Goal: Task Accomplishment & Management: Manage account settings

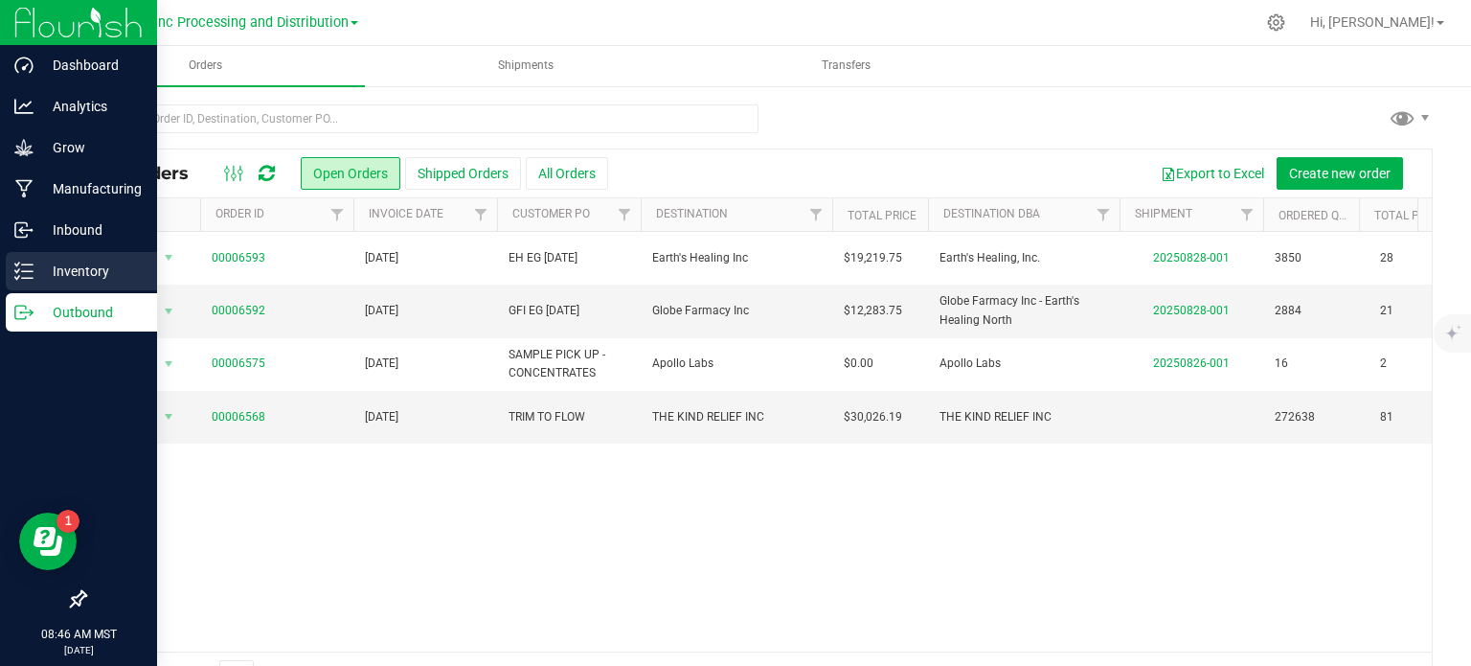
click at [31, 268] on icon at bounding box center [23, 270] width 19 height 19
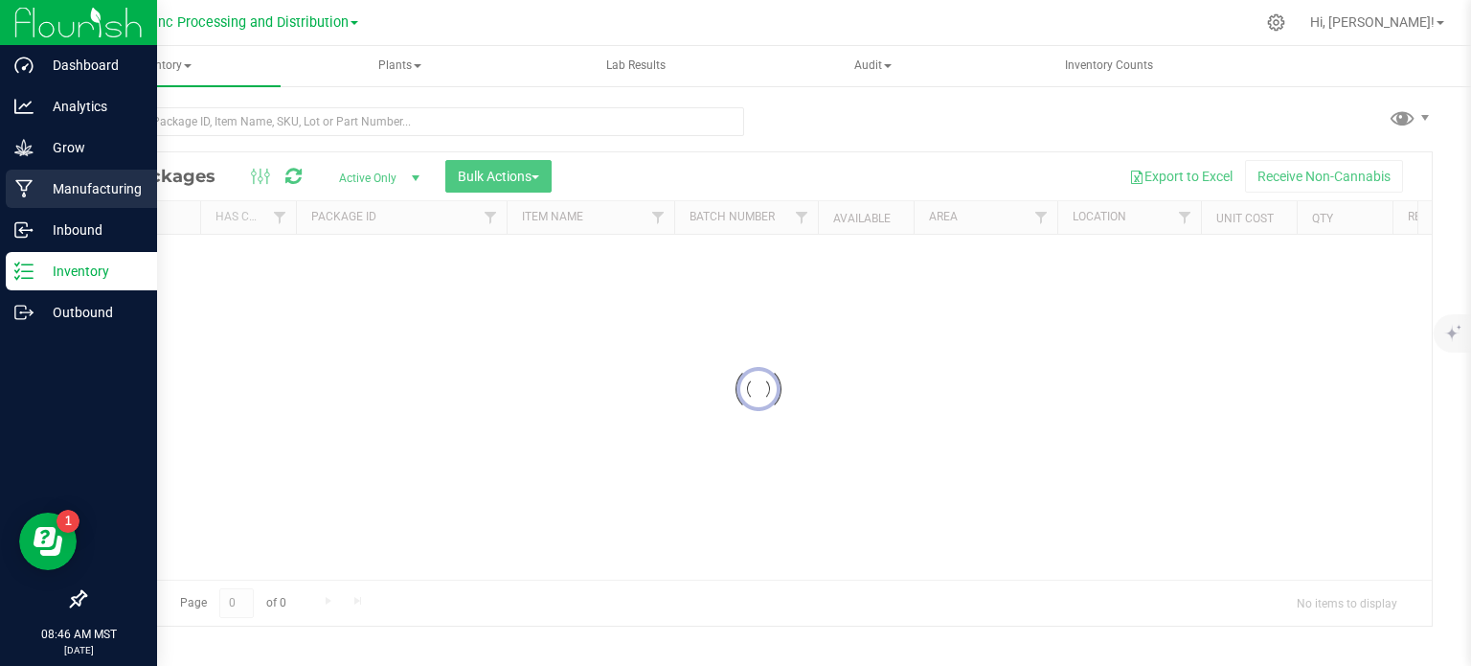
click at [66, 187] on p "Manufacturing" at bounding box center [91, 188] width 115 height 23
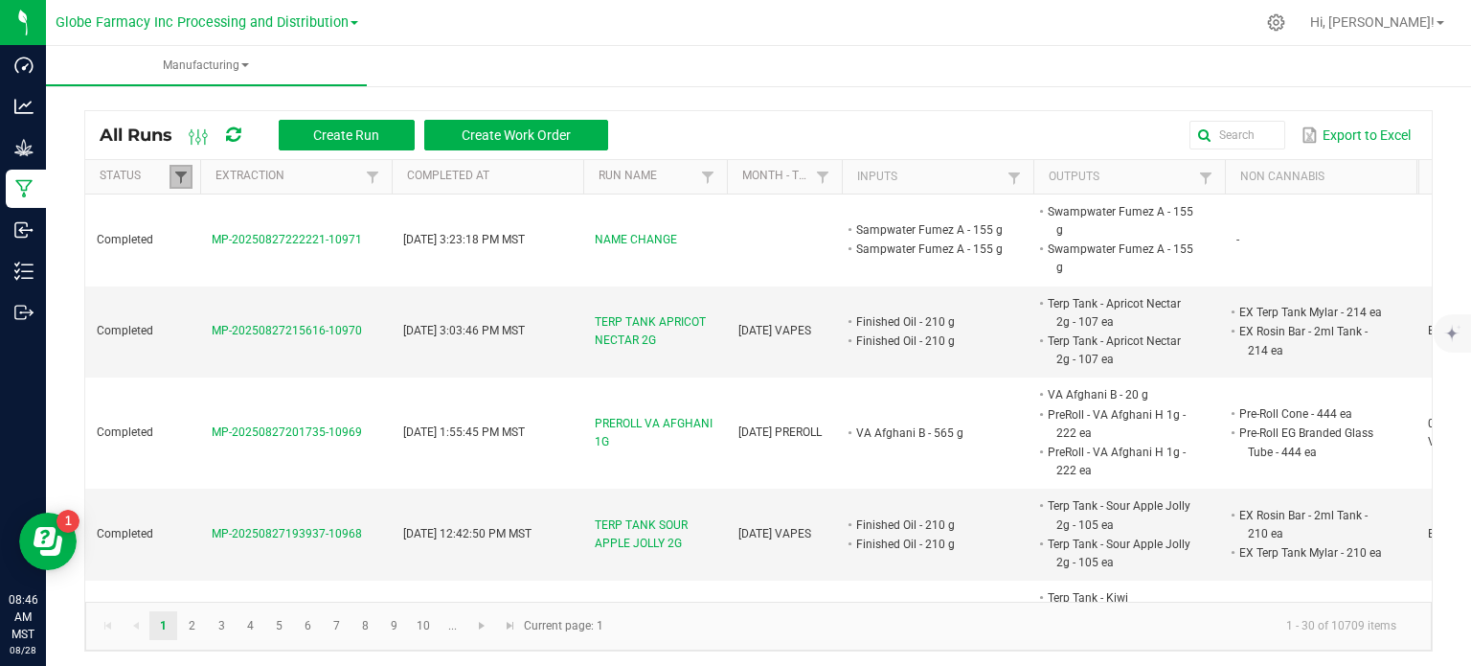
click at [187, 179] on span at bounding box center [180, 177] width 15 height 15
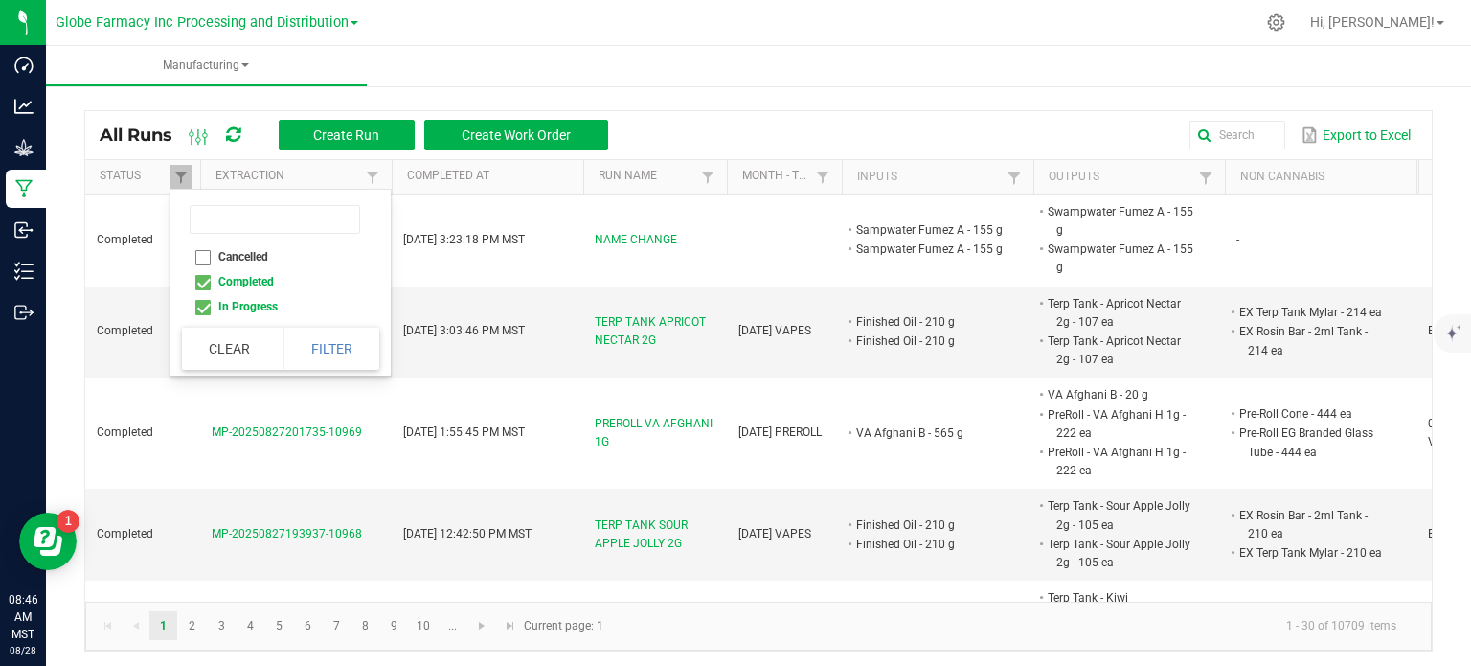
click at [203, 279] on li "Completed" at bounding box center [275, 281] width 186 height 25
checkbox input "false"
click at [306, 346] on button "Filter" at bounding box center [331, 349] width 96 height 42
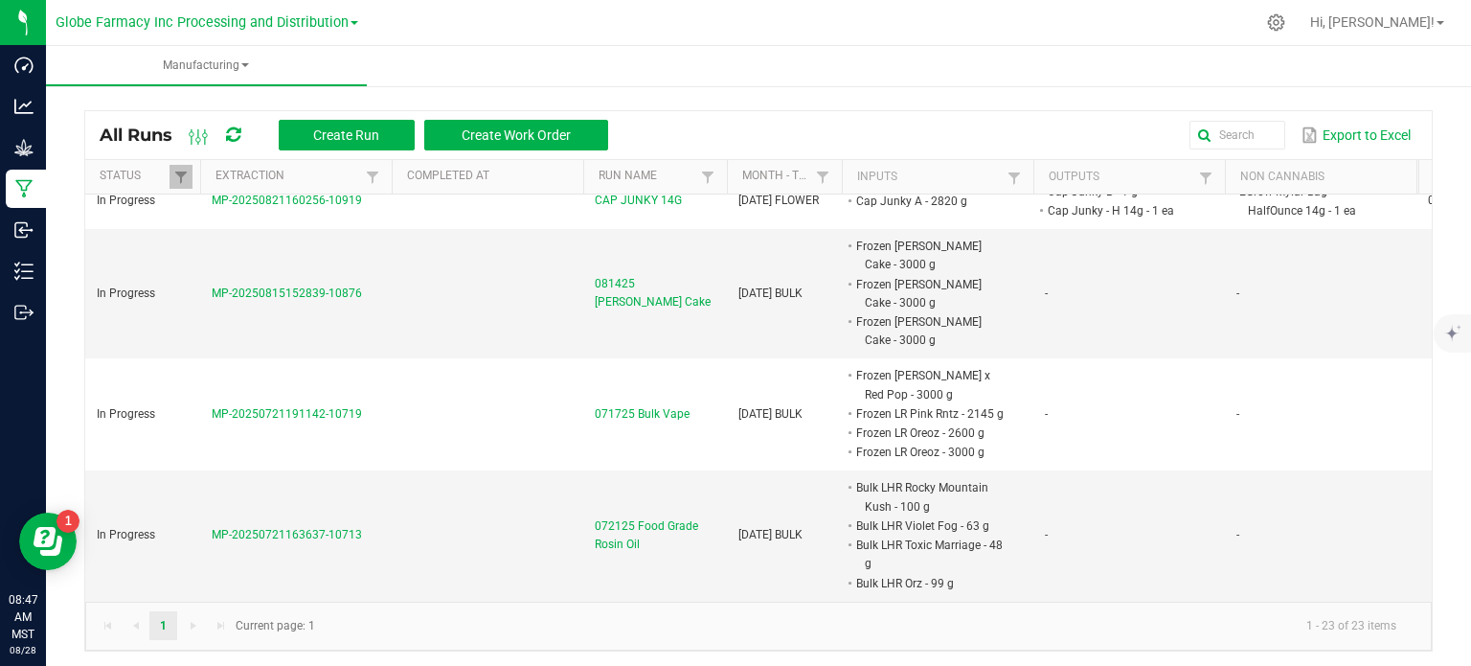
scroll to position [1585, 0]
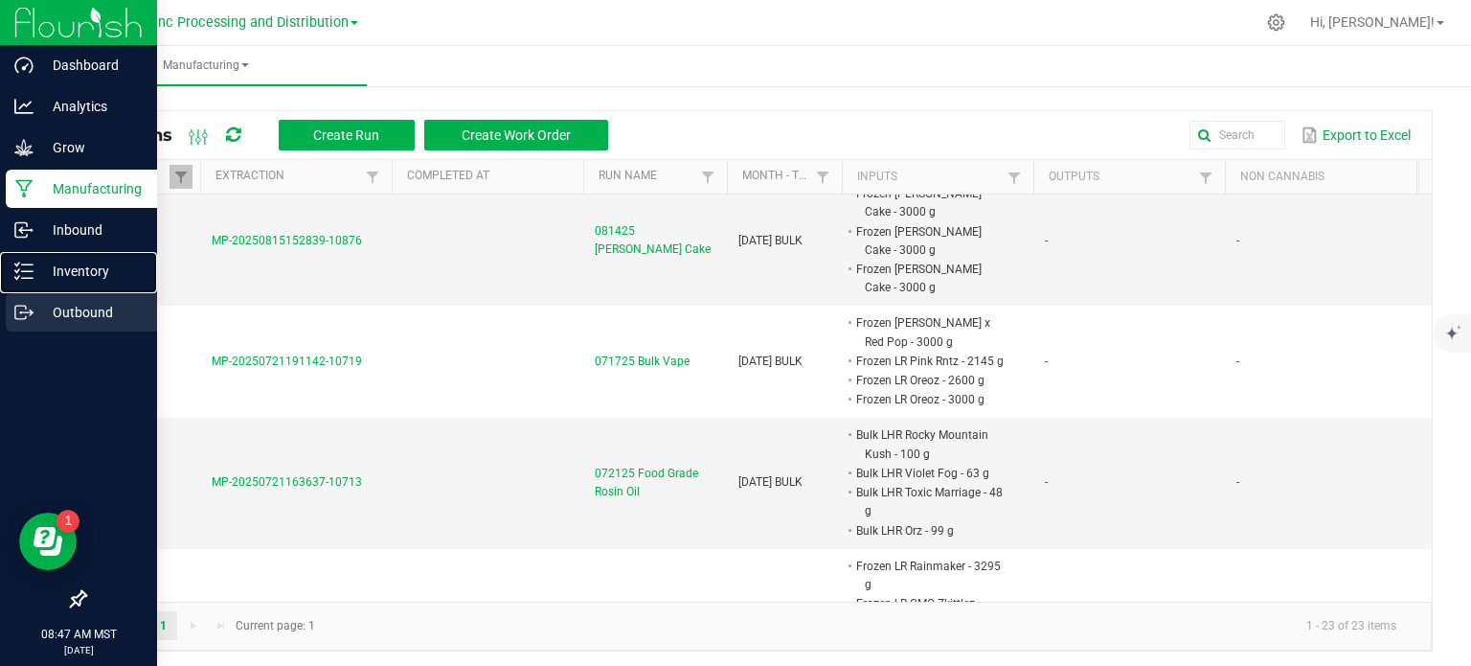
drag, startPoint x: 31, startPoint y: 275, endPoint x: 112, endPoint y: 297, distance: 84.3
click at [31, 275] on icon at bounding box center [23, 270] width 19 height 19
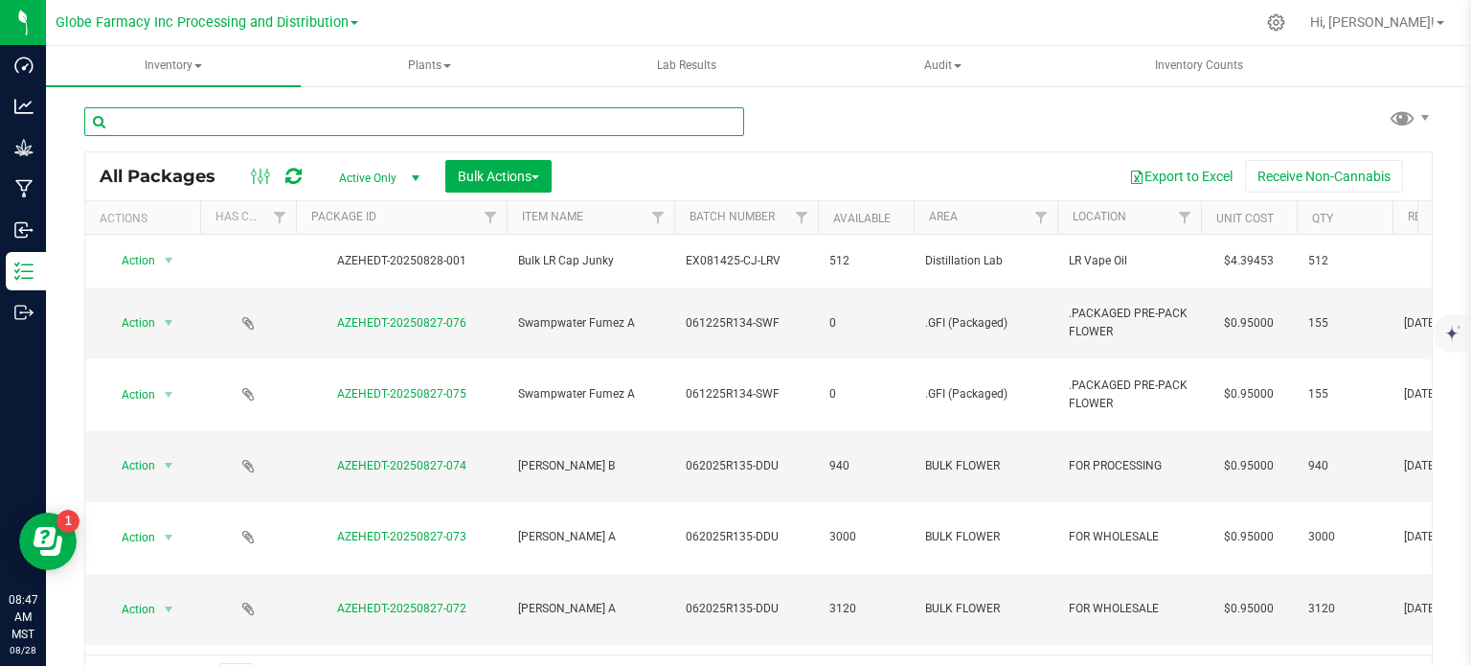
click at [289, 125] on input "text" at bounding box center [414, 121] width 660 height 29
type input "0822-008"
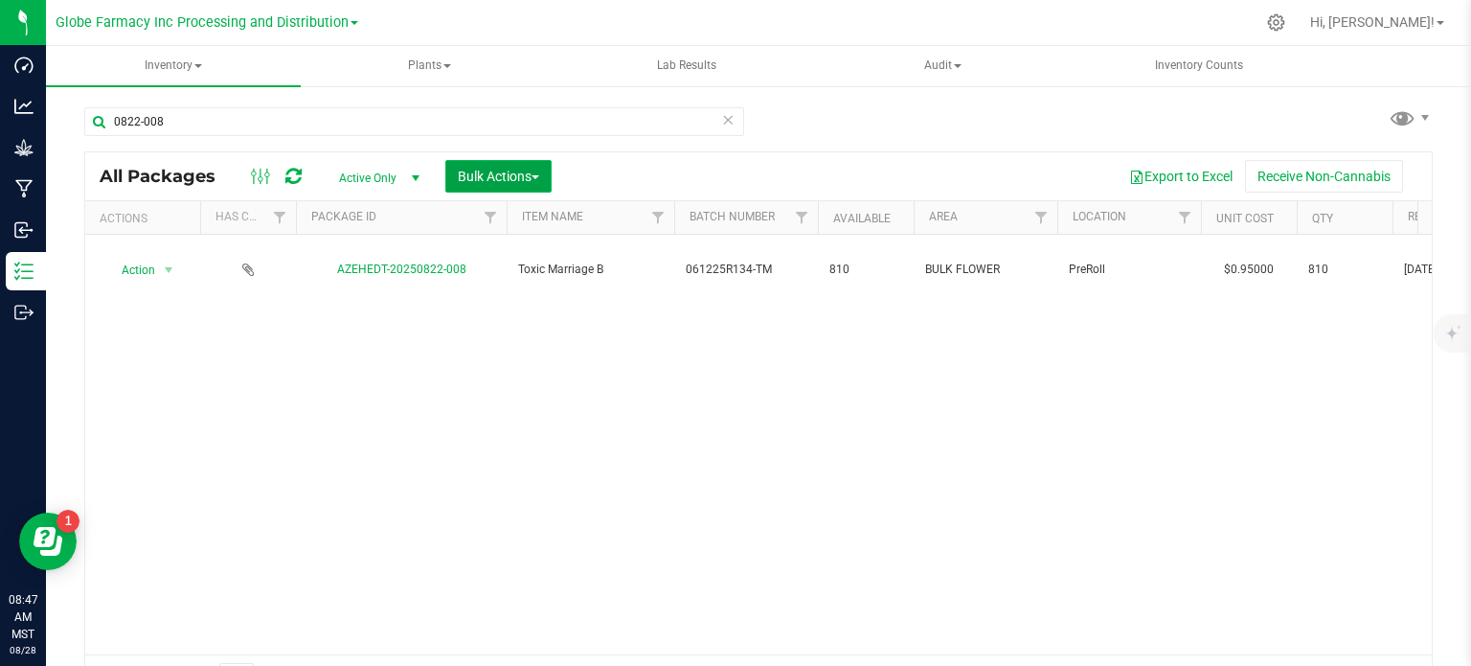
click at [544, 176] on button "Bulk Actions" at bounding box center [498, 176] width 106 height 33
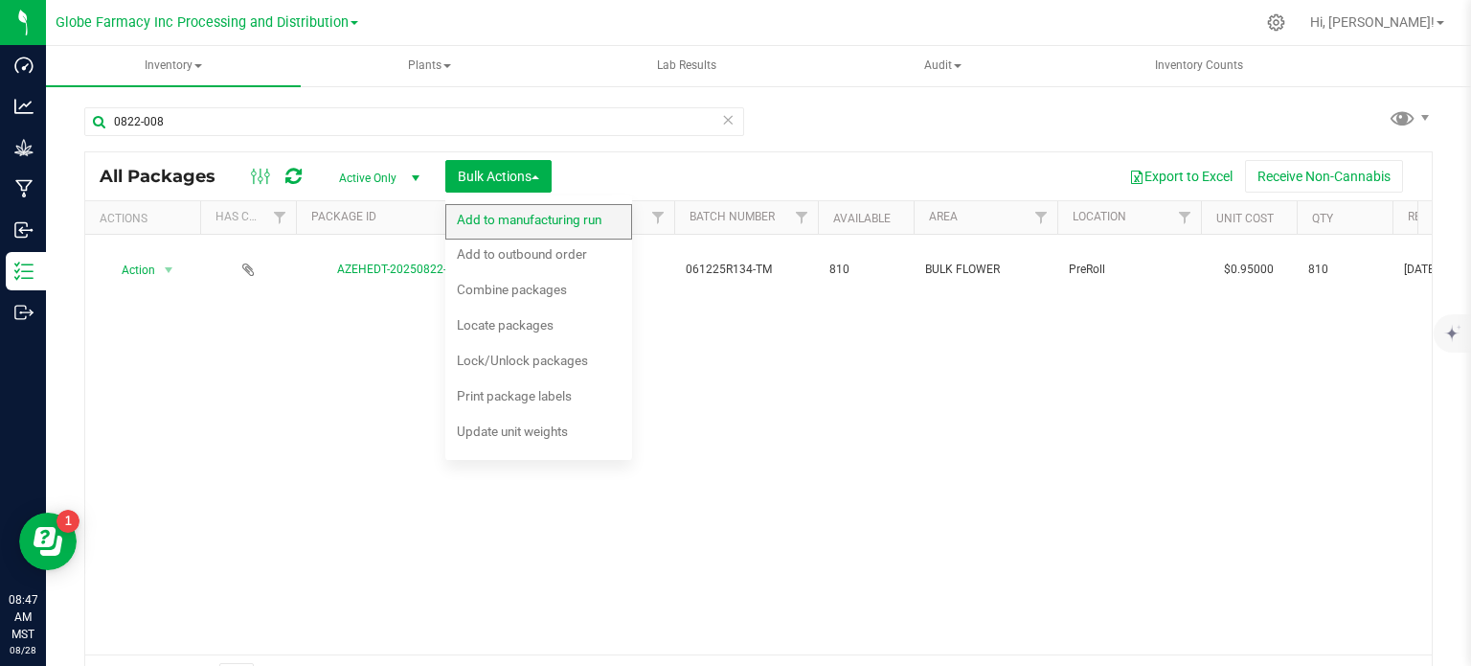
click at [530, 228] on div "Add to manufacturing run" at bounding box center [542, 222] width 170 height 31
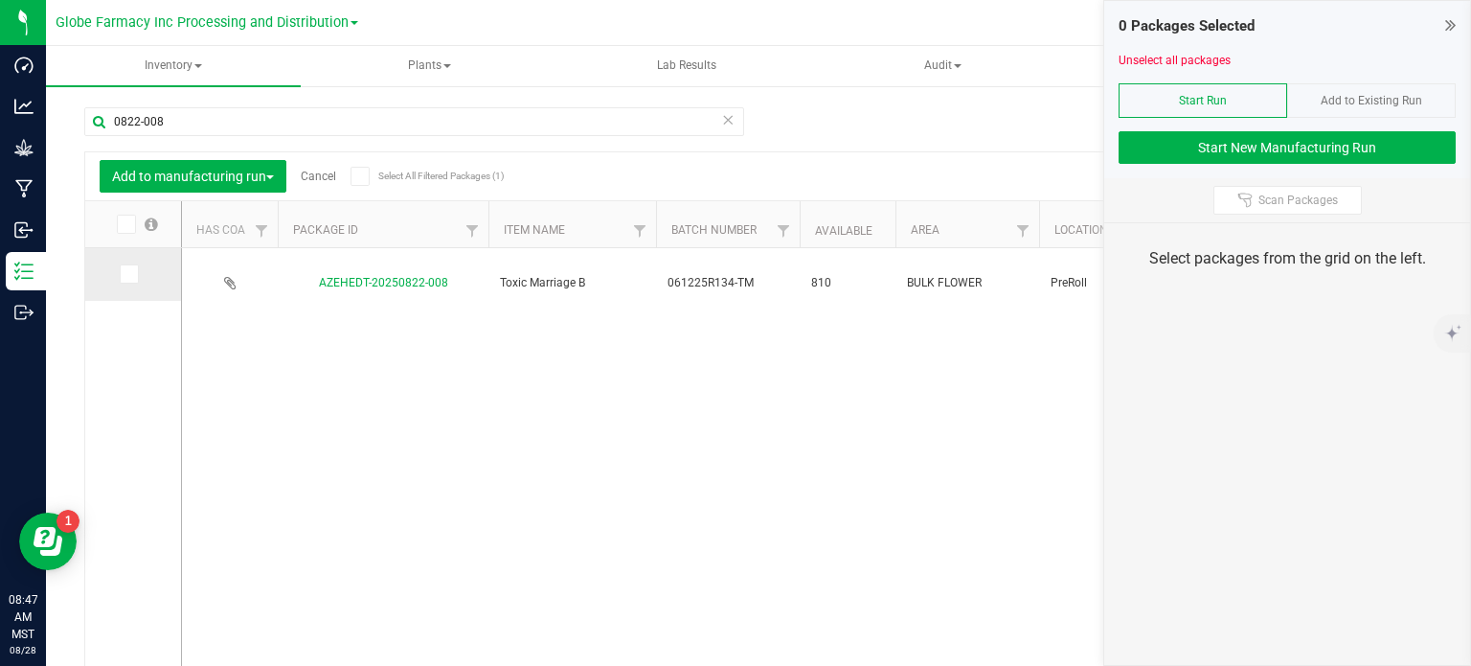
click at [128, 274] on icon at bounding box center [128, 274] width 12 height 0
click at [0, 0] on input "checkbox" at bounding box center [0, 0] width 0 height 0
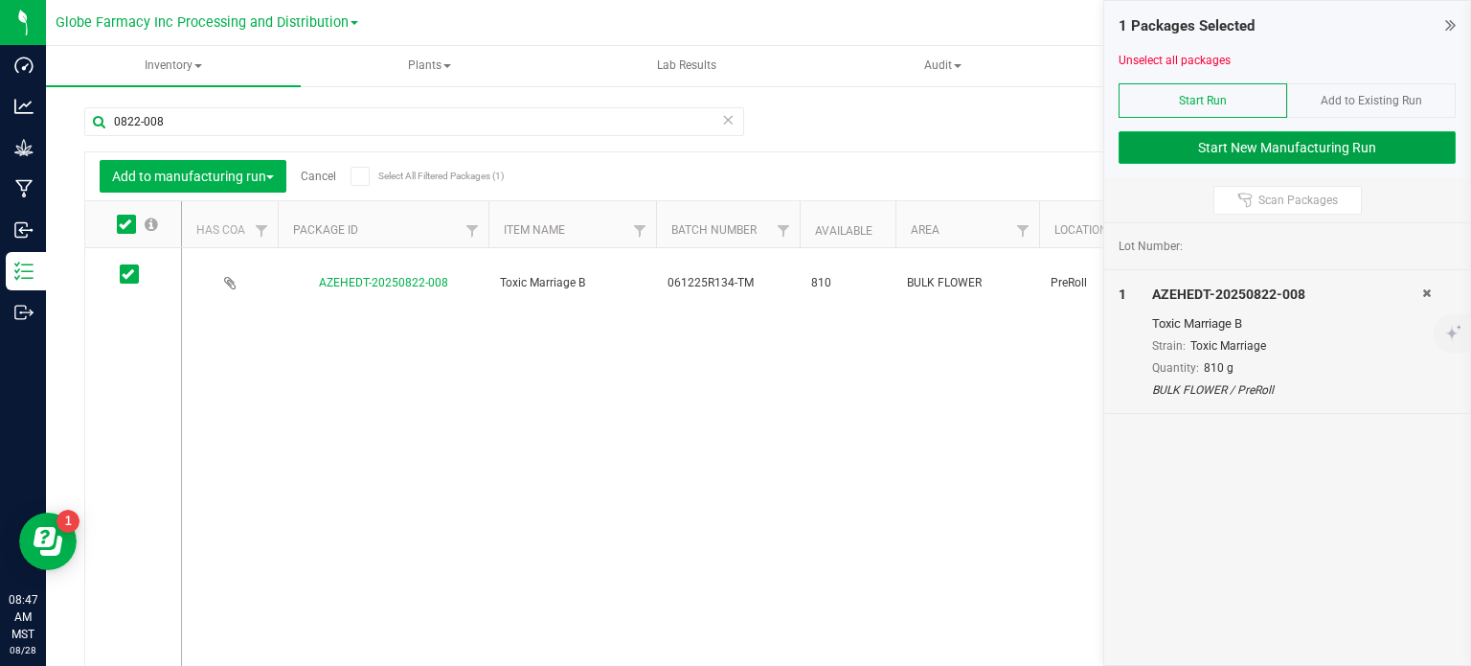
click at [1174, 147] on button "Start New Manufacturing Run" at bounding box center [1287, 147] width 337 height 33
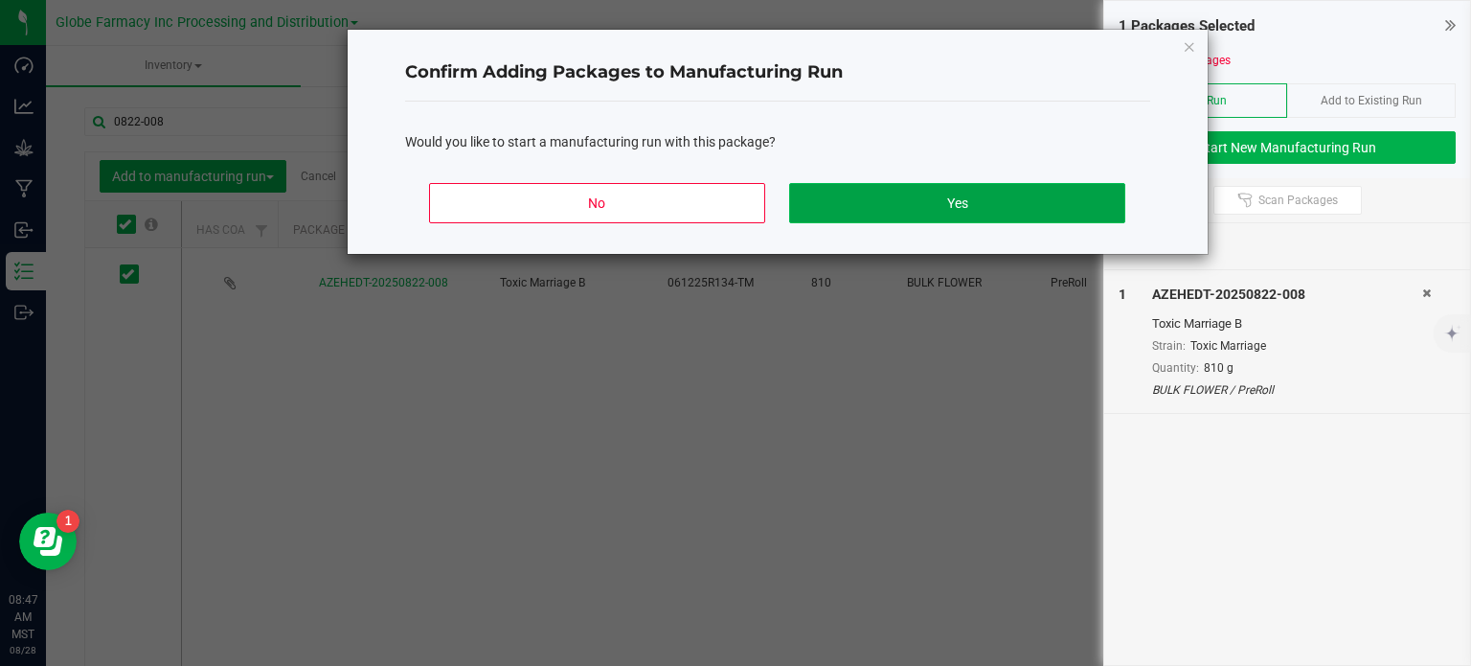
click at [823, 206] on button "Yes" at bounding box center [956, 203] width 335 height 40
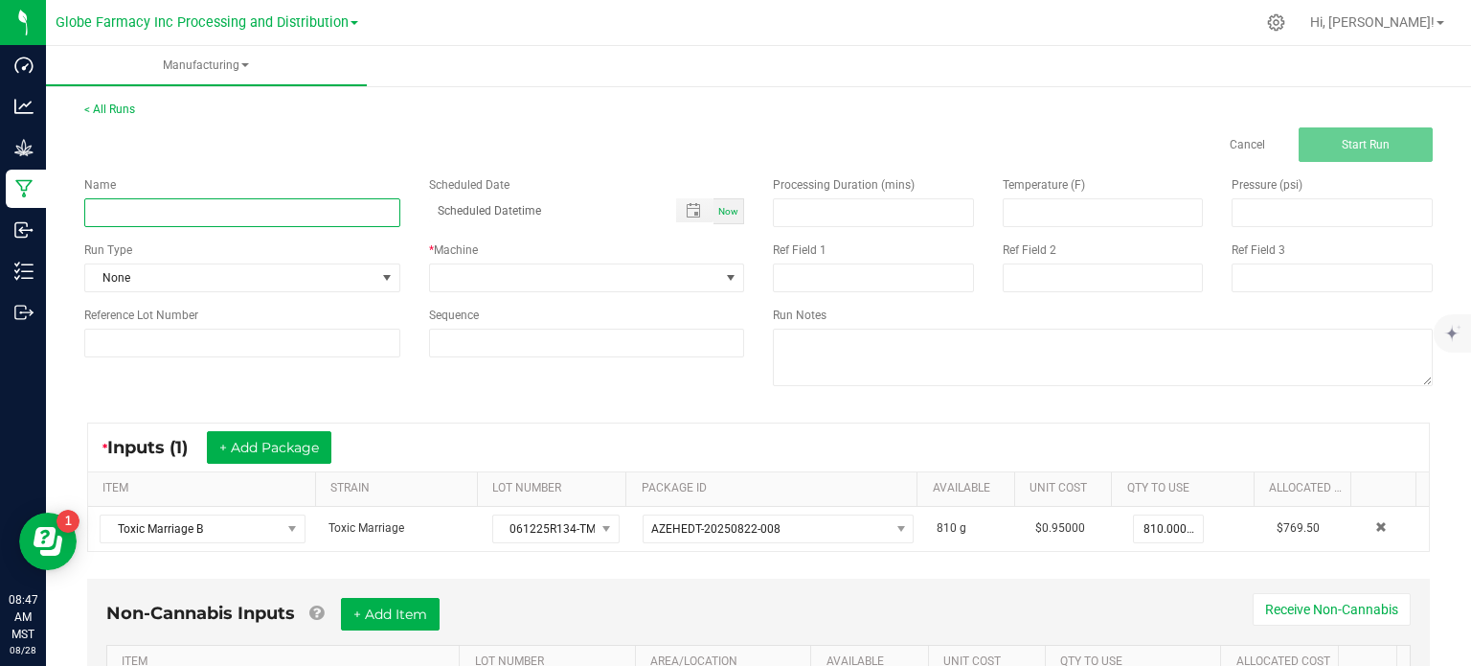
click at [307, 214] on input at bounding box center [242, 212] width 316 height 29
type input "p"
type input "PREROLL TOXIC MARRIAGE 1G"
click at [488, 278] on span at bounding box center [575, 277] width 290 height 27
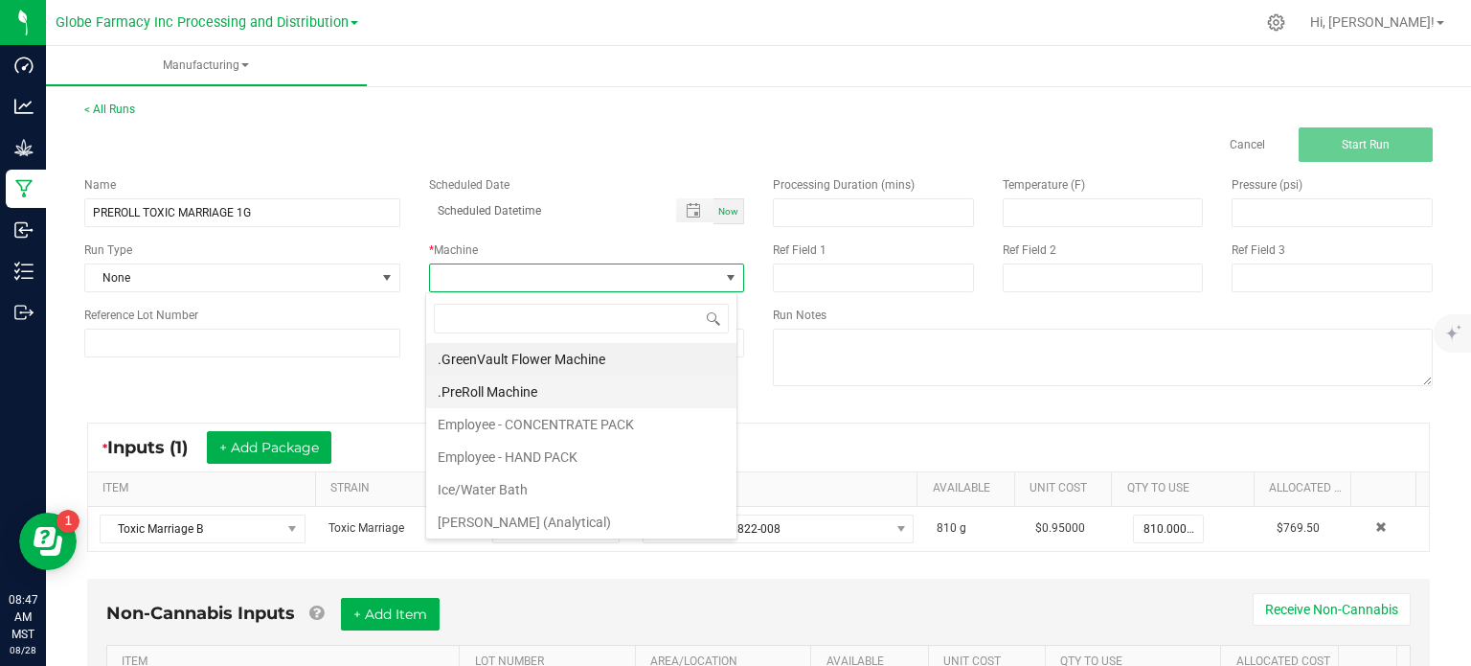
scroll to position [28, 311]
click at [495, 397] on li ".PreRoll Machine" at bounding box center [581, 391] width 310 height 33
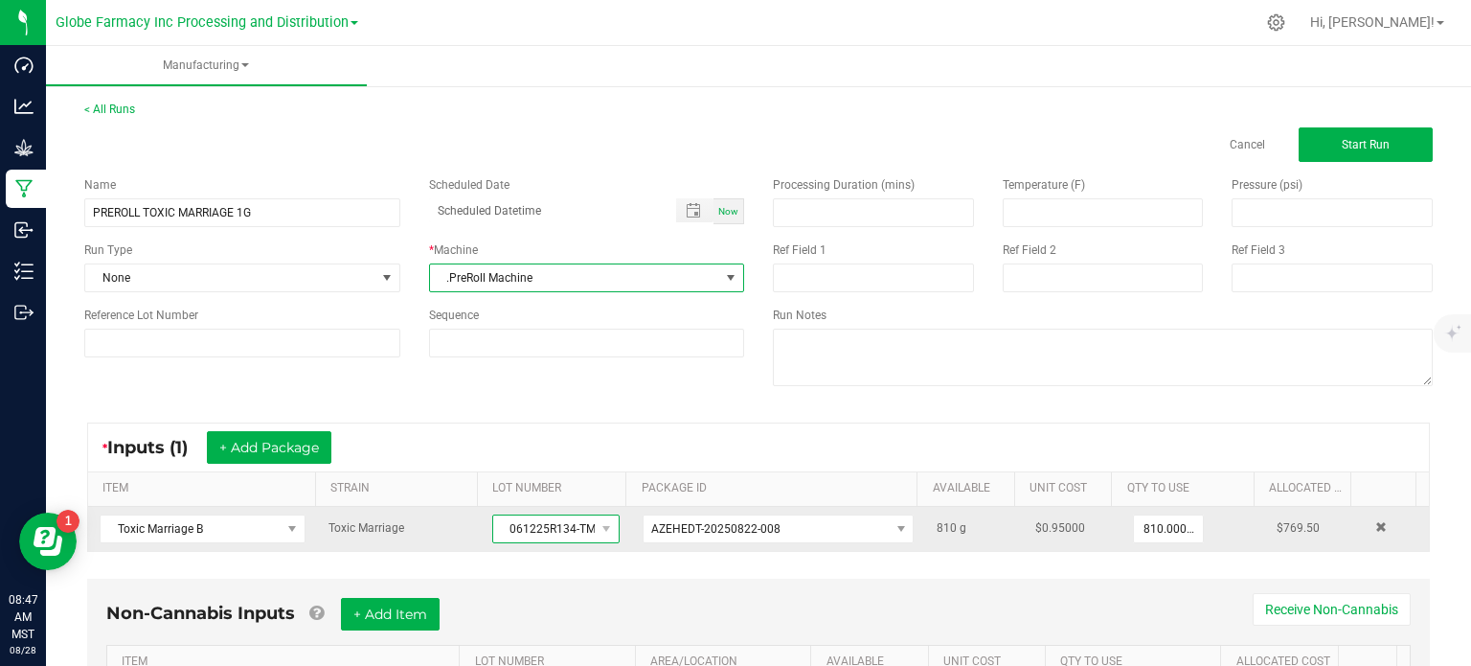
click at [539, 517] on span "061225R134-TM" at bounding box center [544, 528] width 102 height 27
click at [549, 524] on span "061225R134-TM" at bounding box center [544, 528] width 102 height 27
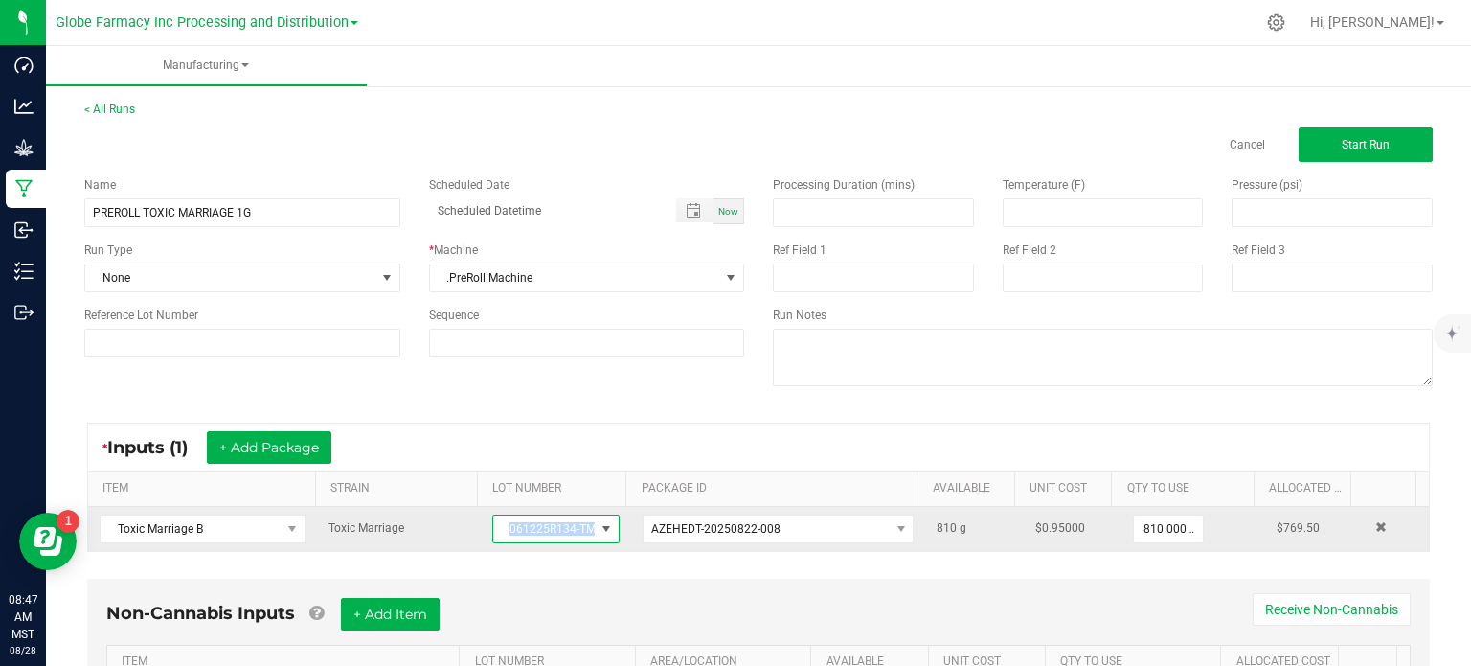
click at [549, 524] on span "061225R134-TM" at bounding box center [544, 528] width 102 height 27
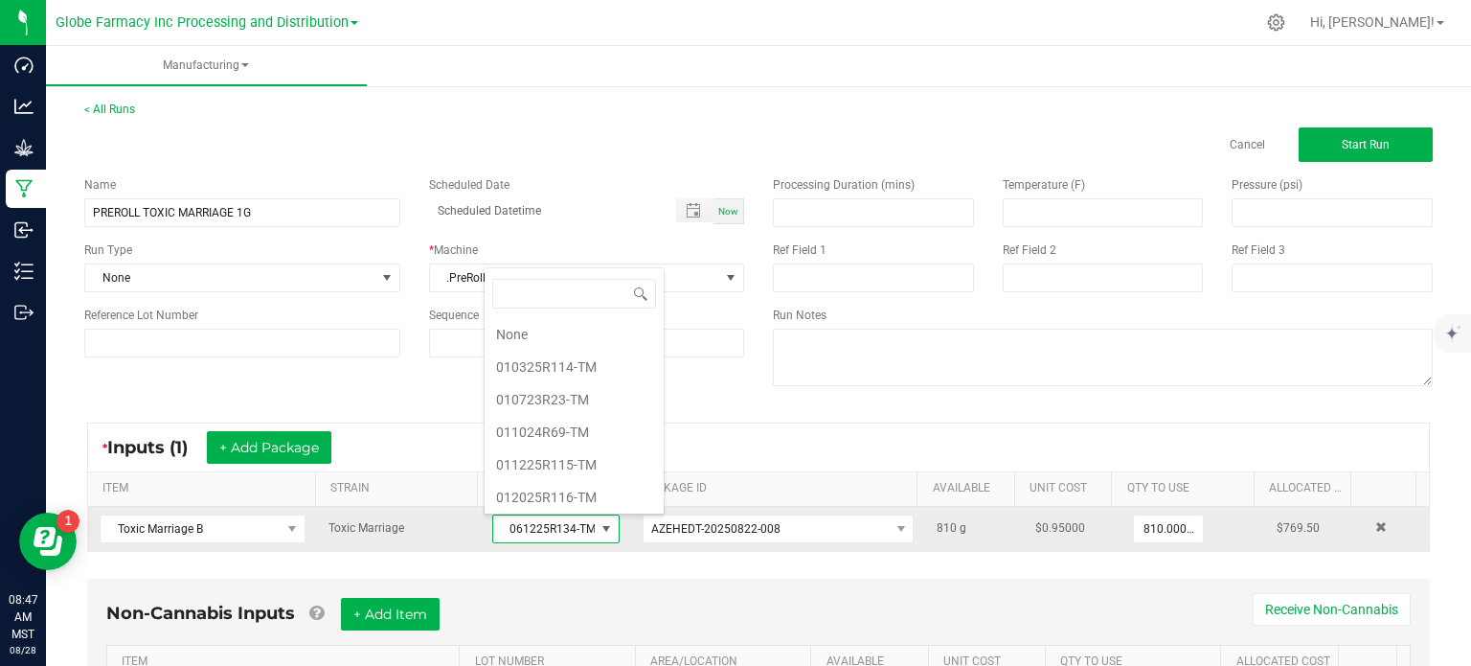
scroll to position [1030, 0]
click at [549, 524] on span "061225R134-TM" at bounding box center [544, 528] width 102 height 27
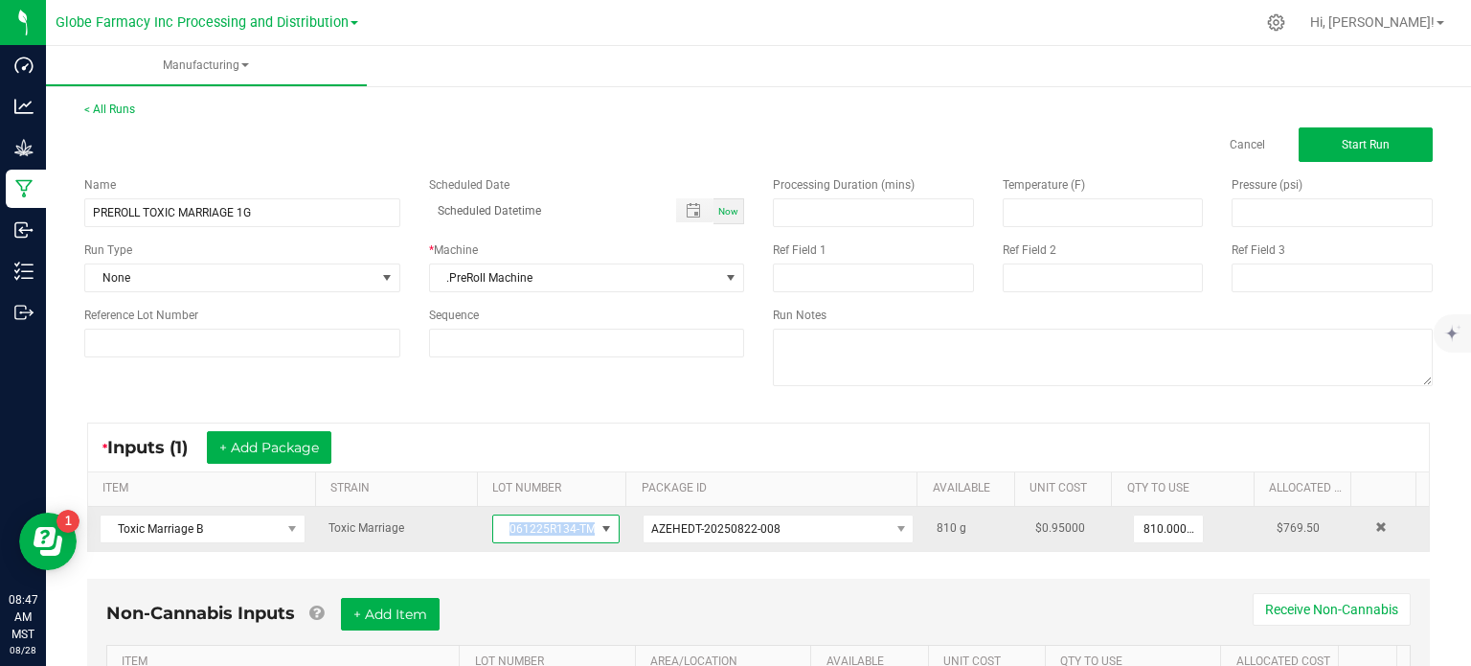
copy span "061225R134-TM"
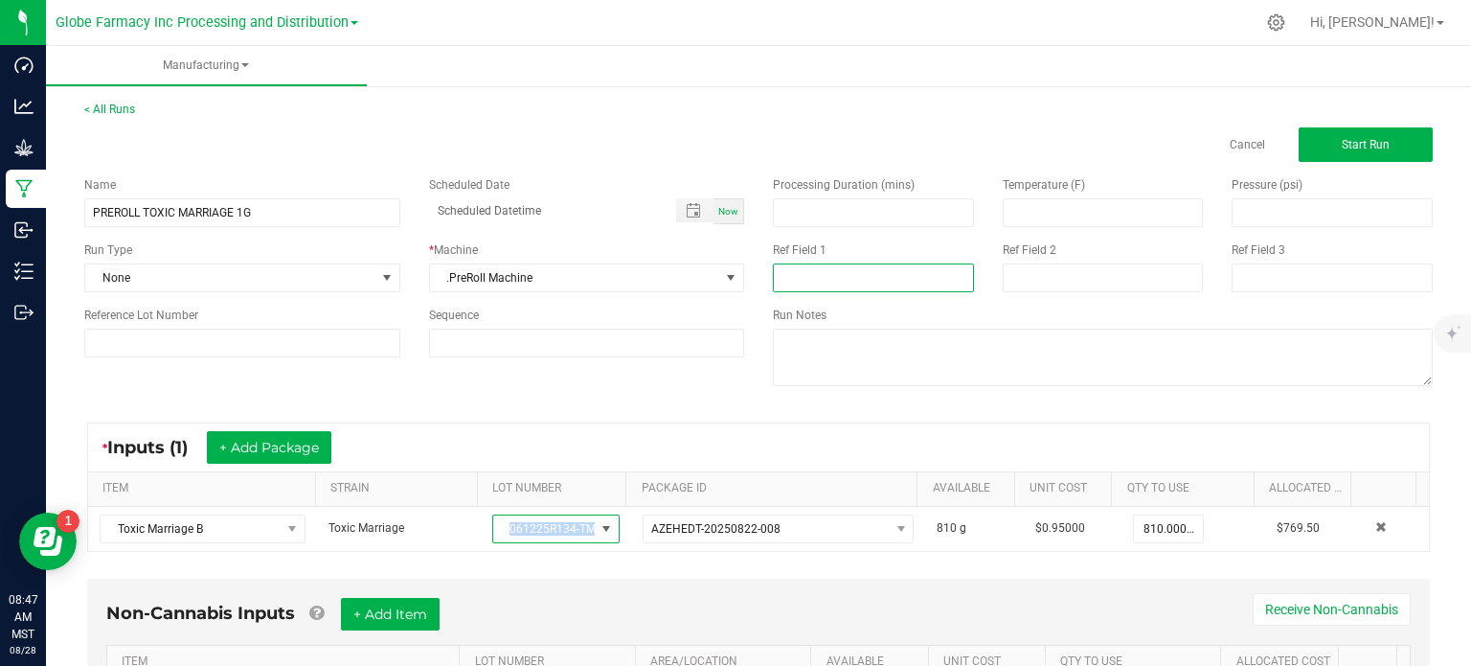
click at [842, 281] on input at bounding box center [873, 277] width 201 height 29
paste input "061225R134-TM"
type input "061225R134-TM"
click at [1020, 293] on div "Processing Duration (mins) Temperature (F) Pressure (psi) Ref Field 1 061225R13…" at bounding box center [1103, 283] width 689 height 243
click at [1022, 289] on input at bounding box center [1103, 277] width 201 height 29
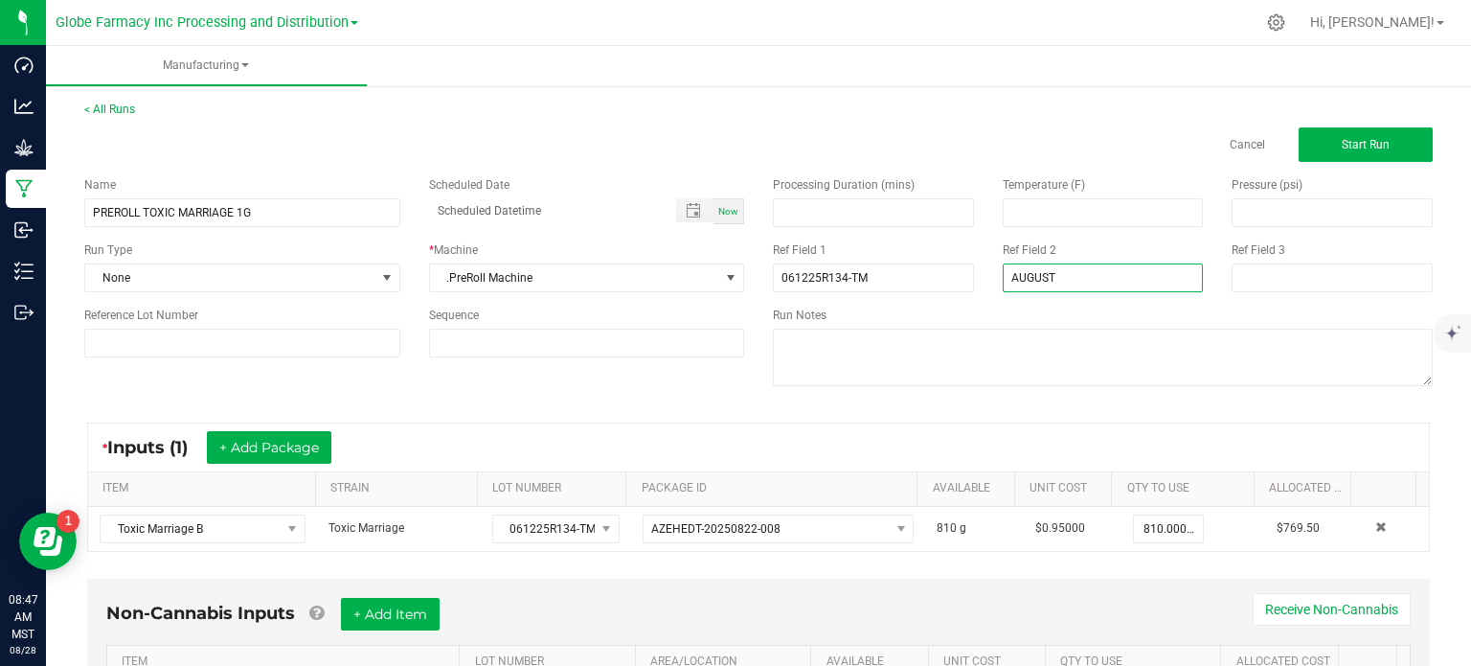
type input "[DATE] PREROLL"
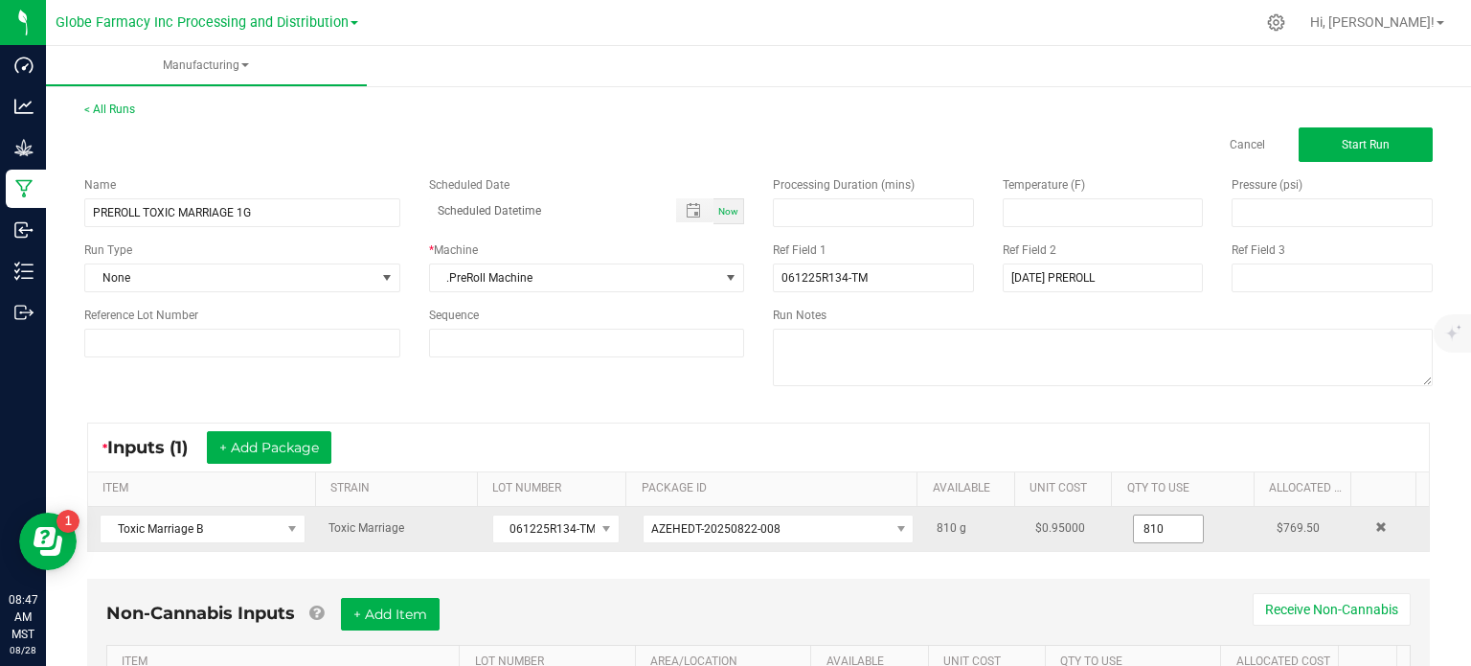
click at [1138, 533] on input "810" at bounding box center [1168, 528] width 69 height 27
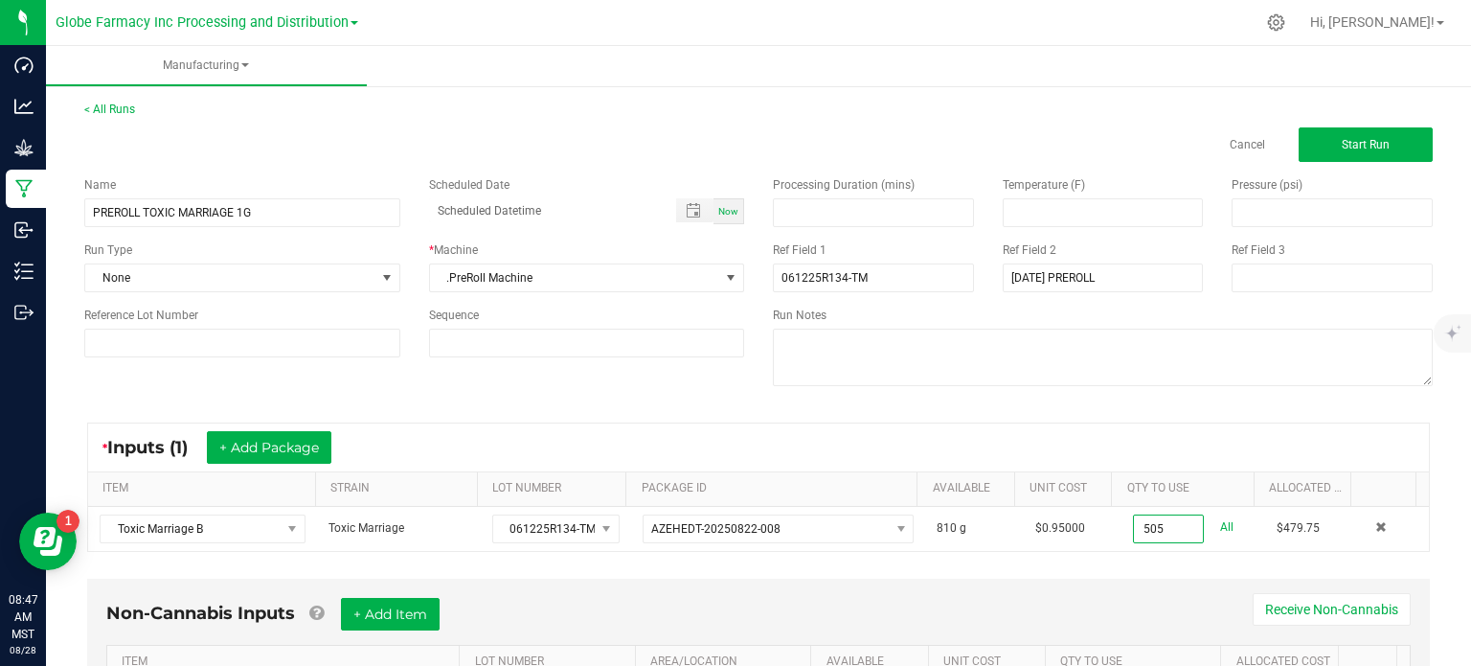
type input "505.0000 g"
click at [1149, 456] on div "* Inputs (1) + Add Package" at bounding box center [758, 447] width 1341 height 48
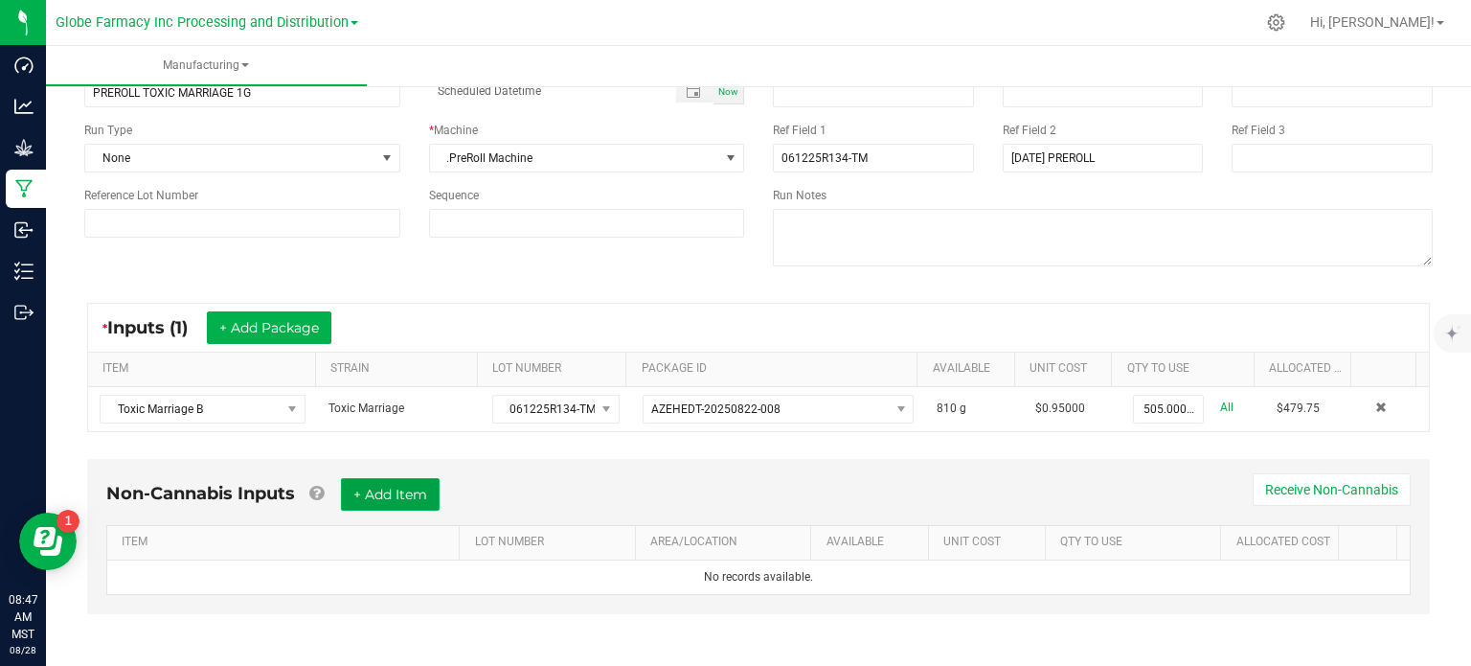
click at [429, 482] on button "+ Add Item" at bounding box center [390, 494] width 99 height 33
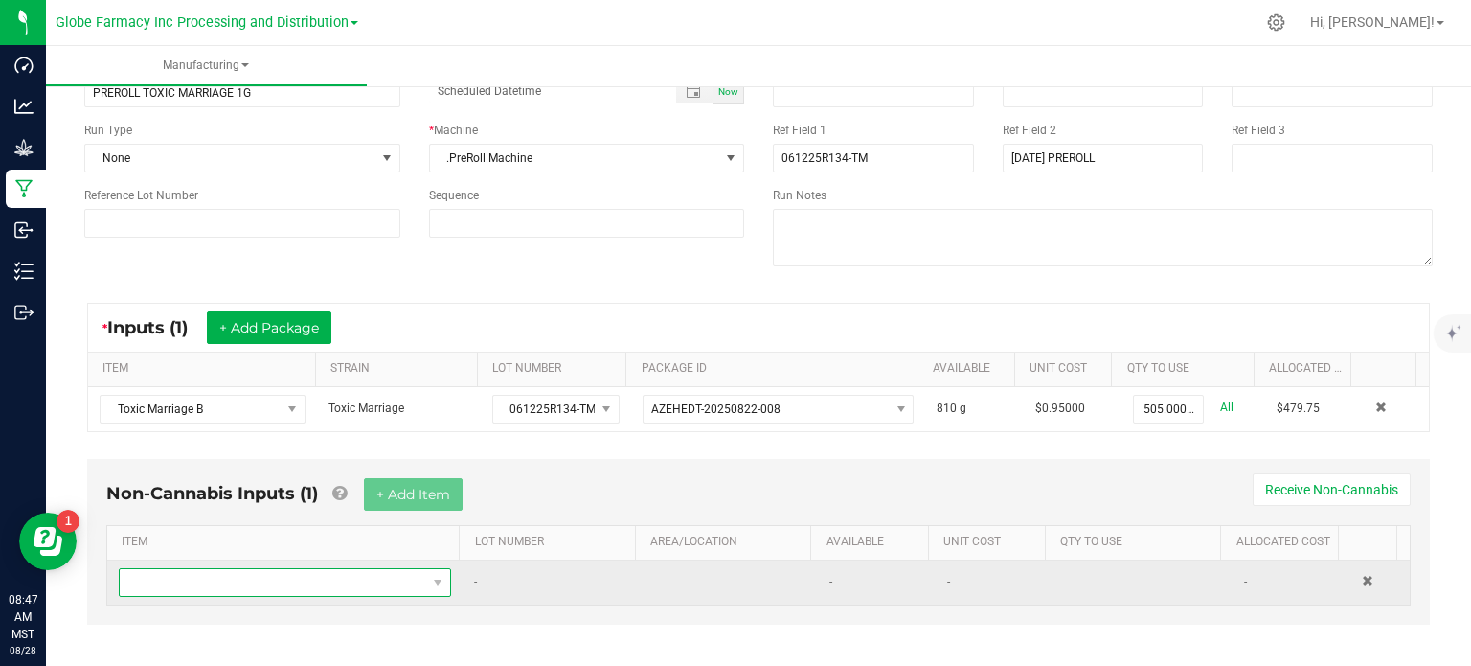
click at [321, 586] on span "NO DATA FOUND" at bounding box center [273, 582] width 306 height 27
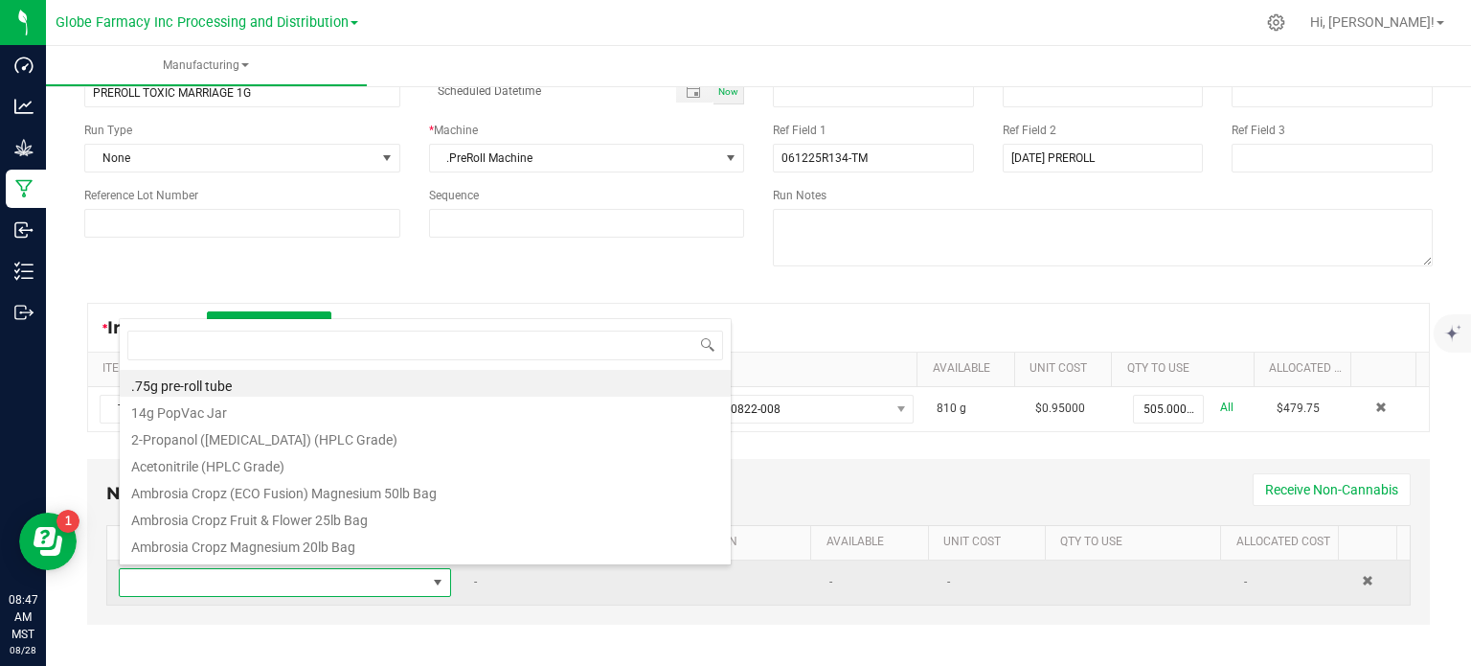
scroll to position [28, 320]
type input "TUBE"
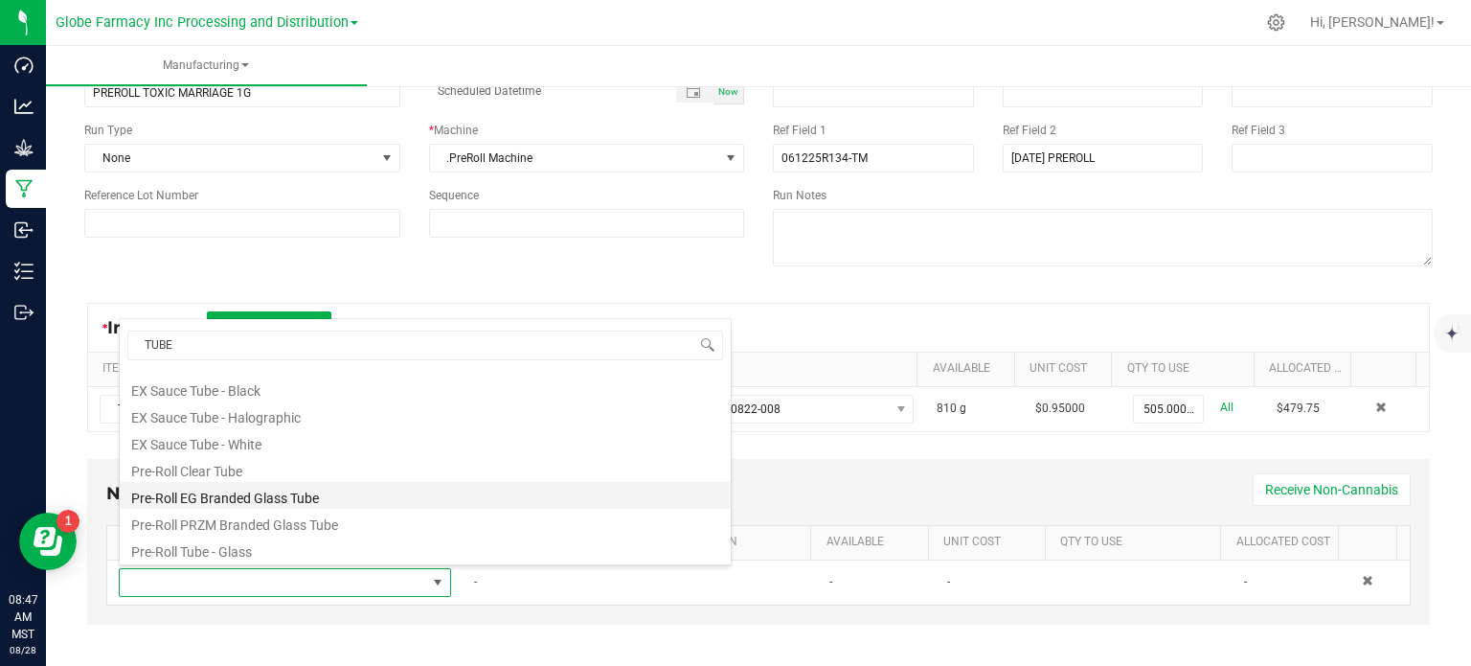
scroll to position [452, 0]
click at [320, 486] on li "Pre-Roll EG Branded Glass Tube" at bounding box center [425, 494] width 611 height 27
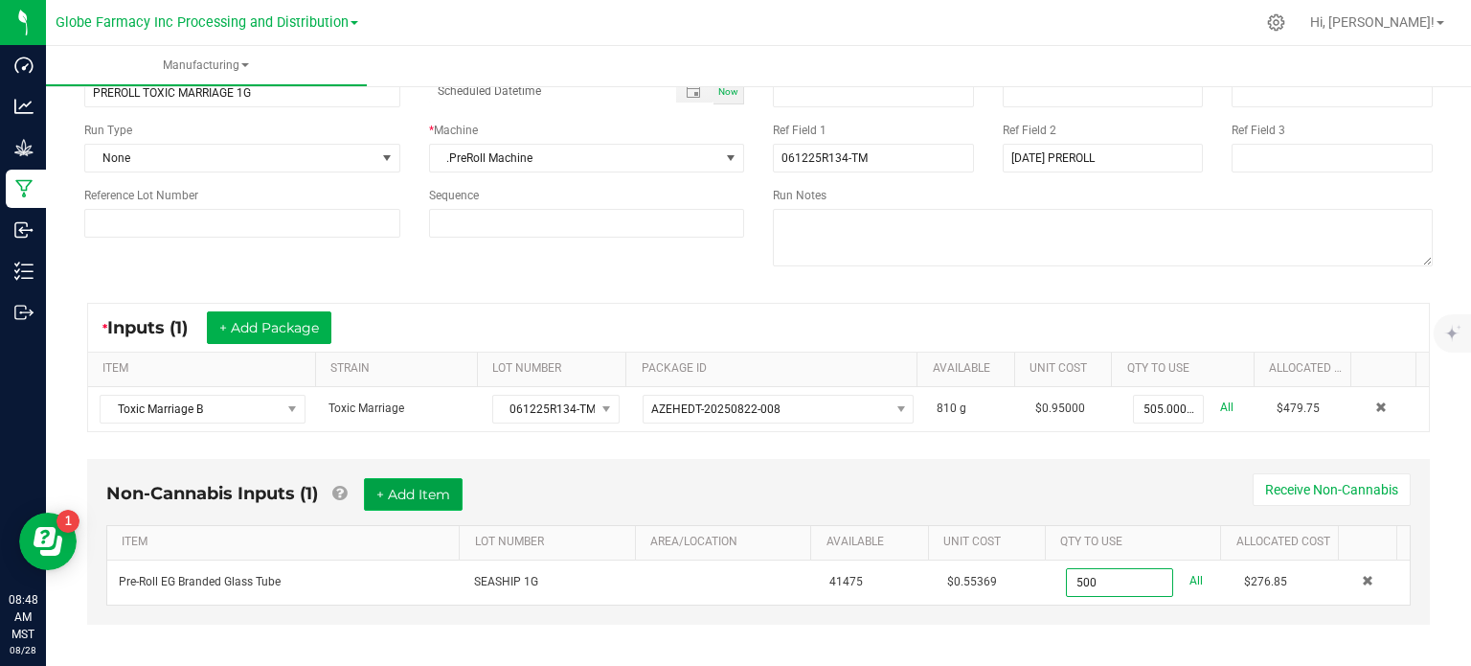
type input "500 ea"
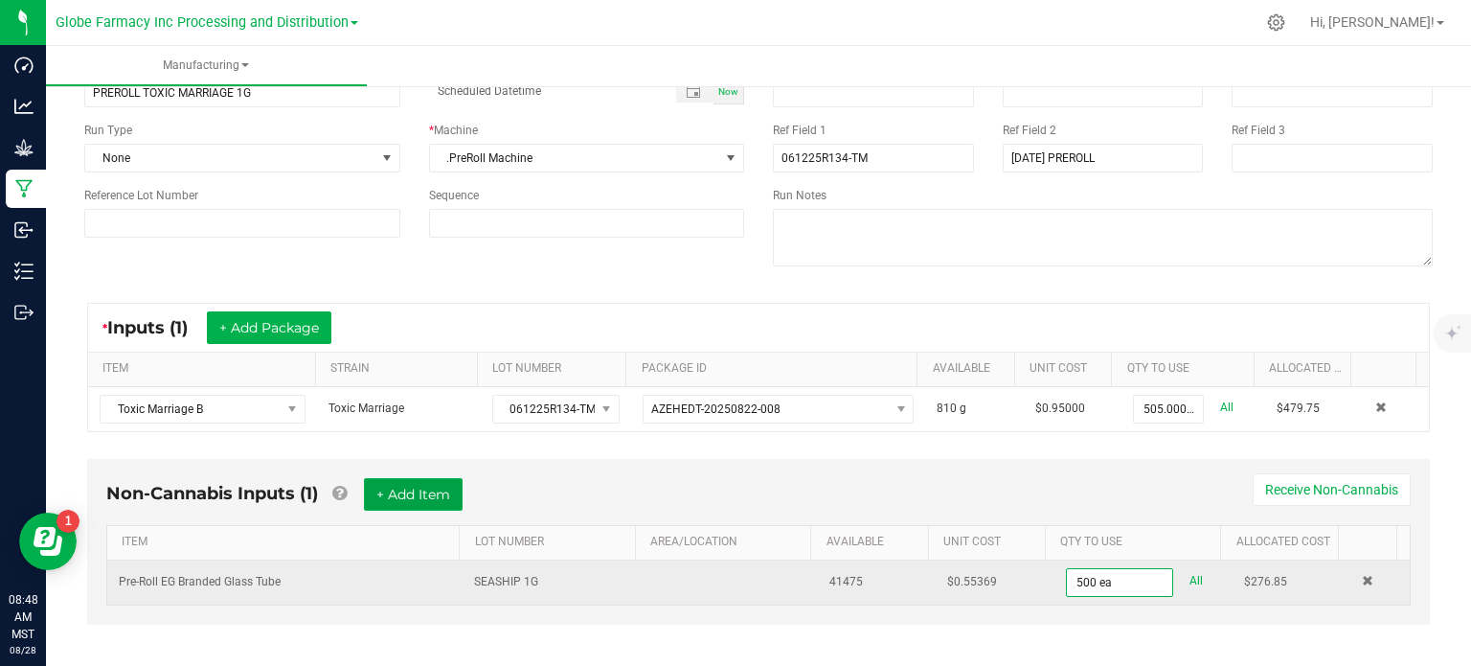
drag, startPoint x: 433, startPoint y: 503, endPoint x: 349, endPoint y: 585, distance: 117.8
click at [433, 503] on button "+ Add Item" at bounding box center [413, 494] width 99 height 33
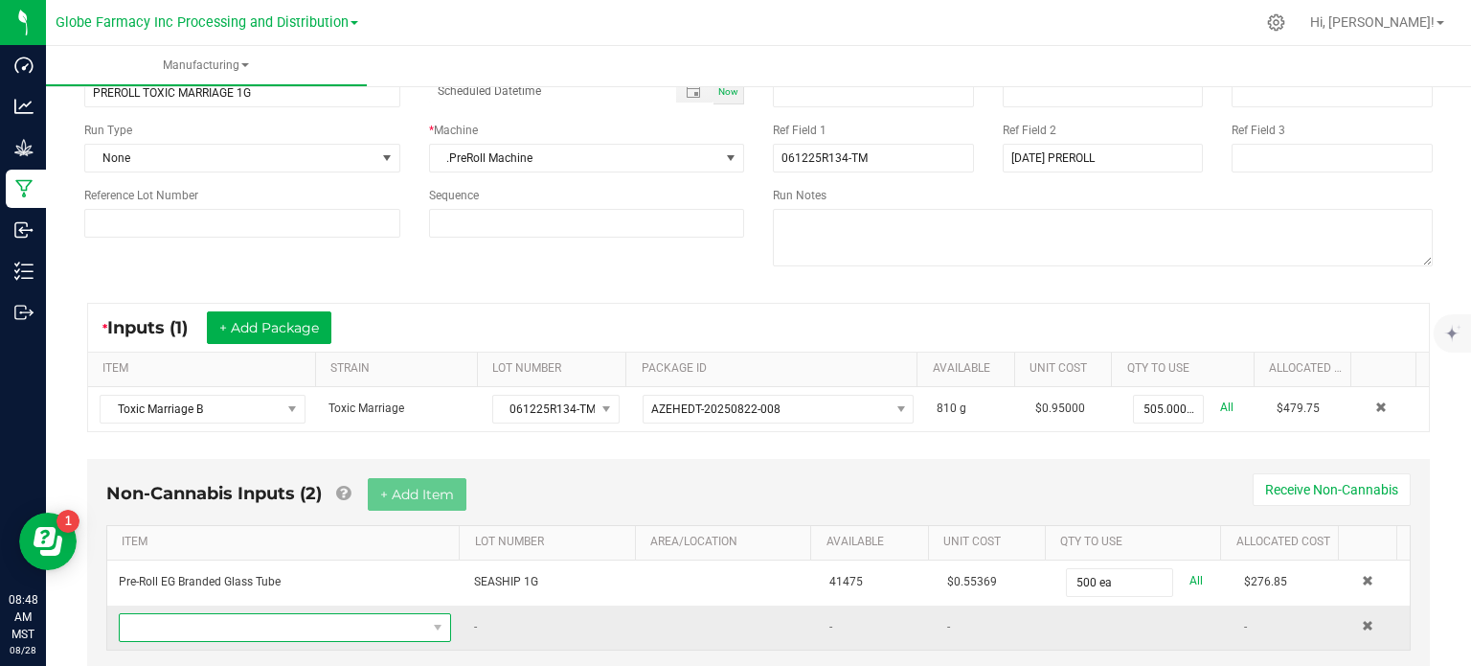
click at [290, 630] on span "NO DATA FOUND" at bounding box center [273, 627] width 306 height 27
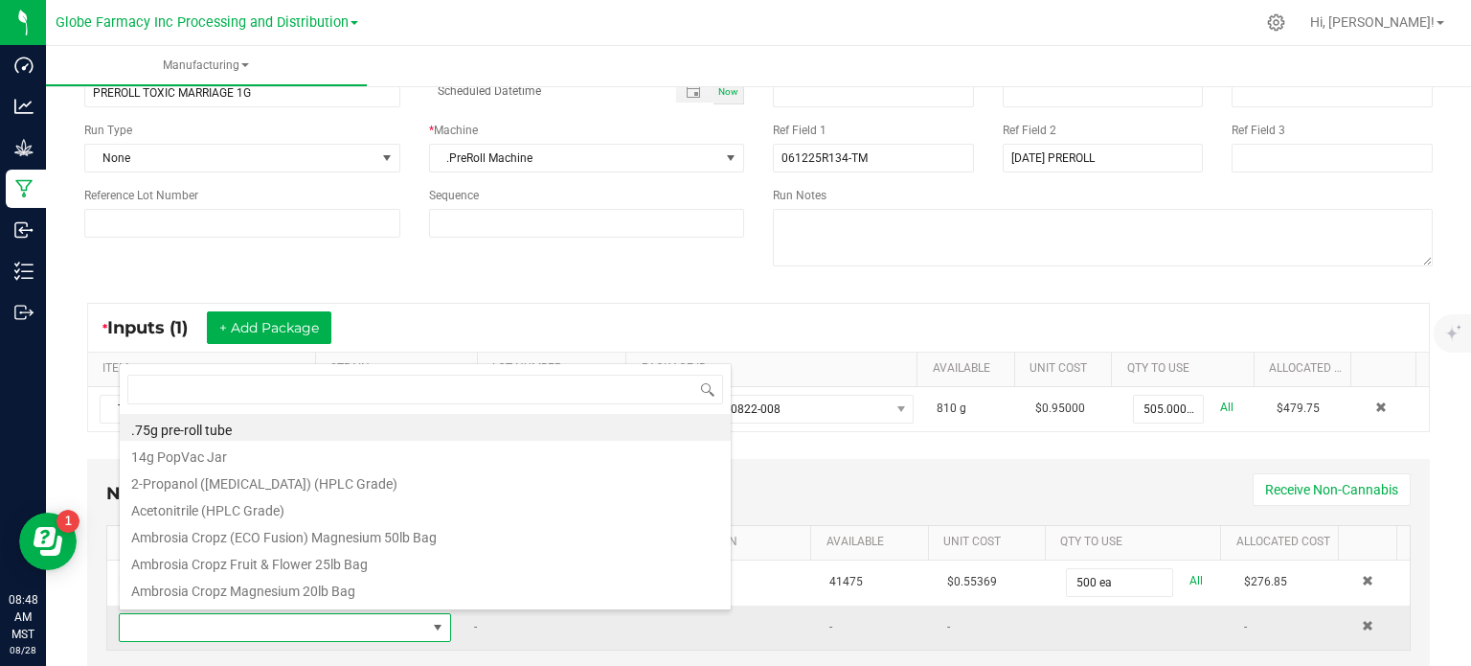
scroll to position [28, 320]
type input "CONE"
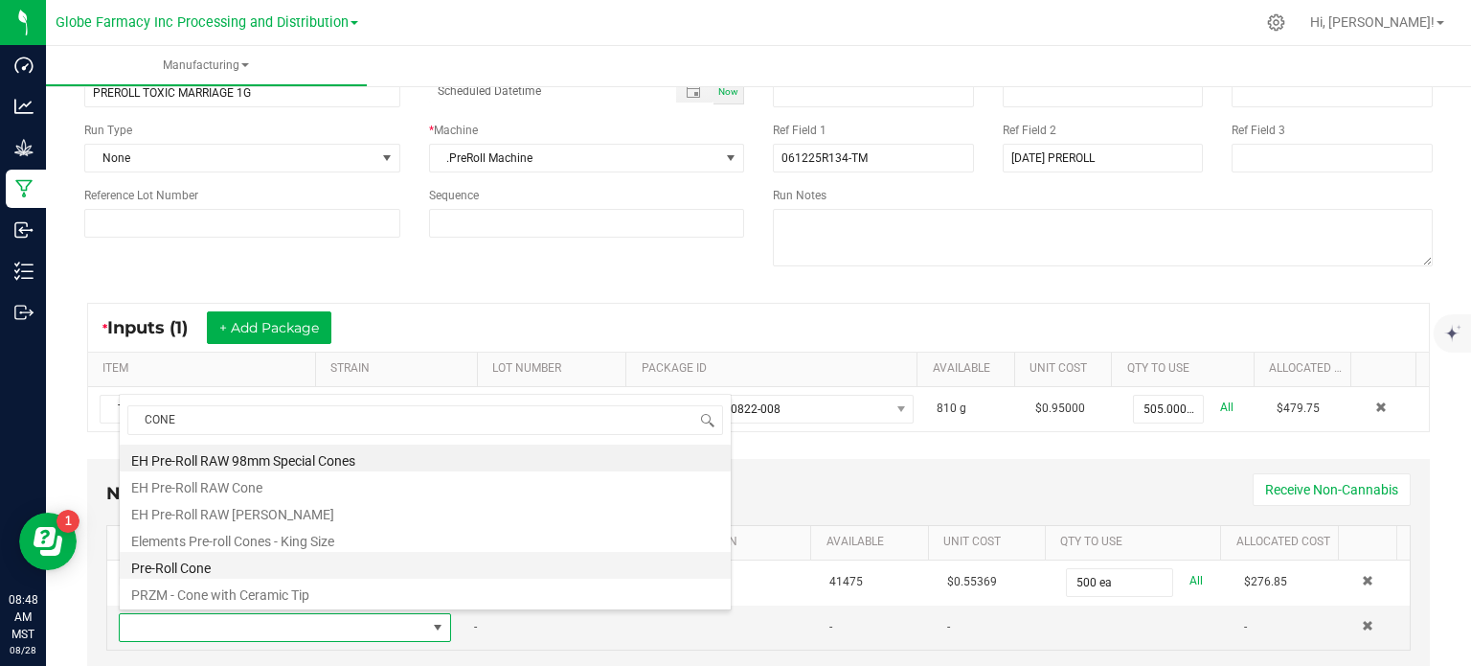
click at [276, 574] on li "Pre-Roll Cone" at bounding box center [425, 565] width 611 height 27
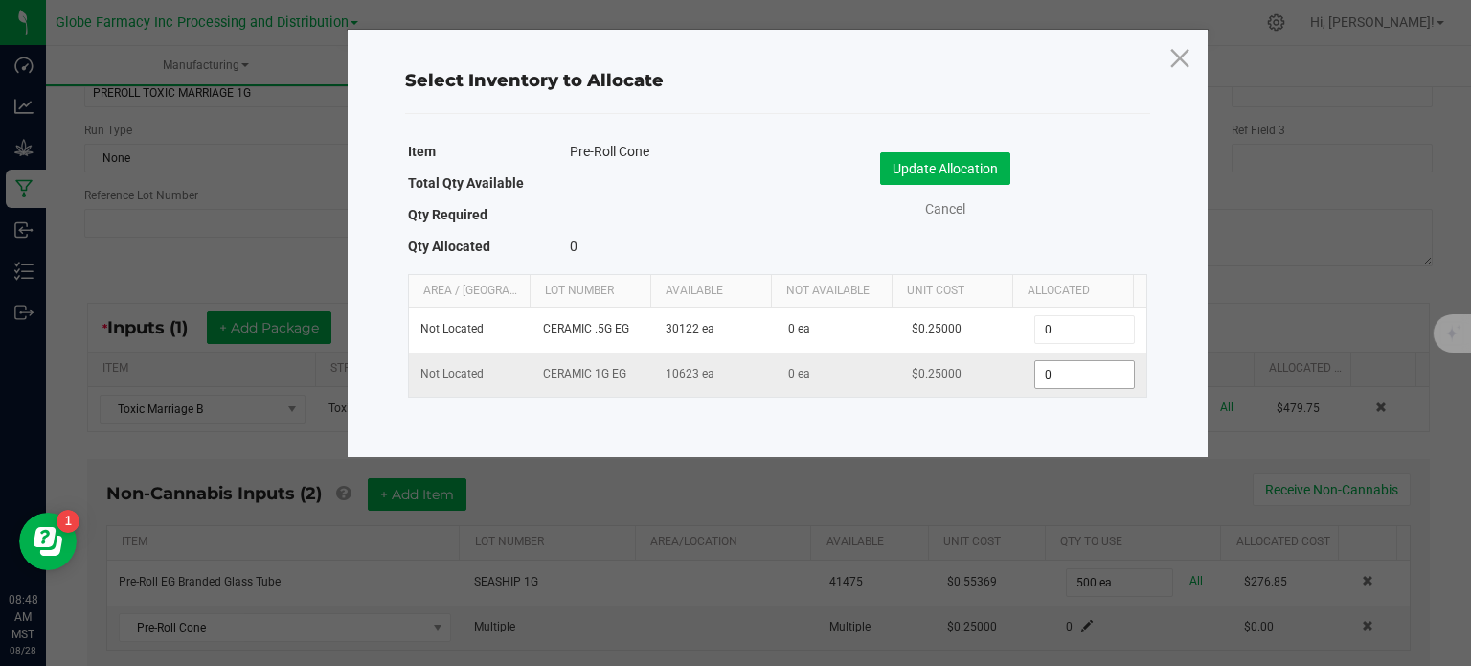
click at [1062, 378] on input "0" at bounding box center [1084, 374] width 98 height 27
type input "500"
click at [959, 168] on button "Update Allocation" at bounding box center [945, 168] width 130 height 33
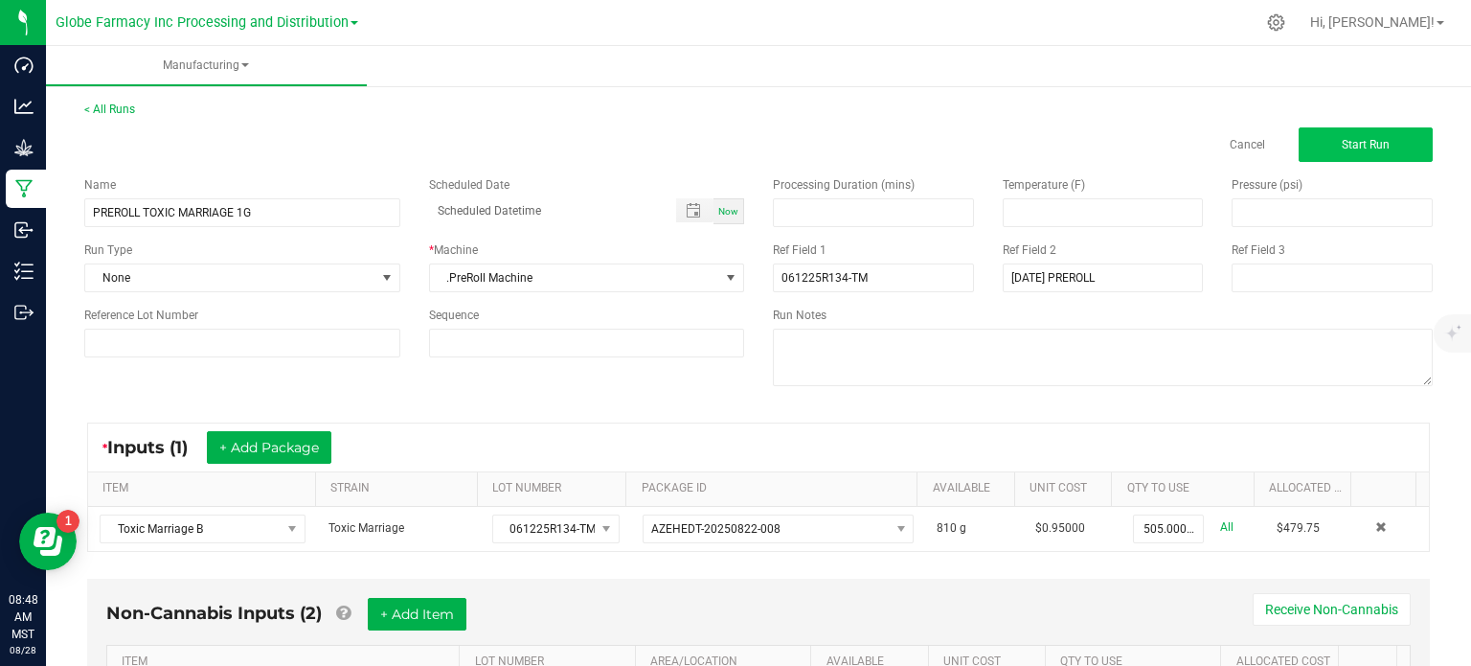
scroll to position [0, 0]
click at [1356, 138] on span "Start Run" at bounding box center [1366, 144] width 48 height 13
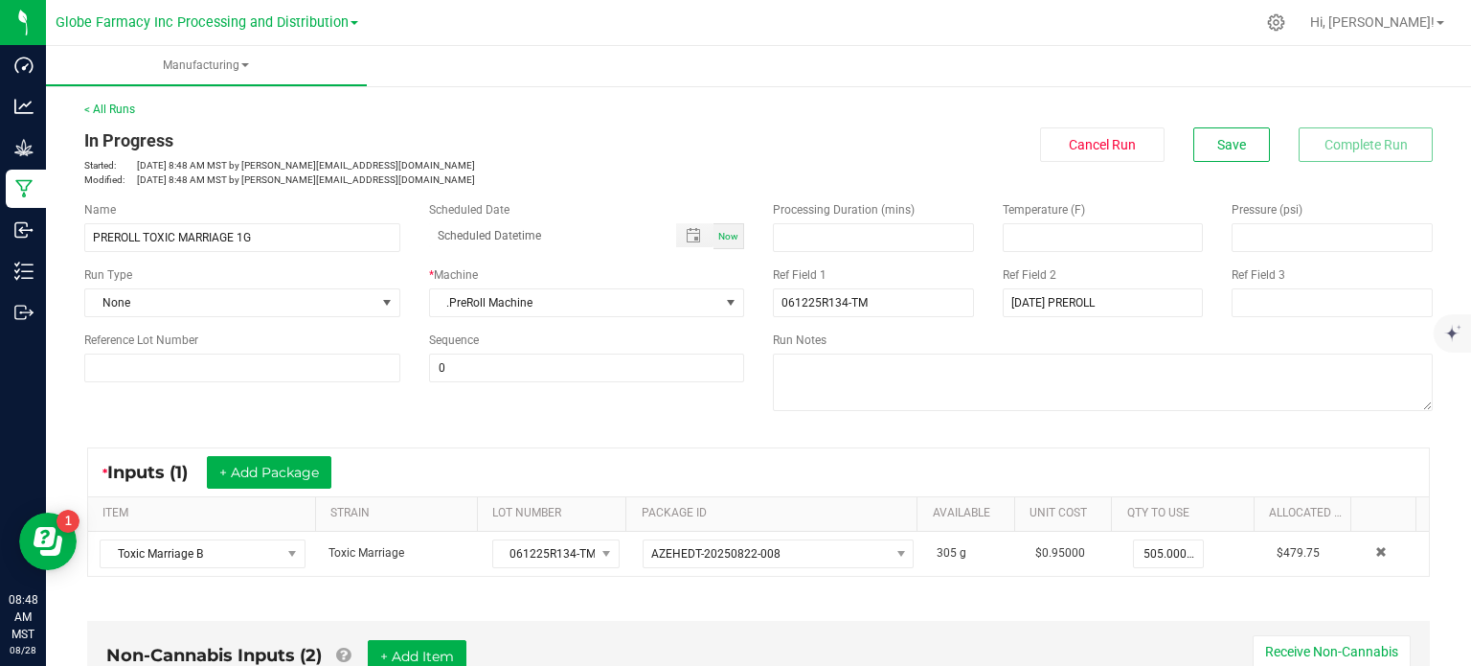
scroll to position [479, 0]
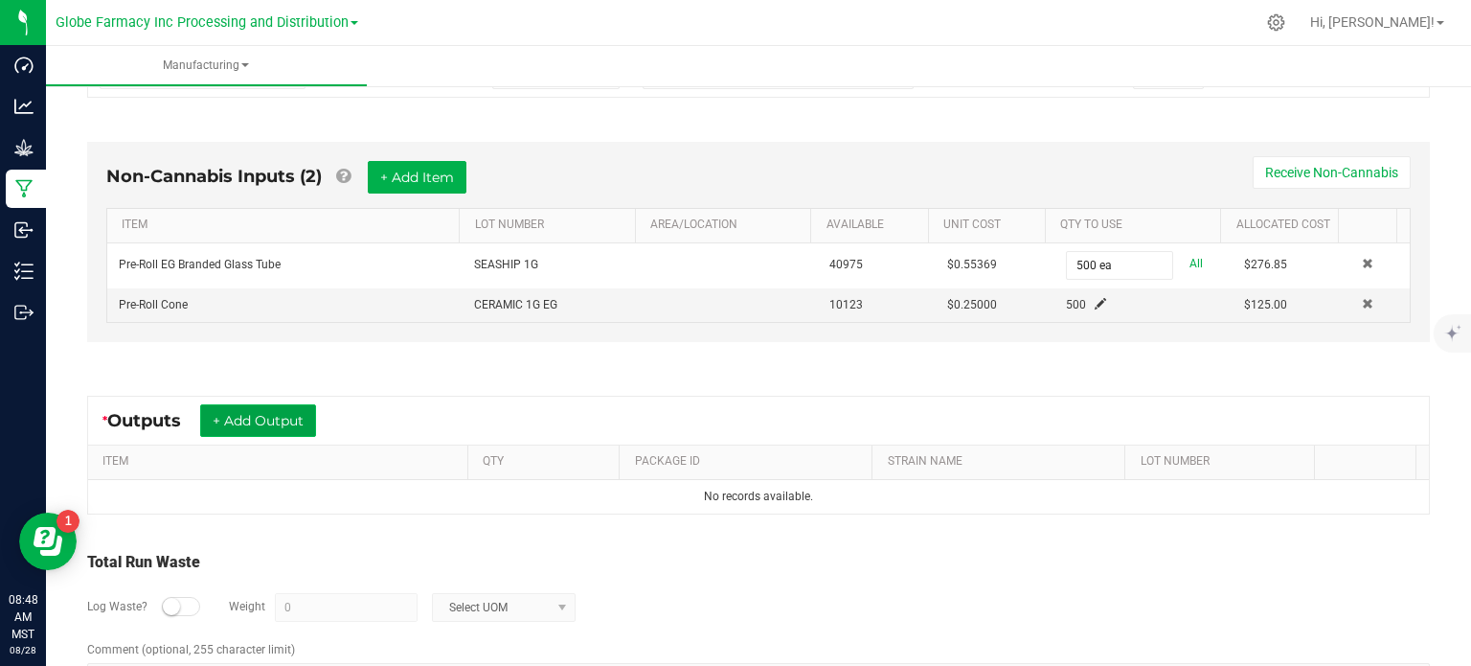
click at [222, 409] on button "+ Add Output" at bounding box center [258, 420] width 116 height 33
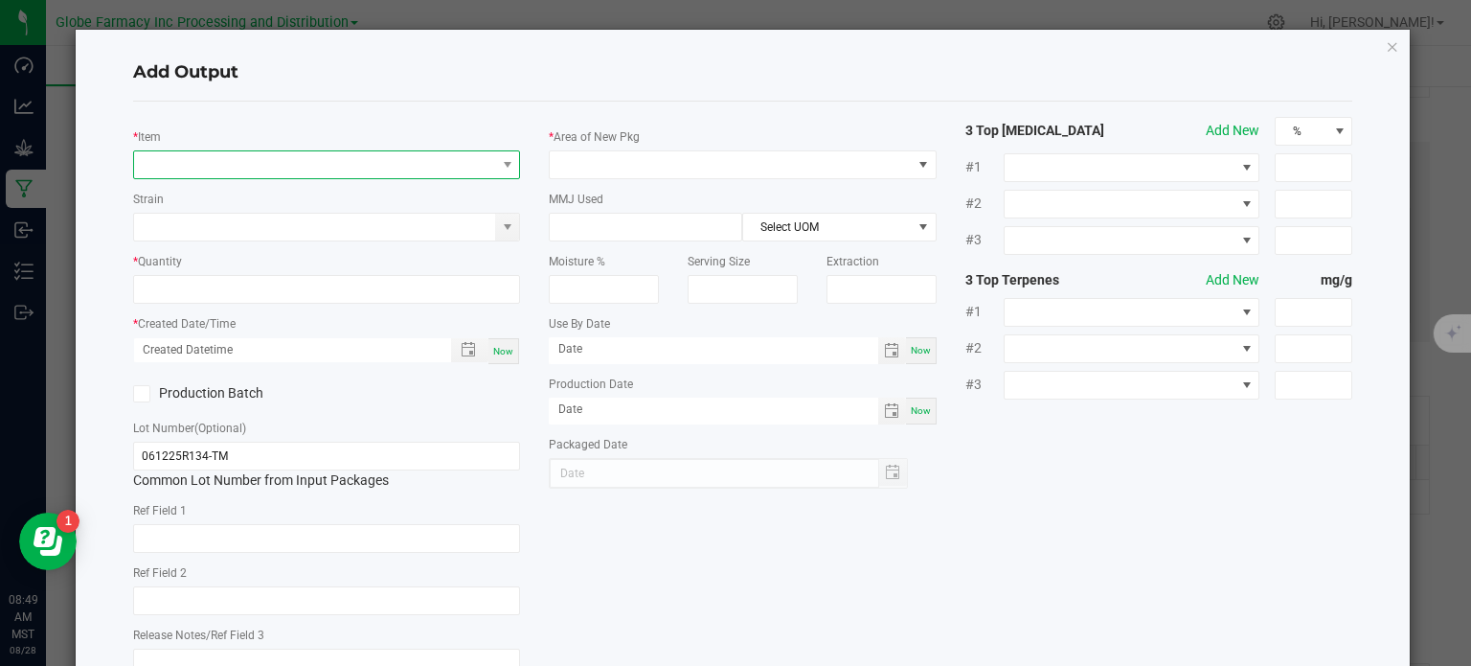
click at [260, 169] on span "NO DATA FOUND" at bounding box center [315, 164] width 362 height 27
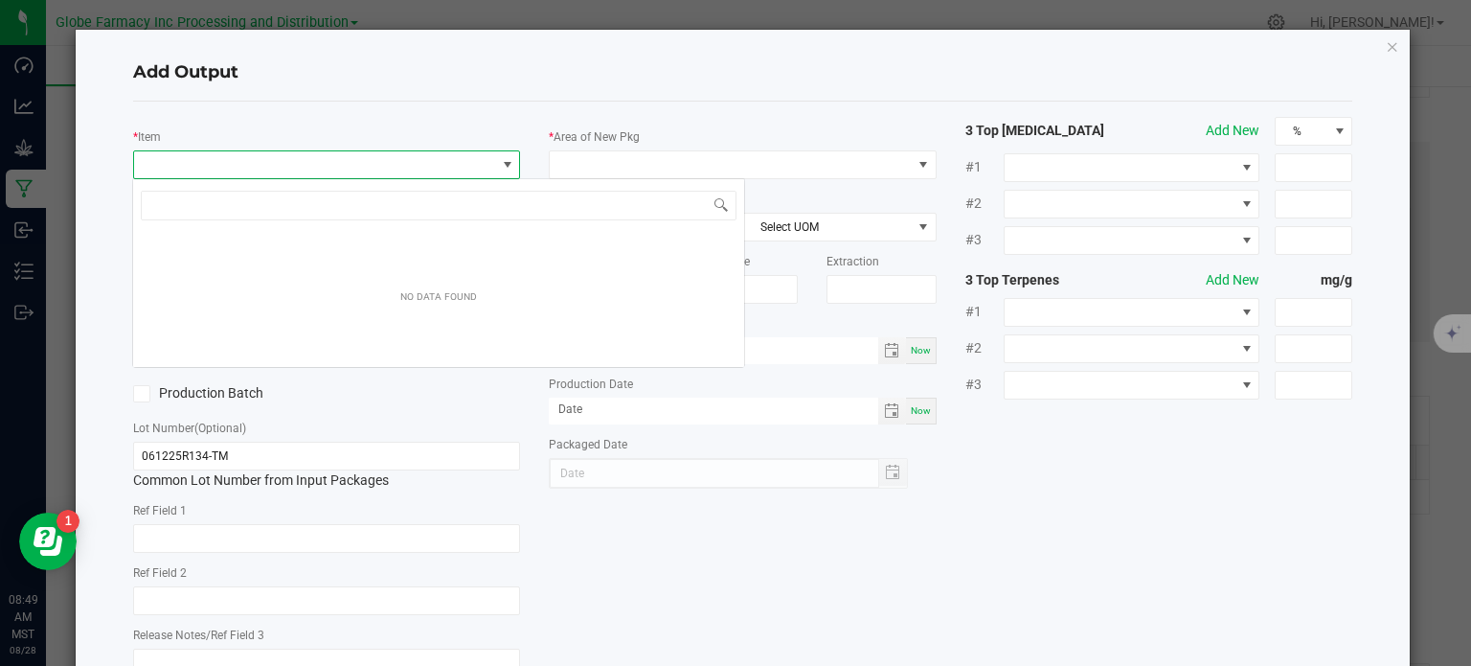
scroll to position [28, 383]
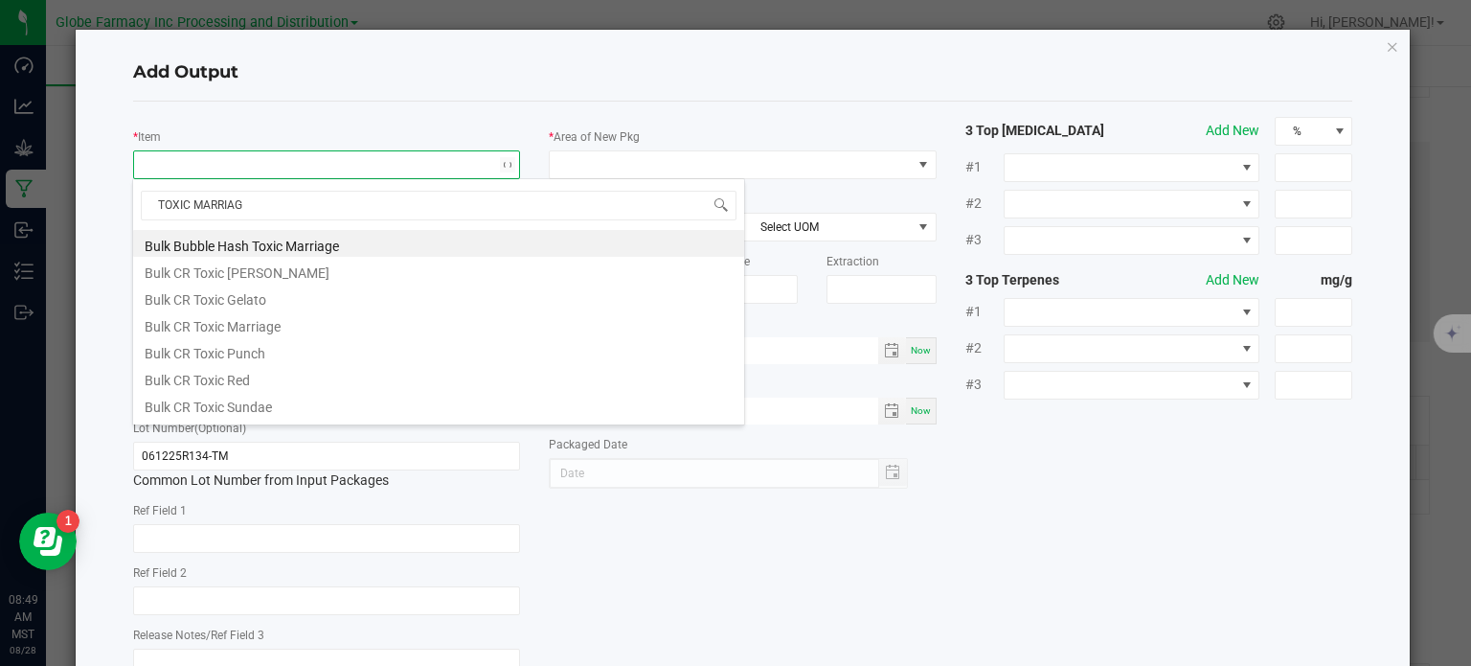
type input "TOXIC MARRIAGE"
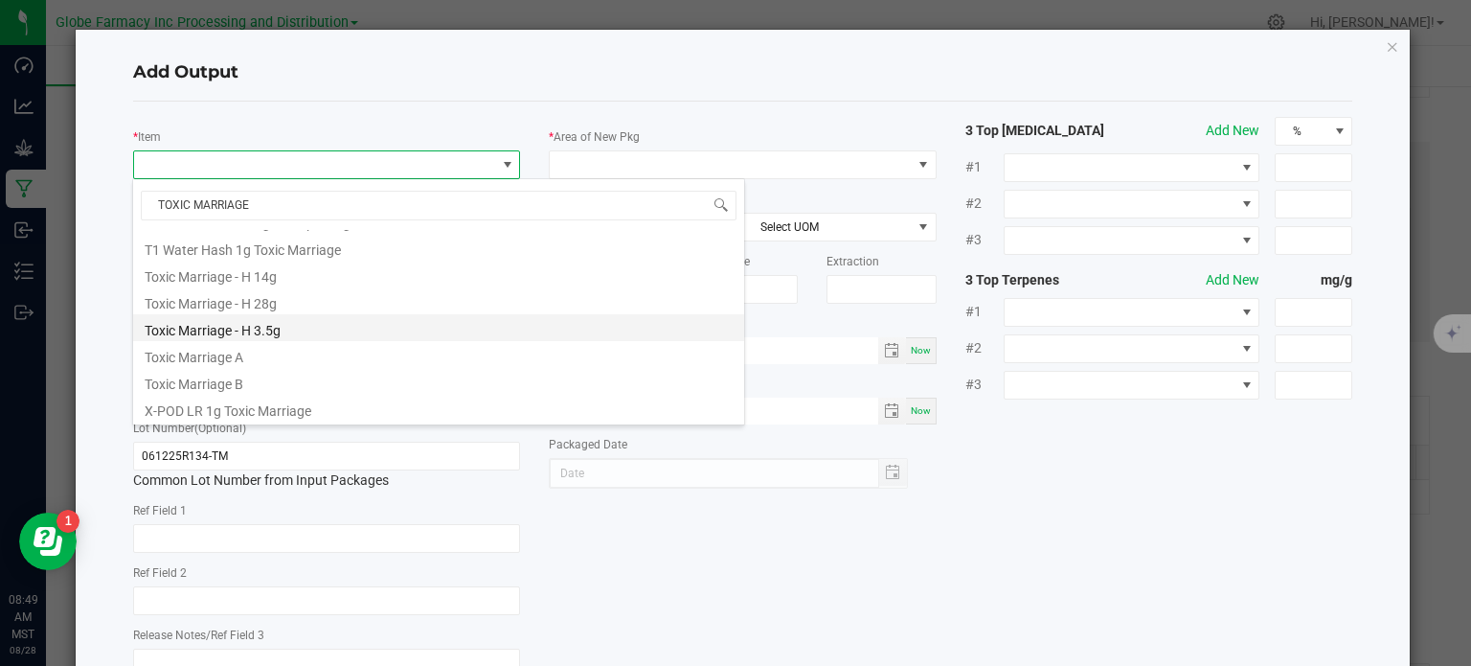
scroll to position [582, 0]
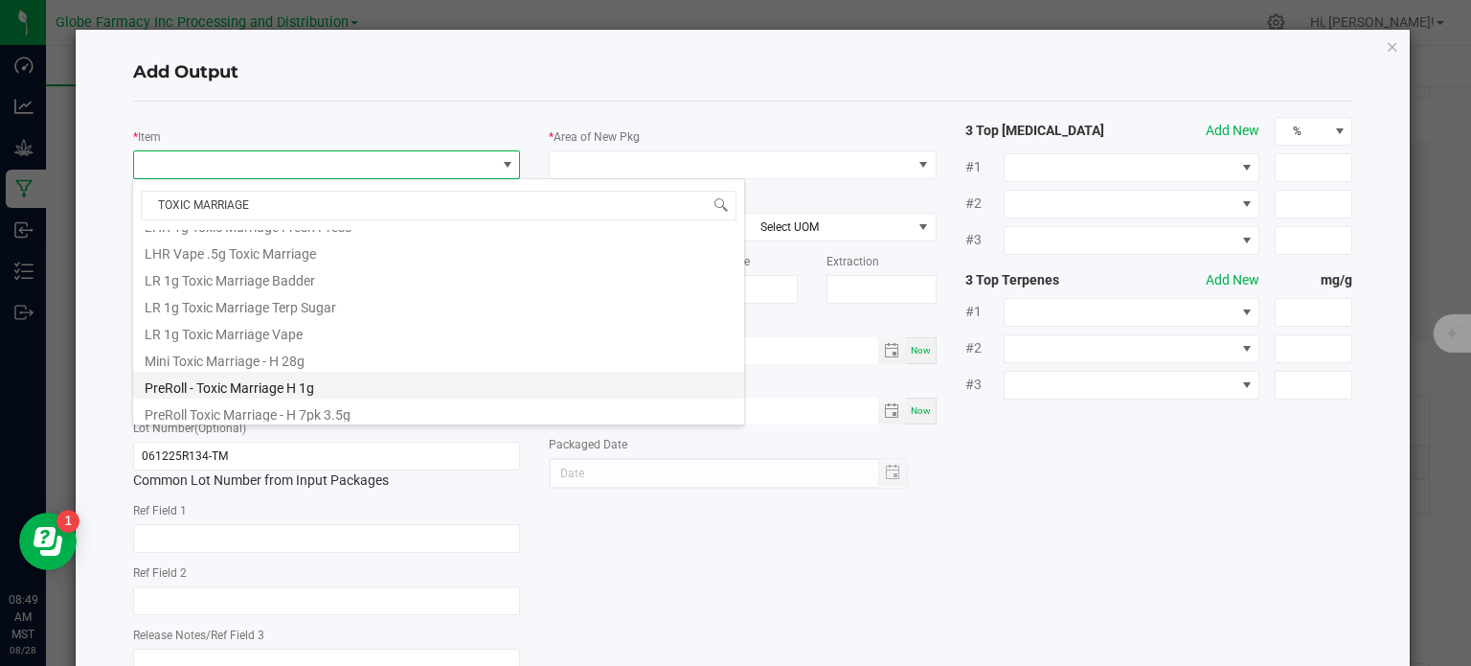
click at [314, 379] on li "PreRoll - Toxic Marriage H 1g" at bounding box center [438, 385] width 611 height 27
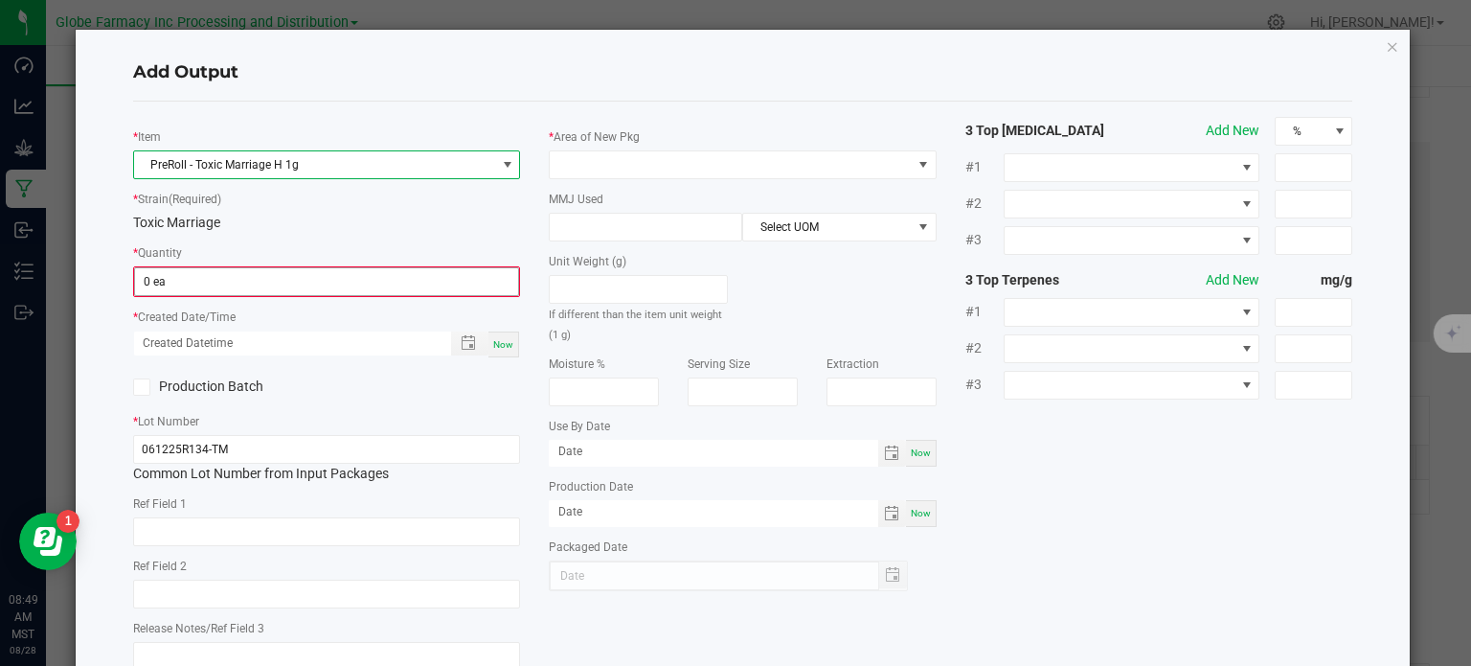
click at [215, 281] on input "0 ea" at bounding box center [327, 281] width 384 height 27
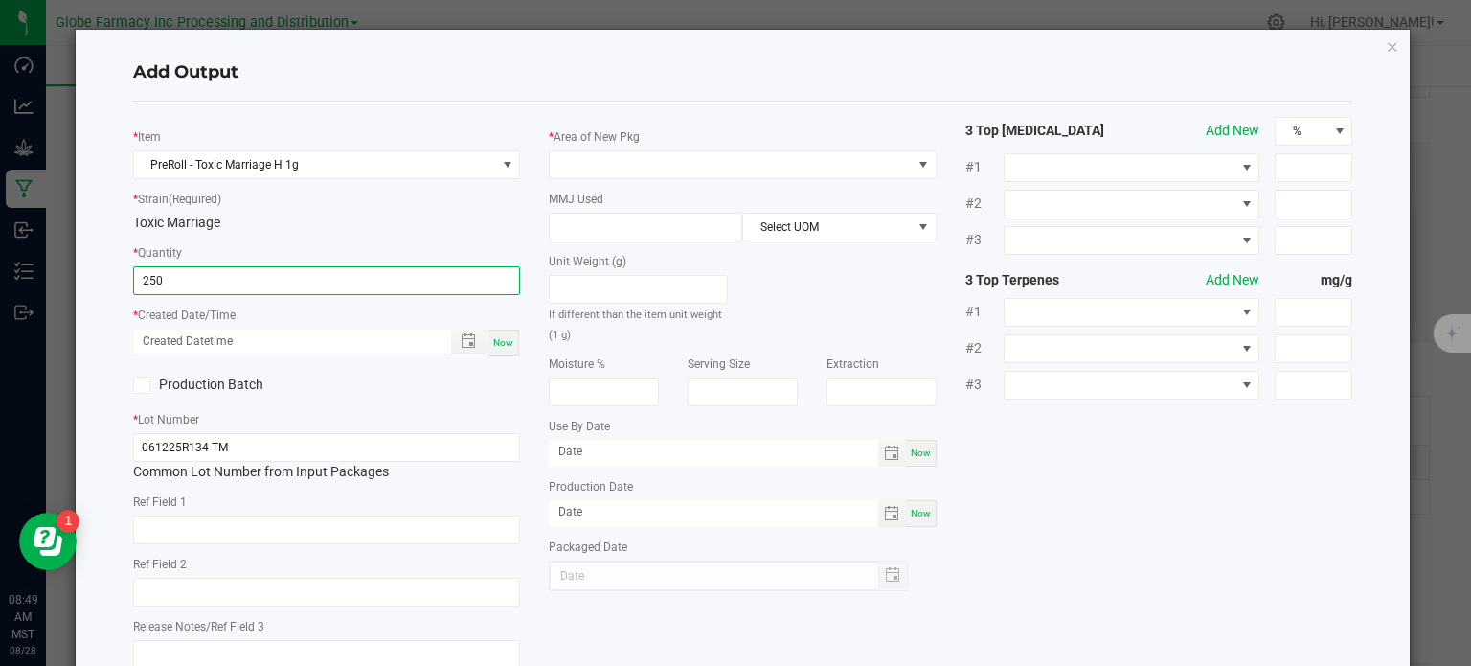
click at [504, 346] on span "Now" at bounding box center [503, 342] width 20 height 11
type input "250 ea"
type input "[DATE] 8:49 AM"
type input "[DATE]"
click at [336, 539] on input "text" at bounding box center [327, 529] width 388 height 29
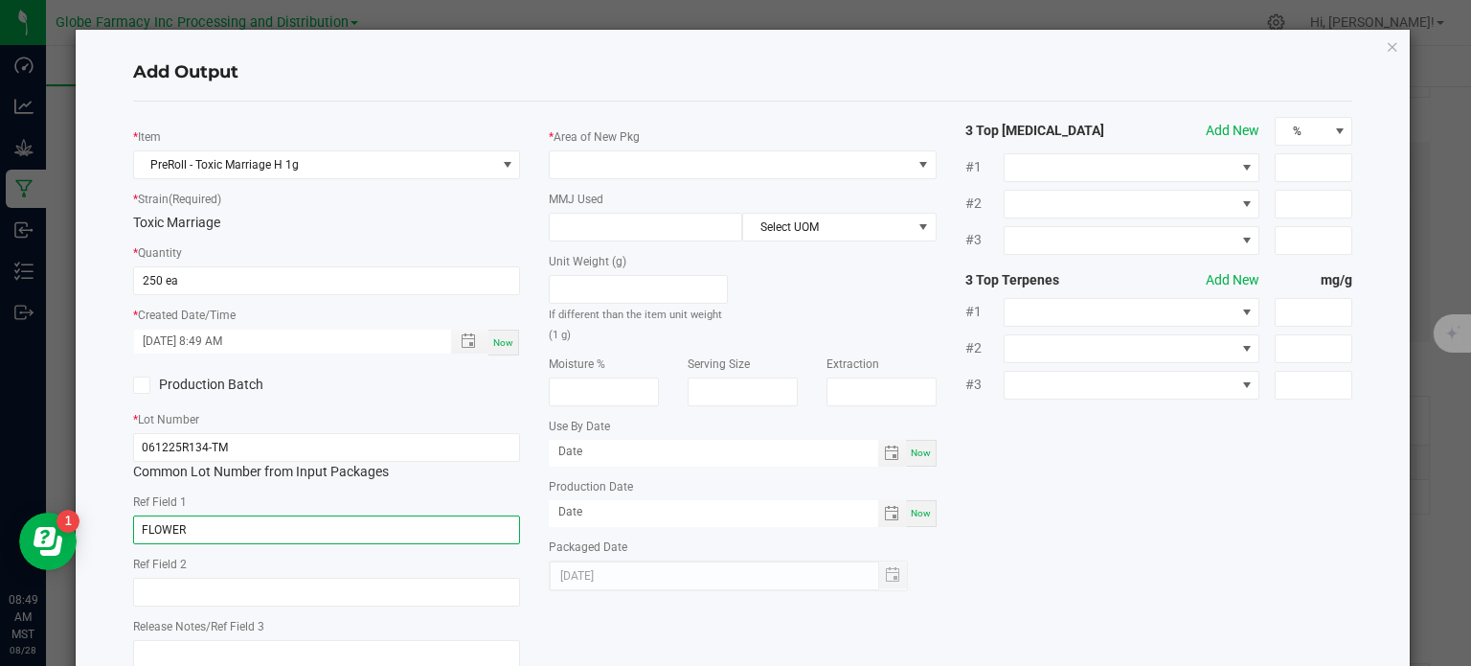
type input "FLOWER"
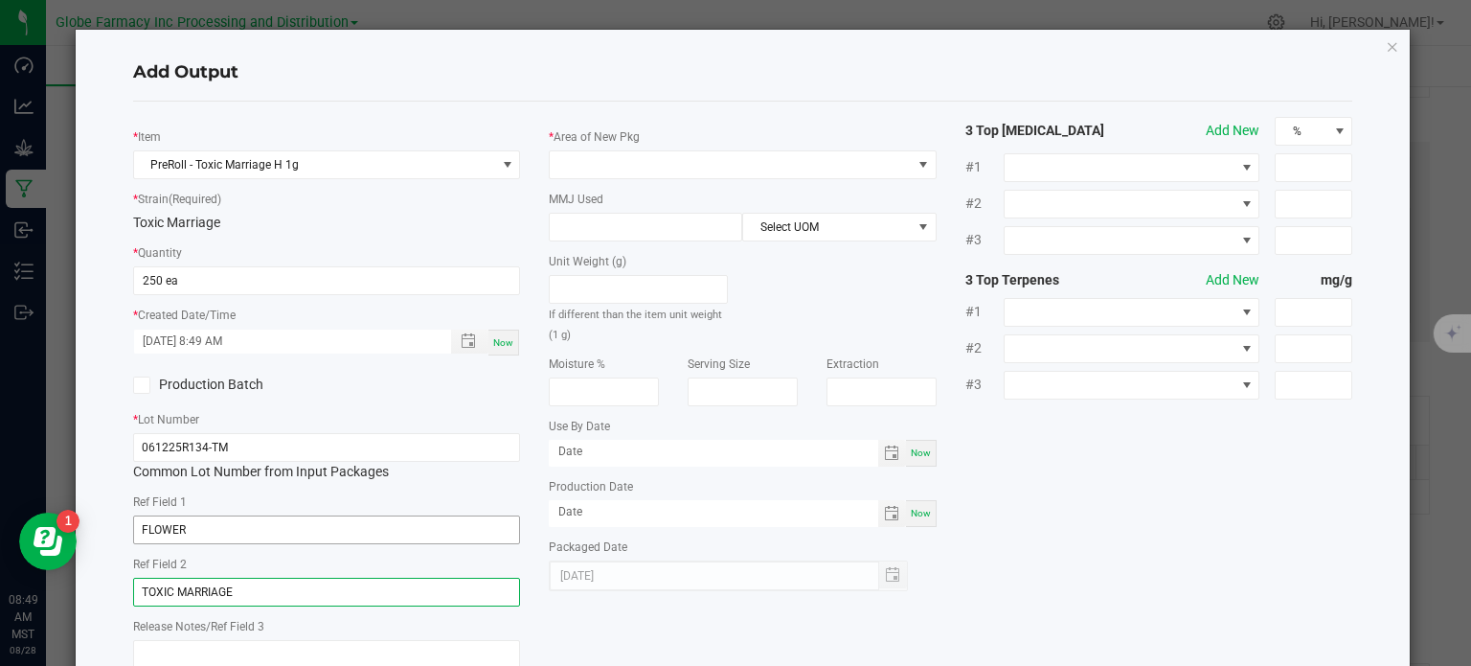
type input "TOXIC MARRIAGE"
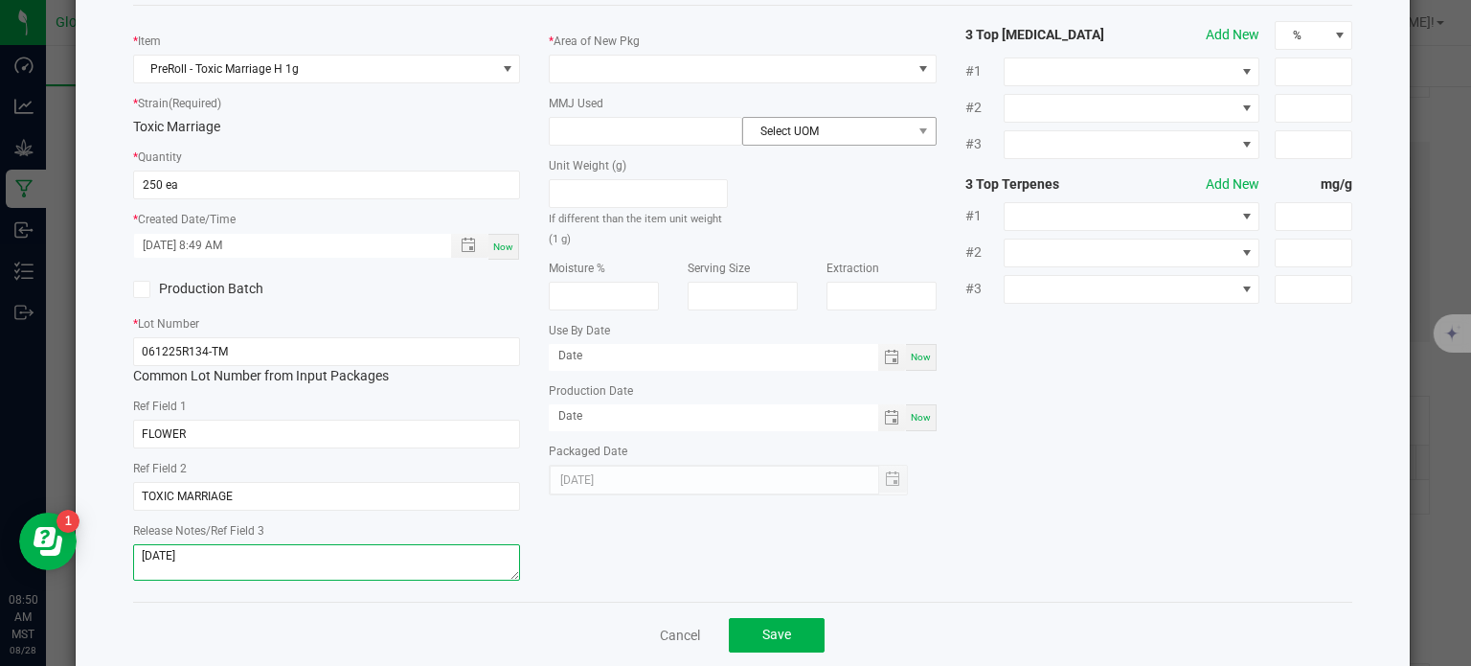
scroll to position [0, 0]
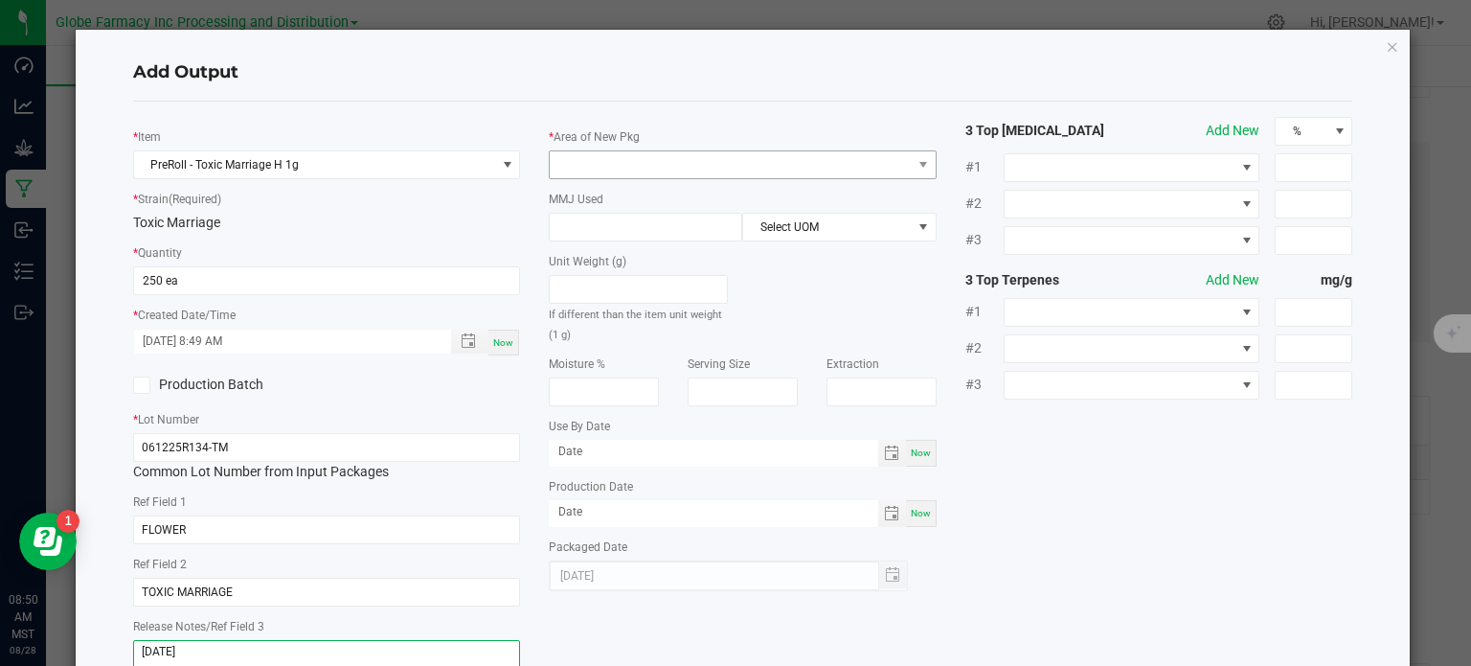
type textarea "[DATE]"
click at [736, 161] on span at bounding box center [731, 164] width 362 height 27
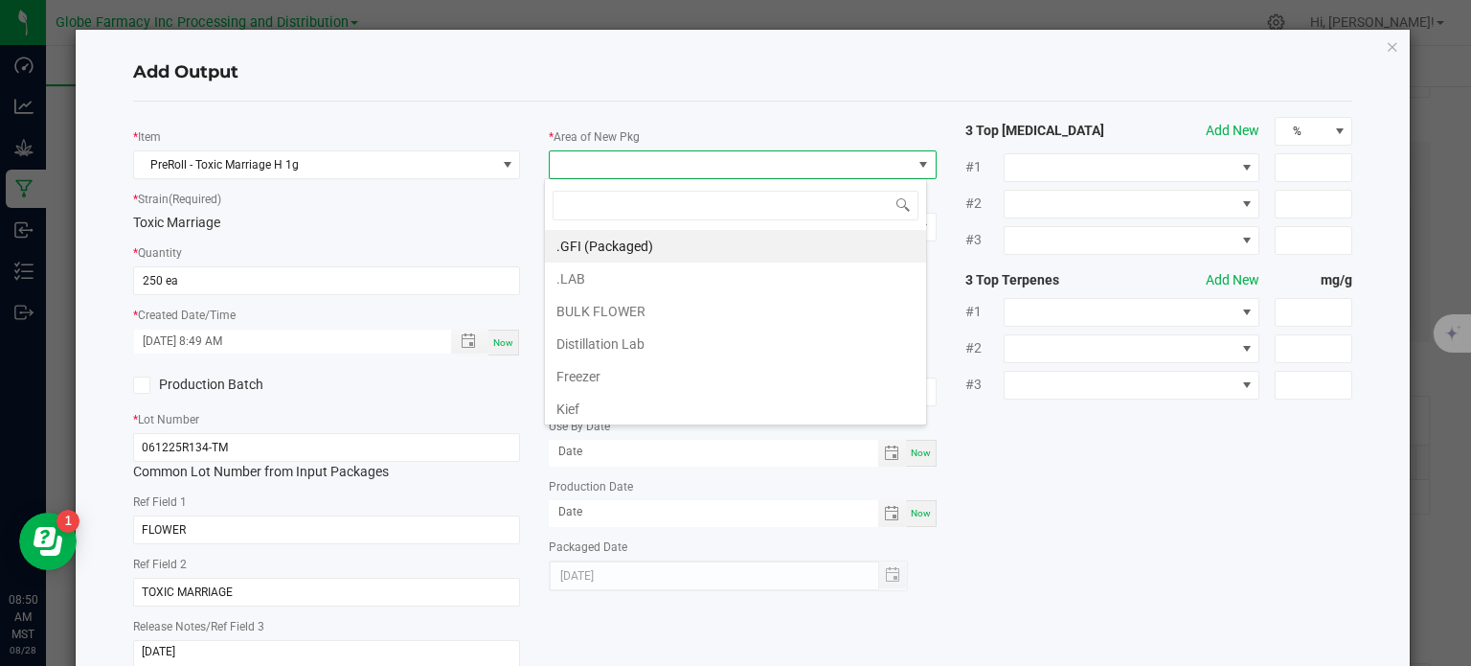
scroll to position [28, 383]
click at [613, 248] on li ".GFI (Packaged)" at bounding box center [735, 246] width 381 height 33
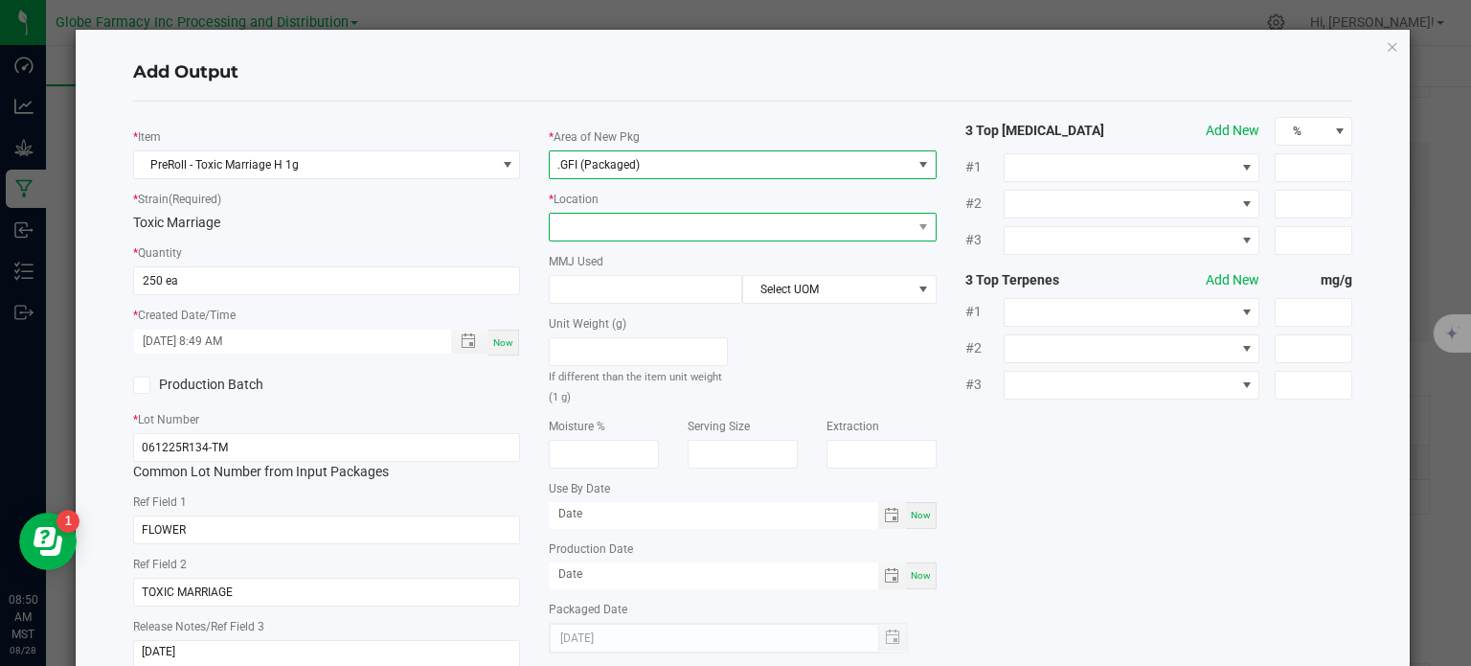
drag, startPoint x: 644, startPoint y: 214, endPoint x: 640, endPoint y: 232, distance: 18.6
click at [644, 215] on span at bounding box center [731, 227] width 362 height 27
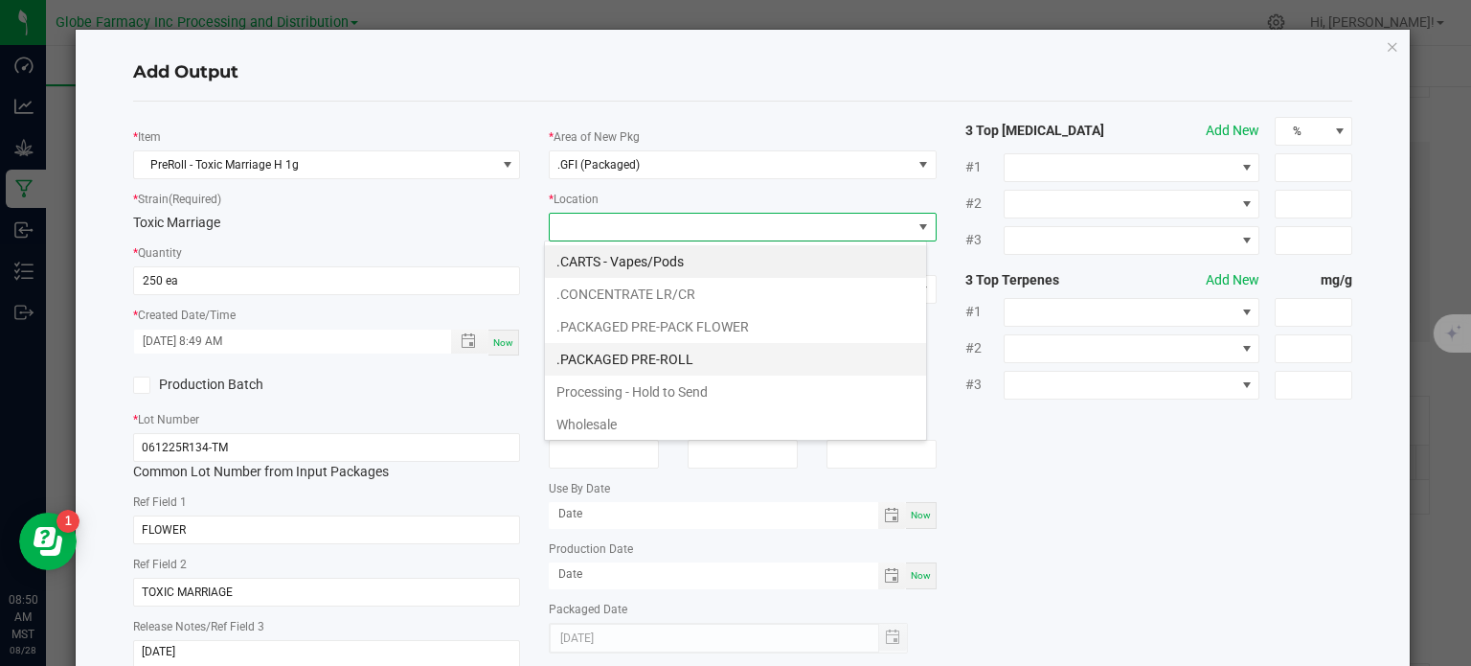
click at [636, 359] on li ".PACKAGED PRE-ROLL" at bounding box center [735, 359] width 381 height 33
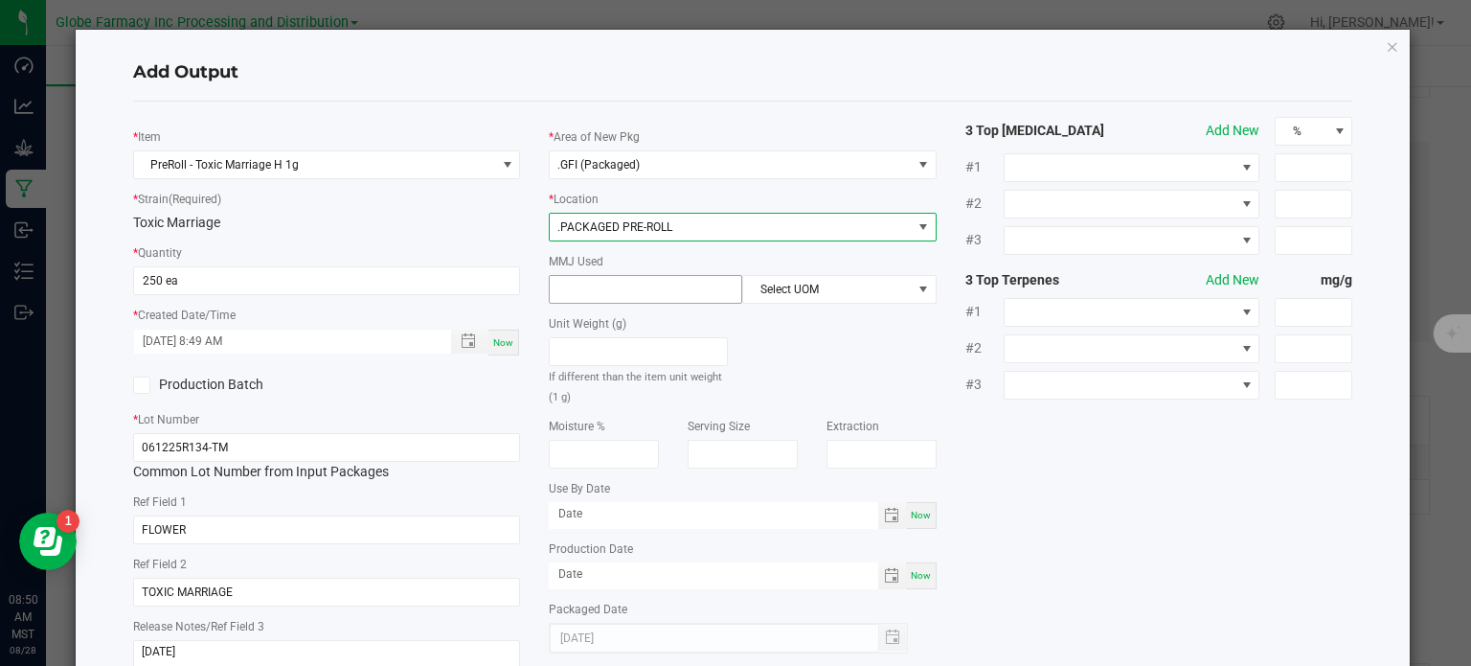
click at [642, 301] on input at bounding box center [646, 289] width 192 height 27
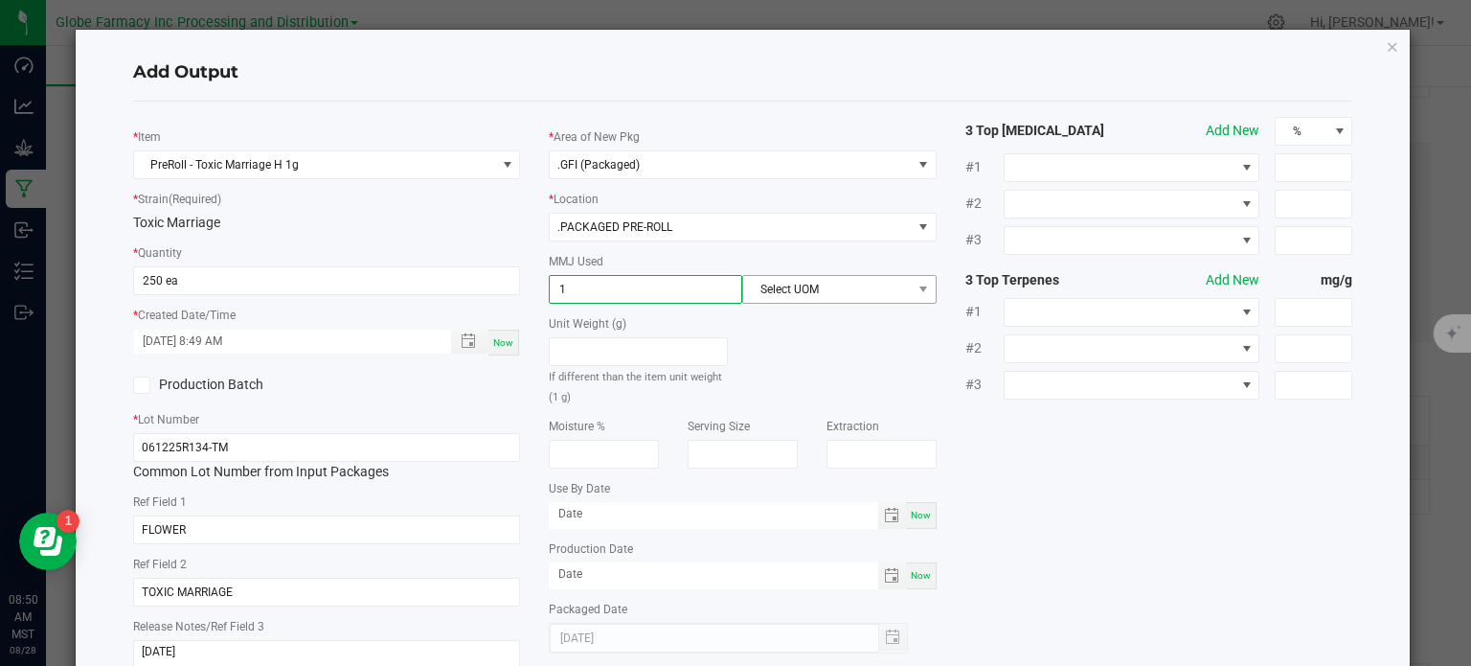
type input "1"
click at [878, 283] on span "Select UOM" at bounding box center [827, 289] width 168 height 27
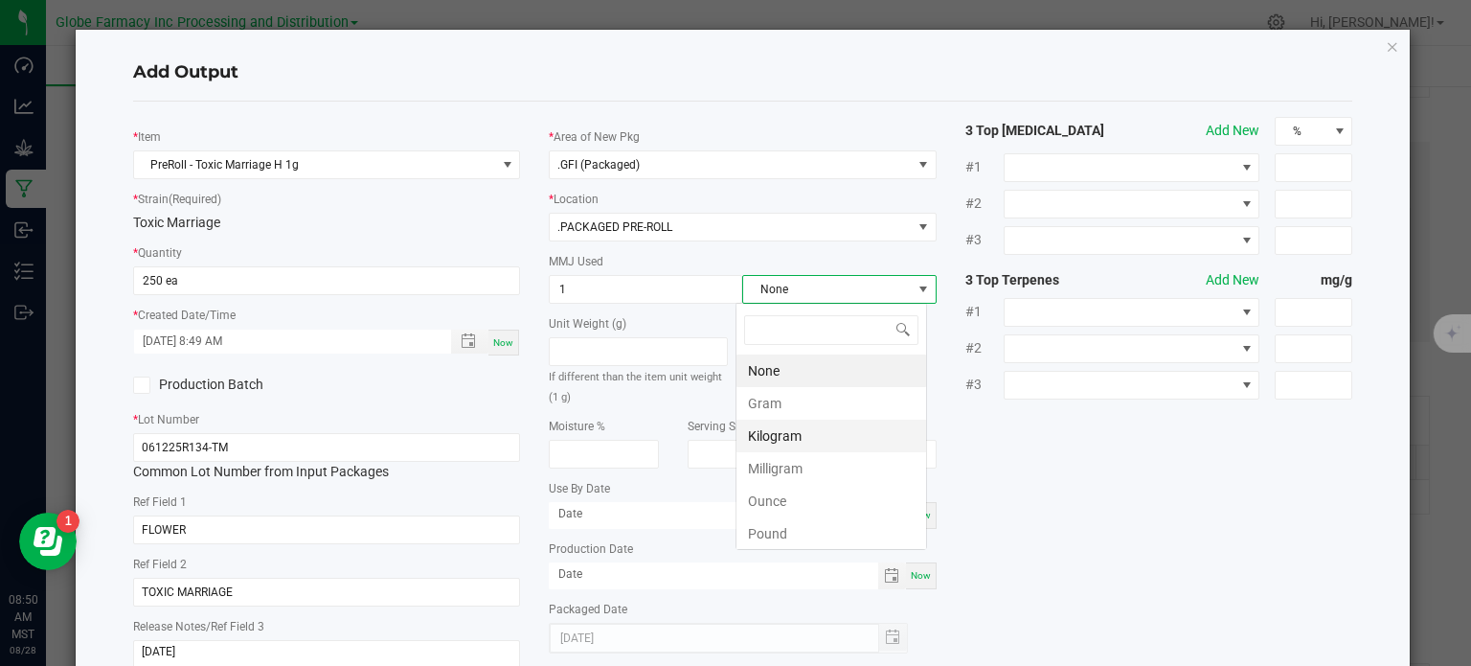
scroll to position [28, 192]
click at [795, 406] on li "Gram" at bounding box center [831, 403] width 190 height 33
click at [1030, 450] on div "* Item PreRoll - Toxic Marriage H 1g * Strain (Required) Toxic Marriage * Quant…" at bounding box center [743, 399] width 1249 height 565
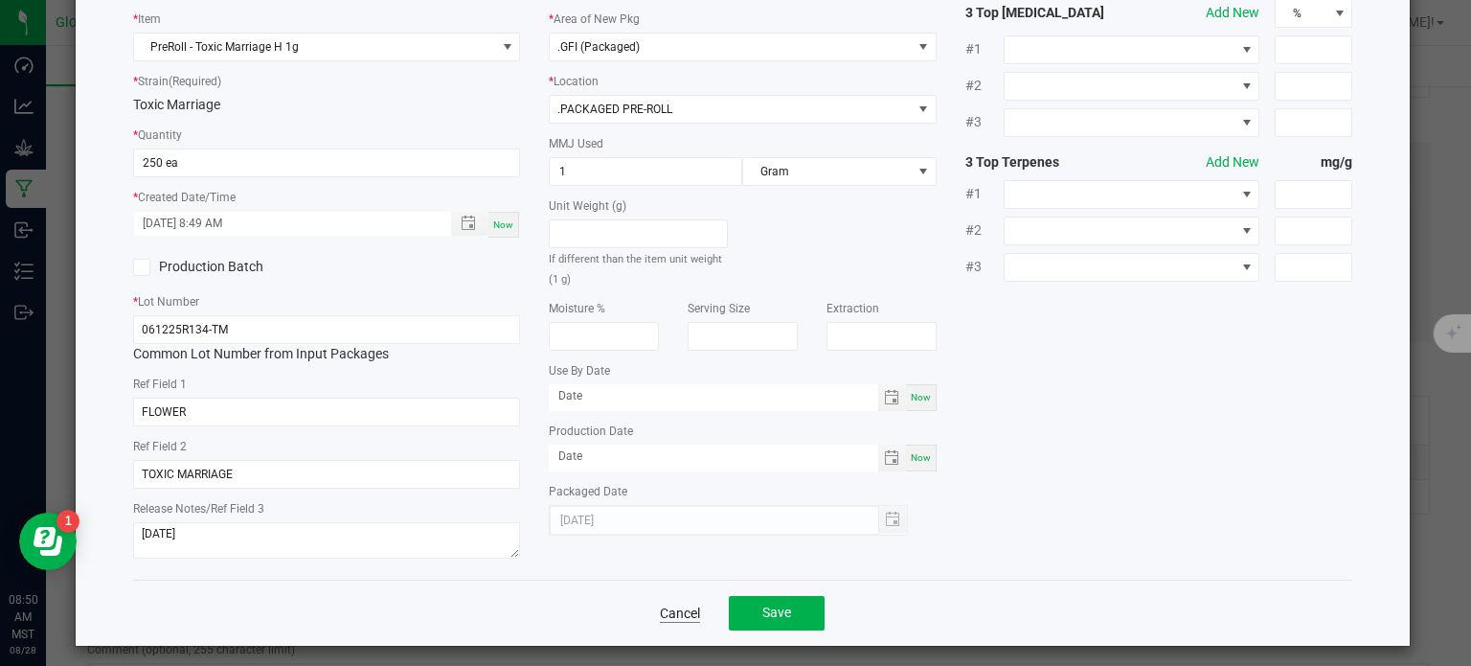
scroll to position [127, 0]
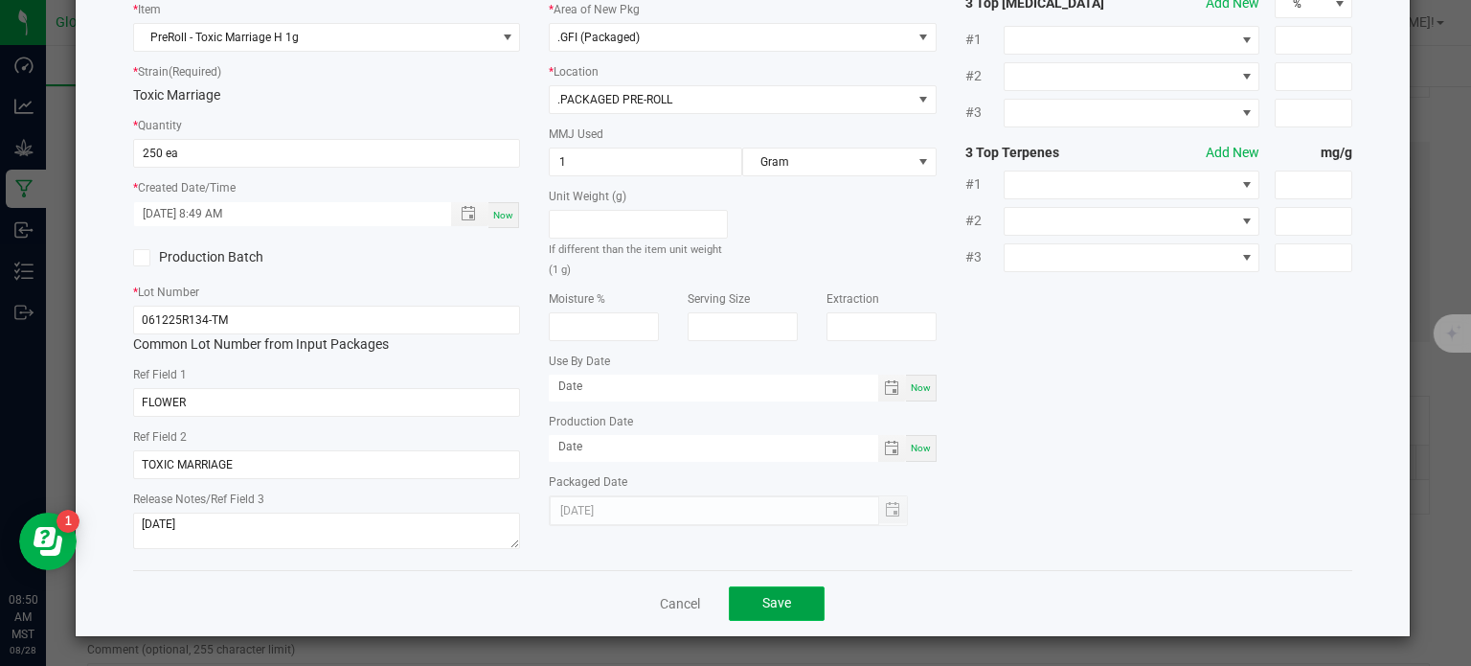
click at [762, 607] on span "Save" at bounding box center [776, 602] width 29 height 15
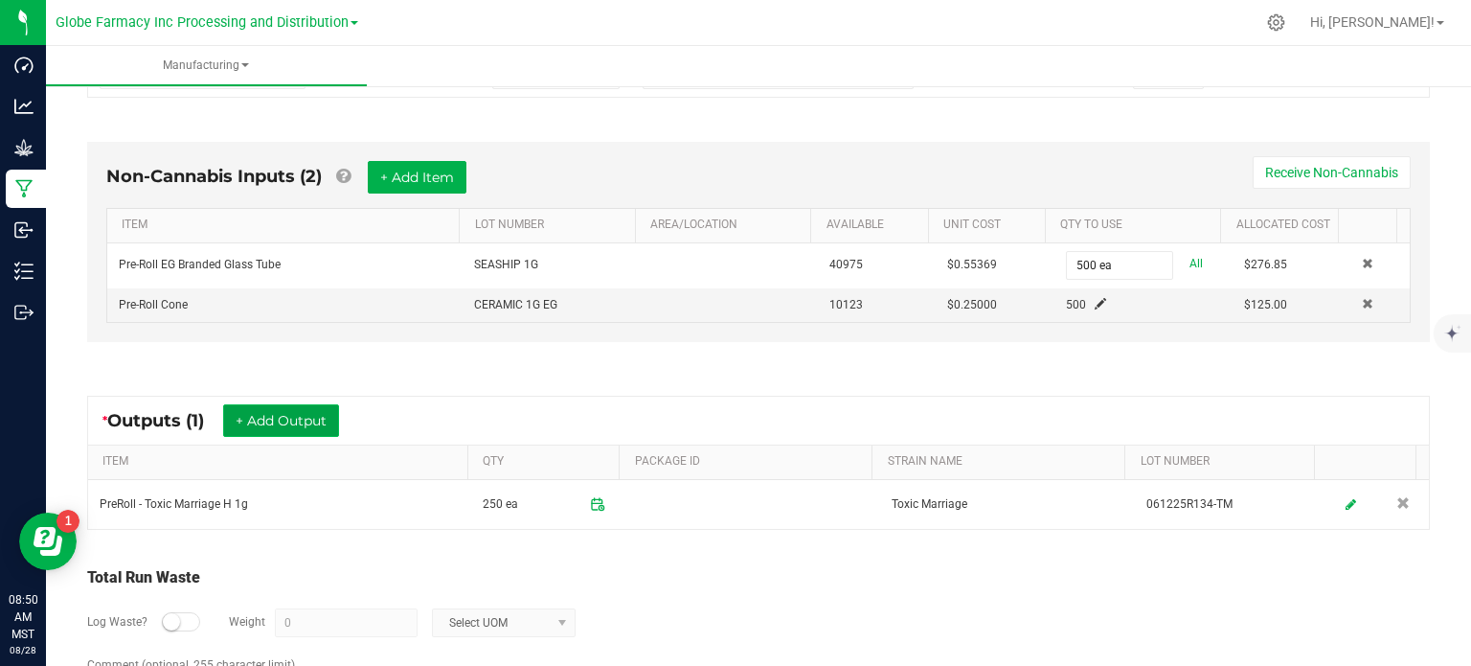
click at [284, 406] on button "+ Add Output" at bounding box center [281, 420] width 116 height 33
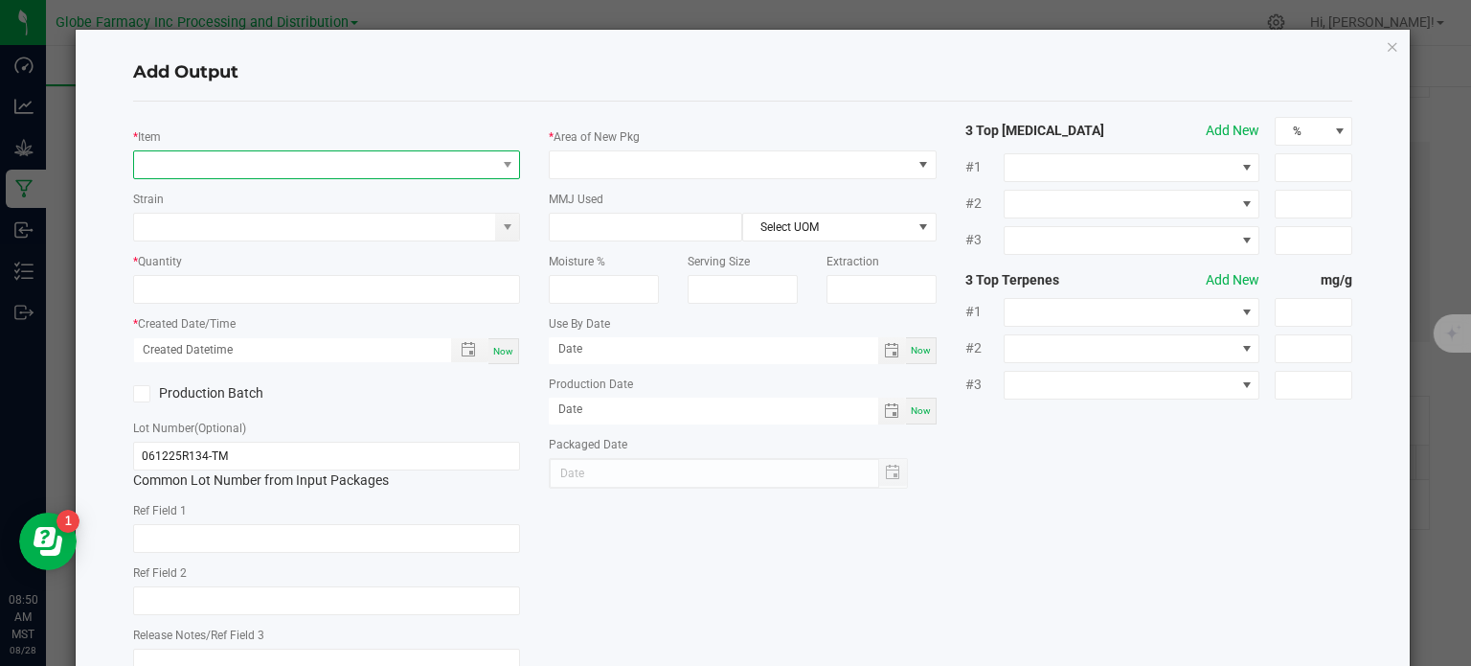
click at [304, 166] on span "NO DATA FOUND" at bounding box center [315, 164] width 362 height 27
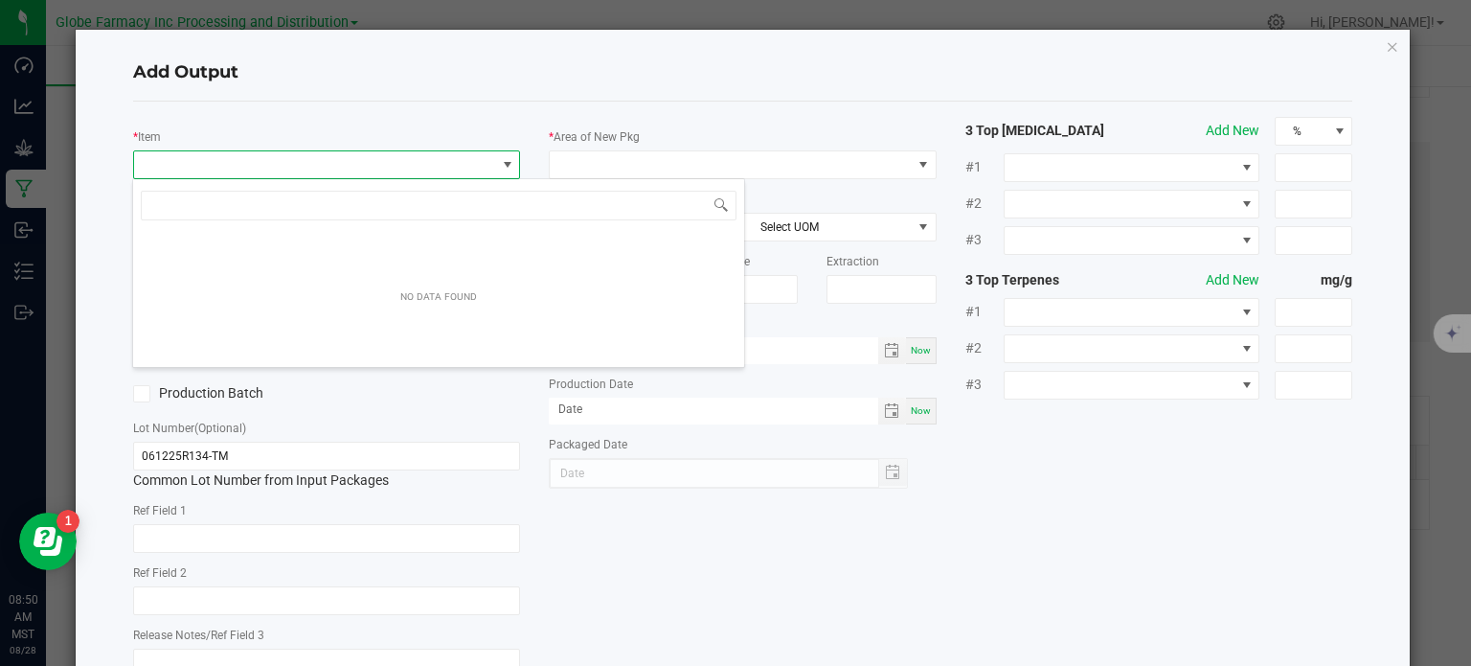
scroll to position [28, 383]
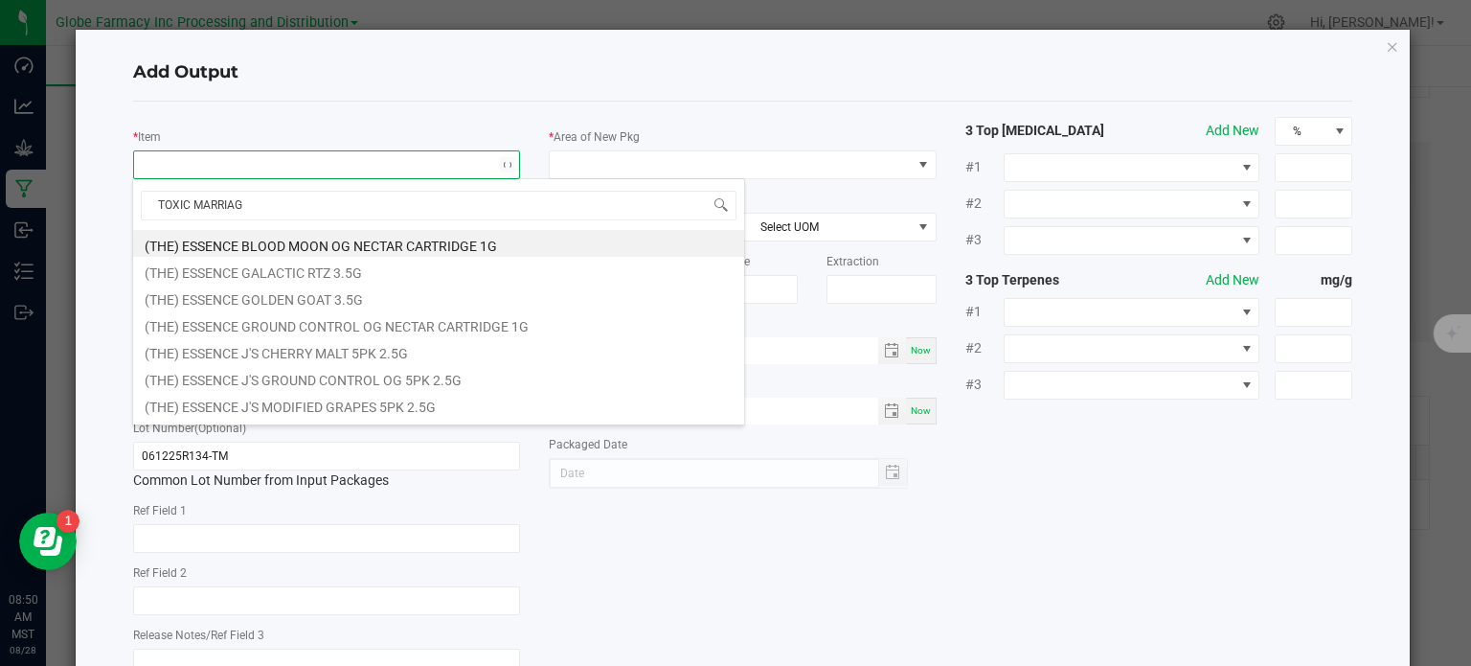
type input "TOXIC MARRIAGE"
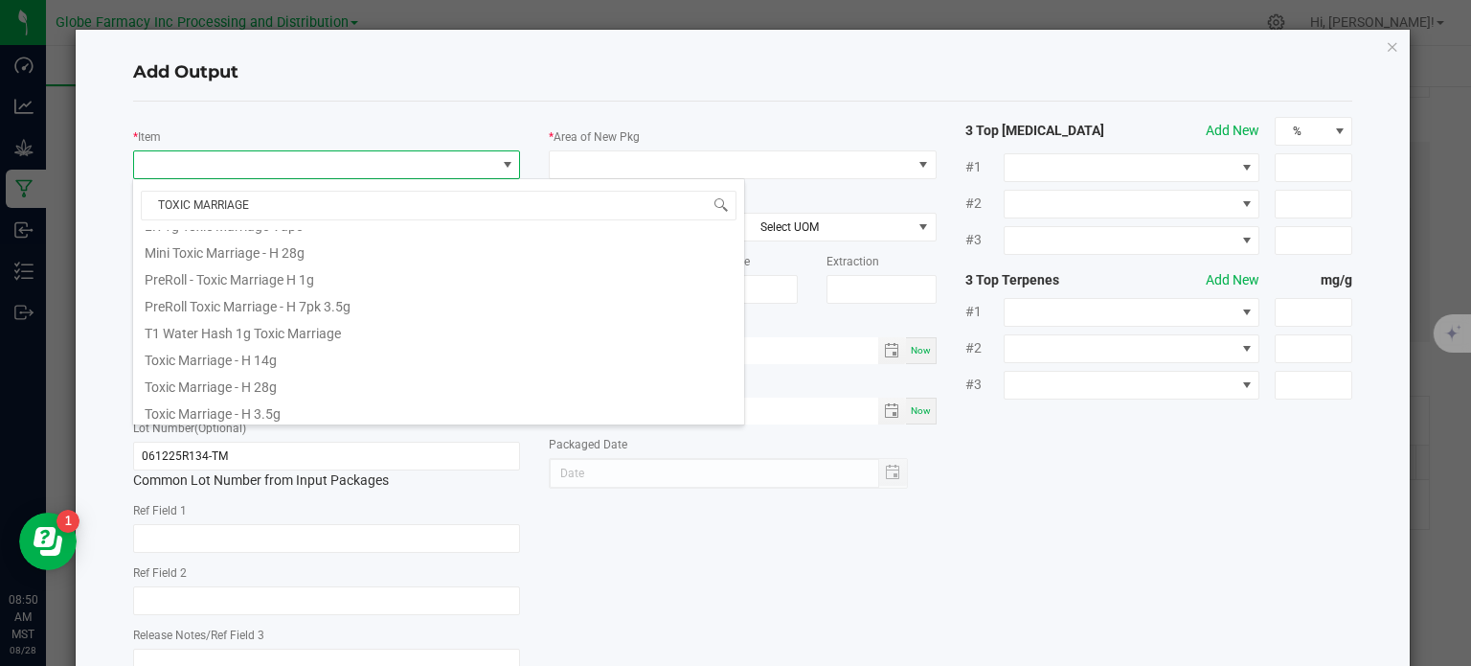
scroll to position [678, 0]
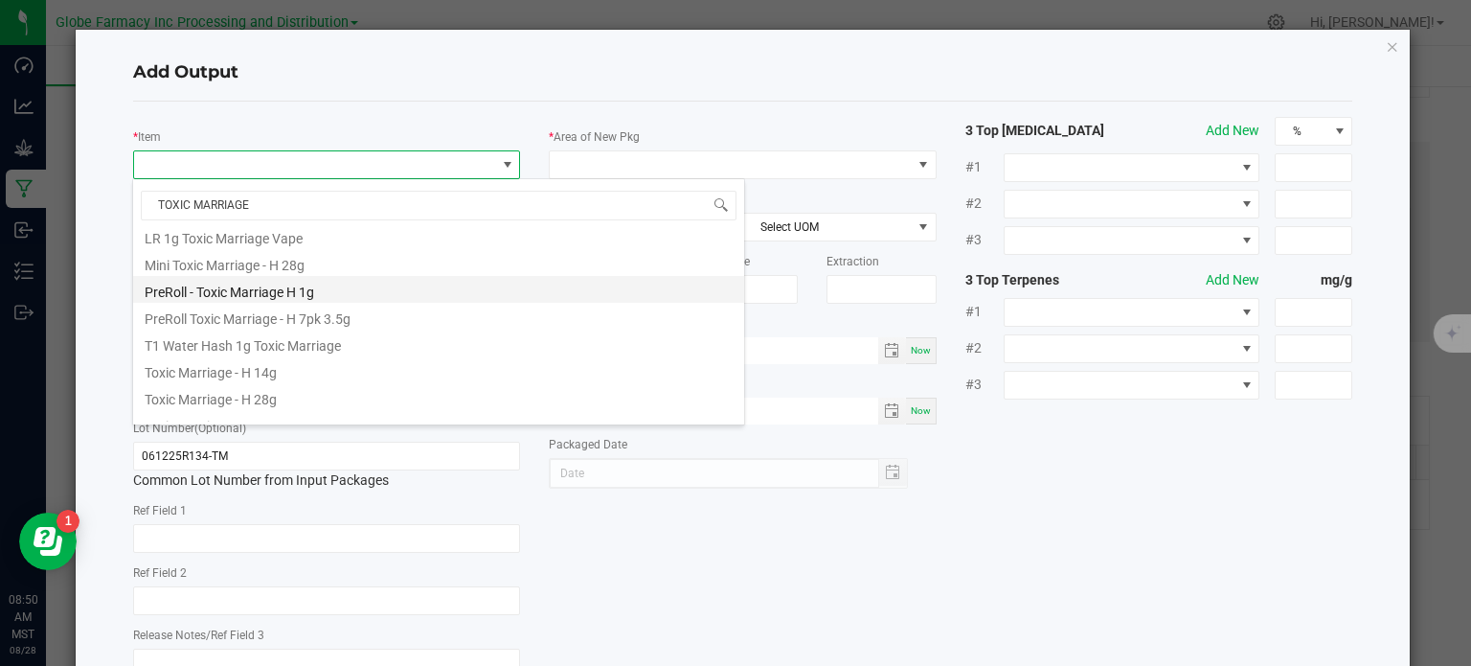
click at [341, 296] on li "PreRoll - Toxic Marriage H 1g" at bounding box center [438, 289] width 611 height 27
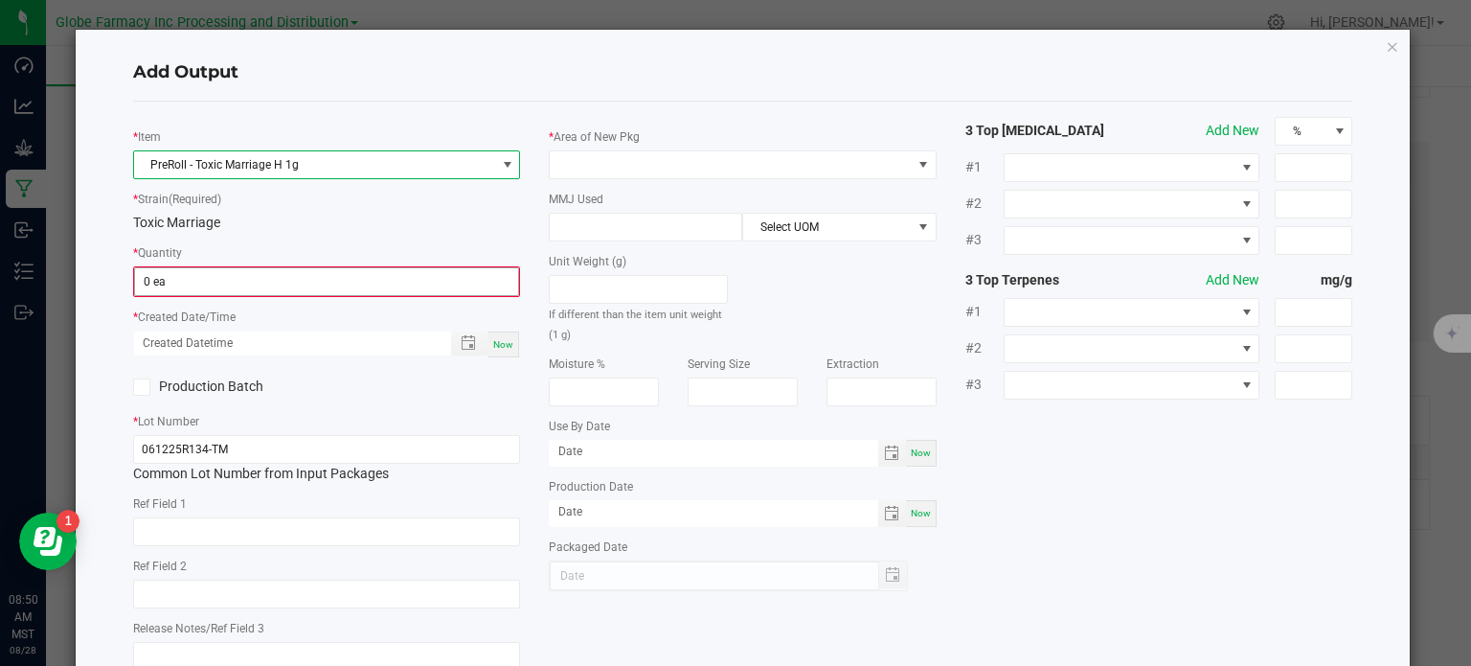
click at [180, 290] on input "0 ea" at bounding box center [327, 281] width 384 height 27
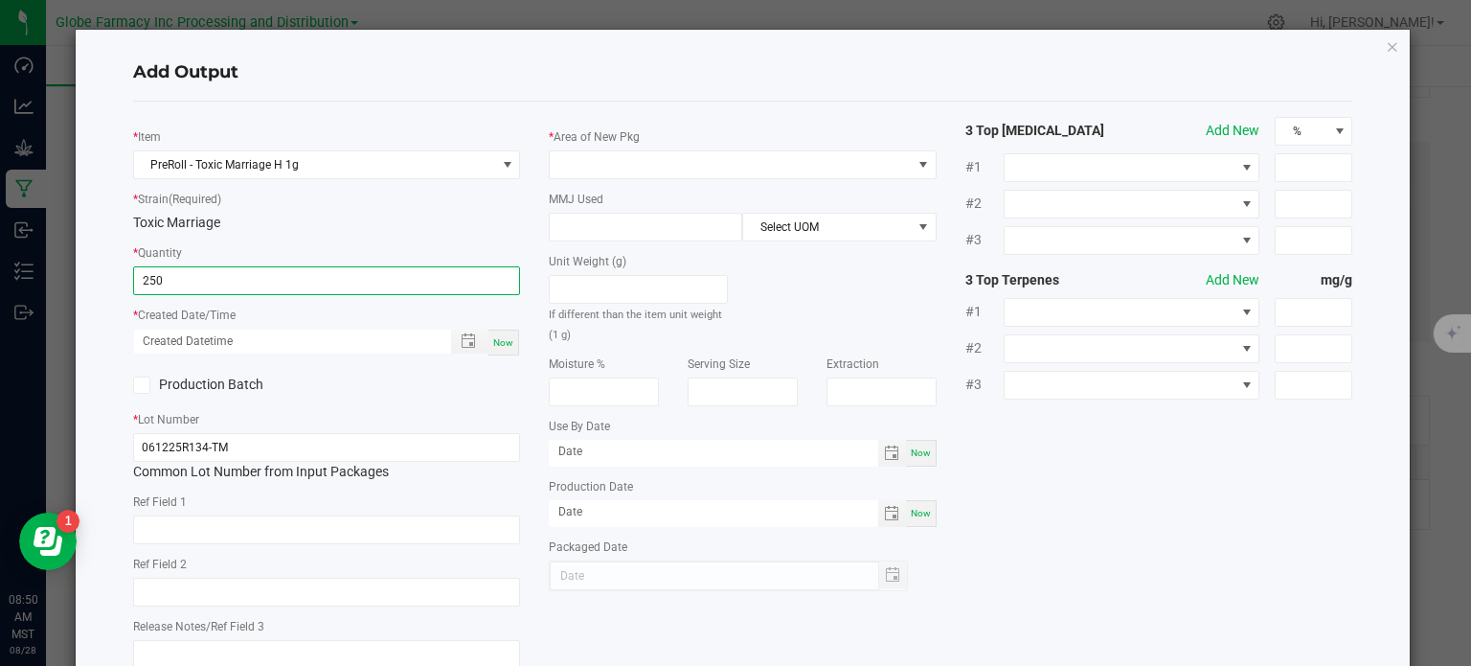
click at [497, 352] on div "Now" at bounding box center [503, 342] width 31 height 26
type input "250 ea"
type input "[DATE] 8:50 AM"
type input "[DATE]"
click at [338, 532] on input "text" at bounding box center [327, 529] width 388 height 29
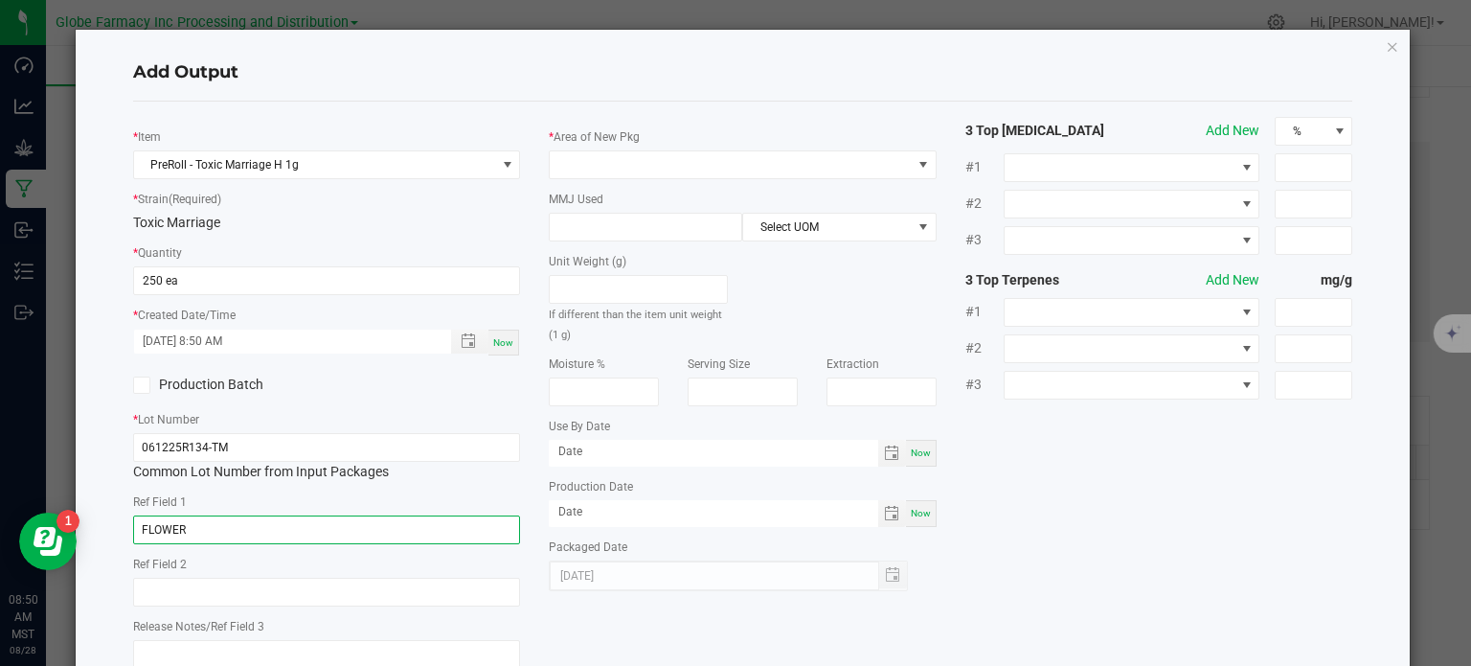
type input "FLOWER"
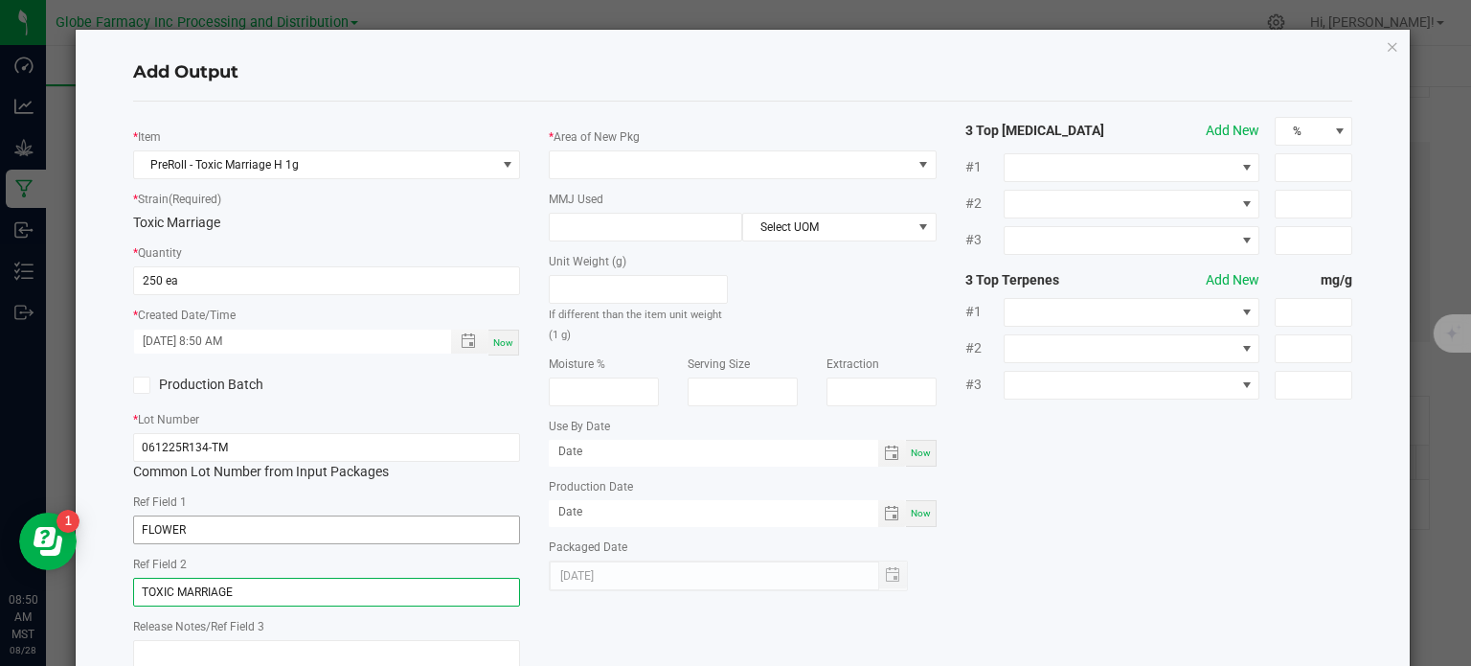
type input "TOXIC MARRIAGE"
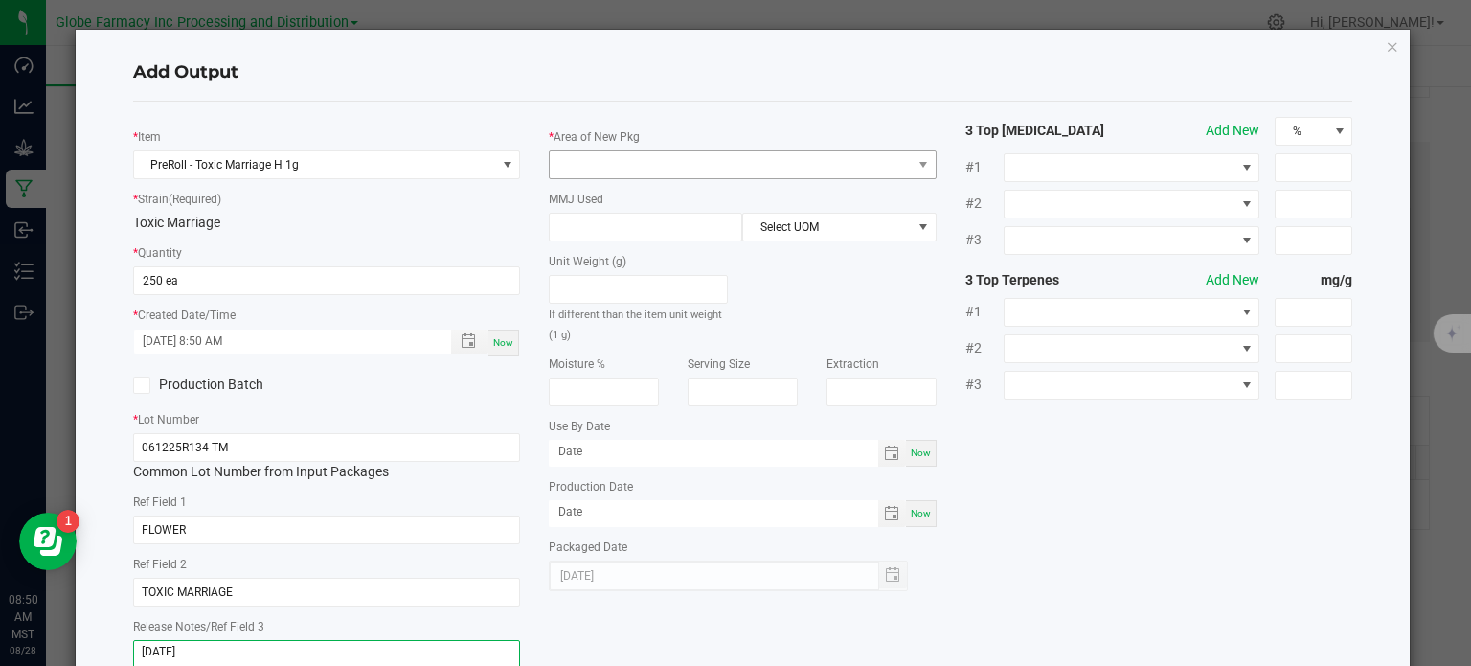
type textarea "[DATE]"
click at [607, 168] on span at bounding box center [731, 164] width 362 height 27
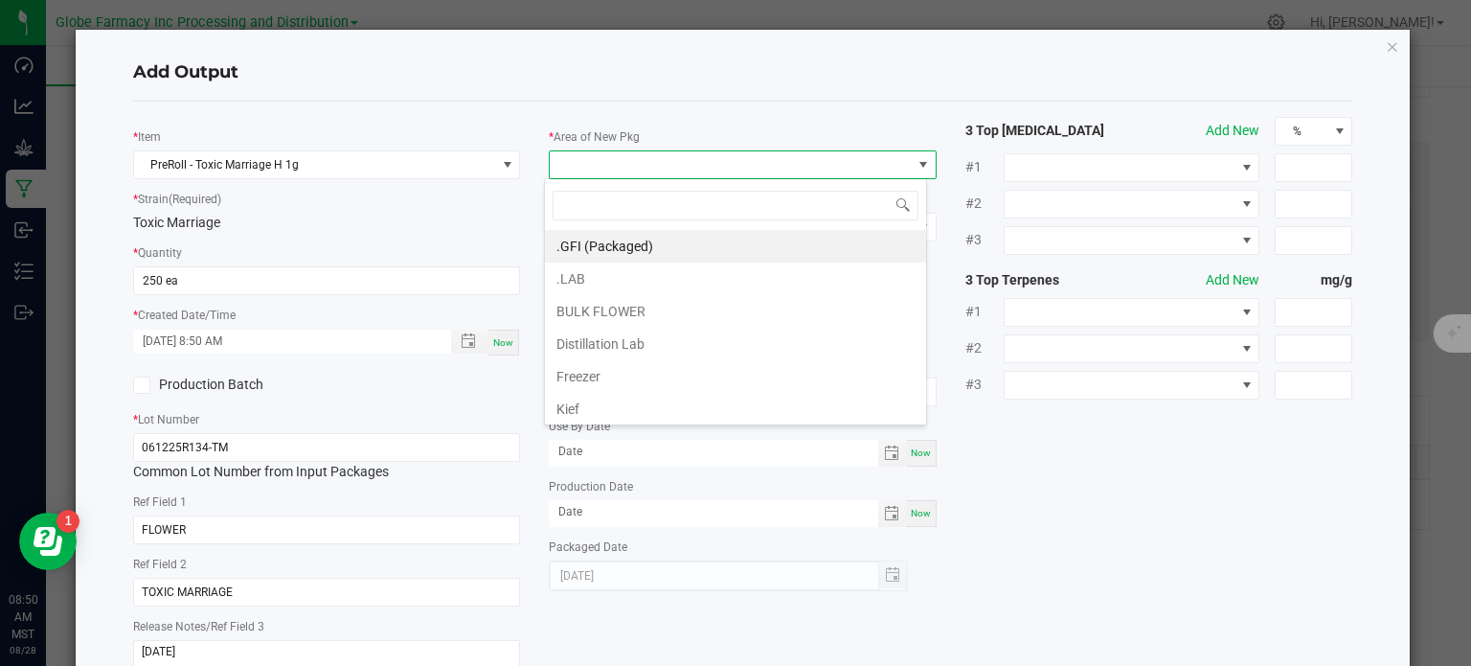
scroll to position [28, 383]
click at [624, 255] on li ".GFI (Packaged)" at bounding box center [735, 246] width 381 height 33
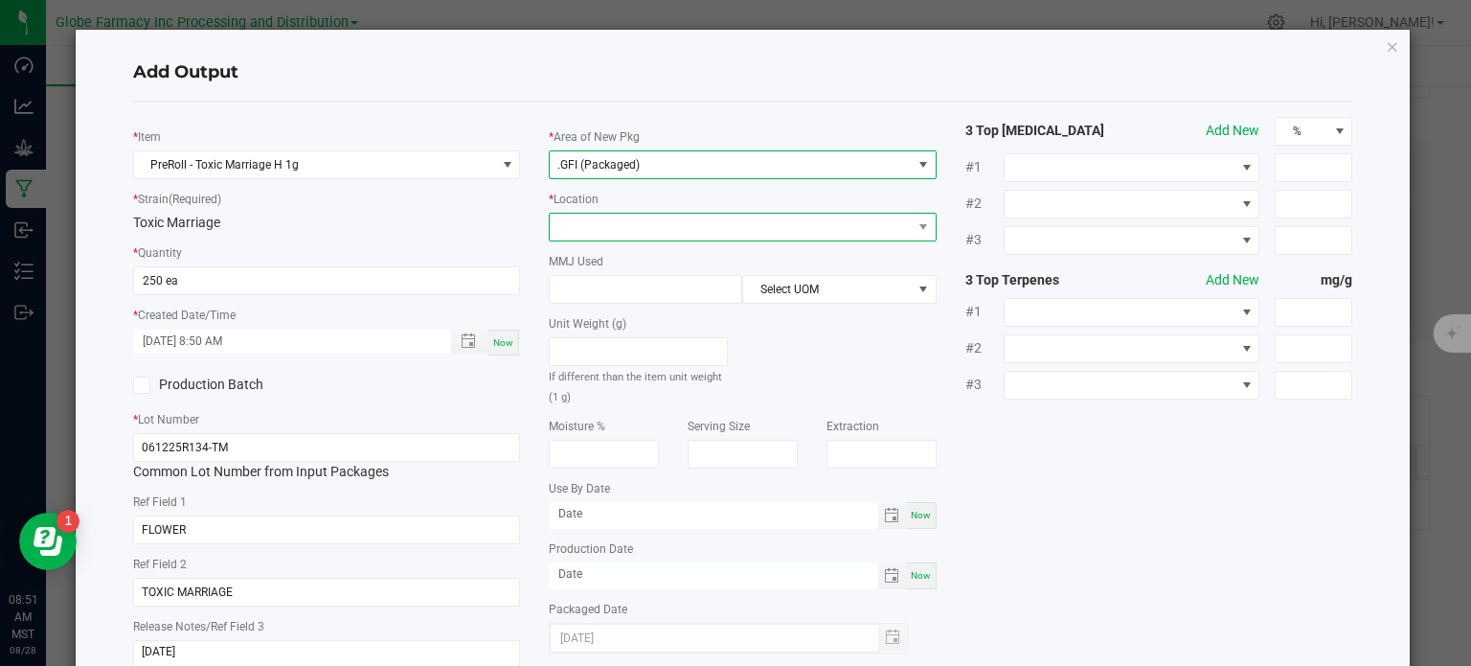
click at [632, 227] on span at bounding box center [731, 227] width 362 height 27
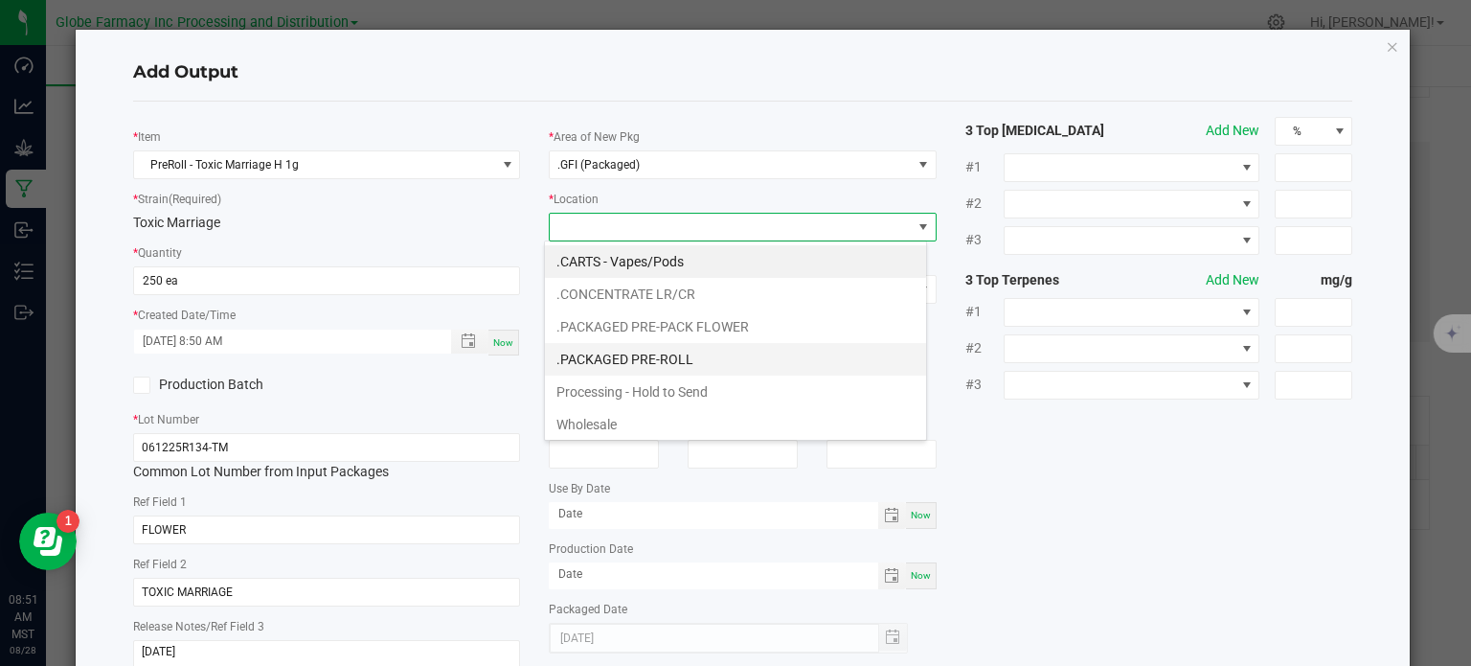
click at [713, 367] on li ".PACKAGED PRE-ROLL" at bounding box center [735, 359] width 381 height 33
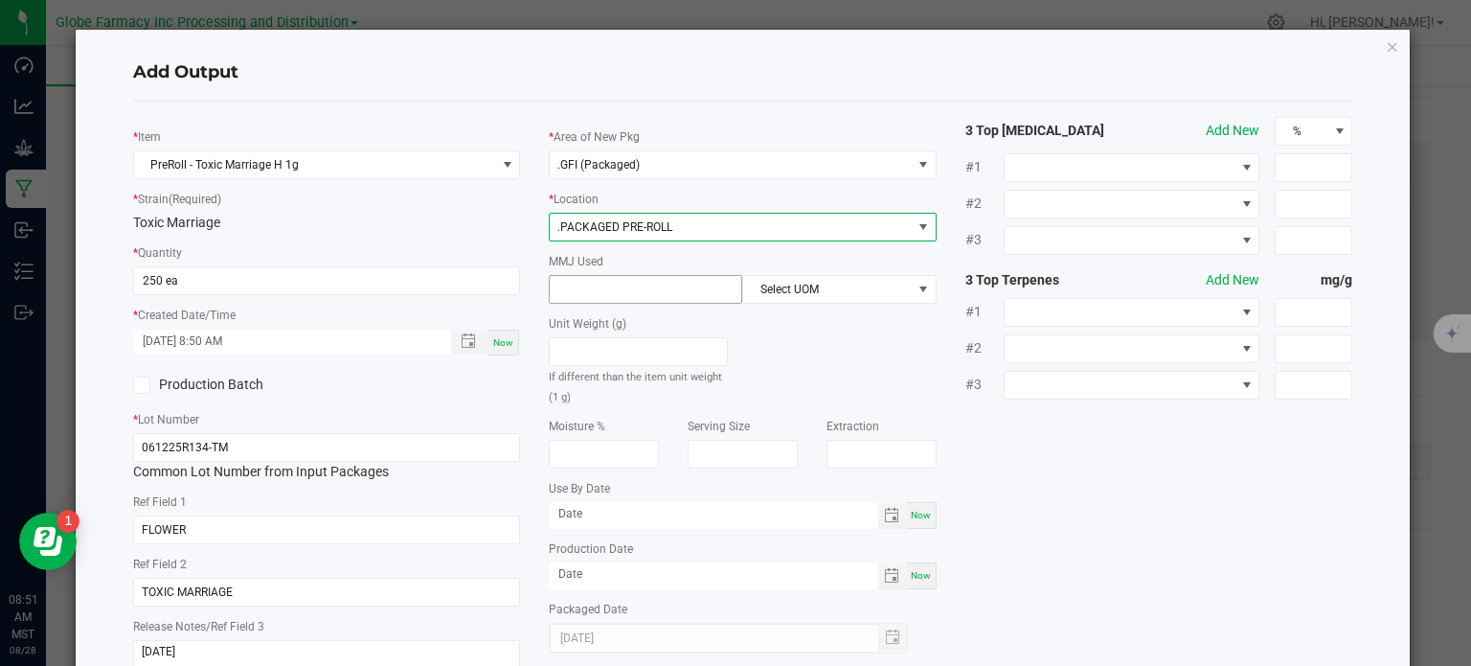
click at [668, 300] on input at bounding box center [646, 289] width 192 height 27
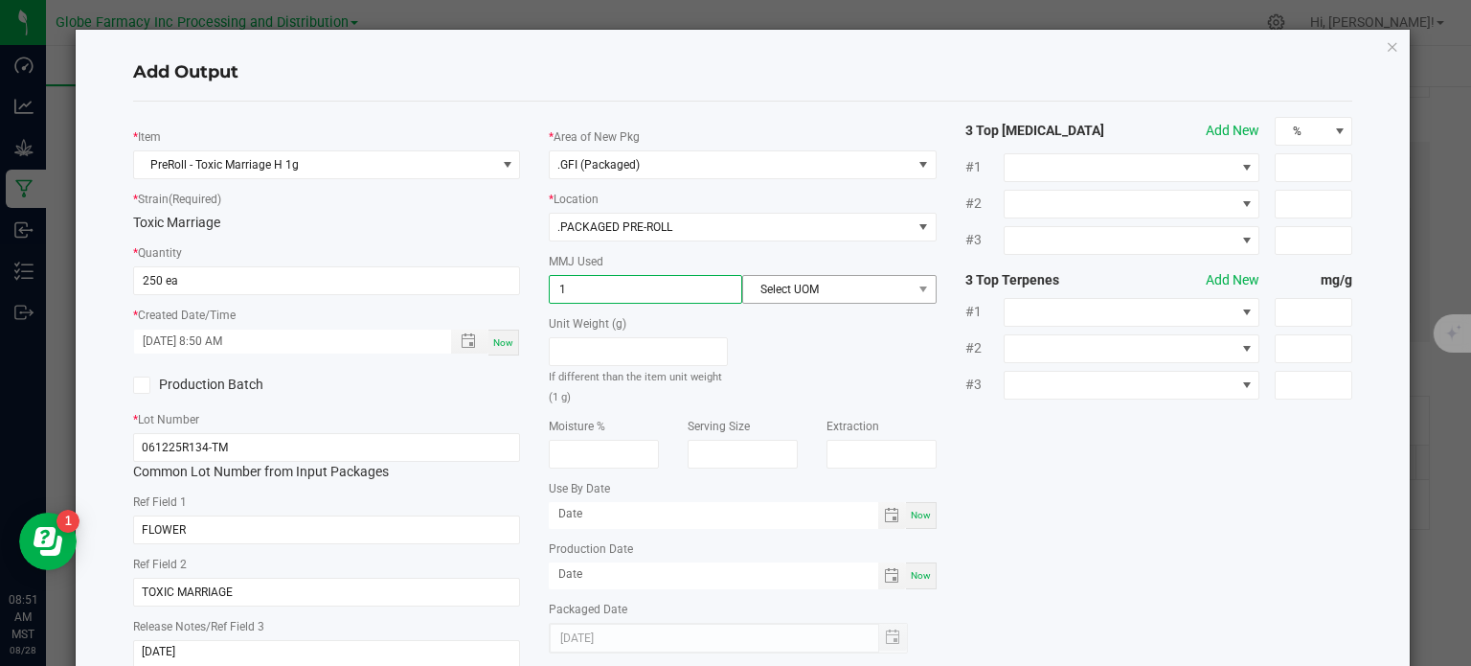
type input "1"
click at [843, 296] on span "Select UOM" at bounding box center [827, 289] width 168 height 27
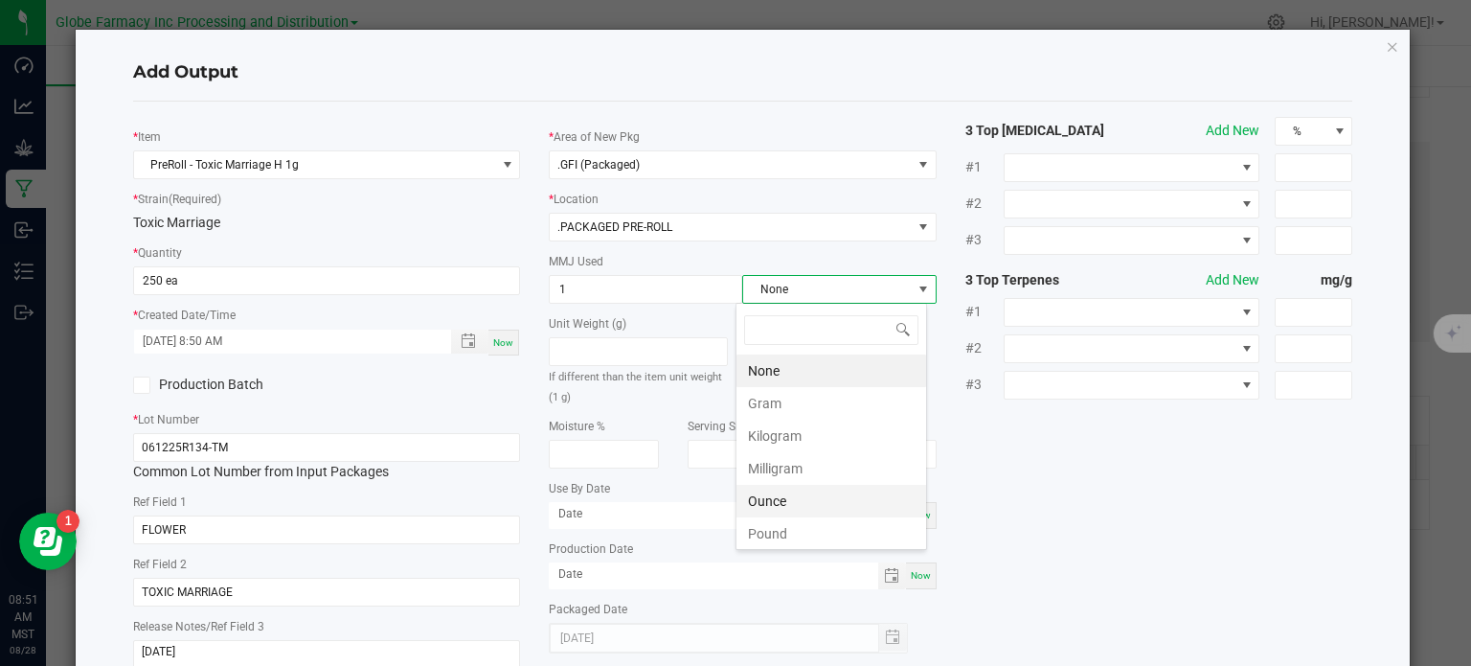
scroll to position [28, 192]
click at [793, 405] on li "Gram" at bounding box center [831, 403] width 190 height 33
click at [1073, 471] on div "* Item PreRoll - Toxic Marriage H 1g * Strain (Required) Toxic Marriage * Quant…" at bounding box center [743, 399] width 1249 height 565
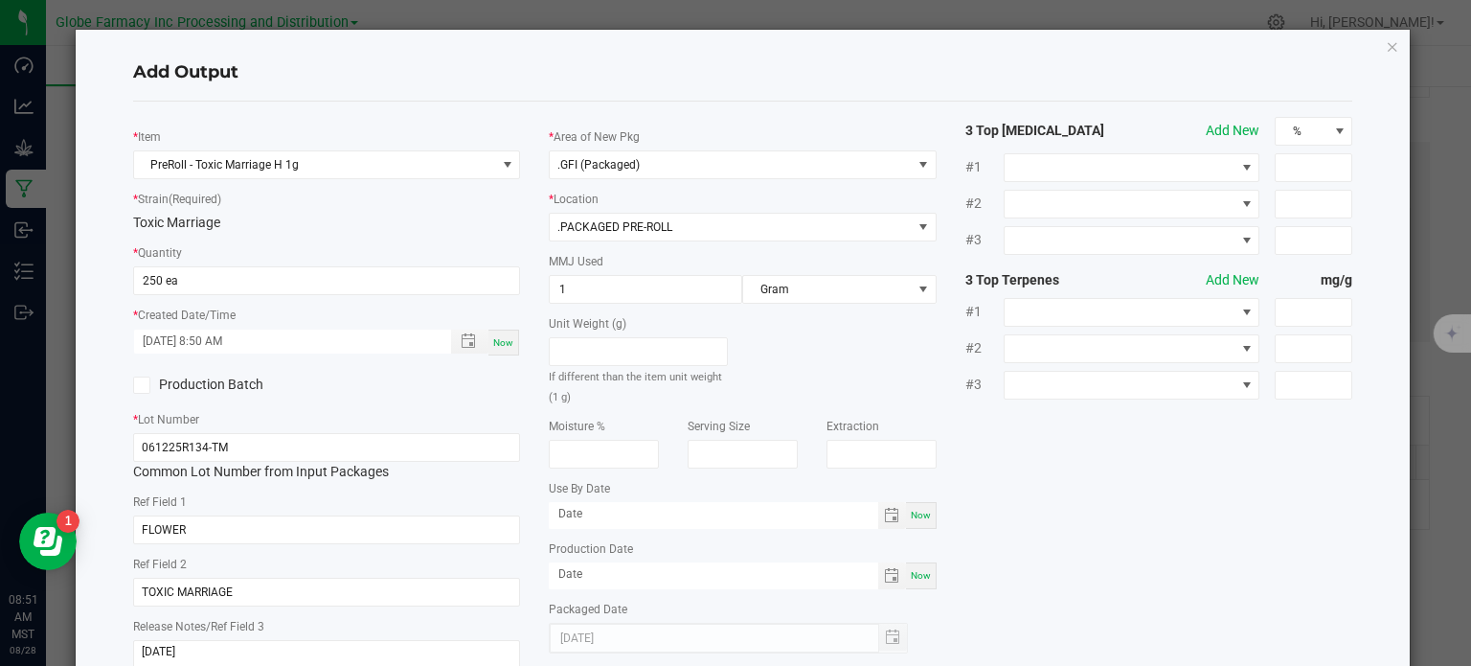
scroll to position [127, 0]
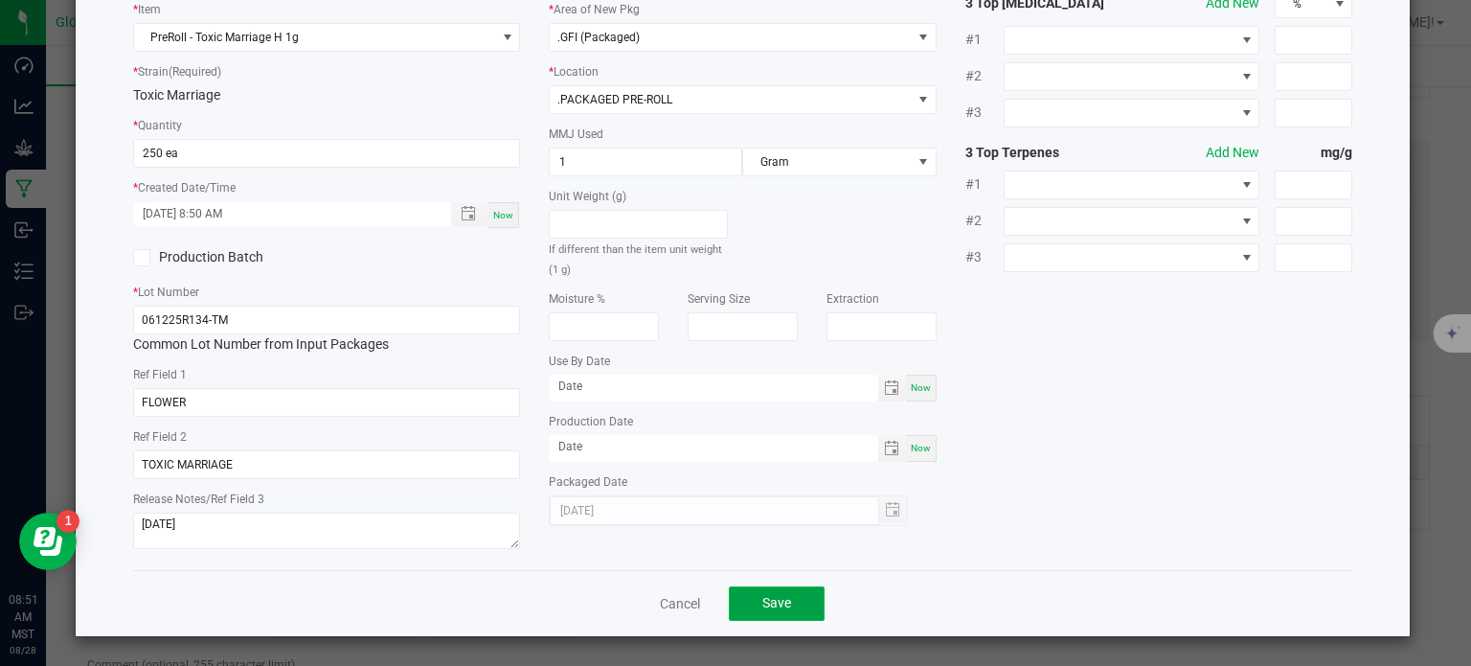
click at [774, 600] on span "Save" at bounding box center [776, 602] width 29 height 15
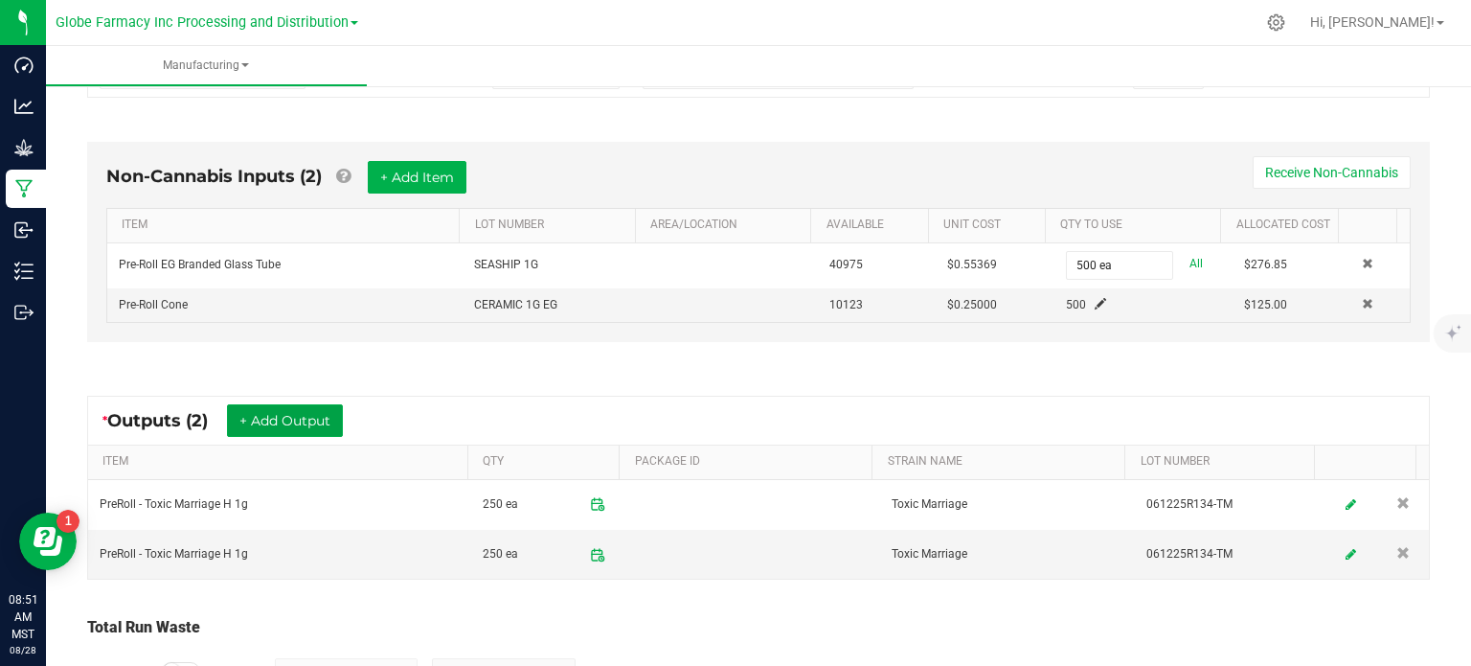
scroll to position [0, 0]
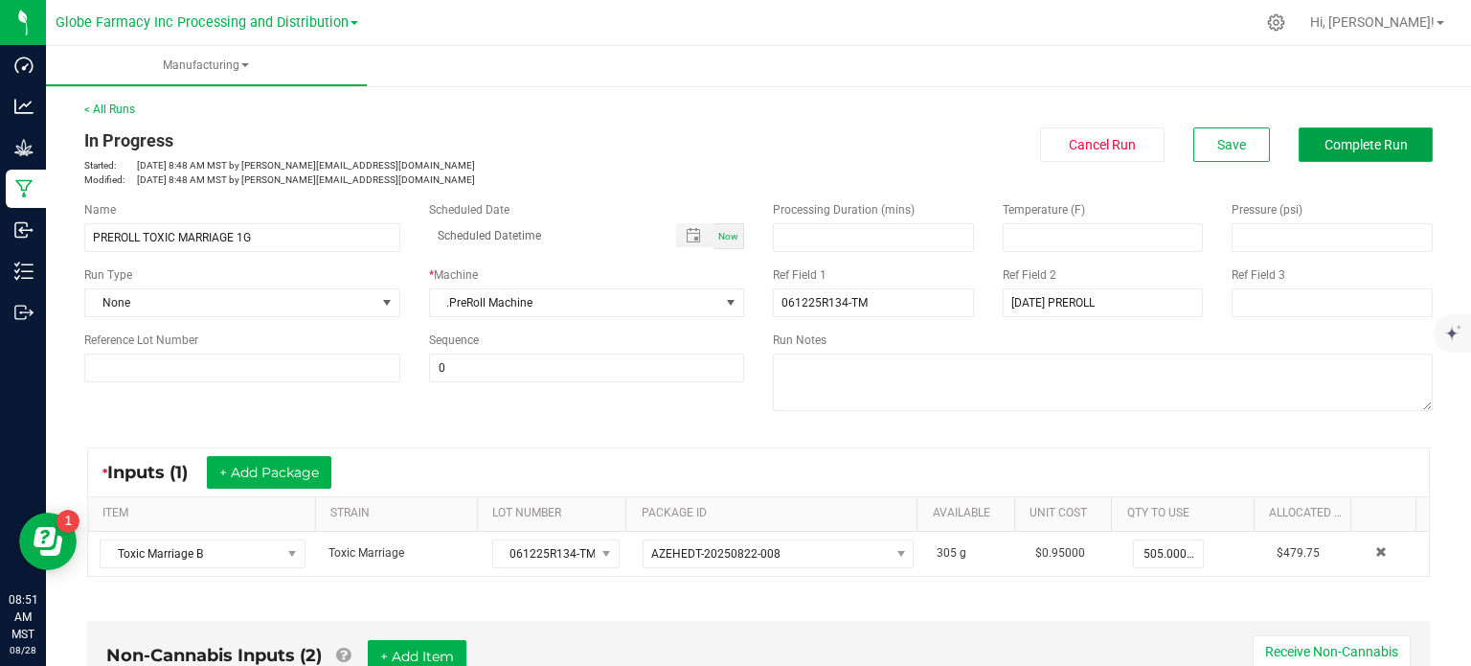
click at [1326, 160] on button "Complete Run" at bounding box center [1366, 144] width 134 height 34
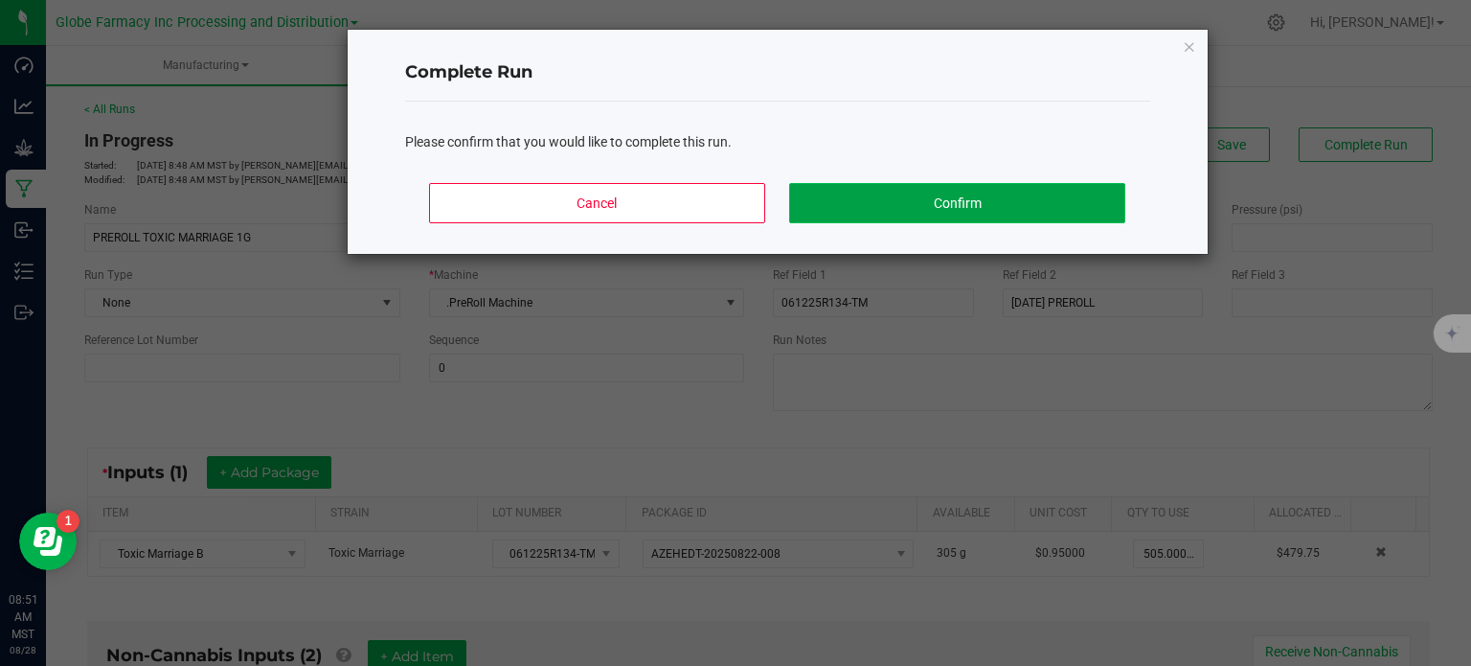
click at [1008, 213] on button "Confirm" at bounding box center [956, 203] width 335 height 40
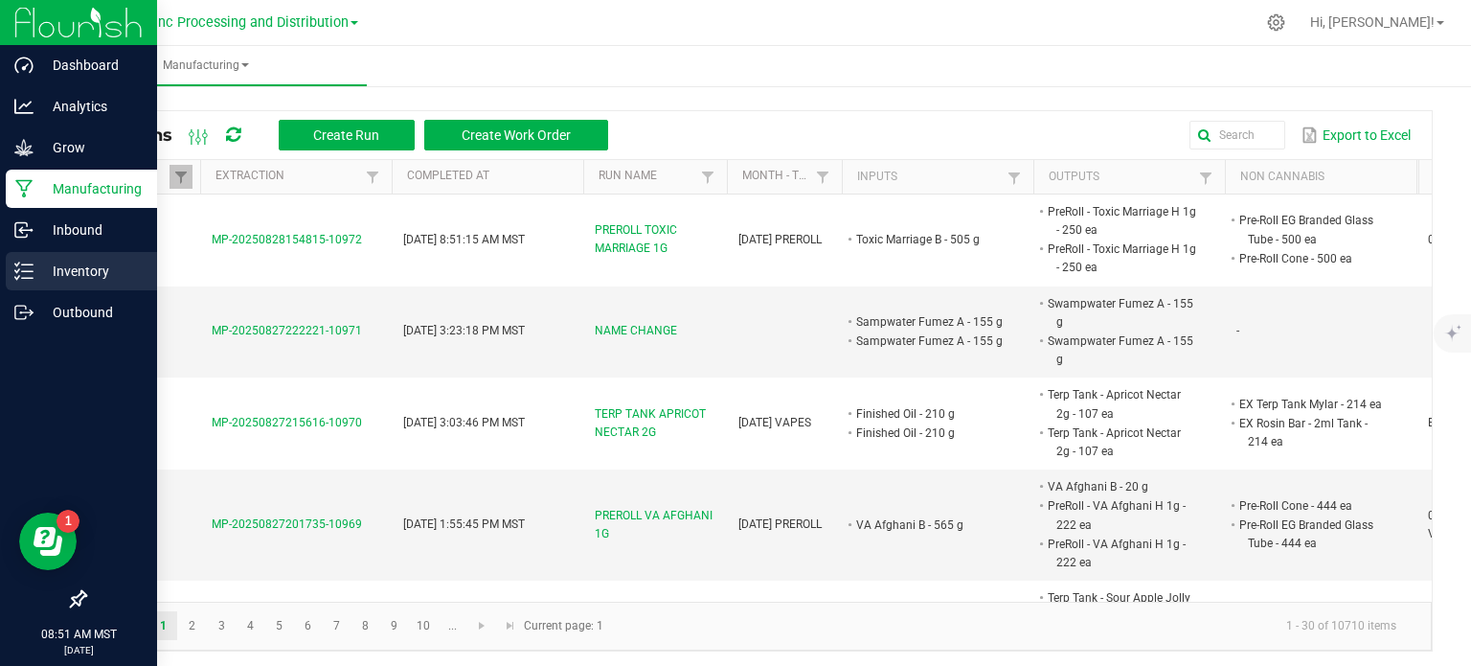
click at [34, 275] on p "Inventory" at bounding box center [91, 271] width 115 height 23
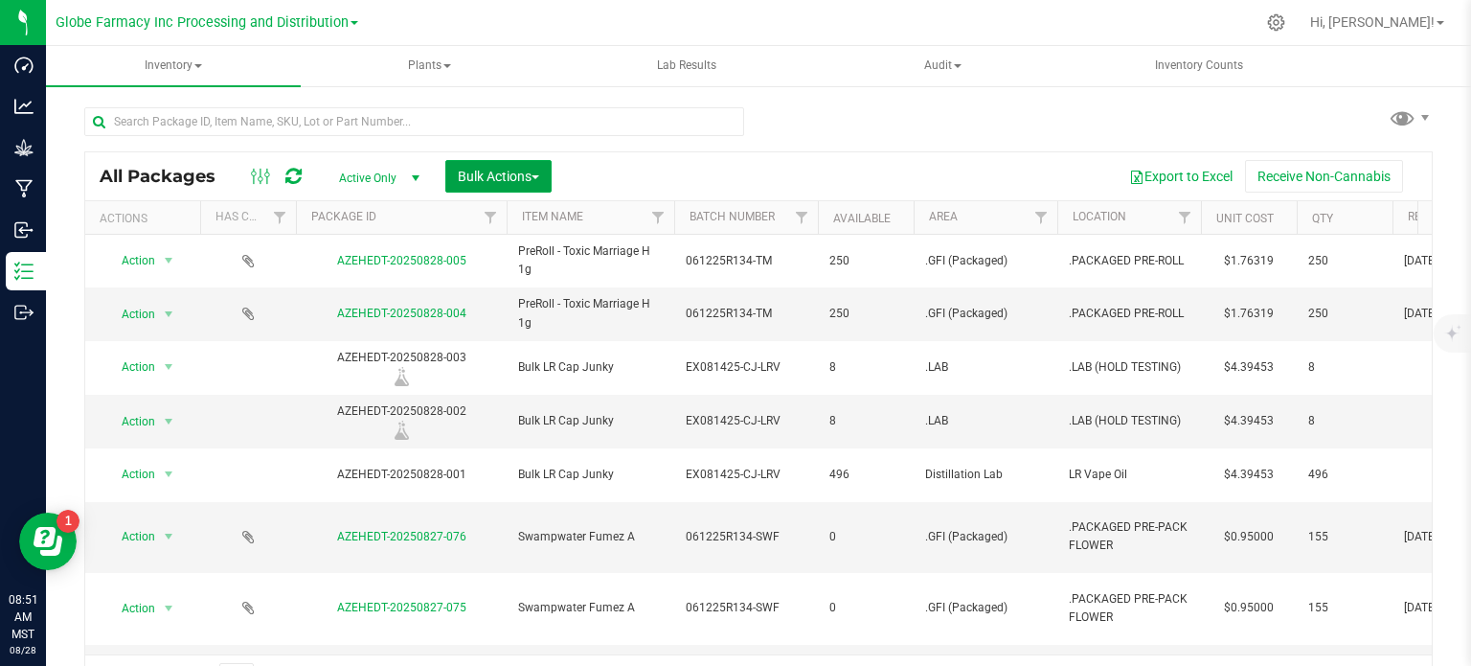
drag, startPoint x: 489, startPoint y: 182, endPoint x: 508, endPoint y: 260, distance: 79.7
click at [490, 183] on span "Bulk Actions" at bounding box center [498, 176] width 81 height 15
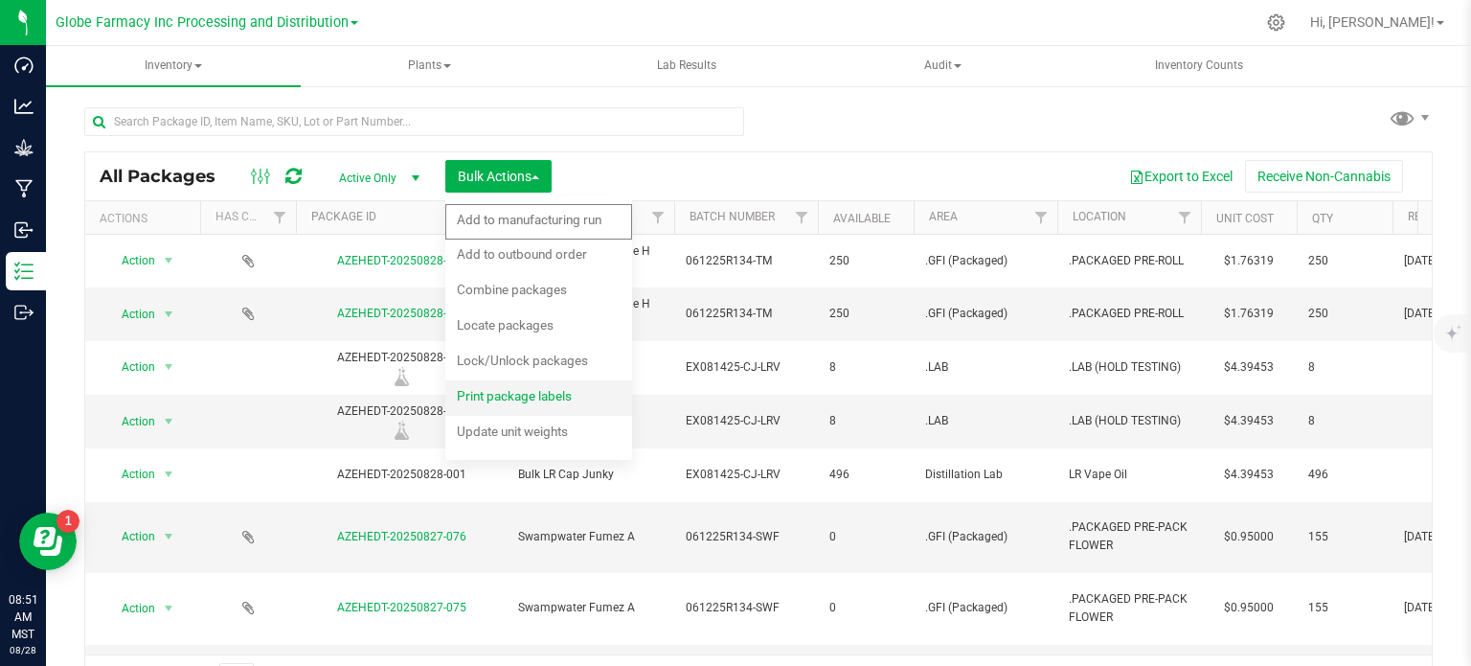
click at [487, 395] on span "Print package labels" at bounding box center [514, 395] width 115 height 15
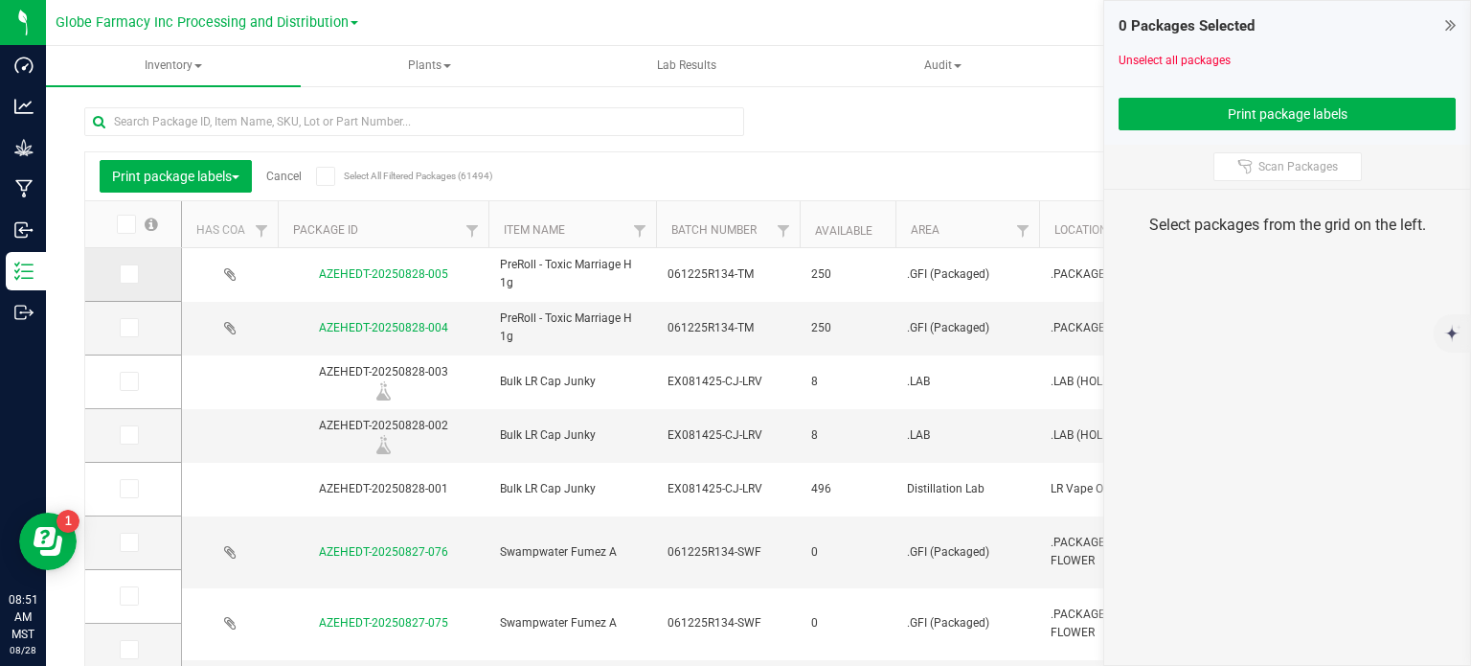
click at [131, 274] on icon at bounding box center [128, 274] width 12 height 0
click at [0, 0] on input "checkbox" at bounding box center [0, 0] width 0 height 0
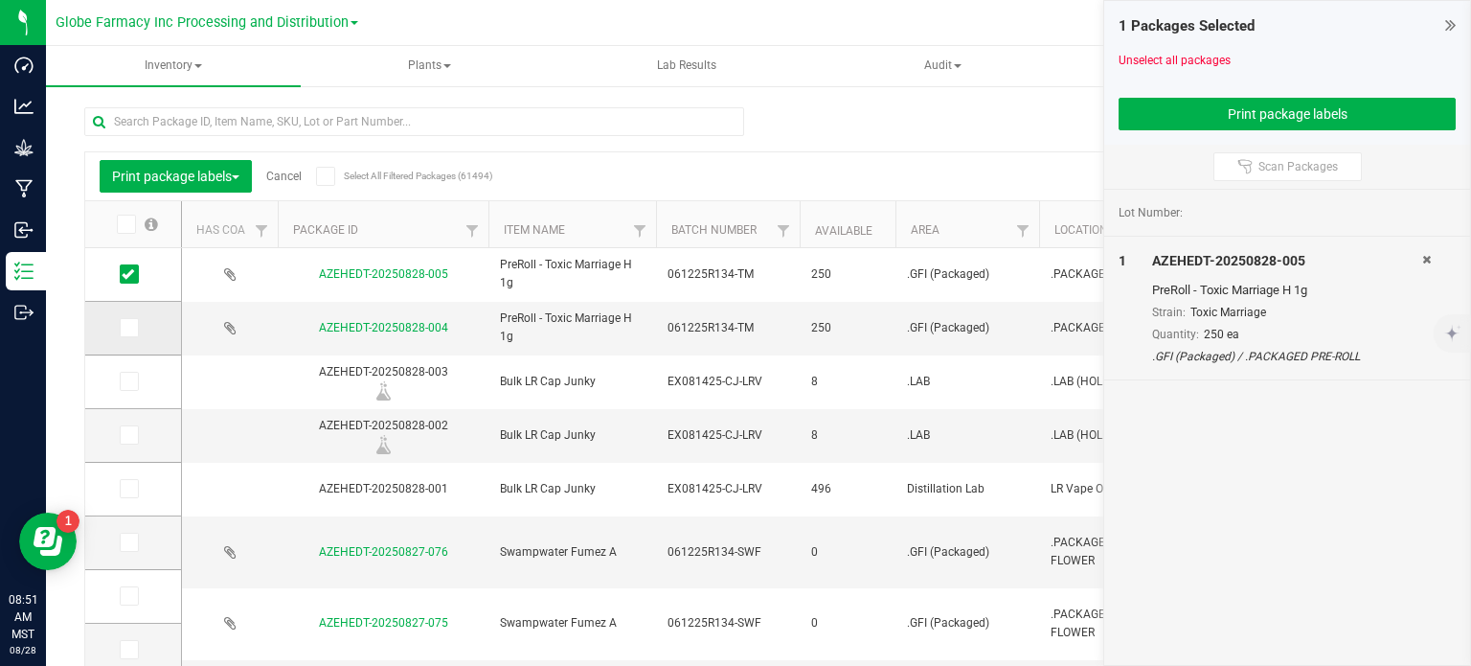
click at [130, 328] on icon at bounding box center [128, 328] width 12 height 0
click at [0, 0] on input "checkbox" at bounding box center [0, 0] width 0 height 0
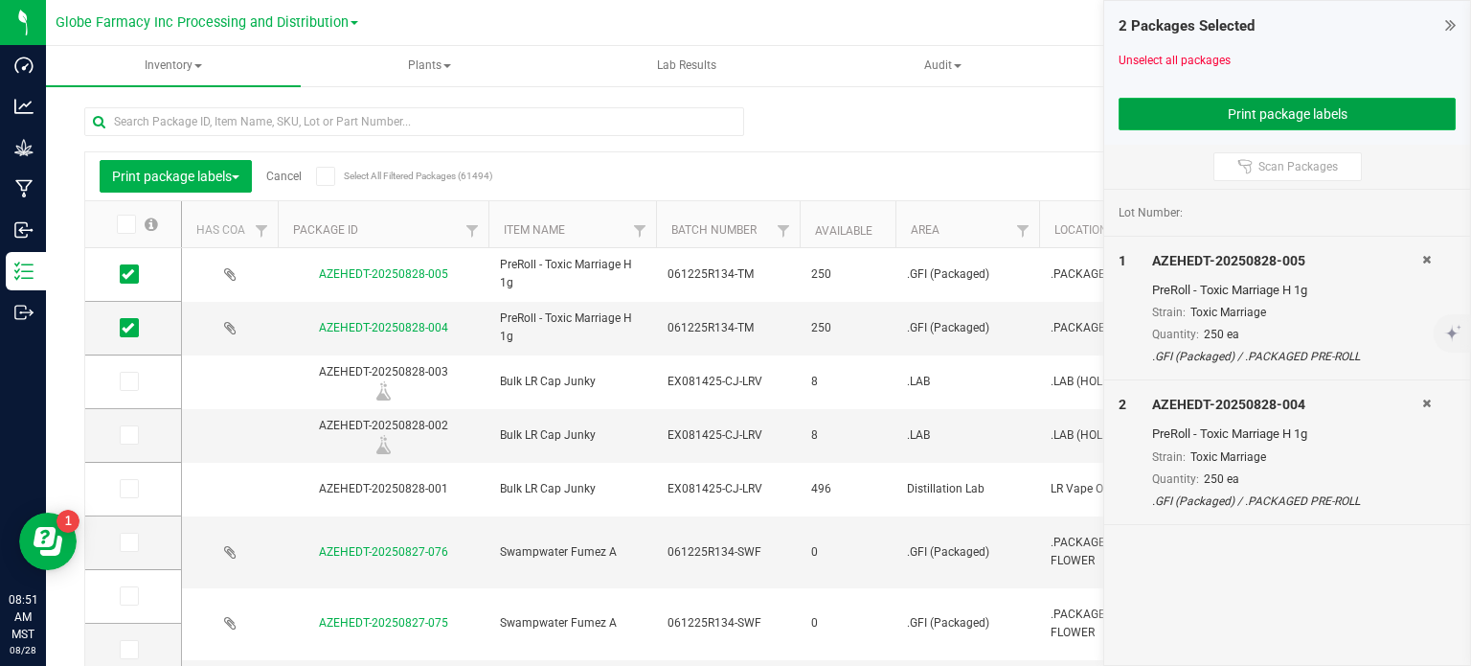
click at [1199, 106] on button "Print package labels" at bounding box center [1287, 114] width 337 height 33
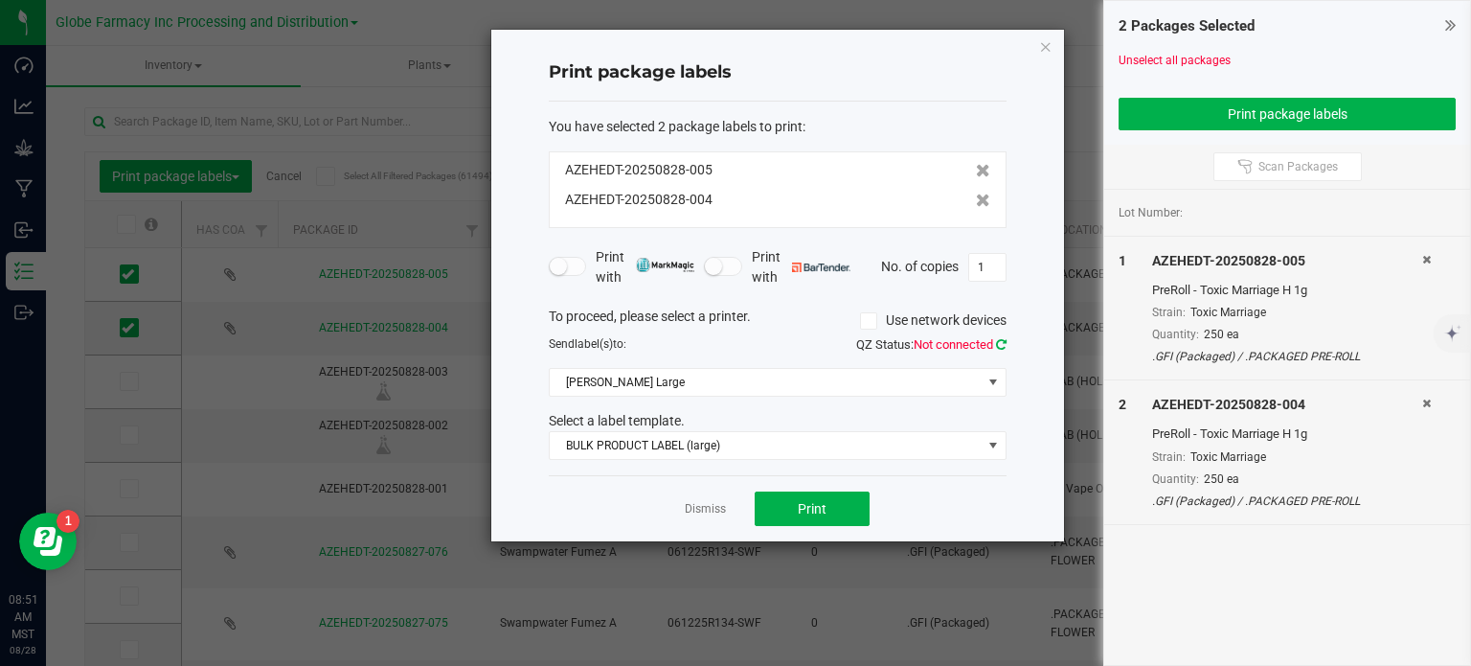
click at [1002, 347] on icon at bounding box center [1001, 344] width 11 height 12
click at [985, 276] on input "1" at bounding box center [987, 267] width 36 height 27
click at [817, 527] on div "Dismiss Print" at bounding box center [778, 508] width 458 height 66
click at [815, 518] on button "Print" at bounding box center [812, 508] width 115 height 34
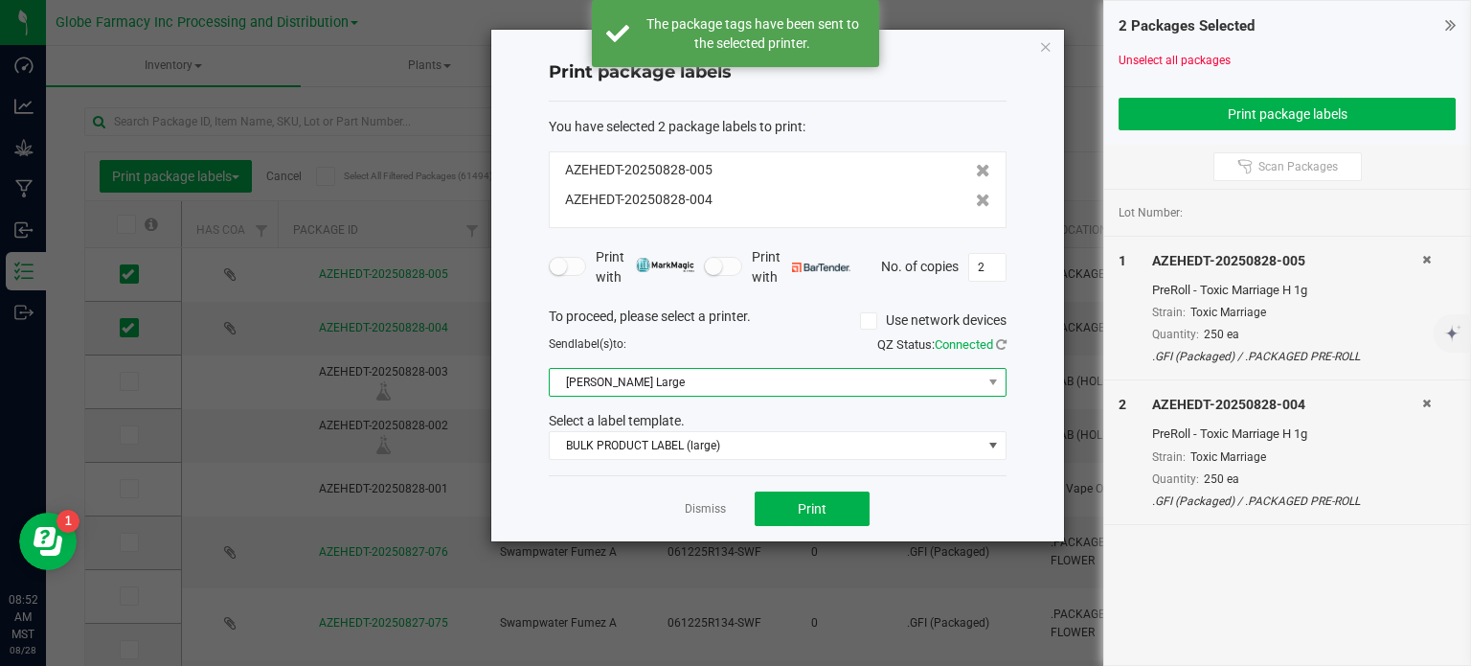
click at [638, 380] on span "[PERSON_NAME] Large" at bounding box center [766, 382] width 432 height 27
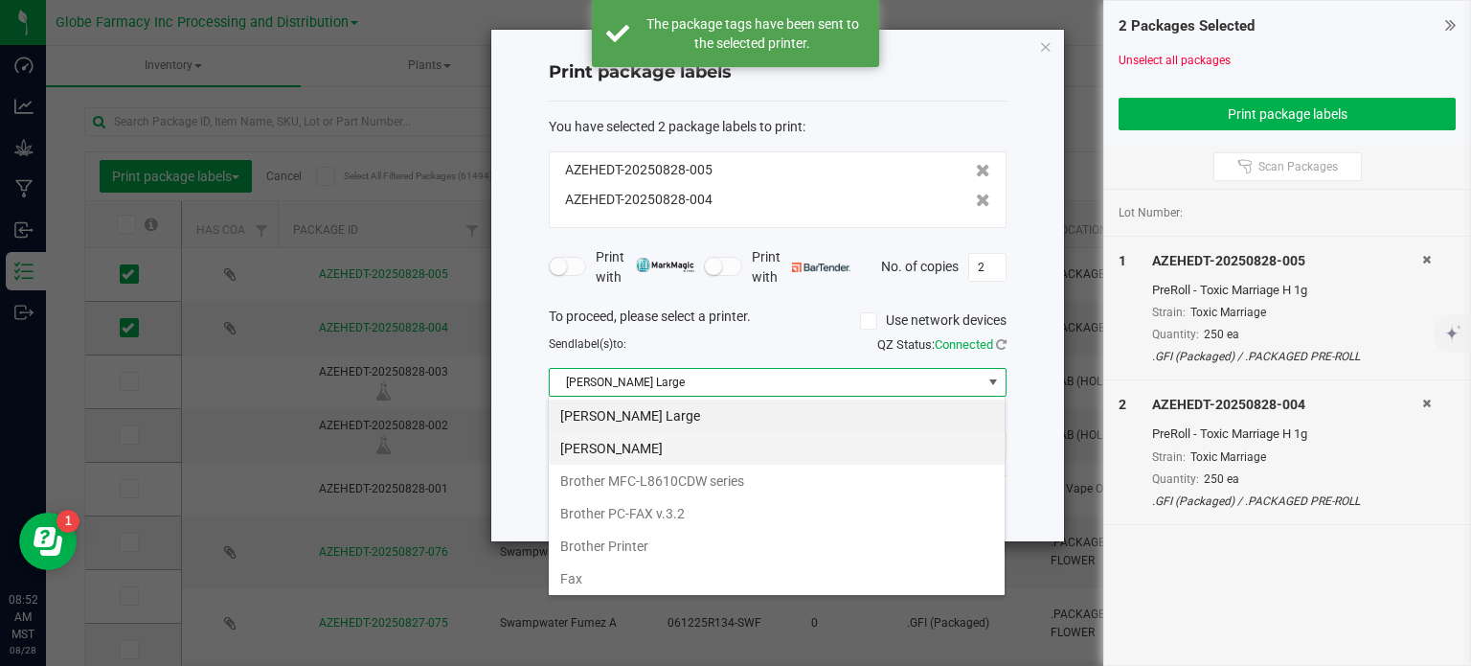
scroll to position [28, 458]
click at [656, 454] on Small "[PERSON_NAME]" at bounding box center [777, 448] width 456 height 33
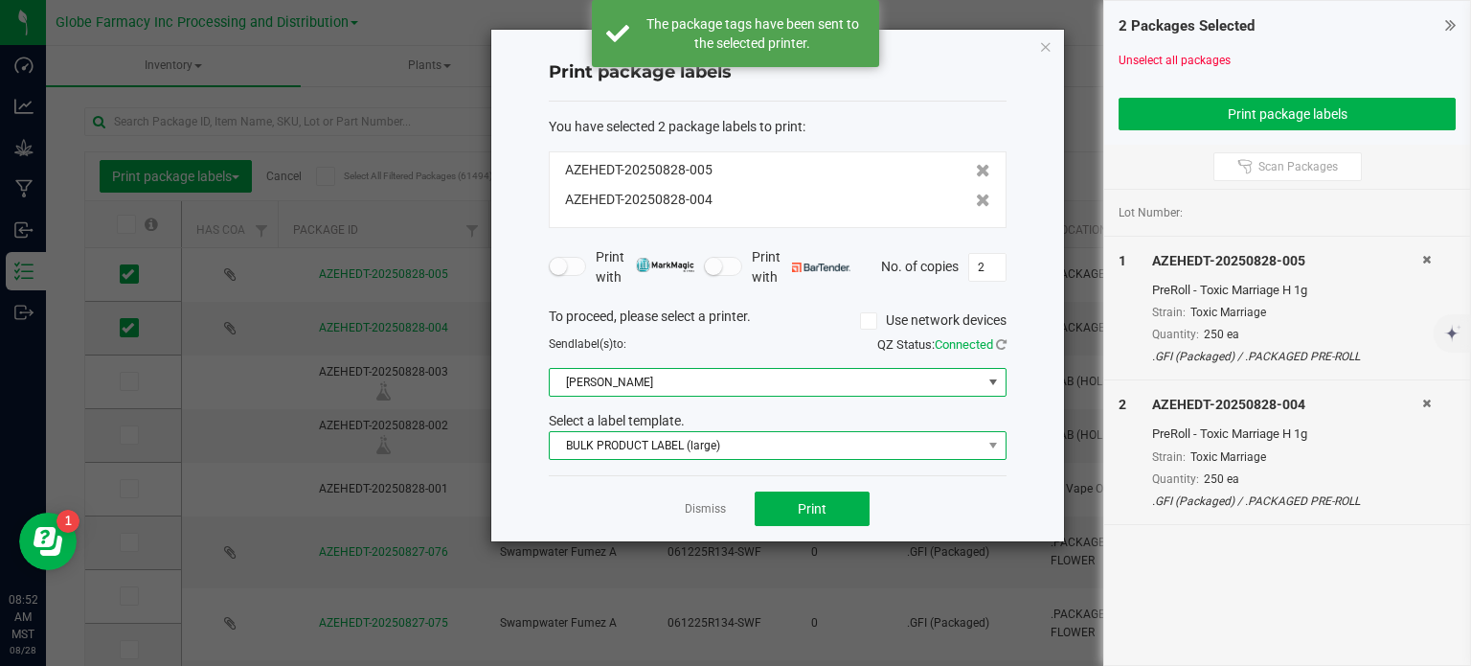
click at [666, 455] on span "BULK PRODUCT LABEL (large)" at bounding box center [766, 445] width 432 height 27
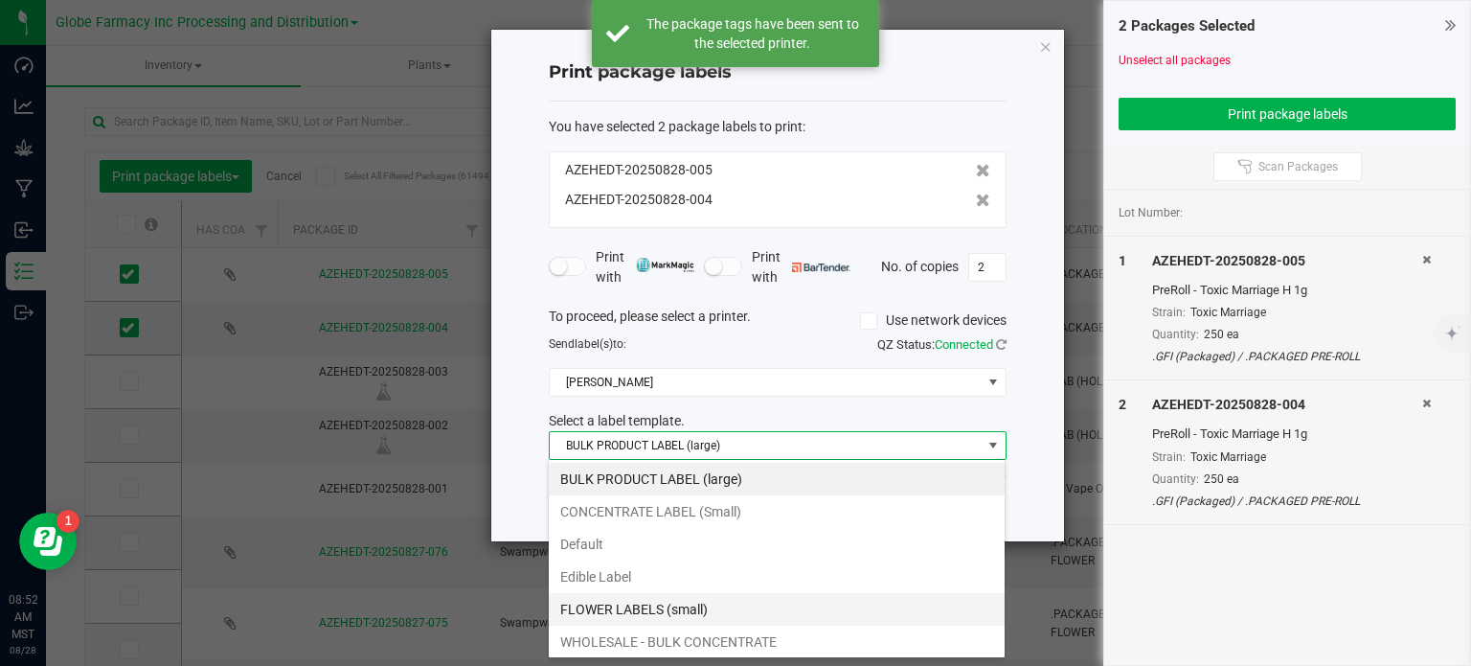
click at [705, 608] on li "FLOWER LABELS (small)" at bounding box center [777, 609] width 456 height 33
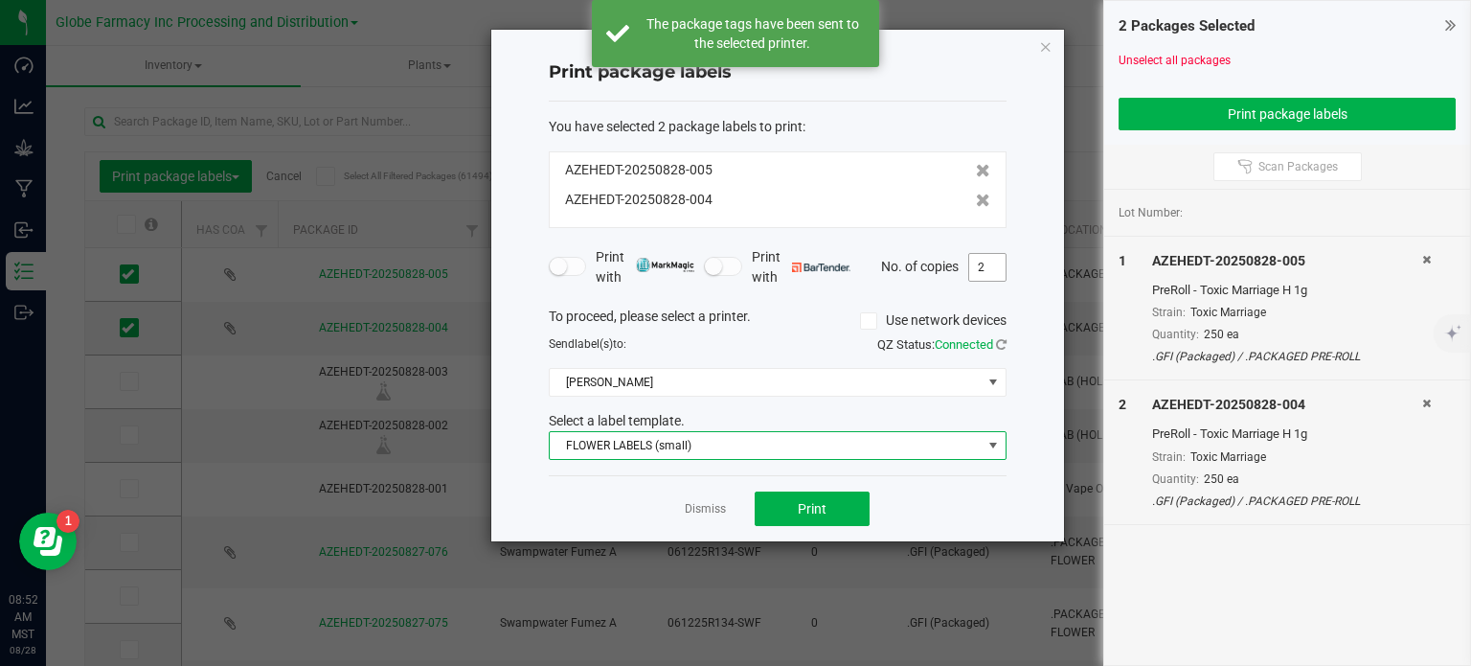
click at [980, 267] on input "2" at bounding box center [987, 267] width 36 height 27
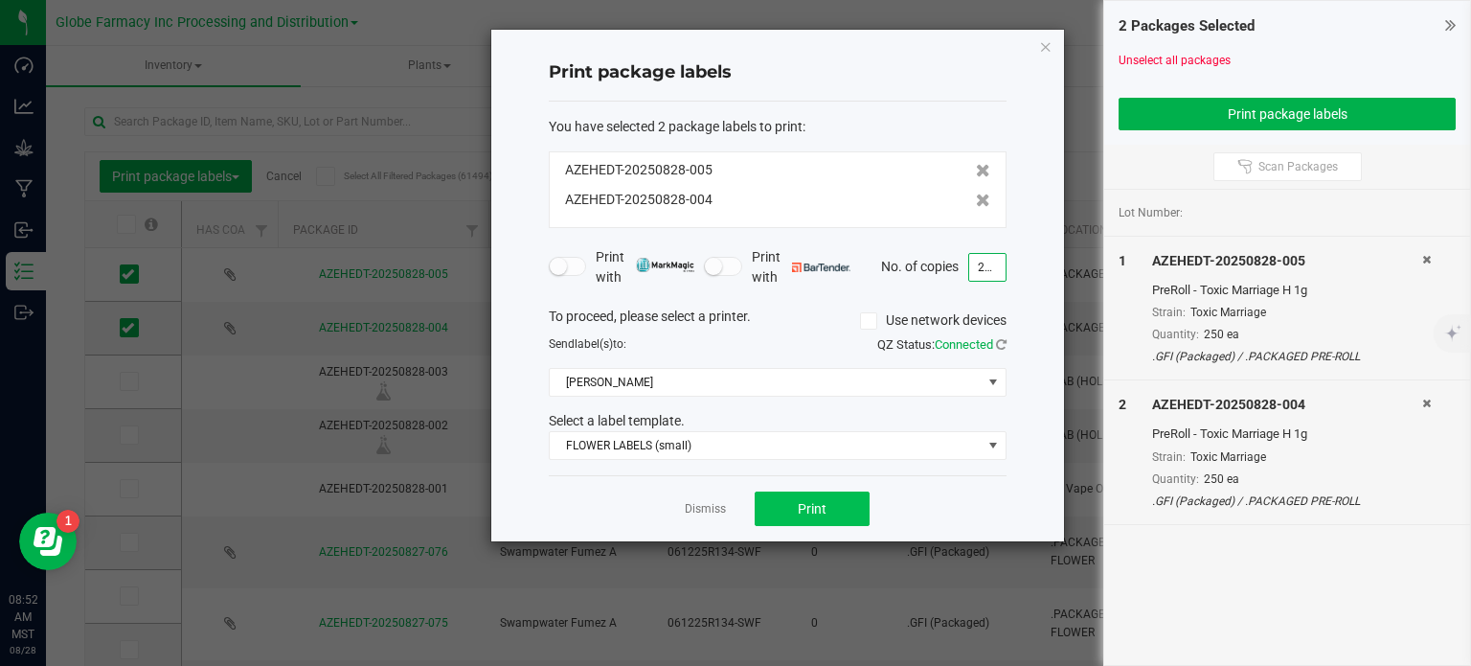
type input "250"
click at [849, 491] on button "Print" at bounding box center [812, 508] width 115 height 34
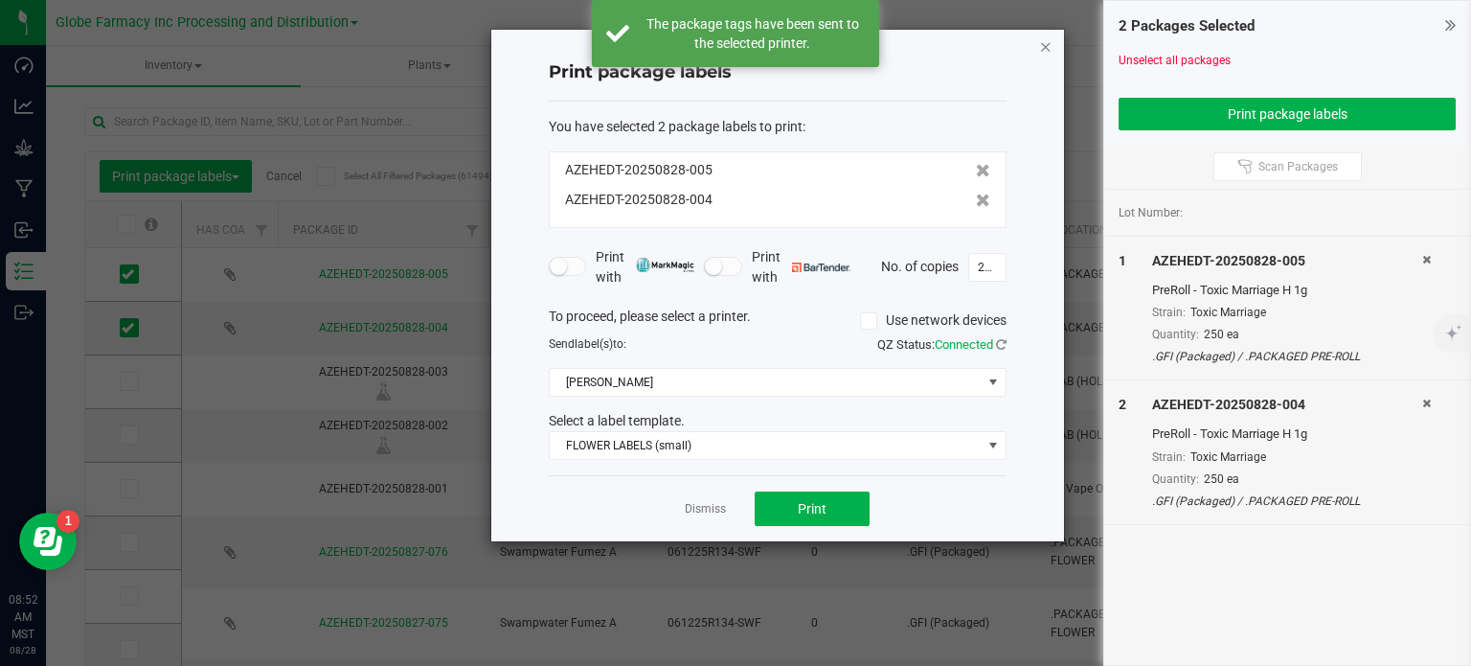
click at [1051, 47] on icon "button" at bounding box center [1045, 45] width 13 height 23
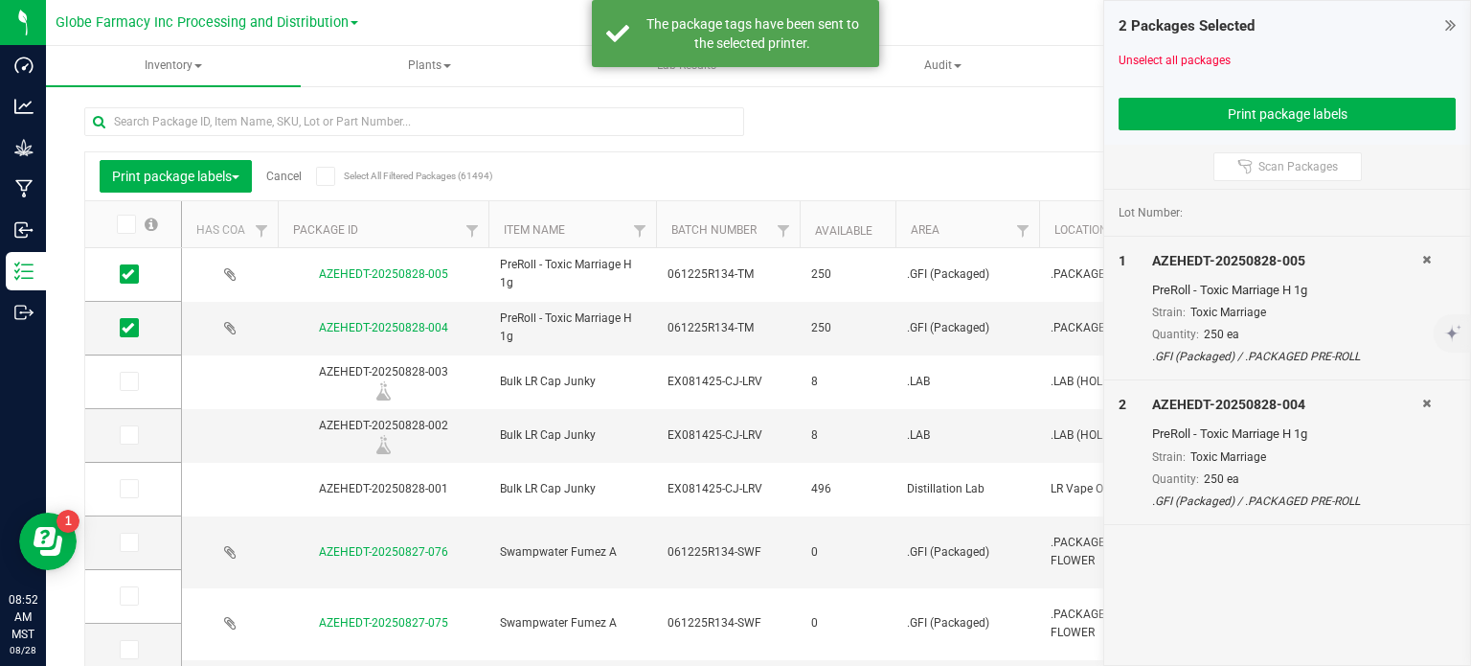
click at [287, 183] on div "Print package labels Cancel Select All Filtered Packages (61494)" at bounding box center [270, 176] width 340 height 33
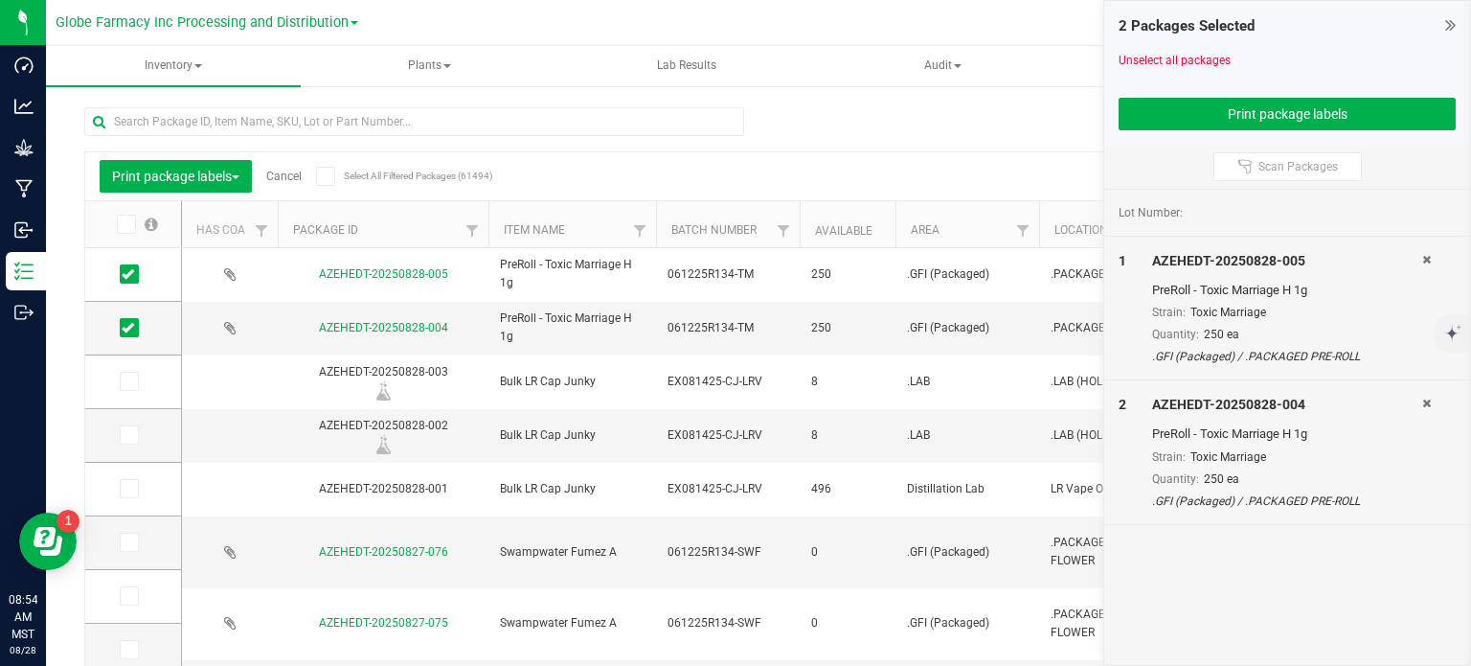
click at [292, 183] on div "Print package labels Cancel Select All Filtered Packages (61494)" at bounding box center [270, 176] width 340 height 33
click at [294, 170] on link "Cancel" at bounding box center [283, 176] width 35 height 13
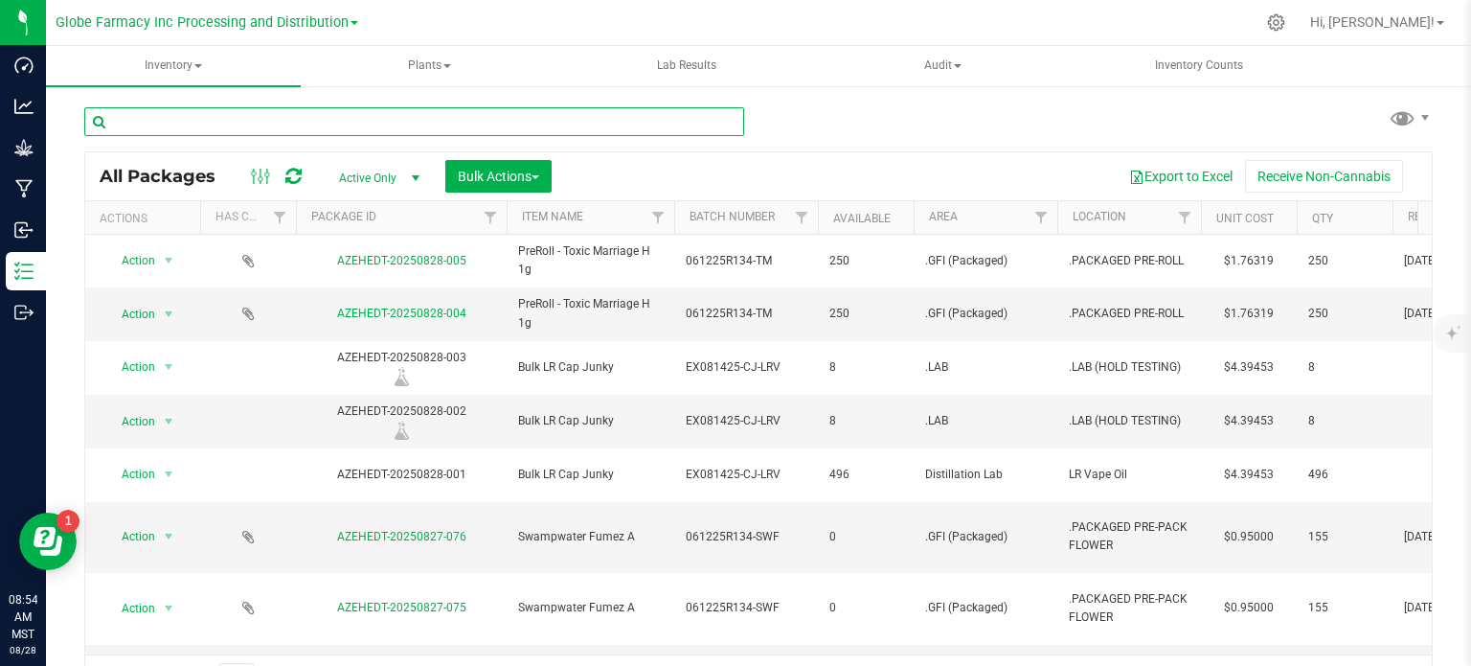
click at [337, 115] on input "text" at bounding box center [414, 121] width 660 height 29
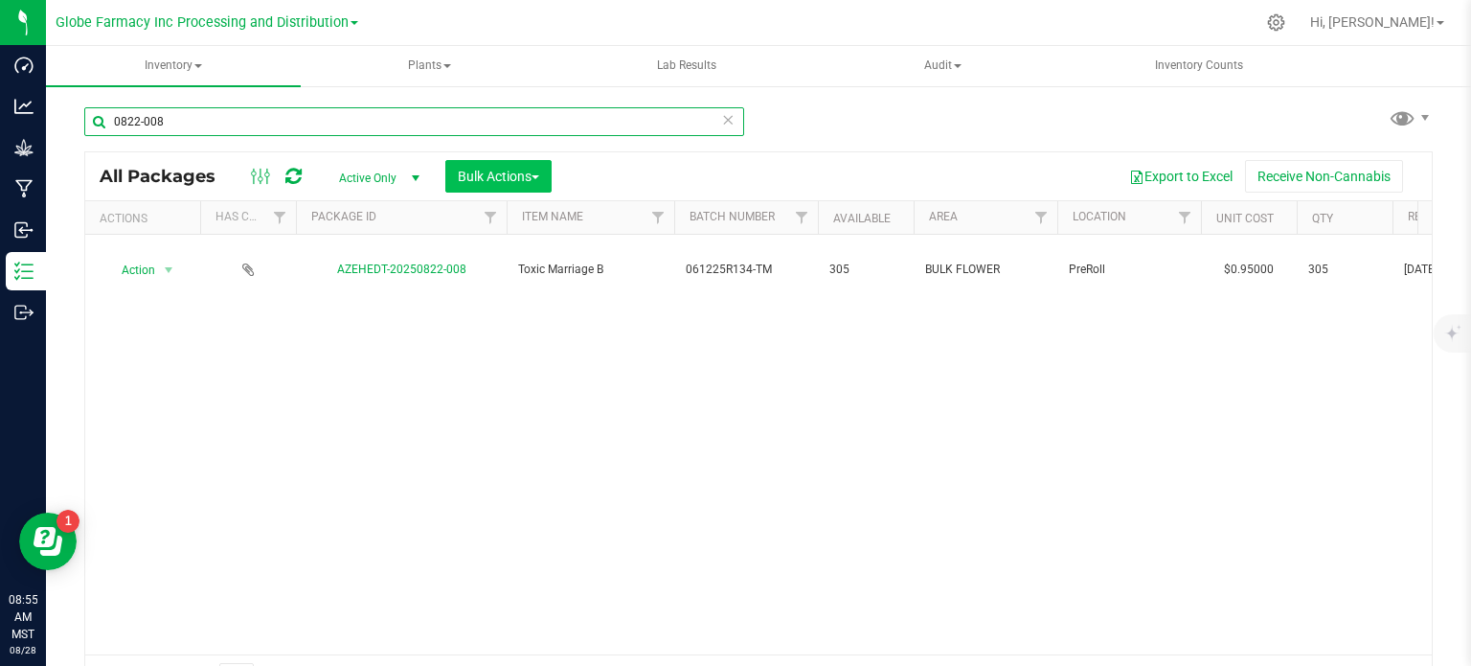
type input "0822-008"
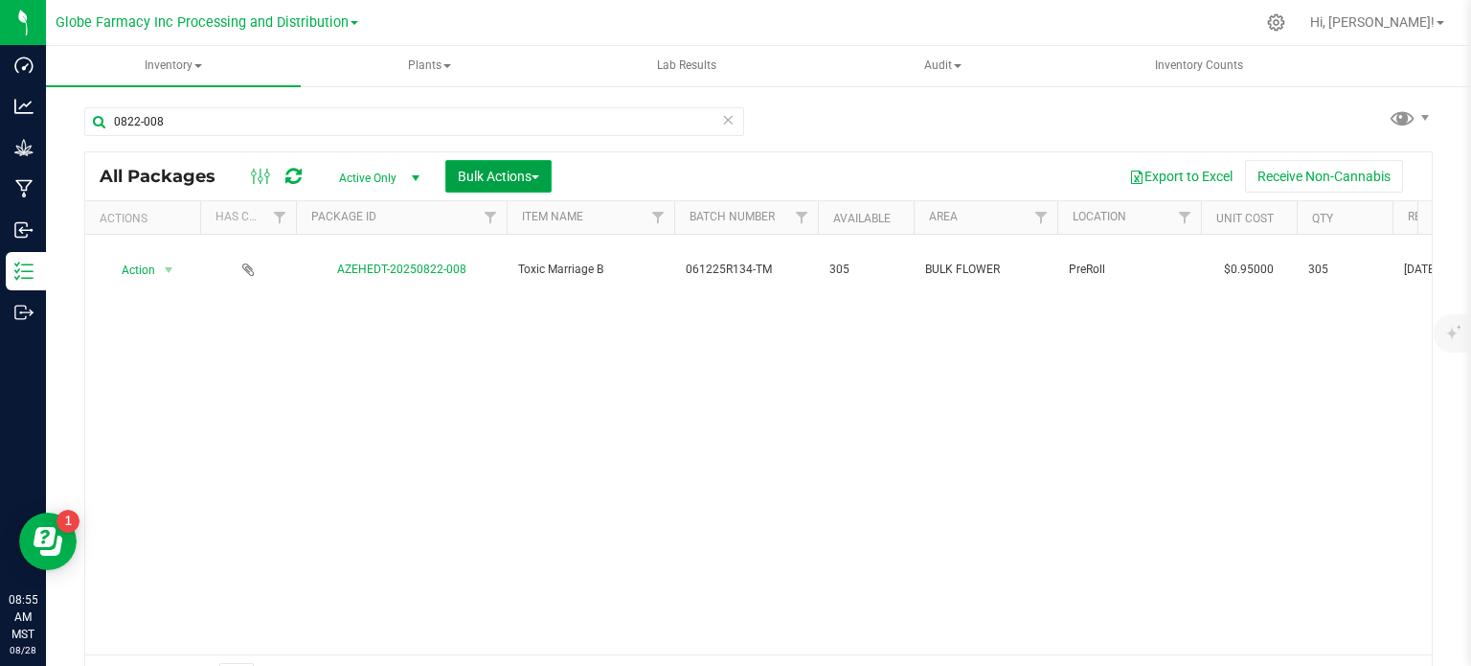
click at [525, 187] on button "Bulk Actions" at bounding box center [498, 176] width 106 height 33
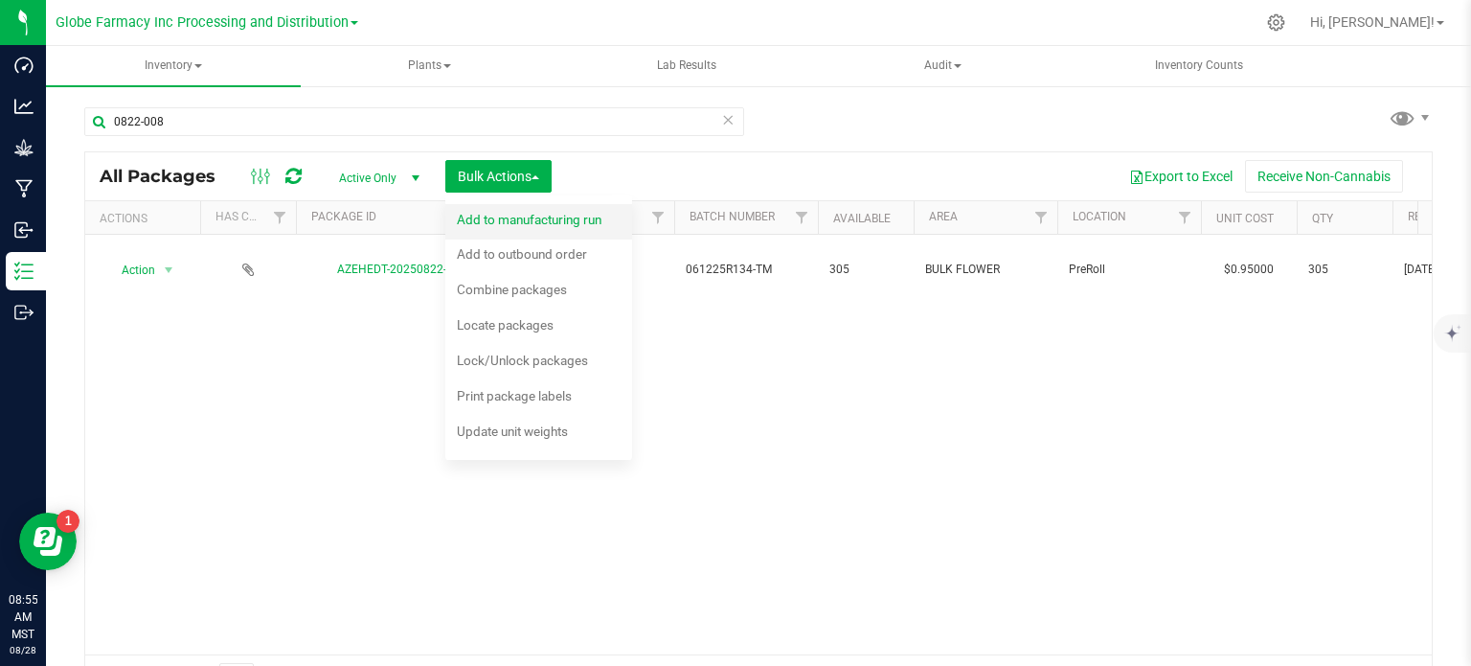
click at [532, 230] on div "Add to manufacturing run" at bounding box center [542, 222] width 170 height 31
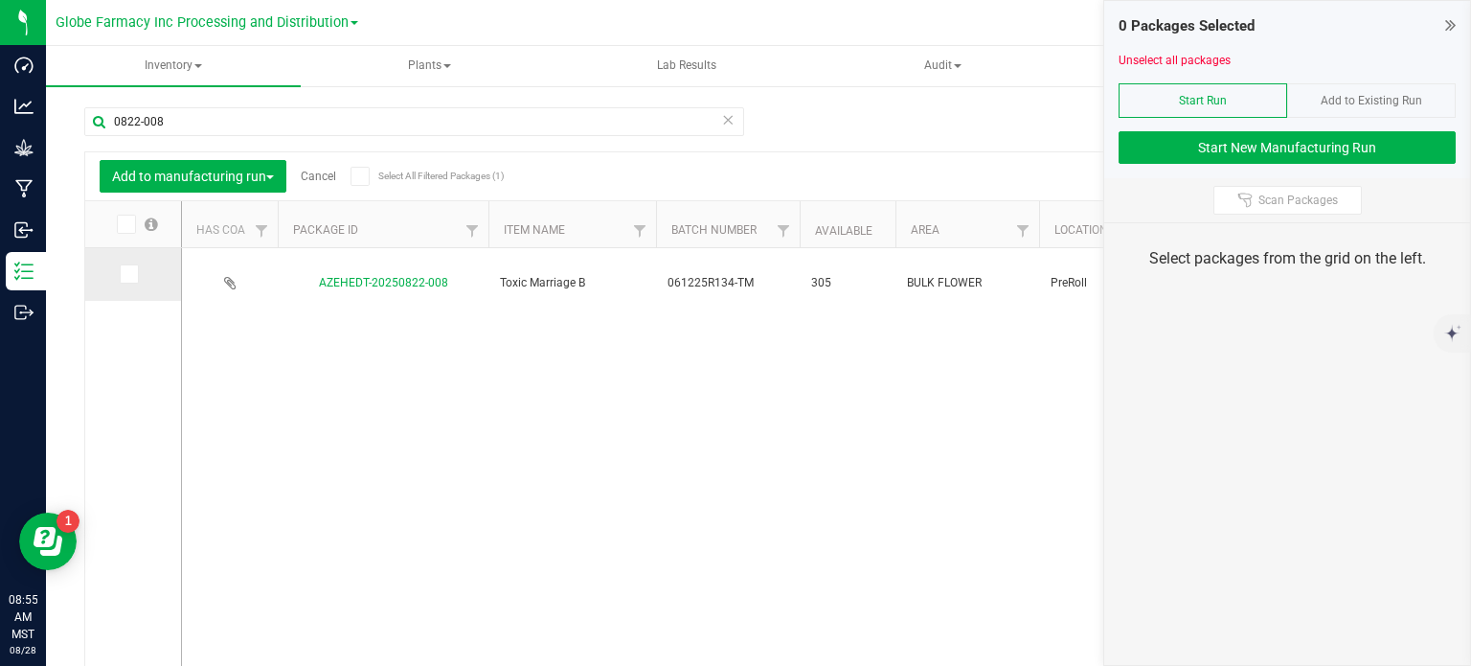
click at [134, 277] on span at bounding box center [129, 273] width 19 height 19
click at [0, 0] on input "checkbox" at bounding box center [0, 0] width 0 height 0
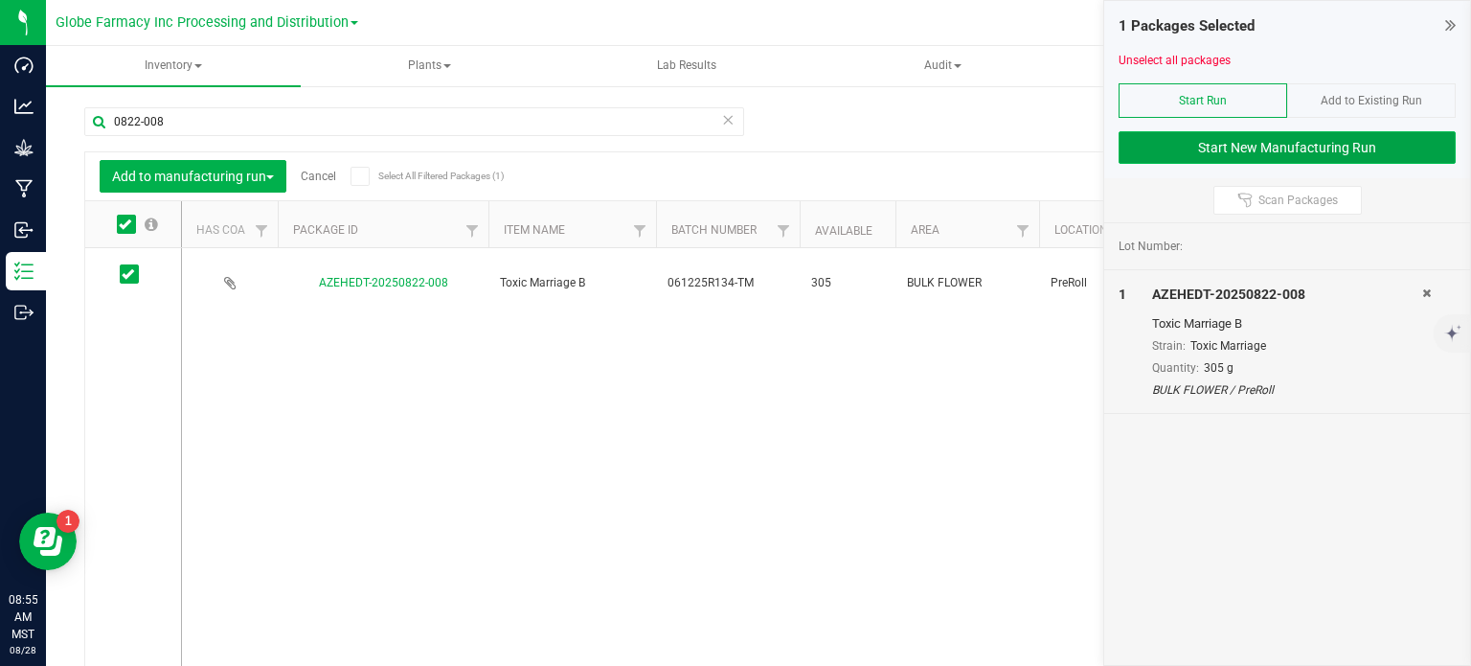
click at [1234, 152] on button "Start New Manufacturing Run" at bounding box center [1287, 147] width 337 height 33
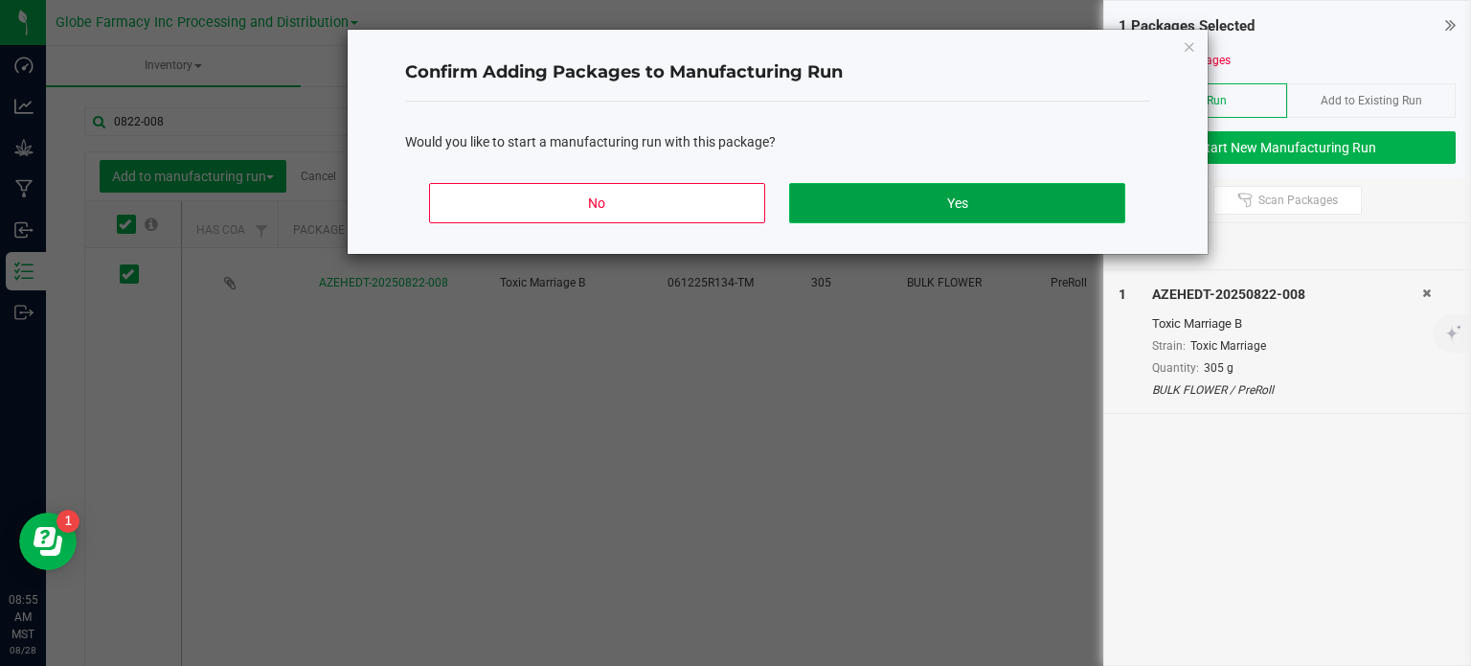
click at [888, 216] on button "Yes" at bounding box center [956, 203] width 335 height 40
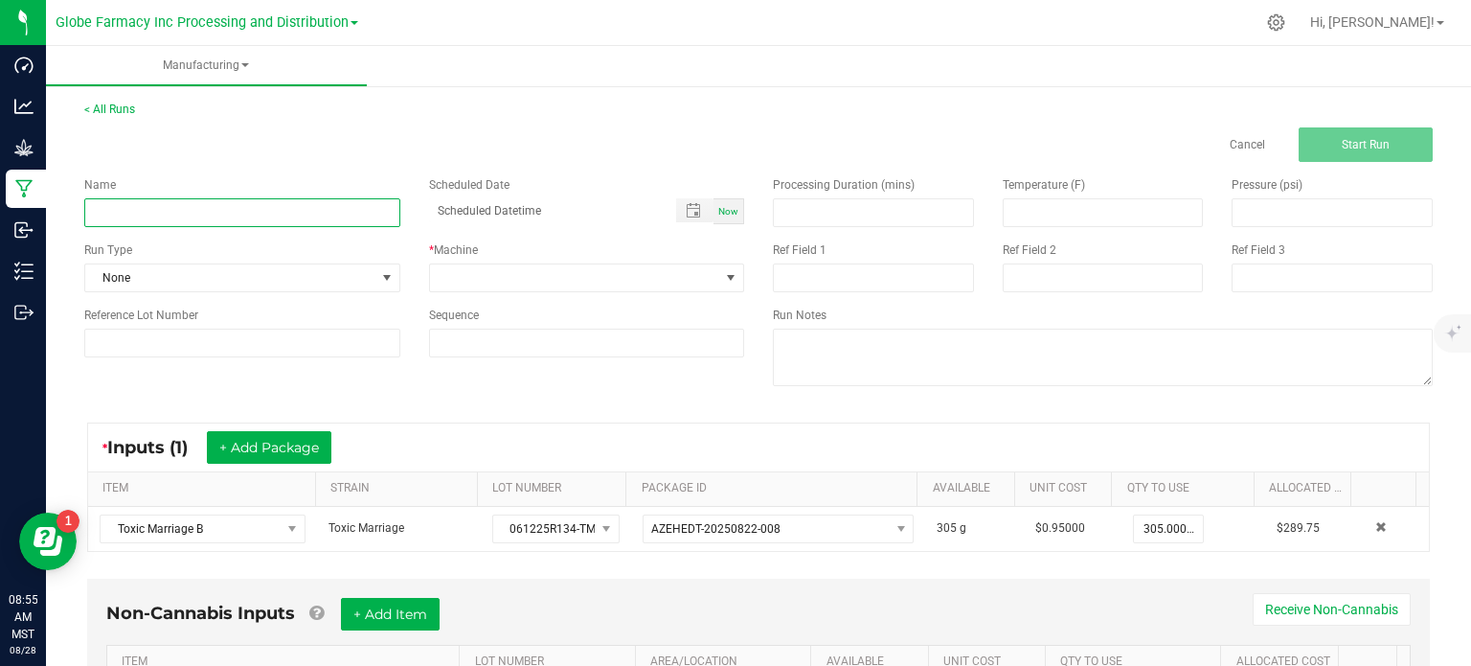
click at [211, 206] on input at bounding box center [242, 212] width 316 height 29
type input "P"
type input "PREROLL TOXIC MARRIAGE 1G"
click at [471, 277] on span at bounding box center [575, 277] width 290 height 27
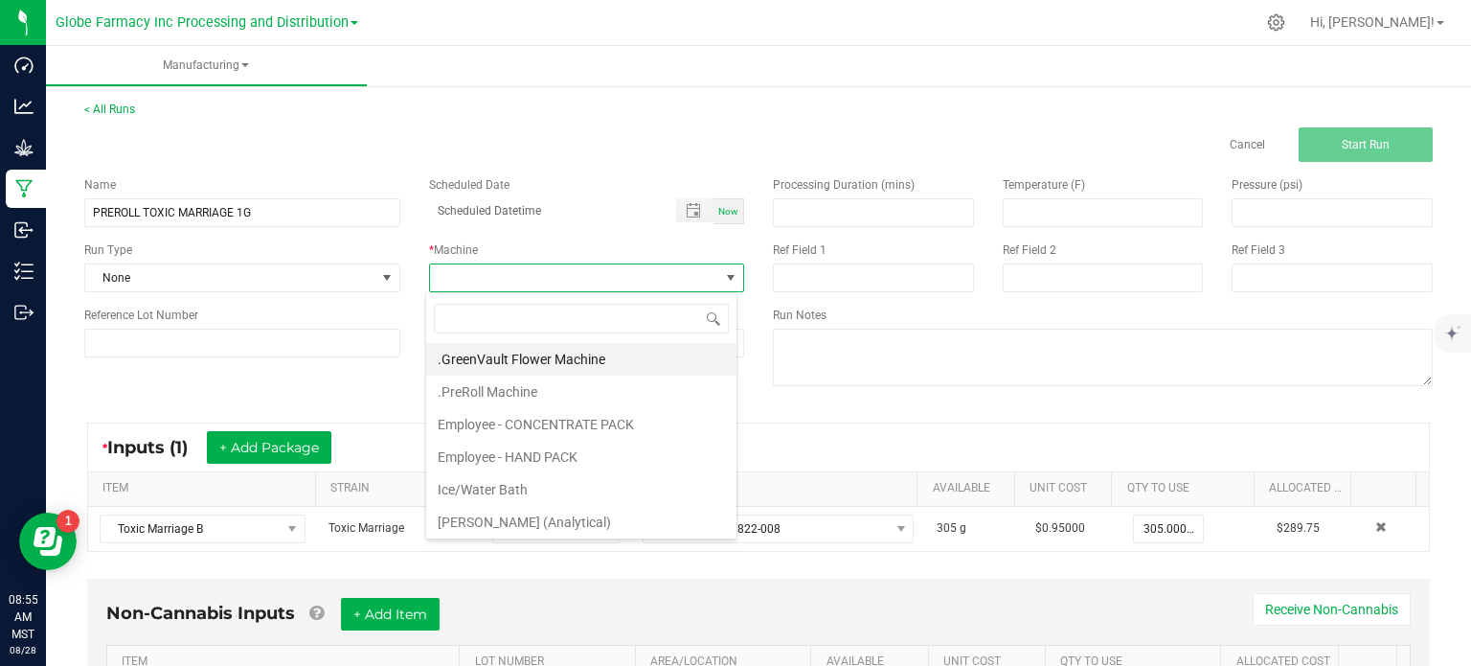
scroll to position [28, 311]
click at [525, 383] on li ".PreRoll Machine" at bounding box center [581, 391] width 310 height 33
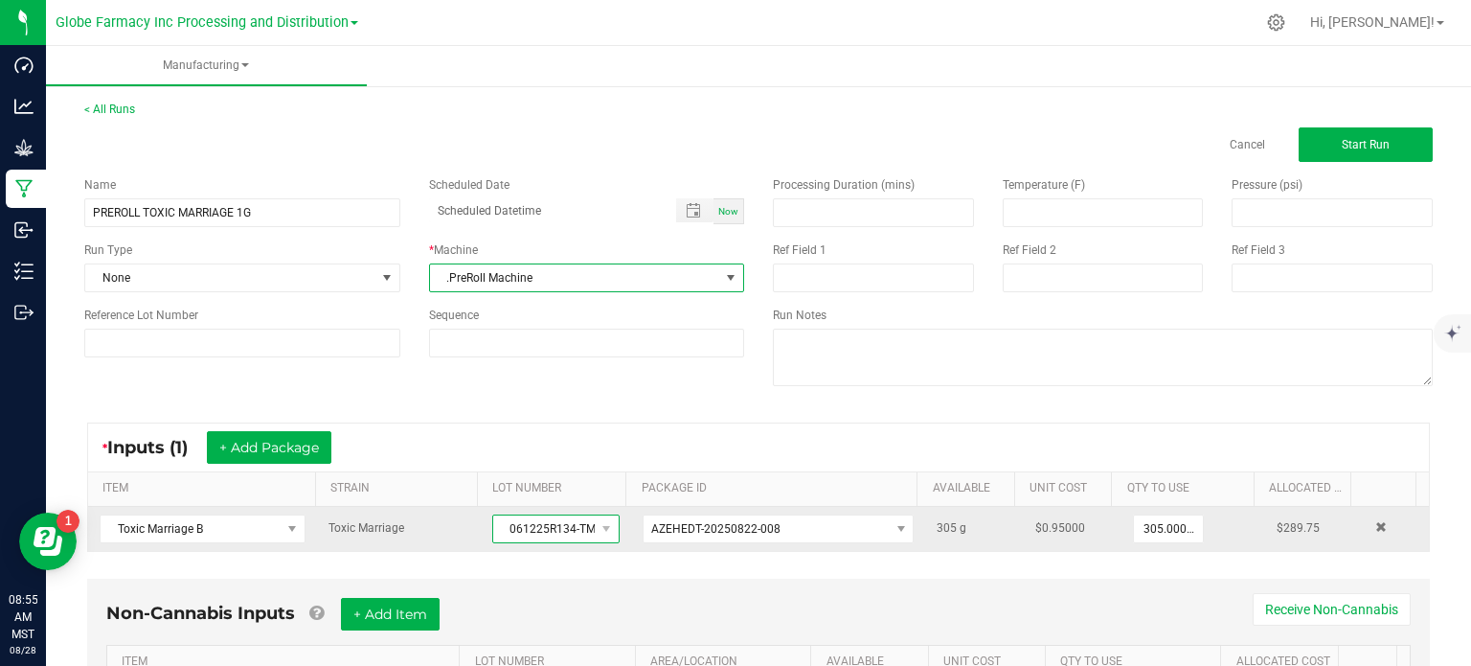
click at [549, 527] on span "061225R134-TM" at bounding box center [544, 528] width 102 height 27
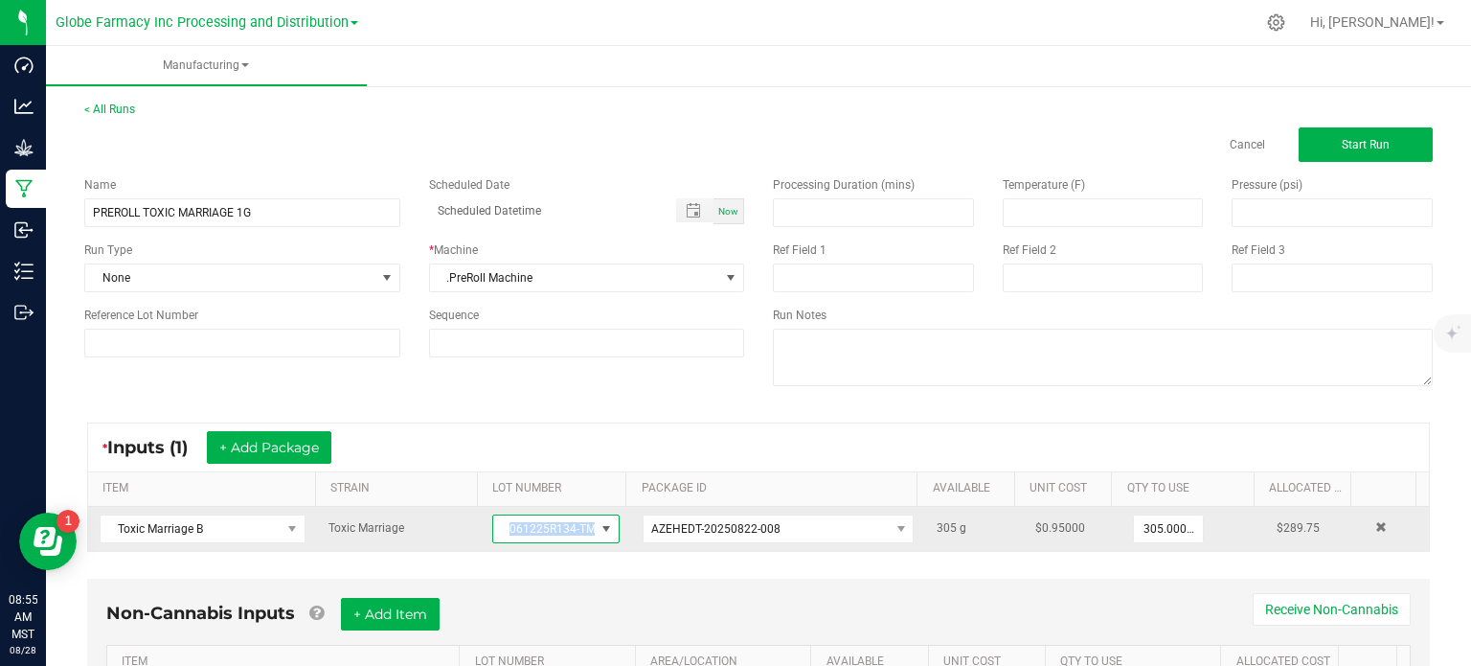
copy span "061225R134-TM"
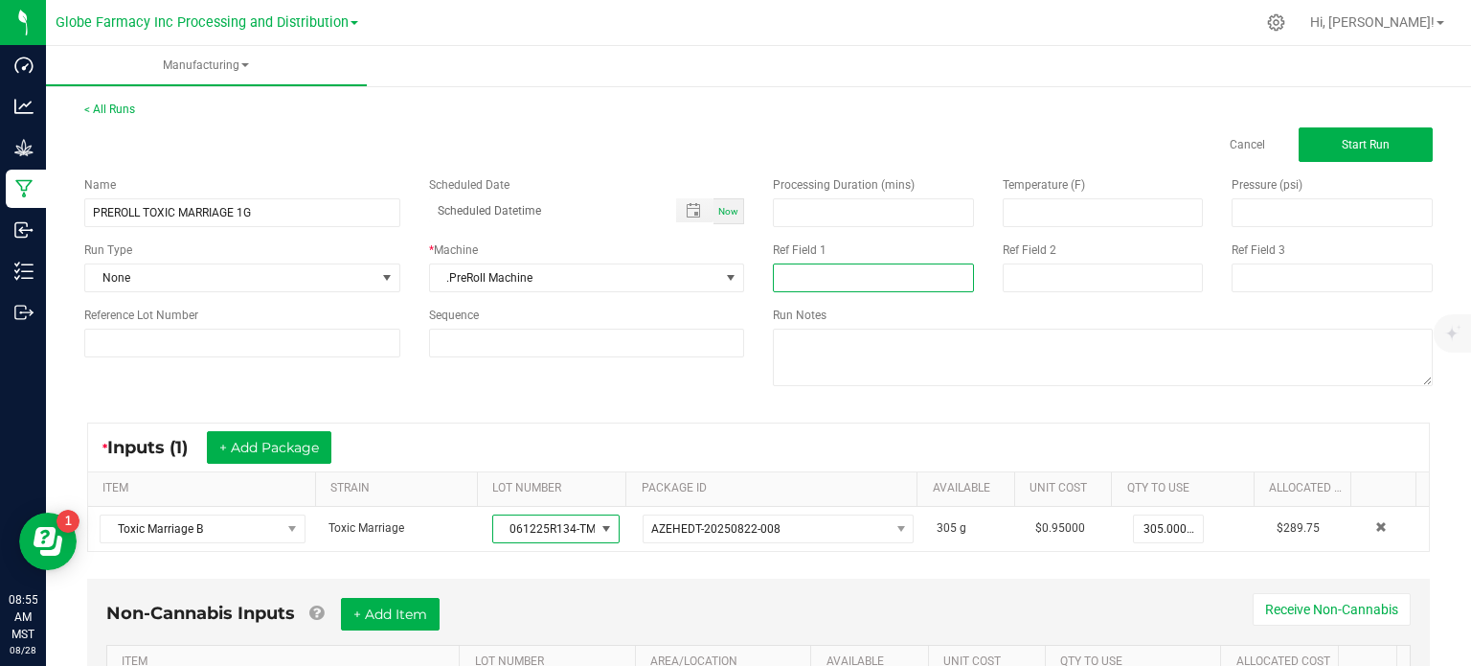
click at [813, 284] on input at bounding box center [873, 277] width 201 height 29
paste input "061225R134-TM"
type input "061225R134-TM"
click at [1032, 279] on input at bounding box center [1103, 277] width 201 height 29
type input "[DATE] PREROLL"
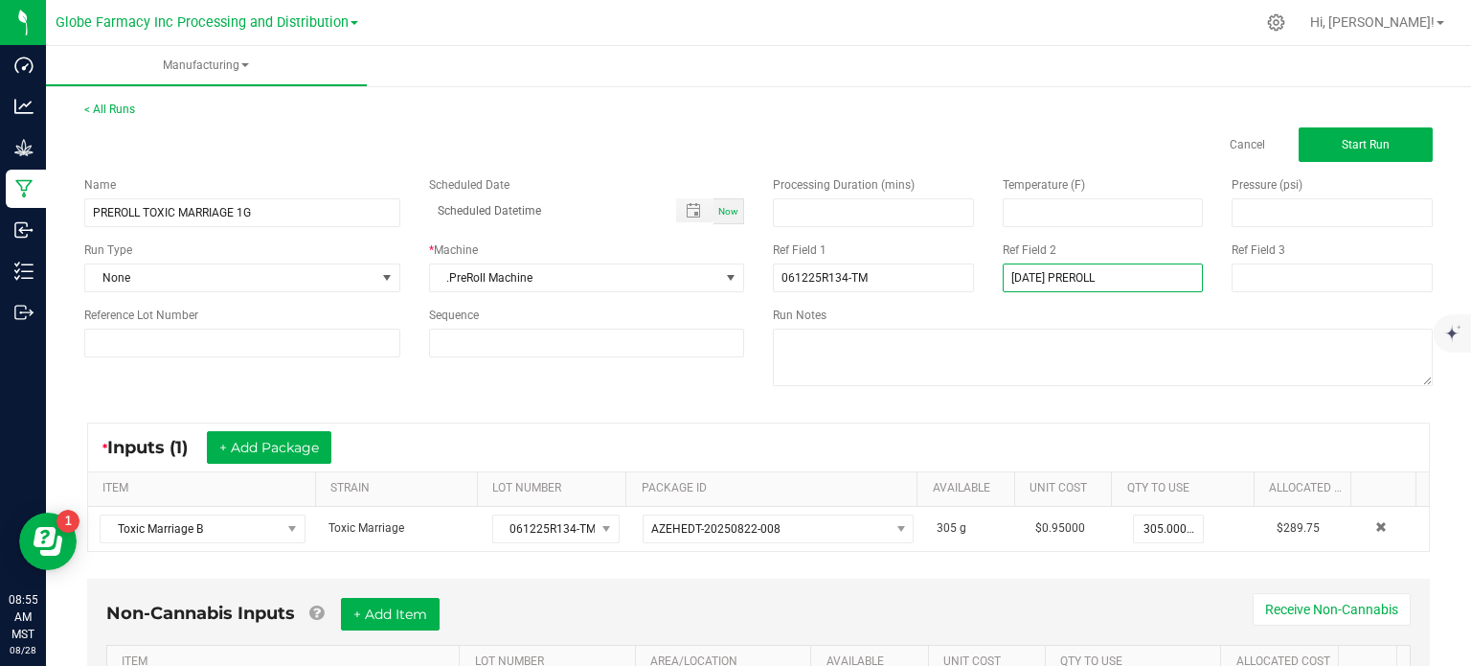
scroll to position [120, 0]
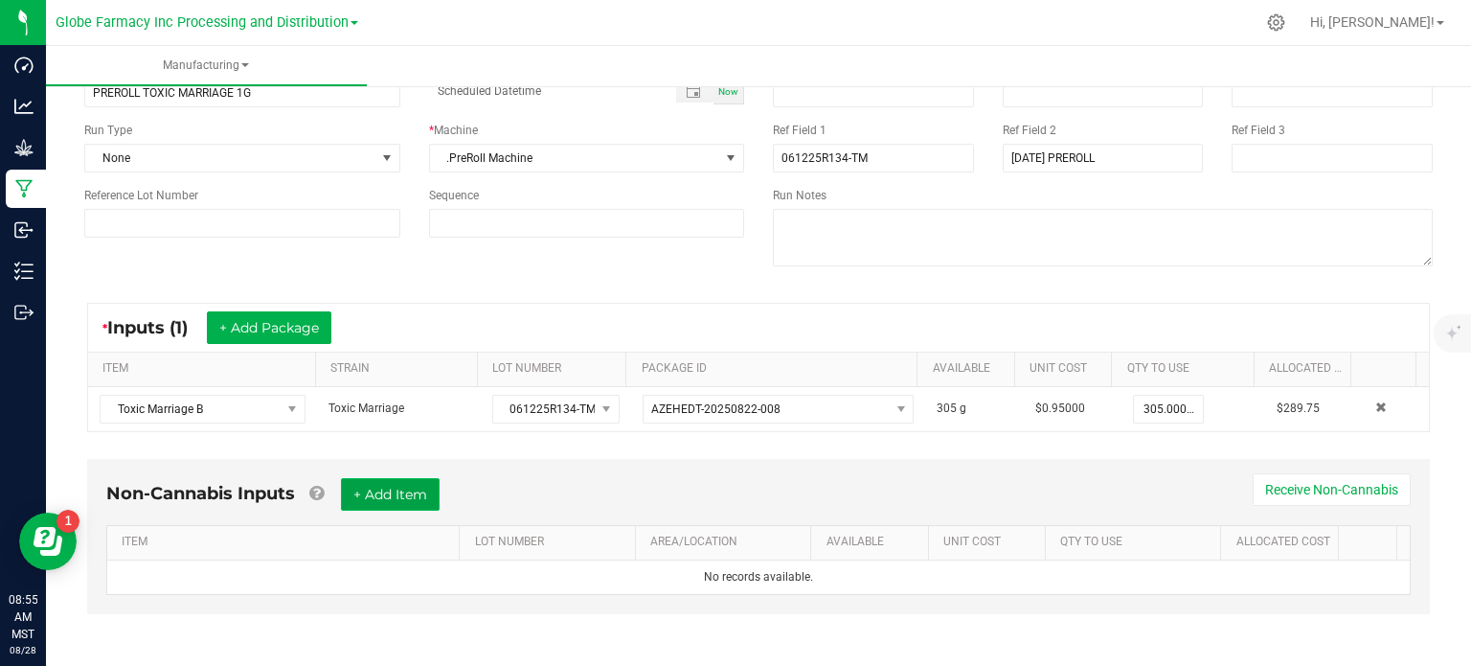
click at [426, 503] on button "+ Add Item" at bounding box center [390, 494] width 99 height 33
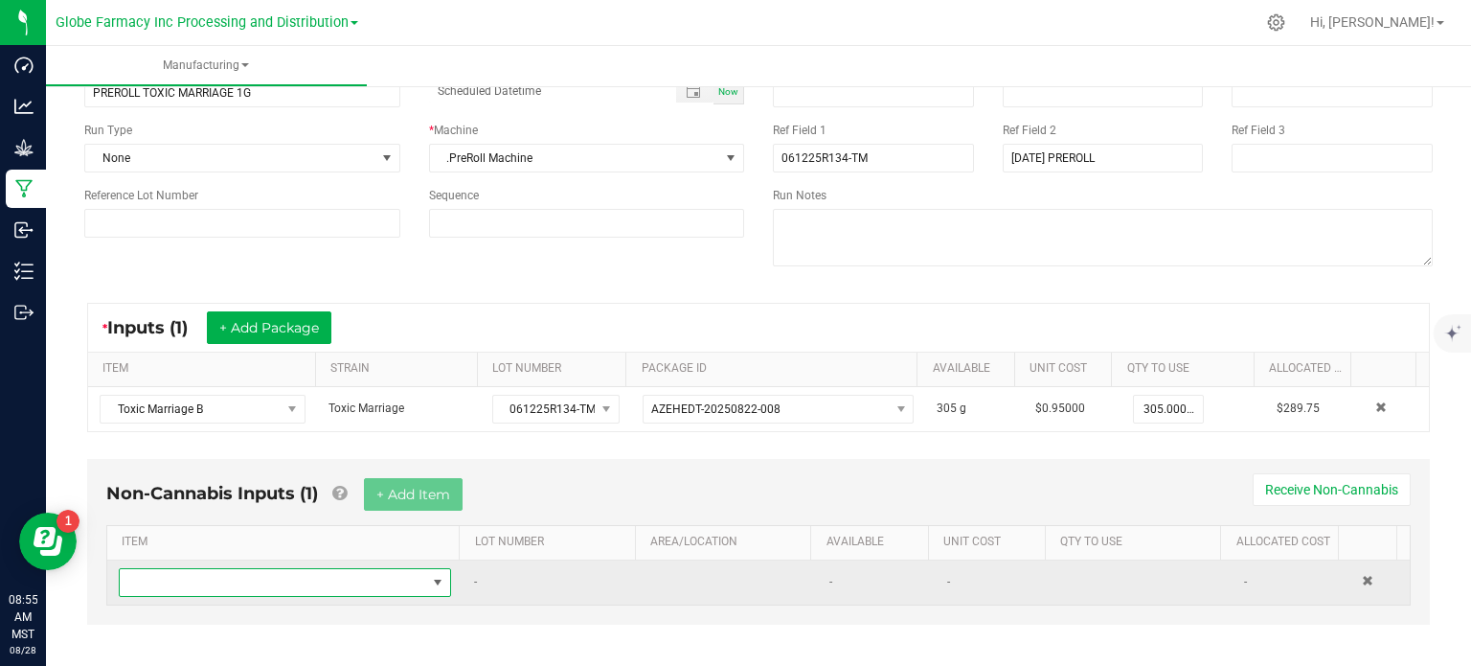
click at [374, 584] on span "NO DATA FOUND" at bounding box center [273, 582] width 306 height 27
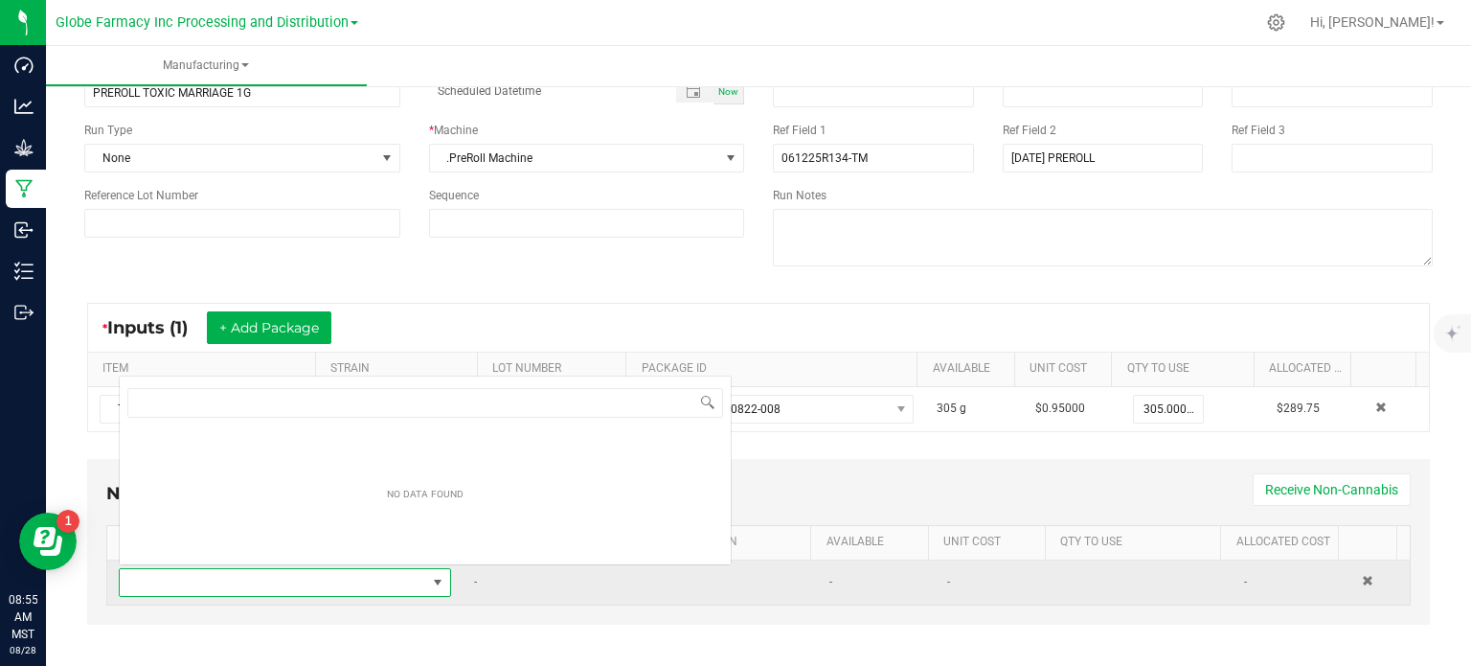
scroll to position [28, 320]
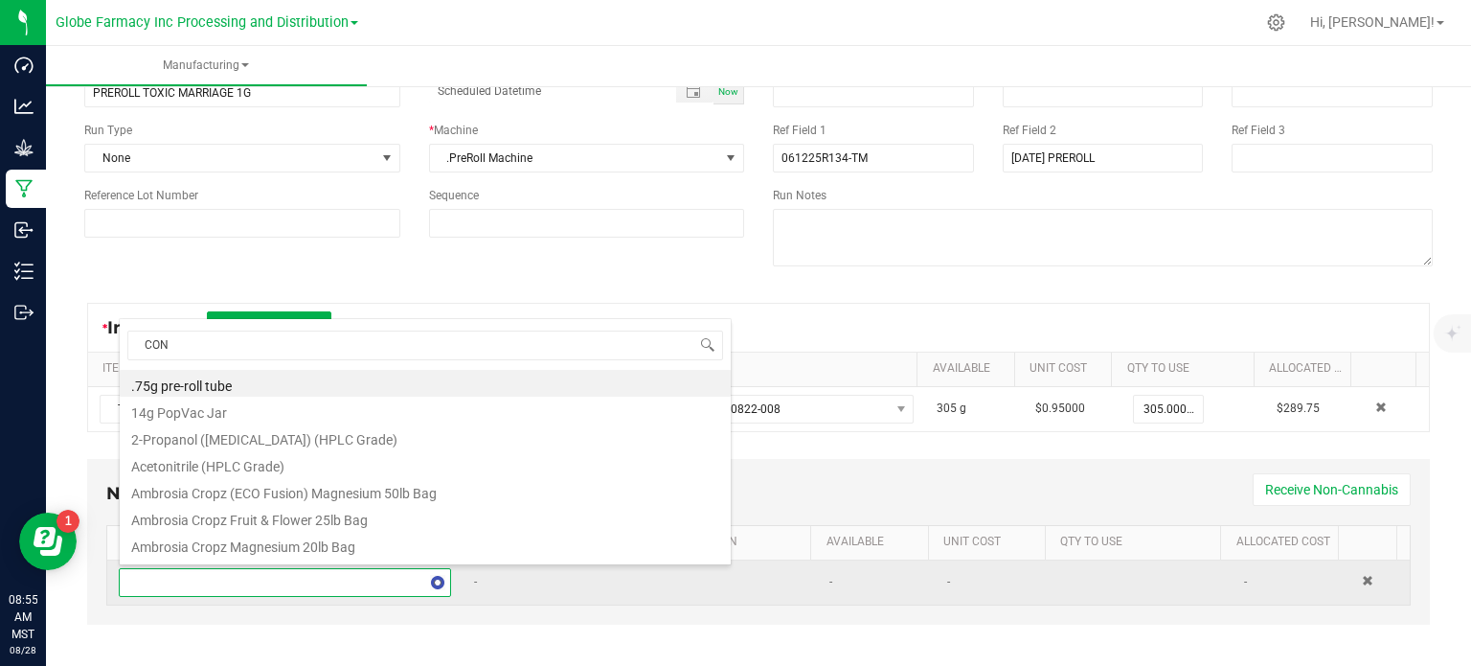
type input "CONE"
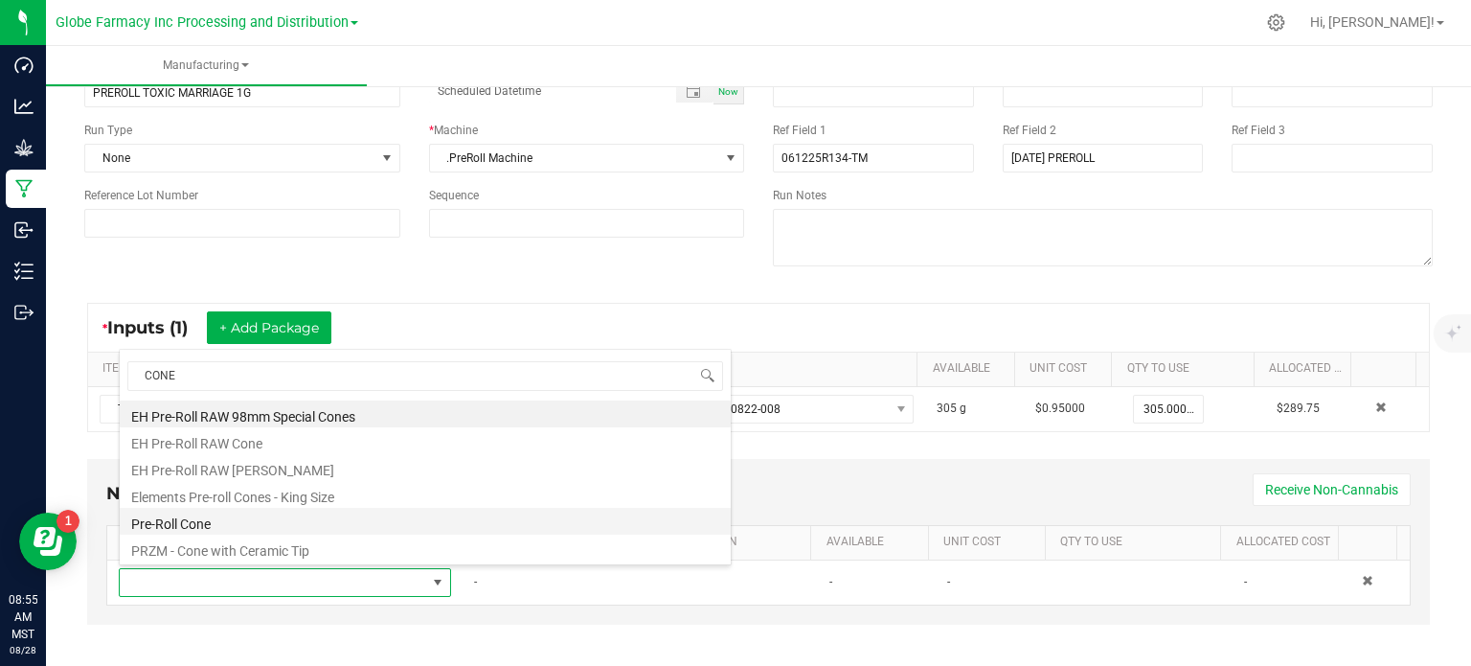
click at [293, 516] on li "Pre-Roll Cone" at bounding box center [425, 521] width 611 height 27
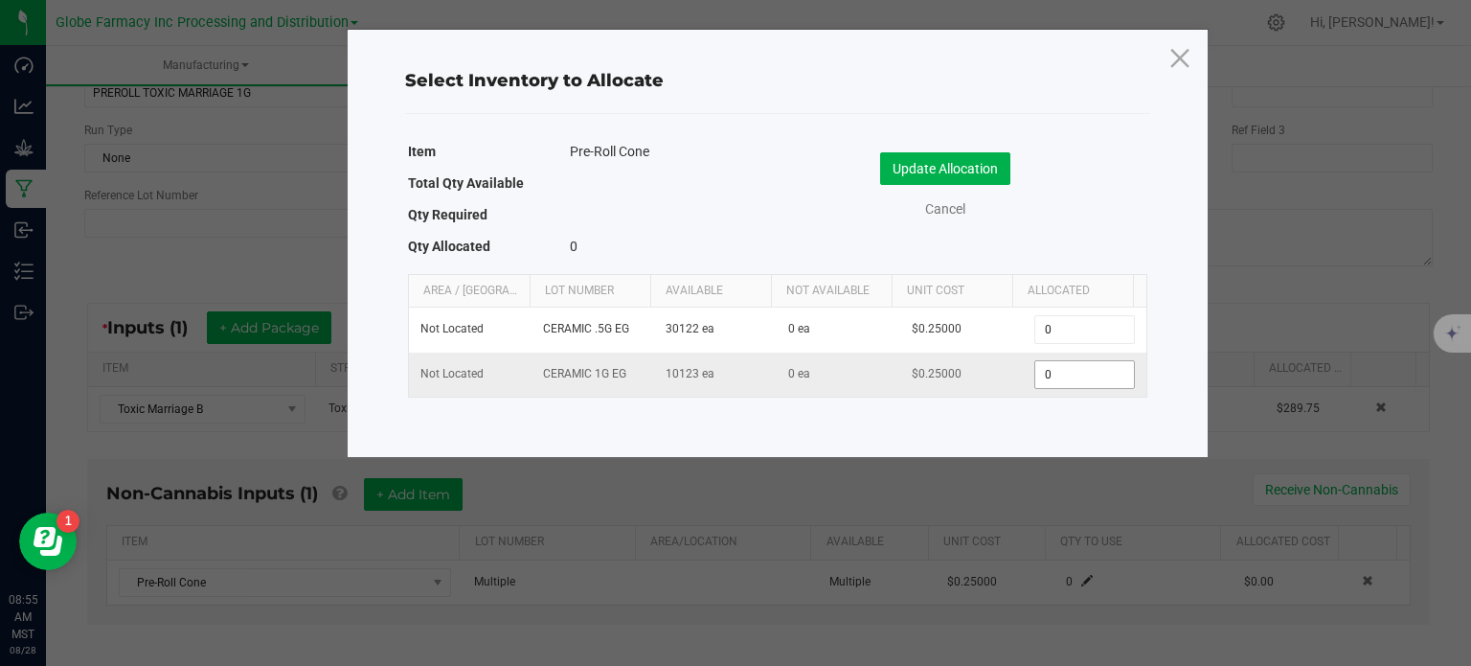
click at [1058, 376] on input "0" at bounding box center [1084, 374] width 98 height 27
type input "1"
click at [1061, 219] on div "Update Allocation Cancel" at bounding box center [962, 188] width 341 height 101
click at [986, 171] on button "Update Allocation" at bounding box center [945, 168] width 130 height 33
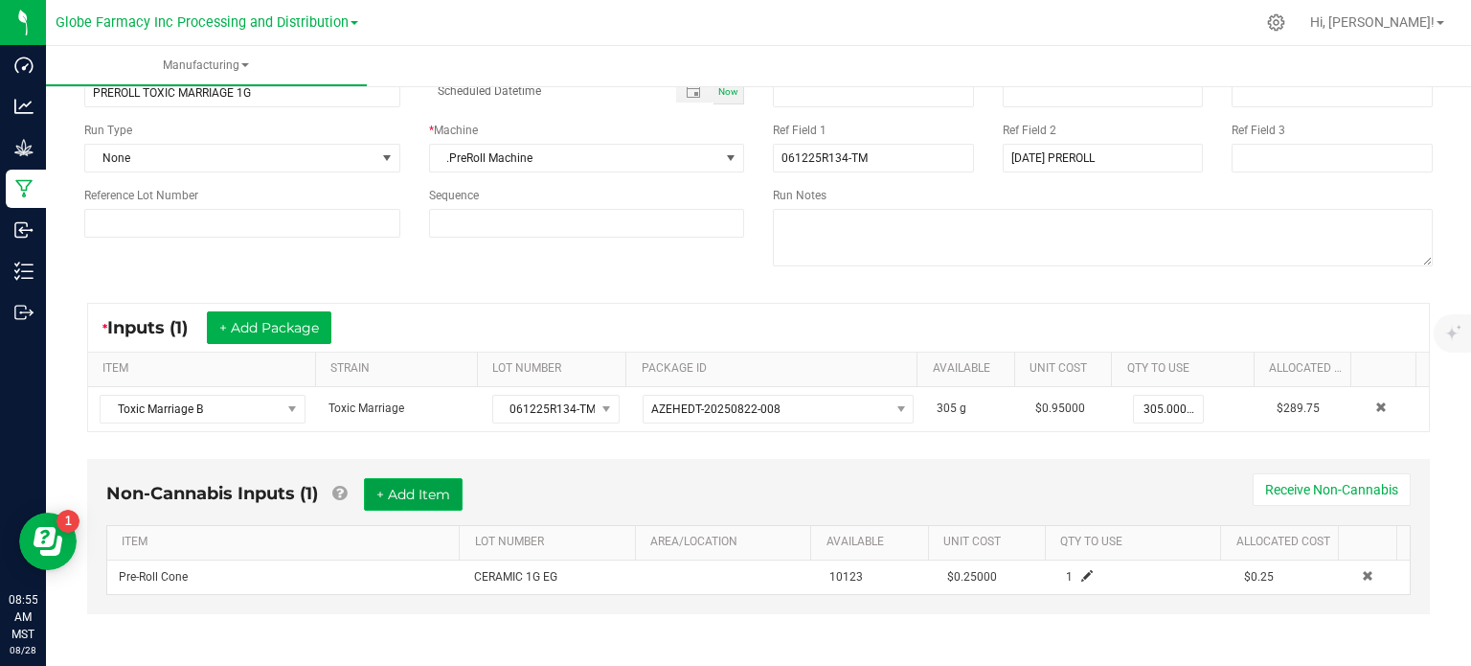
click at [434, 486] on button "+ Add Item" at bounding box center [413, 494] width 99 height 33
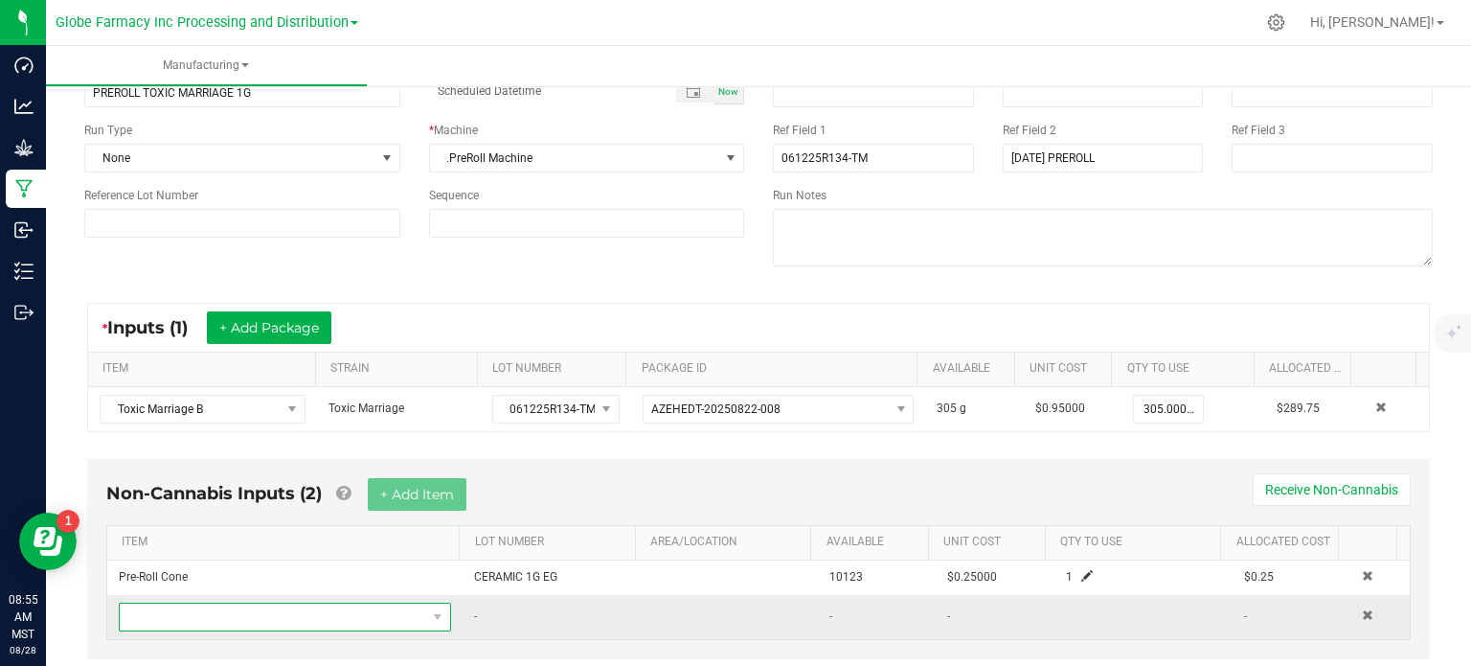
click at [365, 608] on span "NO DATA FOUND" at bounding box center [273, 616] width 306 height 27
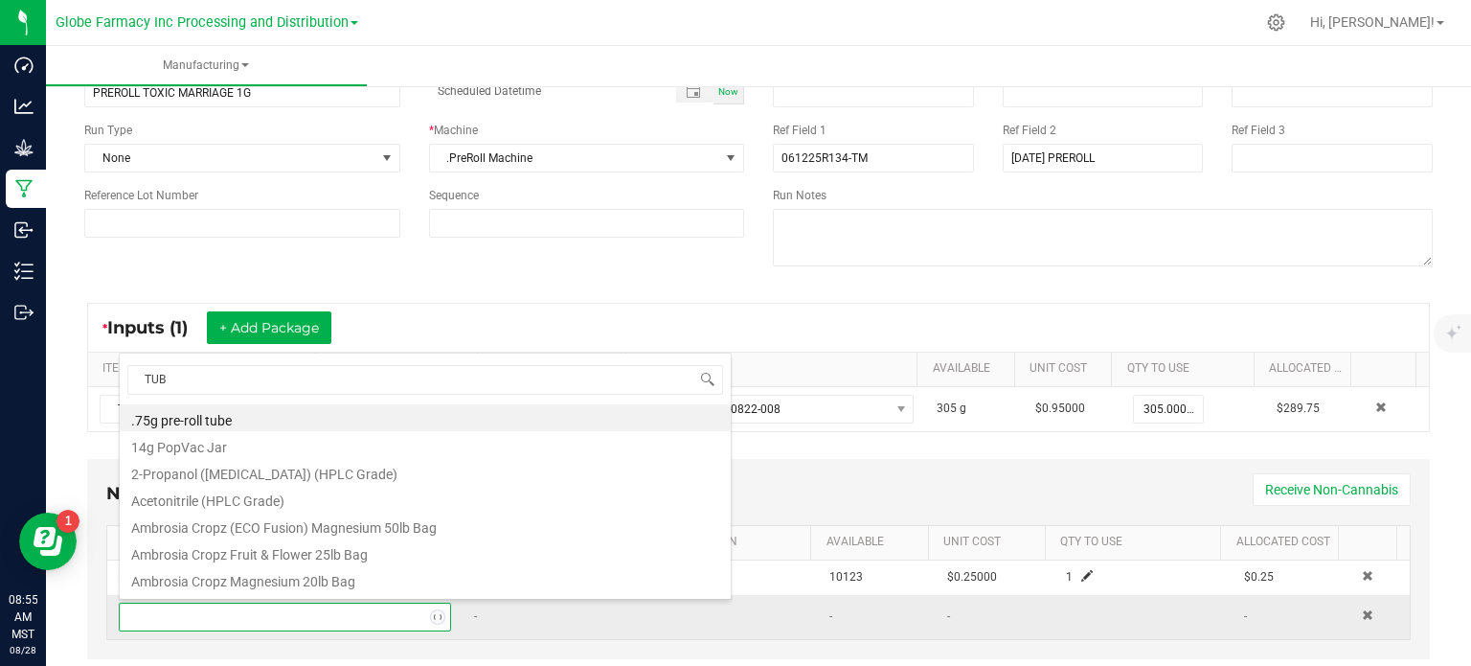
type input "TUBE"
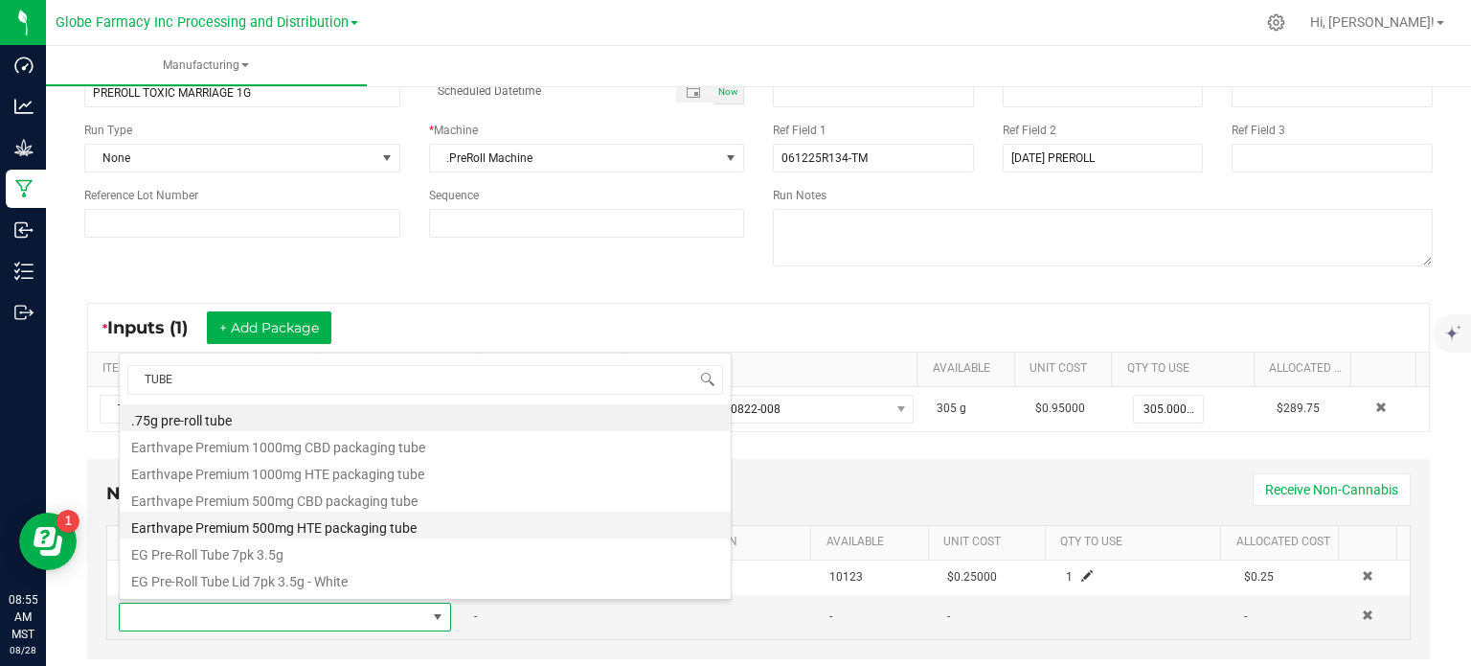
scroll to position [452, 0]
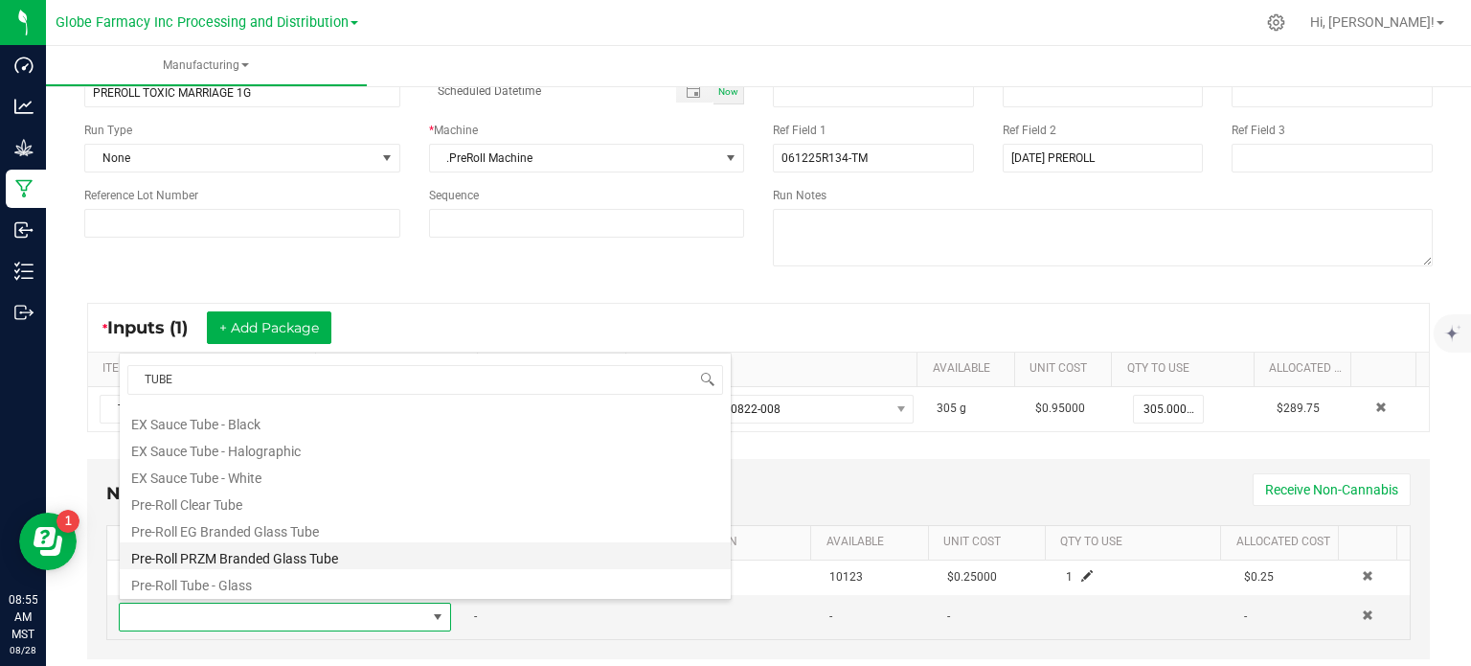
click at [250, 543] on li "Pre-Roll PRZM Branded Glass Tube" at bounding box center [425, 555] width 611 height 27
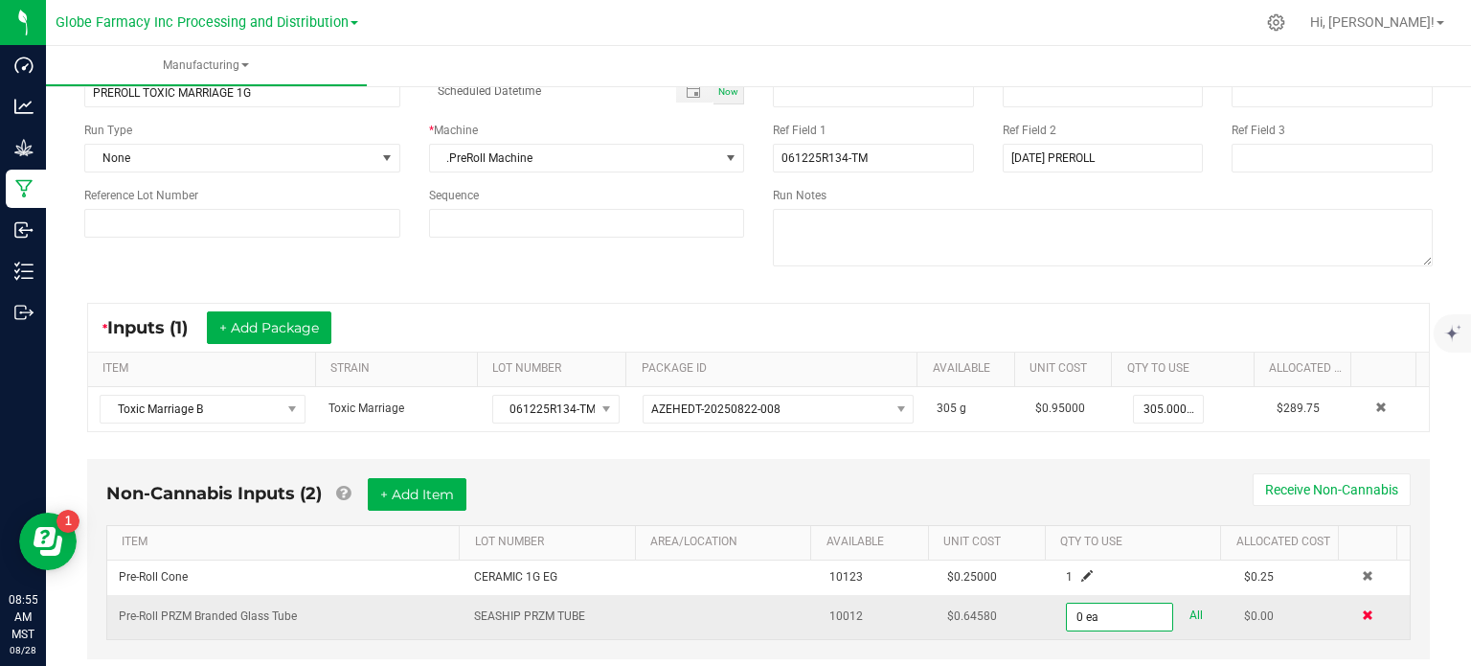
click at [1362, 611] on span at bounding box center [1367, 614] width 11 height 11
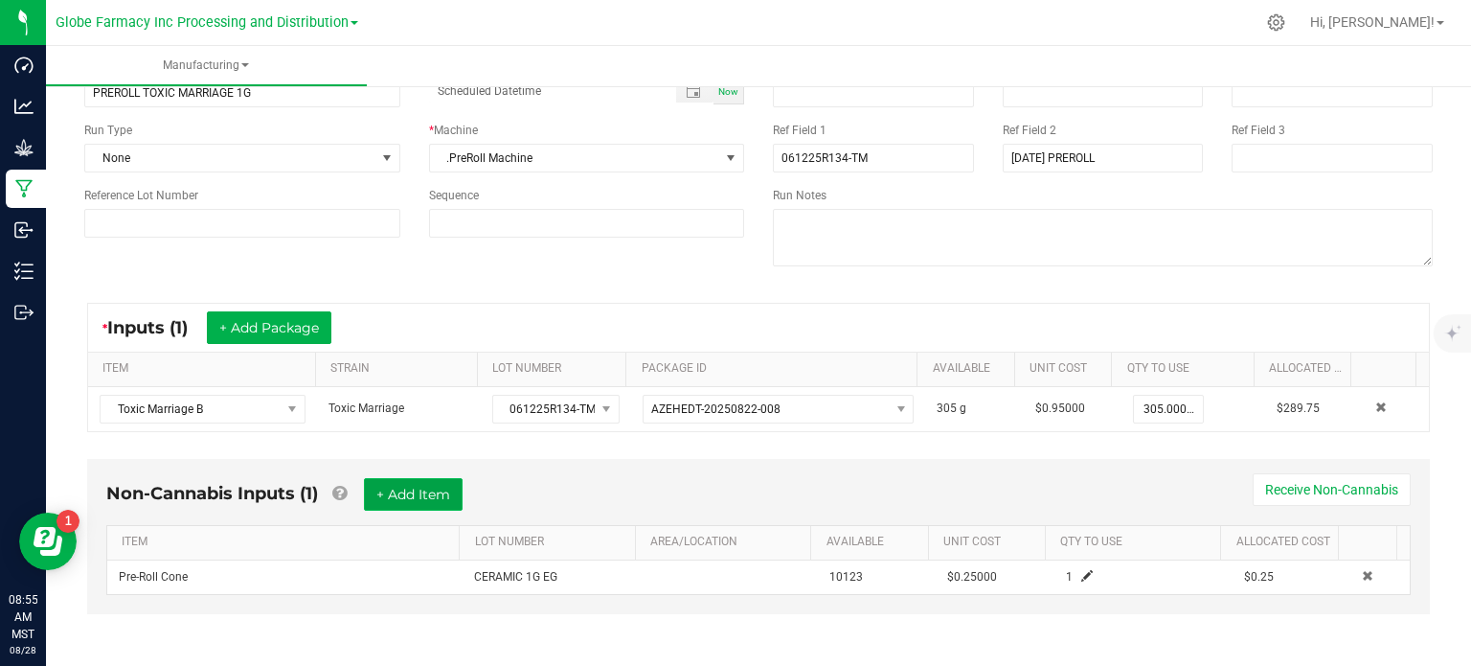
click at [435, 502] on button "+ Add Item" at bounding box center [413, 494] width 99 height 33
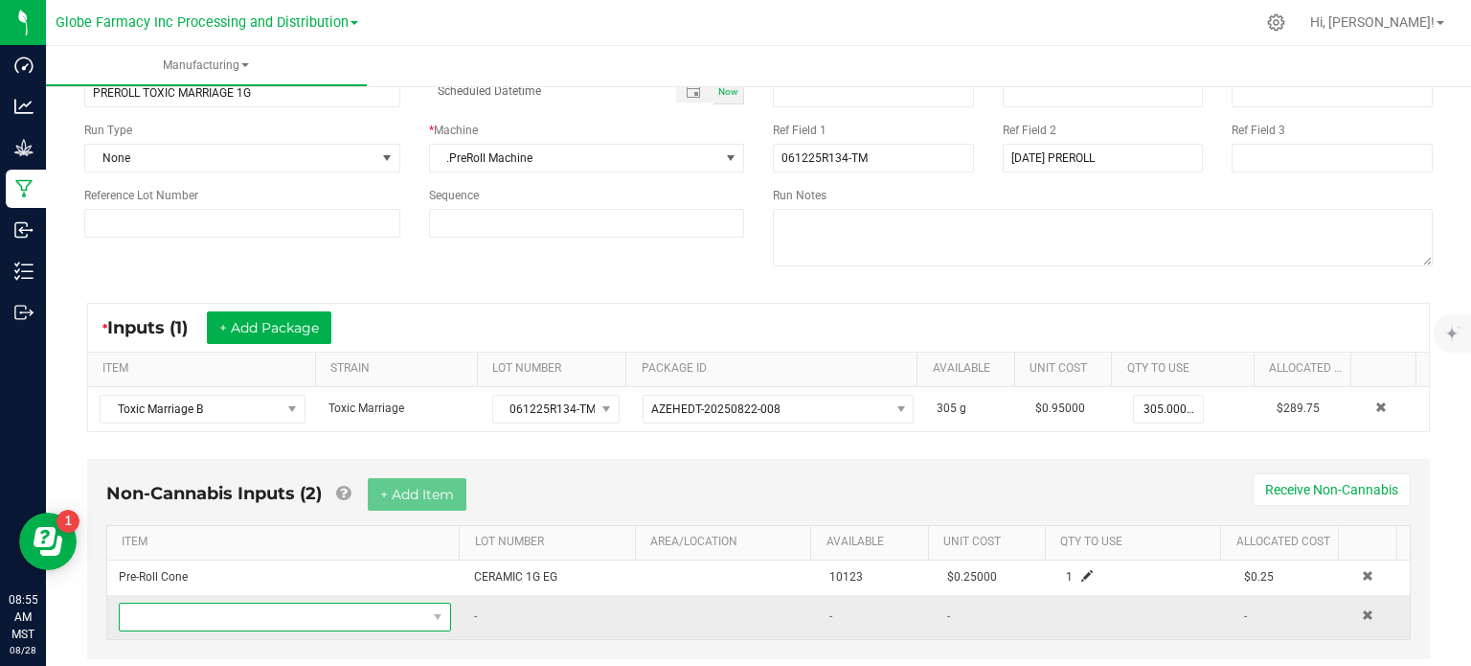
click at [302, 609] on span "NO DATA FOUND" at bounding box center [273, 616] width 306 height 27
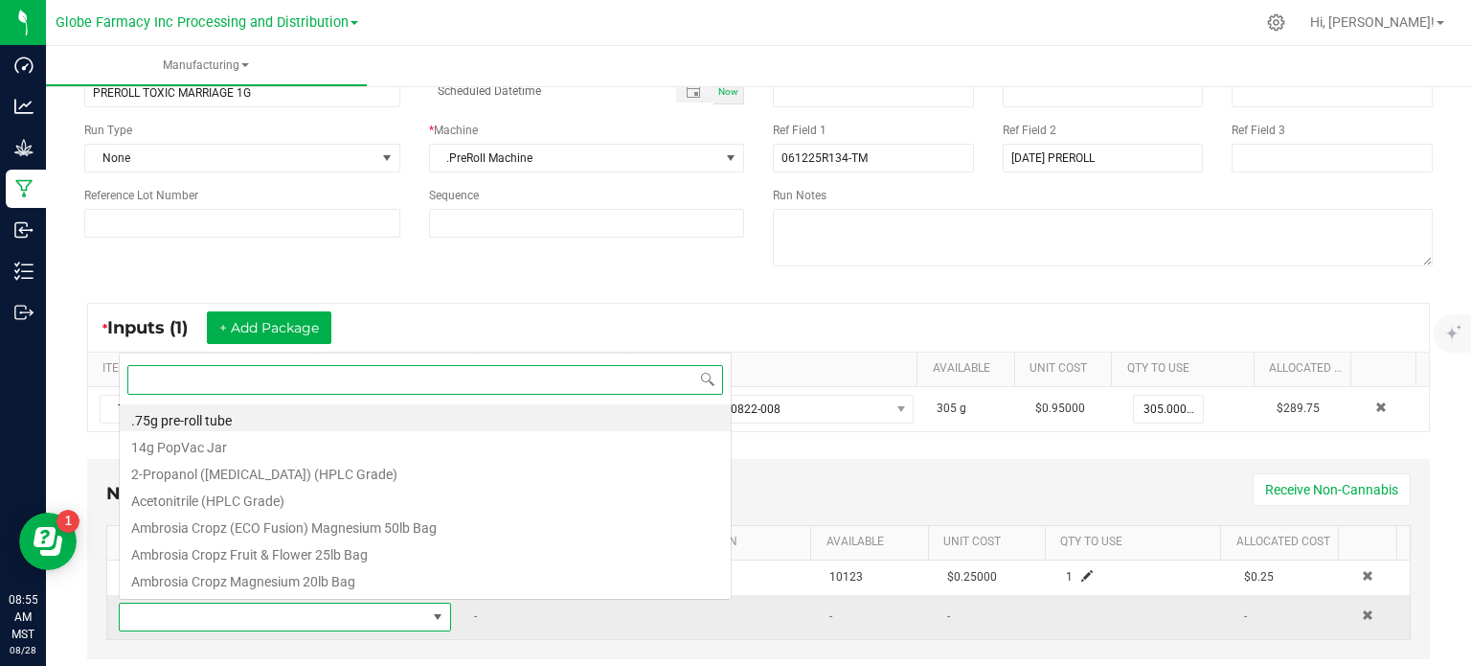
scroll to position [28, 320]
type input "TUBE"
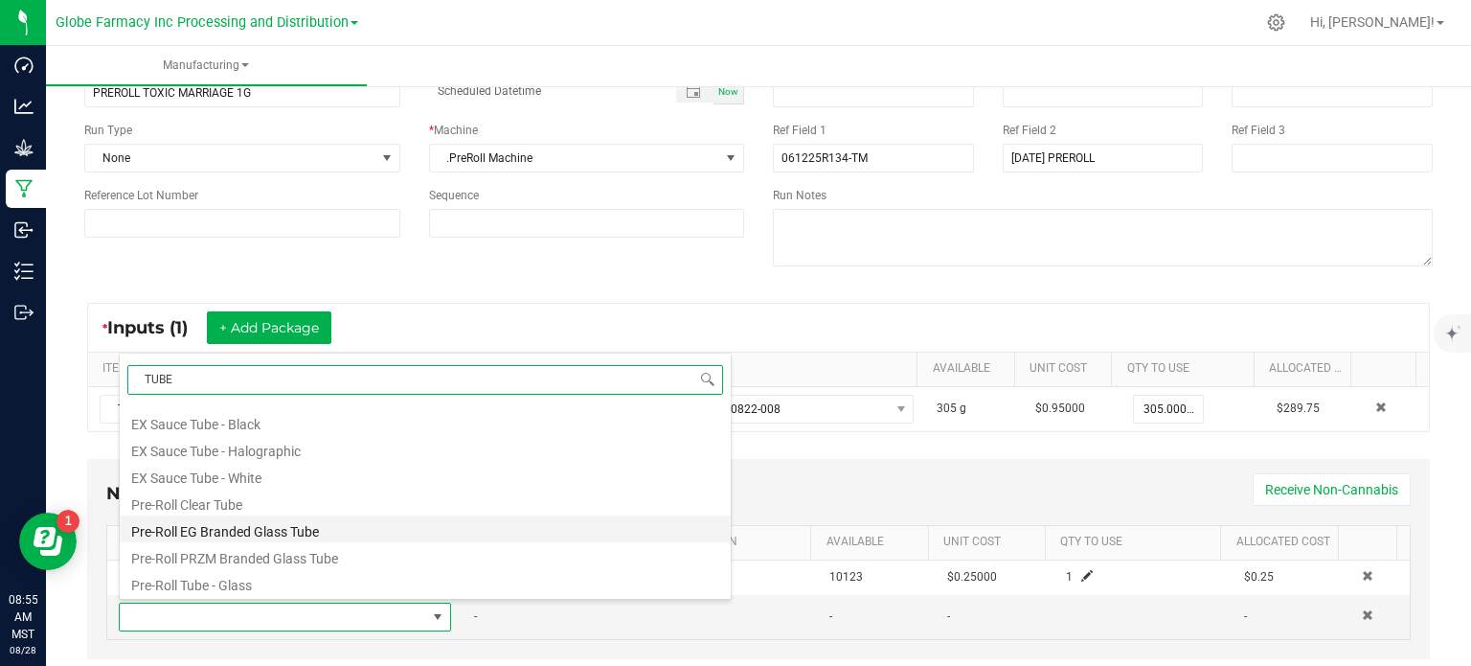
click at [256, 532] on li "Pre-Roll EG Branded Glass Tube" at bounding box center [425, 528] width 611 height 27
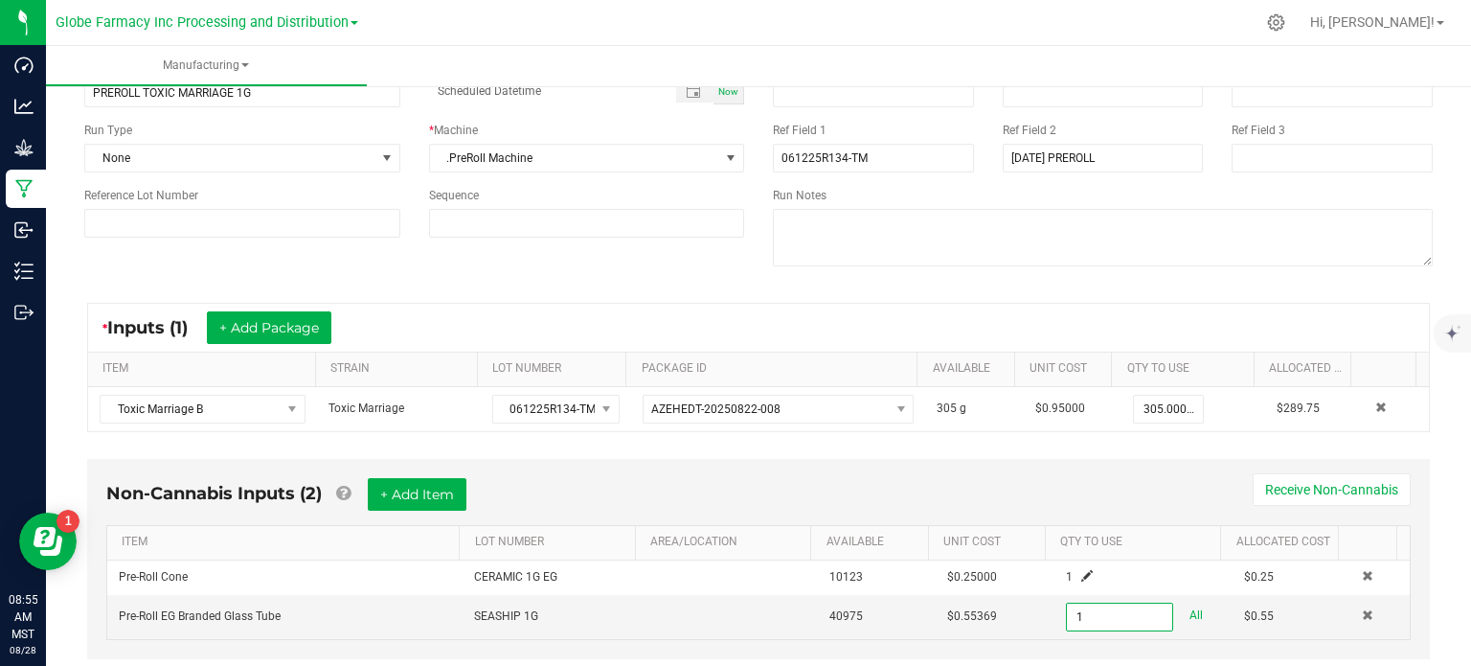
type input "1 ea"
click at [927, 500] on div "Non-Cannabis Inputs (2) + Add Item Receive Non-Cannabis" at bounding box center [758, 501] width 1304 height 47
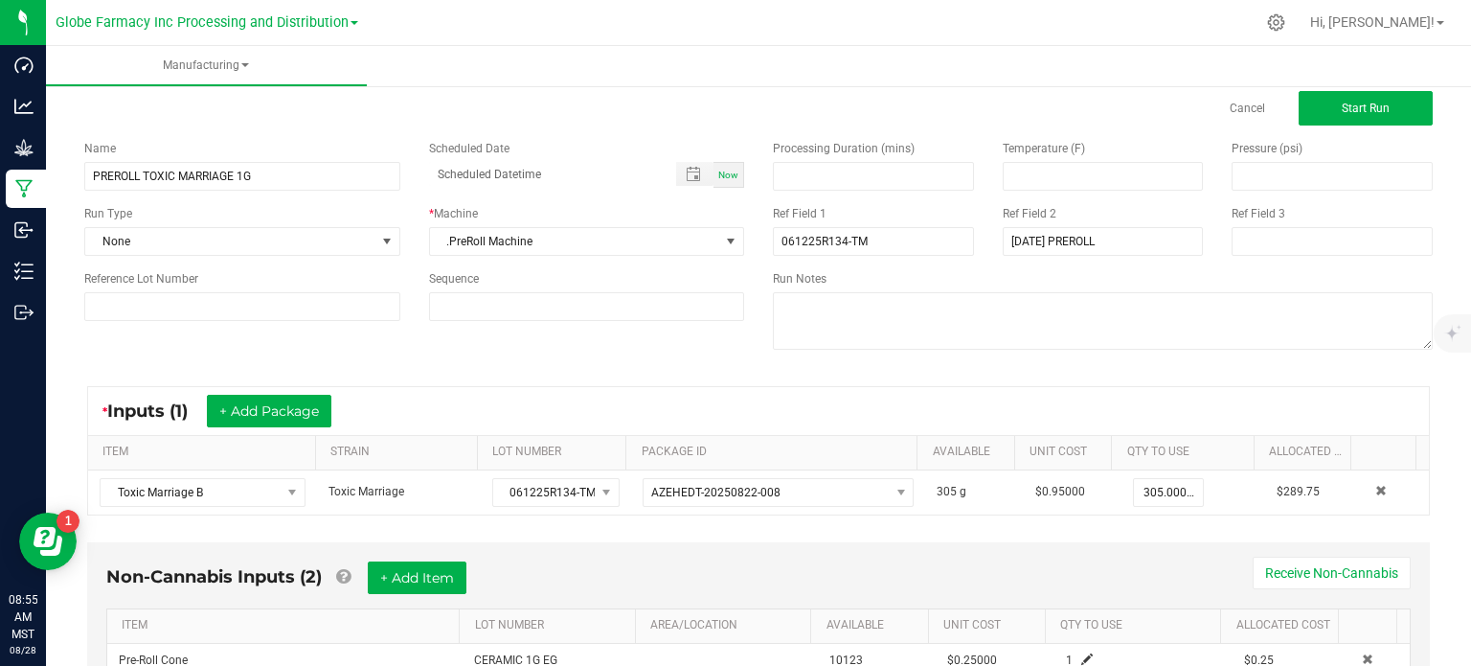
scroll to position [0, 0]
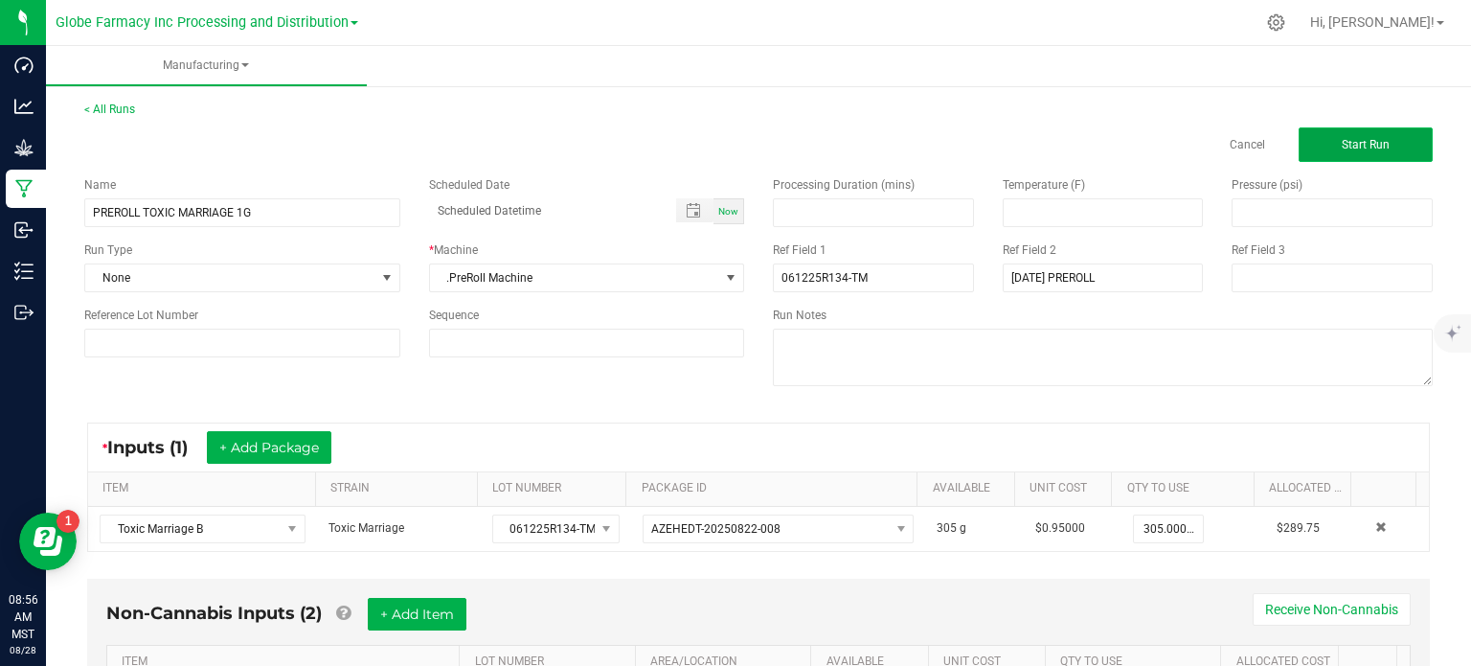
click at [1375, 155] on button "Start Run" at bounding box center [1366, 144] width 134 height 34
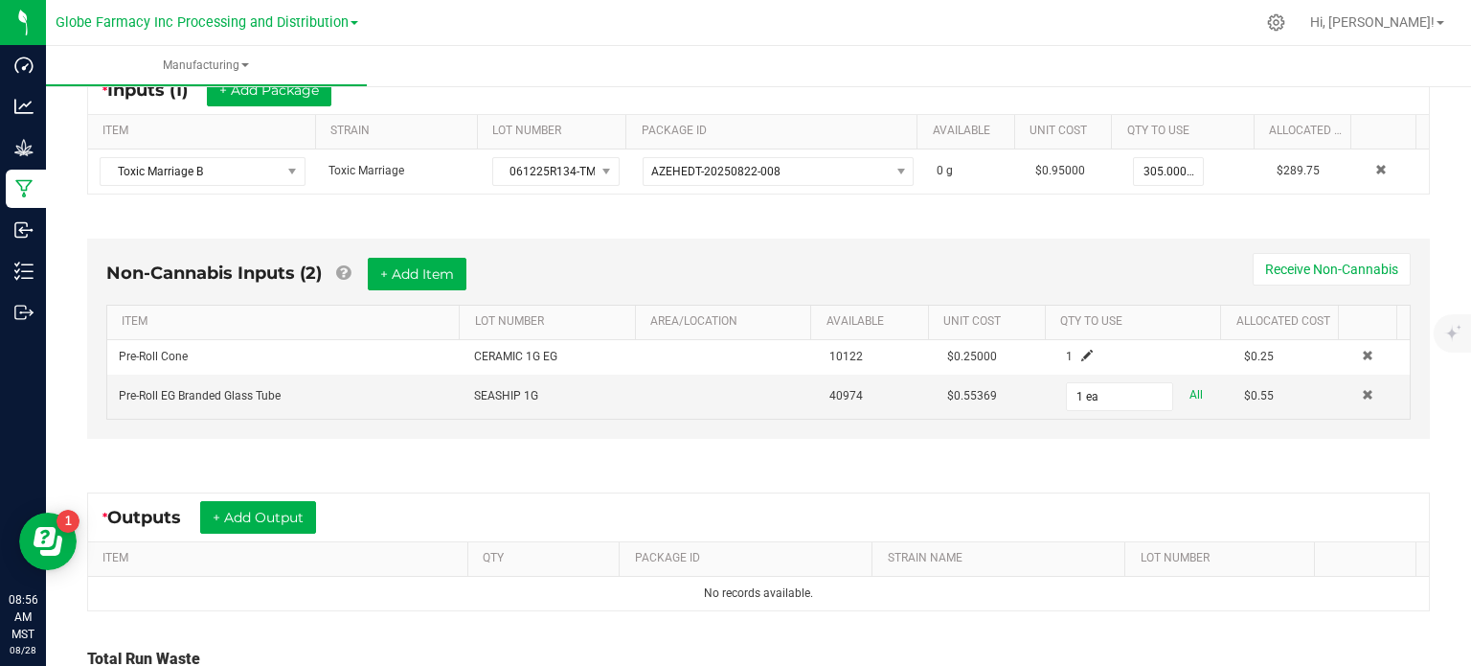
scroll to position [383, 0]
click at [287, 502] on button "+ Add Output" at bounding box center [258, 516] width 116 height 33
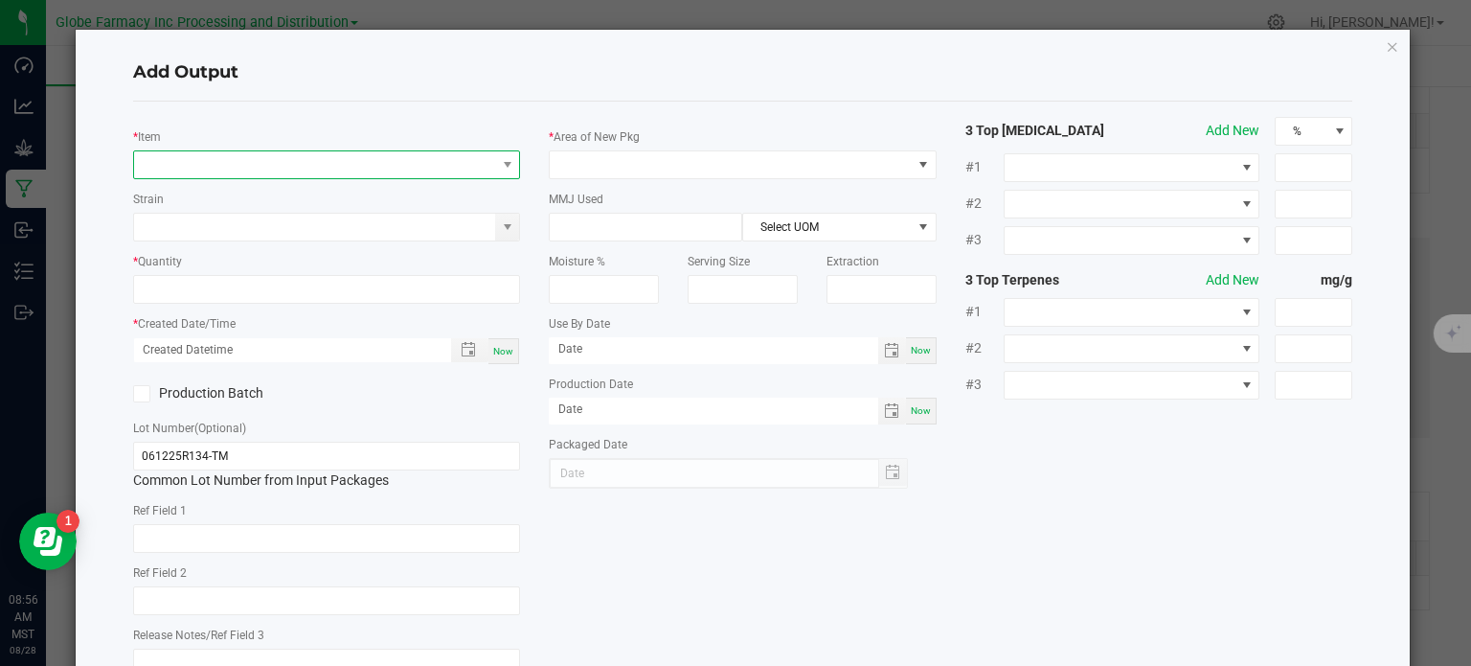
click at [306, 167] on span "NO DATA FOUND" at bounding box center [315, 164] width 362 height 27
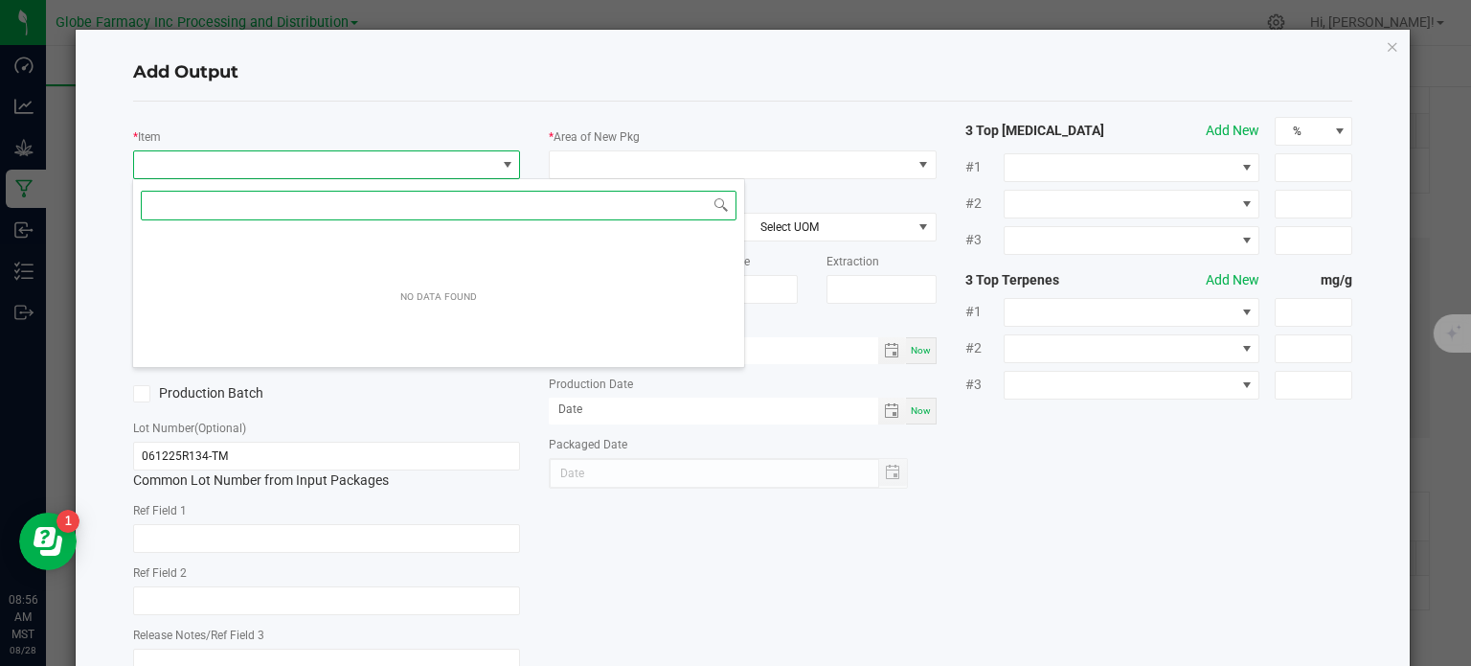
scroll to position [28, 383]
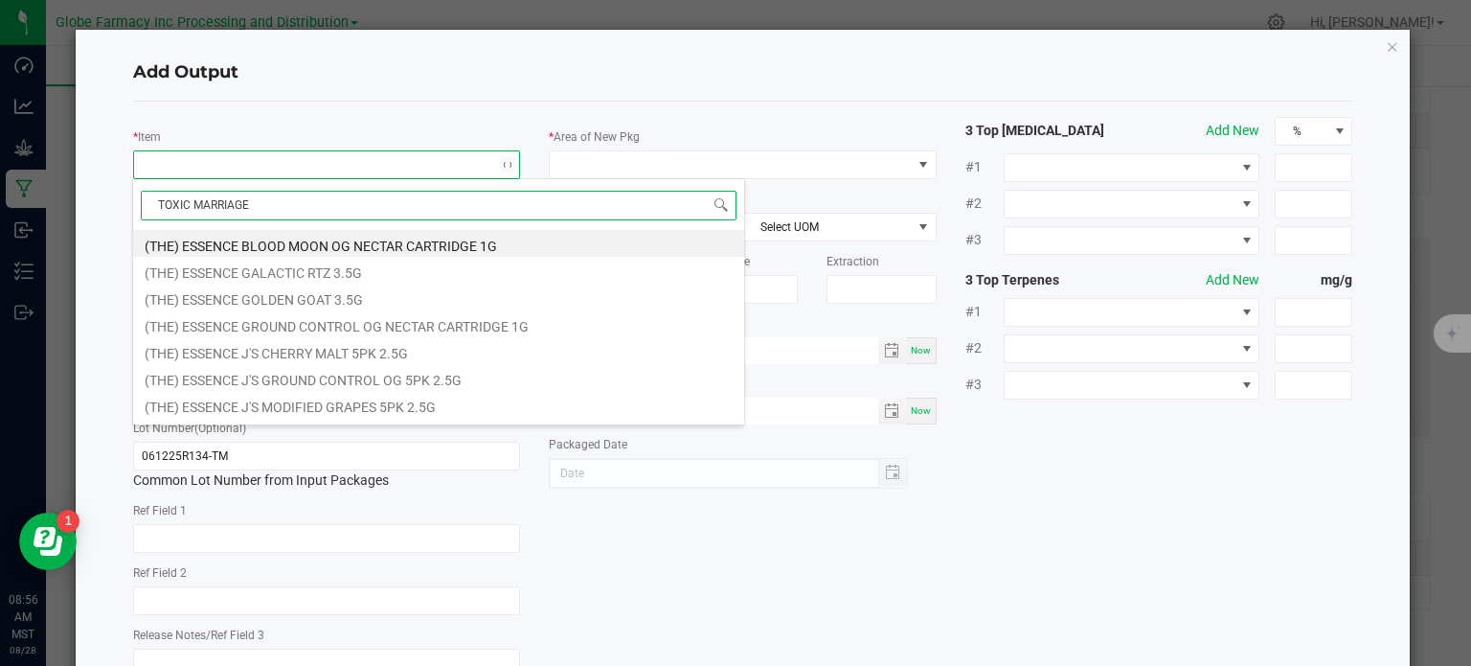
type input "TOXIC MARRIAGE B"
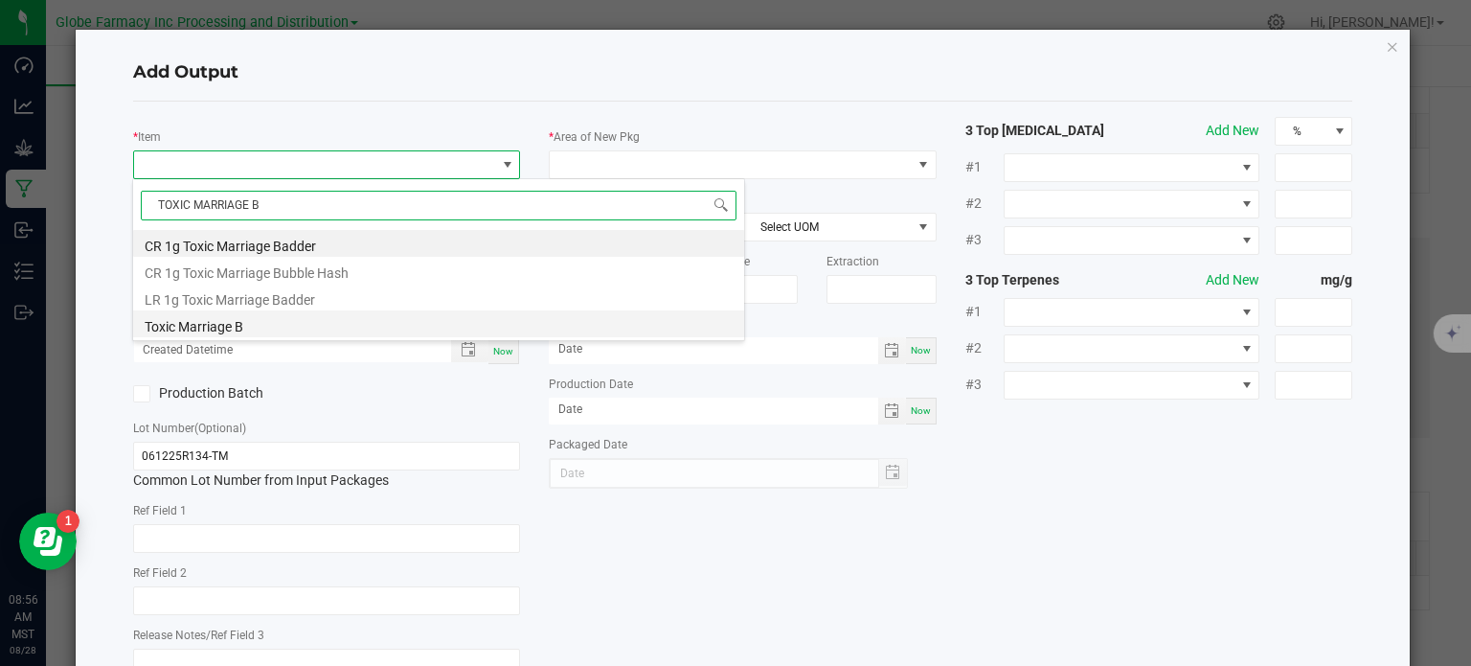
click at [236, 321] on li "Toxic Marriage B" at bounding box center [438, 323] width 611 height 27
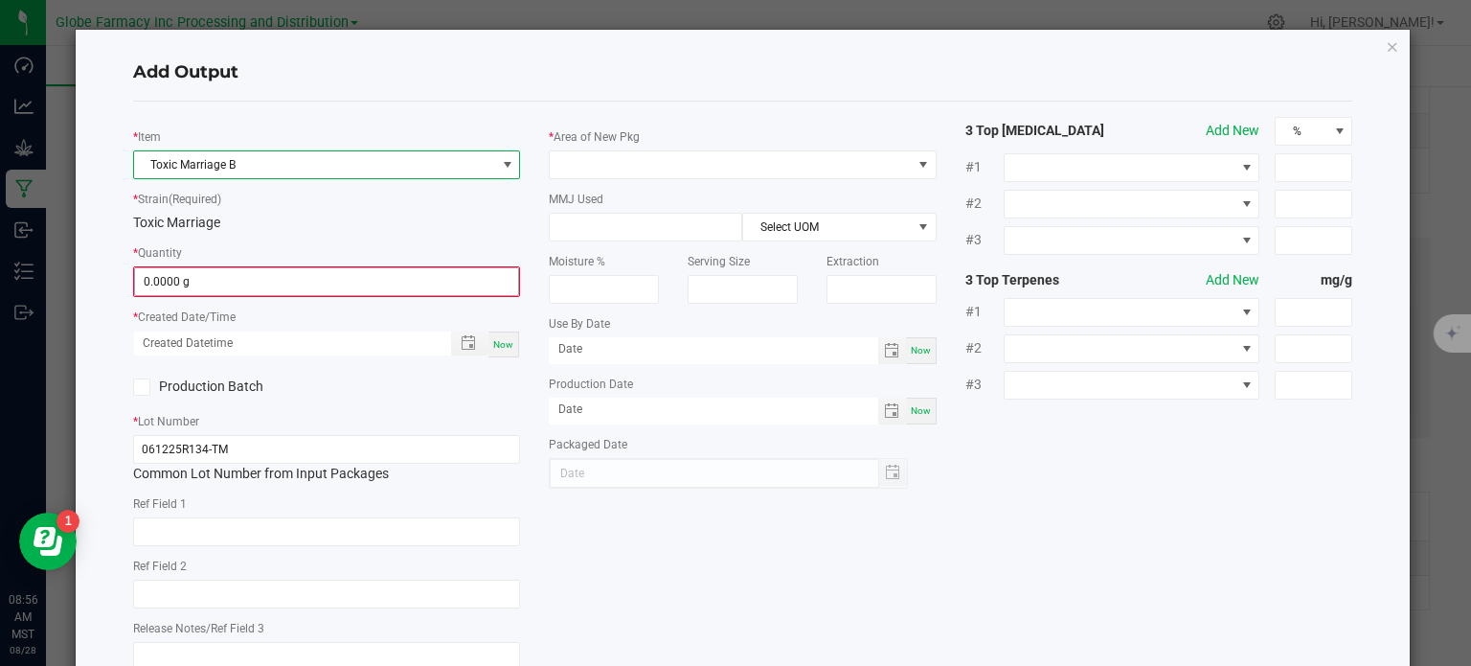
click at [226, 281] on input "0.0000 g" at bounding box center [327, 281] width 384 height 27
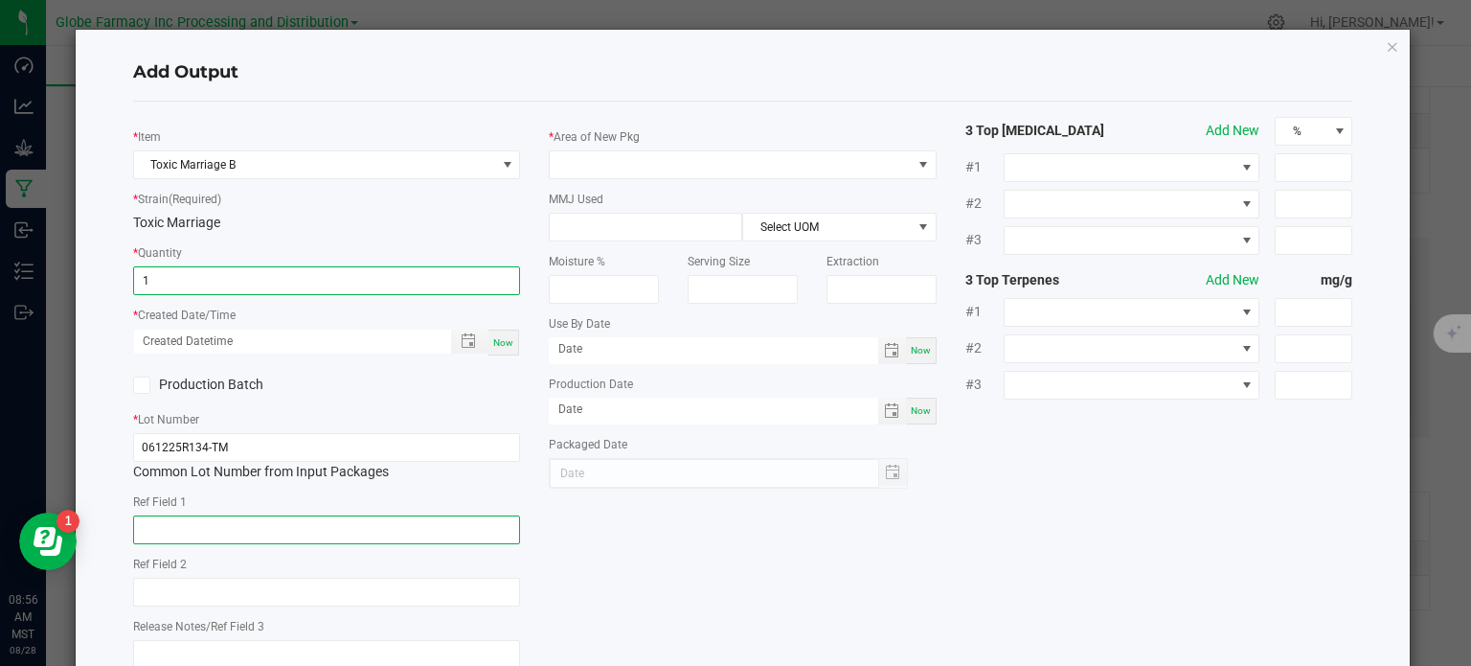
click at [234, 543] on input "text" at bounding box center [327, 529] width 388 height 29
type input "1.0000 g"
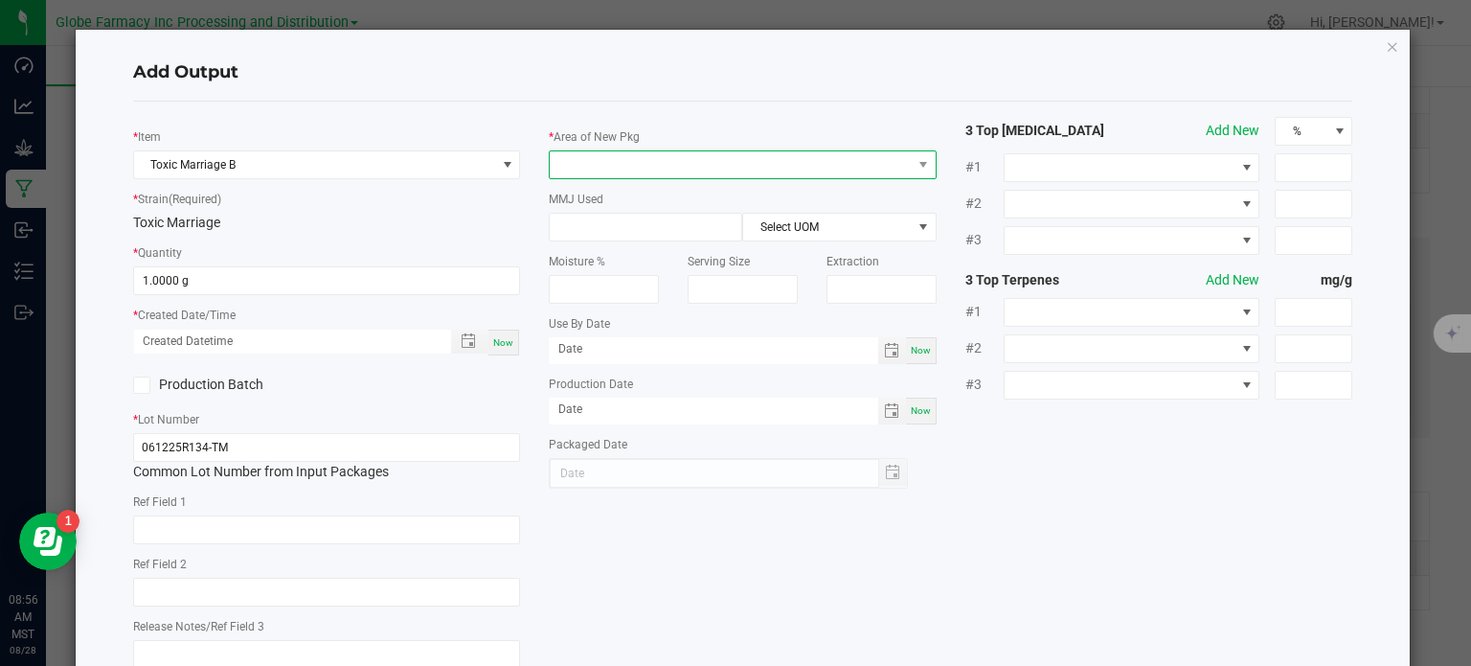
click at [630, 161] on span at bounding box center [731, 164] width 362 height 27
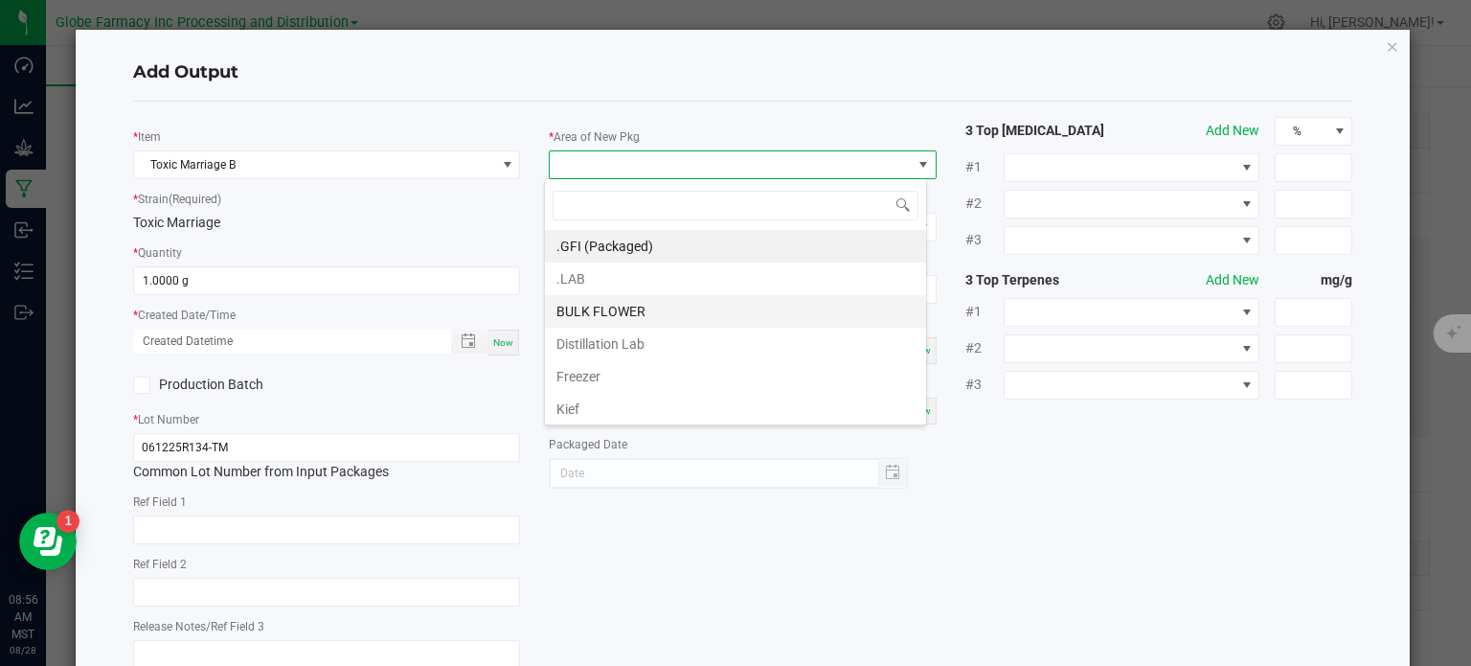
click at [645, 313] on li "BULK FLOWER" at bounding box center [735, 311] width 381 height 33
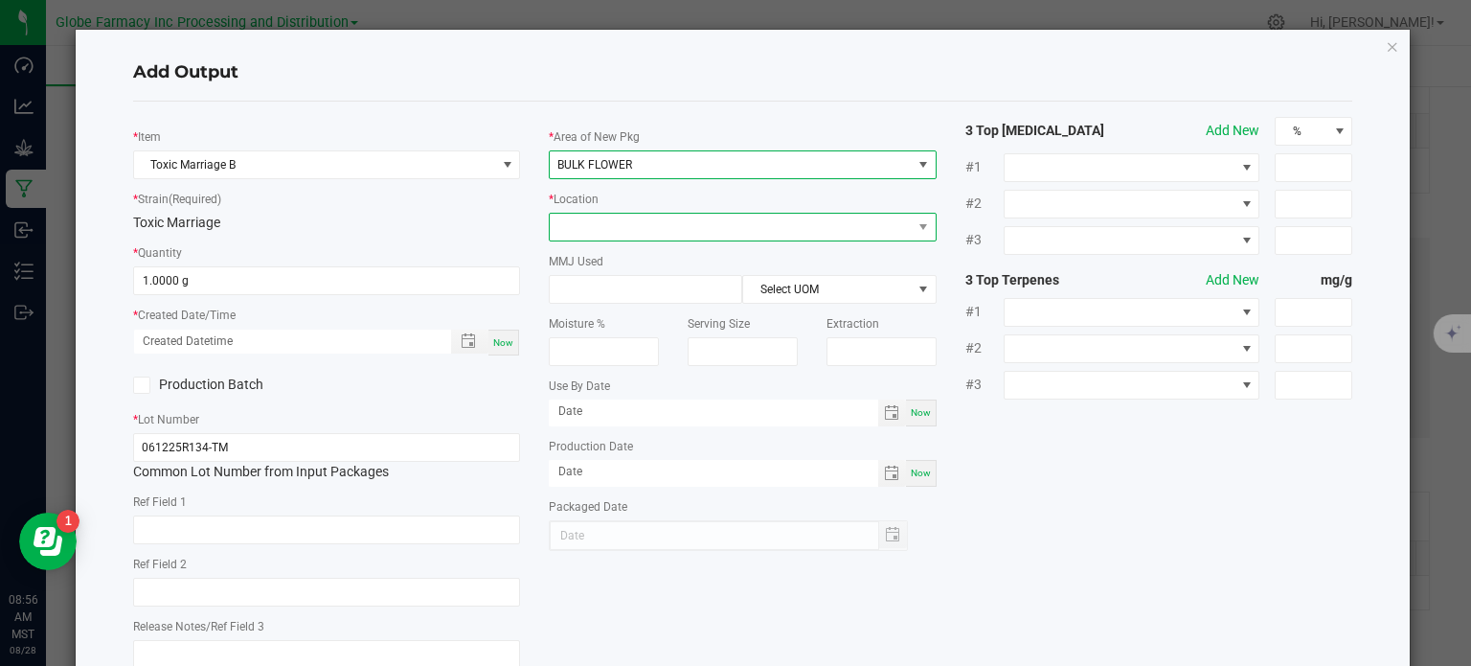
click at [618, 224] on span at bounding box center [731, 227] width 362 height 27
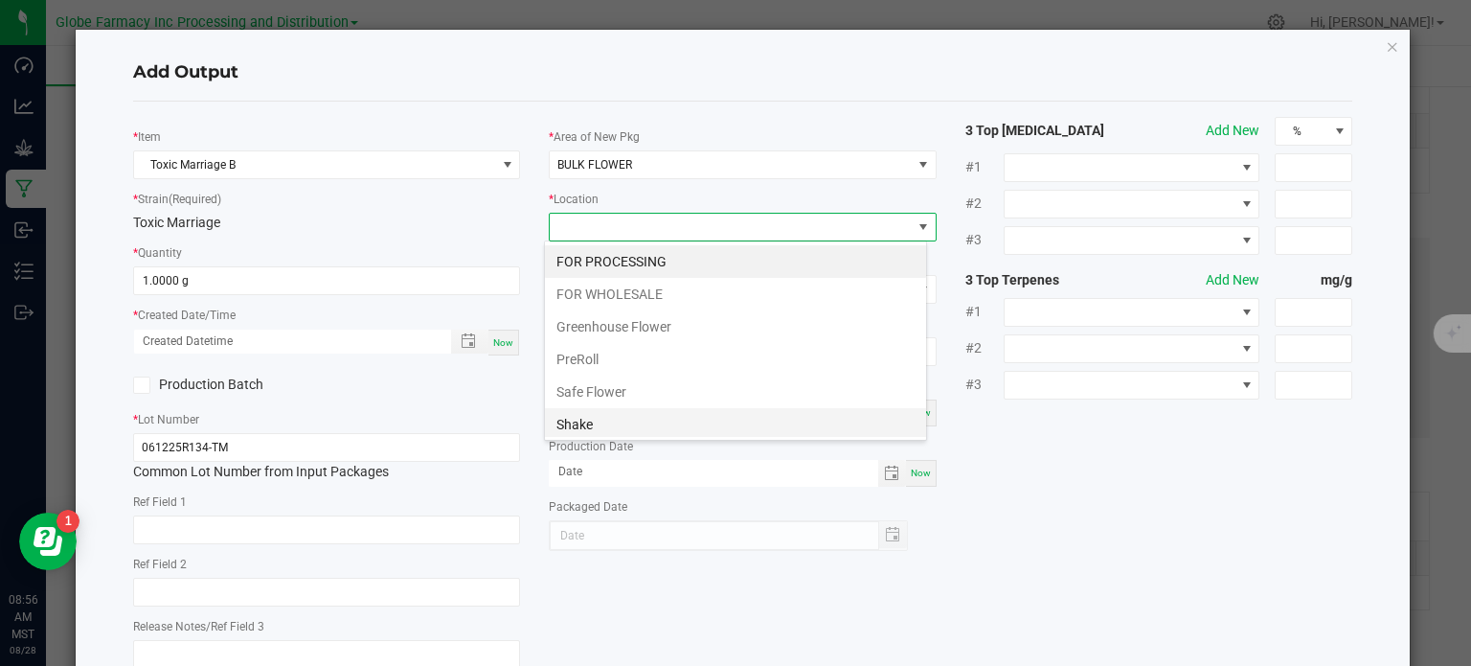
click at [636, 419] on li "Shake" at bounding box center [735, 424] width 381 height 33
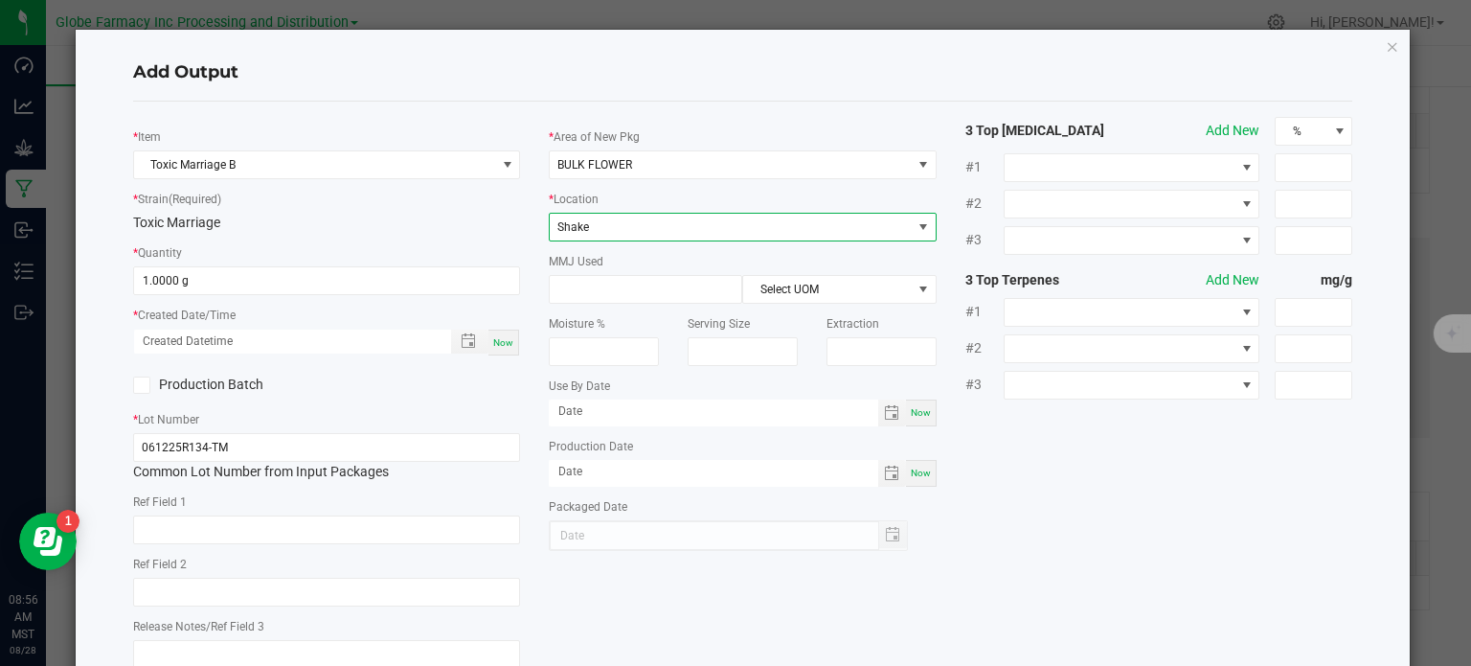
click at [1115, 479] on div "* Item Toxic Marriage B * Strain (Required) Toxic Marriage * Quantity 1.0000 g …" at bounding box center [743, 399] width 1249 height 565
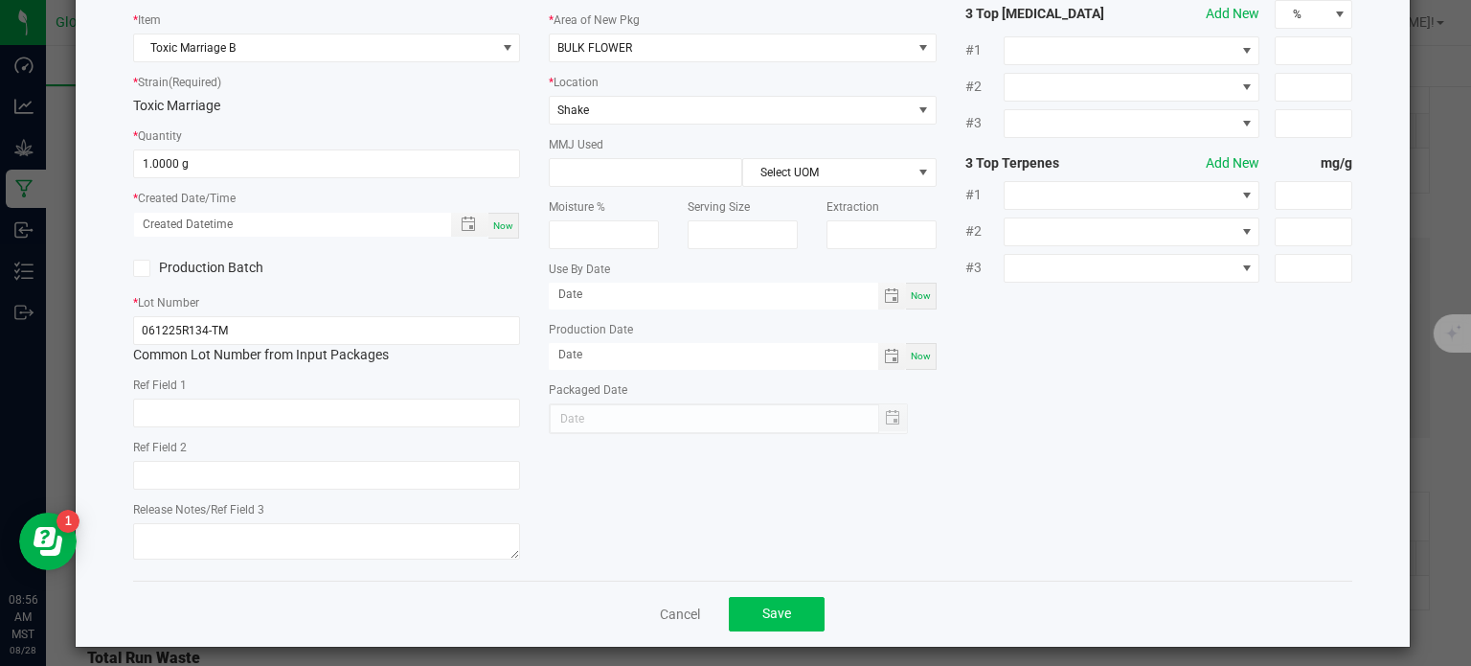
scroll to position [127, 0]
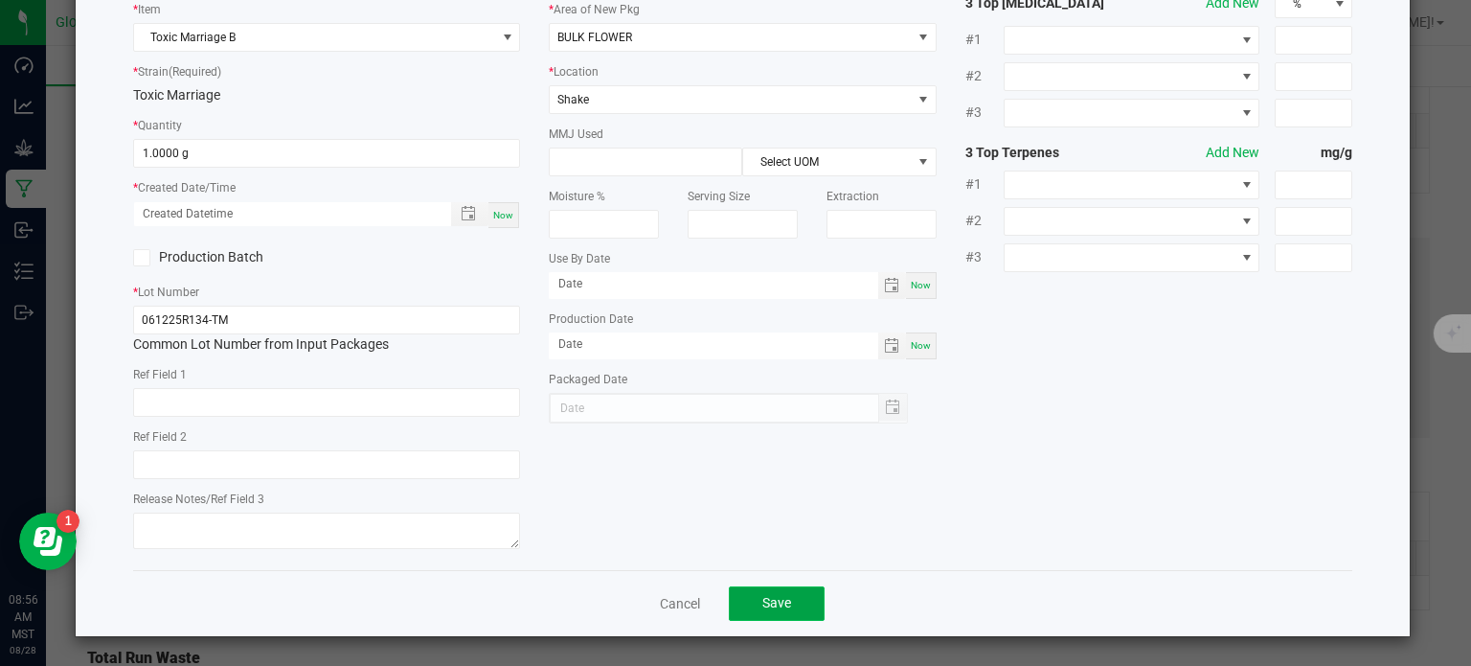
click at [755, 592] on button "Save" at bounding box center [777, 603] width 96 height 34
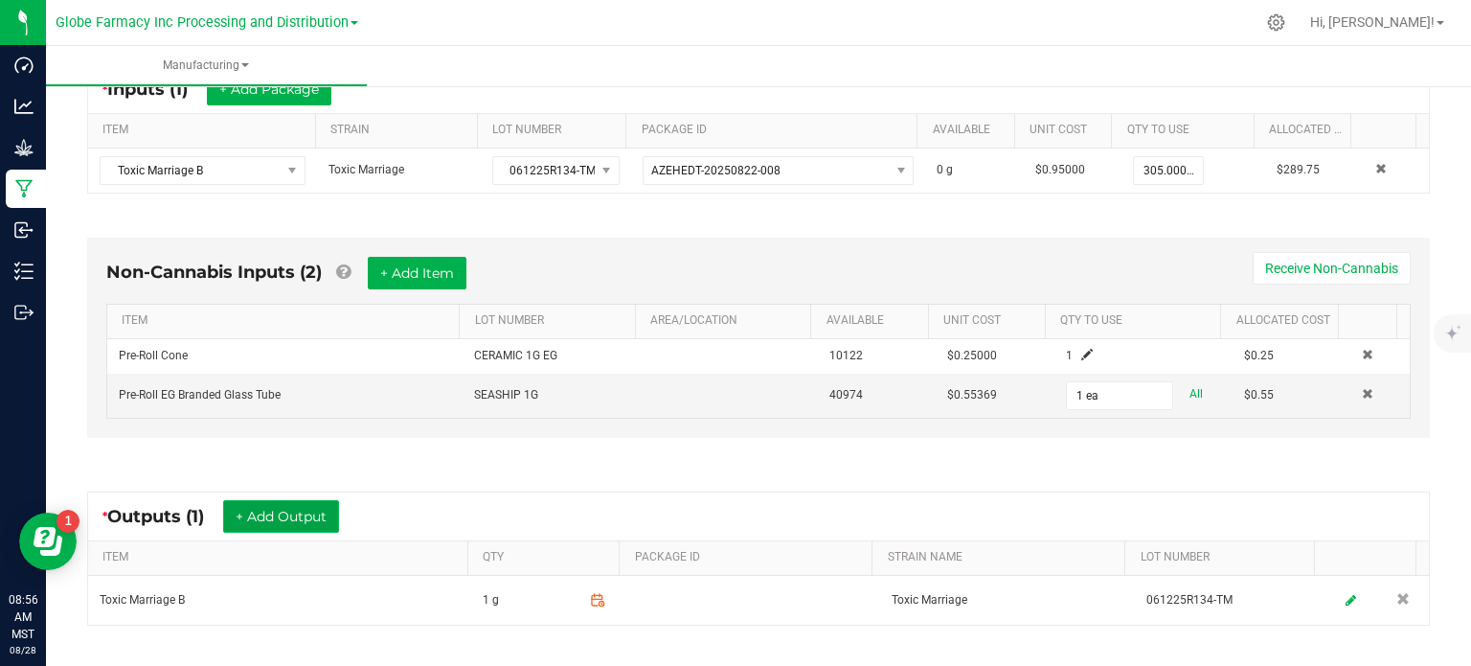
click at [305, 519] on button "+ Add Output" at bounding box center [281, 516] width 116 height 33
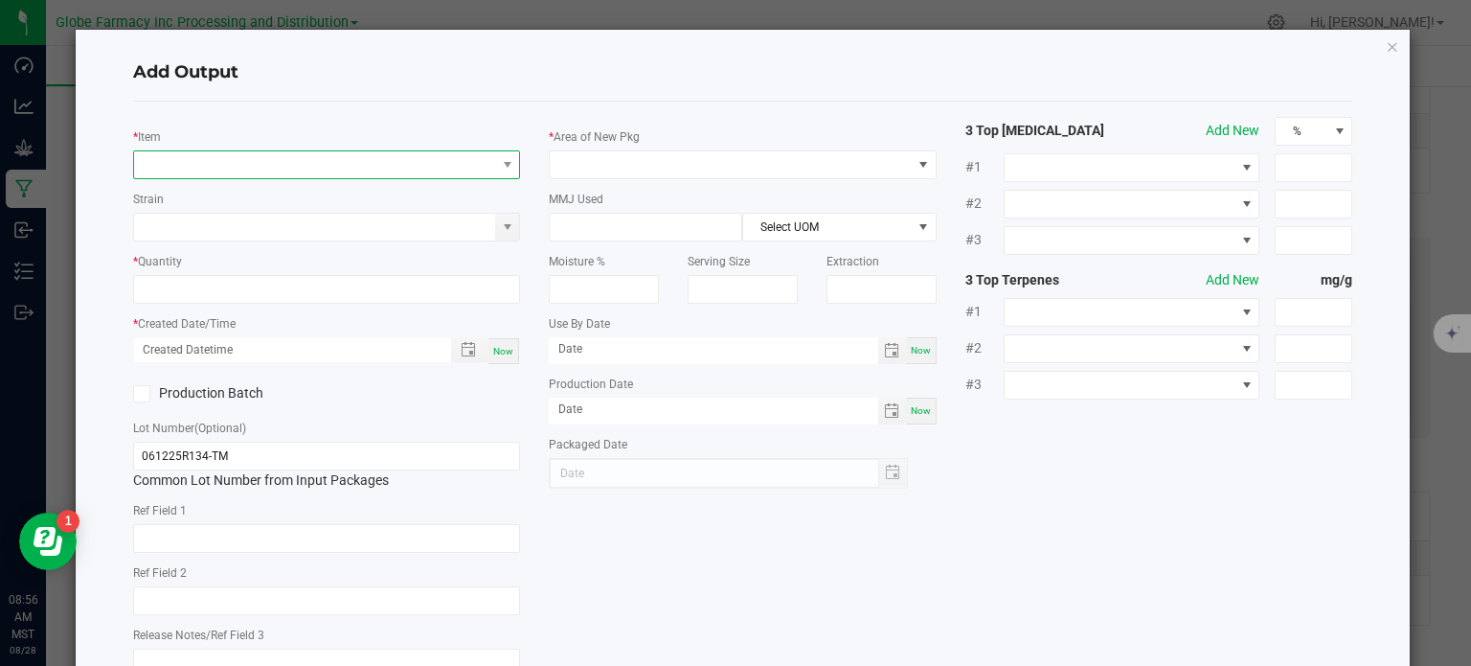
click at [329, 175] on span "NO DATA FOUND" at bounding box center [315, 164] width 362 height 27
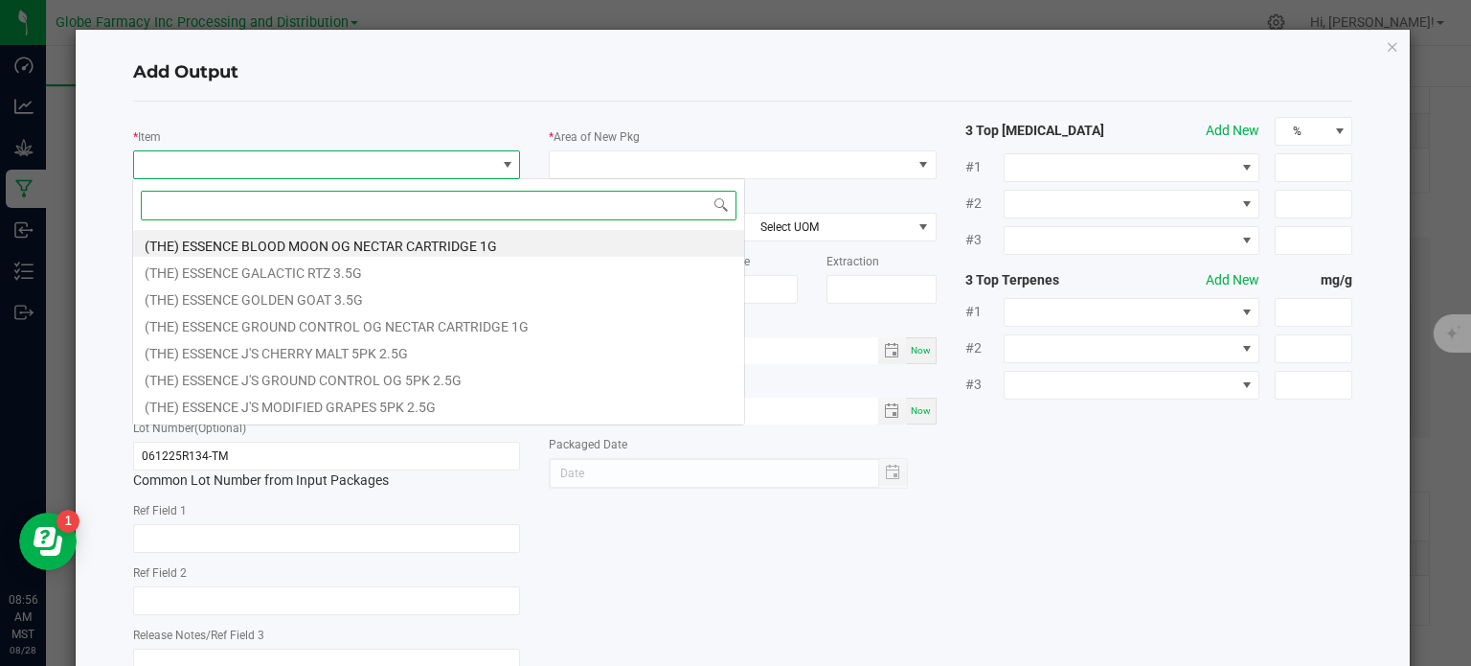
scroll to position [28, 383]
type input "TOXIC MARRIAGE"
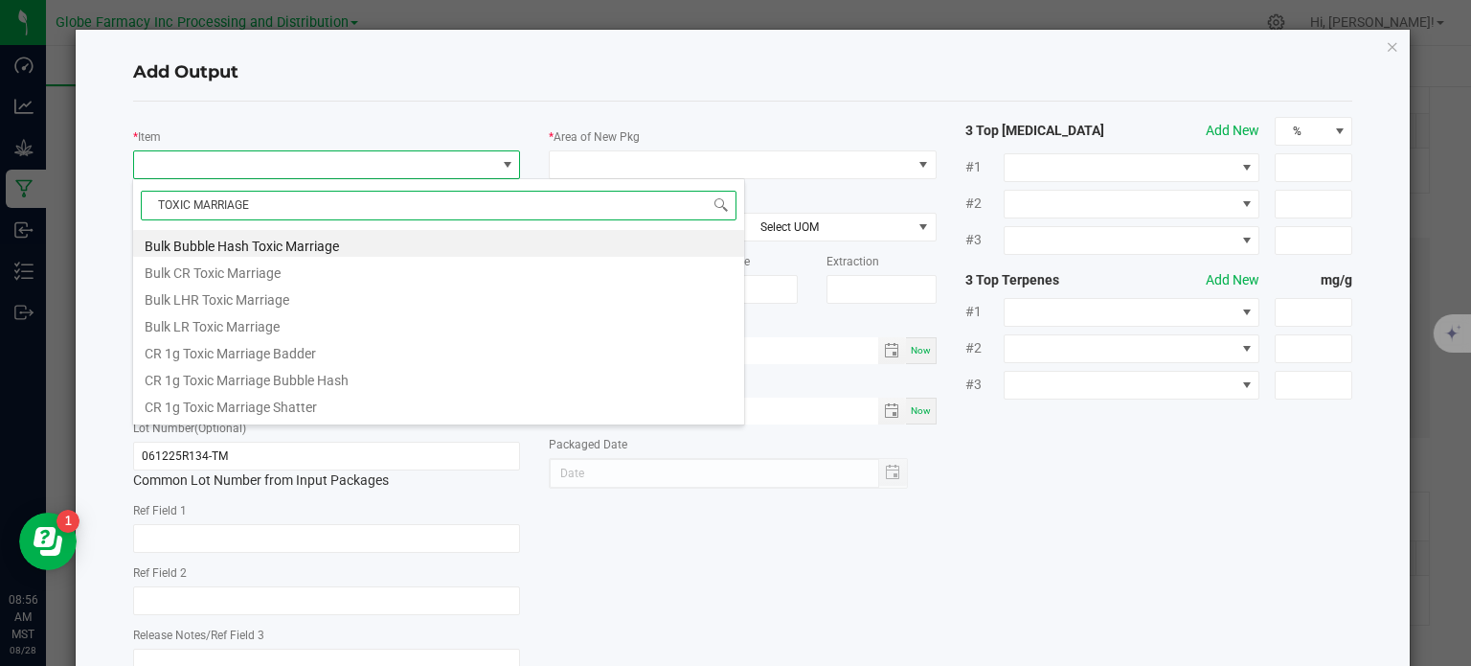
scroll to position [670, 0]
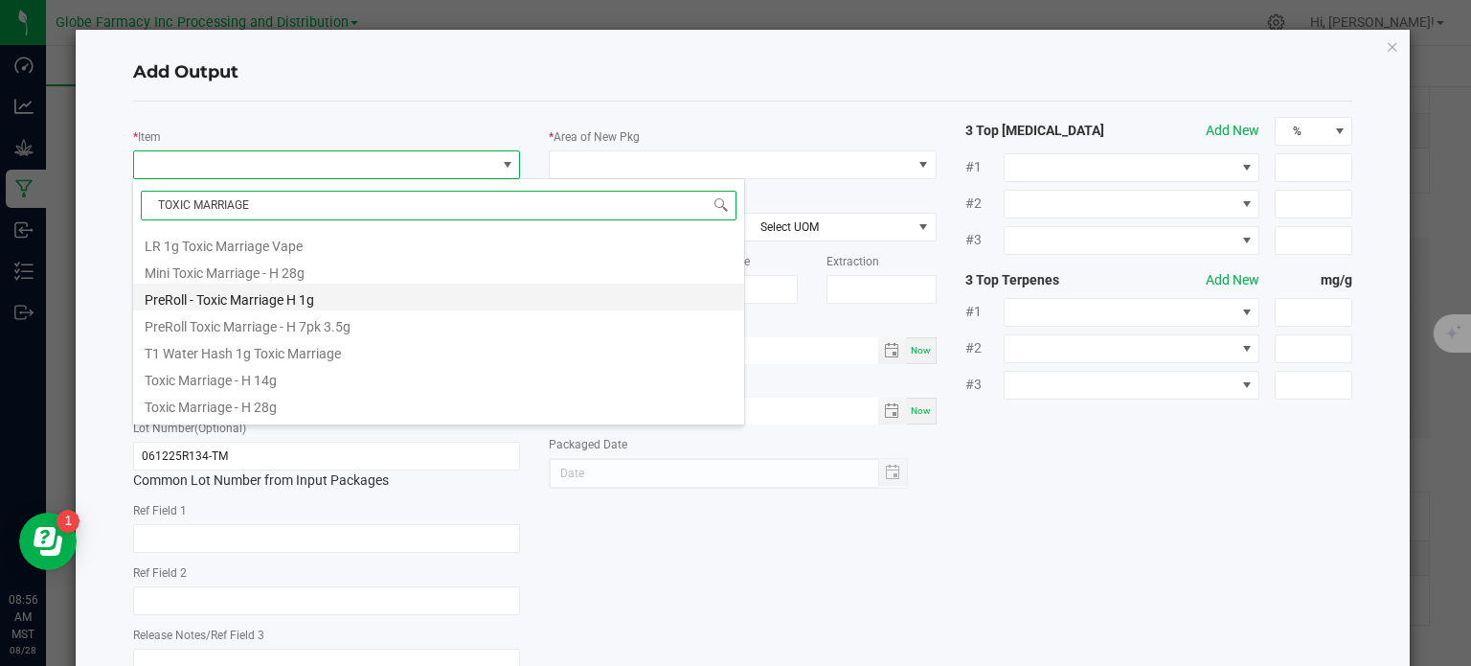
click at [295, 302] on li "PreRoll - Toxic Marriage H 1g" at bounding box center [438, 296] width 611 height 27
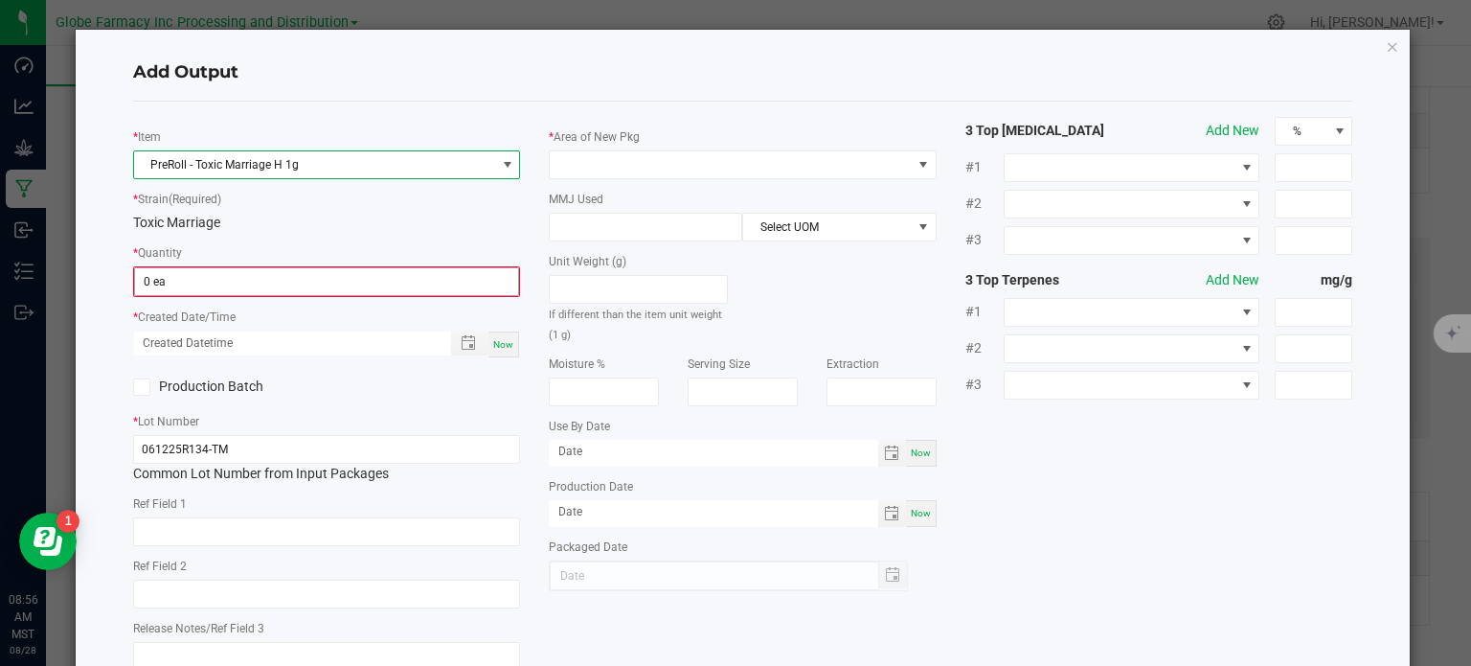
click at [165, 288] on input "0 ea" at bounding box center [327, 281] width 384 height 27
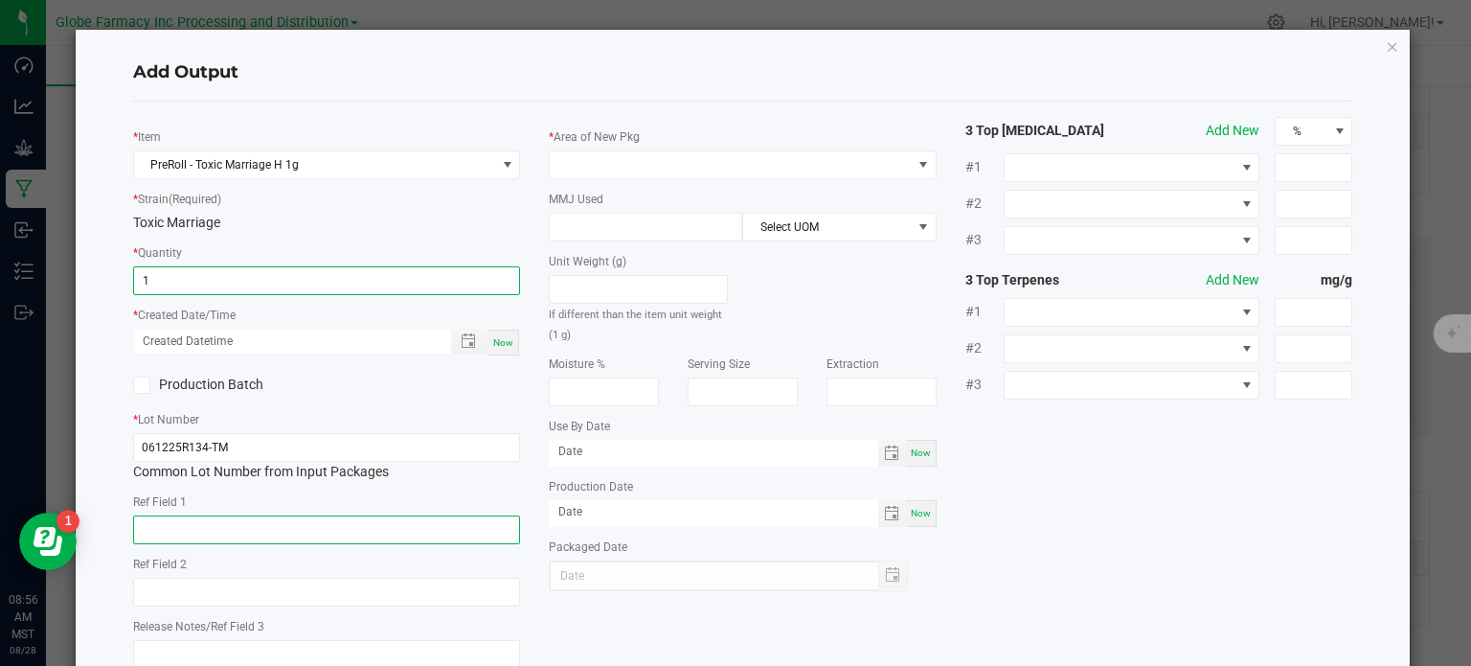
click at [293, 538] on input "text" at bounding box center [327, 529] width 388 height 29
type input "1 ea"
type input "FLOWER"
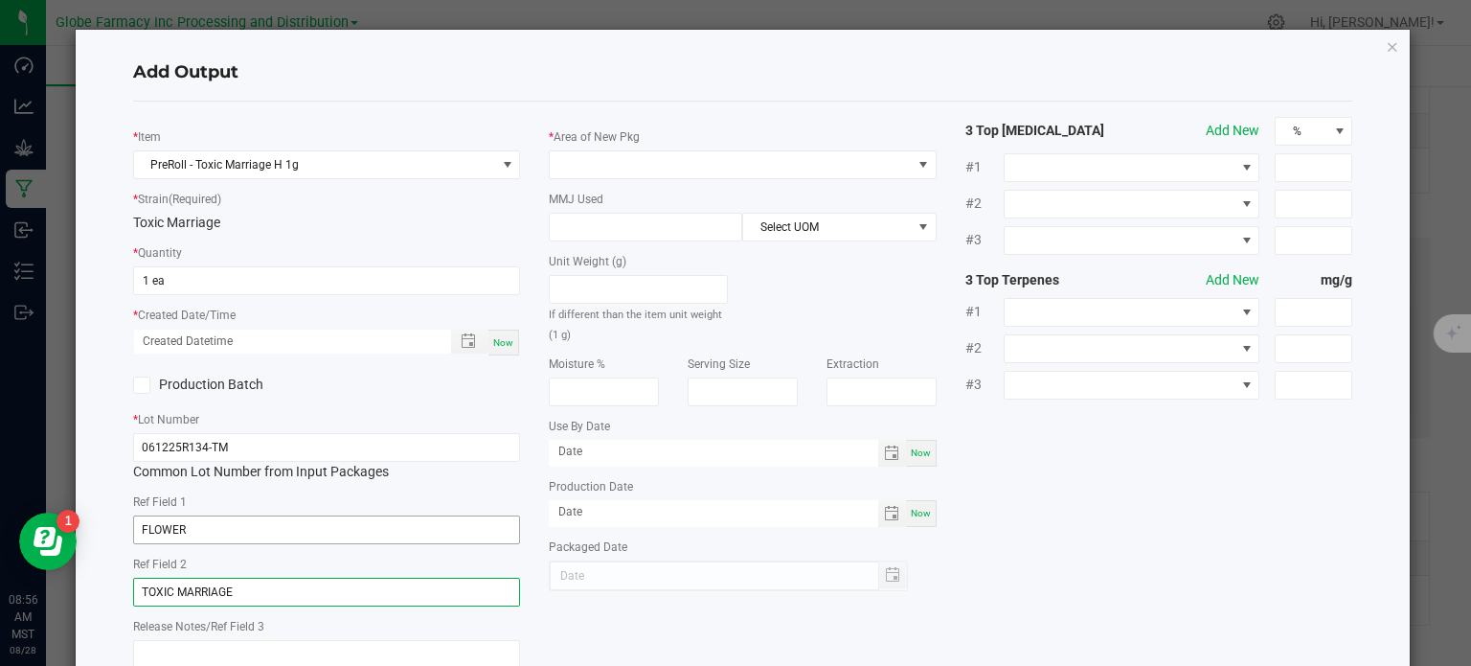
type input "TOXIC MARRIAGE"
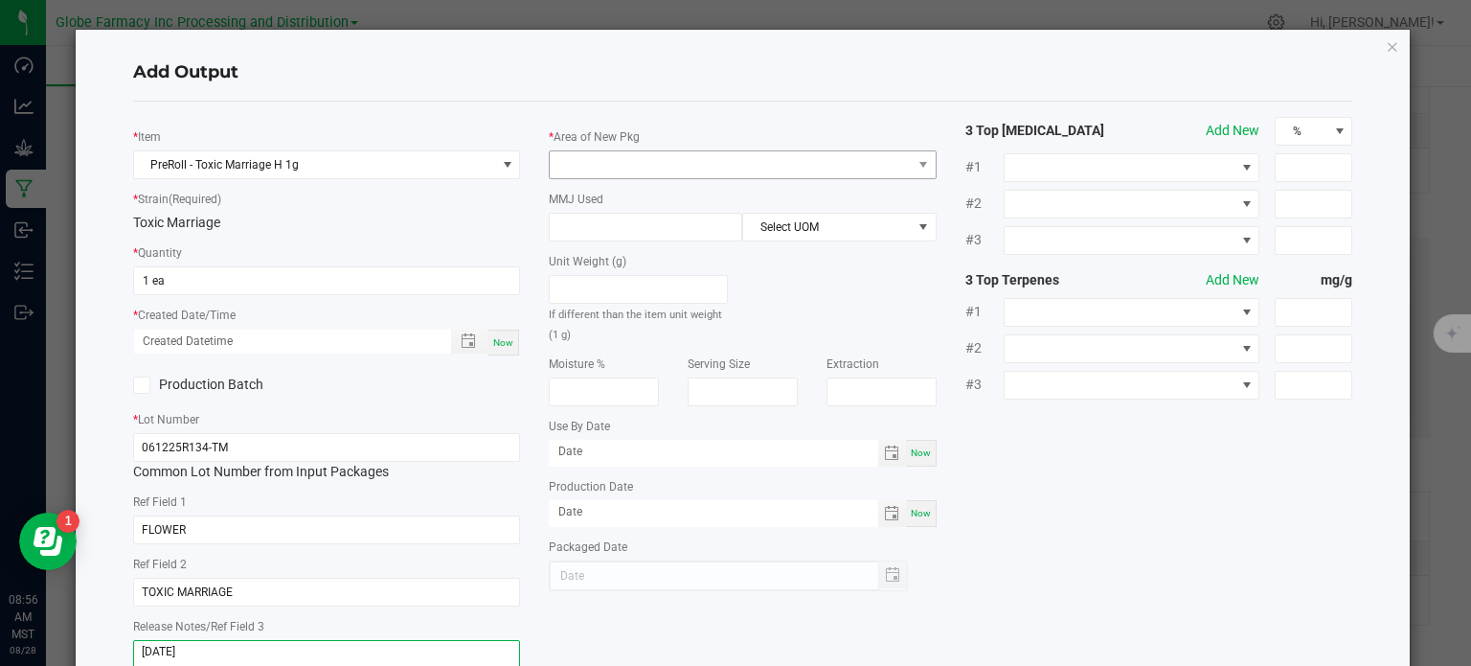
type textarea "[DATE]"
click at [576, 152] on span at bounding box center [731, 164] width 362 height 27
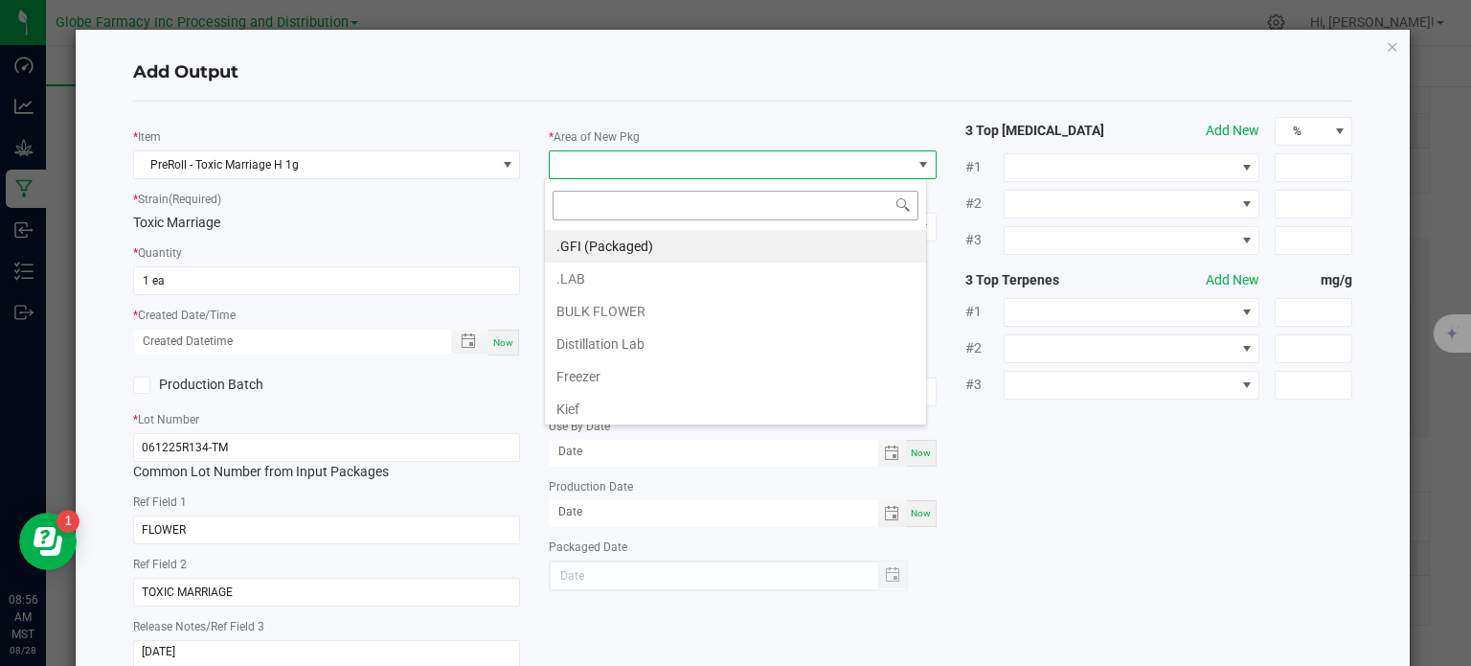
scroll to position [28, 383]
click at [573, 241] on li ".GFI (Packaged)" at bounding box center [735, 246] width 381 height 33
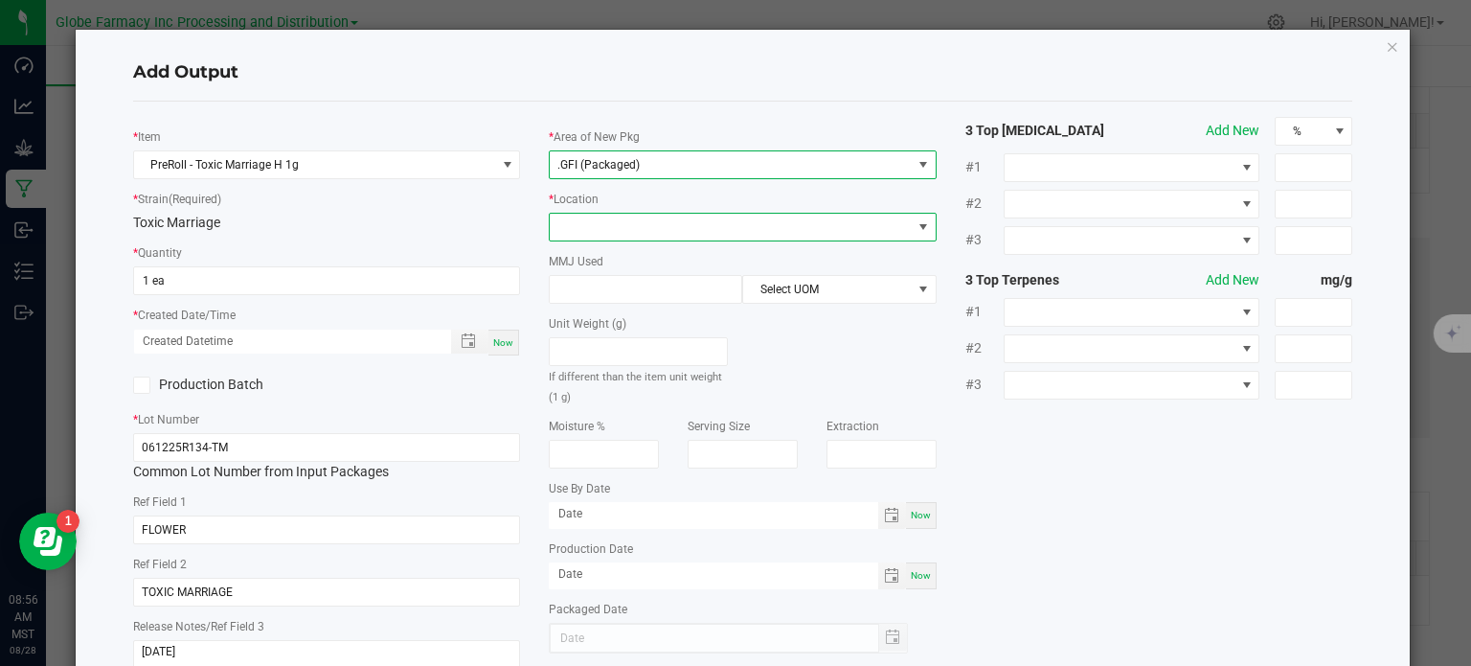
click at [601, 214] on span at bounding box center [731, 227] width 362 height 27
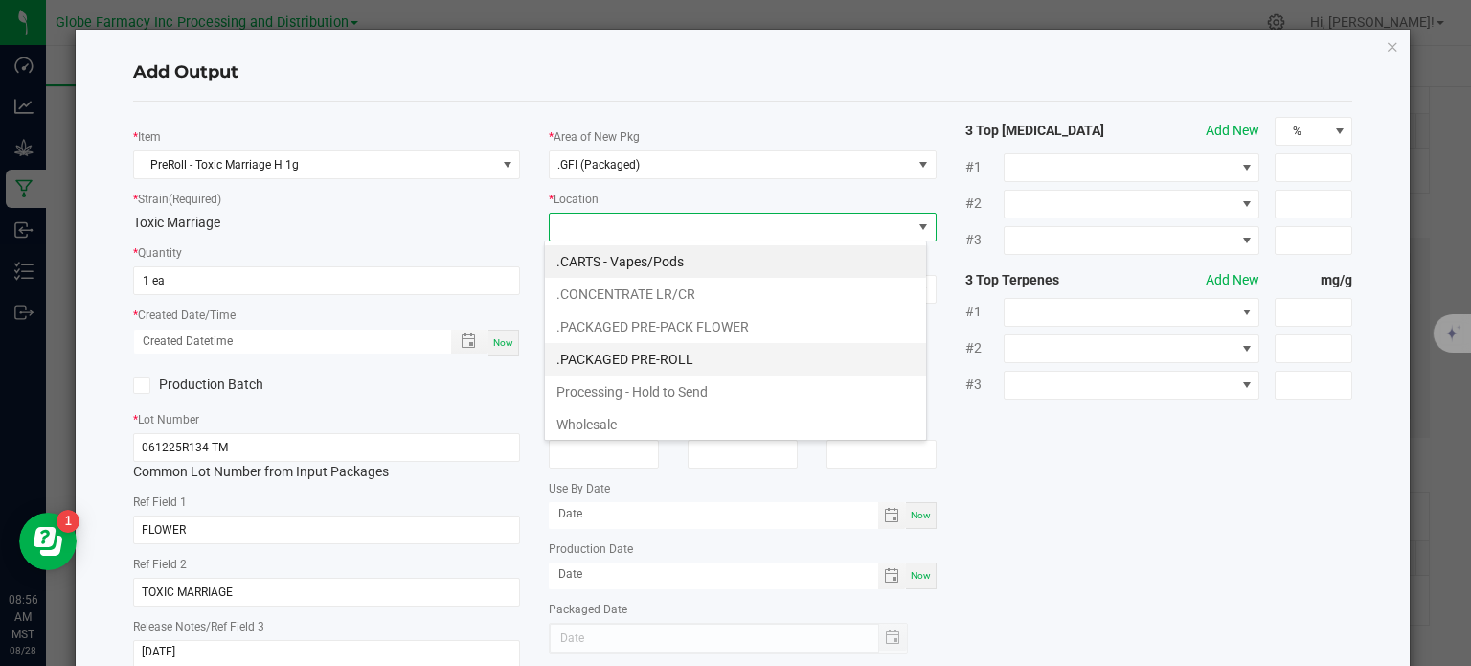
click at [632, 344] on li ".PACKAGED PRE-ROLL" at bounding box center [735, 359] width 381 height 33
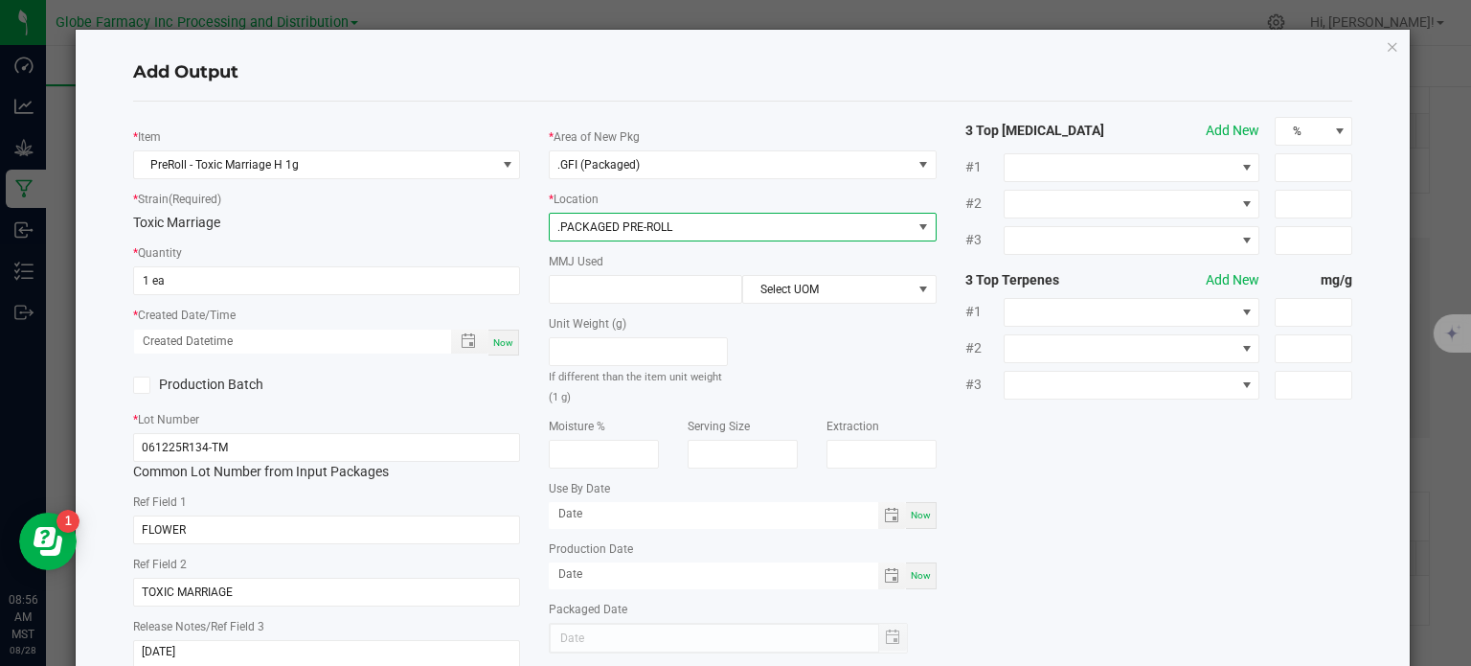
click at [645, 273] on div "MMJ Used Select UOM" at bounding box center [743, 277] width 388 height 53
click at [645, 282] on input at bounding box center [646, 289] width 192 height 27
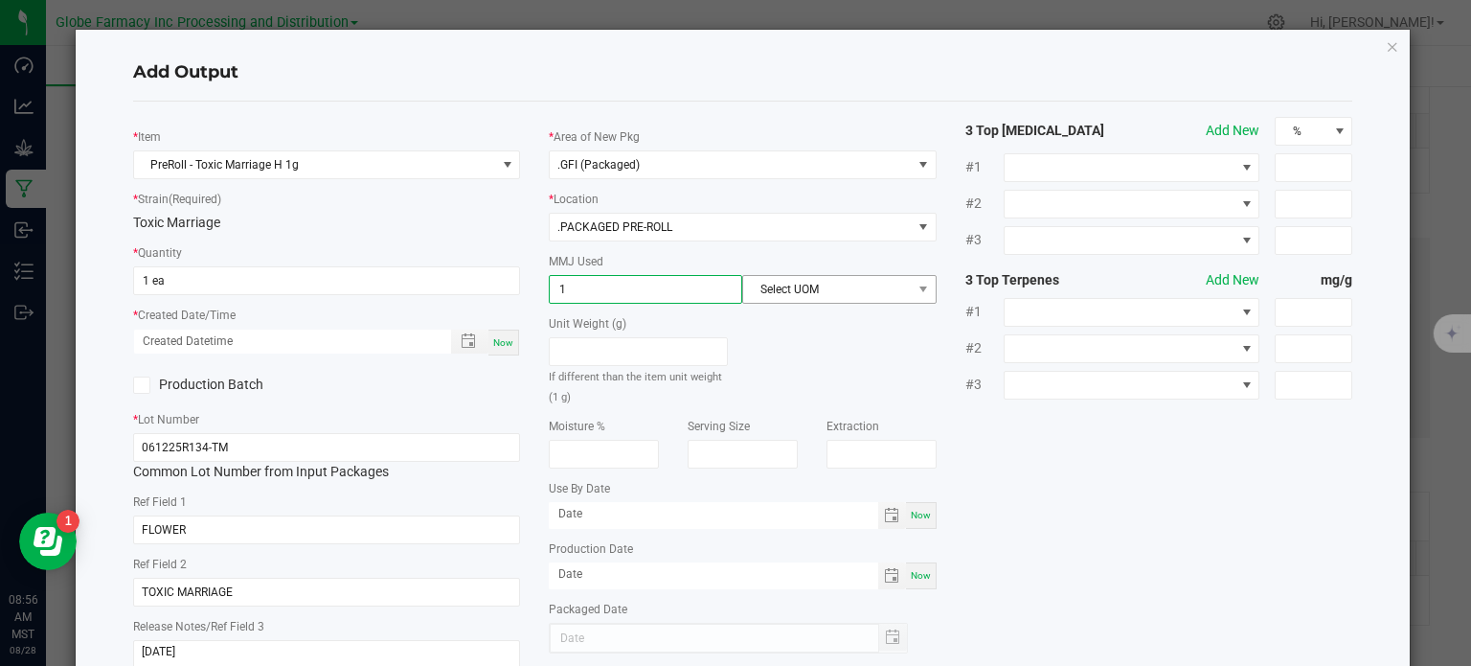
type input "1"
click at [799, 283] on span "Select UOM" at bounding box center [827, 289] width 168 height 27
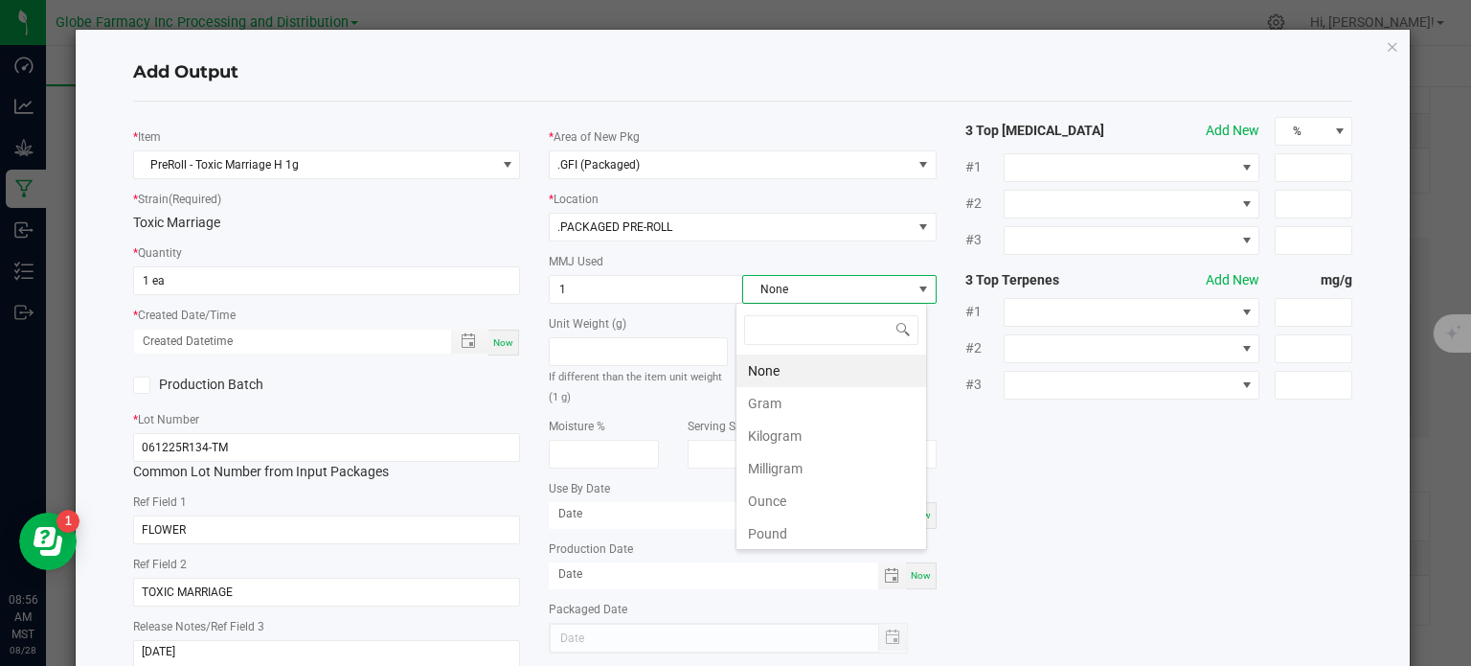
scroll to position [28, 192]
click at [766, 401] on li "Gram" at bounding box center [831, 403] width 190 height 33
click at [1125, 416] on div "* Item PreRoll - Toxic Marriage H 1g * Strain (Required) Toxic Marriage * Quant…" at bounding box center [743, 399] width 1249 height 565
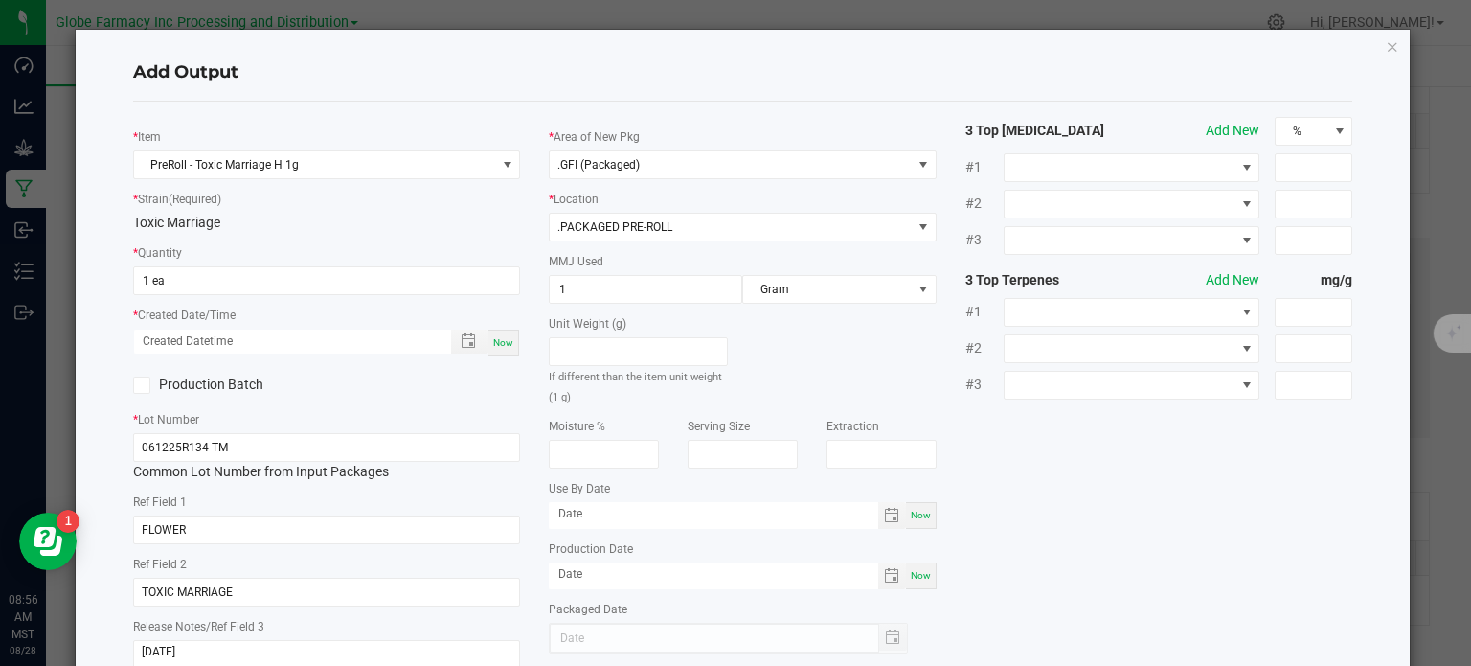
scroll to position [127, 0]
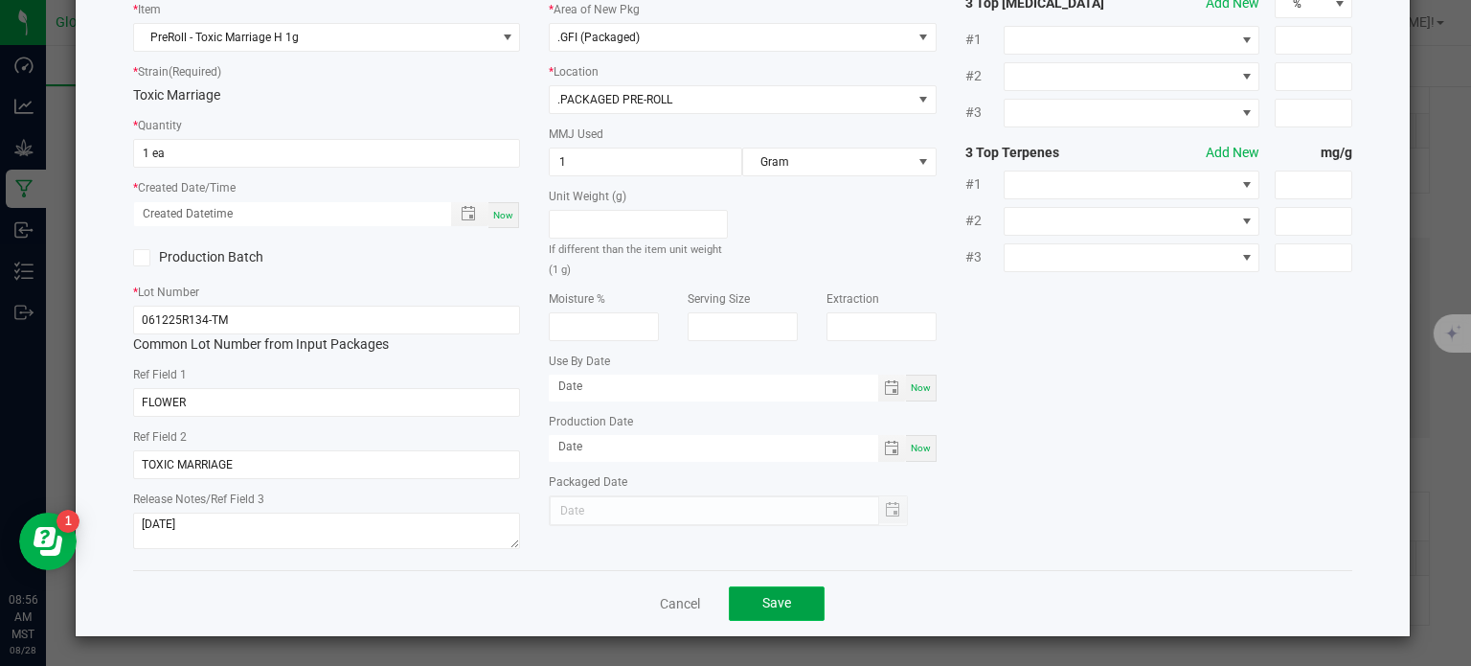
click at [792, 595] on button "Save" at bounding box center [777, 603] width 96 height 34
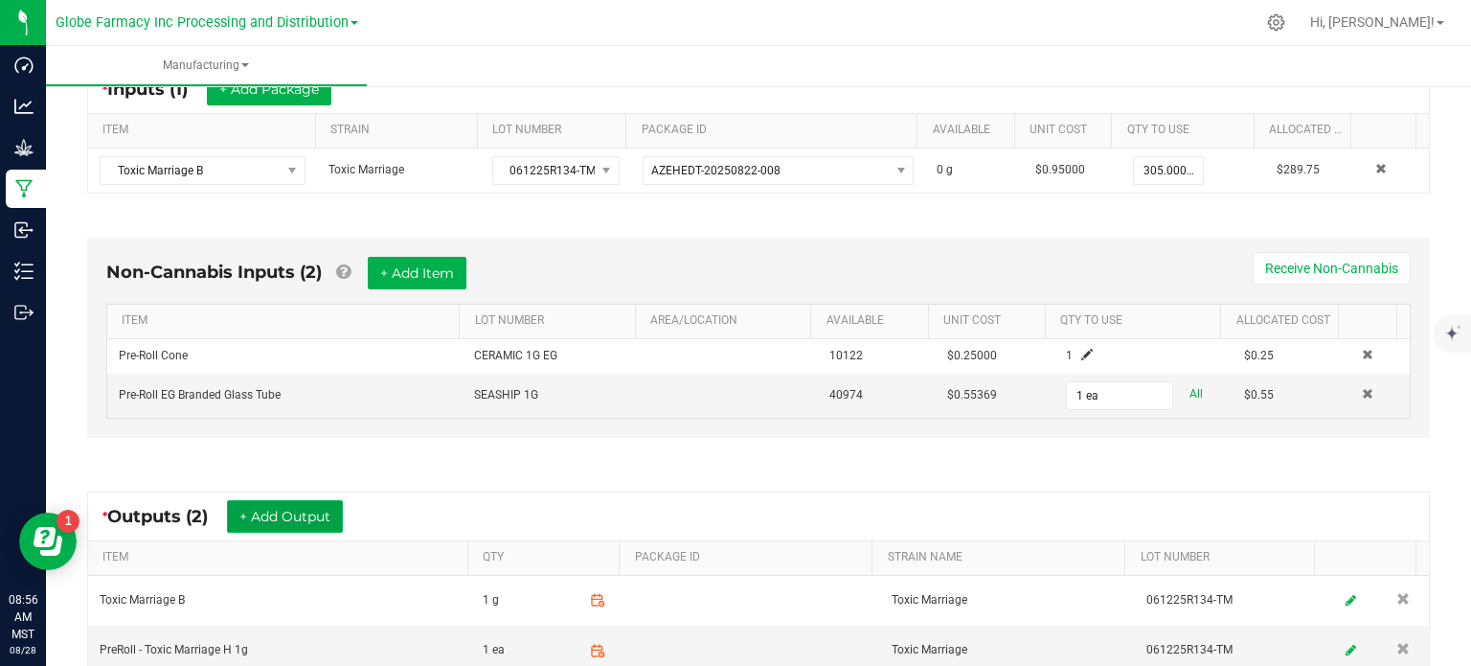
click at [328, 500] on button "+ Add Output" at bounding box center [285, 516] width 116 height 33
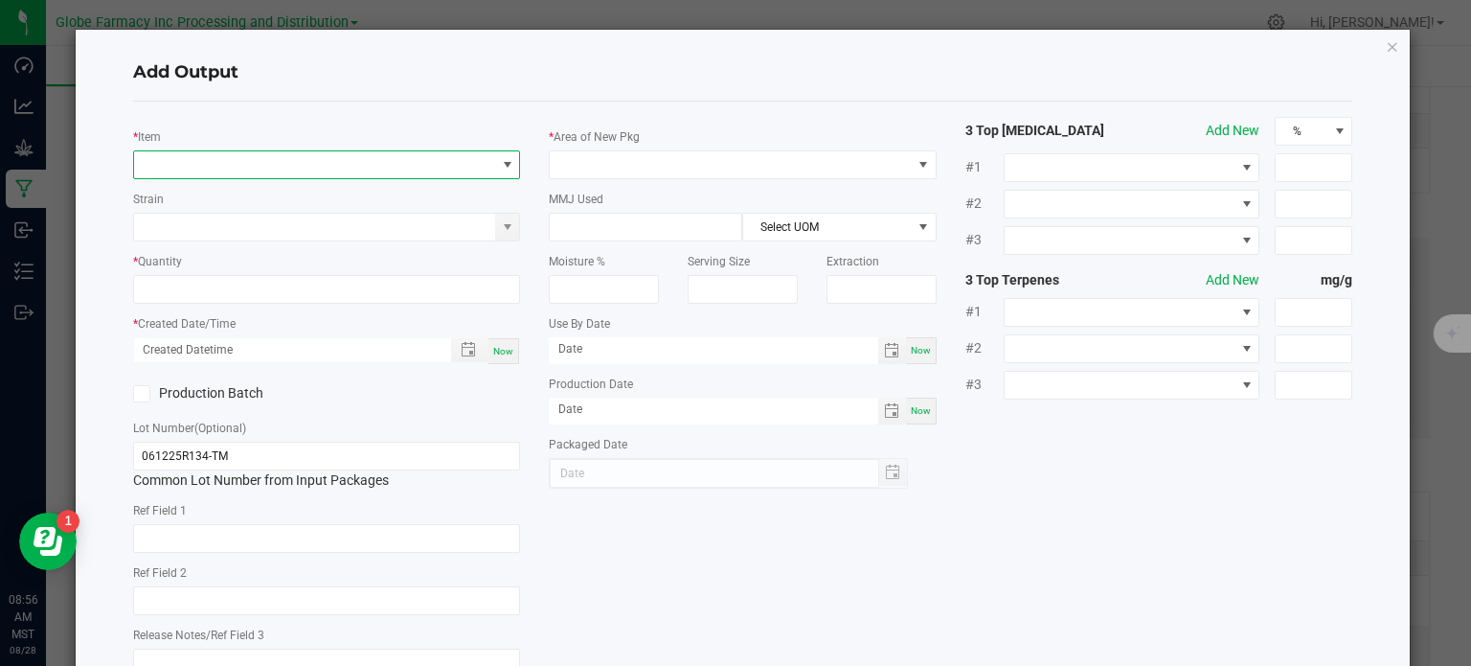
click at [313, 168] on span "NO DATA FOUND" at bounding box center [315, 164] width 362 height 27
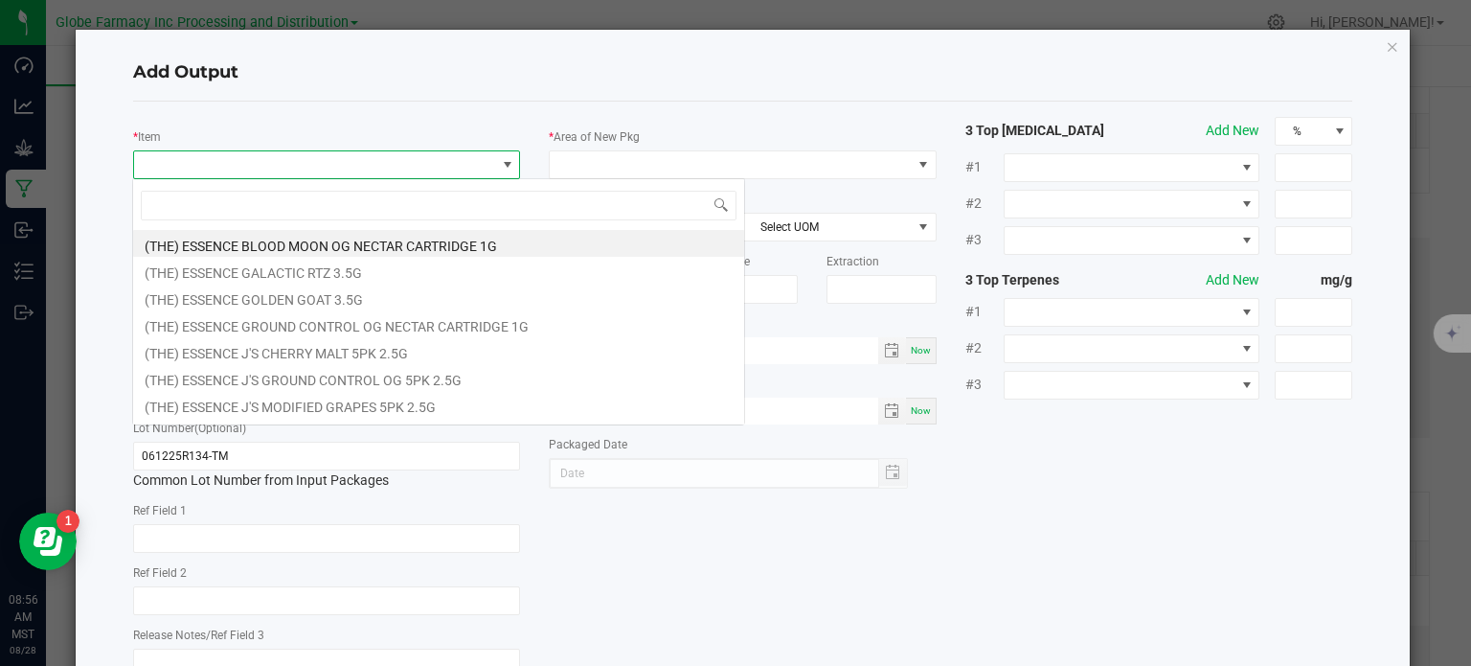
scroll to position [28, 383]
type input "TOXIC MARRIAGE"
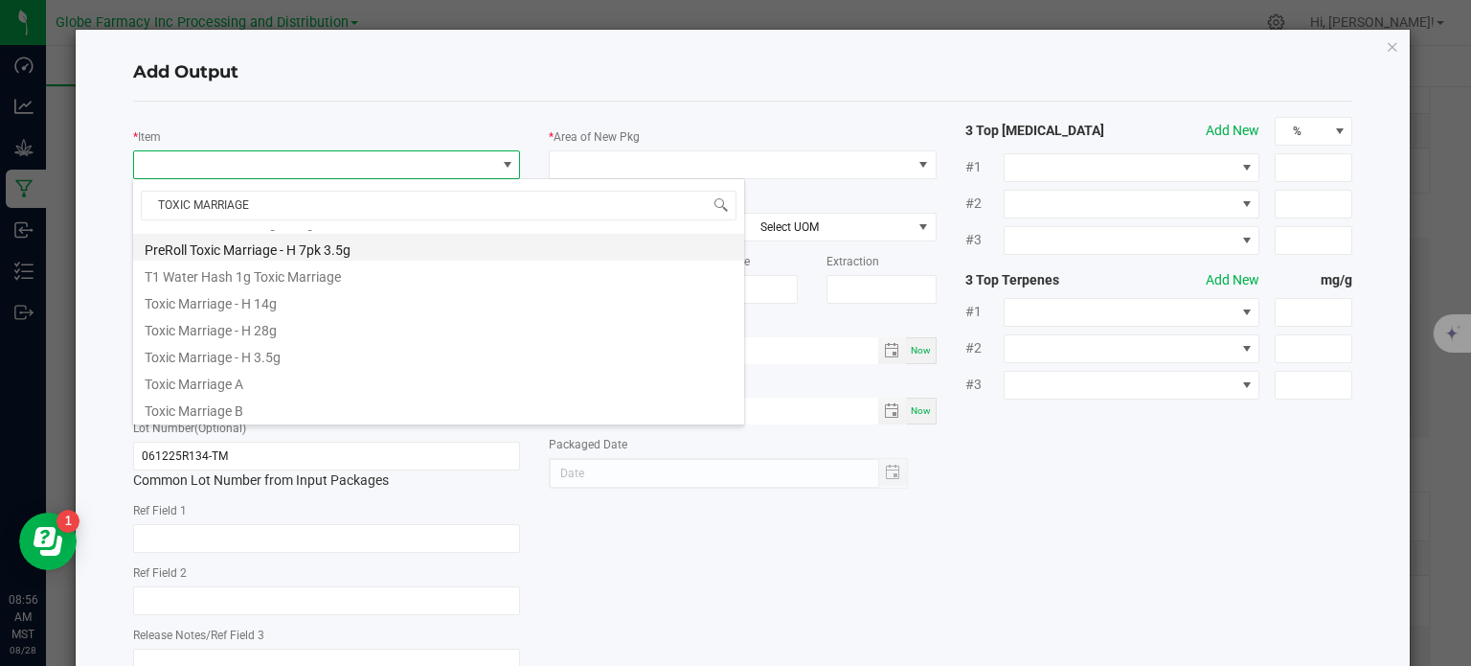
scroll to position [678, 0]
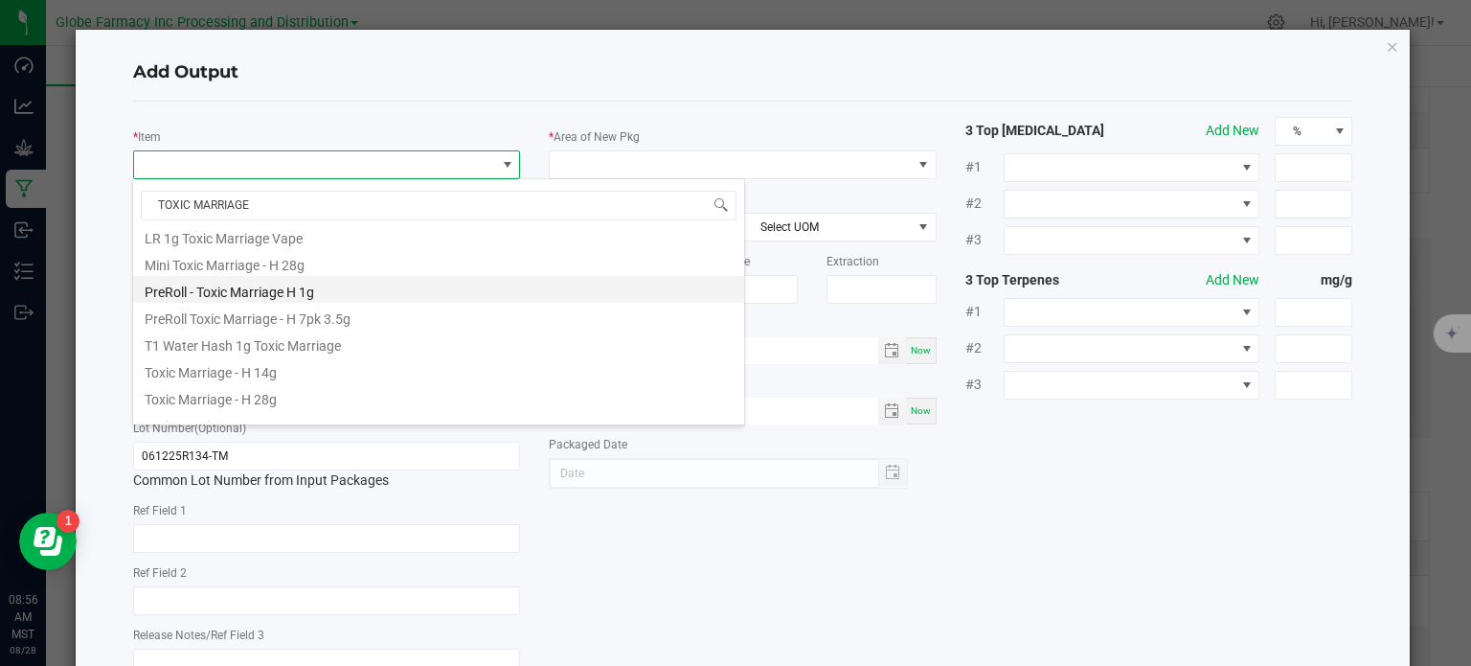
click at [328, 299] on li "PreRoll - Toxic Marriage H 1g" at bounding box center [438, 289] width 611 height 27
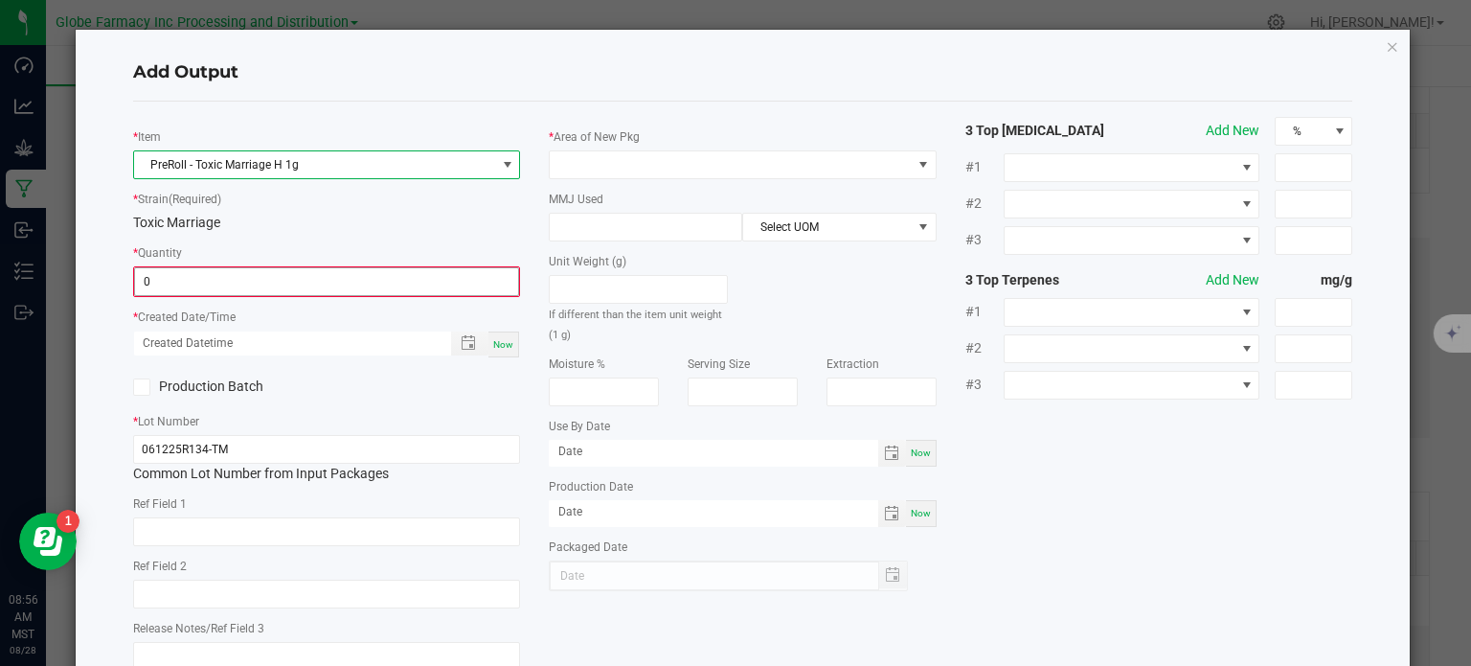
click at [161, 286] on input "0" at bounding box center [327, 281] width 384 height 27
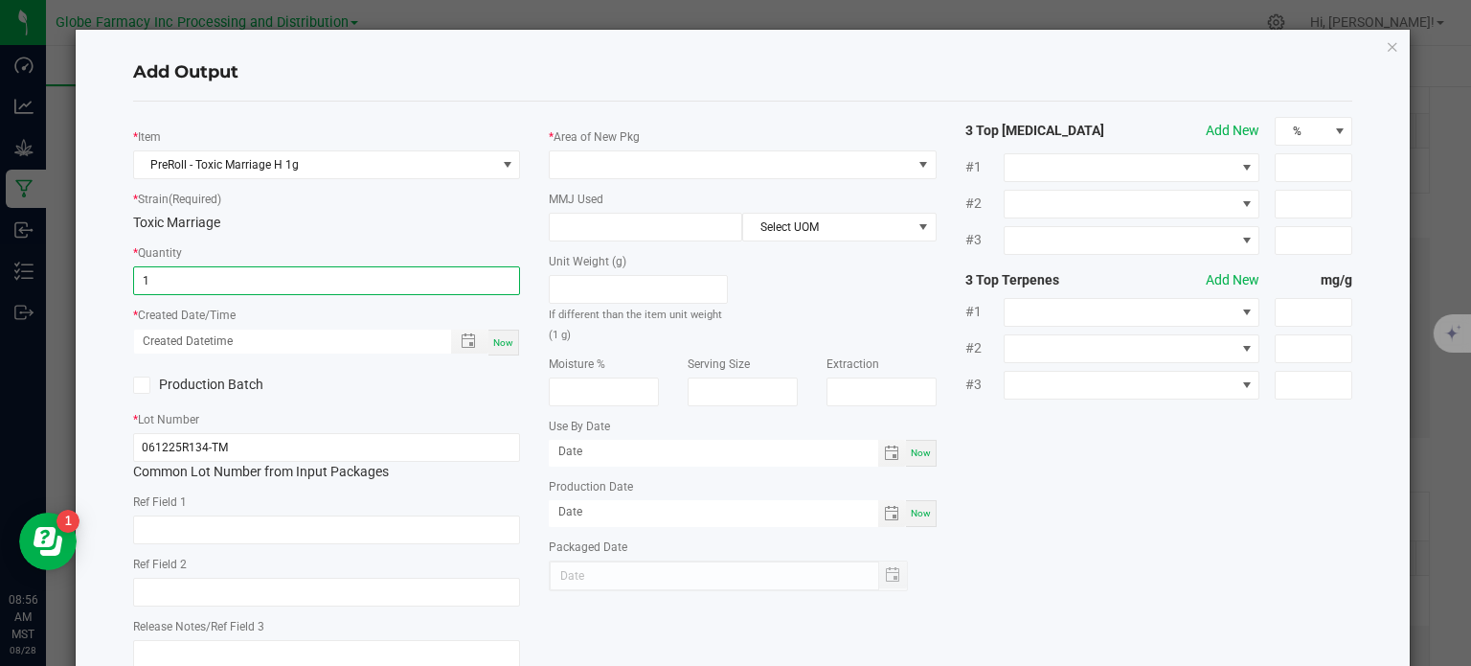
type input "1 ea"
click at [195, 547] on div "* Item PreRoll - Toxic Marriage H 1g * Strain (Required) Toxic Marriage * Quant…" at bounding box center [327, 399] width 417 height 565
click at [203, 524] on input "text" at bounding box center [327, 529] width 388 height 29
type input "FLOWER"
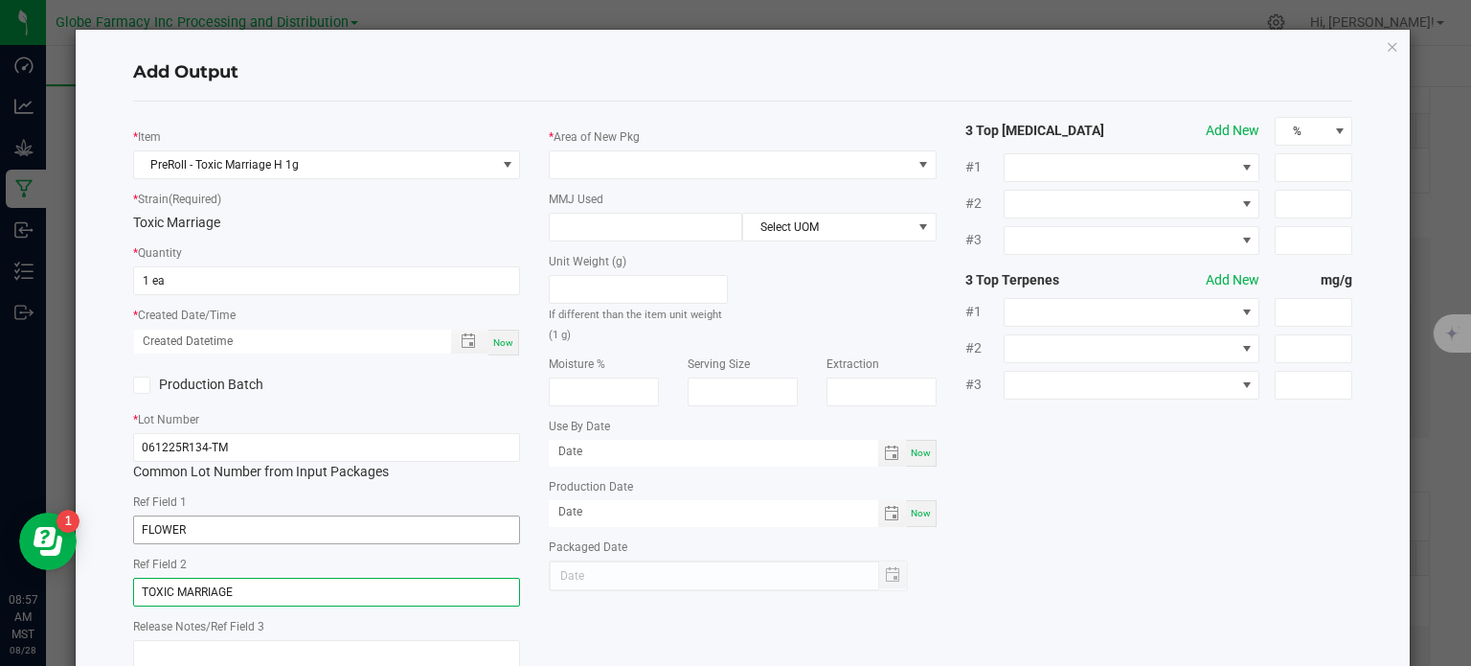
type input "TOXIC MARRIAGE"
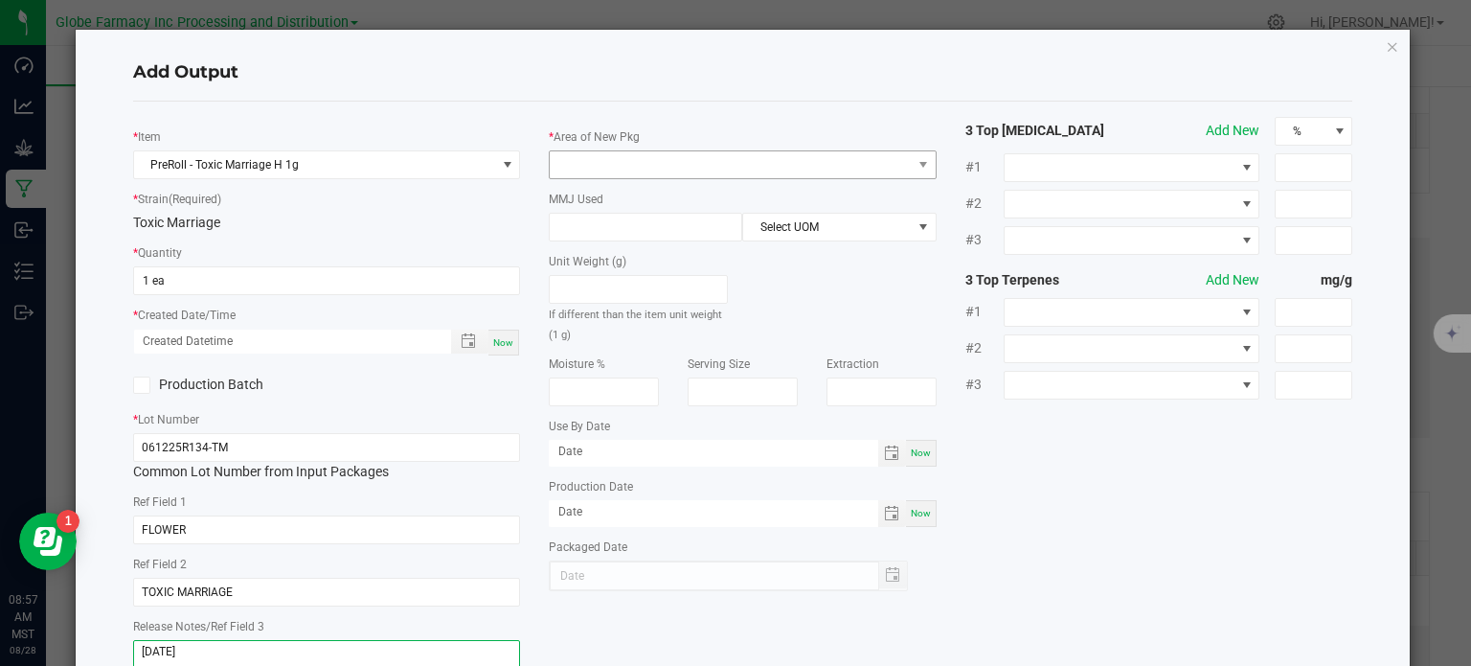
type textarea "[DATE]"
click at [779, 157] on span at bounding box center [731, 164] width 362 height 27
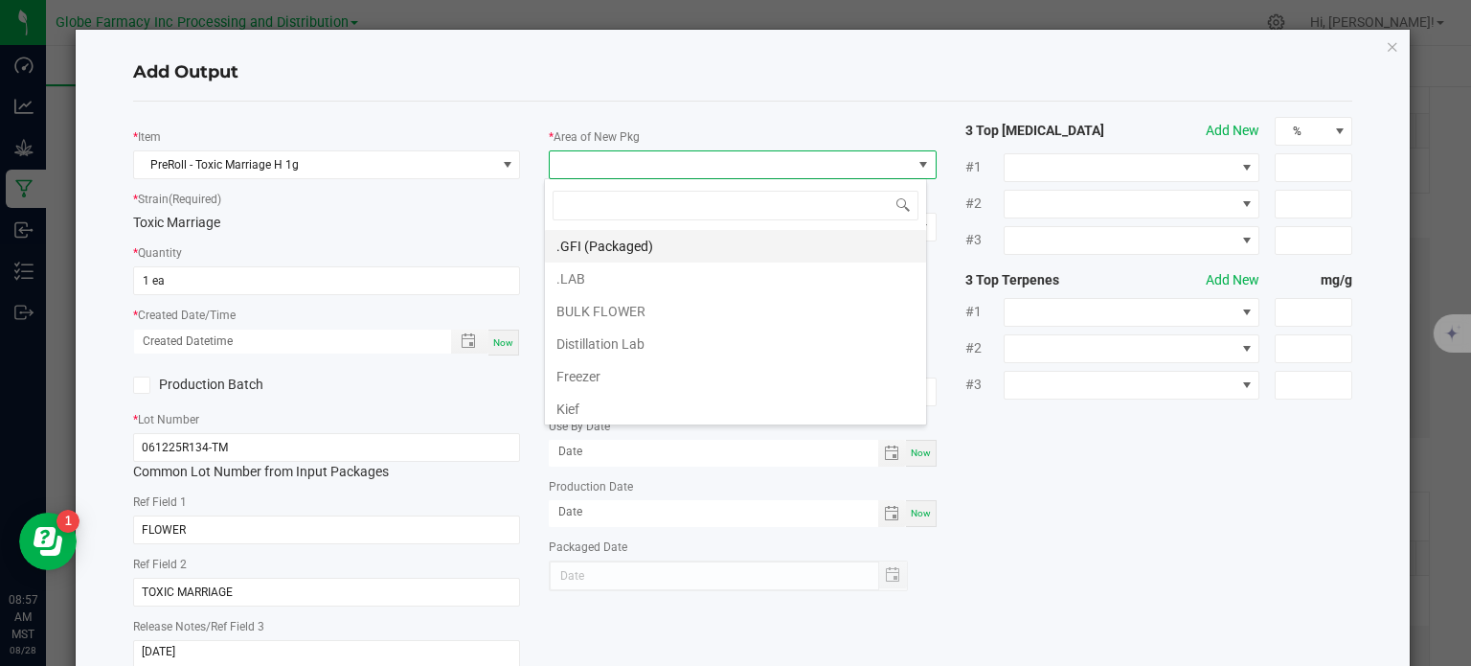
scroll to position [28, 383]
click at [629, 255] on li ".GFI (Packaged)" at bounding box center [735, 246] width 381 height 33
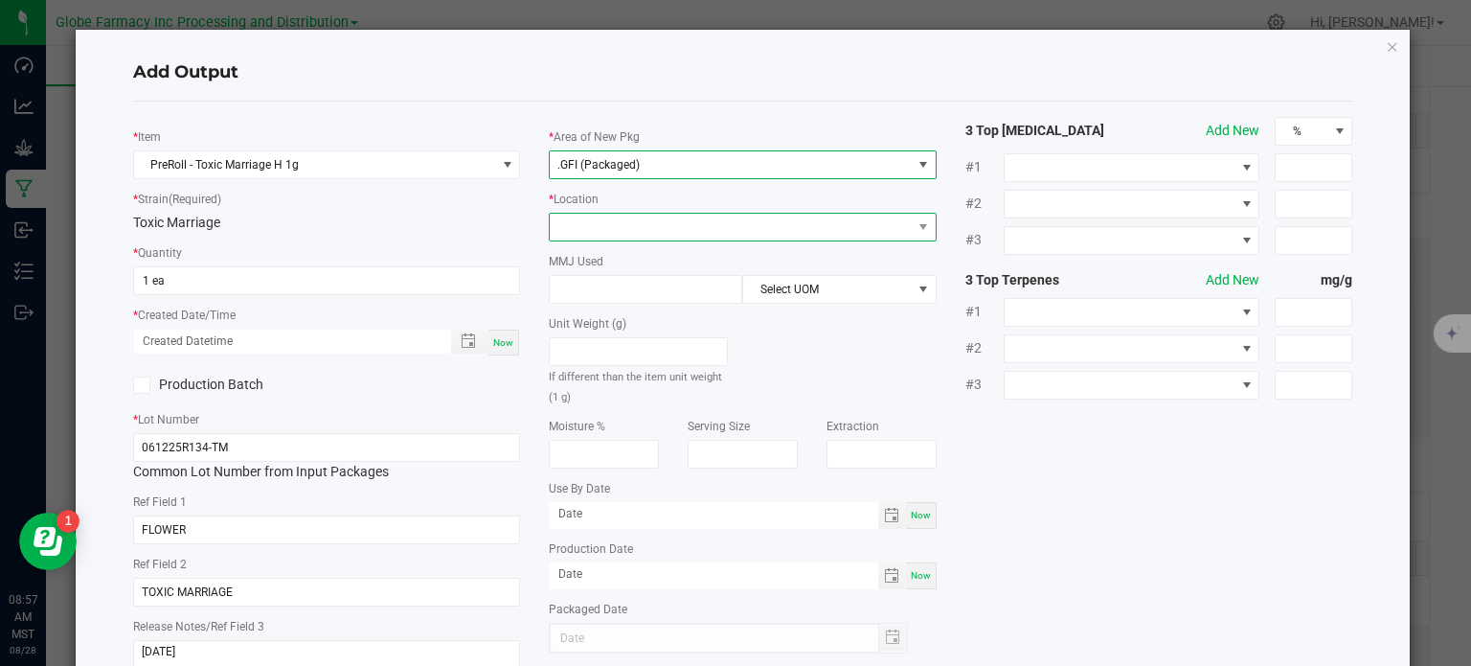
click at [621, 233] on span at bounding box center [731, 227] width 362 height 27
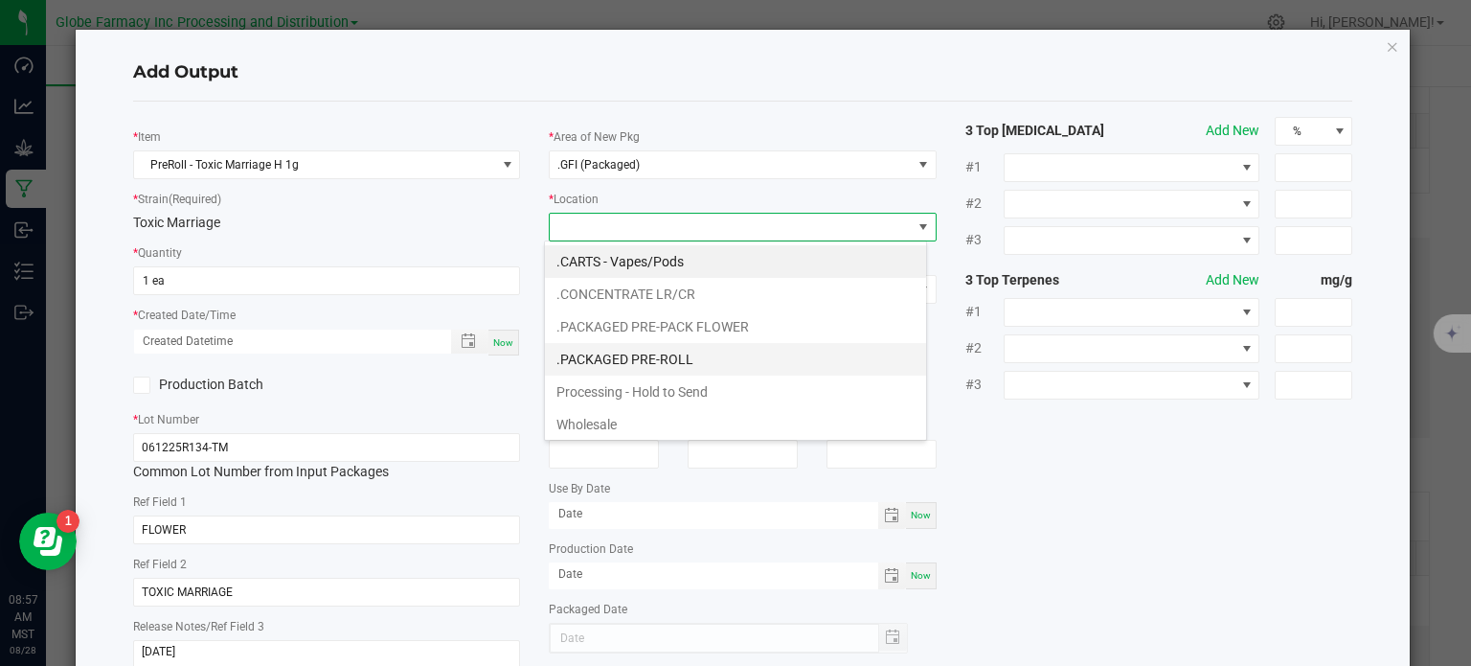
click at [603, 358] on li ".PACKAGED PRE-ROLL" at bounding box center [735, 359] width 381 height 33
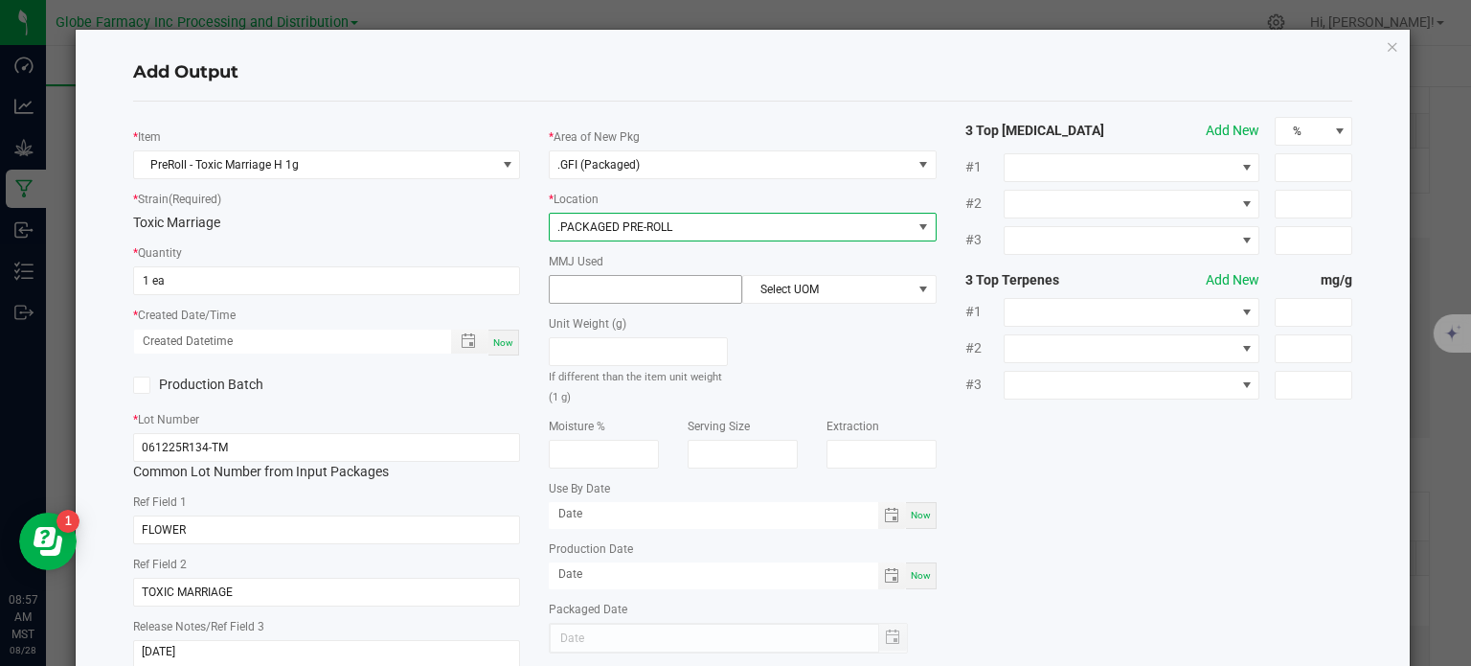
click at [620, 285] on input at bounding box center [646, 289] width 192 height 27
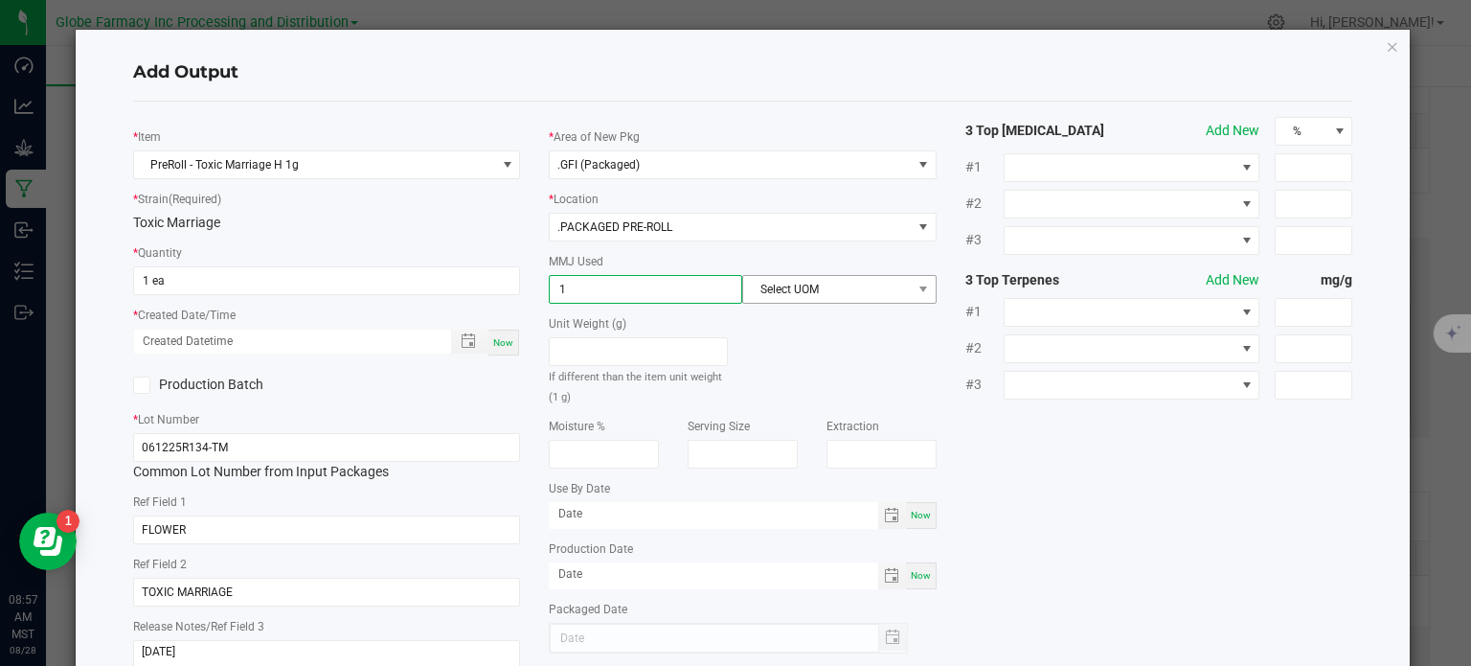
type input "1"
click at [773, 298] on span "Select UOM" at bounding box center [827, 289] width 168 height 27
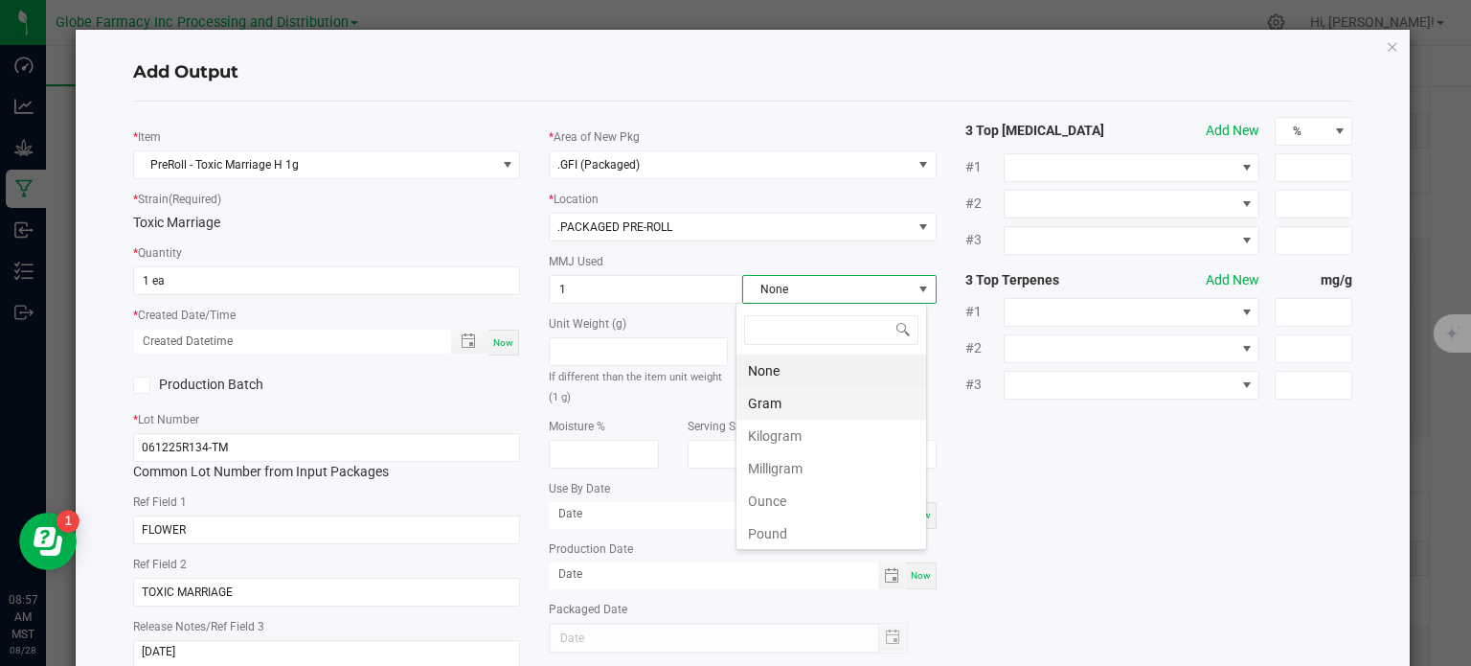
scroll to position [28, 192]
click at [770, 406] on li "Gram" at bounding box center [831, 403] width 190 height 33
click at [1024, 425] on div "* Item PreRoll - Toxic Marriage H 1g * Strain (Required) Toxic Marriage * Quant…" at bounding box center [743, 399] width 1249 height 565
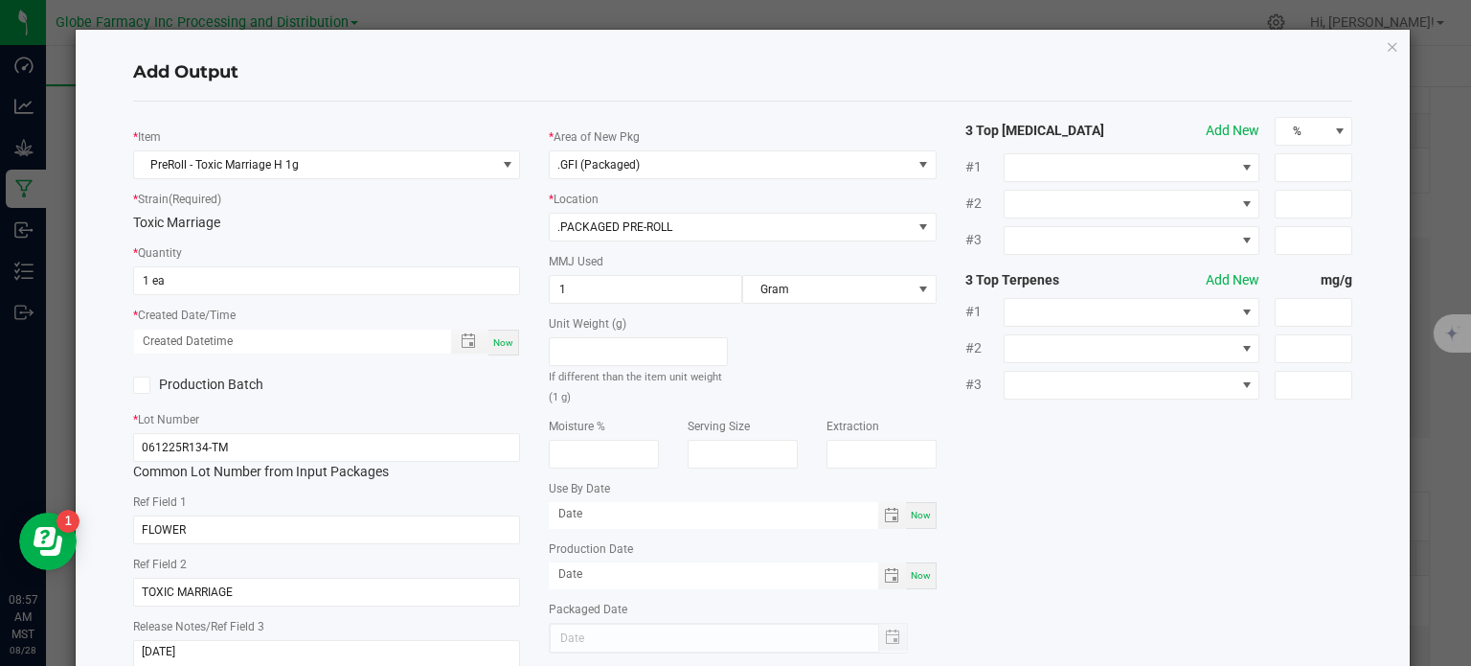
scroll to position [127, 0]
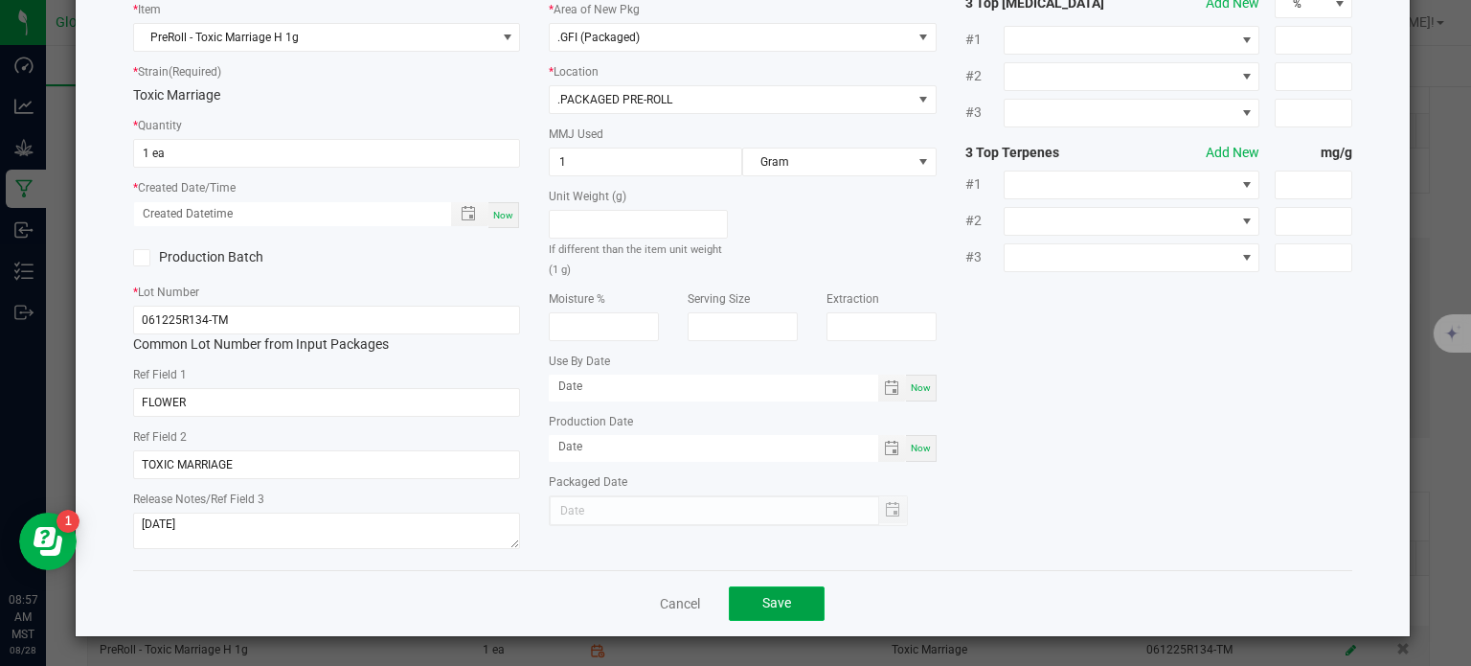
click at [802, 600] on button "Save" at bounding box center [777, 603] width 96 height 34
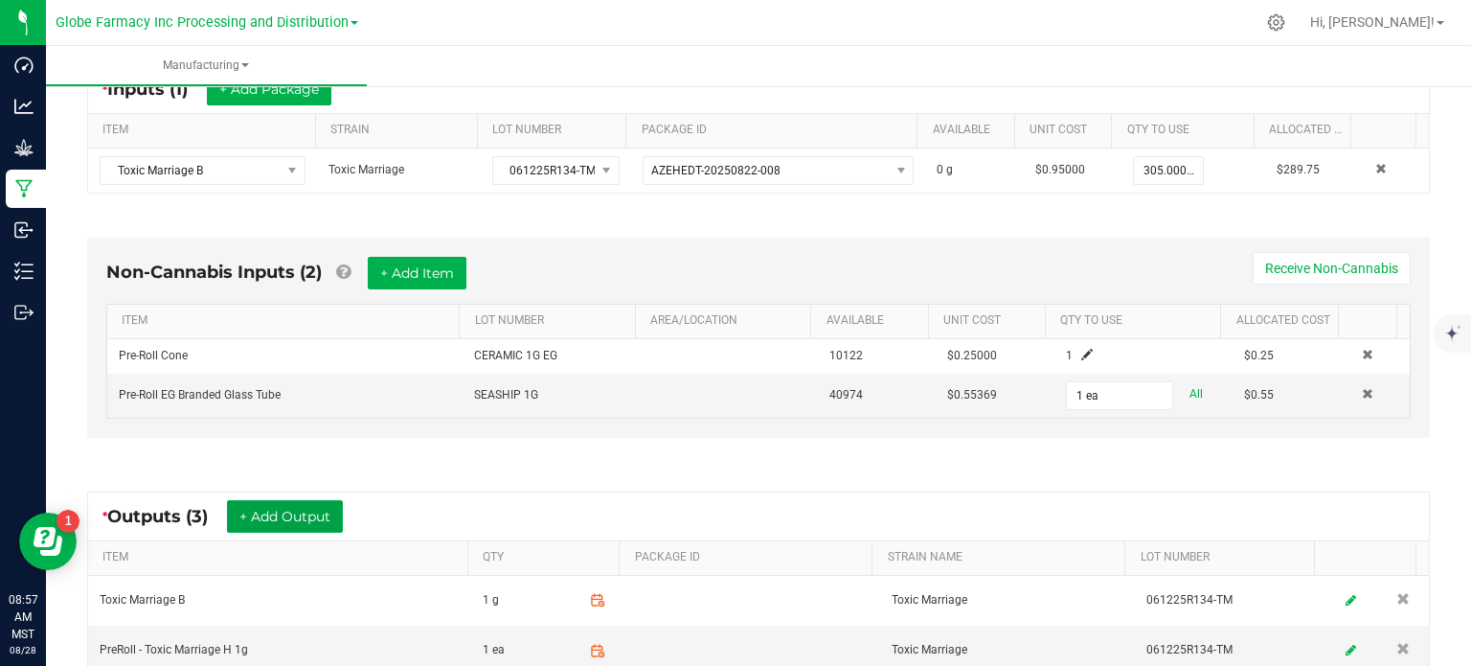
scroll to position [0, 0]
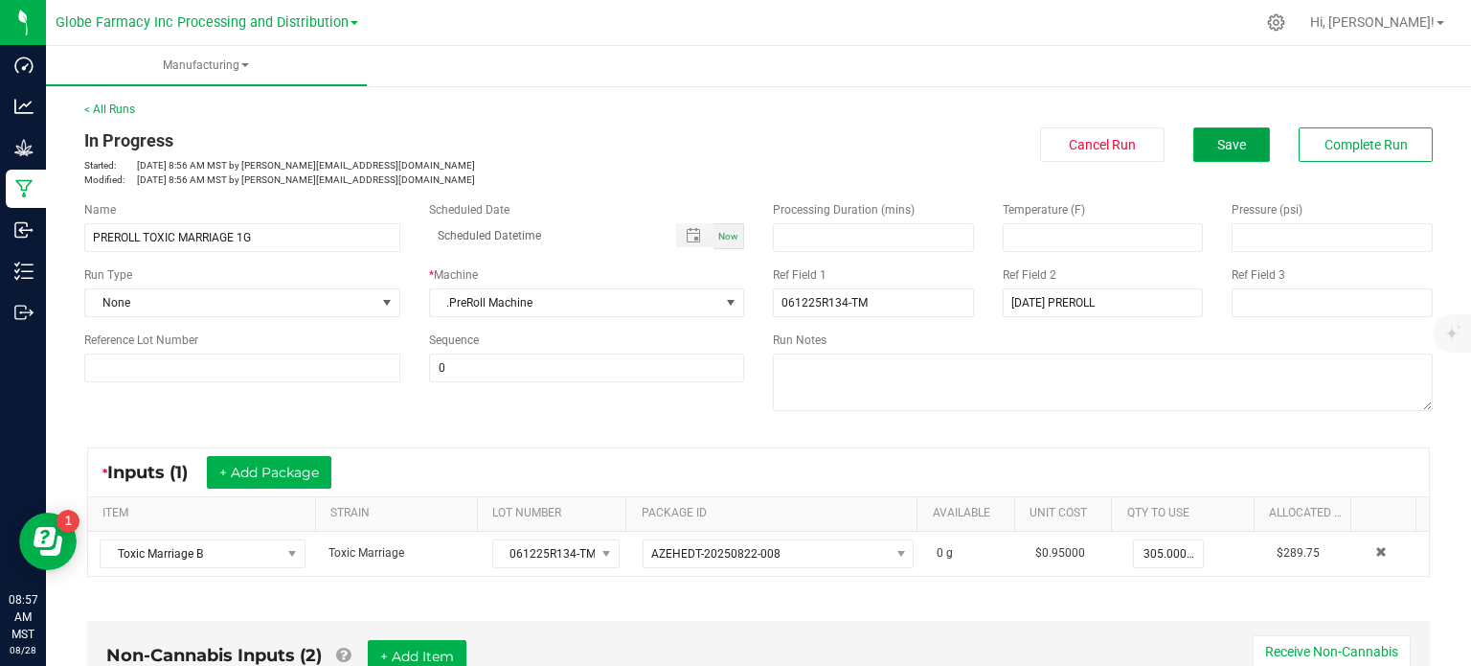
click at [1237, 153] on button "Save" at bounding box center [1231, 144] width 77 height 34
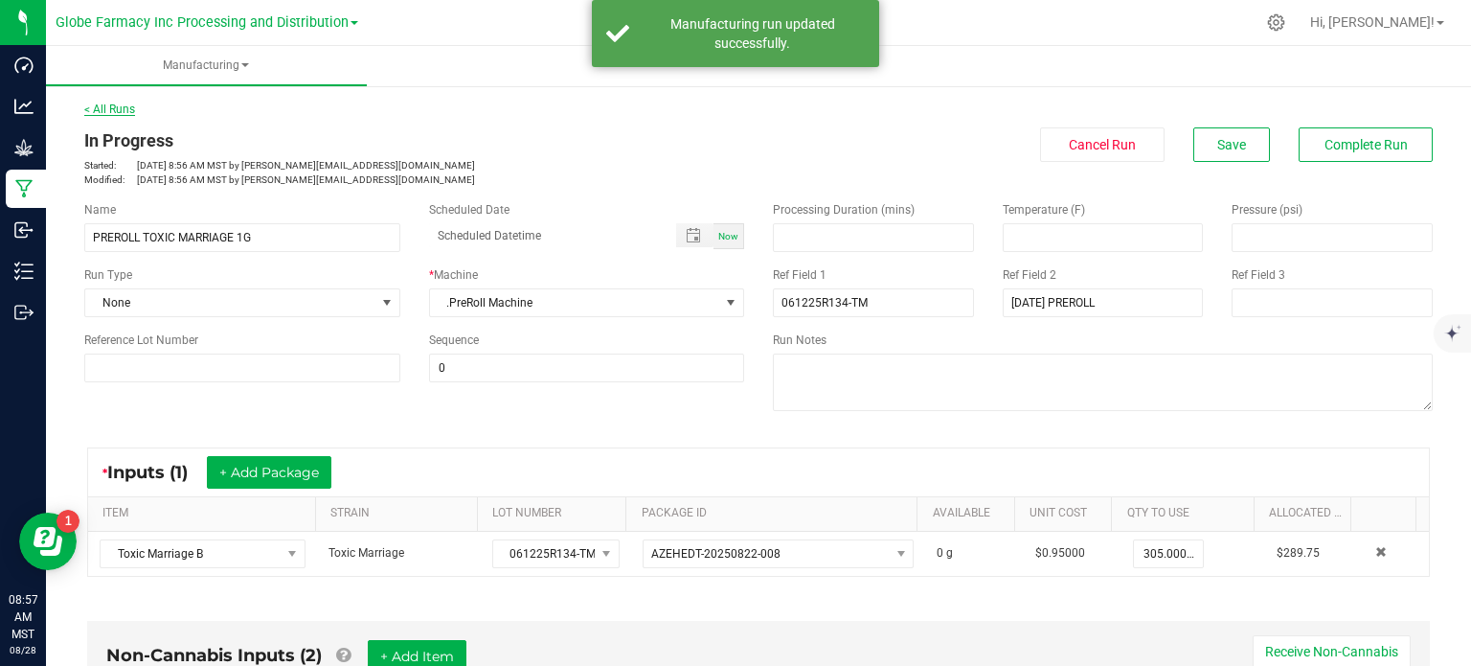
click at [108, 114] on link "< All Runs" at bounding box center [109, 108] width 51 height 13
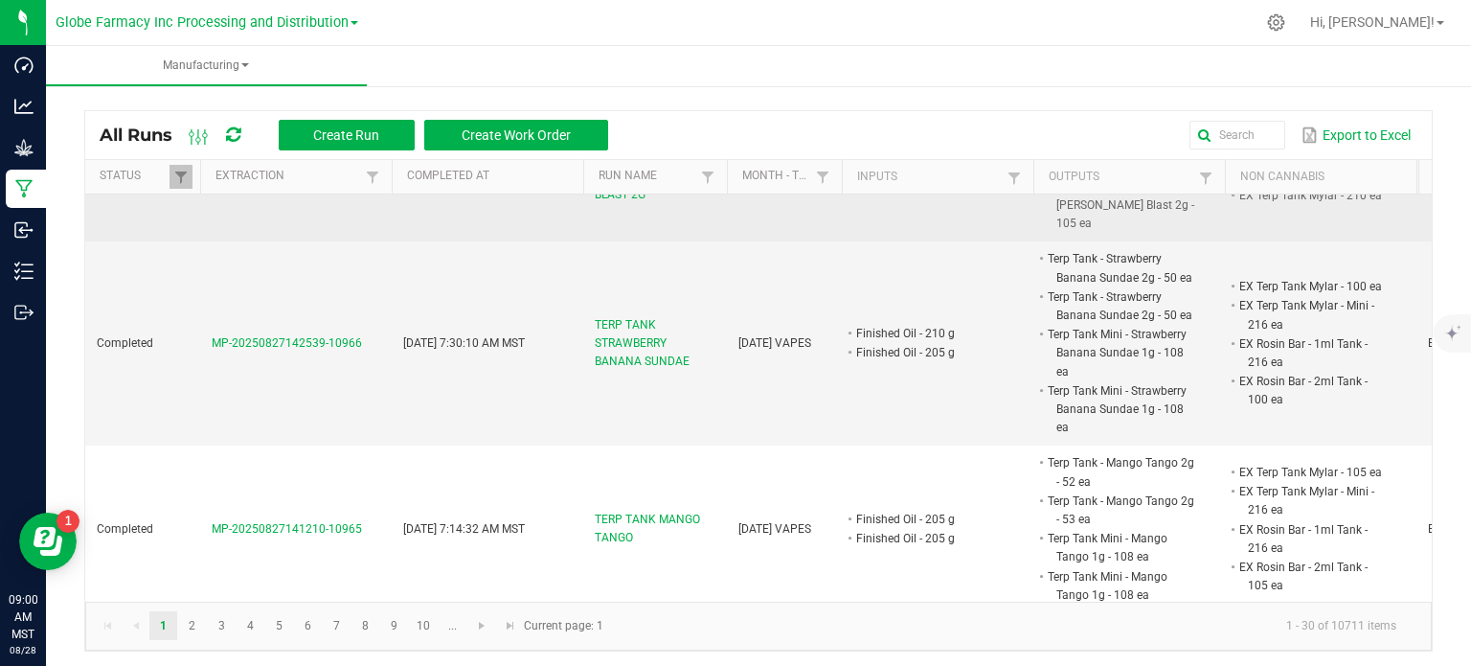
scroll to position [958, 0]
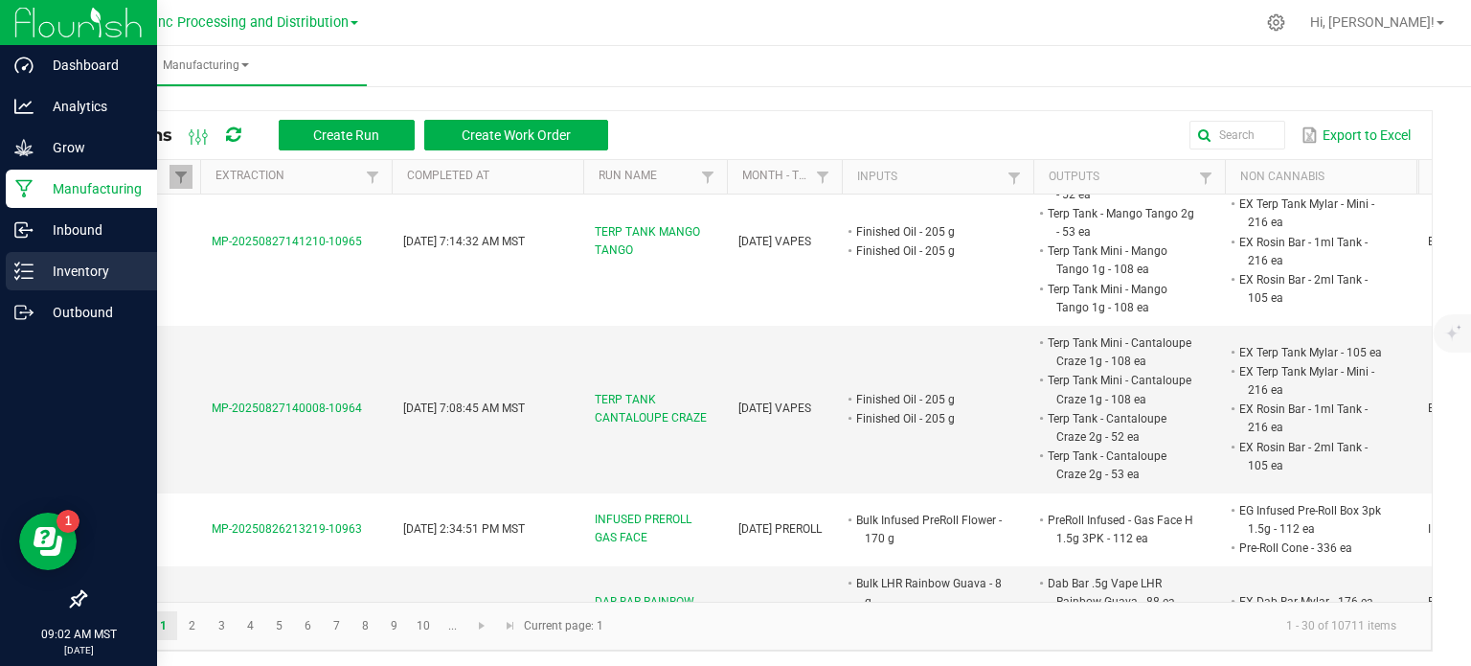
click at [35, 272] on p "Inventory" at bounding box center [91, 271] width 115 height 23
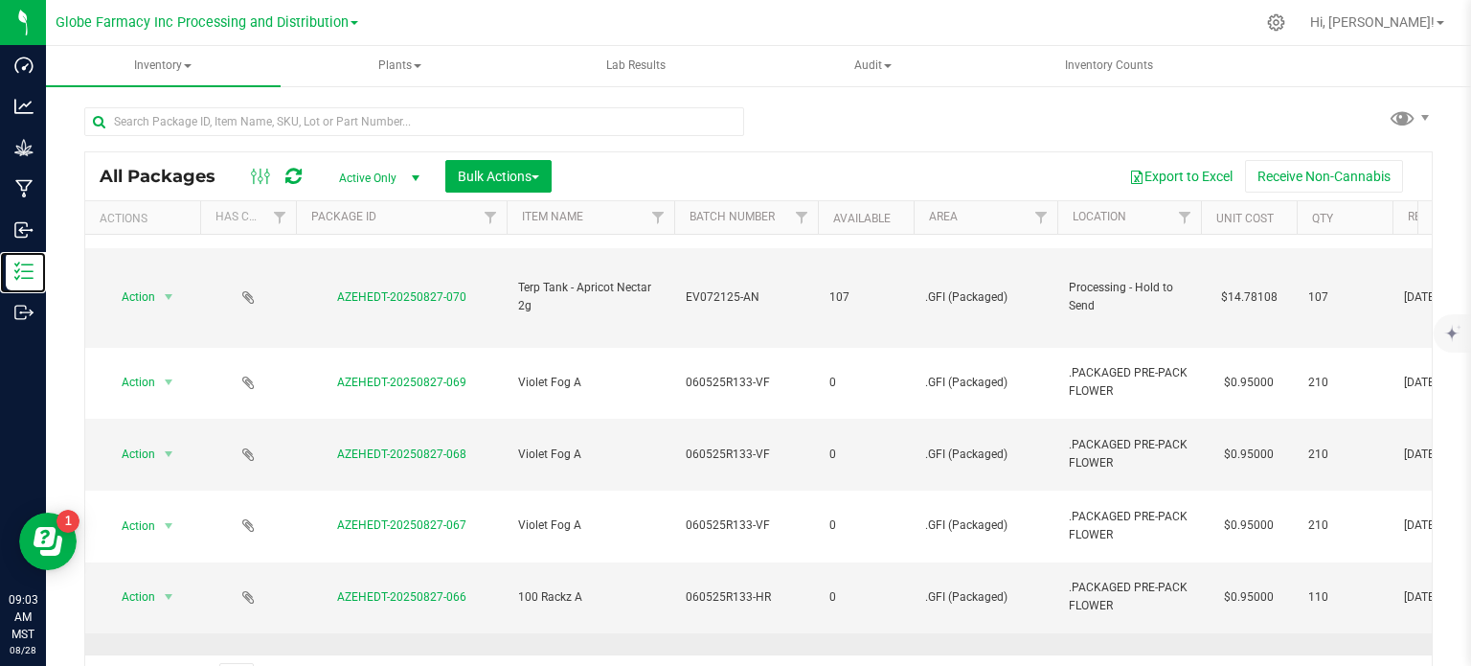
scroll to position [34, 0]
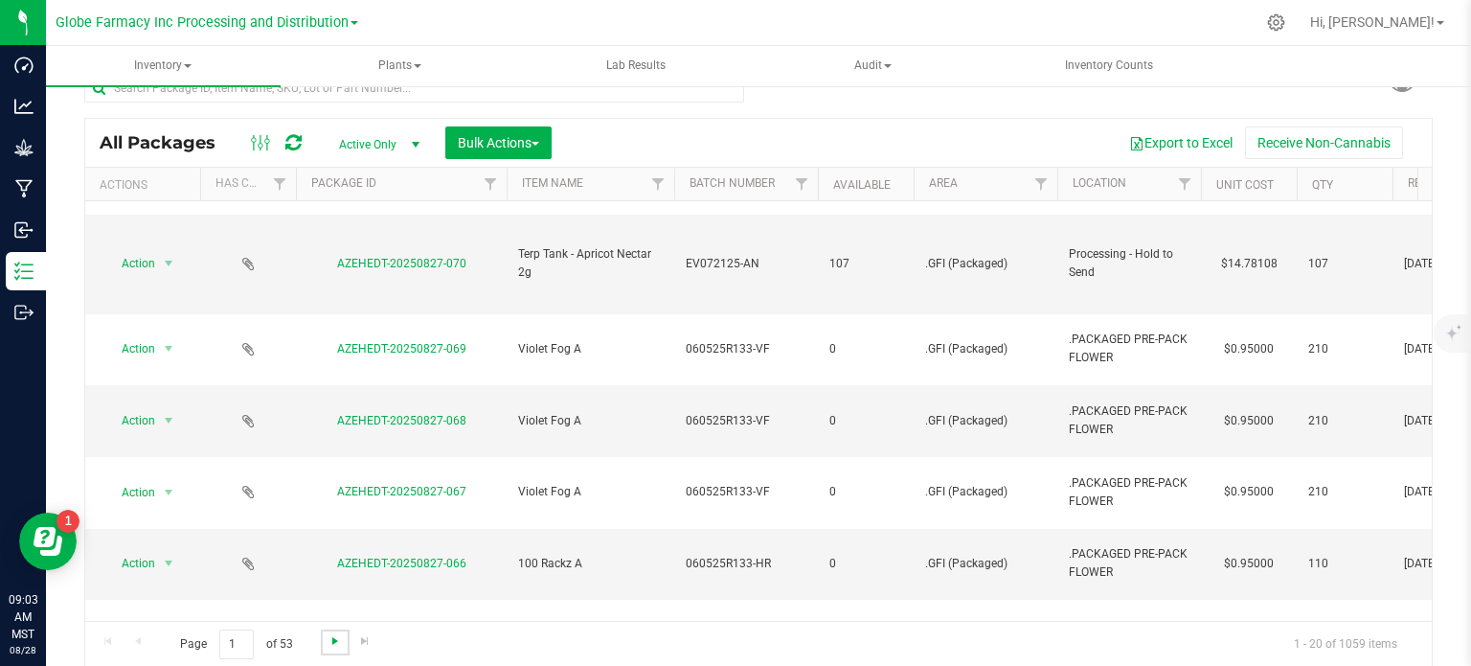
click at [338, 640] on span "Go to the next page" at bounding box center [335, 640] width 15 height 15
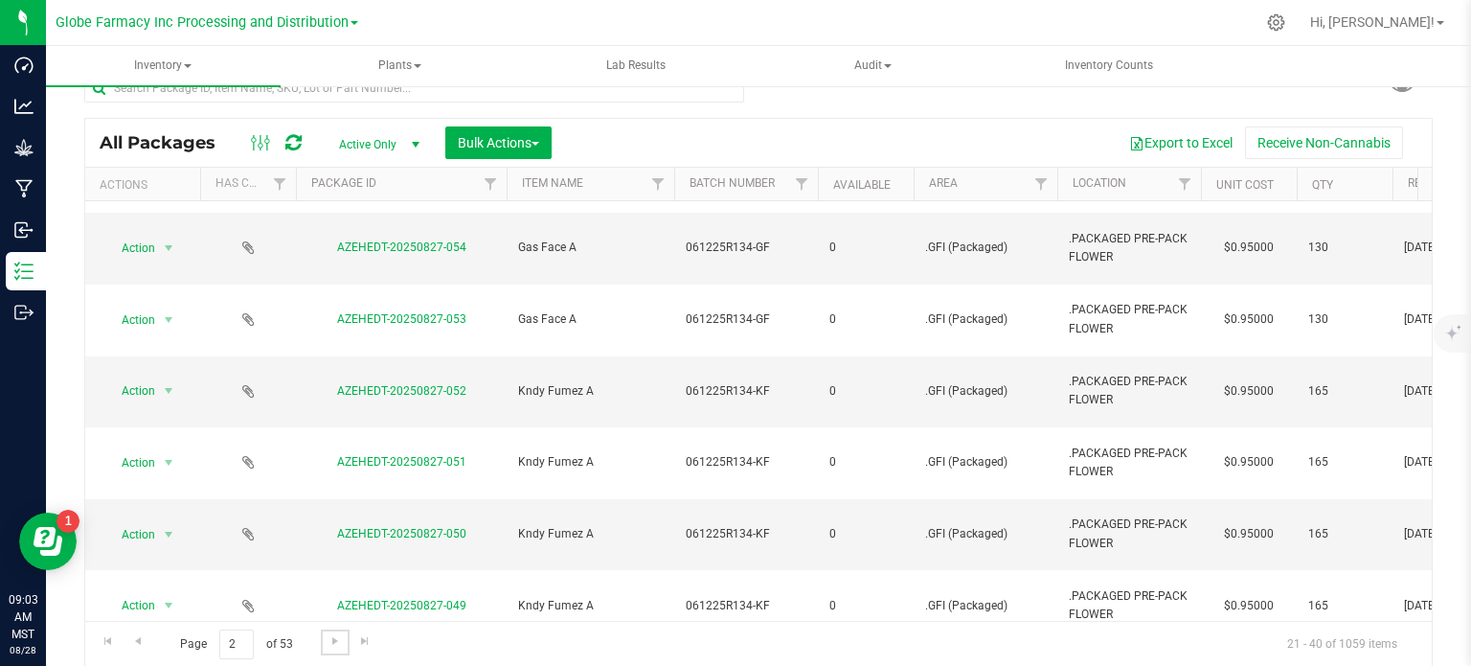
scroll to position [616, 0]
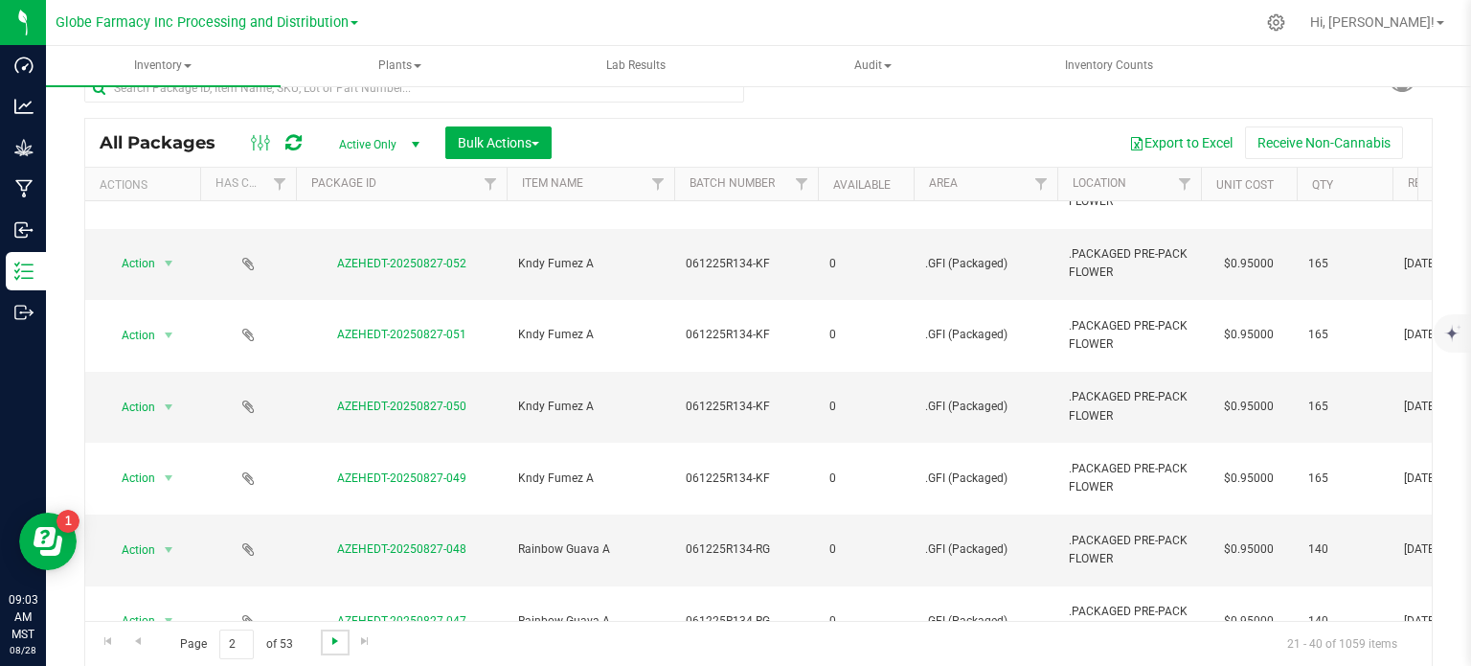
click at [340, 646] on span "Go to the next page" at bounding box center [335, 640] width 15 height 15
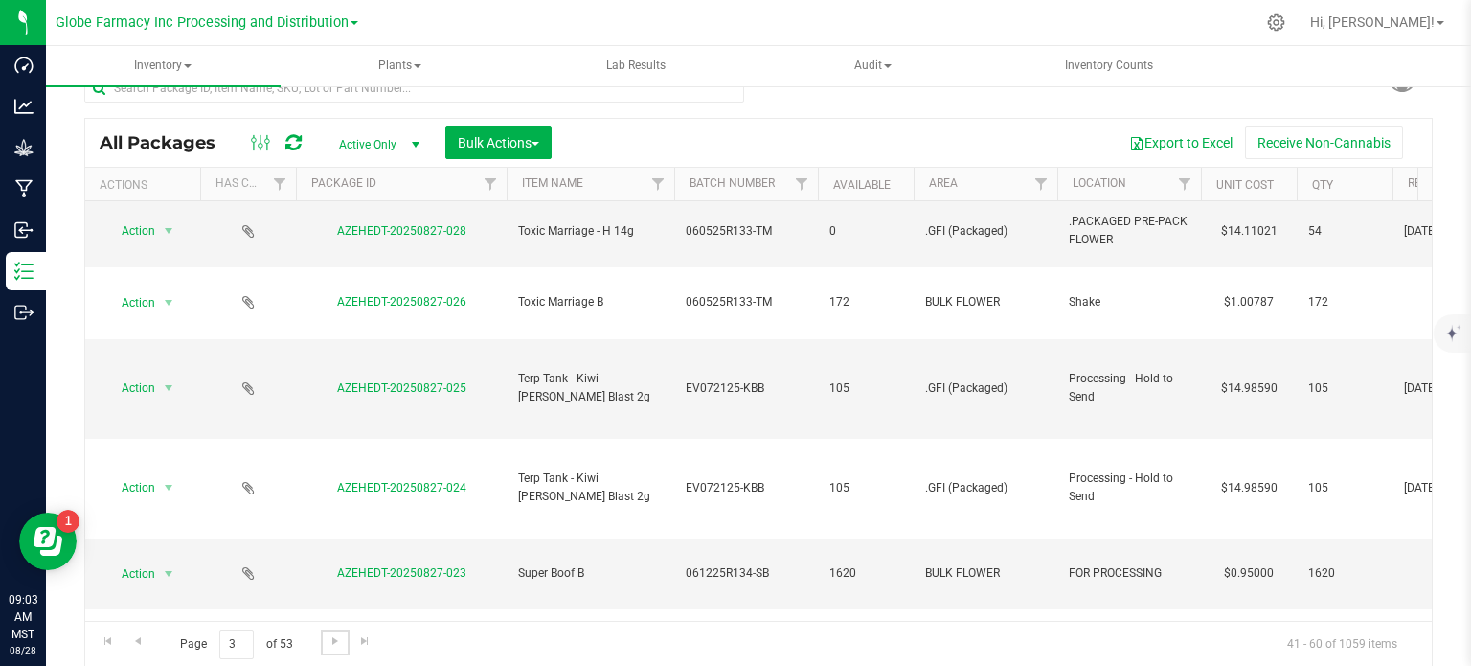
scroll to position [759, 0]
click at [110, 630] on link "Go to the first page" at bounding box center [108, 642] width 28 height 26
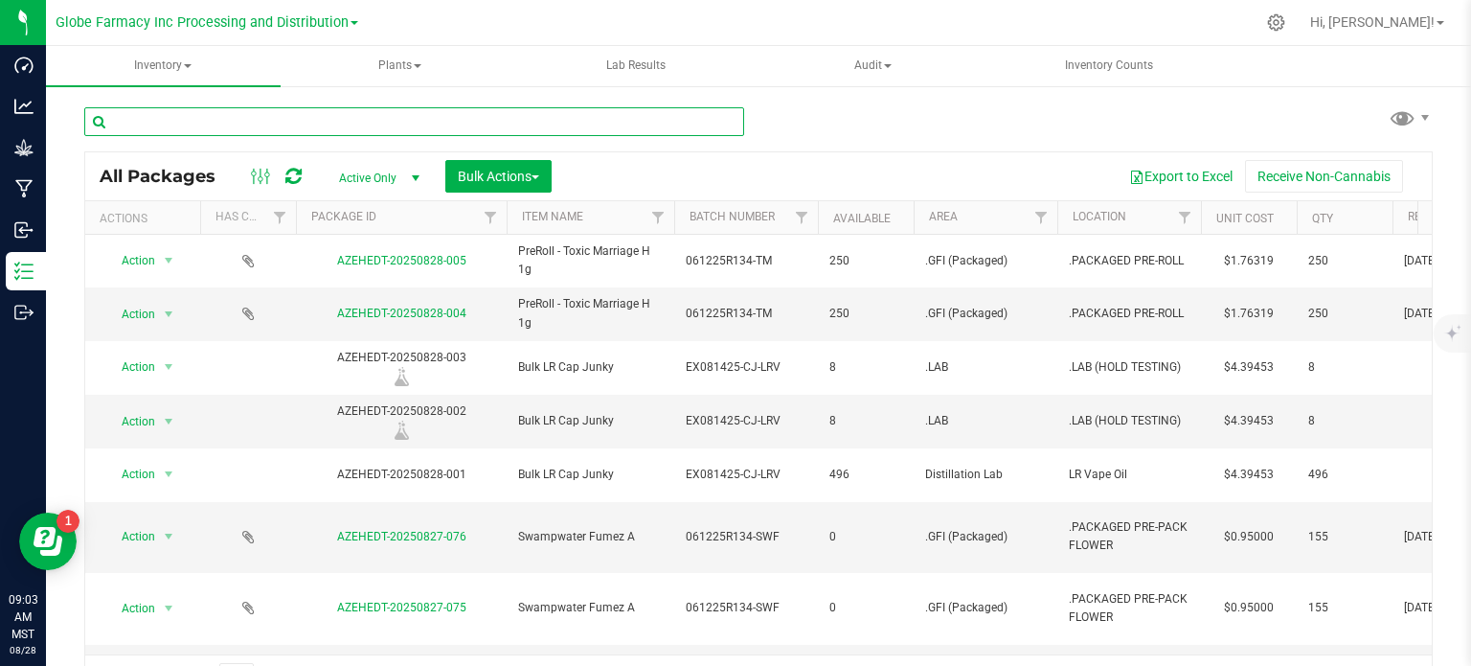
click at [269, 129] on input "text" at bounding box center [414, 121] width 660 height 29
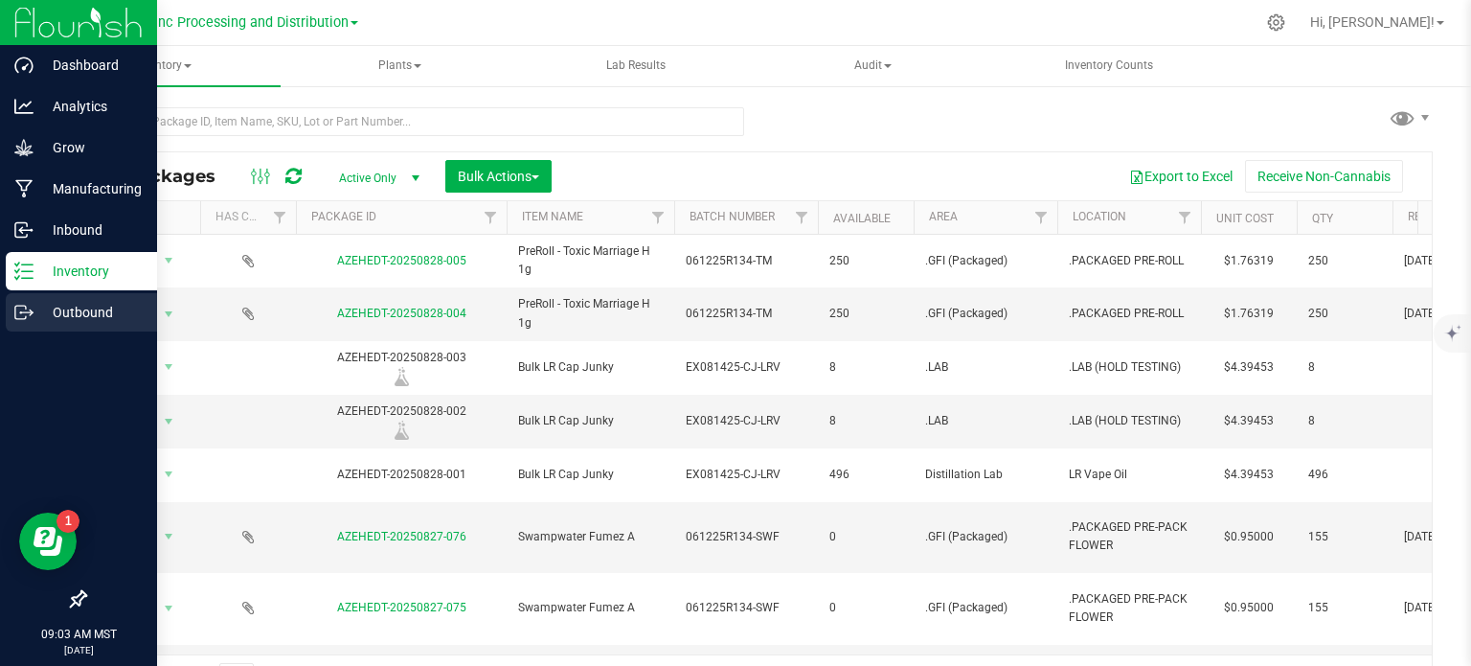
click at [15, 306] on icon at bounding box center [20, 312] width 11 height 13
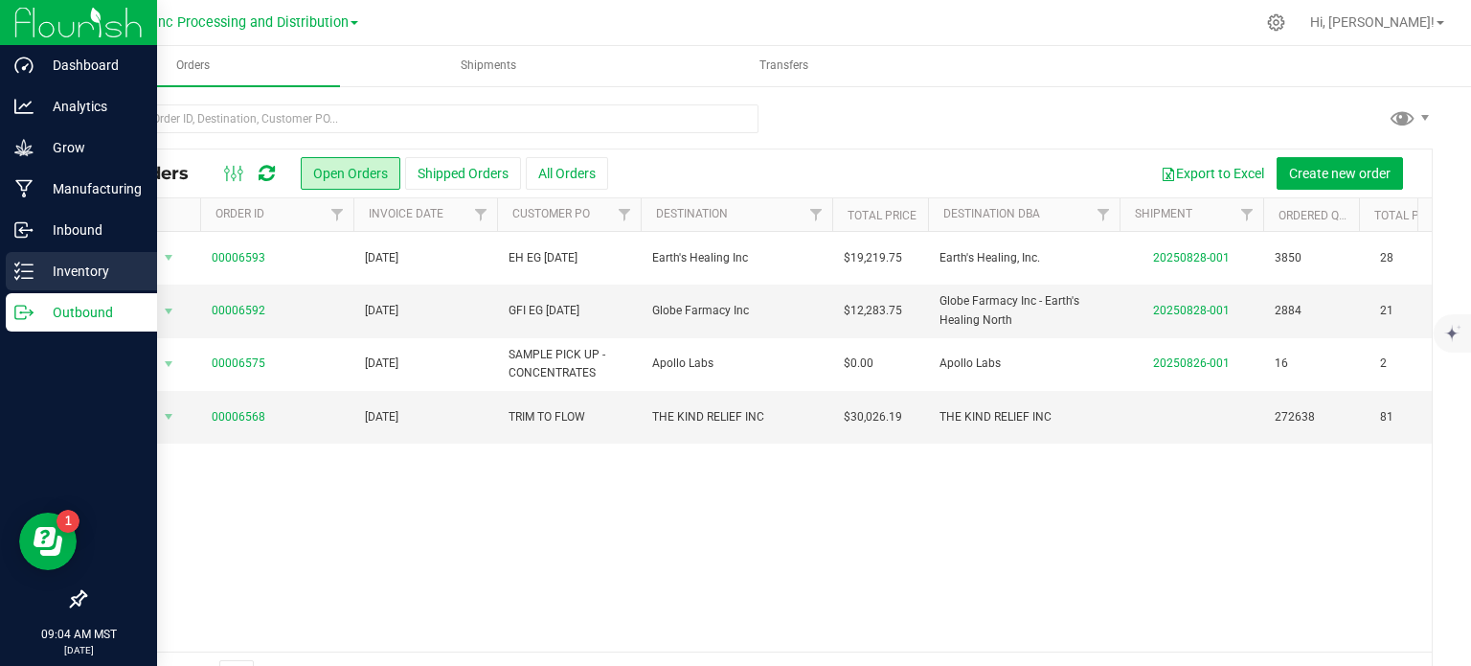
click at [34, 279] on p "Inventory" at bounding box center [91, 271] width 115 height 23
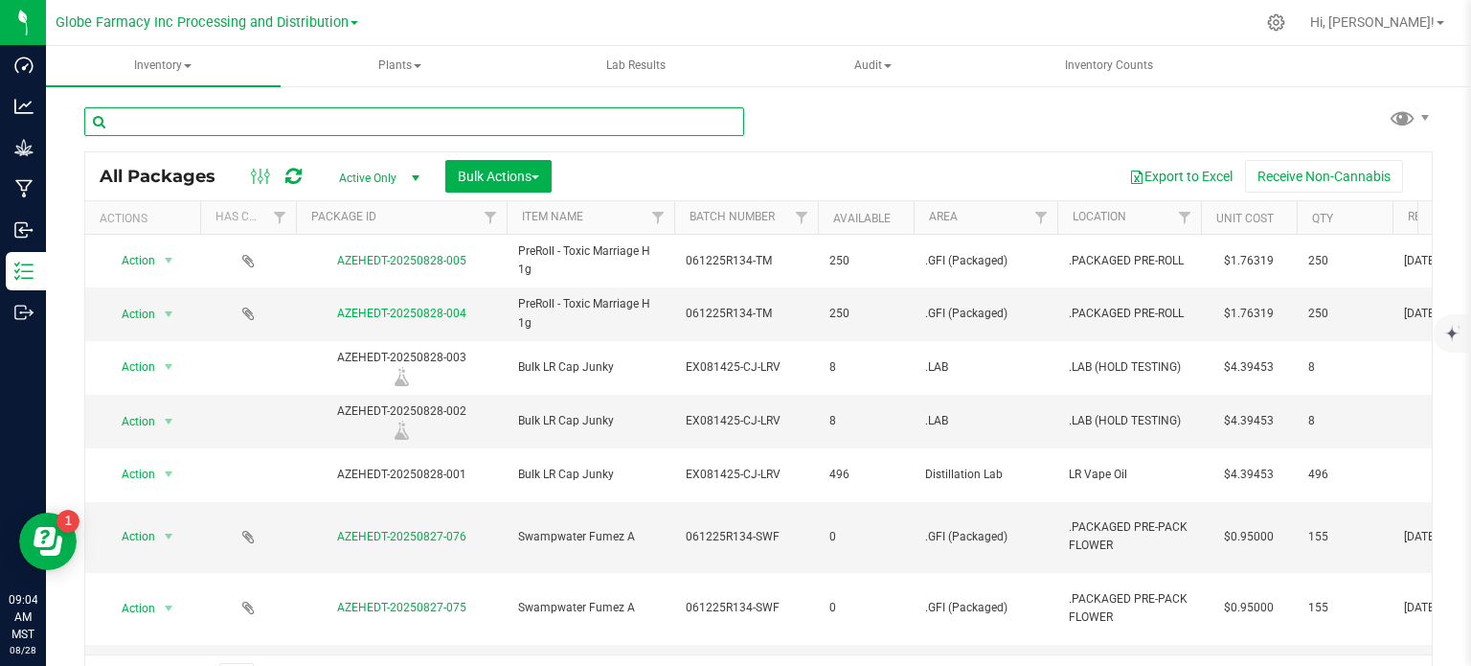
click at [270, 128] on input "text" at bounding box center [414, 121] width 660 height 29
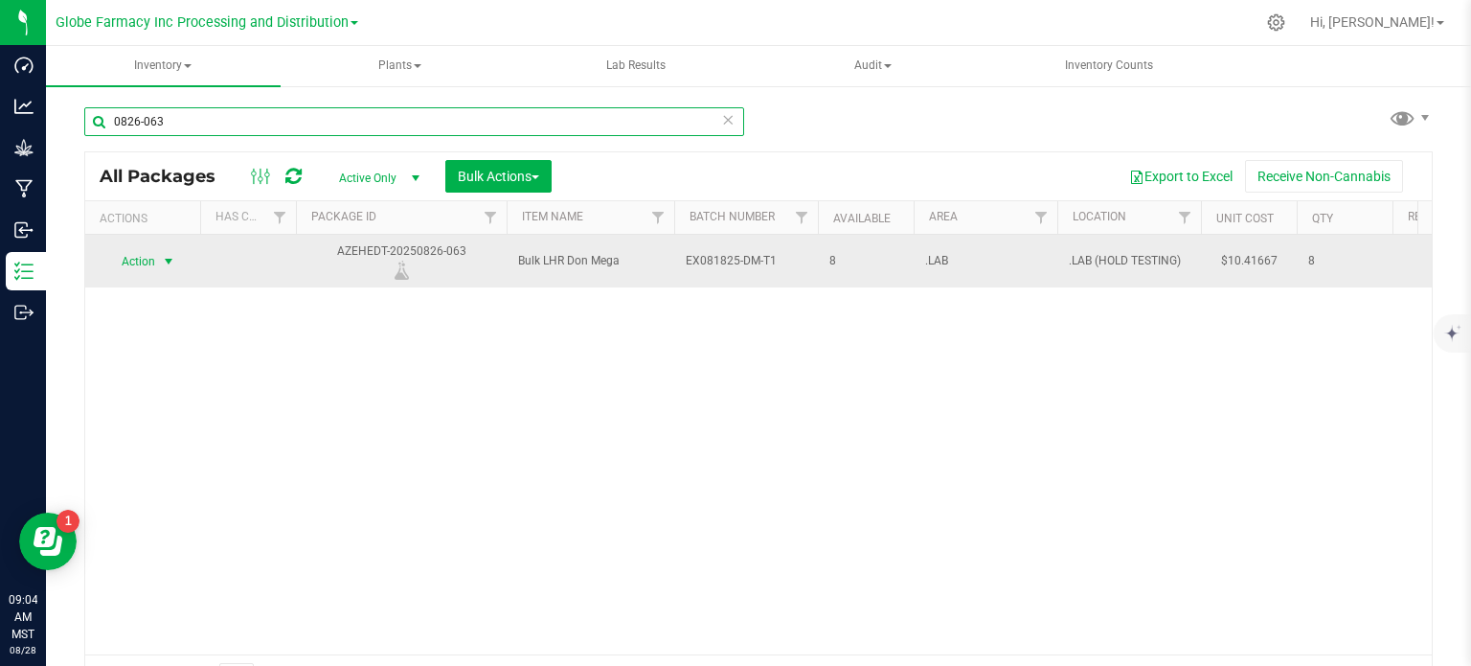
type input "0826-063"
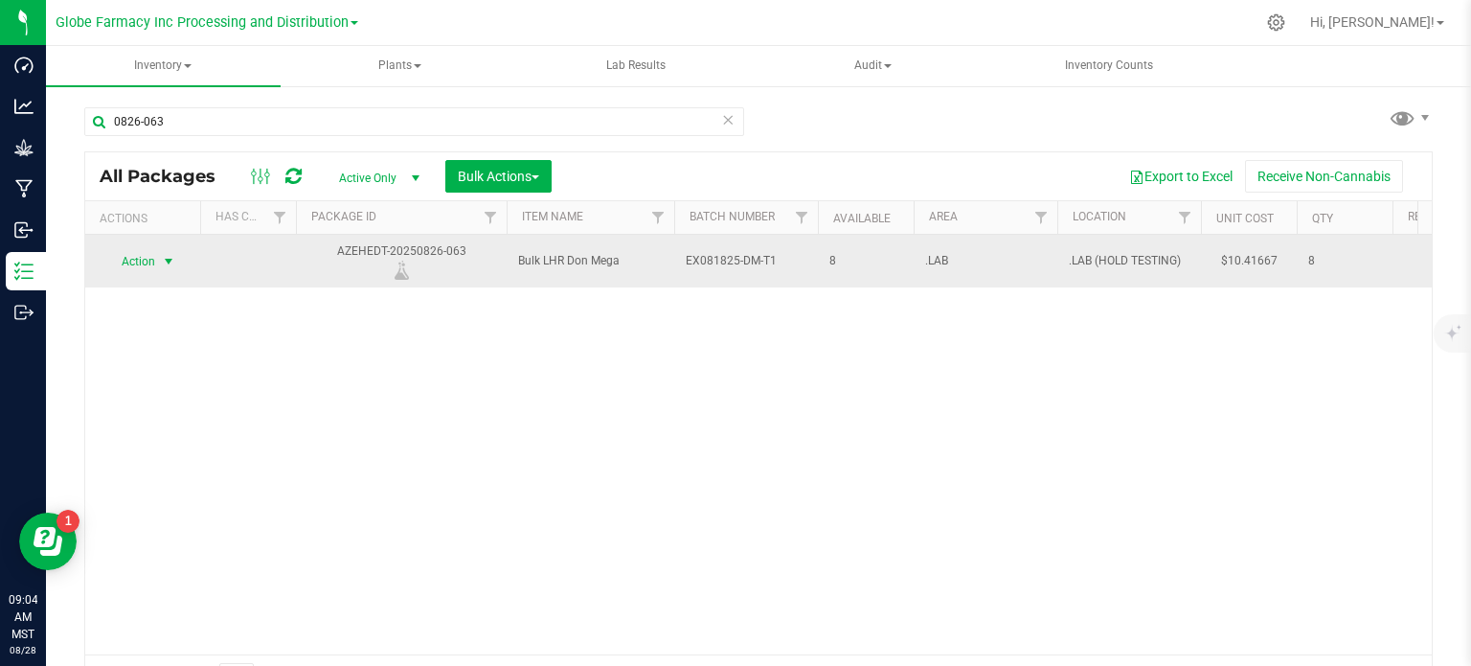
click at [149, 256] on span "Action" at bounding box center [130, 261] width 52 height 27
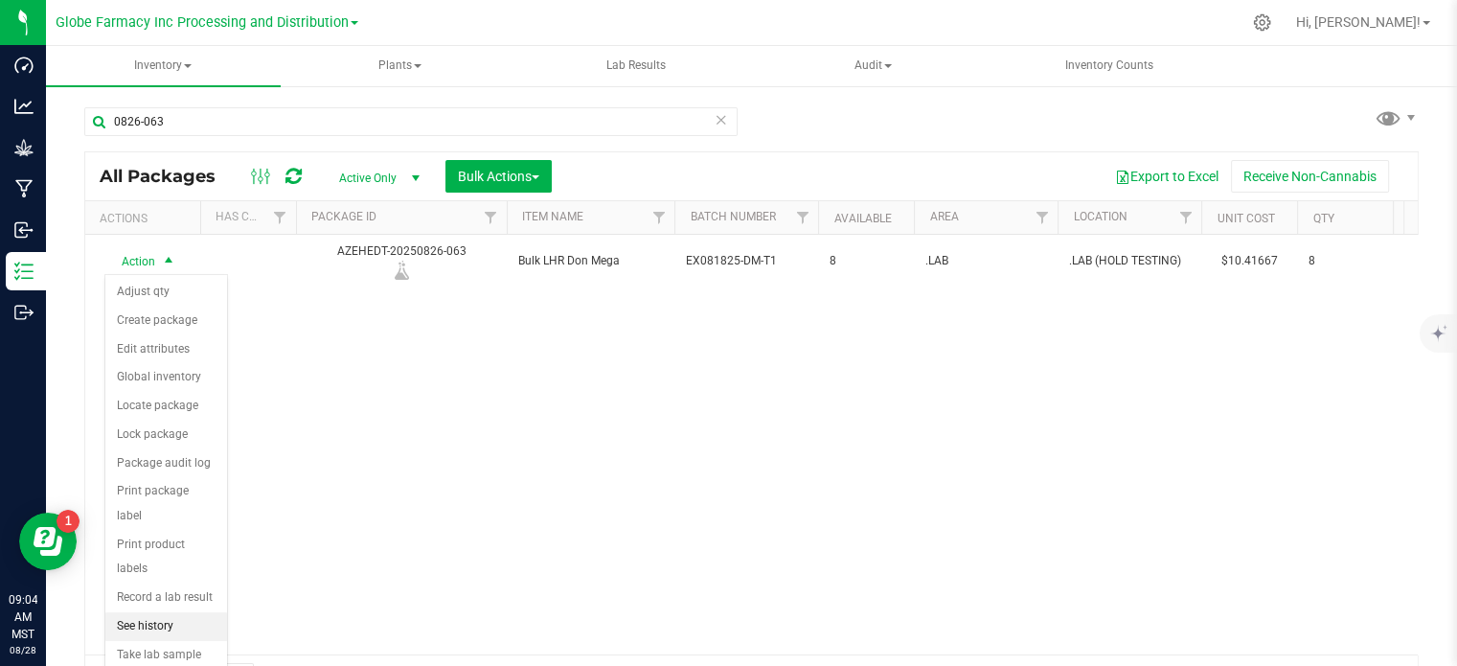
click at [171, 612] on li "See history" at bounding box center [166, 626] width 122 height 29
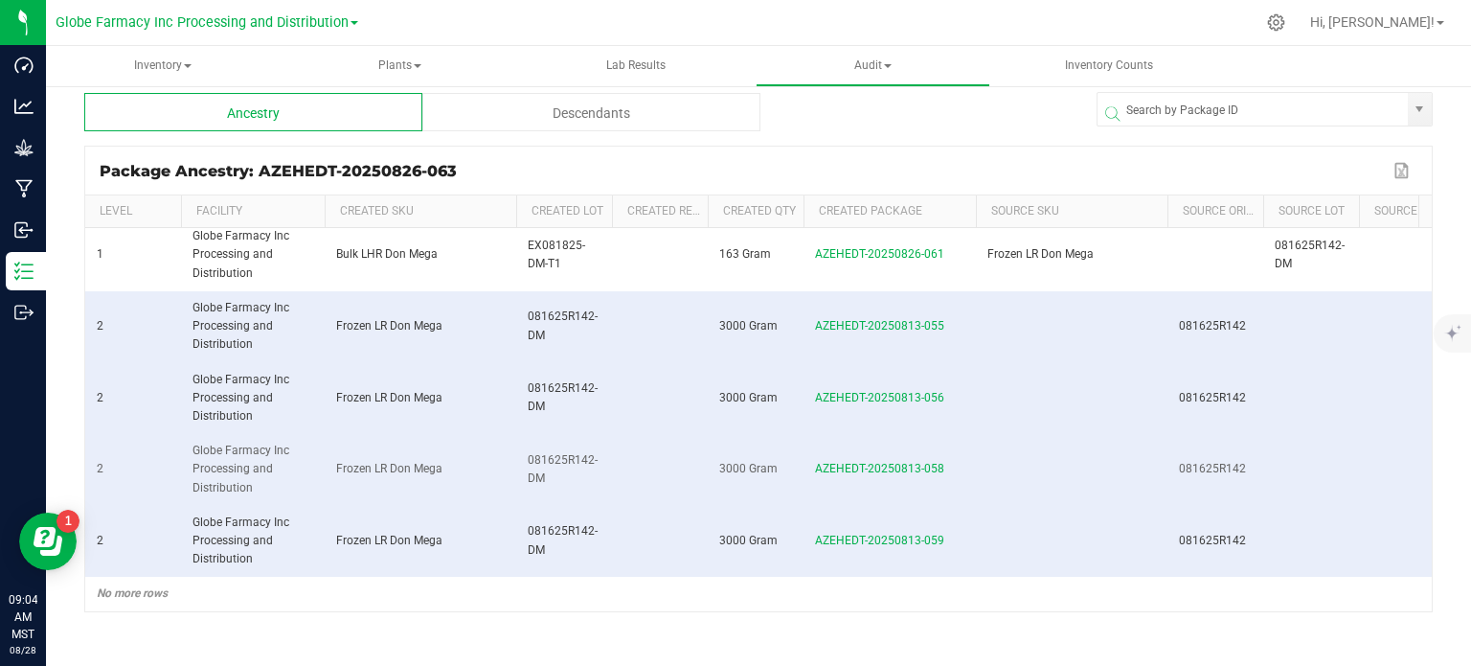
scroll to position [16, 0]
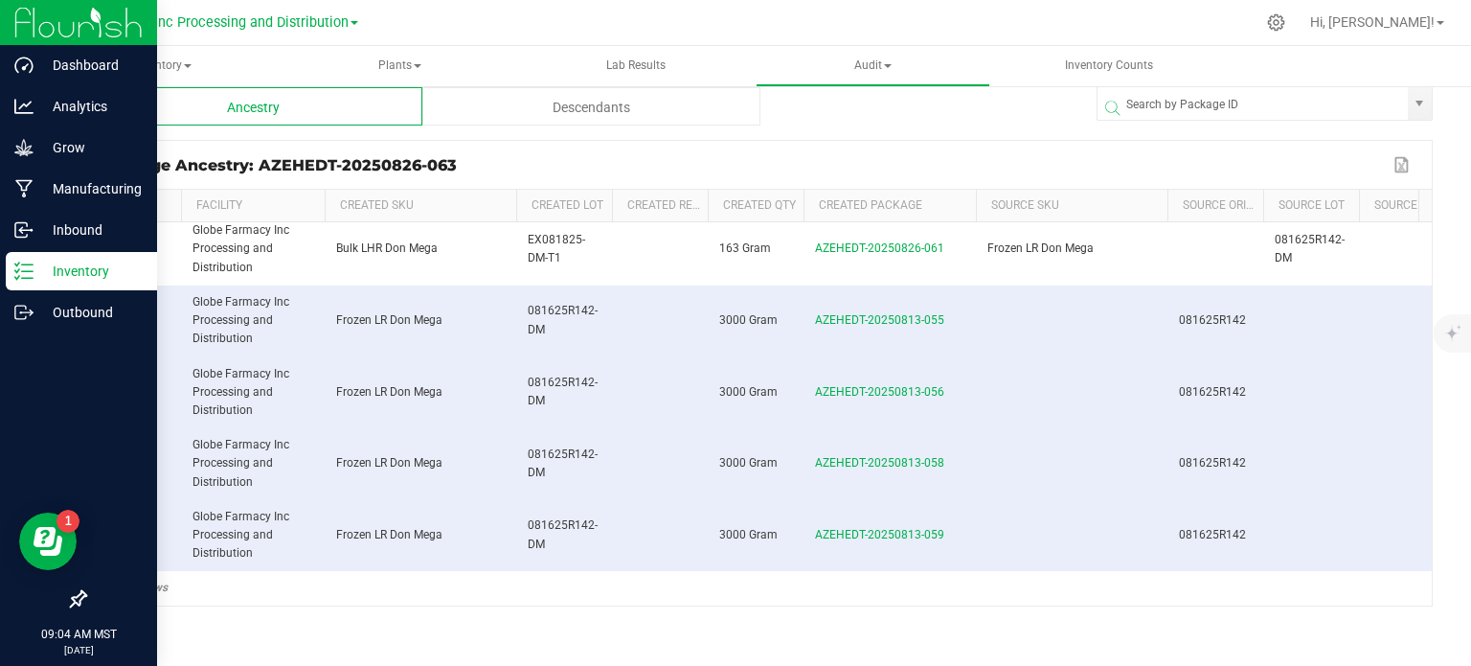
click at [6, 278] on div "Inventory" at bounding box center [81, 271] width 151 height 38
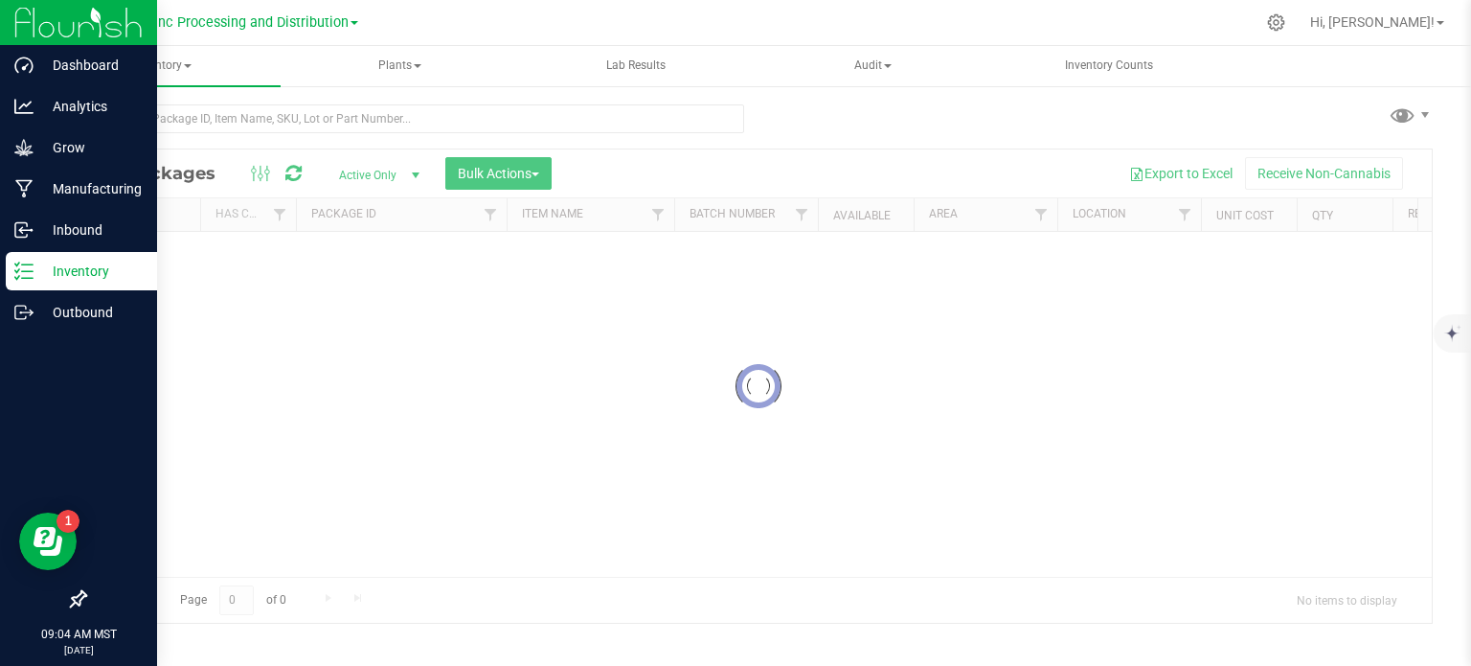
scroll to position [3, 0]
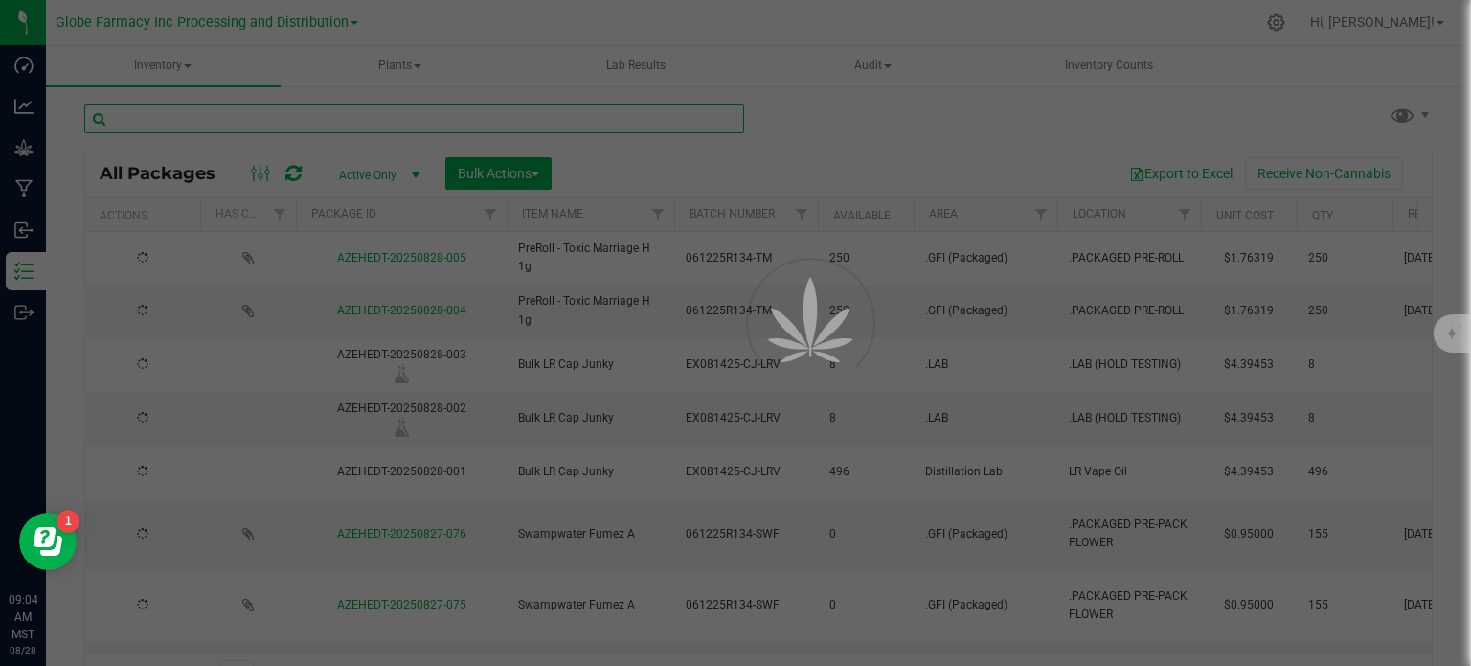
click at [268, 116] on input "text" at bounding box center [414, 118] width 660 height 29
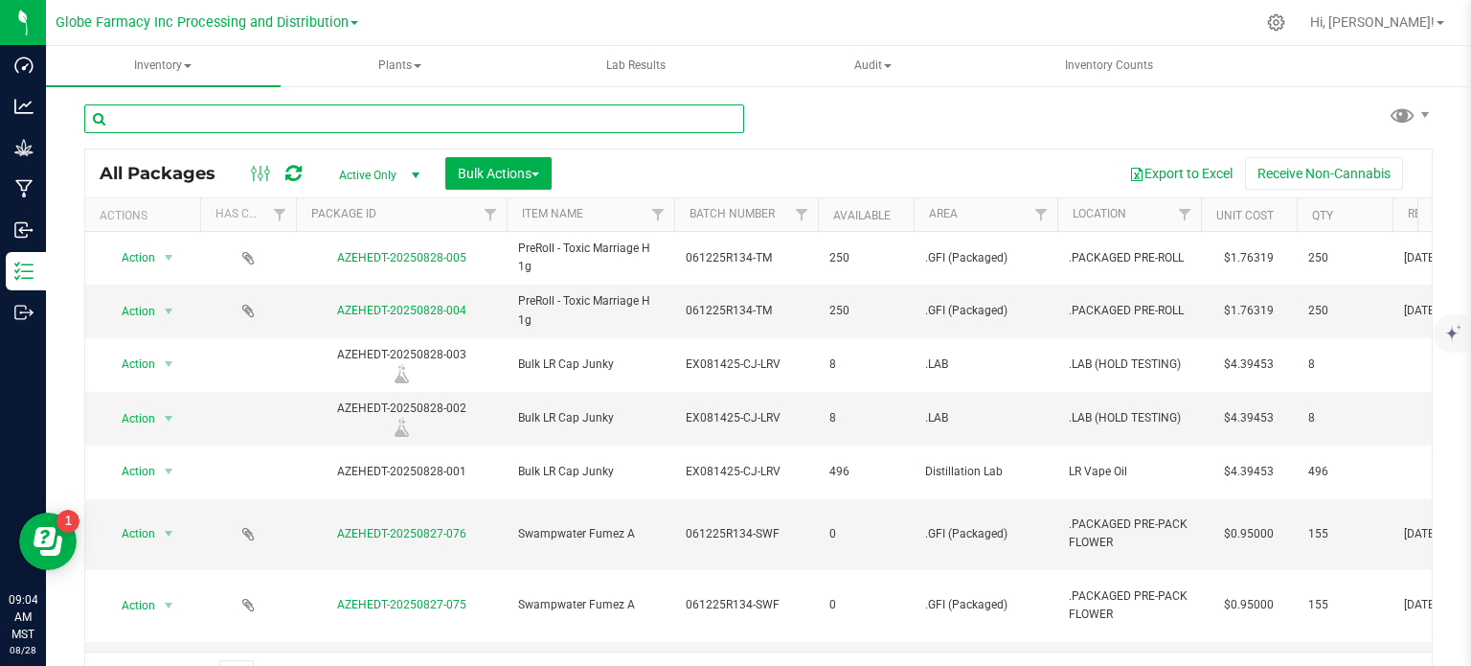
scroll to position [16, 0]
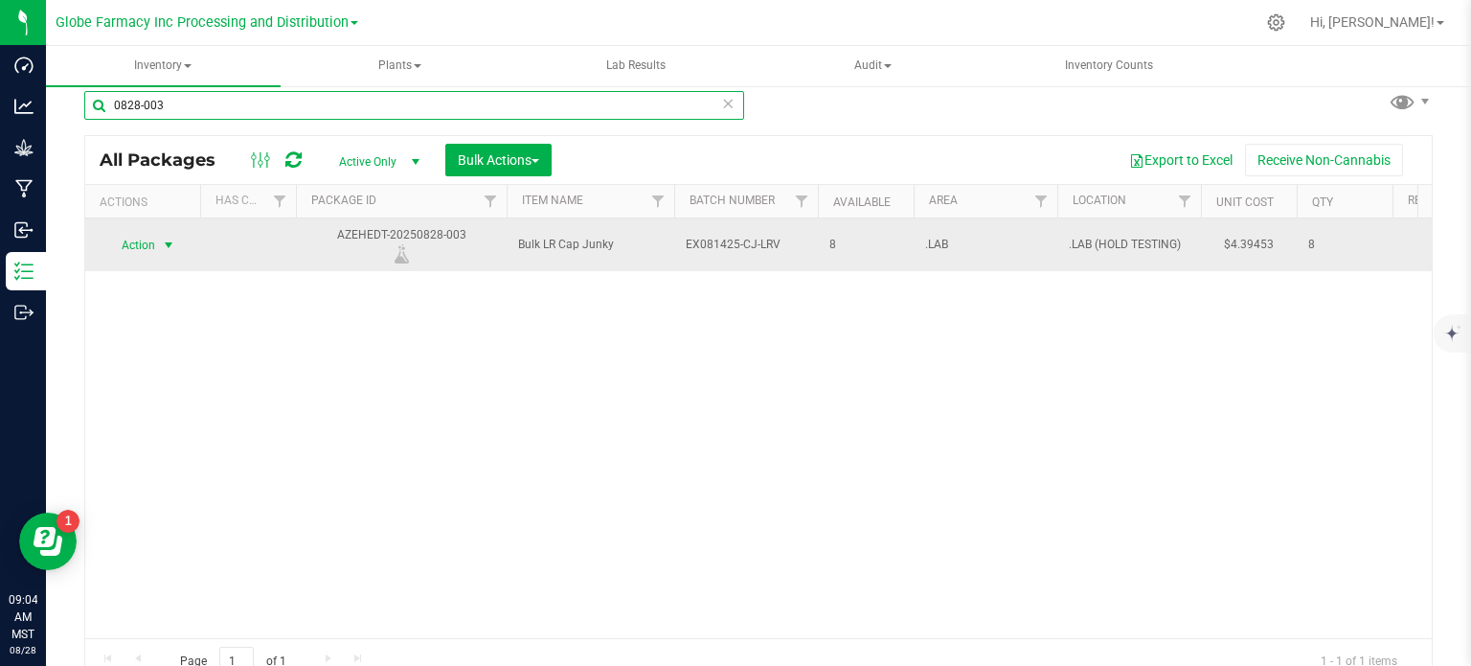
type input "0828-003"
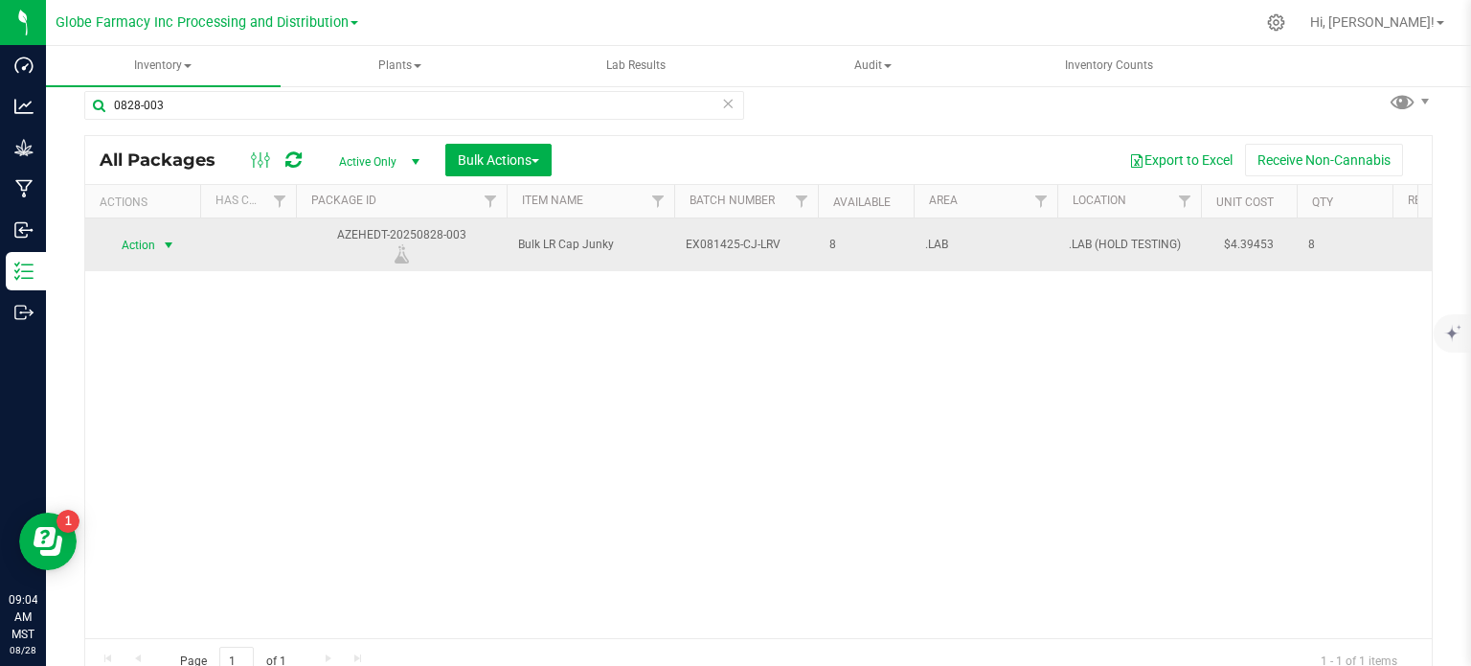
click at [160, 251] on span "select" at bounding box center [169, 245] width 24 height 27
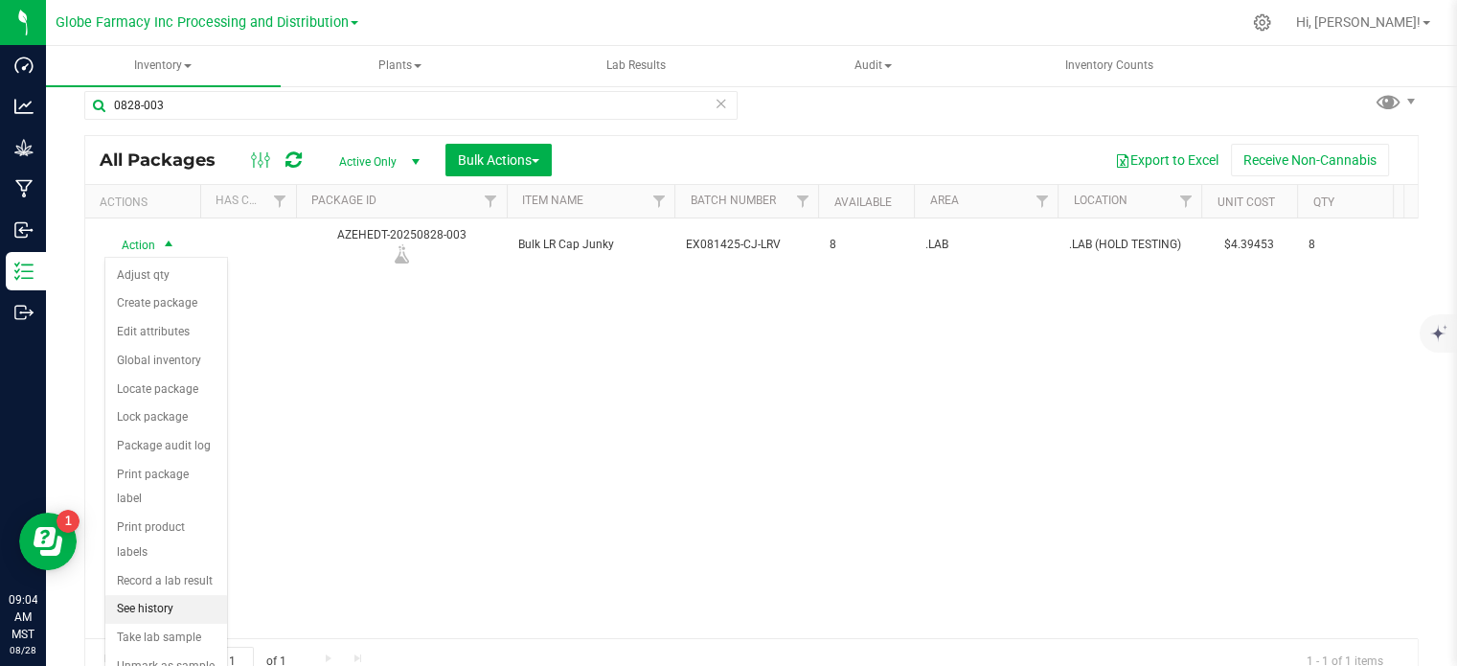
click at [149, 595] on li "See history" at bounding box center [166, 609] width 122 height 29
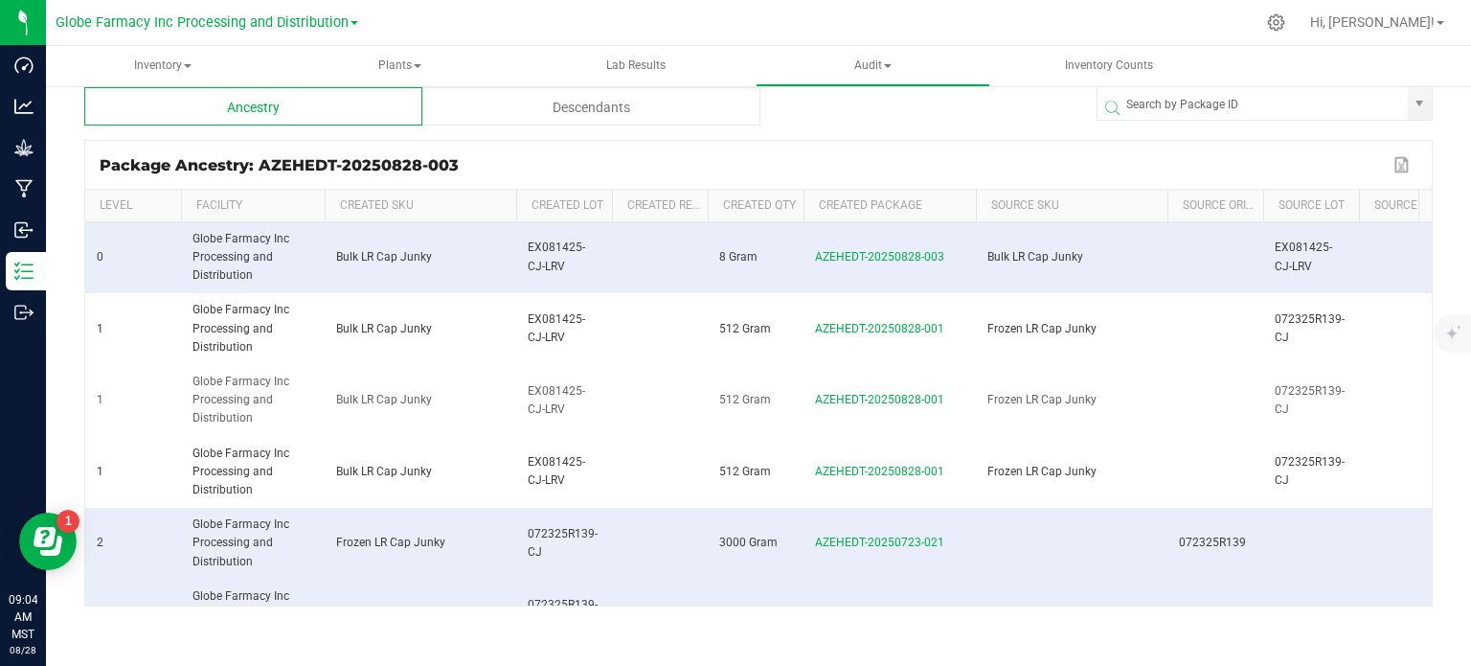
scroll to position [163, 0]
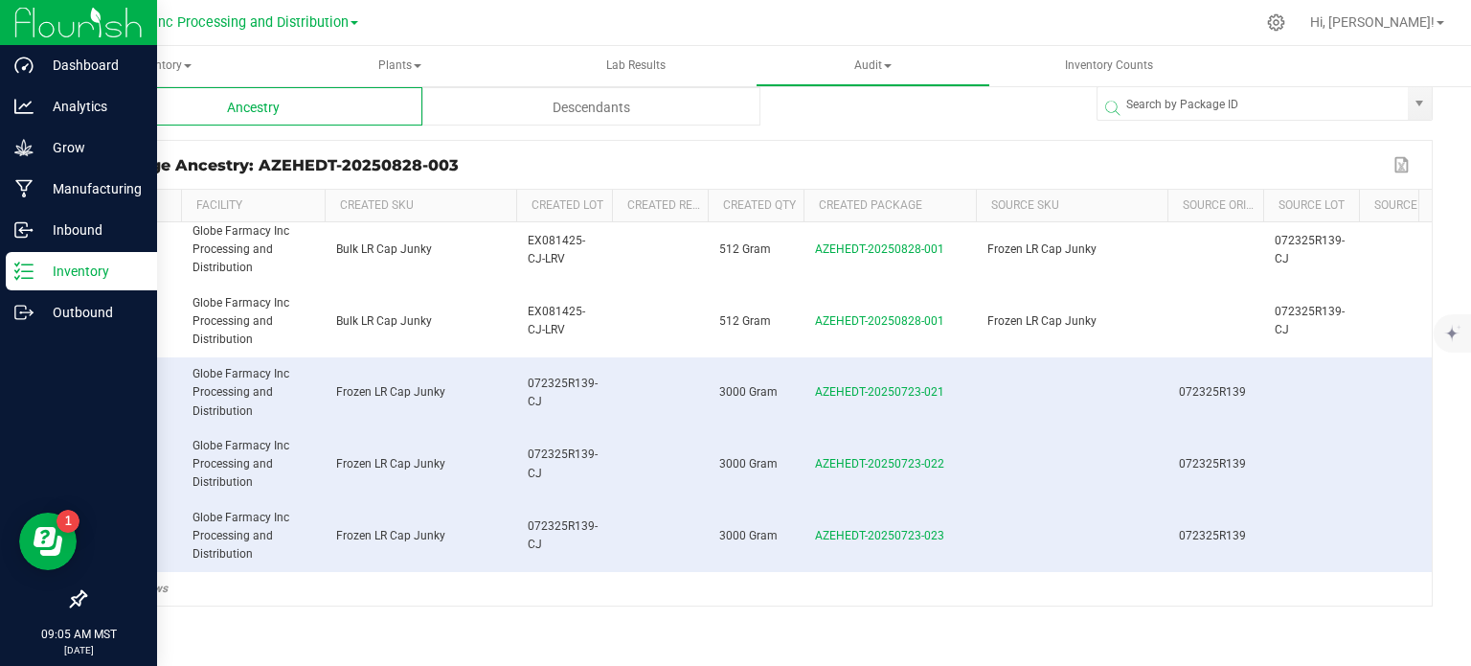
click at [40, 271] on p "Inventory" at bounding box center [91, 271] width 115 height 23
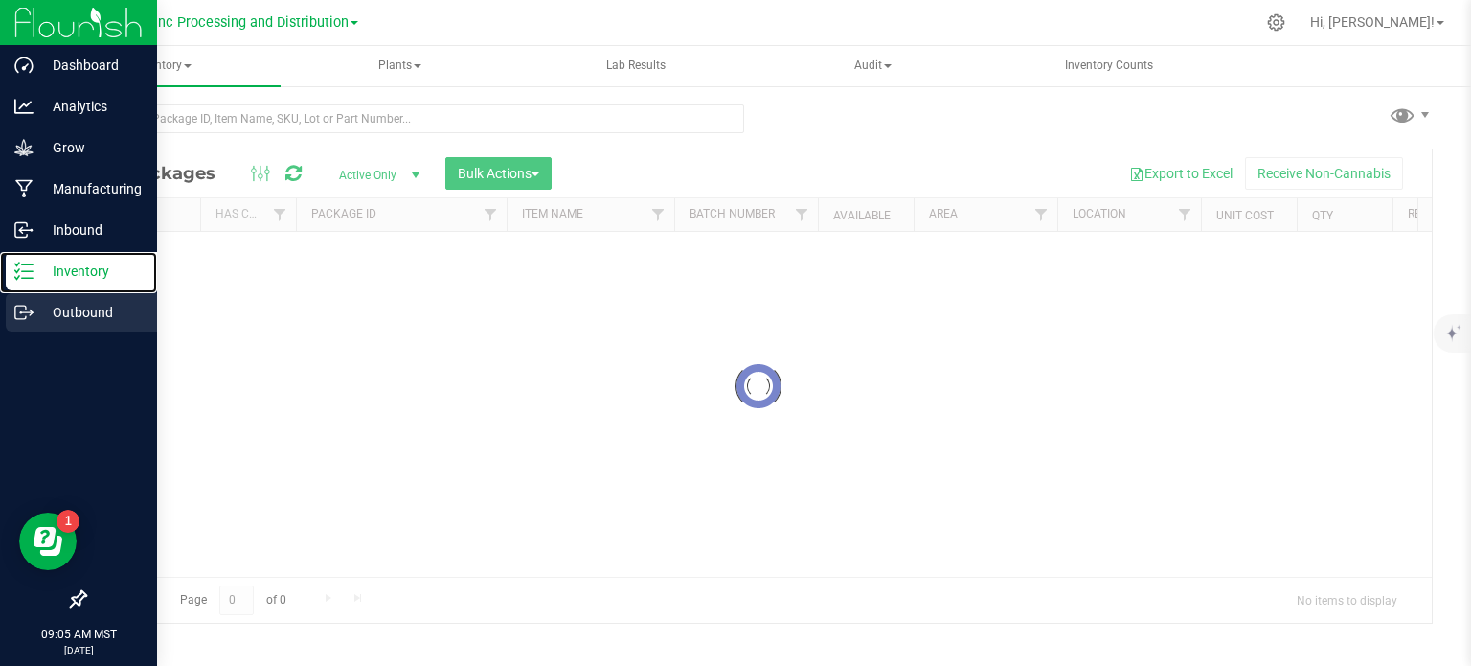
scroll to position [3, 0]
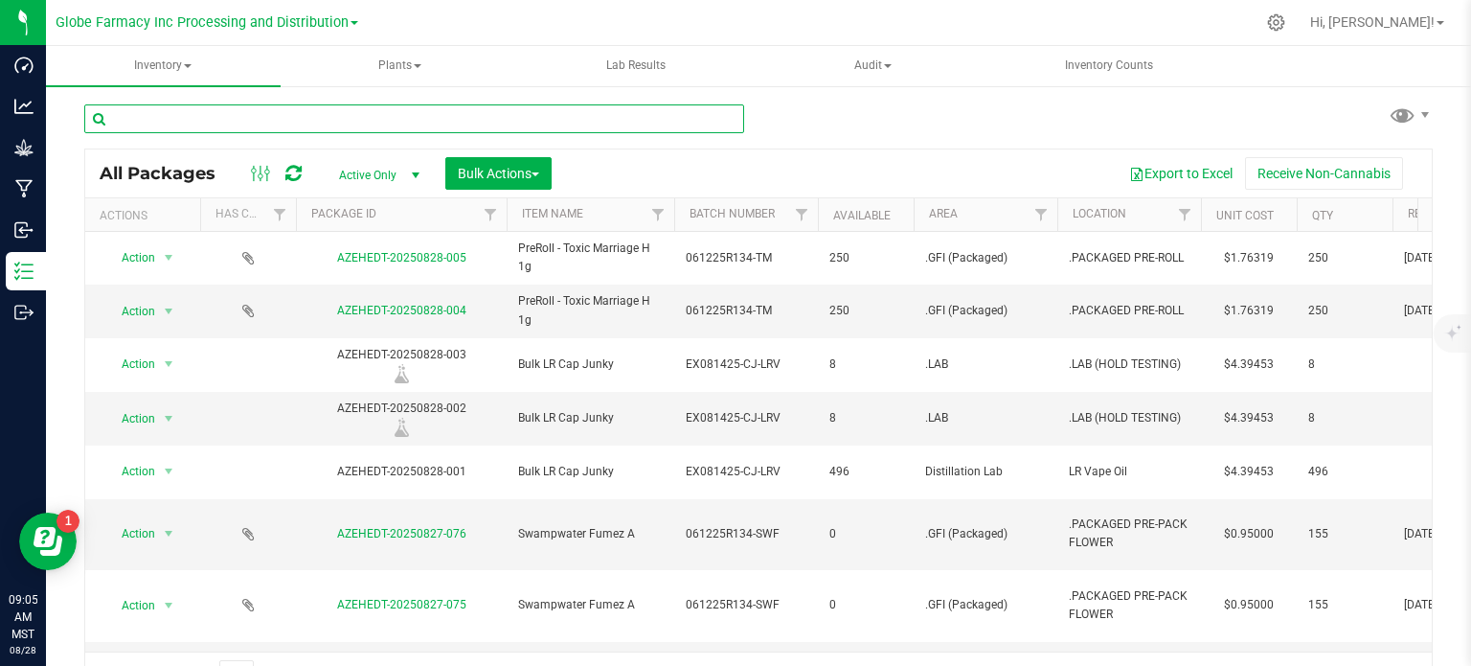
click at [209, 118] on input "text" at bounding box center [414, 118] width 660 height 29
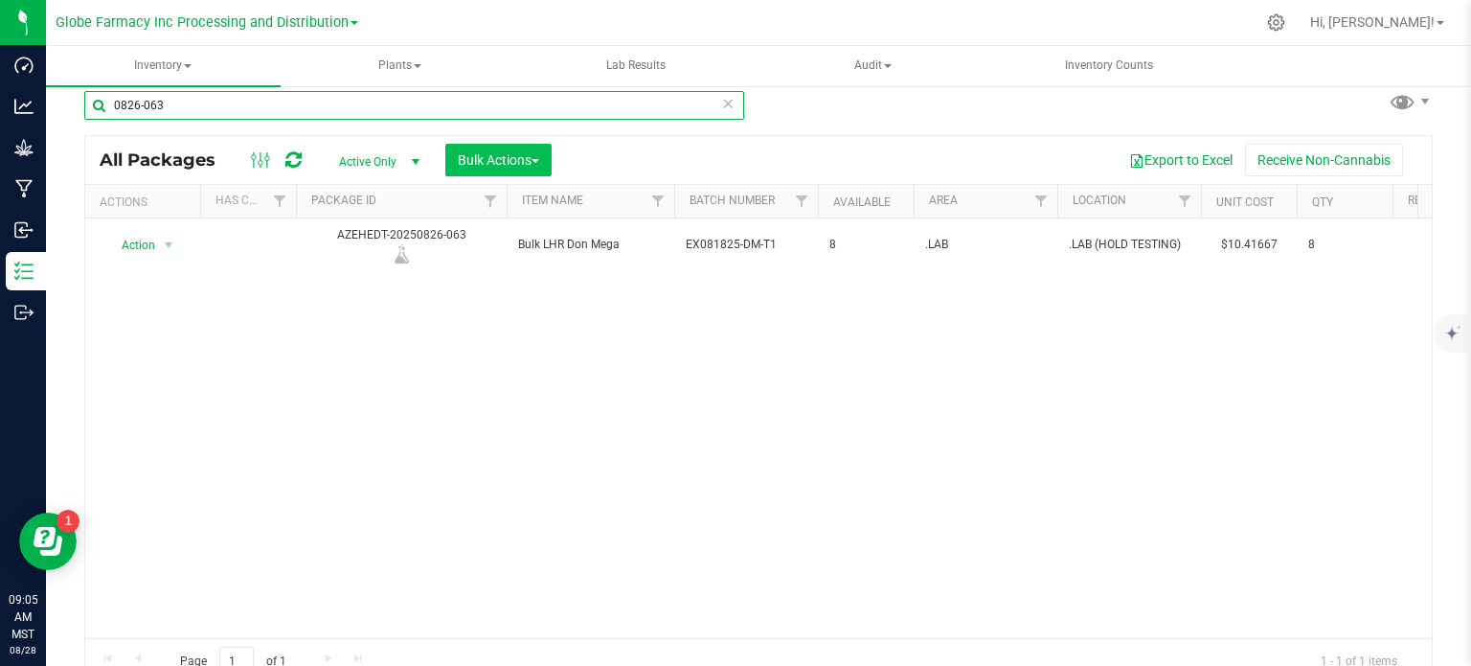
type input "0826-063"
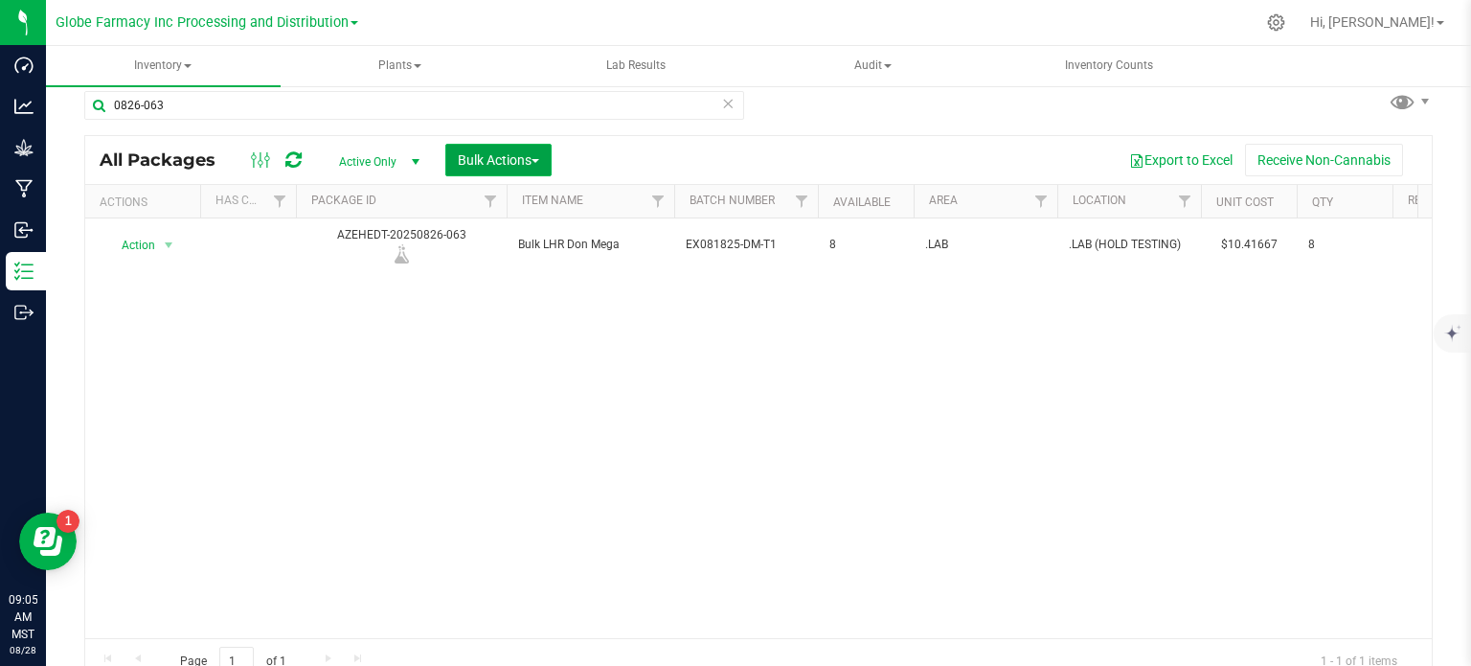
click at [487, 161] on span "Bulk Actions" at bounding box center [498, 159] width 81 height 15
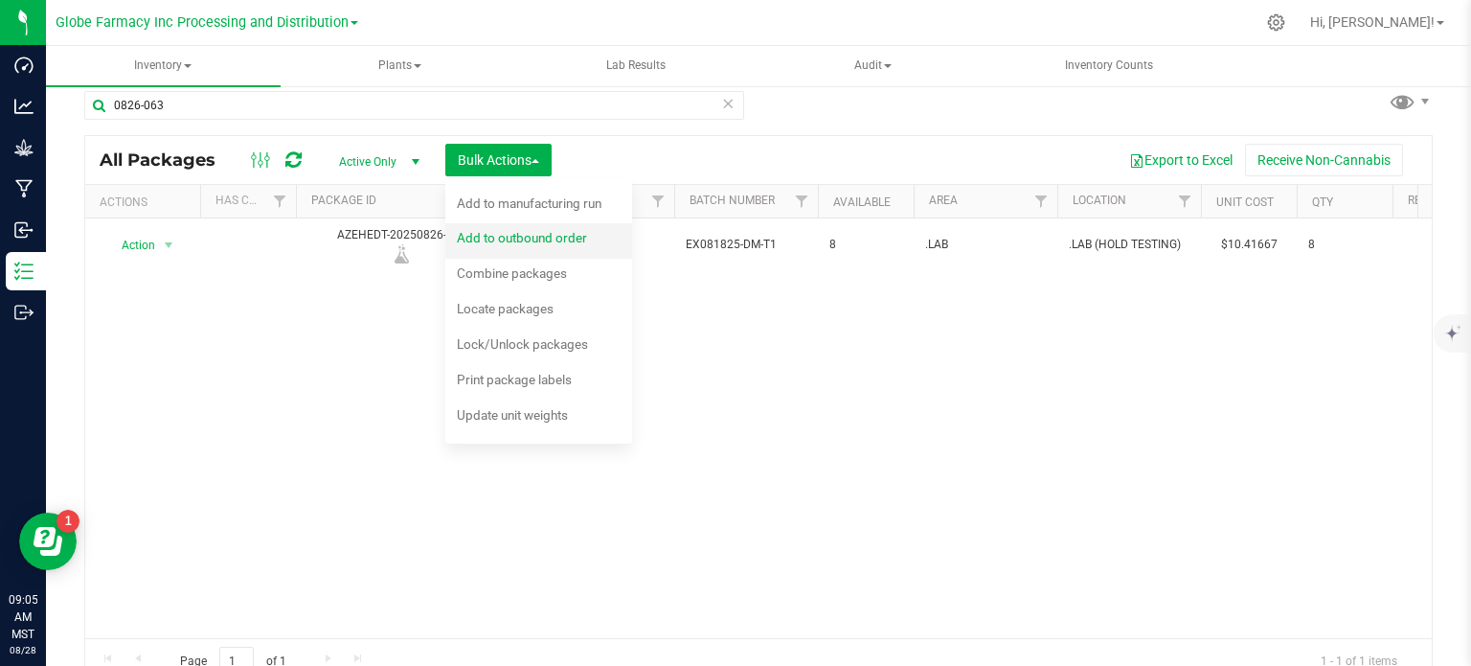
click at [511, 238] on span "Add to outbound order" at bounding box center [522, 237] width 130 height 15
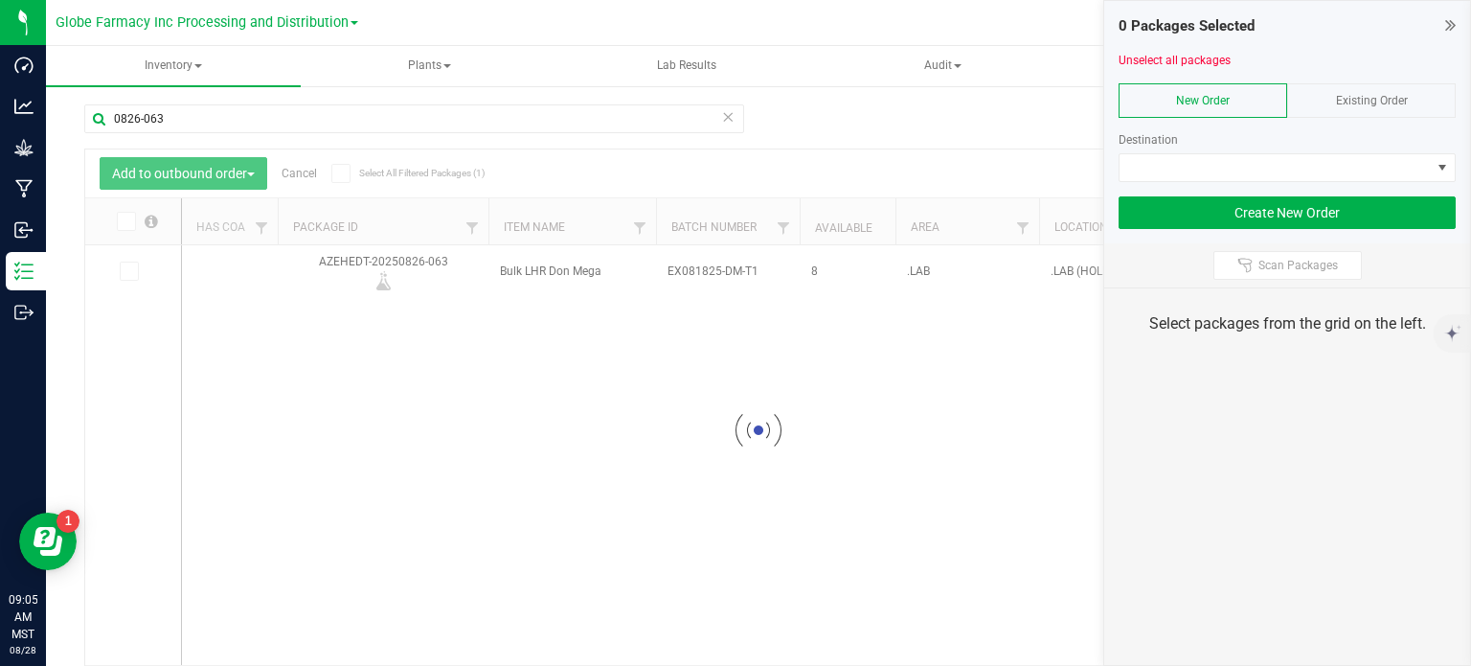
scroll to position [16, 0]
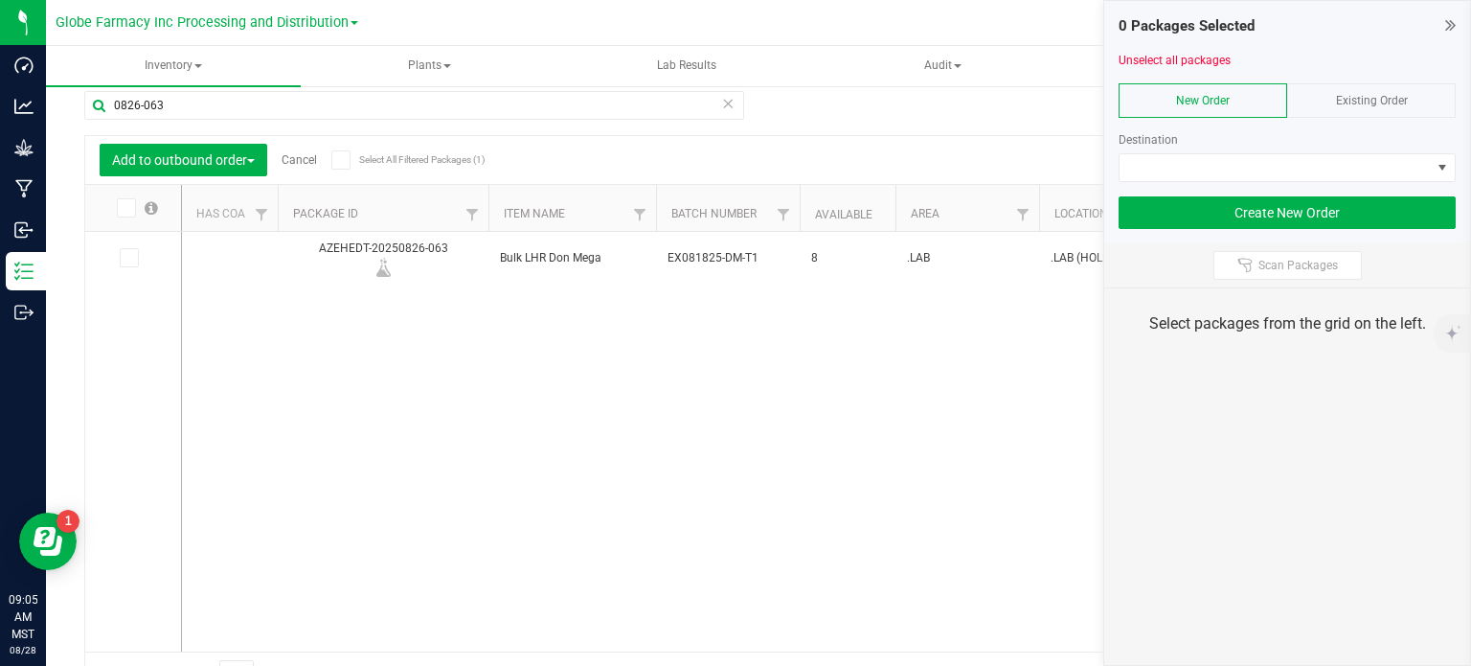
click at [1449, 29] on icon at bounding box center [1450, 24] width 11 height 19
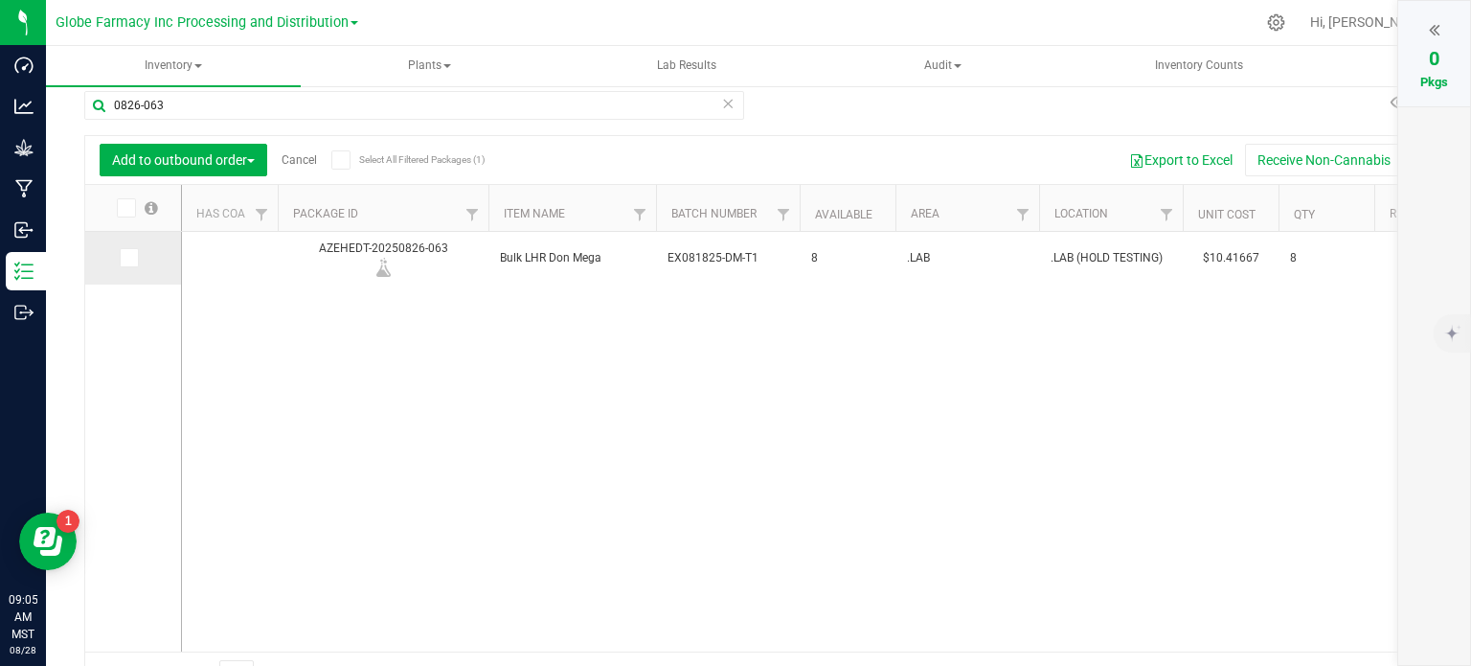
click at [130, 258] on icon at bounding box center [128, 258] width 12 height 0
click at [0, 0] on input "checkbox" at bounding box center [0, 0] width 0 height 0
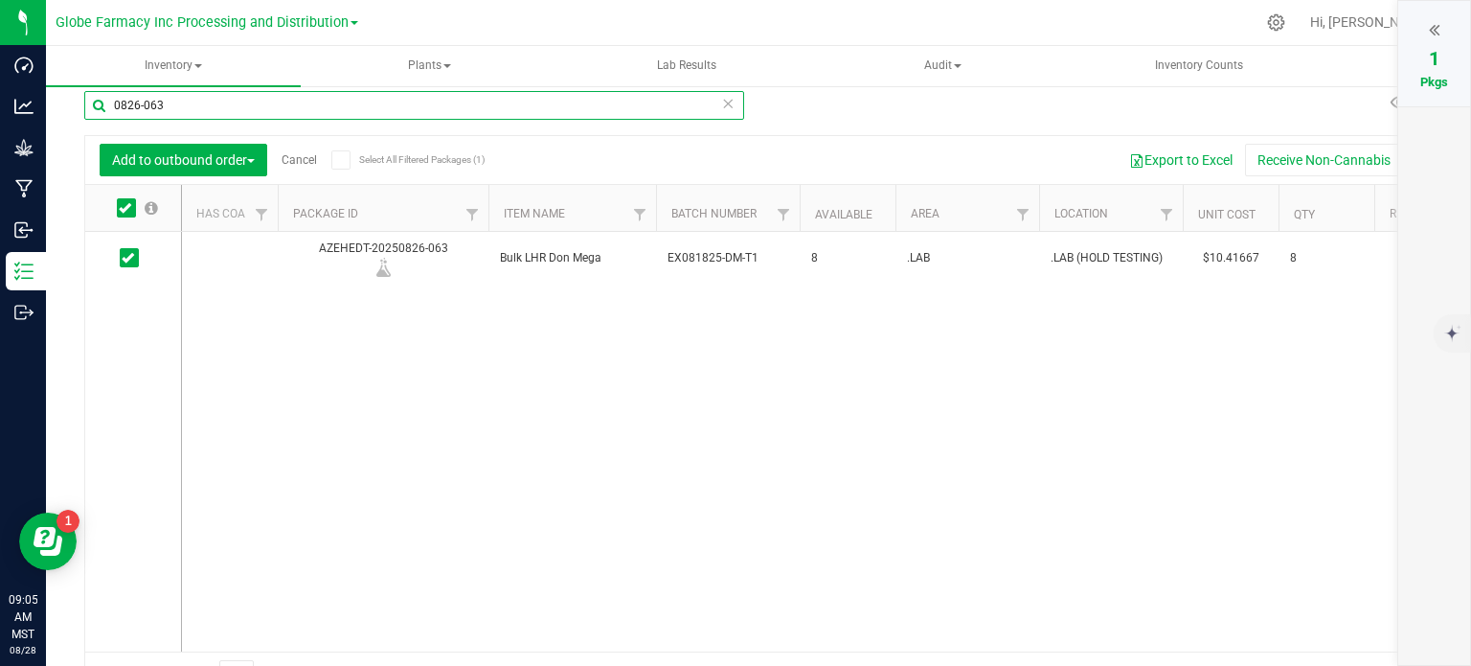
click at [206, 103] on input "0826-063" at bounding box center [414, 105] width 660 height 29
type input "0828-003"
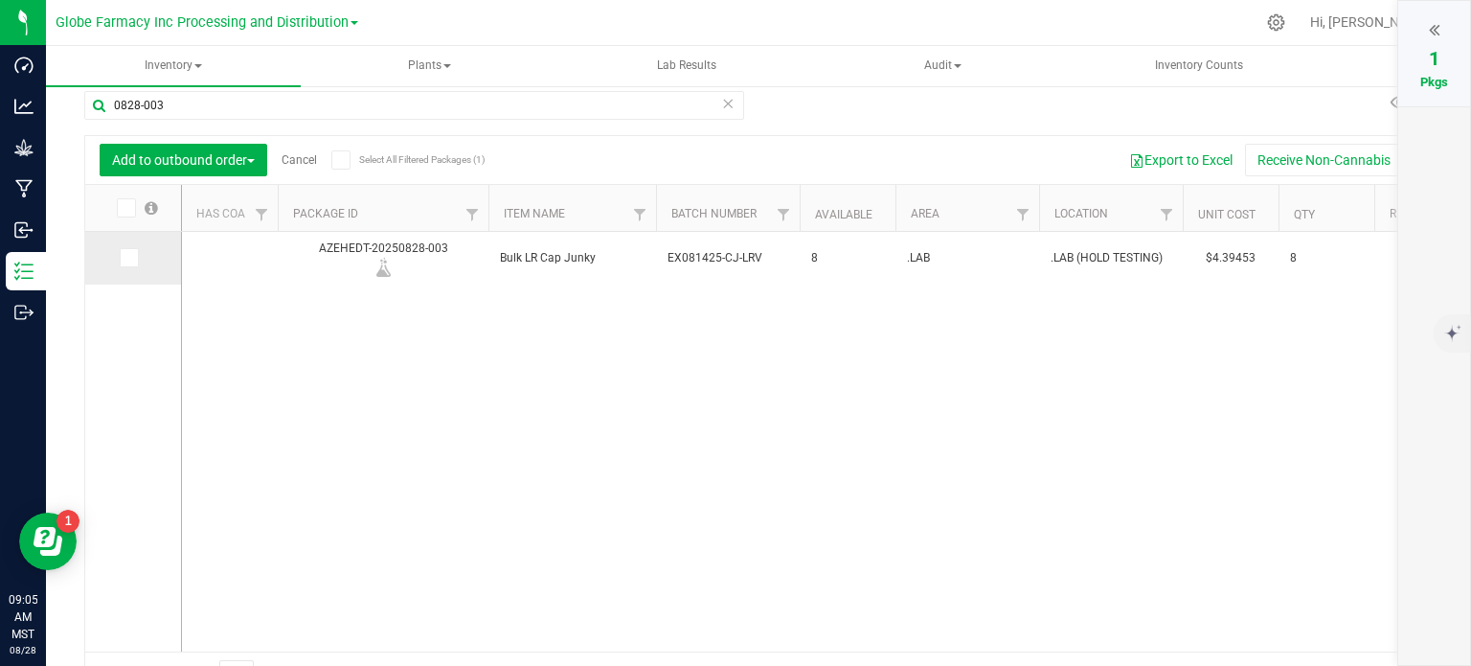
click at [134, 260] on span at bounding box center [129, 257] width 19 height 19
click at [0, 0] on input "checkbox" at bounding box center [0, 0] width 0 height 0
click at [1431, 34] on icon at bounding box center [1434, 29] width 11 height 19
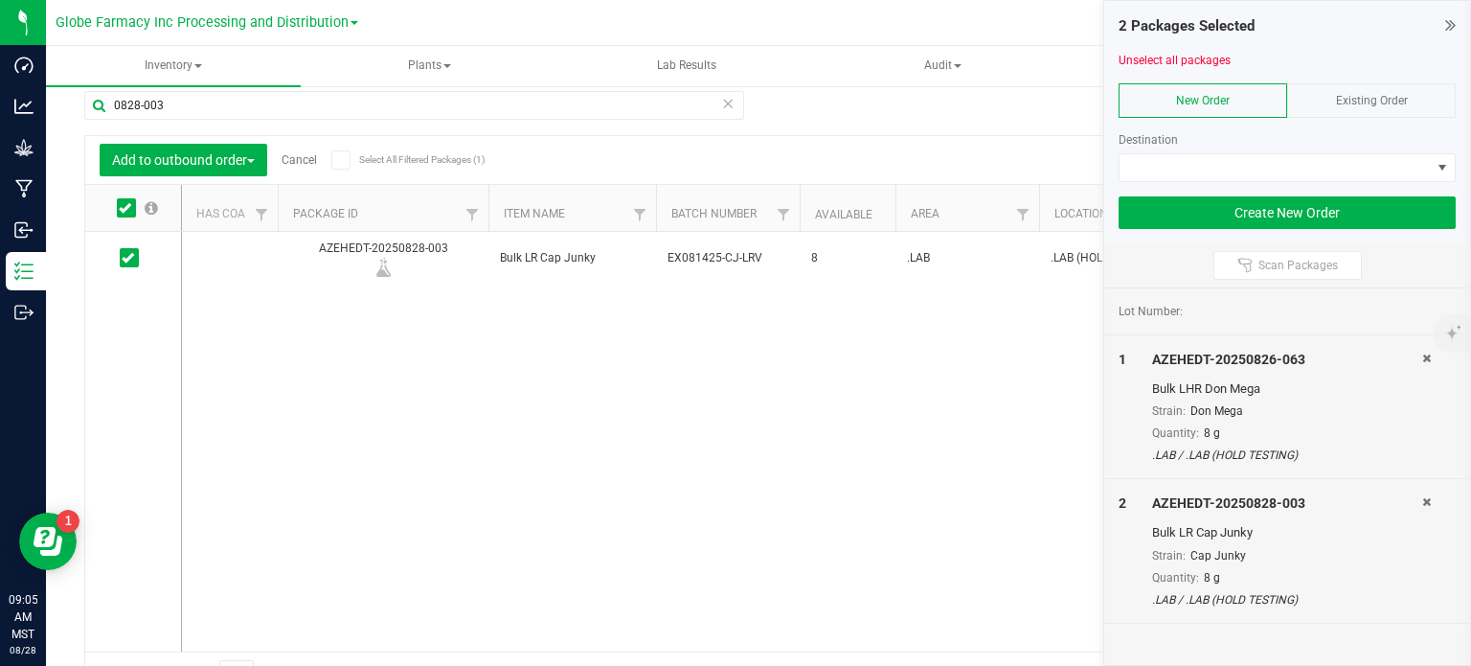
click at [1379, 104] on span "Existing Order" at bounding box center [1372, 100] width 72 height 13
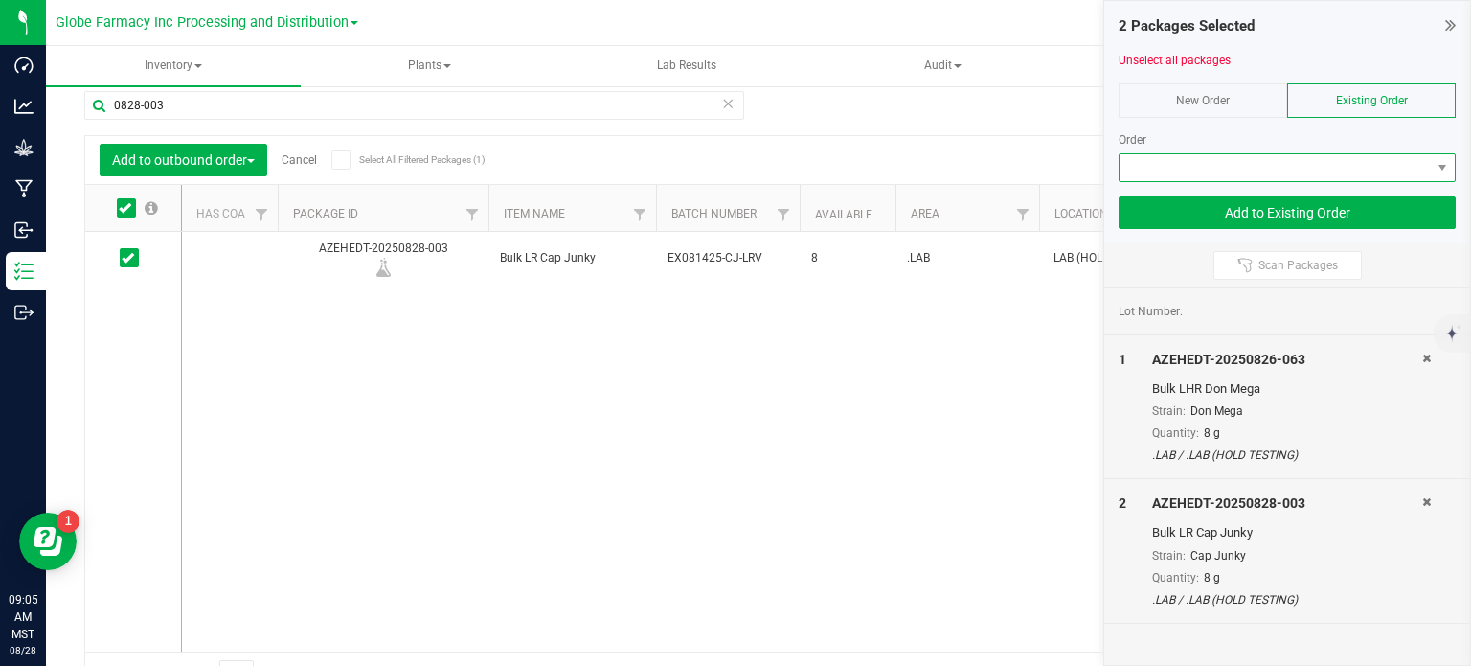
click at [1201, 165] on span at bounding box center [1275, 167] width 311 height 27
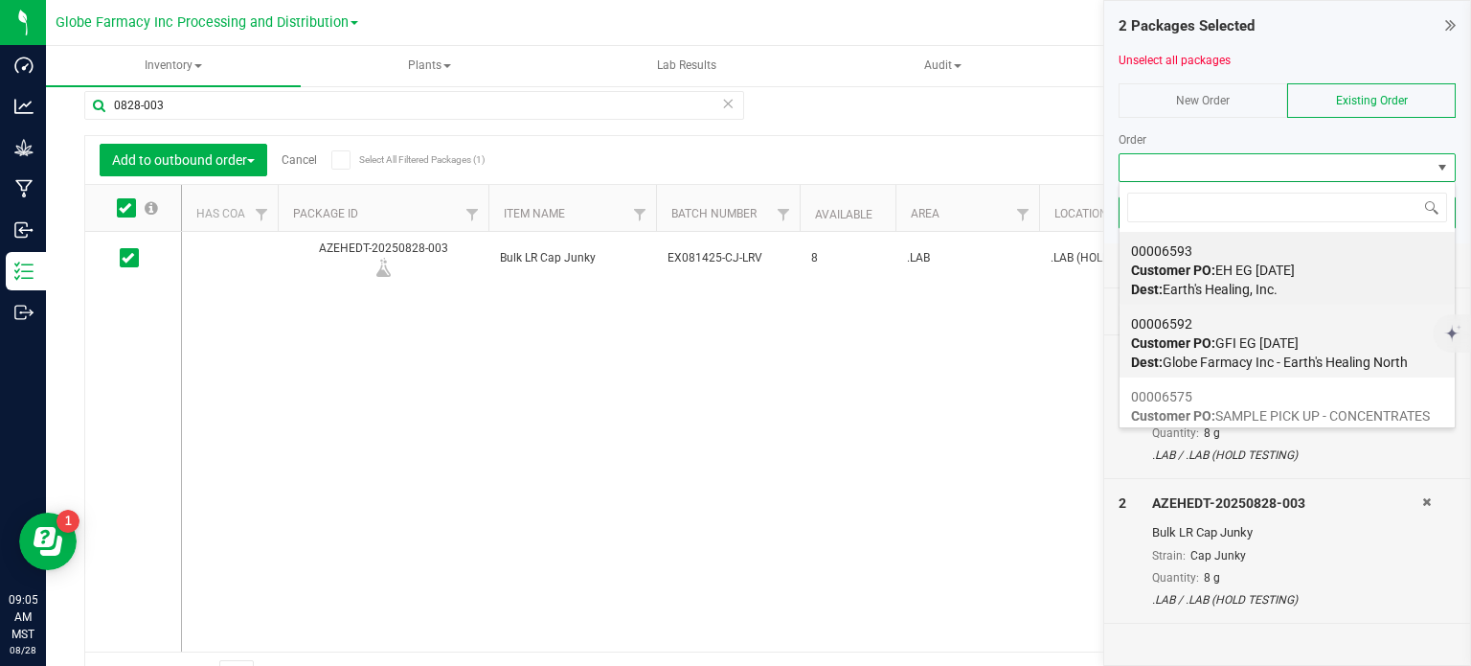
scroll to position [100, 0]
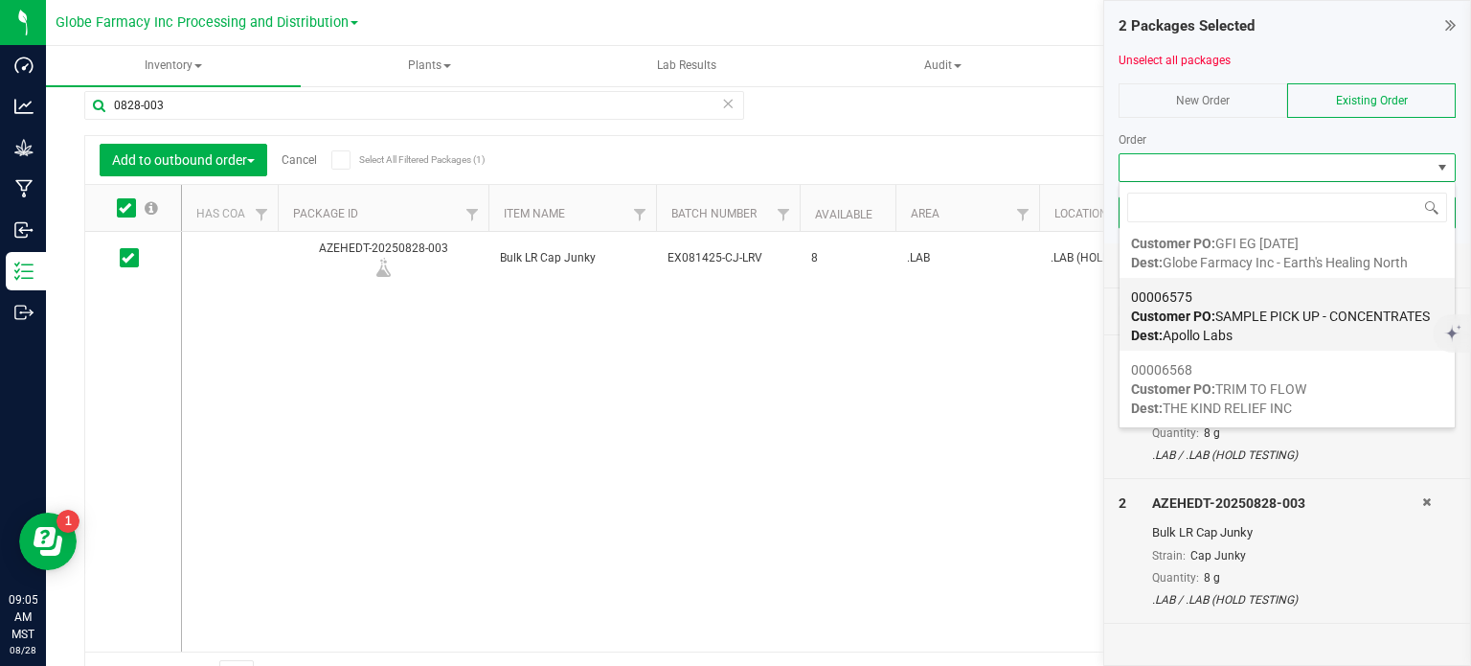
click at [1262, 317] on span "Customer PO: SAMPLE PICK UP - CONCENTRATES" at bounding box center [1280, 315] width 299 height 15
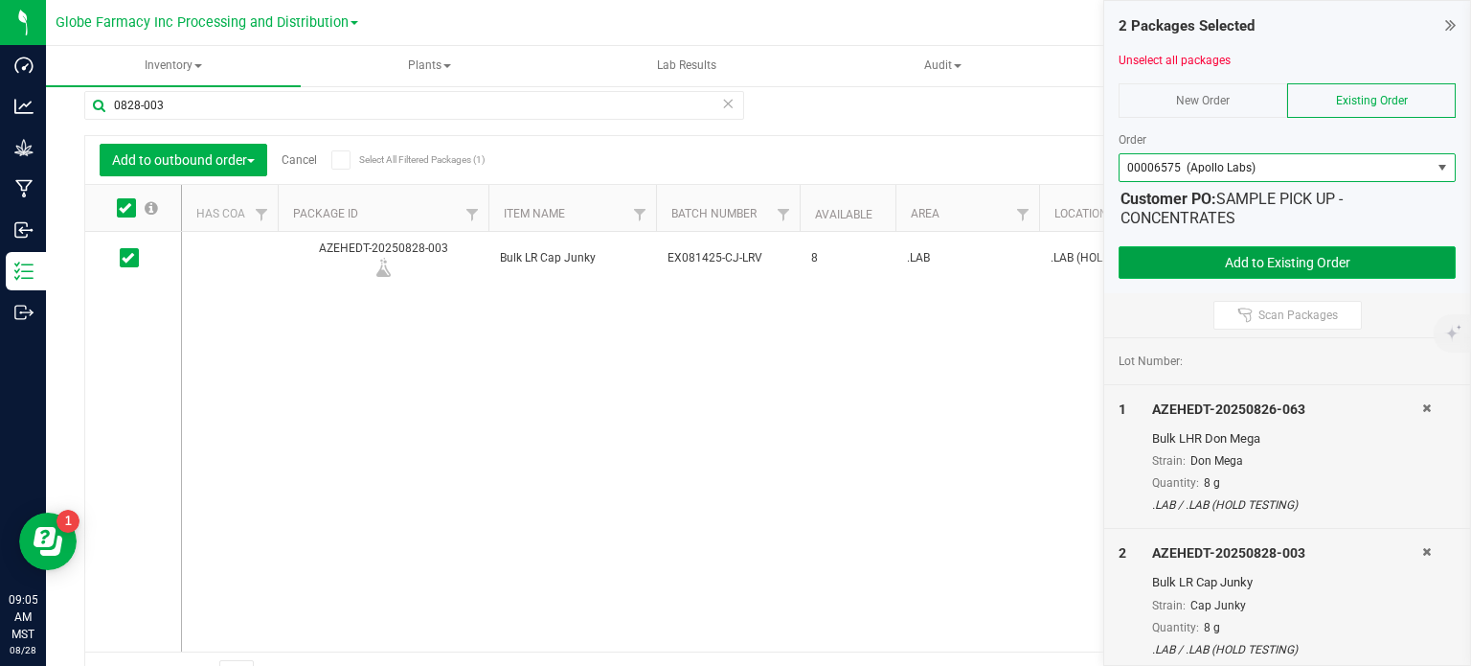
click at [1243, 248] on button "Add to Existing Order" at bounding box center [1287, 262] width 337 height 33
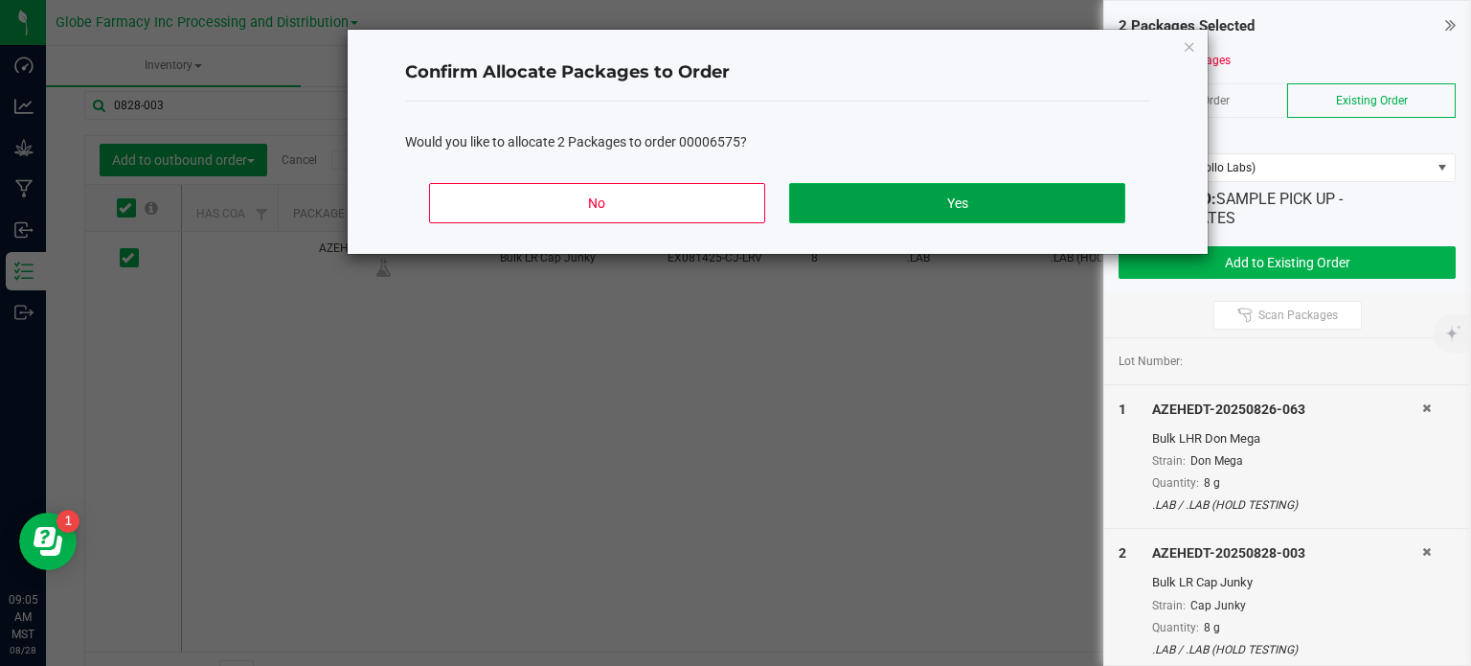
click at [1014, 217] on button "Yes" at bounding box center [956, 203] width 335 height 40
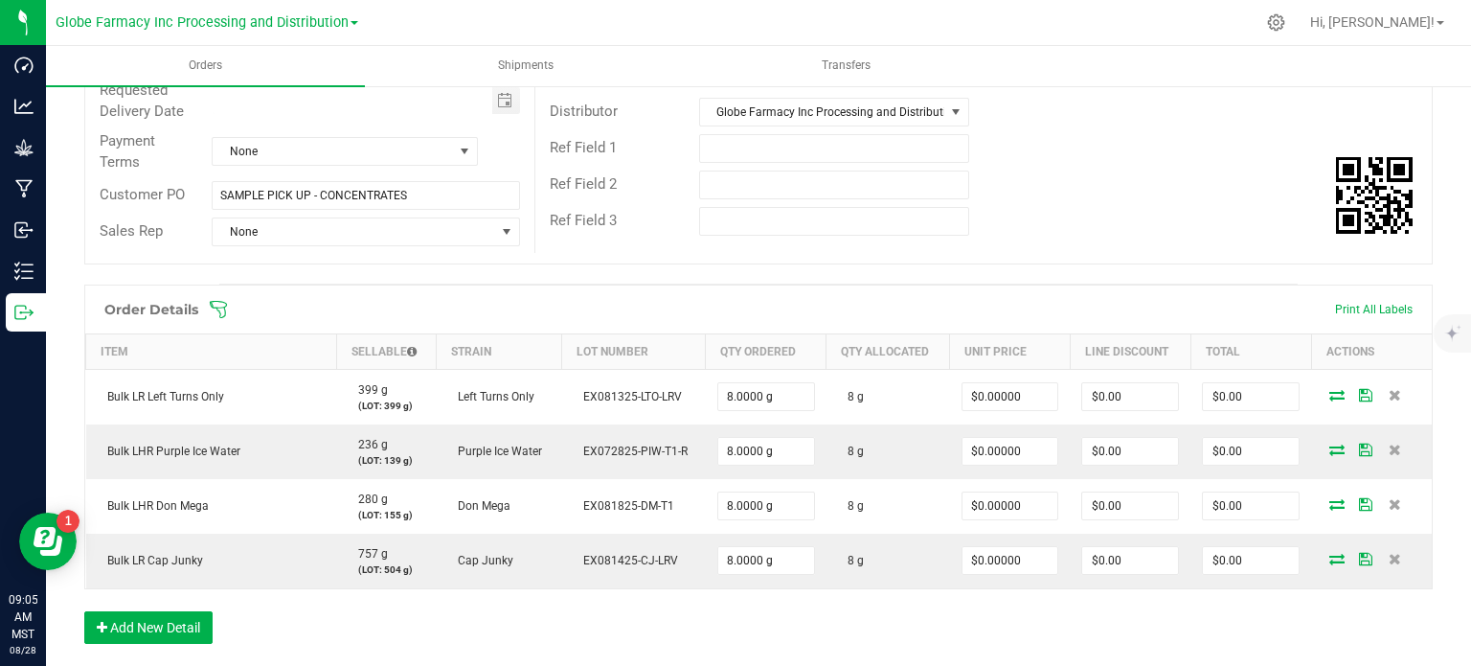
scroll to position [16, 0]
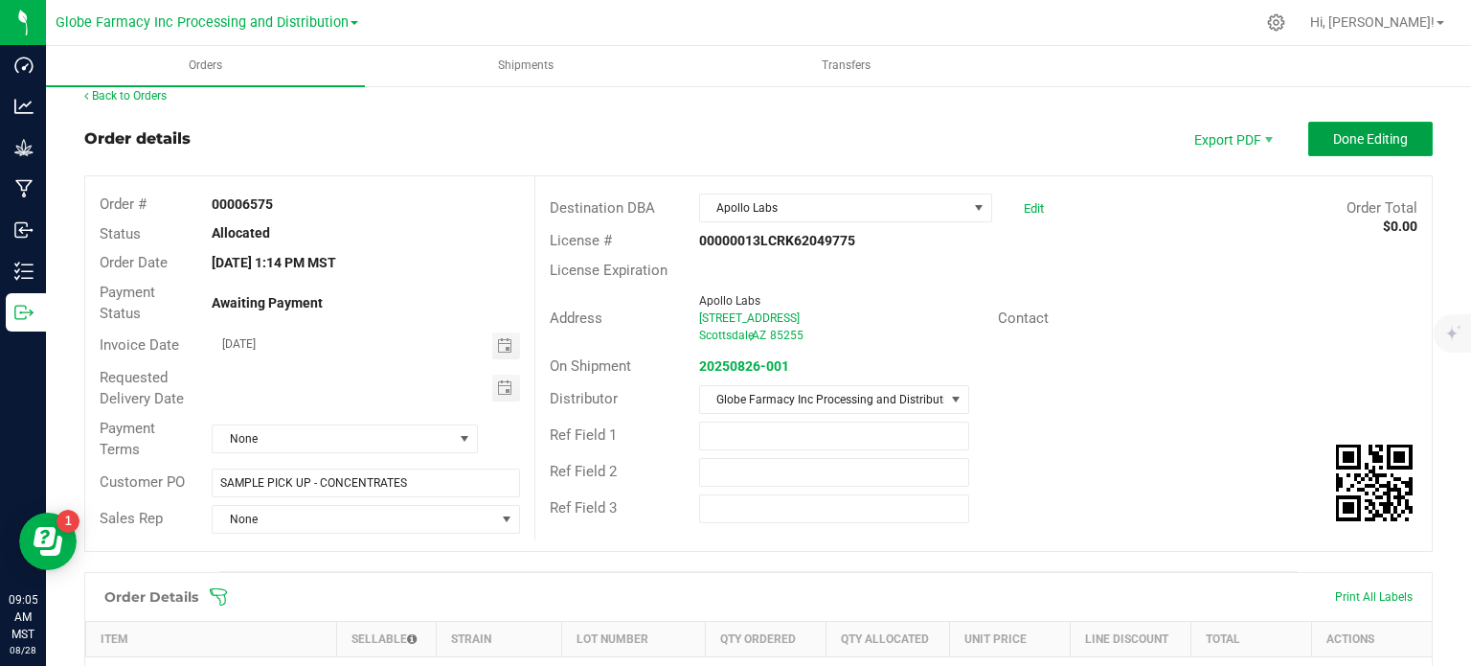
drag, startPoint x: 1362, startPoint y: 149, endPoint x: 1099, endPoint y: 149, distance: 262.4
click at [1362, 149] on button "Done Editing" at bounding box center [1370, 139] width 125 height 34
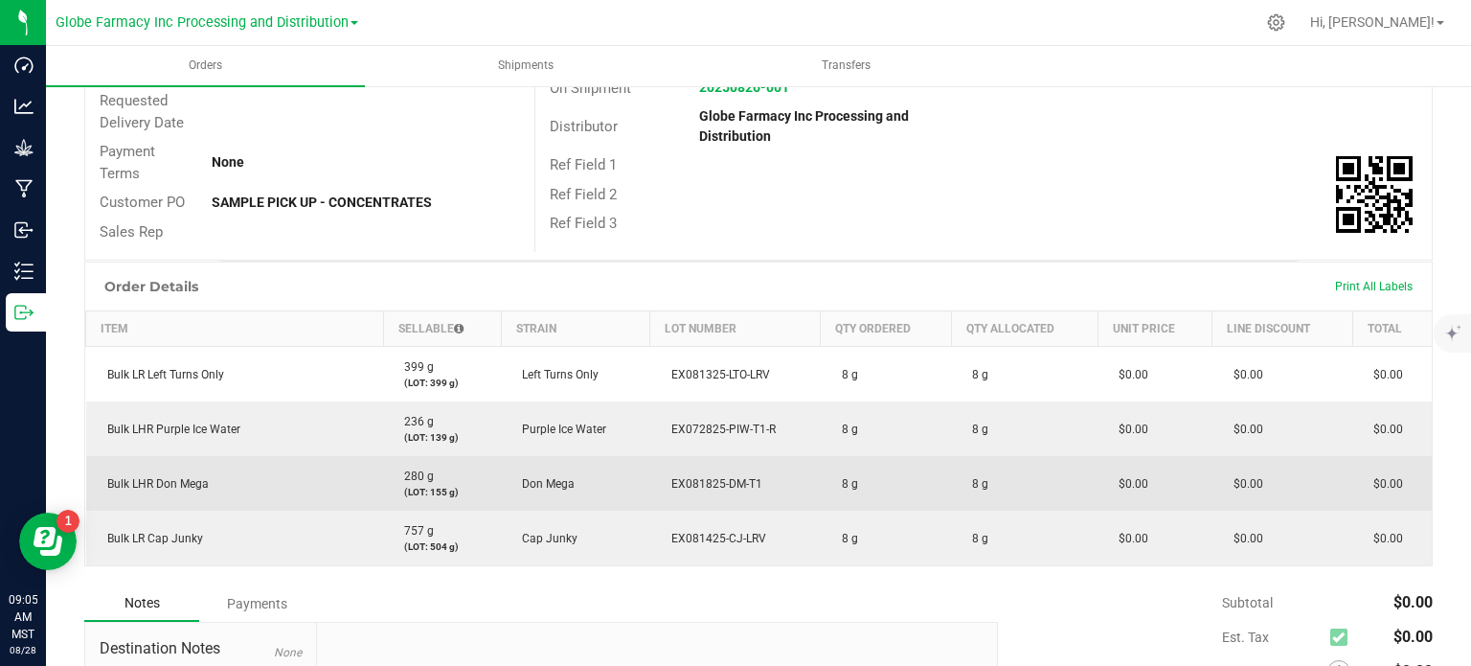
scroll to position [304, 0]
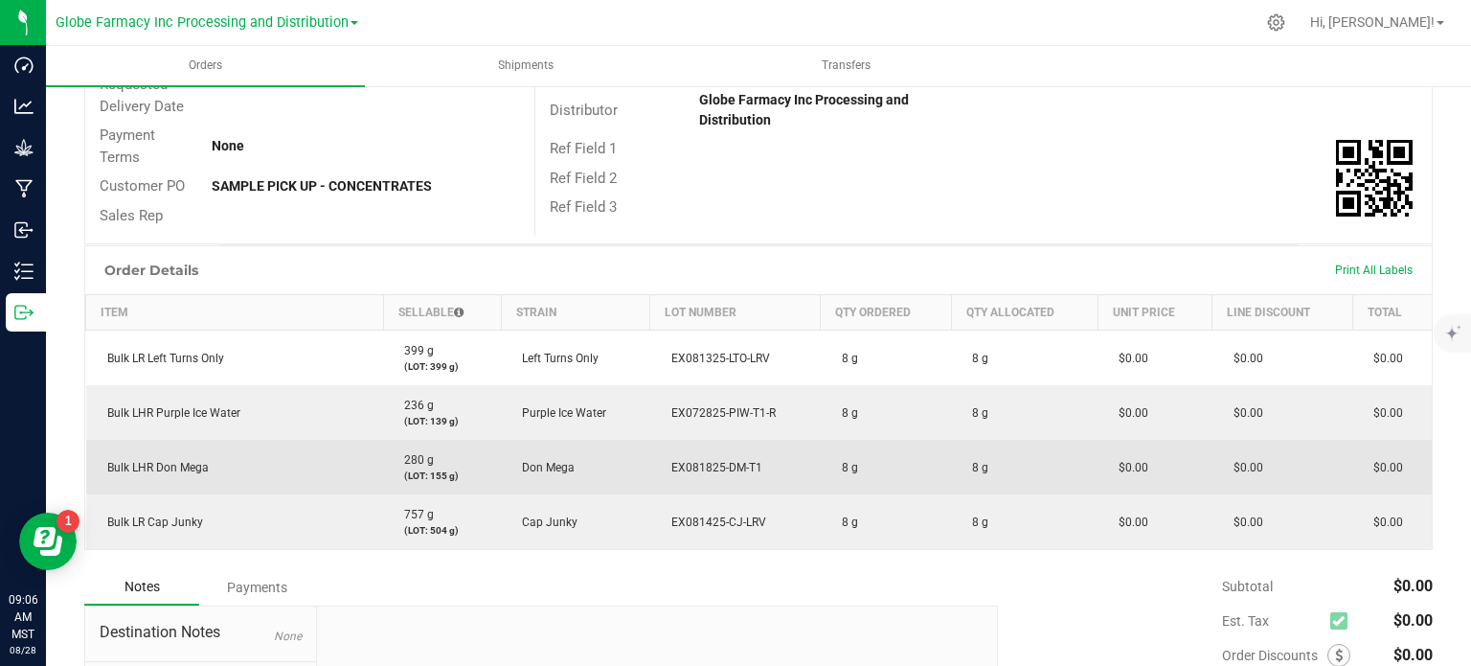
click at [705, 465] on span "EX081825-DM-T1" at bounding box center [712, 467] width 101 height 13
copy span "EX081825-DM-T1"
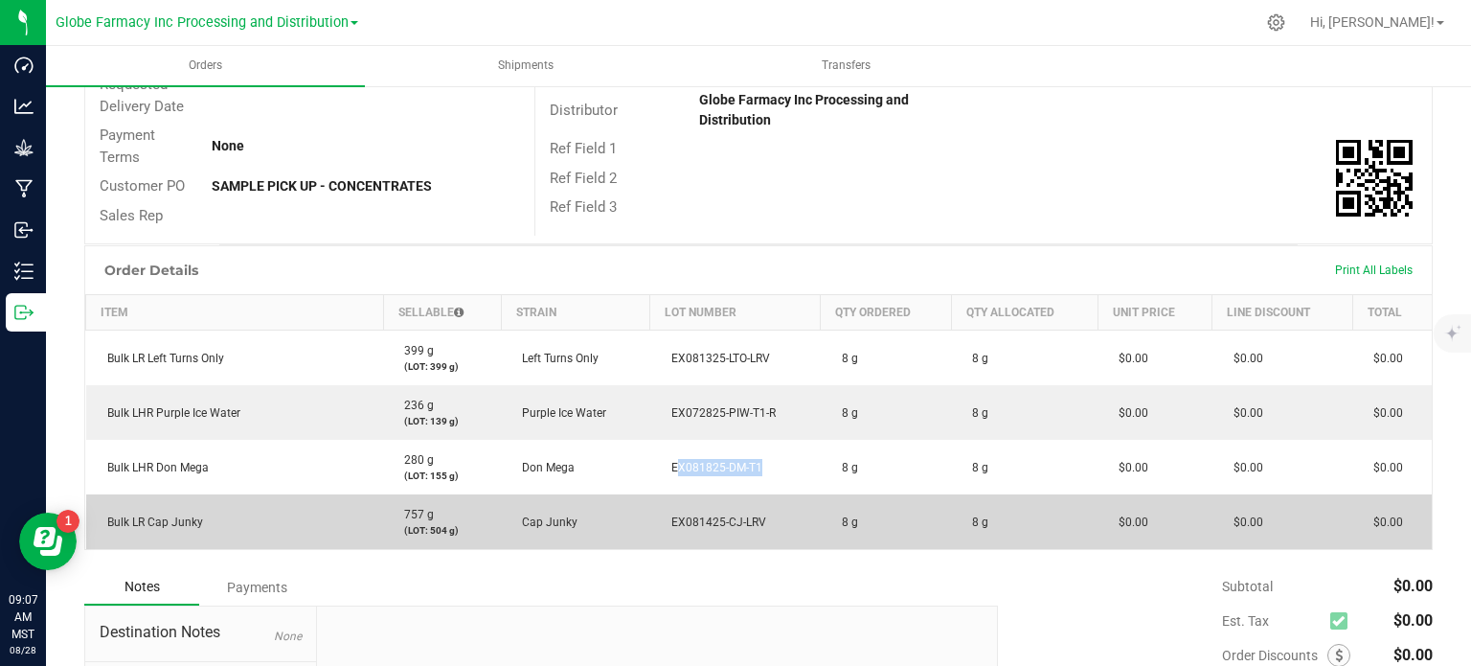
click at [701, 519] on span "EX081425-CJ-LRV" at bounding box center [714, 521] width 104 height 13
copy span "EX081425-CJ-LRV"
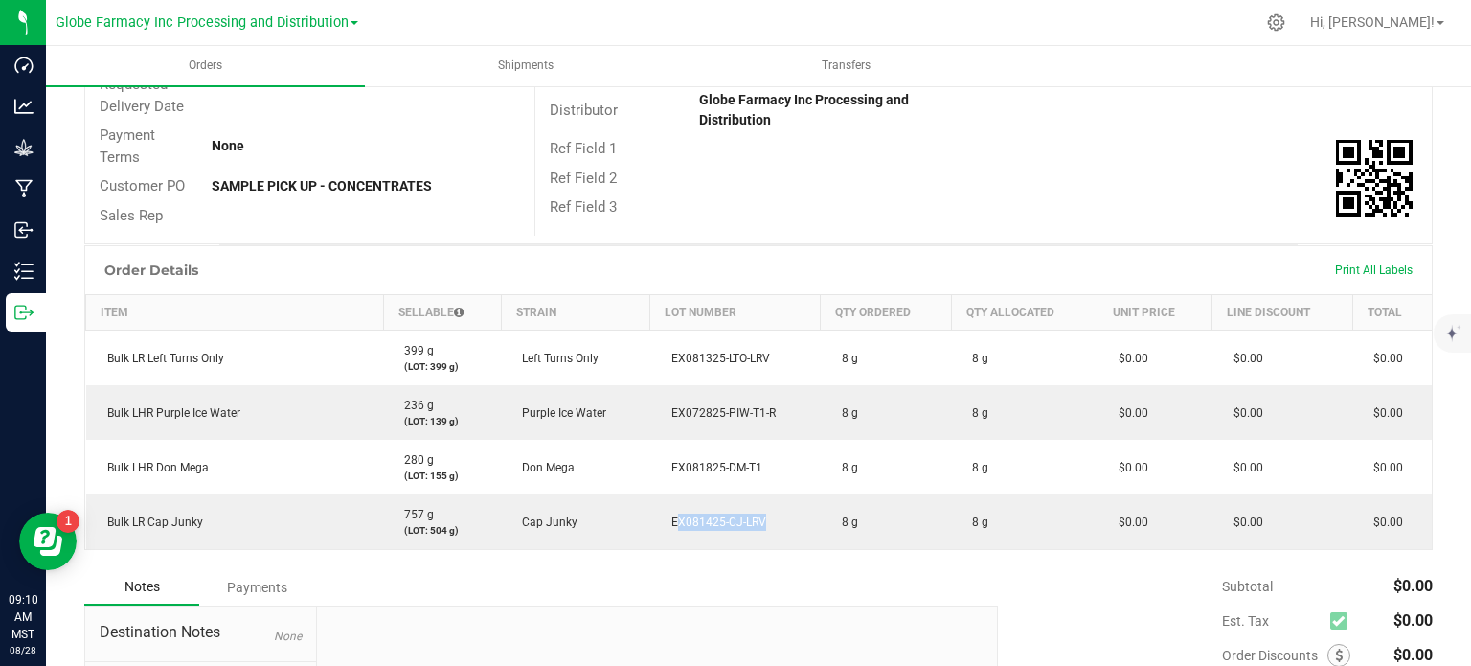
drag, startPoint x: 879, startPoint y: 573, endPoint x: 856, endPoint y: 579, distance: 23.9
click at [879, 573] on div "Notes Payments" at bounding box center [533, 587] width 899 height 36
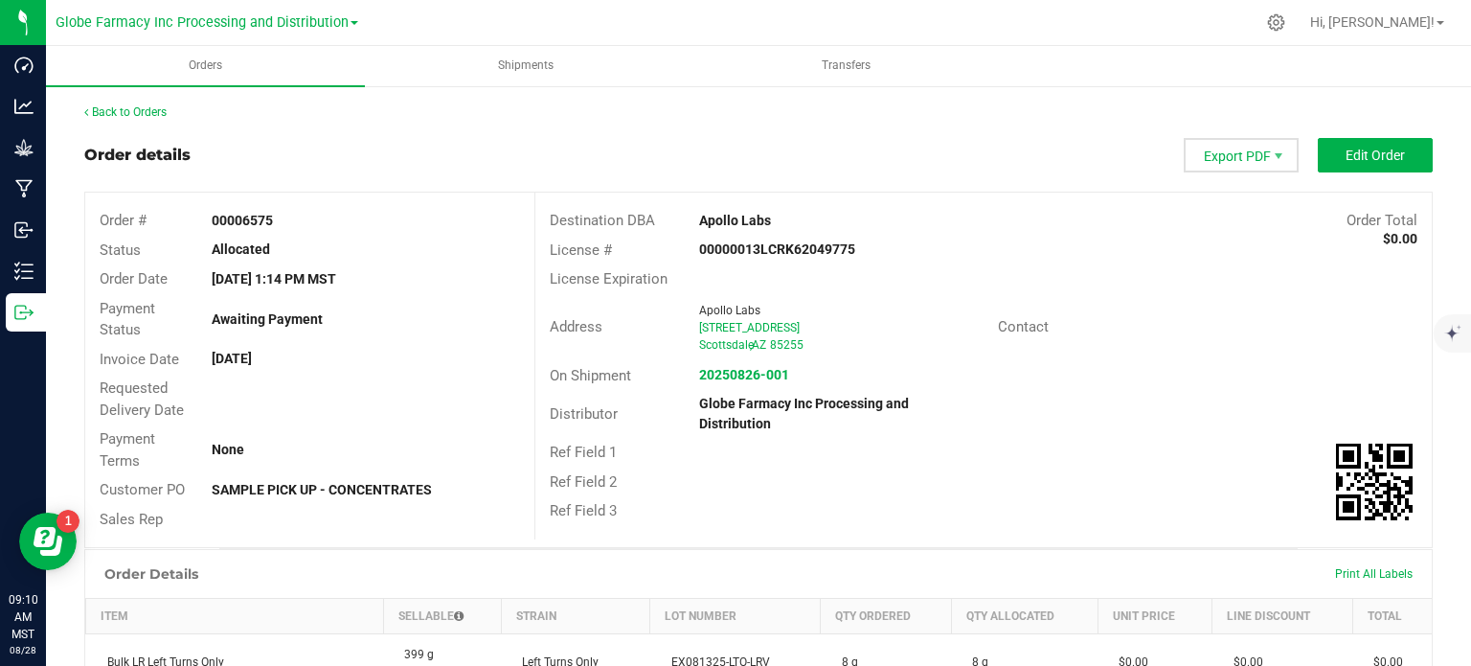
click at [1206, 160] on span "Export PDF" at bounding box center [1241, 155] width 115 height 34
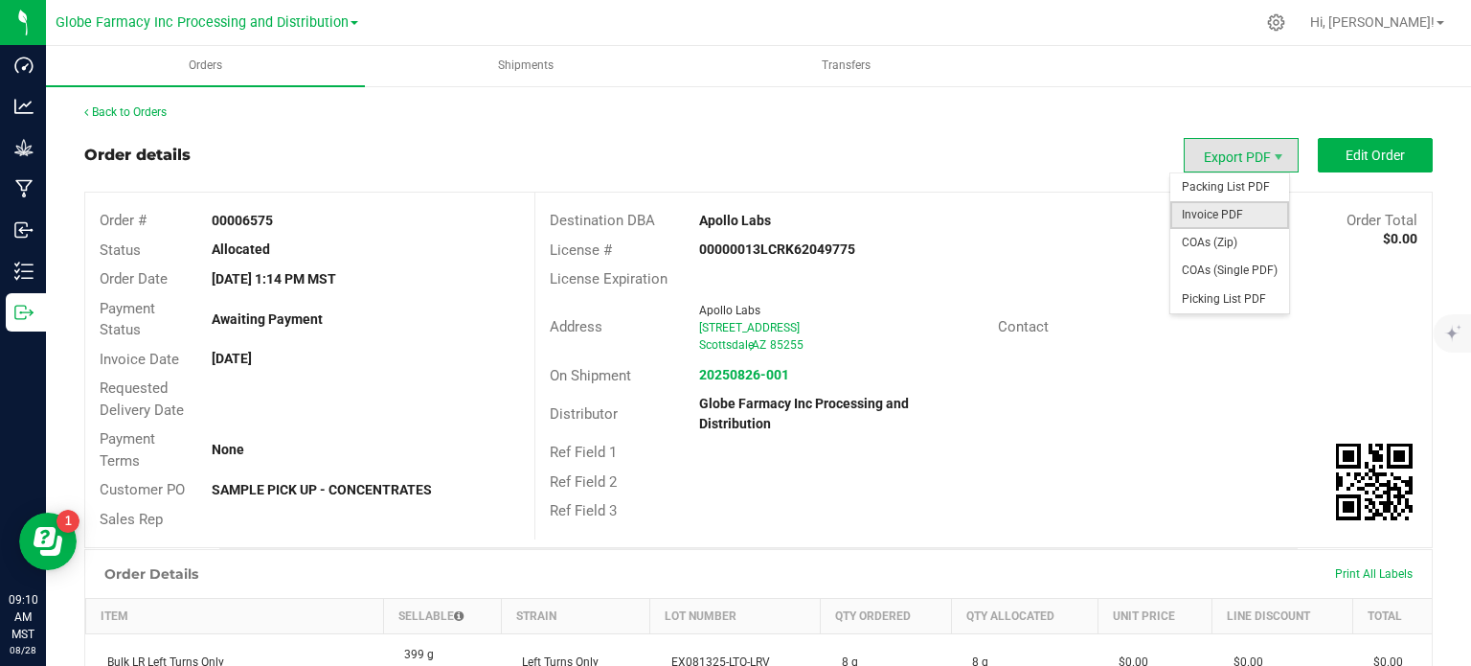
click at [1215, 225] on span "Invoice PDF" at bounding box center [1229, 215] width 119 height 28
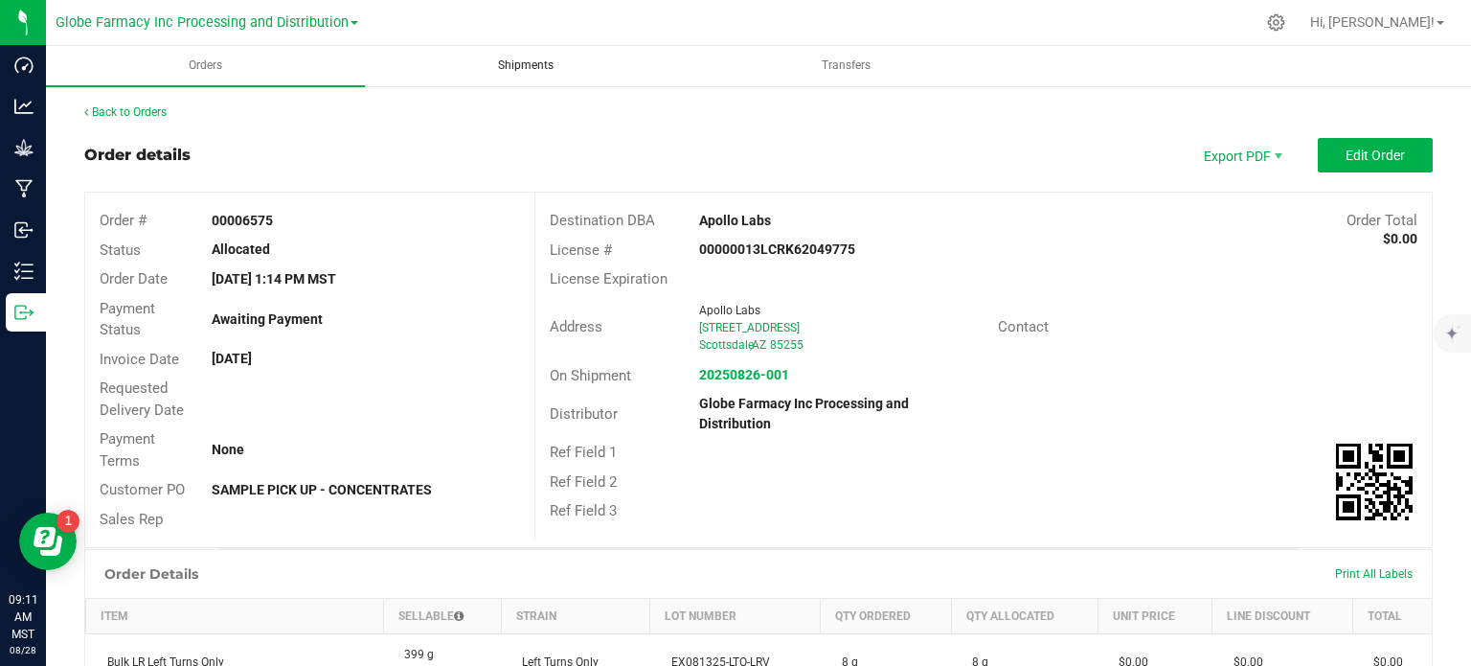
drag, startPoint x: 522, startPoint y: 70, endPoint x: 513, endPoint y: 79, distance: 12.2
click at [522, 70] on span "Shipments" at bounding box center [525, 65] width 107 height 16
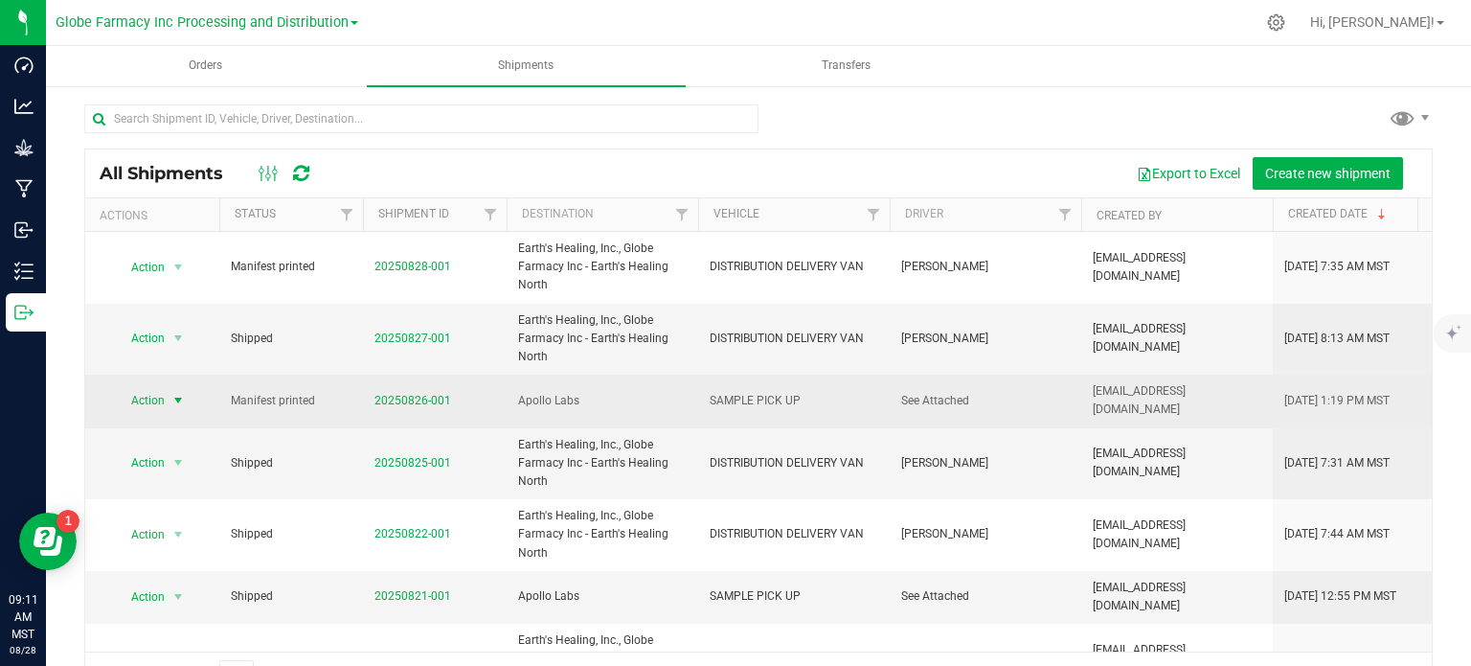
click at [158, 388] on span "Action" at bounding box center [140, 400] width 52 height 27
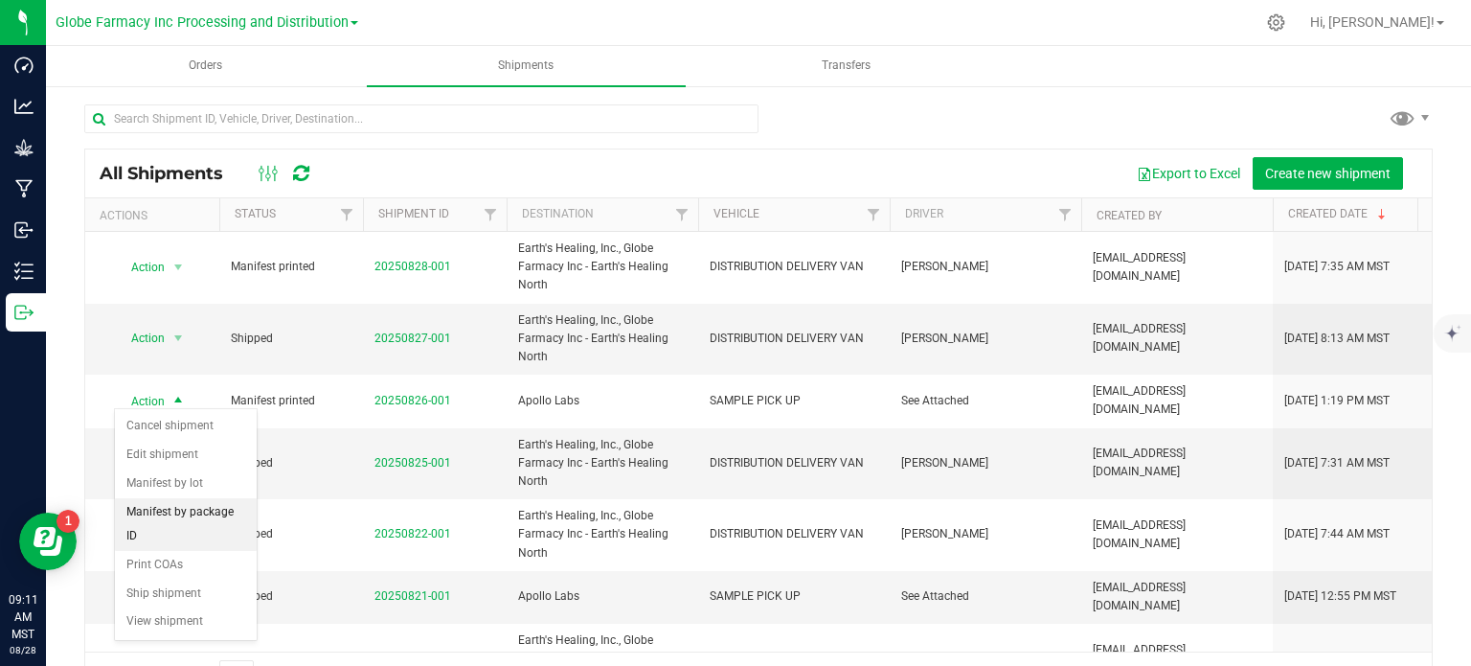
click at [184, 508] on li "Manifest by package ID" at bounding box center [186, 524] width 142 height 53
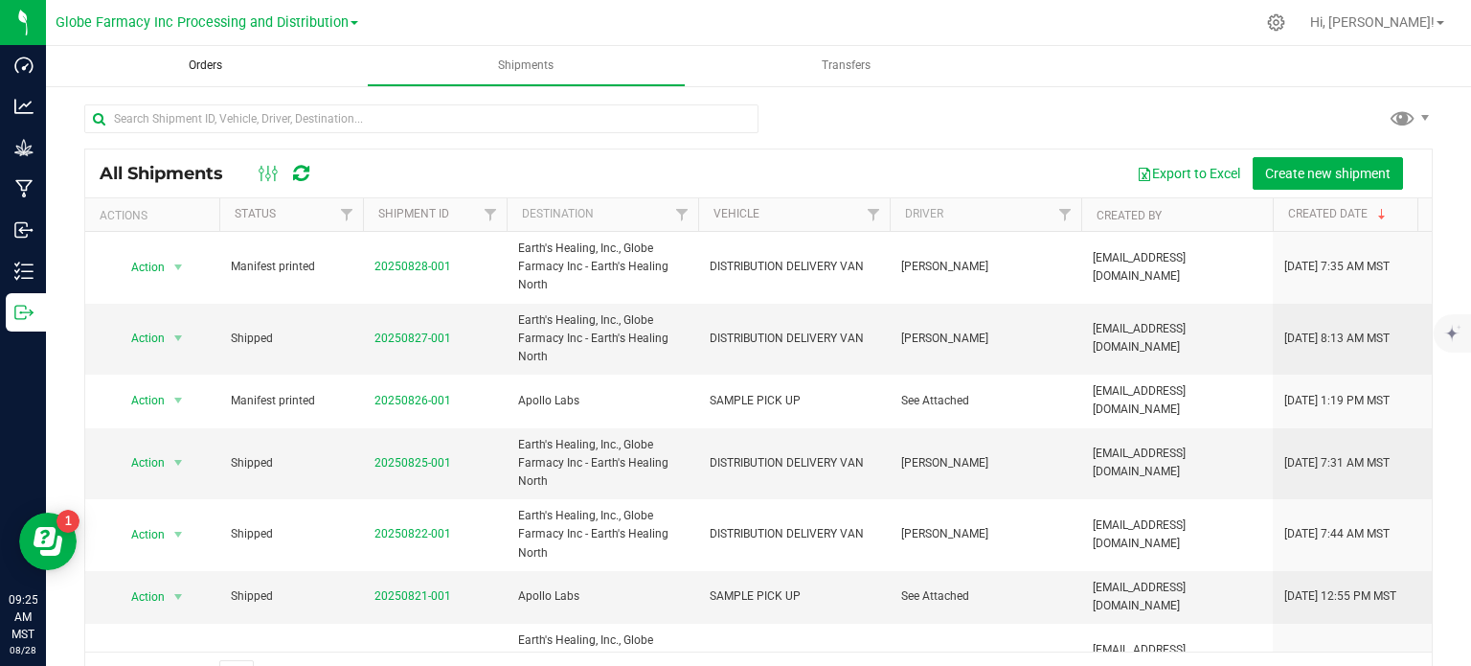
click at [196, 62] on span "Orders" at bounding box center [205, 65] width 85 height 16
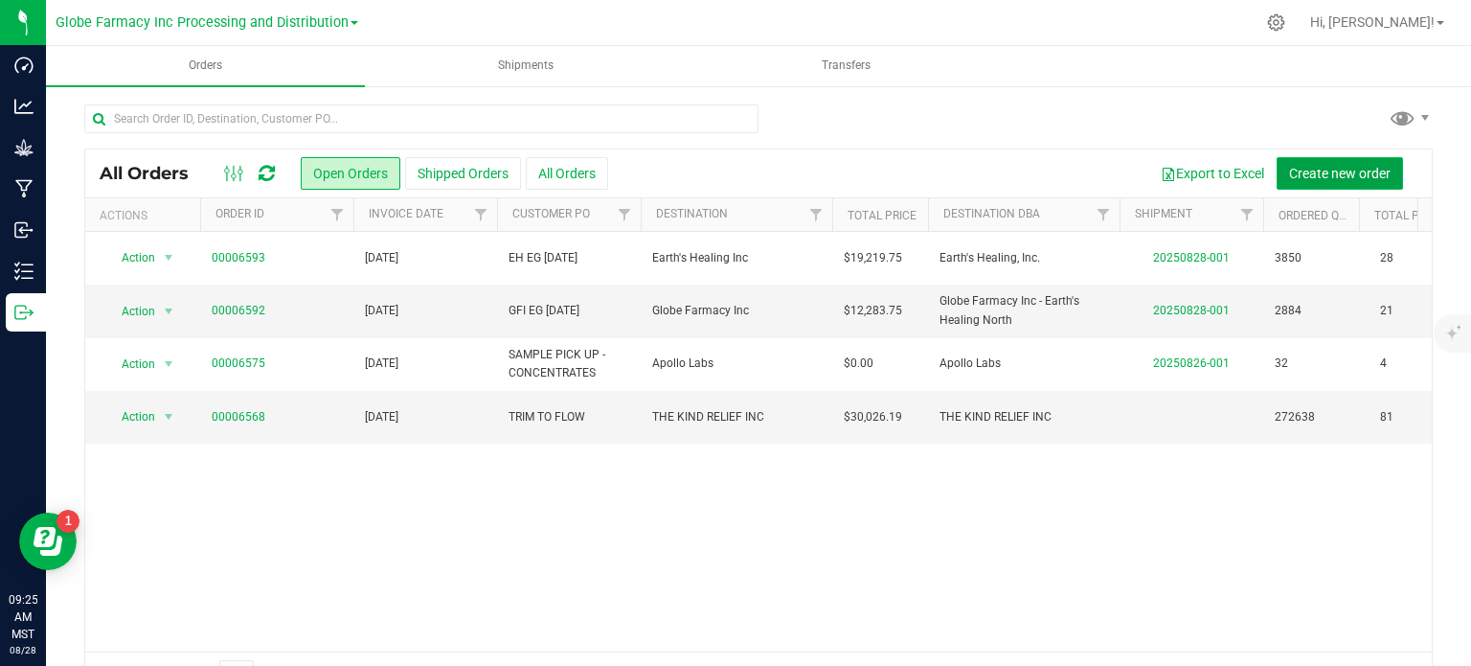
click at [1301, 173] on span "Create new order" at bounding box center [1340, 173] width 102 height 15
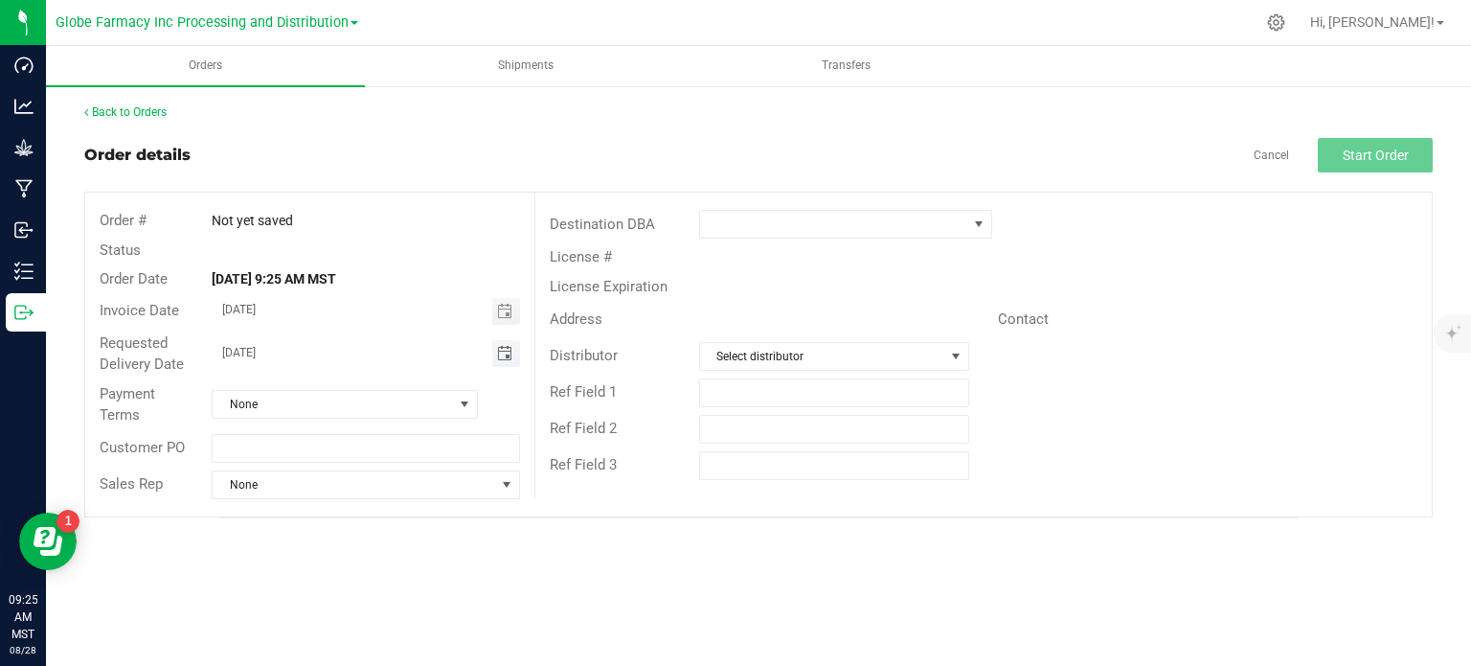
click at [511, 359] on span "Toggle calendar" at bounding box center [504, 353] width 15 height 15
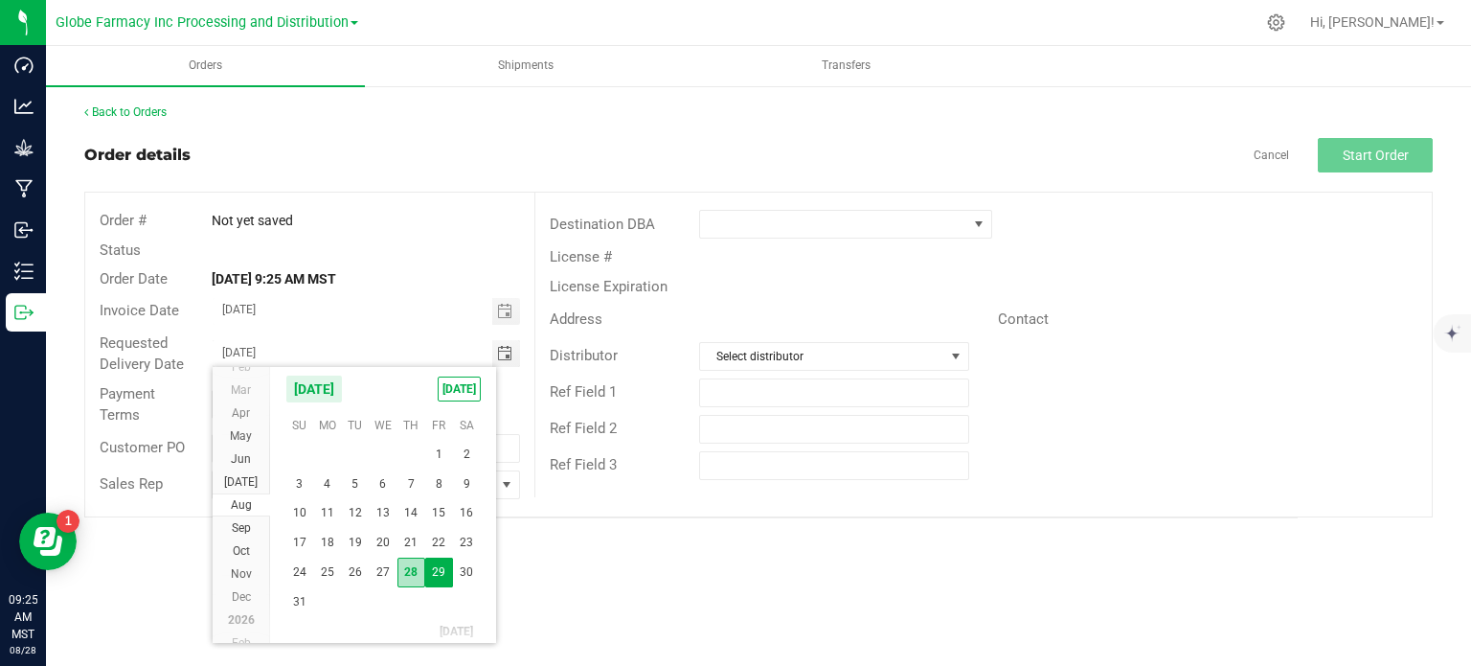
click at [418, 570] on span "28" at bounding box center [411, 572] width 28 height 30
type input "[DATE]"
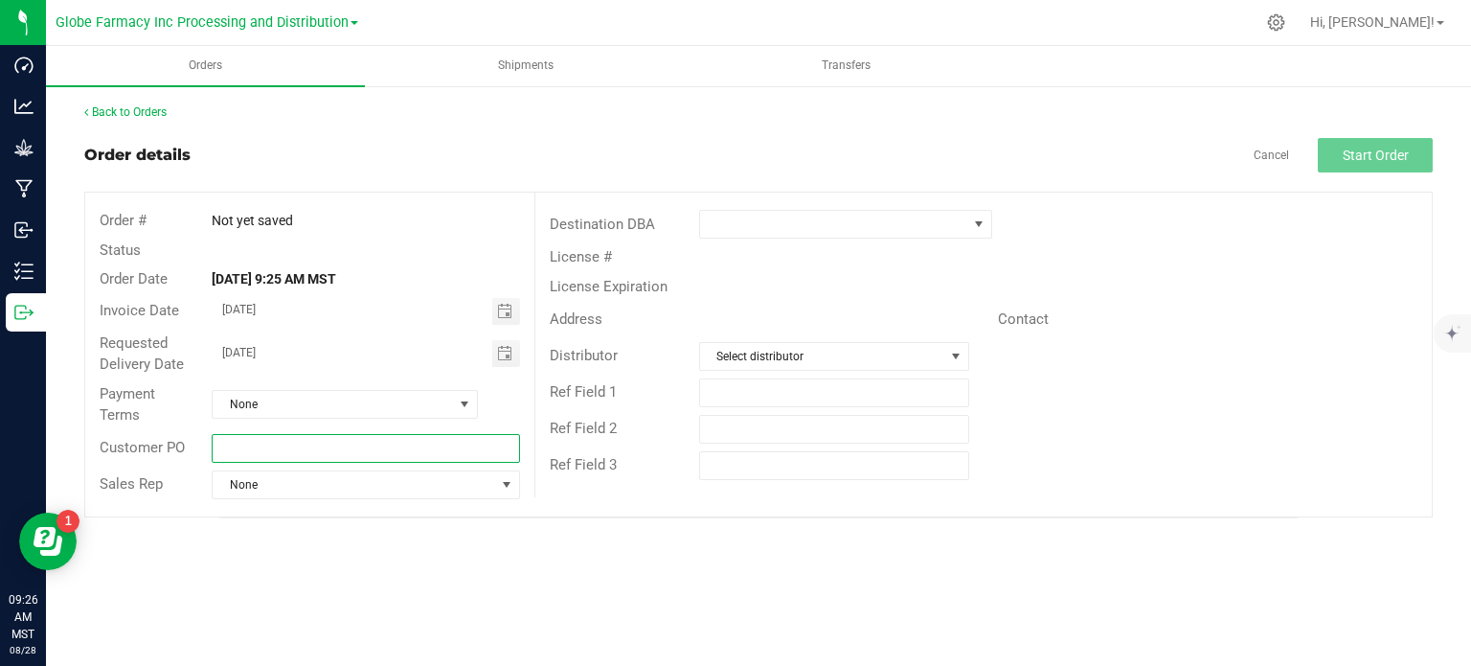
click at [333, 451] on input "text" at bounding box center [365, 448] width 307 height 29
type input "EH SUPPLIES [DATE]"
click at [714, 230] on span at bounding box center [833, 224] width 267 height 27
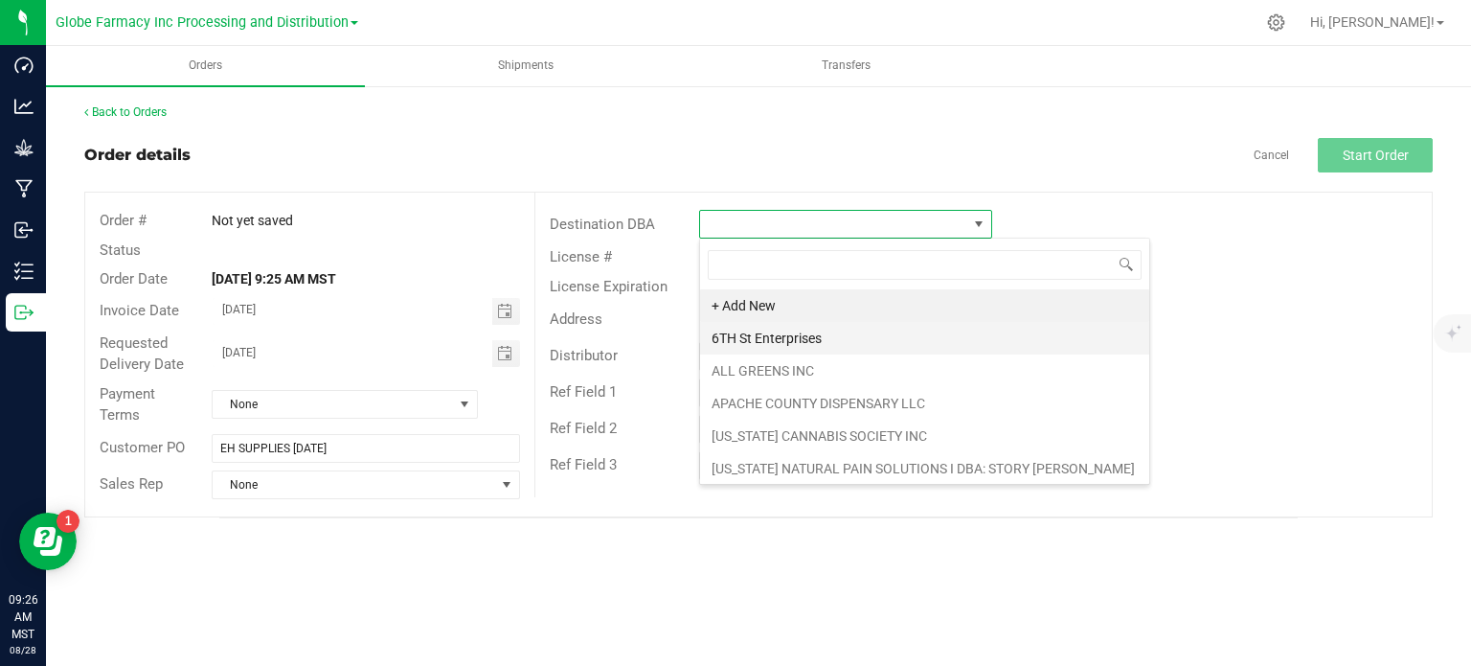
scroll to position [28, 293]
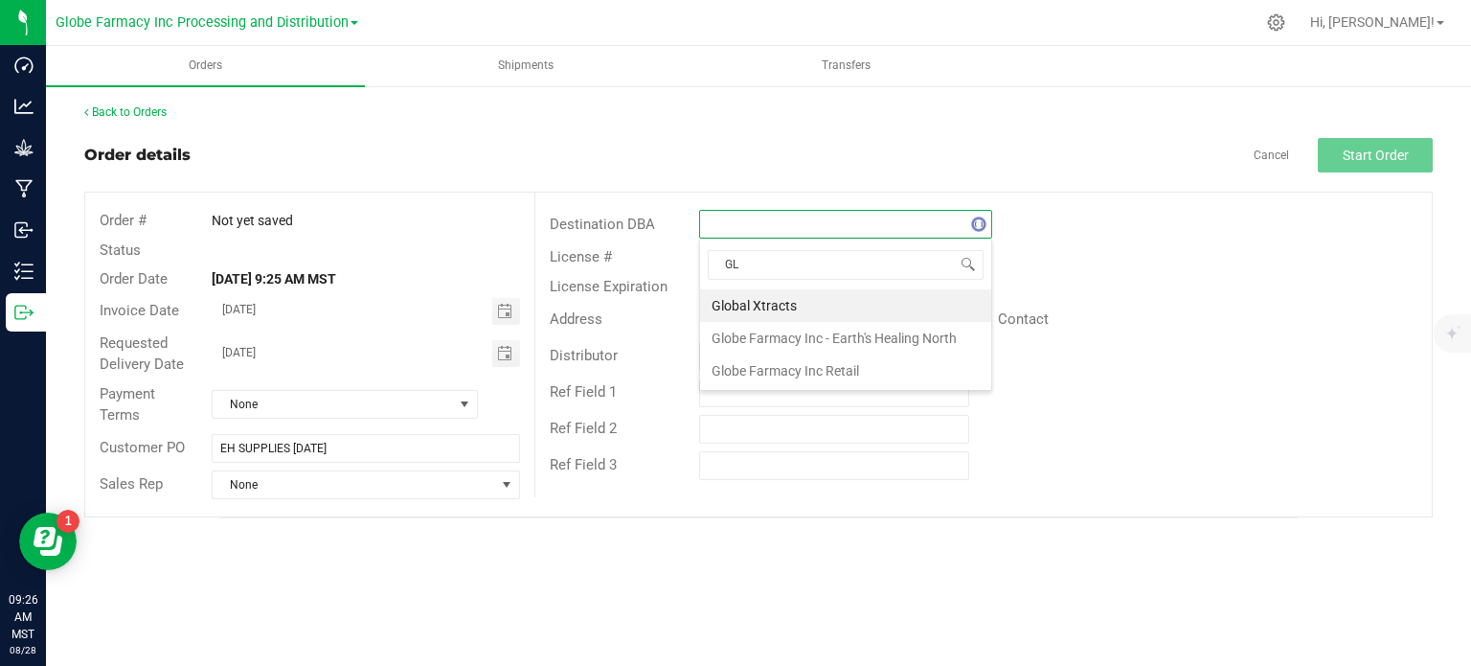
type input "G"
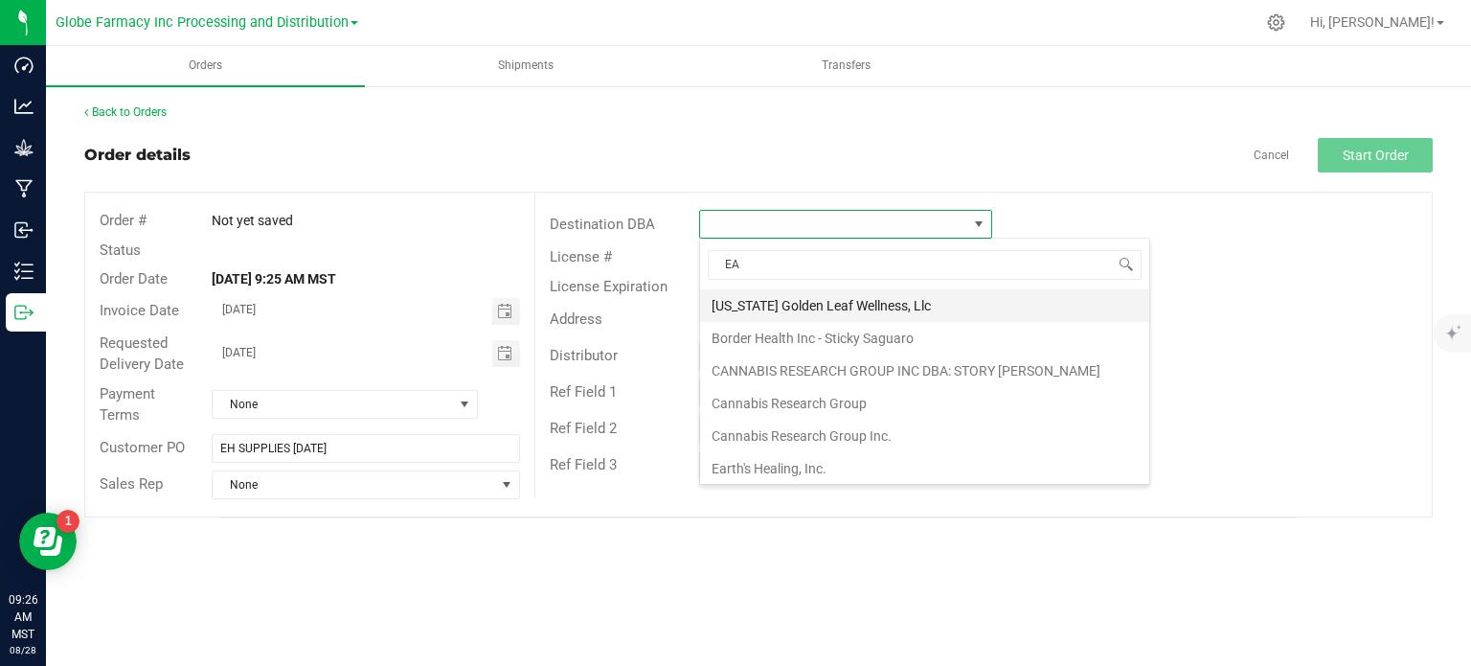
type input "EAR"
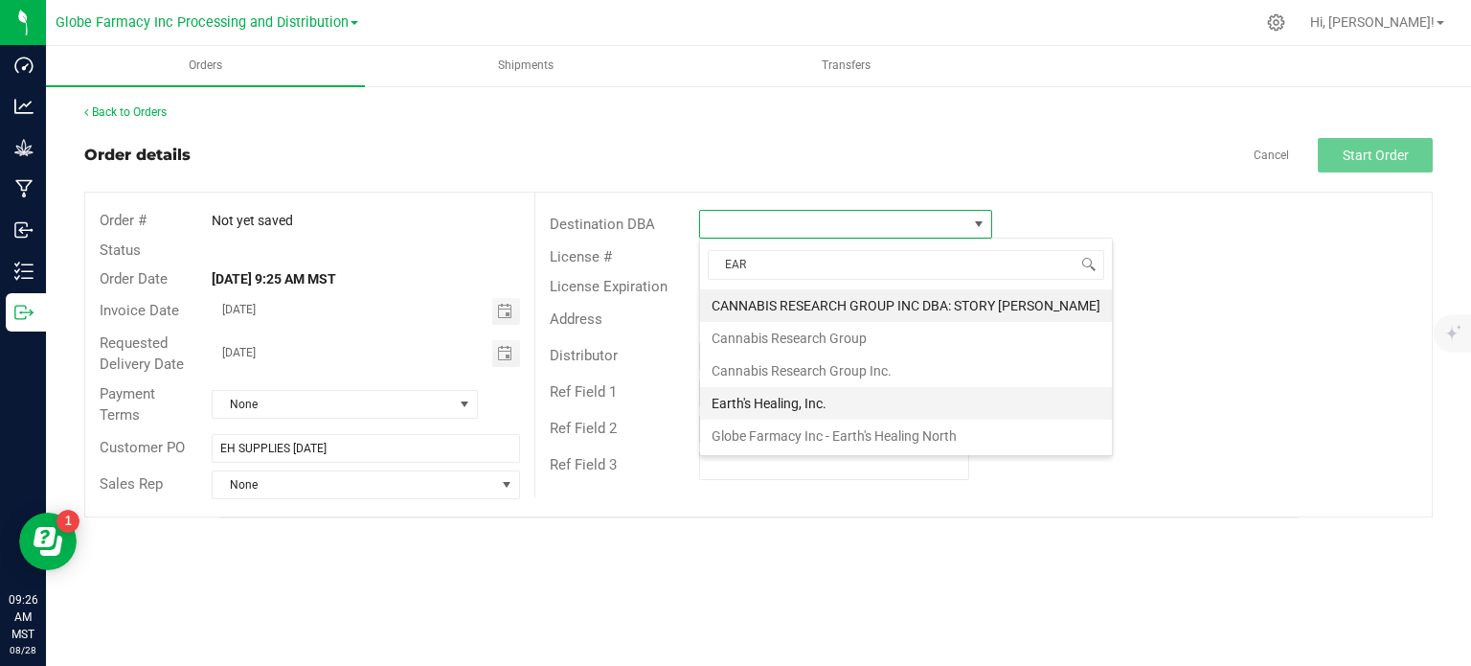
click at [791, 401] on li "Earth's Healing, Inc." at bounding box center [906, 403] width 412 height 33
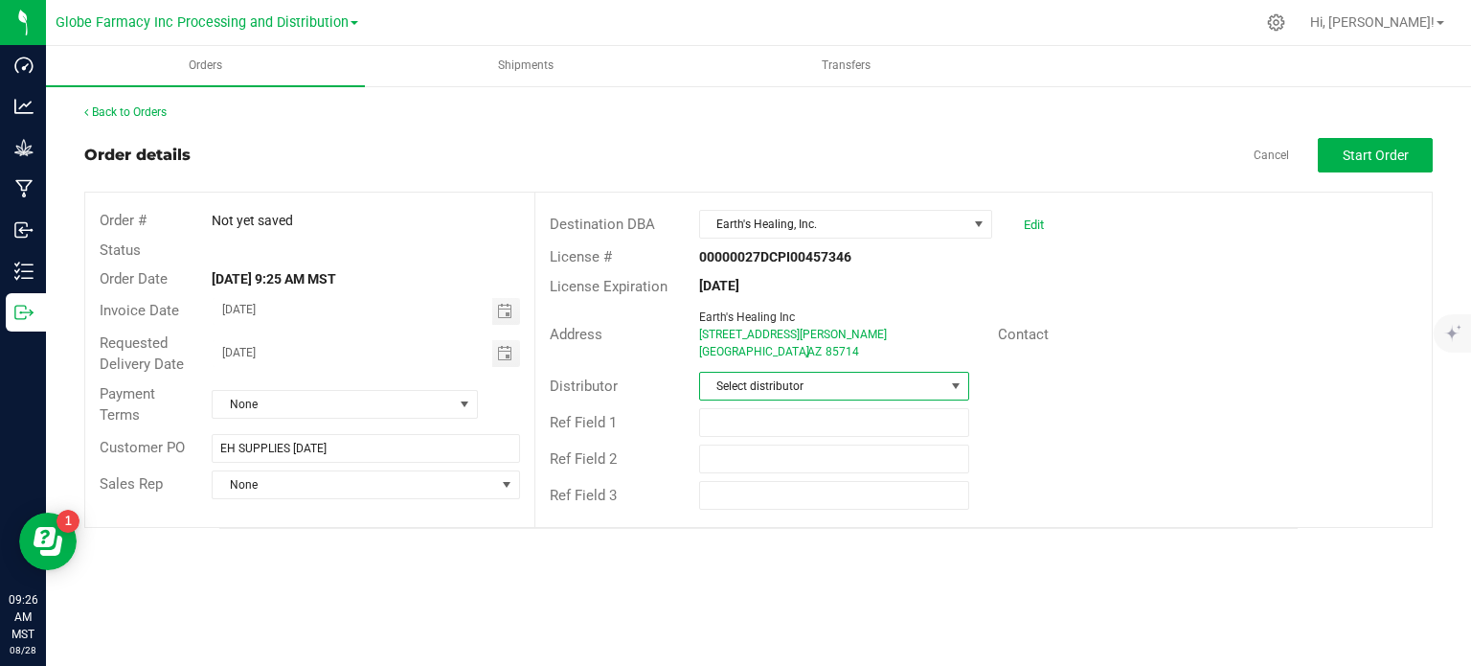
click at [789, 397] on span "Select distributor" at bounding box center [822, 386] width 244 height 27
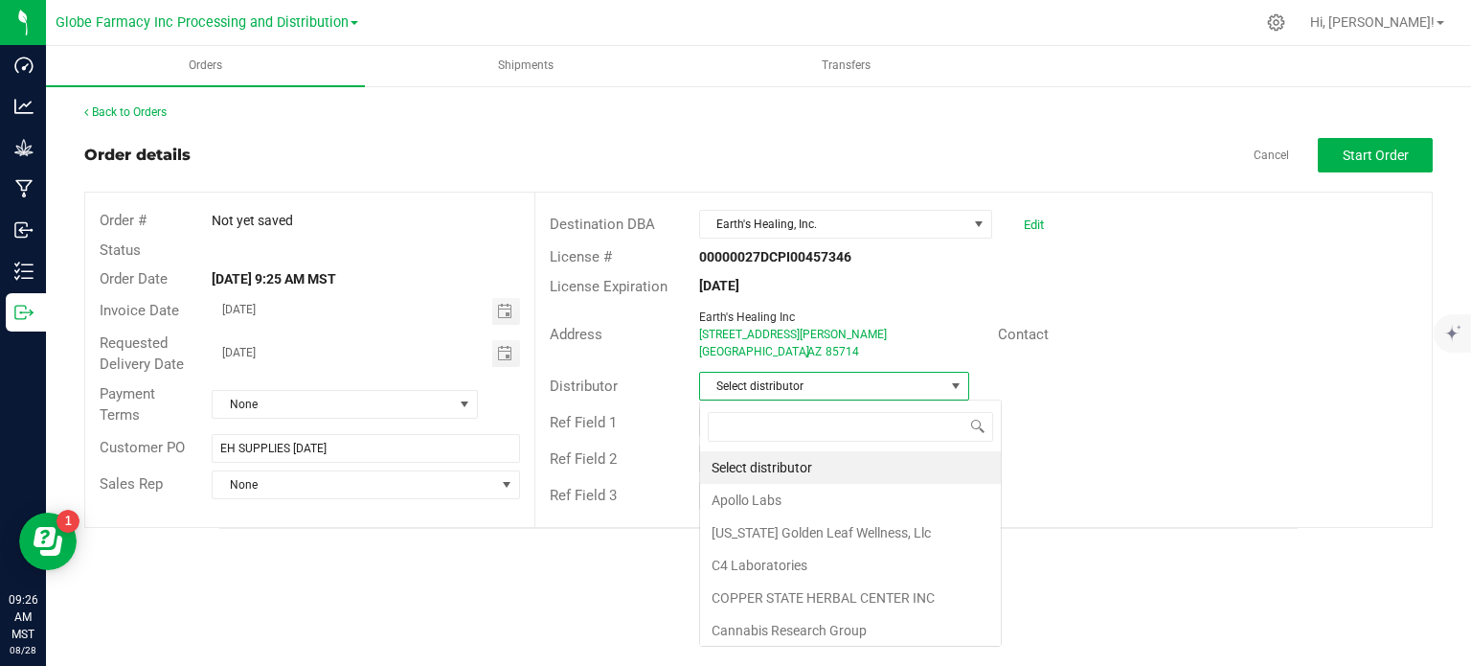
scroll to position [28, 270]
type input "GLOBE"
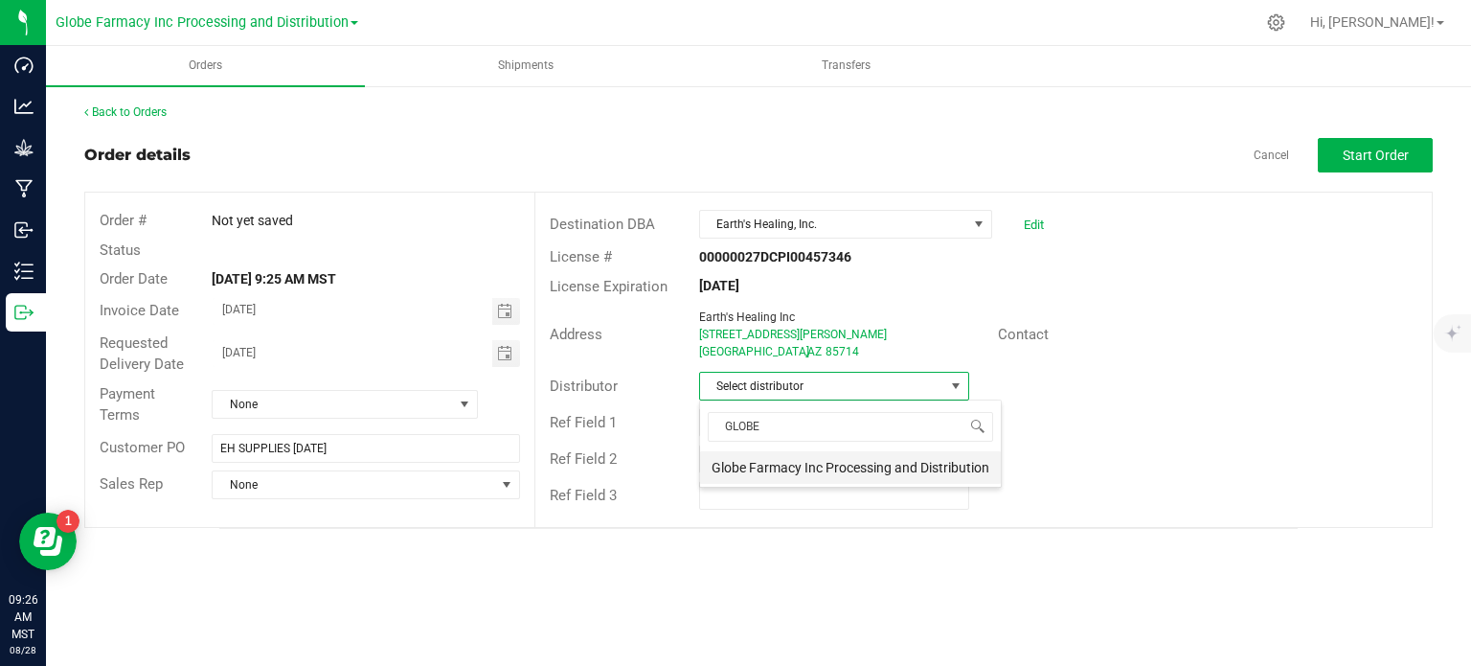
click at [849, 476] on li "Globe Farmacy Inc Processing and Distribution" at bounding box center [850, 467] width 301 height 33
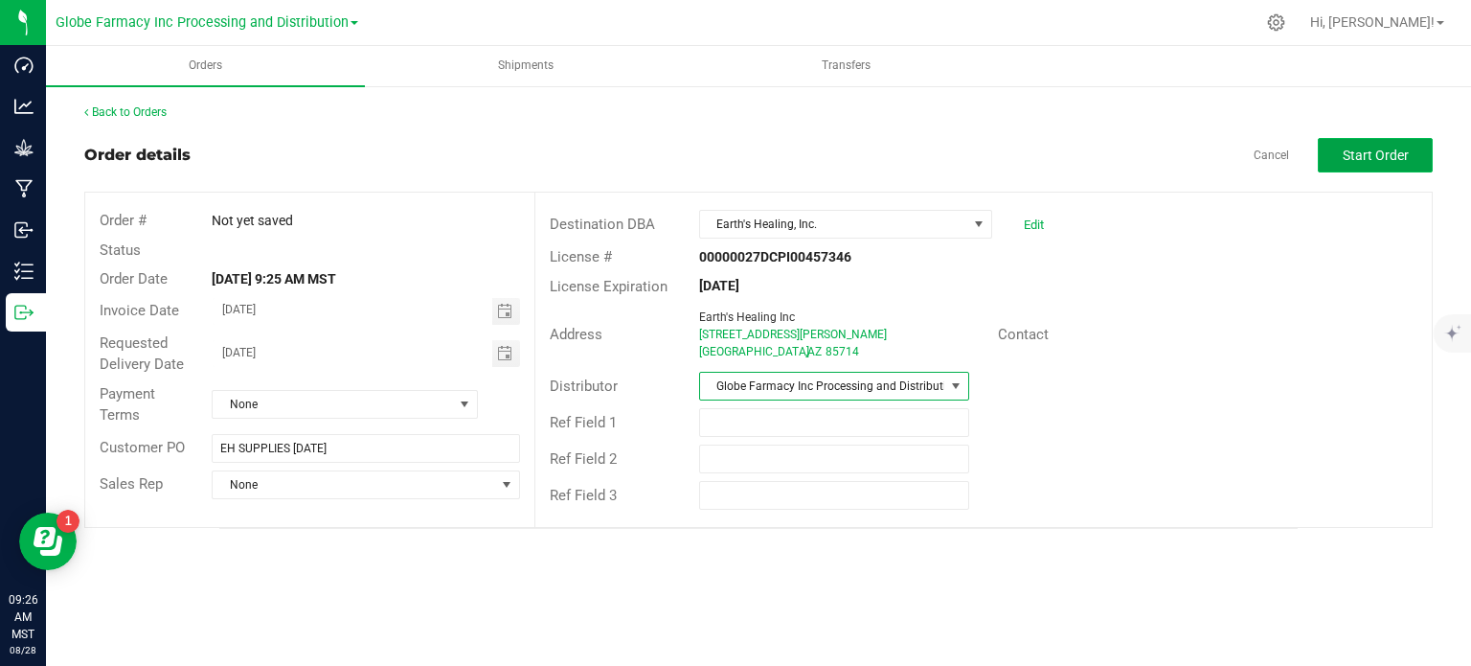
click at [1398, 156] on span "Start Order" at bounding box center [1376, 154] width 66 height 15
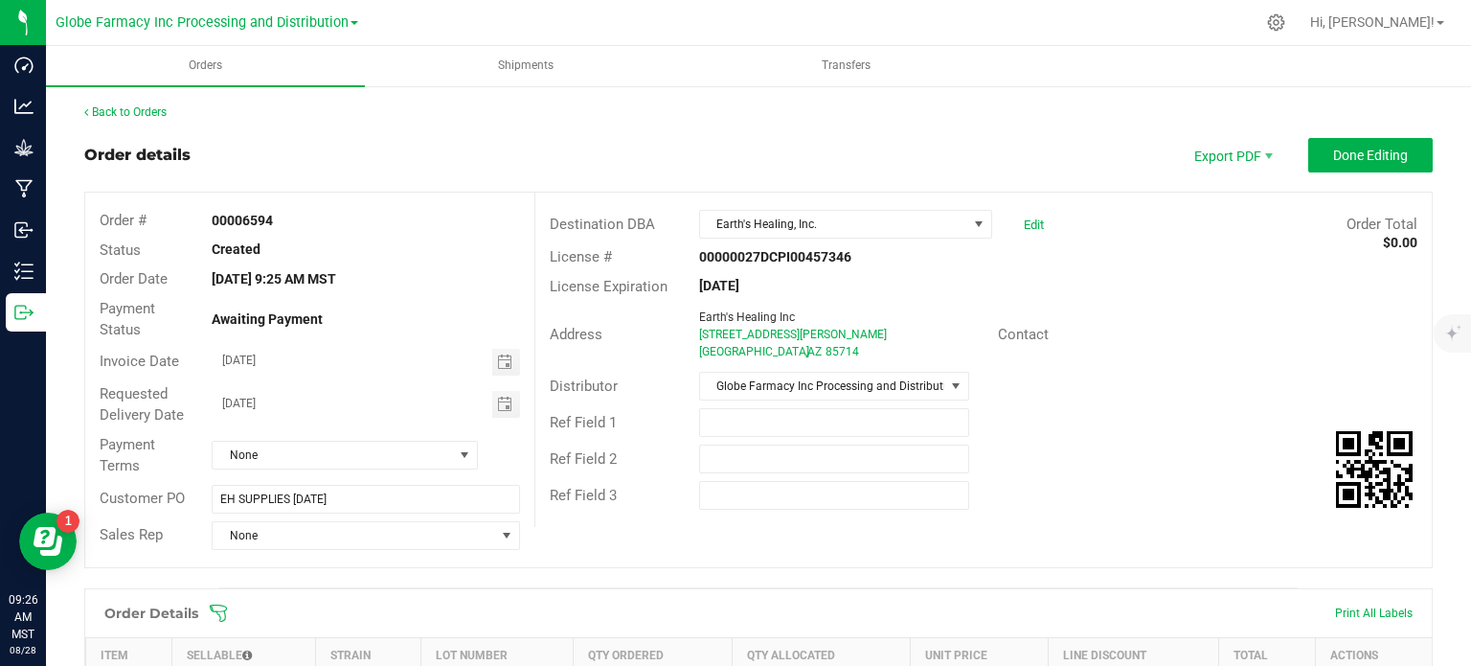
scroll to position [383, 0]
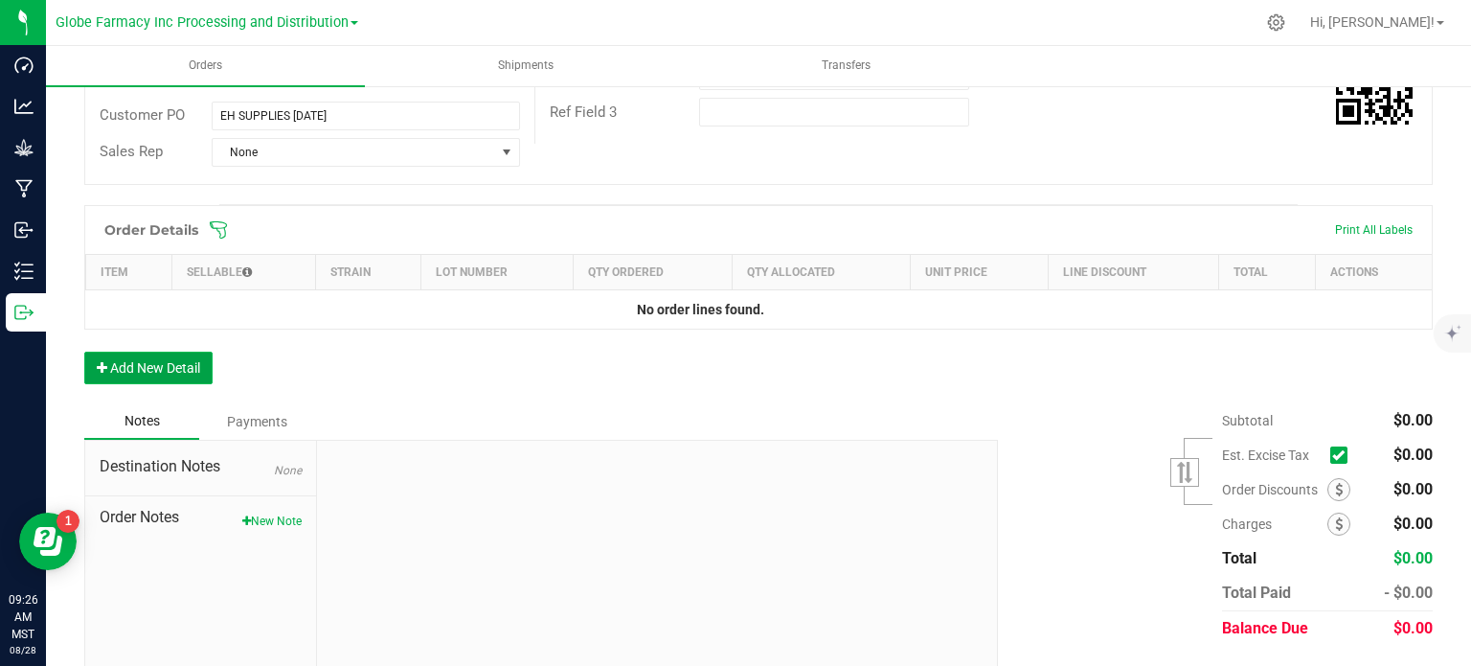
click at [188, 372] on button "Add New Detail" at bounding box center [148, 367] width 128 height 33
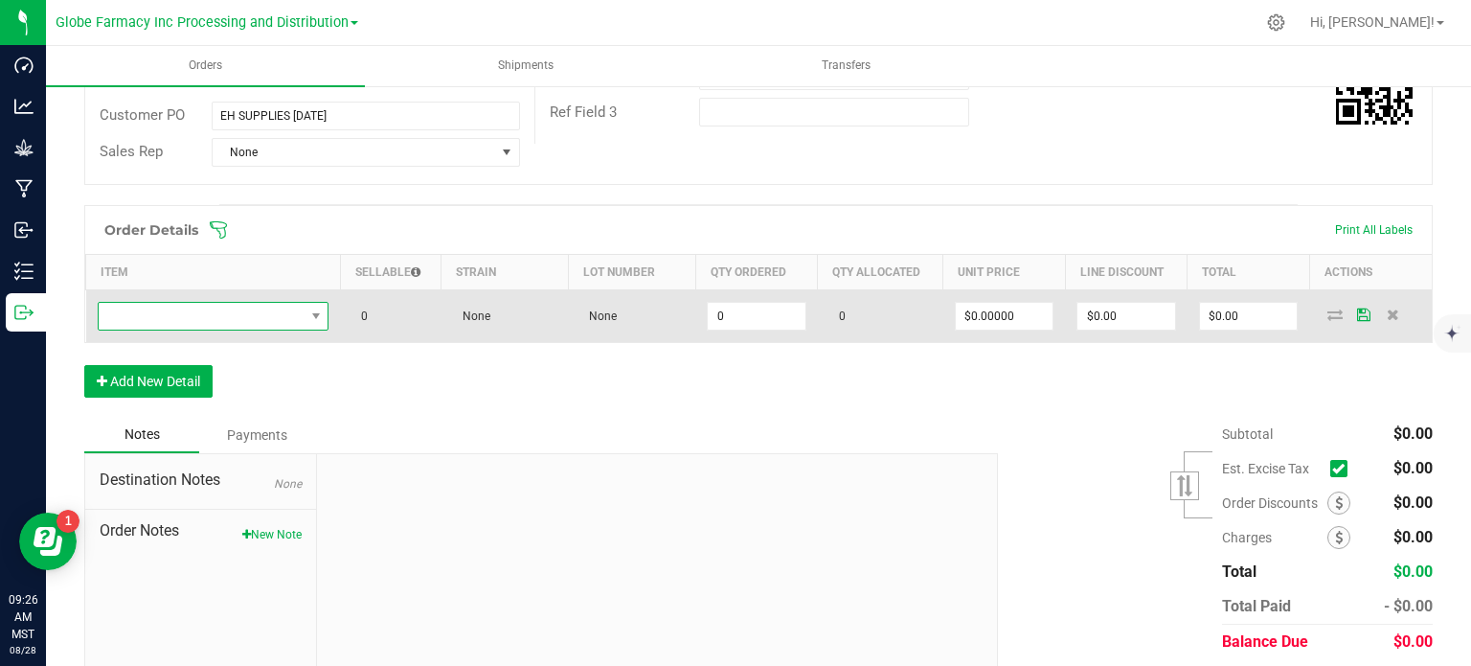
click at [226, 325] on span "NO DATA FOUND" at bounding box center [202, 316] width 206 height 27
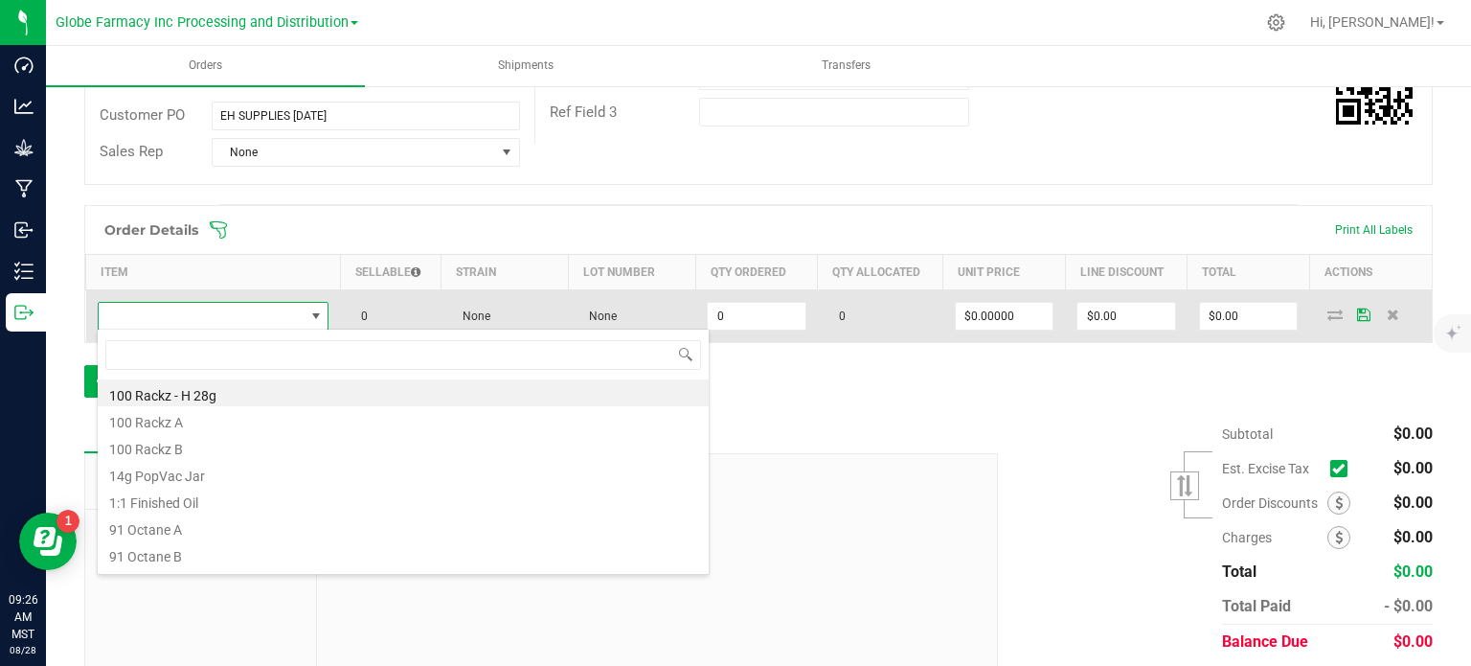
scroll to position [28, 226]
type input "EXIT"
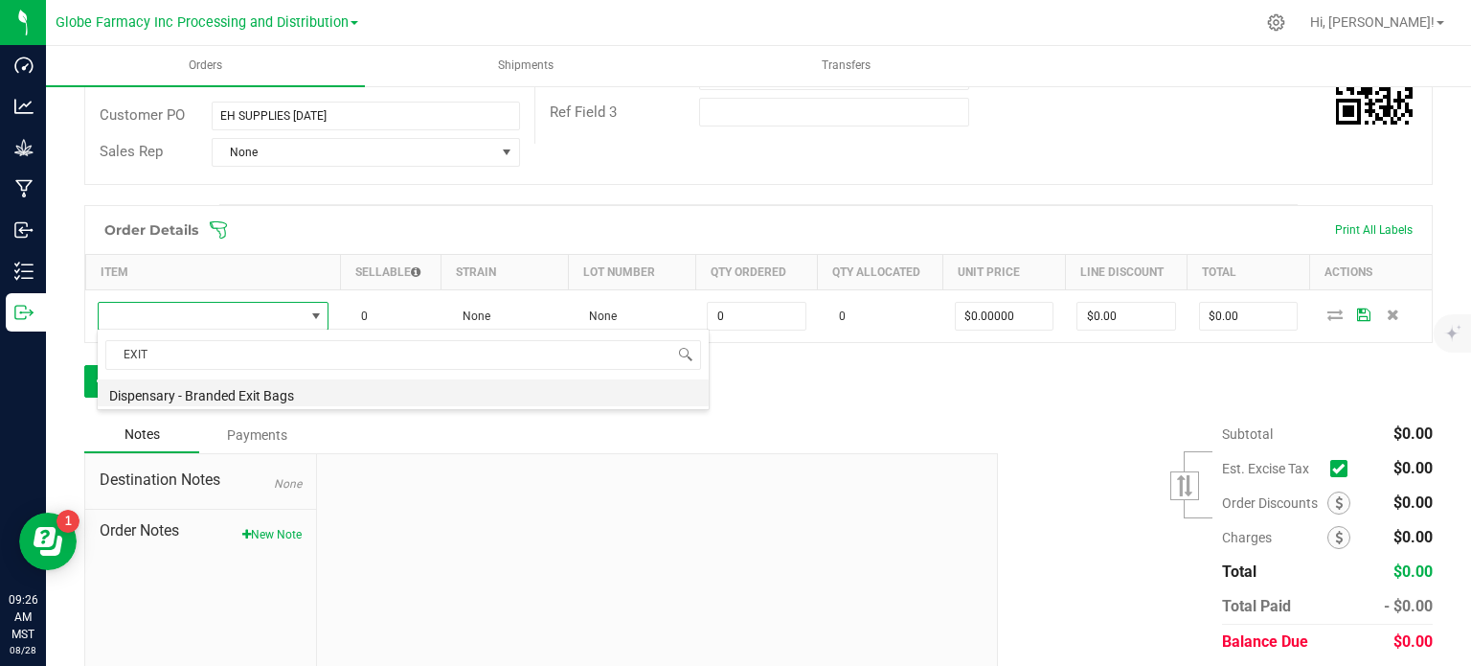
click at [301, 390] on li "Dispensary - Branded Exit Bags" at bounding box center [403, 392] width 611 height 27
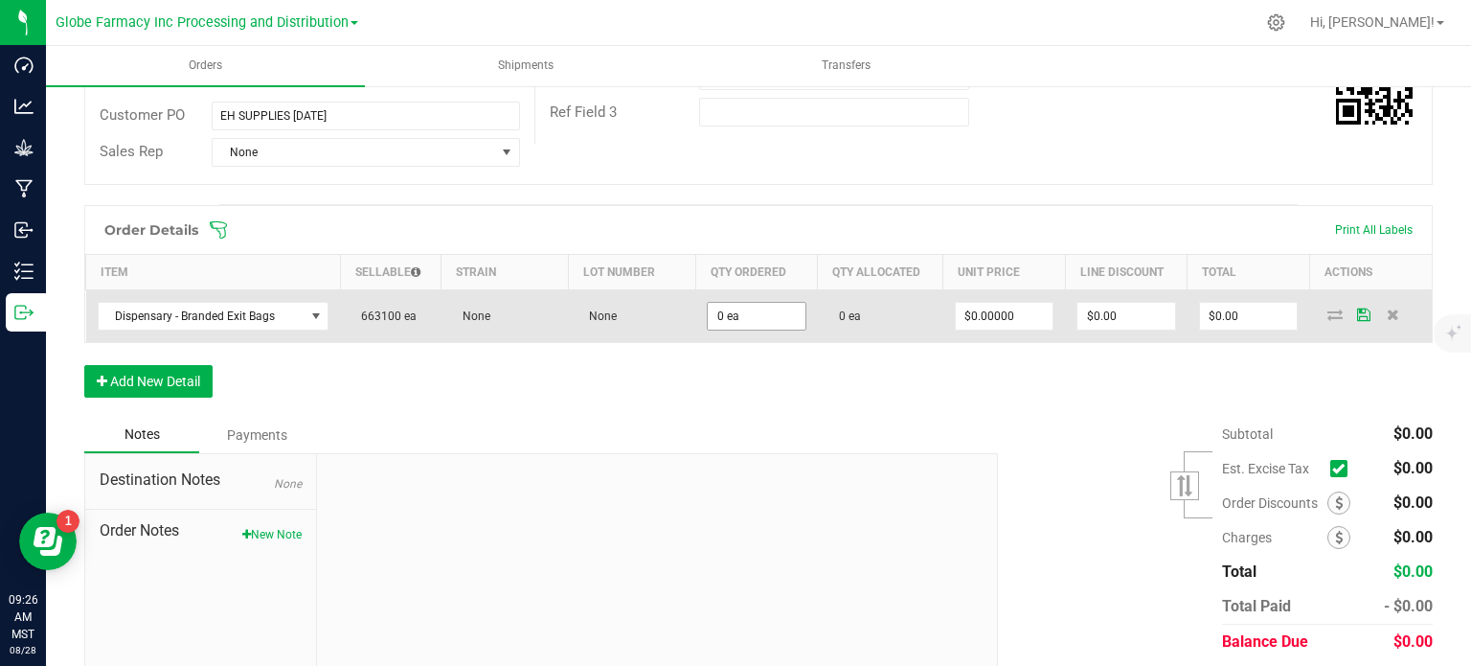
click at [759, 303] on input "0 ea" at bounding box center [757, 316] width 98 height 27
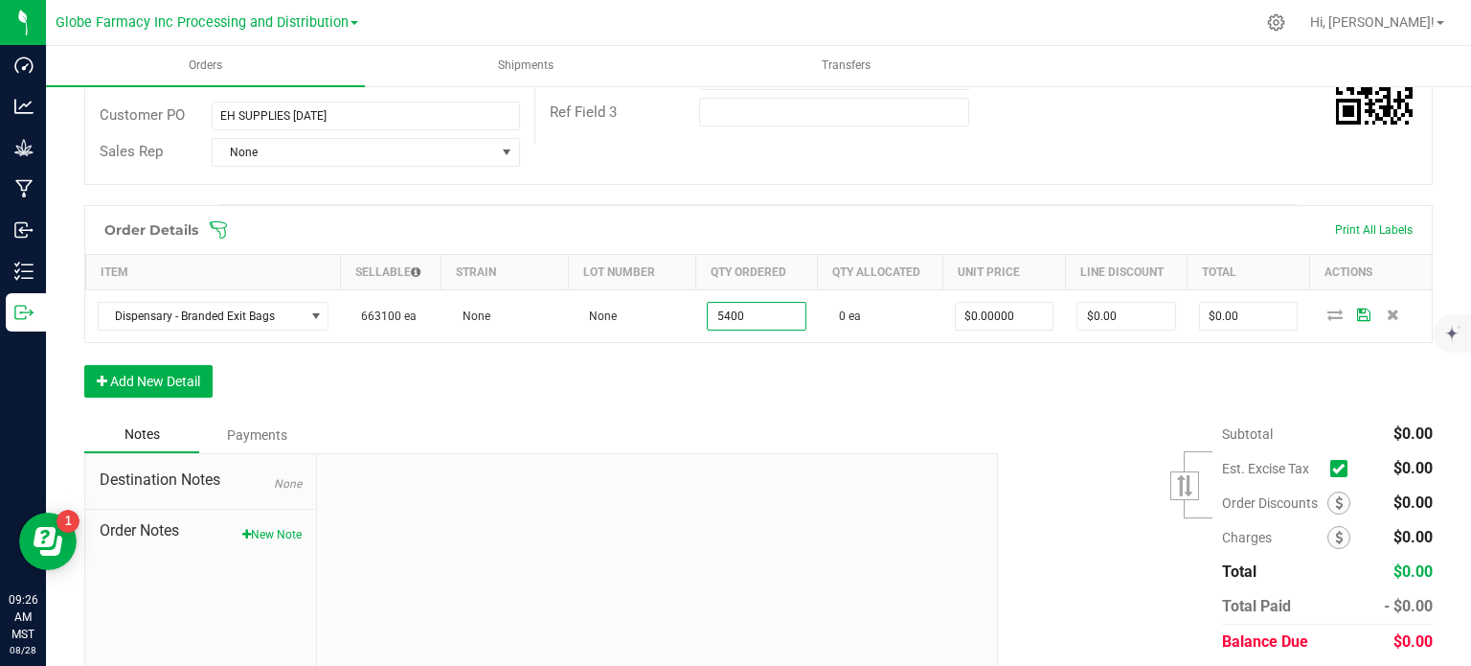
click at [775, 378] on div "Order Details Print All Labels Item Sellable Strain Lot Number Qty Ordered Qty …" at bounding box center [758, 311] width 1348 height 212
type input "5400 ea"
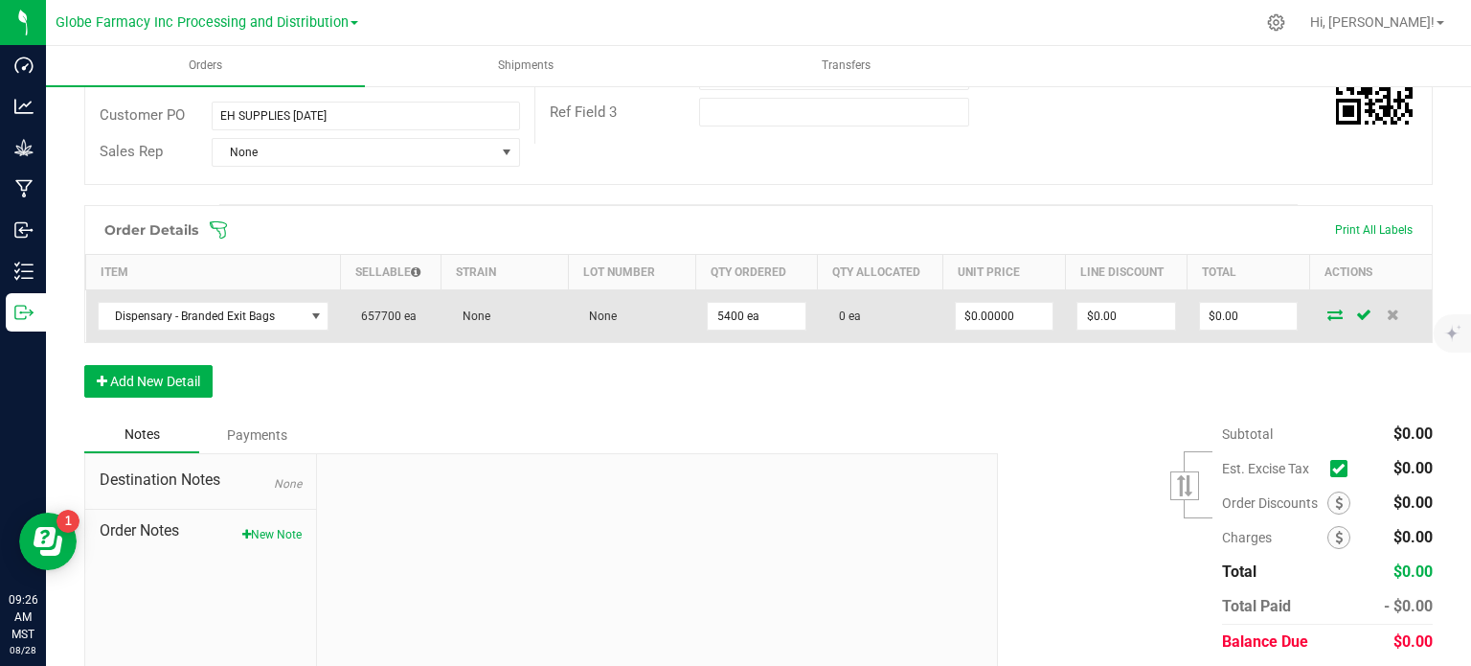
click at [1328, 316] on icon at bounding box center [1334, 313] width 15 height 11
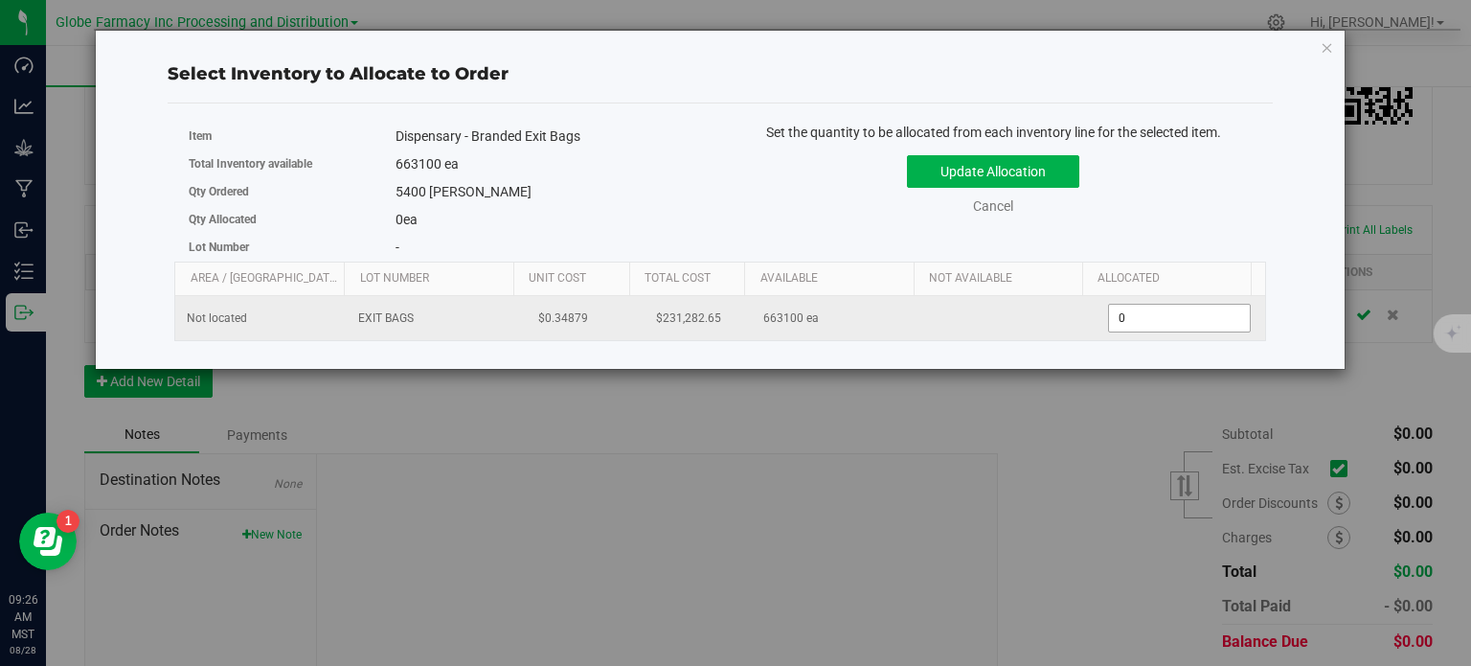
click at [1156, 309] on input "0" at bounding box center [1179, 318] width 141 height 27
click at [1156, 309] on span "0 0" at bounding box center [1179, 318] width 143 height 29
click at [1135, 325] on input "0" at bounding box center [1179, 318] width 141 height 27
type input "5400"
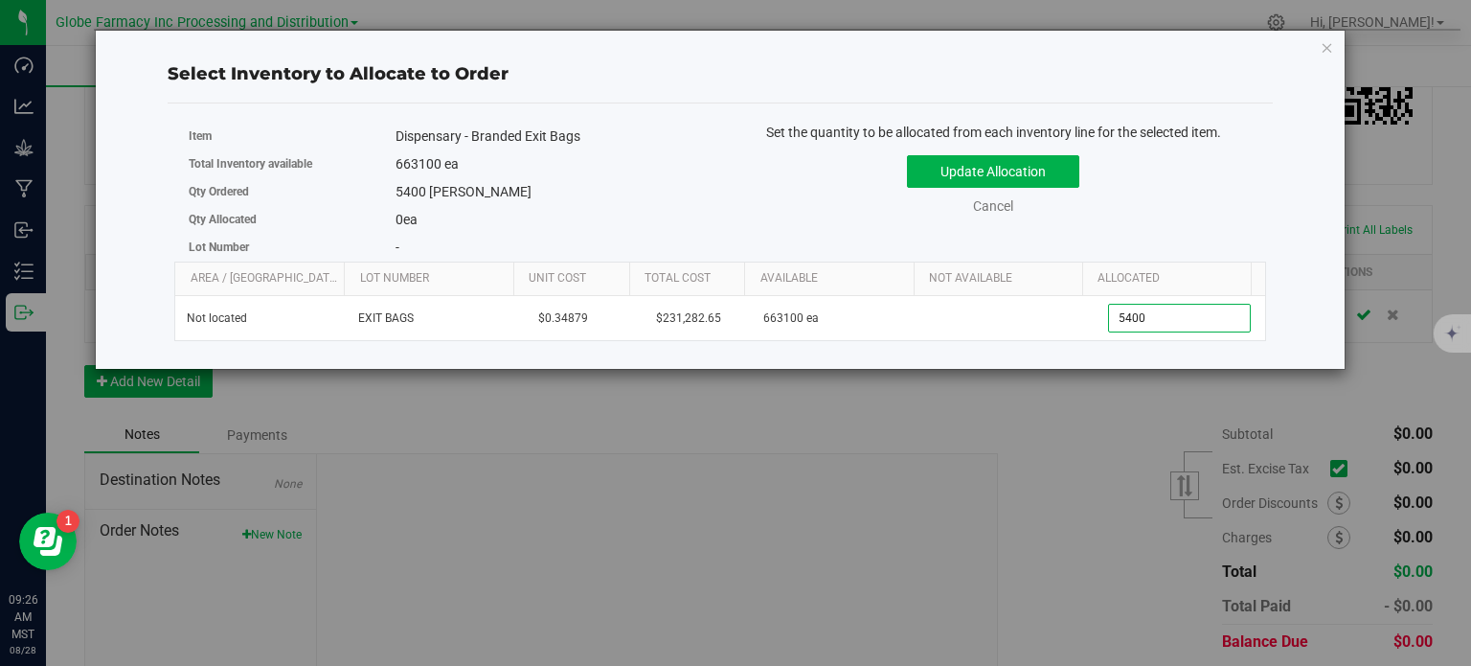
click at [1147, 204] on div "Update Allocation Cancel" at bounding box center [993, 182] width 517 height 70
type input "5,400"
click at [1048, 176] on button "Update Allocation" at bounding box center [993, 171] width 172 height 33
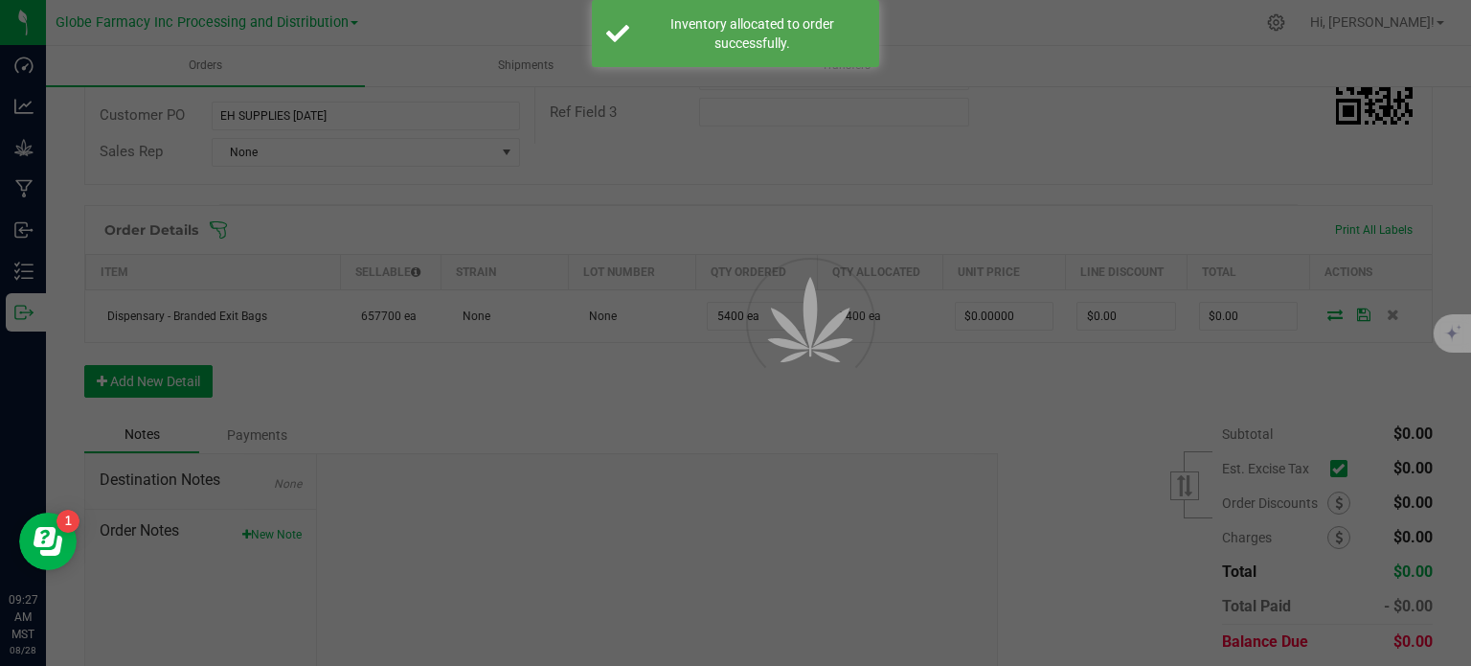
click at [994, 308] on div at bounding box center [735, 333] width 1471 height 666
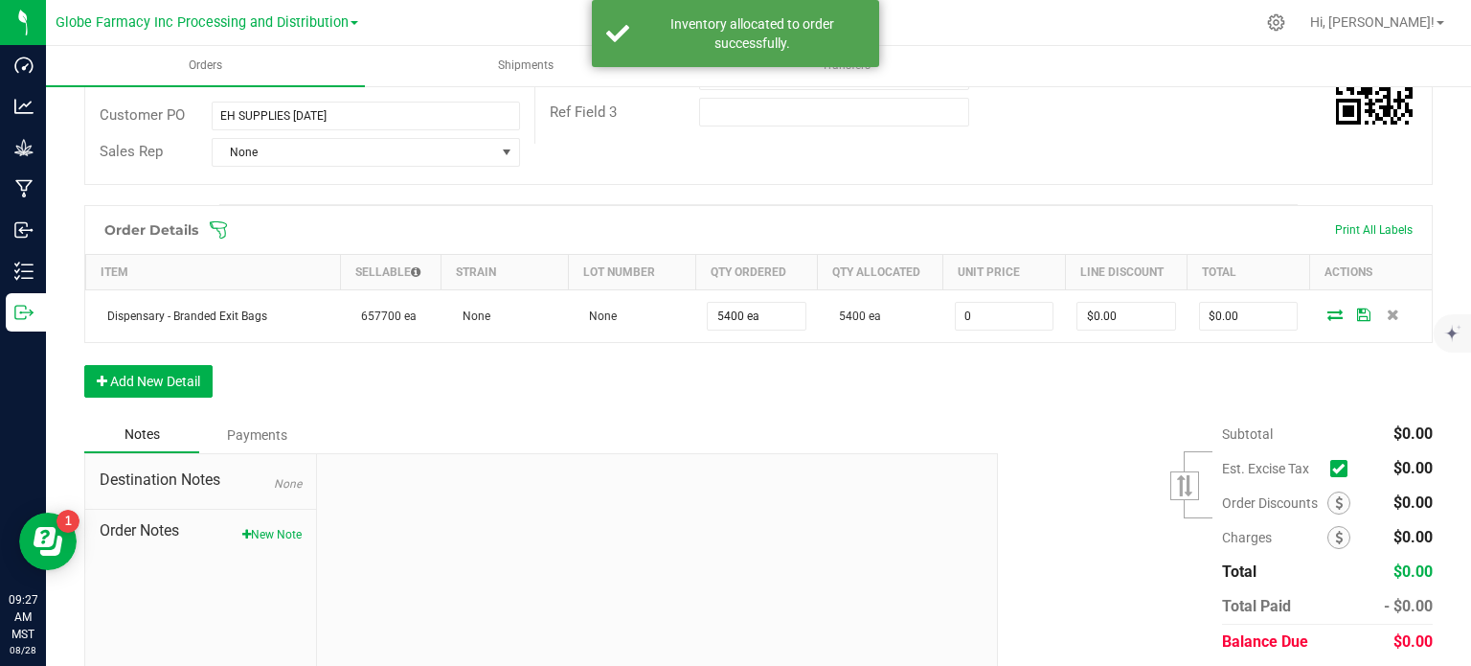
click at [994, 308] on input "0" at bounding box center [1005, 316] width 98 height 27
click at [968, 359] on div "Order Details Print All Labels Item Sellable Strain Lot Number Qty Ordered Qty …" at bounding box center [758, 311] width 1348 height 212
type input "$0.34879"
type input "$1,883.47"
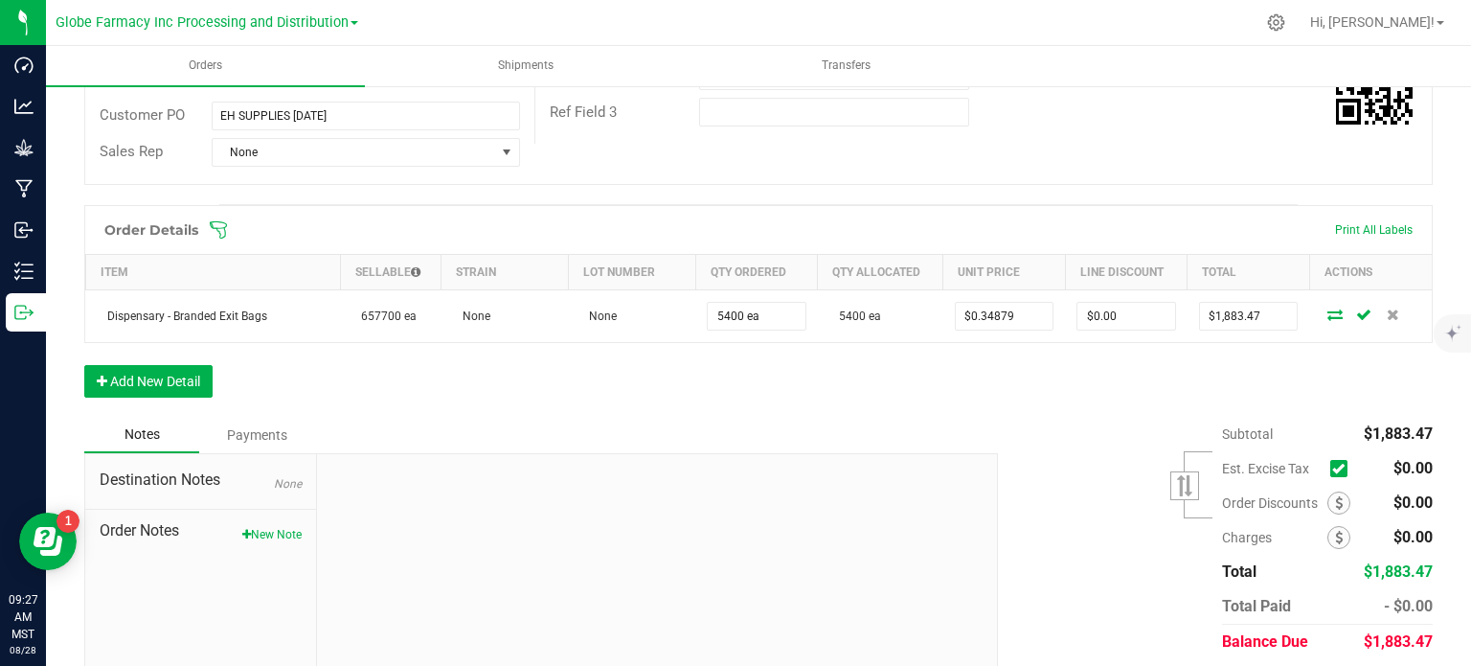
scroll to position [0, 0]
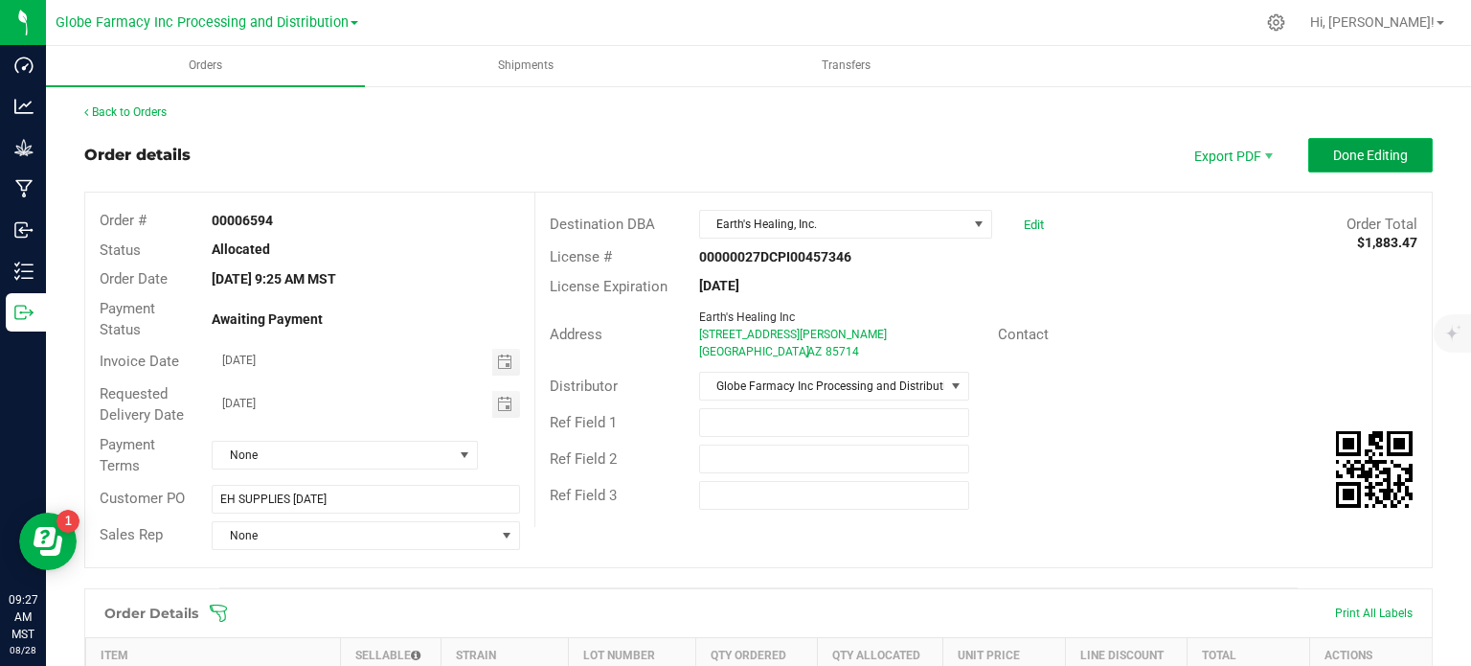
click at [1333, 152] on span "Done Editing" at bounding box center [1370, 154] width 75 height 15
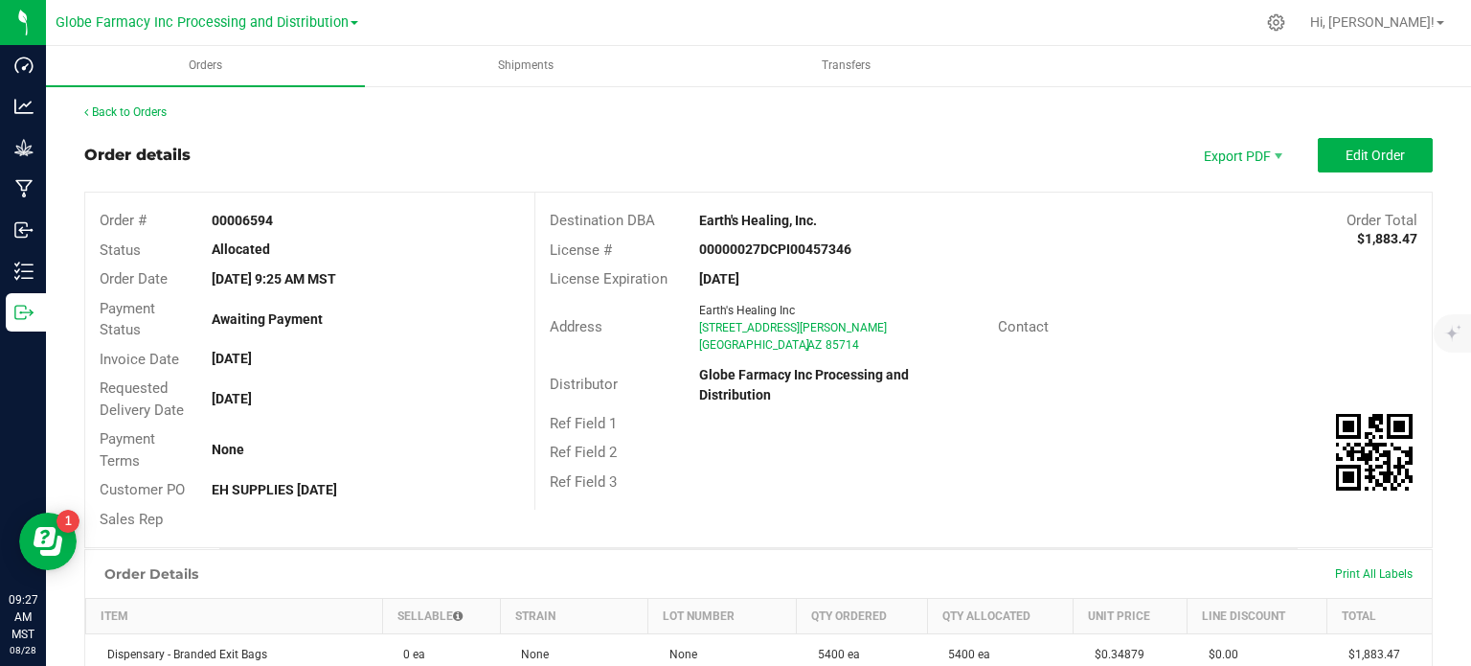
click at [136, 119] on div "Back to Orders" at bounding box center [758, 111] width 1348 height 17
click at [139, 115] on link "Back to Orders" at bounding box center [125, 111] width 82 height 13
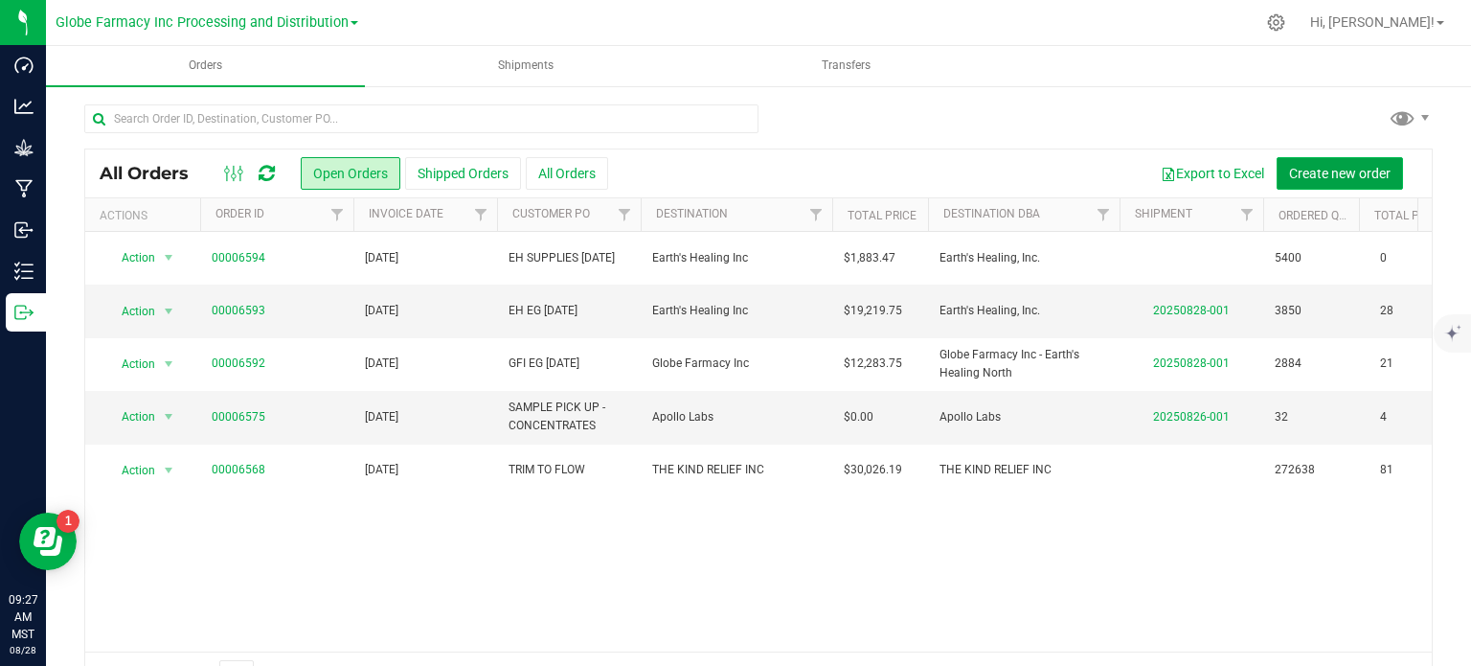
click at [1348, 169] on span "Create new order" at bounding box center [1340, 173] width 102 height 15
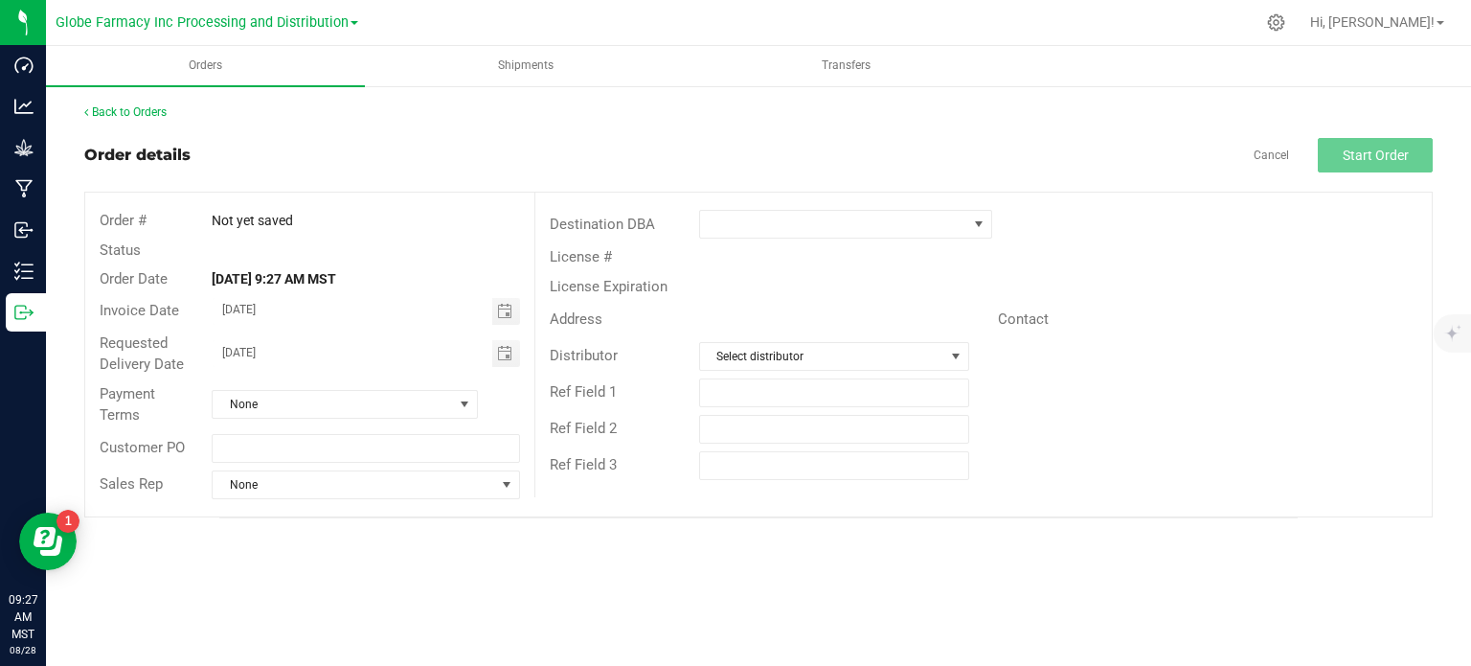
click at [523, 358] on div "[DATE]" at bounding box center [365, 353] width 336 height 27
click at [516, 356] on span "Toggle calendar" at bounding box center [506, 353] width 28 height 27
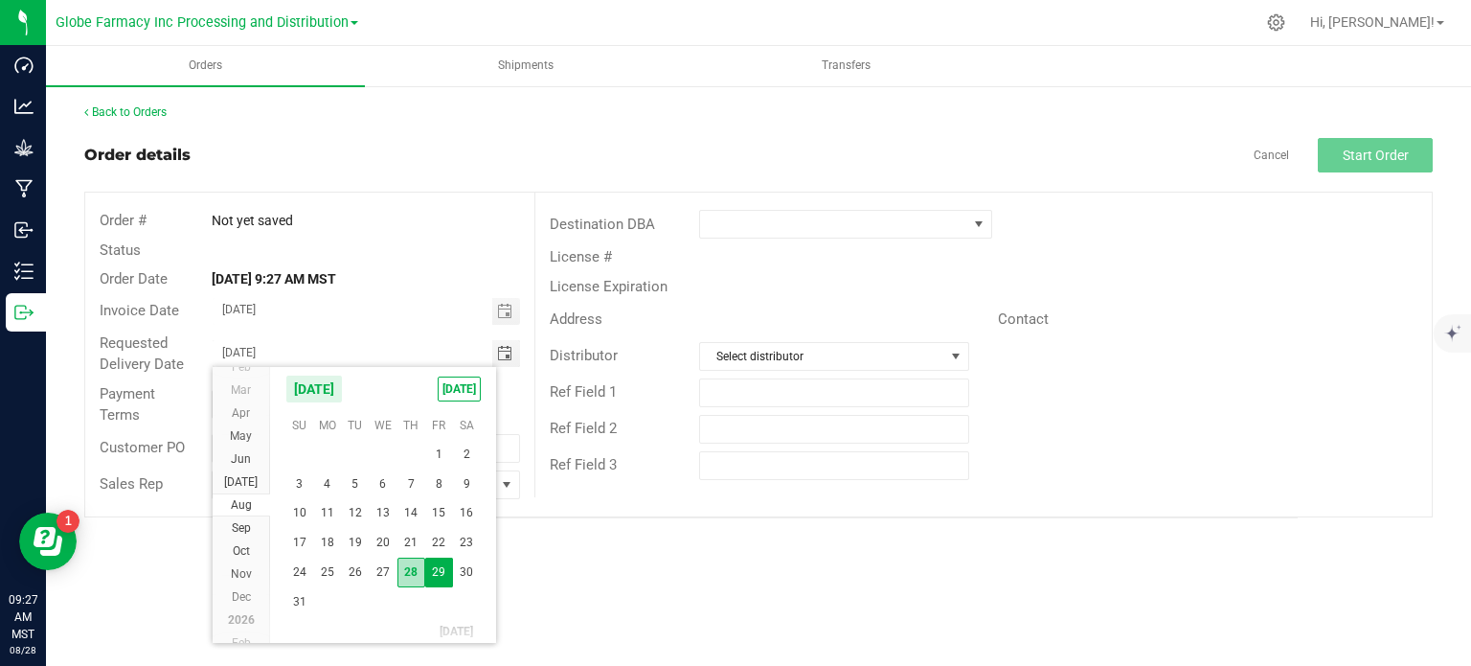
click at [418, 569] on span "28" at bounding box center [411, 572] width 28 height 30
type input "[DATE]"
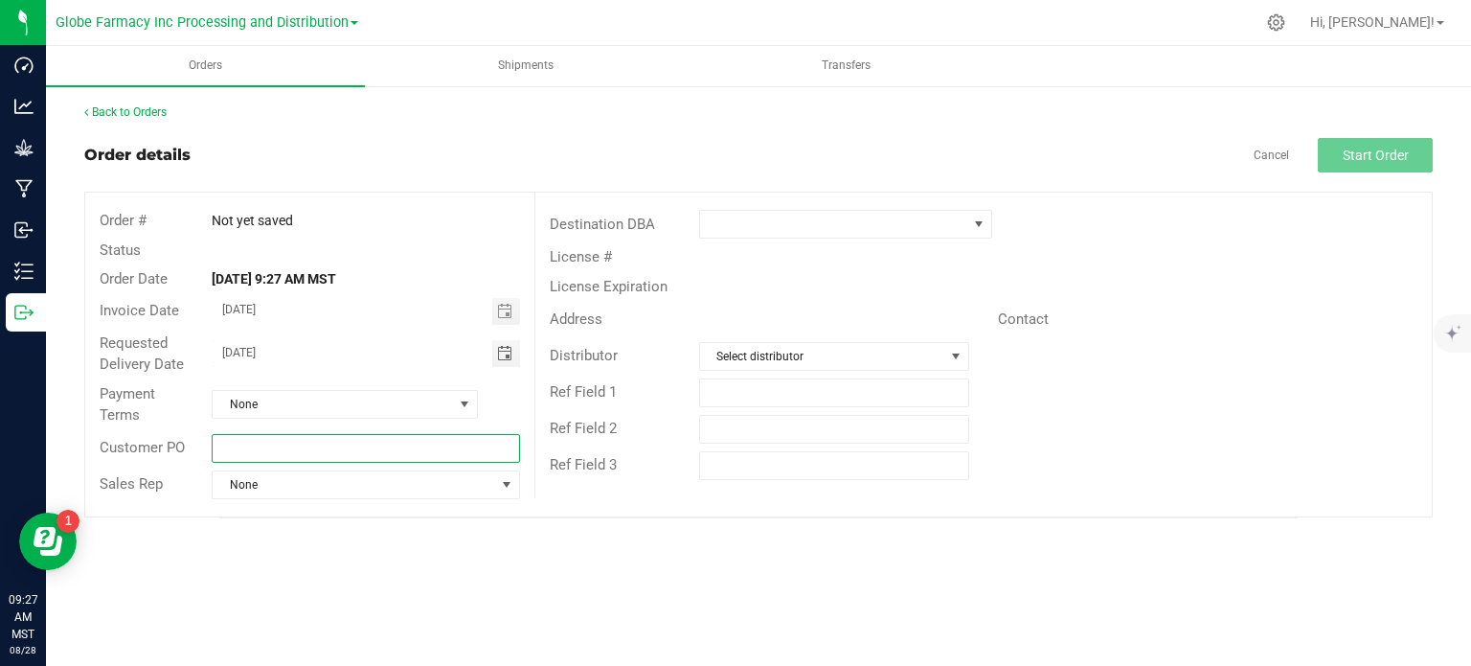
click at [355, 451] on input "text" at bounding box center [365, 448] width 307 height 29
type input "GFI SUPPLIES [DATE]"
click at [744, 215] on span at bounding box center [833, 224] width 267 height 27
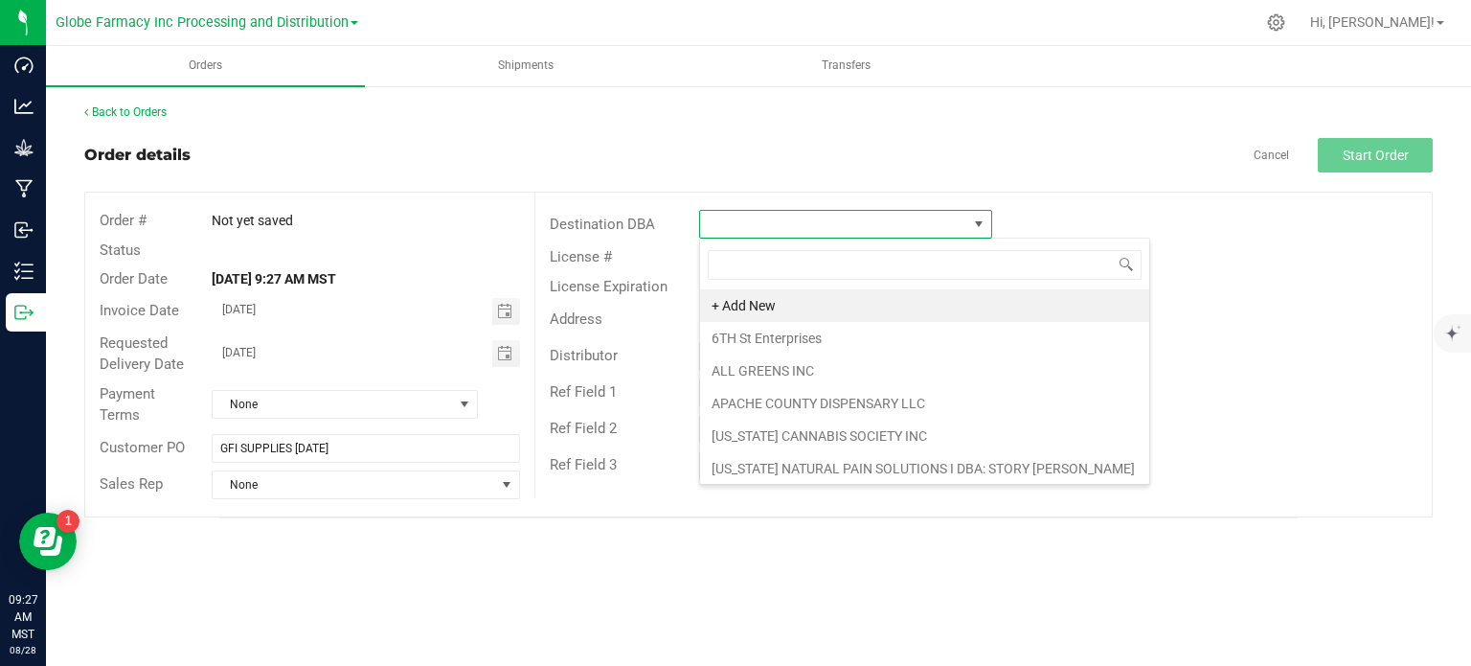
scroll to position [28, 293]
type input "GLOBE"
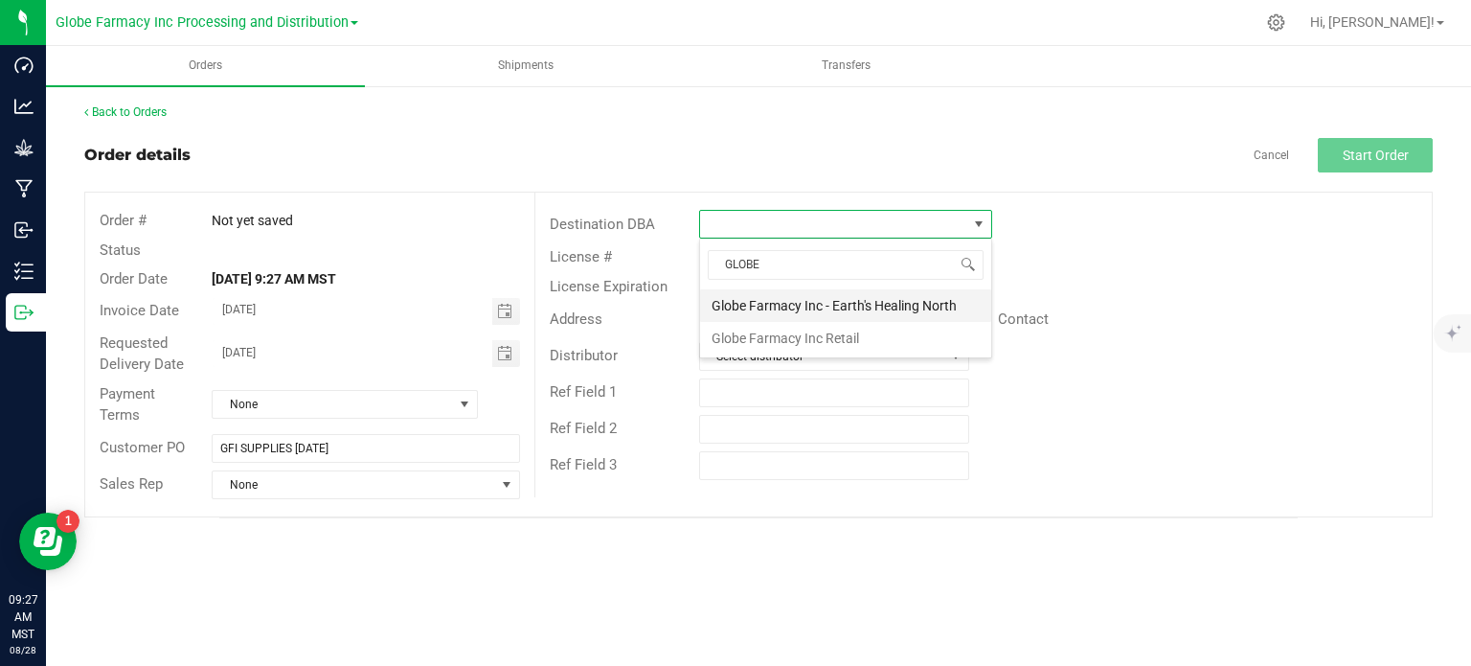
click at [816, 299] on li "Globe Farmacy Inc - Earth's Healing North" at bounding box center [845, 305] width 291 height 33
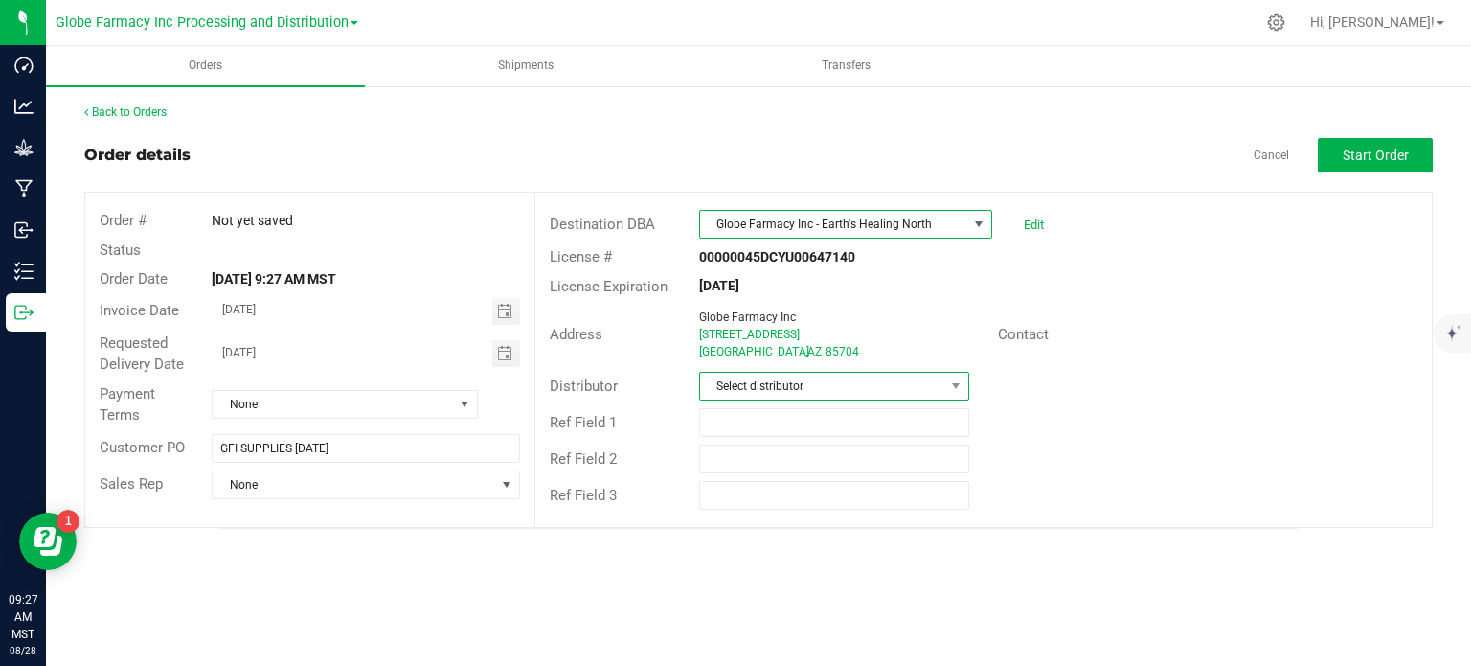
click at [771, 389] on span "Select distributor" at bounding box center [822, 386] width 244 height 27
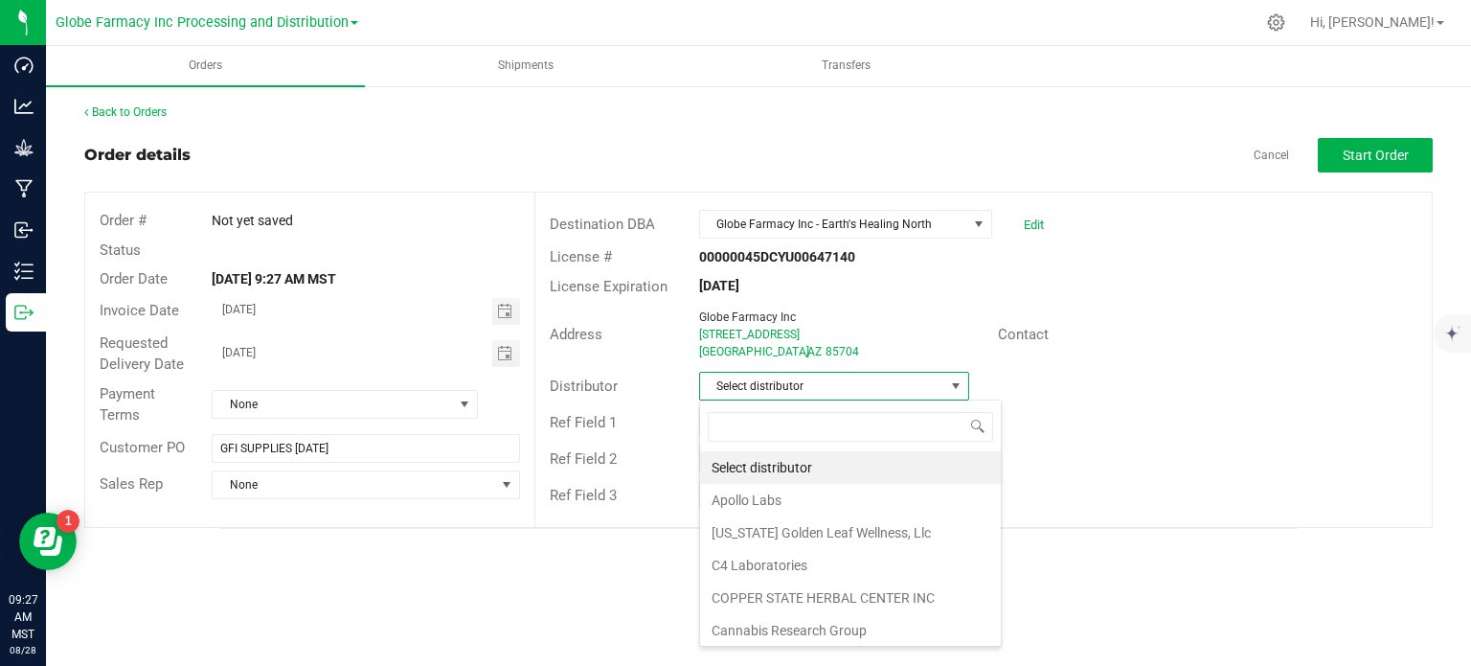
scroll to position [28, 270]
type input "GLOBE"
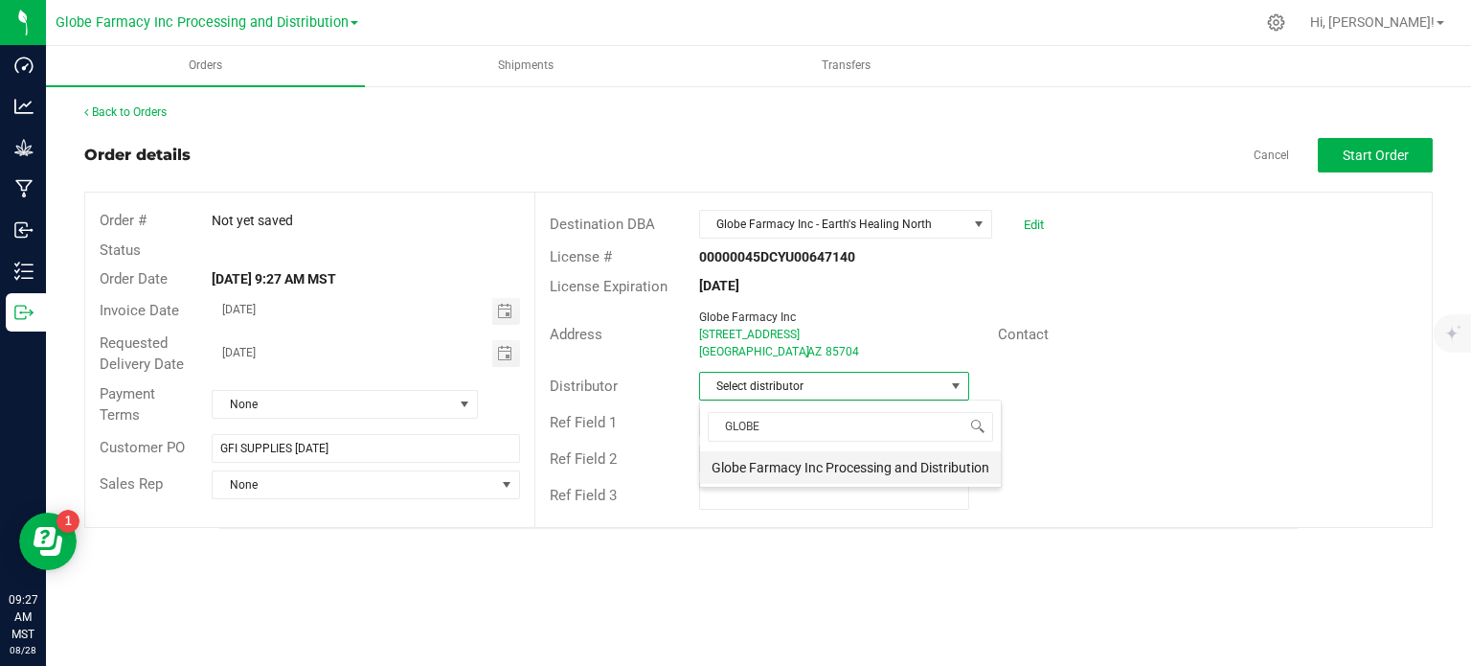
click at [788, 463] on li "Globe Farmacy Inc Processing and Distribution" at bounding box center [850, 467] width 301 height 33
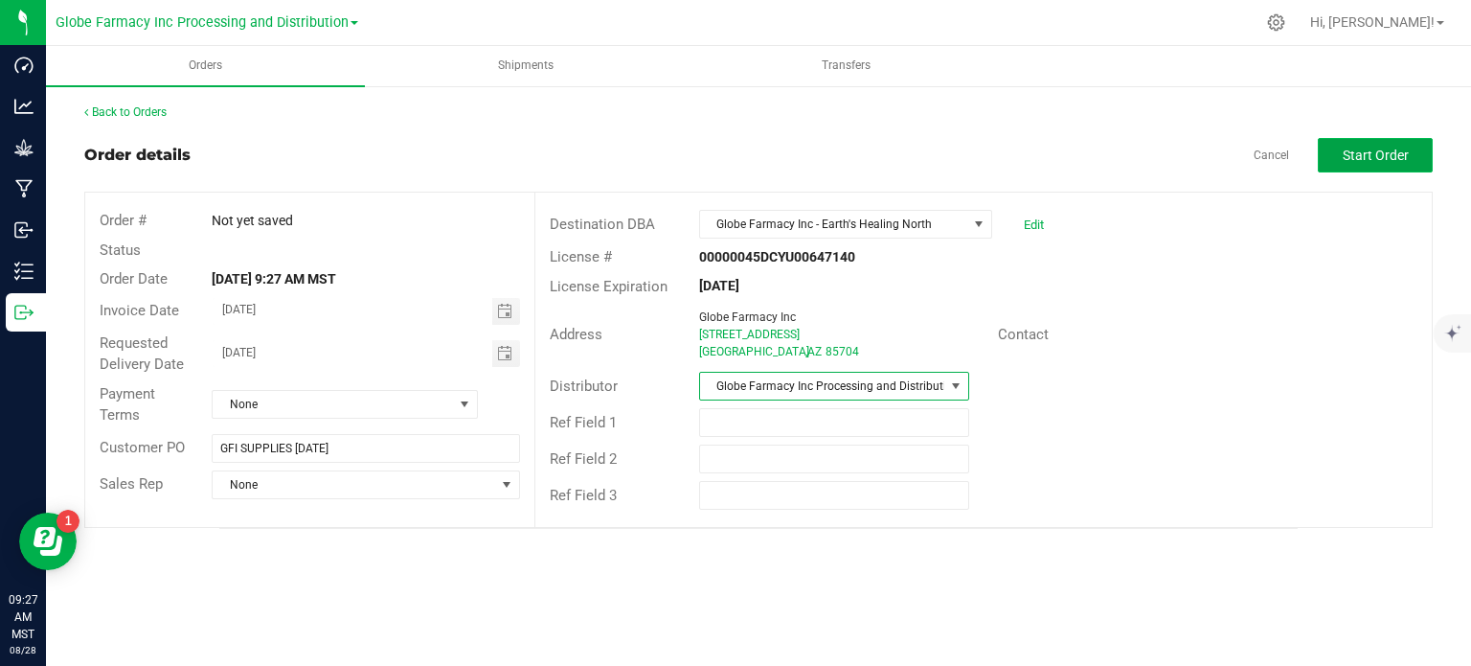
click at [1387, 167] on button "Start Order" at bounding box center [1375, 155] width 115 height 34
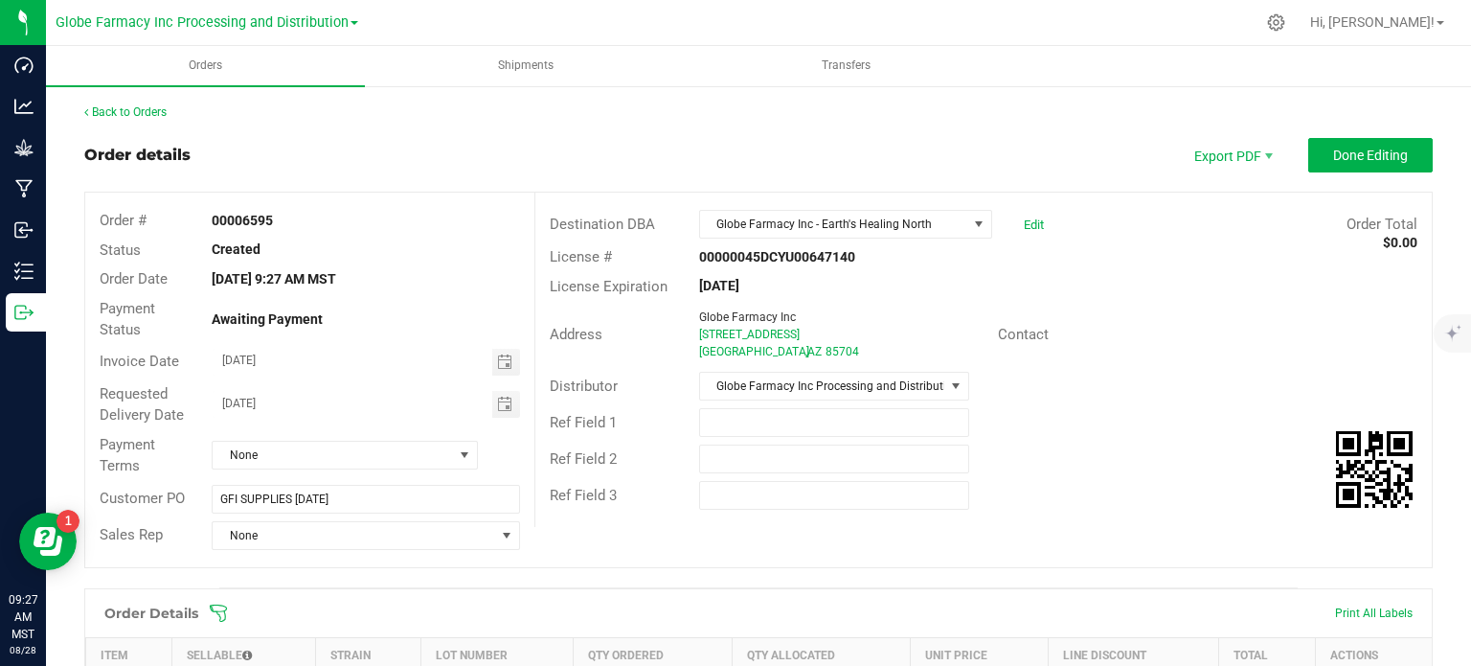
scroll to position [383, 0]
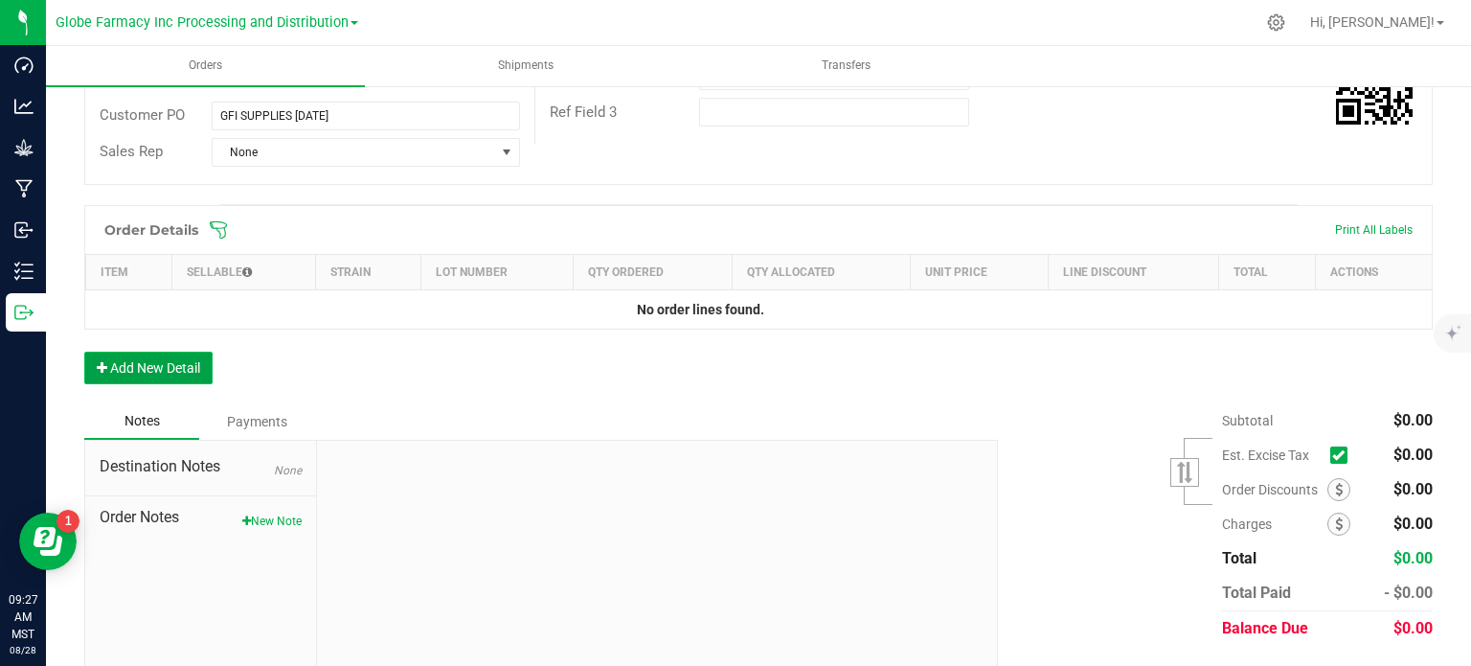
click at [118, 371] on button "Add New Detail" at bounding box center [148, 367] width 128 height 33
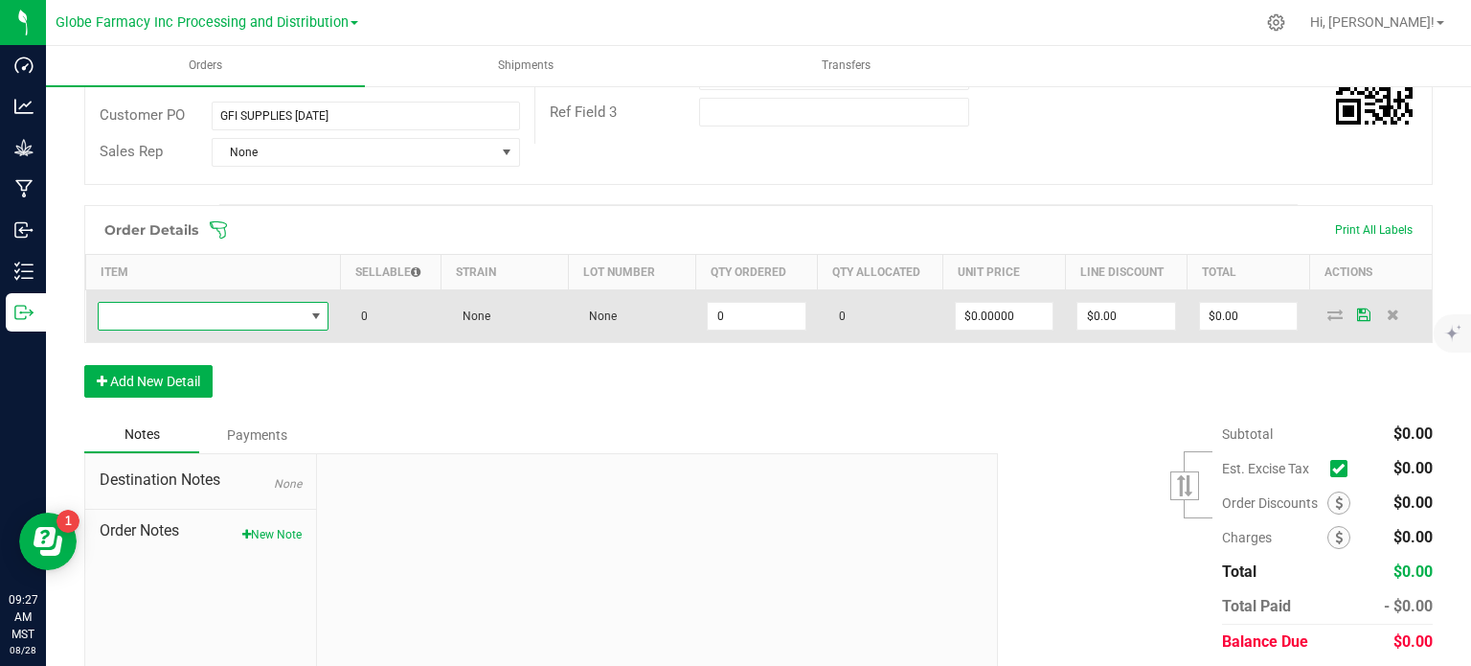
click at [214, 303] on span "NO DATA FOUND" at bounding box center [202, 316] width 206 height 27
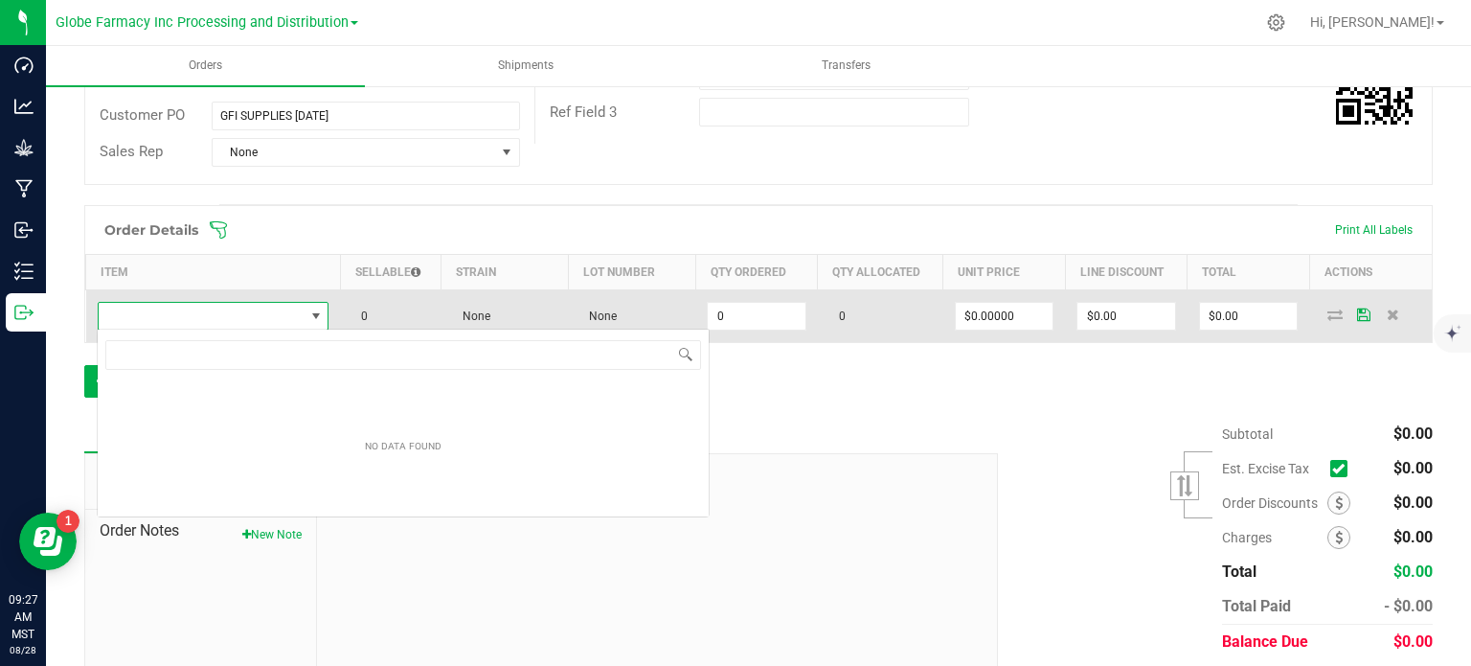
scroll to position [95741, 95541]
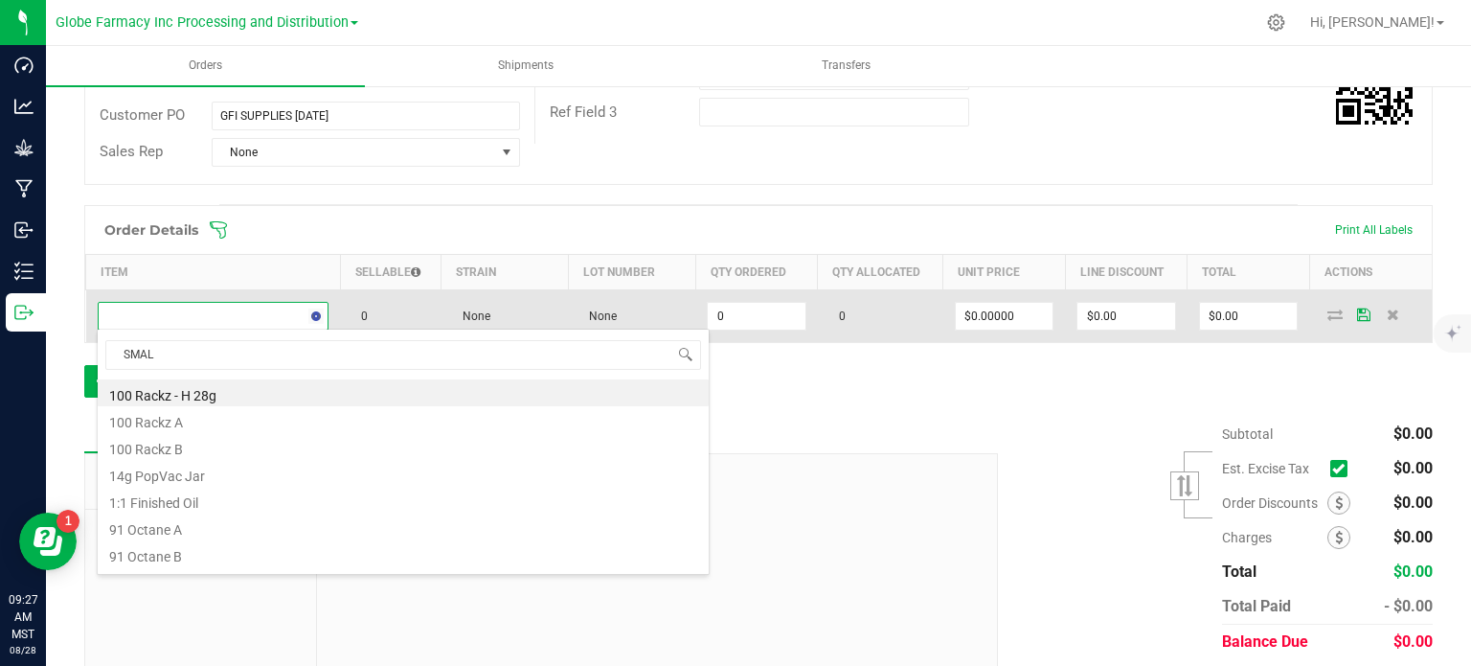
type input "SMALL"
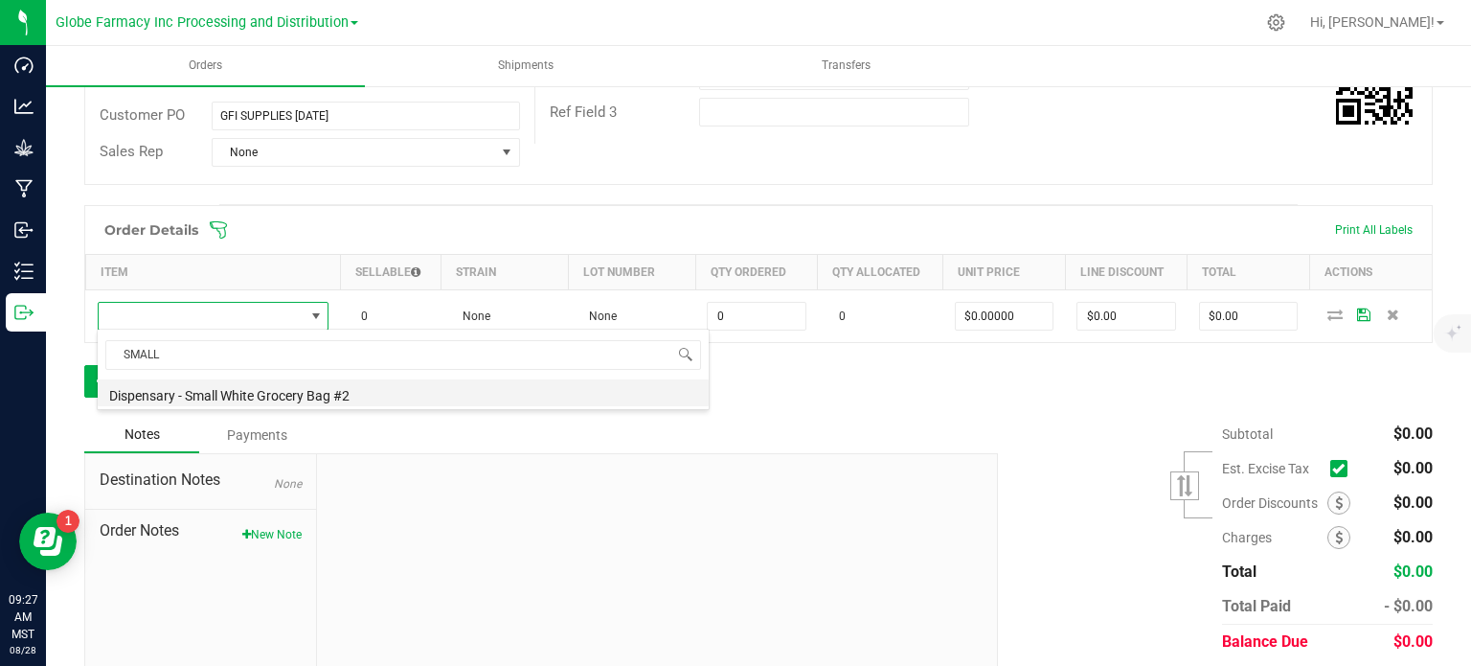
click at [177, 393] on li "Dispensary - Small White Grocery Bag #2" at bounding box center [403, 392] width 611 height 27
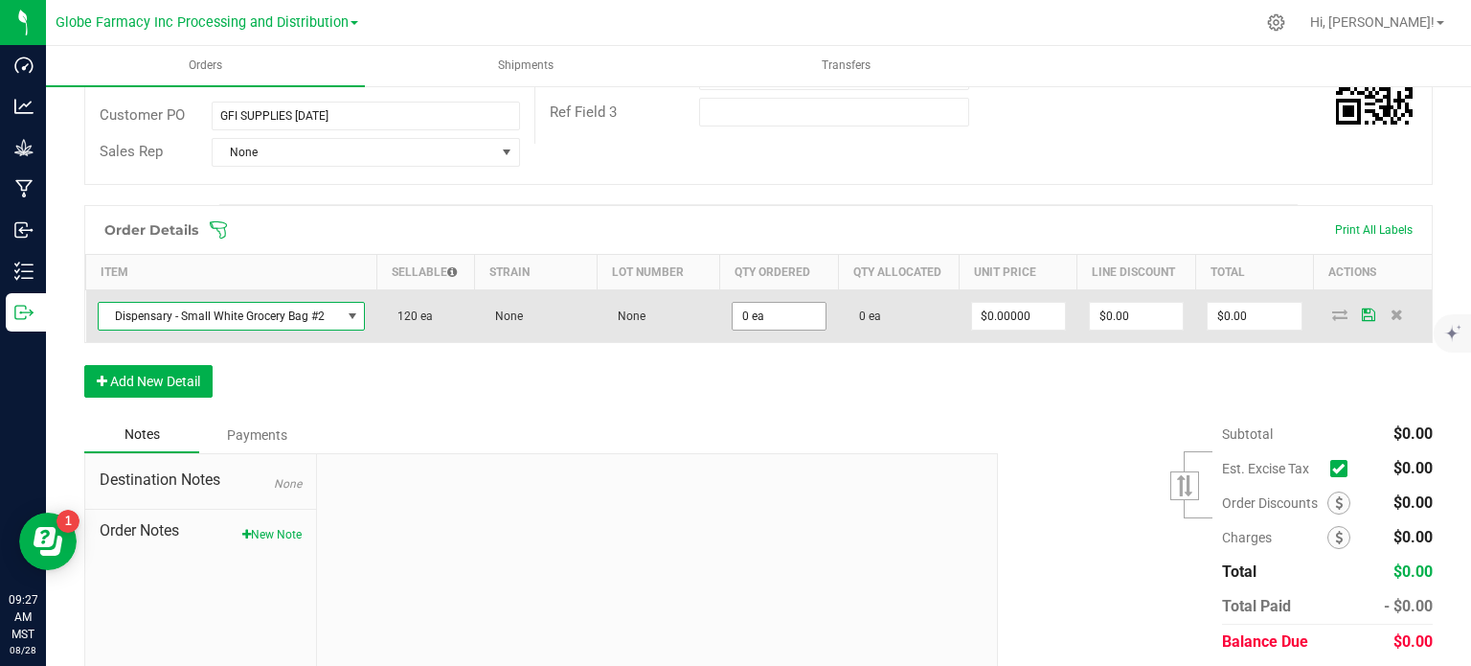
click at [736, 306] on input "0 ea" at bounding box center [779, 316] width 93 height 27
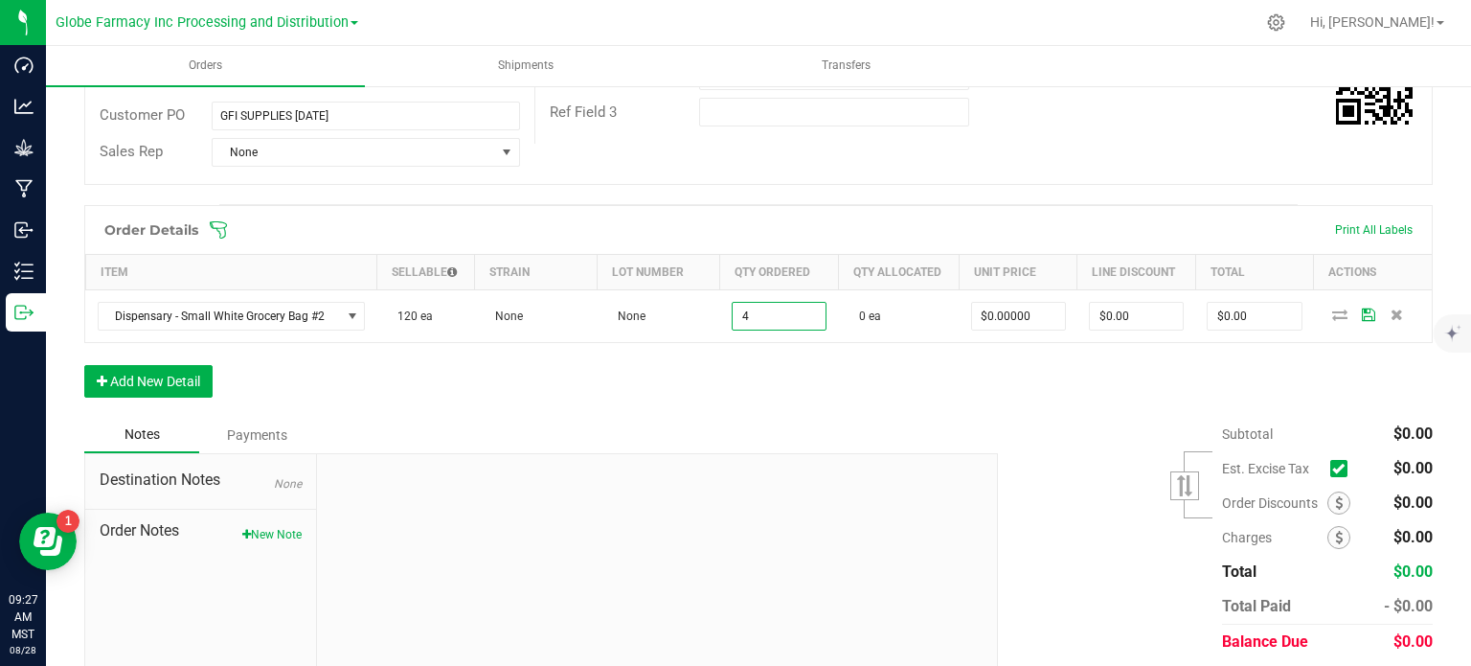
click at [759, 367] on div "Order Details Print All Labels Item Sellable Strain Lot Number Qty Ordered Qty …" at bounding box center [758, 311] width 1348 height 212
type input "4 ea"
click at [185, 381] on button "Add New Detail" at bounding box center [148, 381] width 128 height 33
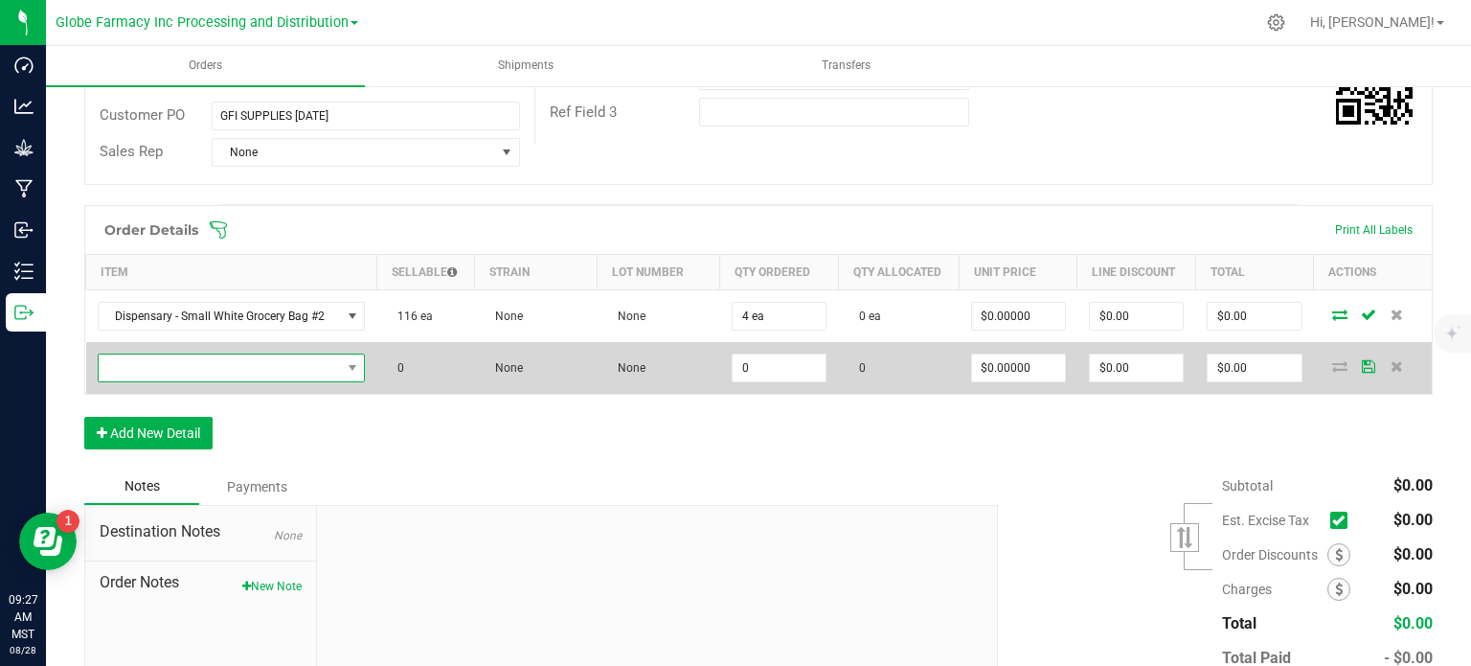
click at [223, 369] on span "NO DATA FOUND" at bounding box center [220, 367] width 242 height 27
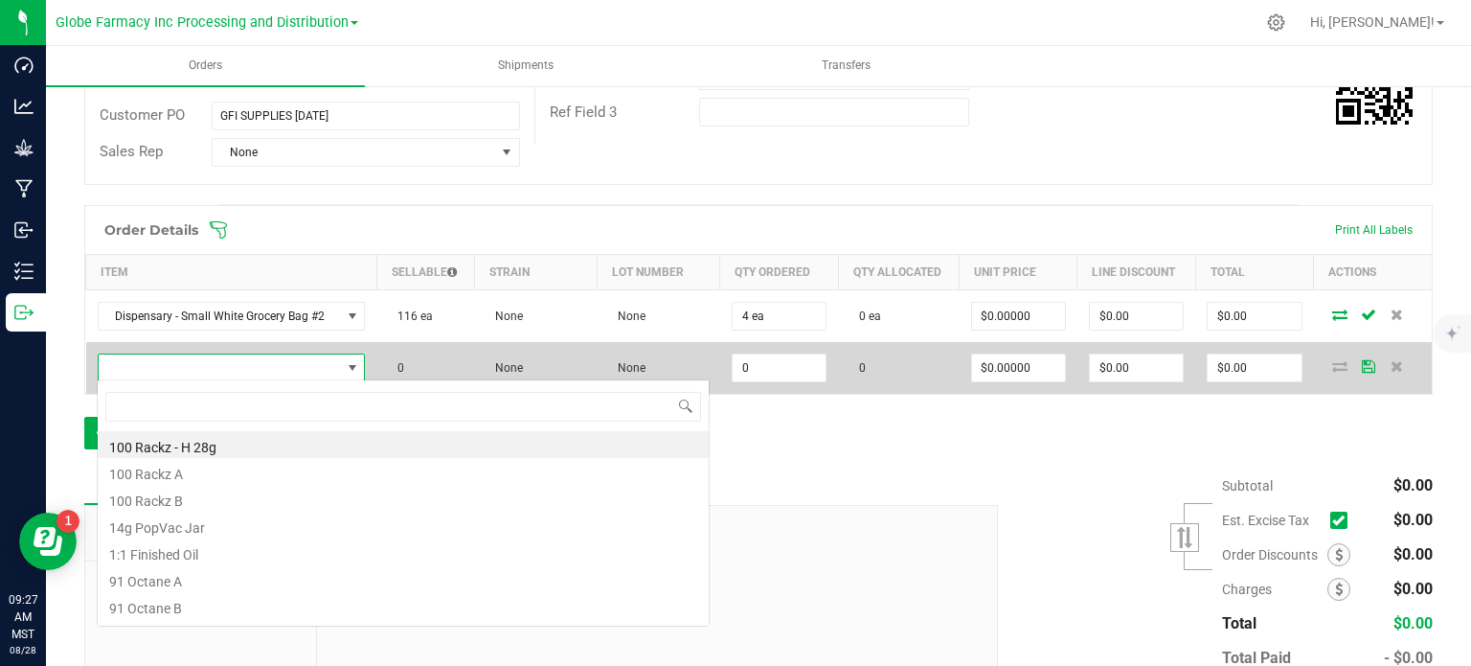
scroll to position [28, 260]
type input "MEDIUM"
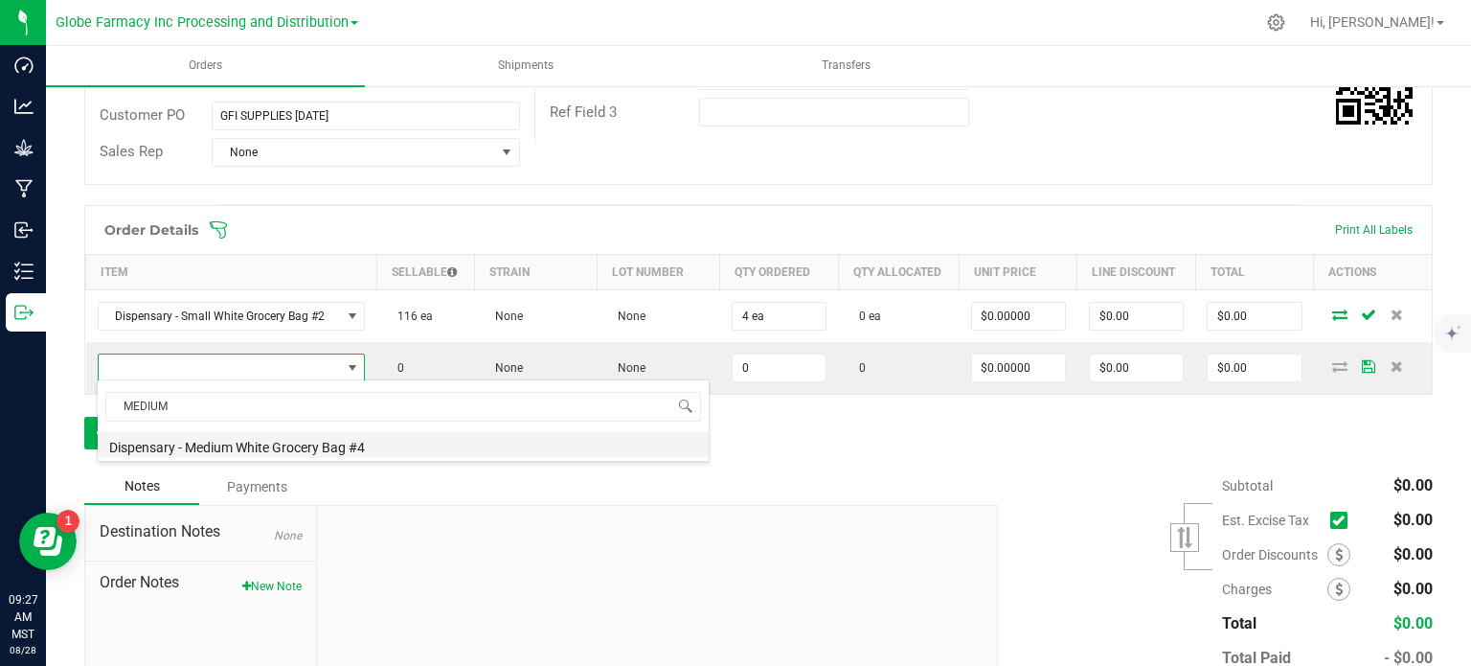
click at [190, 439] on li "Dispensary - Medium White Grocery Bag #4" at bounding box center [403, 444] width 611 height 27
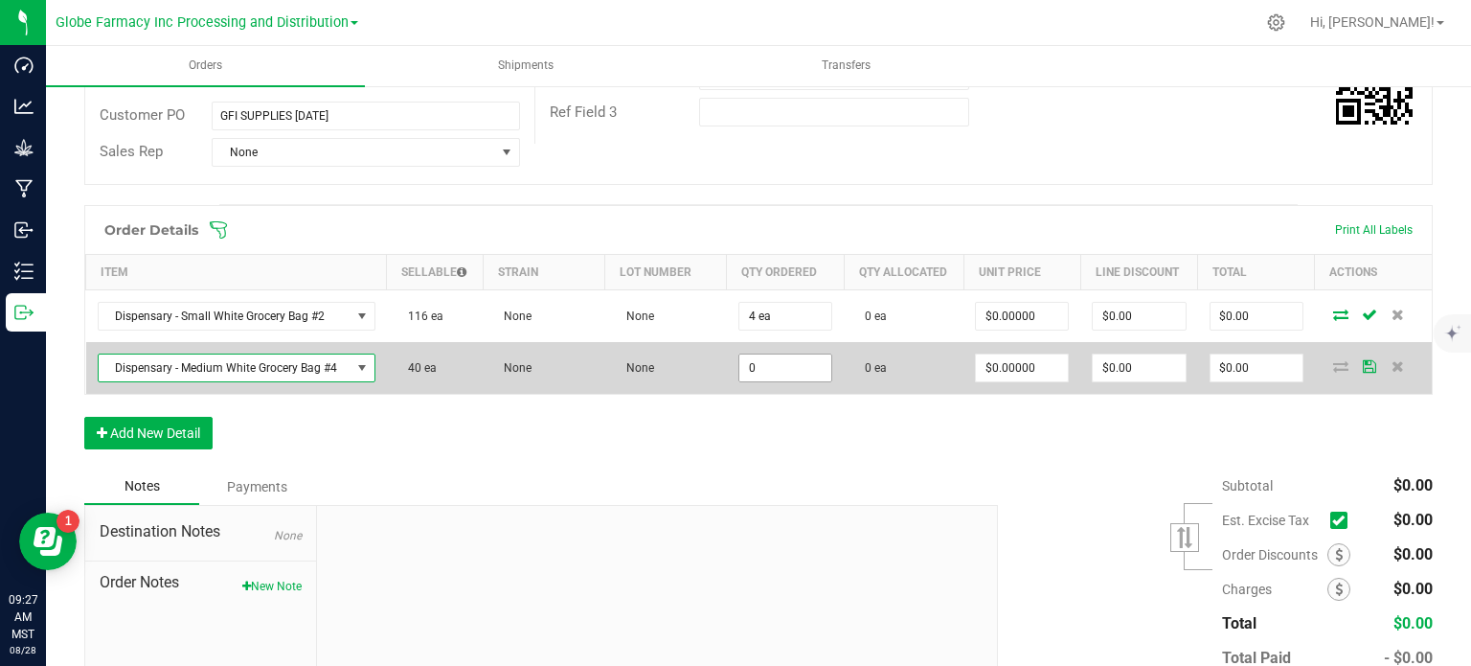
click at [794, 364] on input "0" at bounding box center [785, 367] width 92 height 27
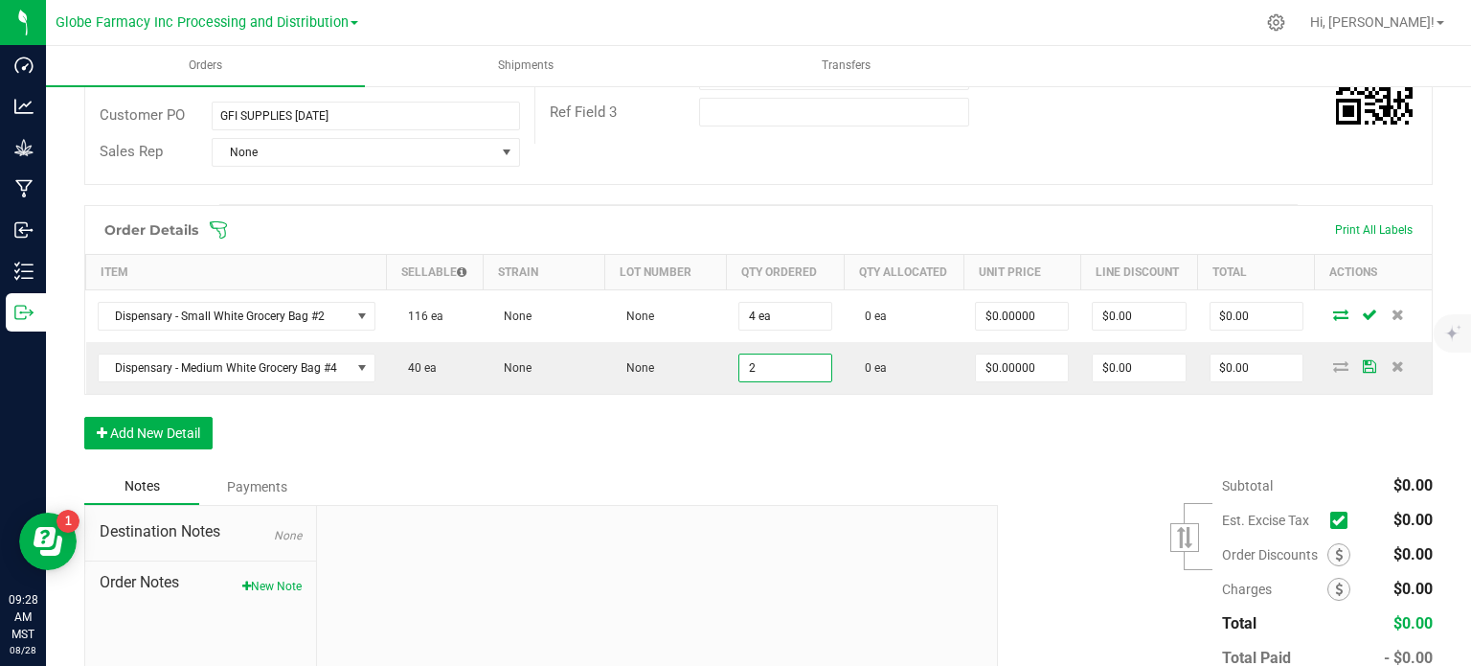
type input "2 ea"
click at [787, 443] on div "Order Details Print All Labels Item Sellable Strain Lot Number Qty Ordered Qty …" at bounding box center [758, 336] width 1348 height 263
click at [170, 439] on button "Add New Detail" at bounding box center [148, 433] width 128 height 33
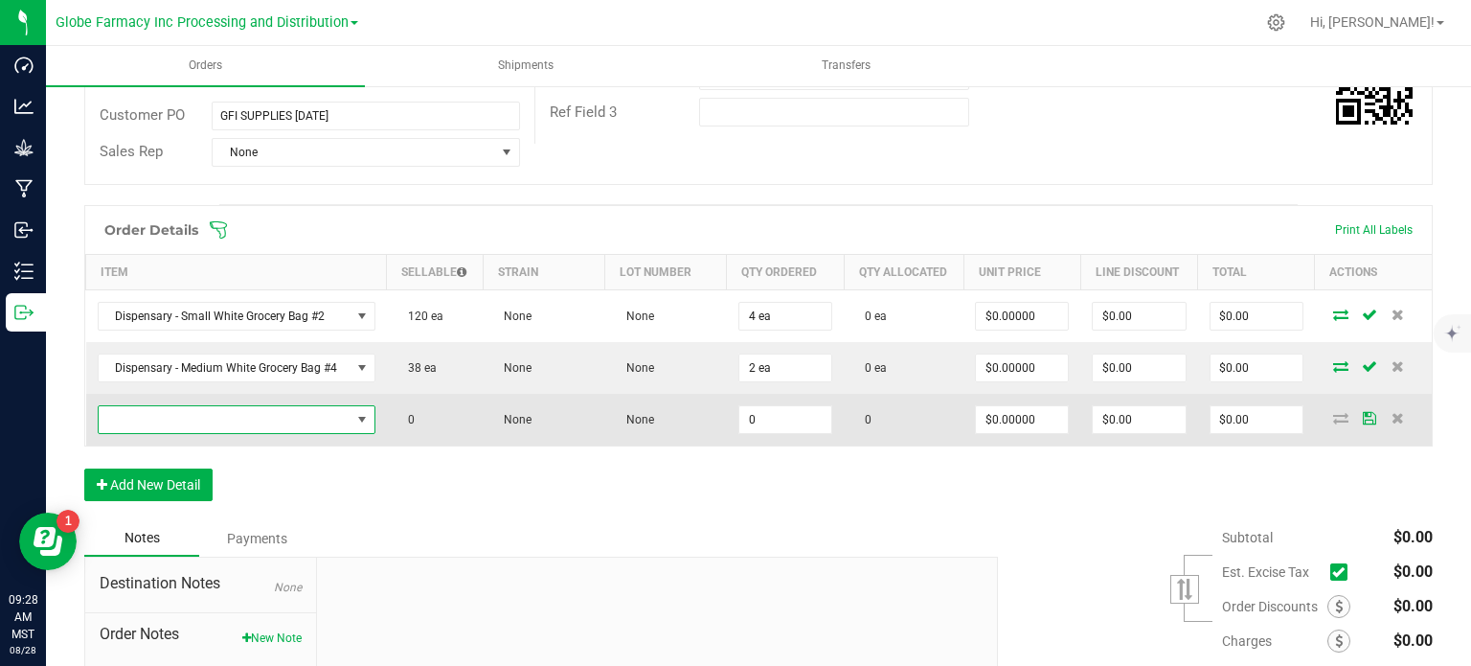
click at [238, 420] on span "NO DATA FOUND" at bounding box center [225, 419] width 252 height 27
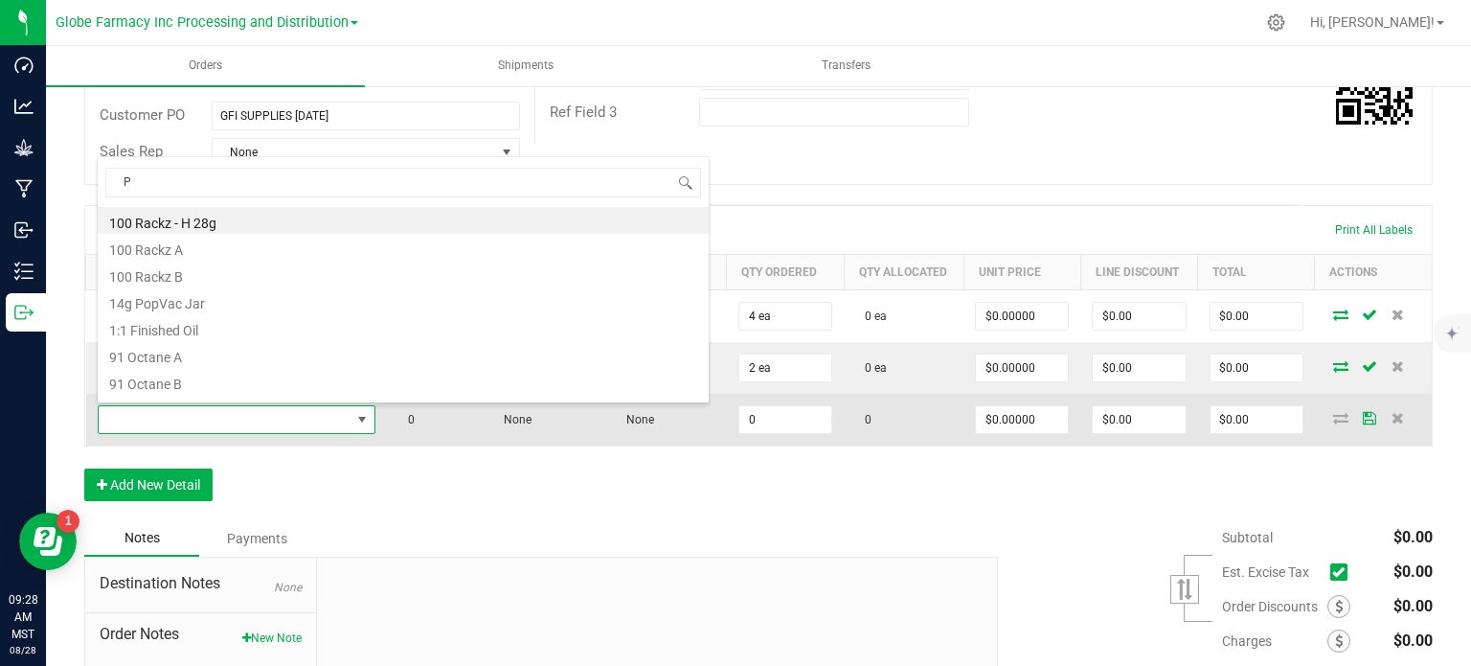
scroll to position [28, 271]
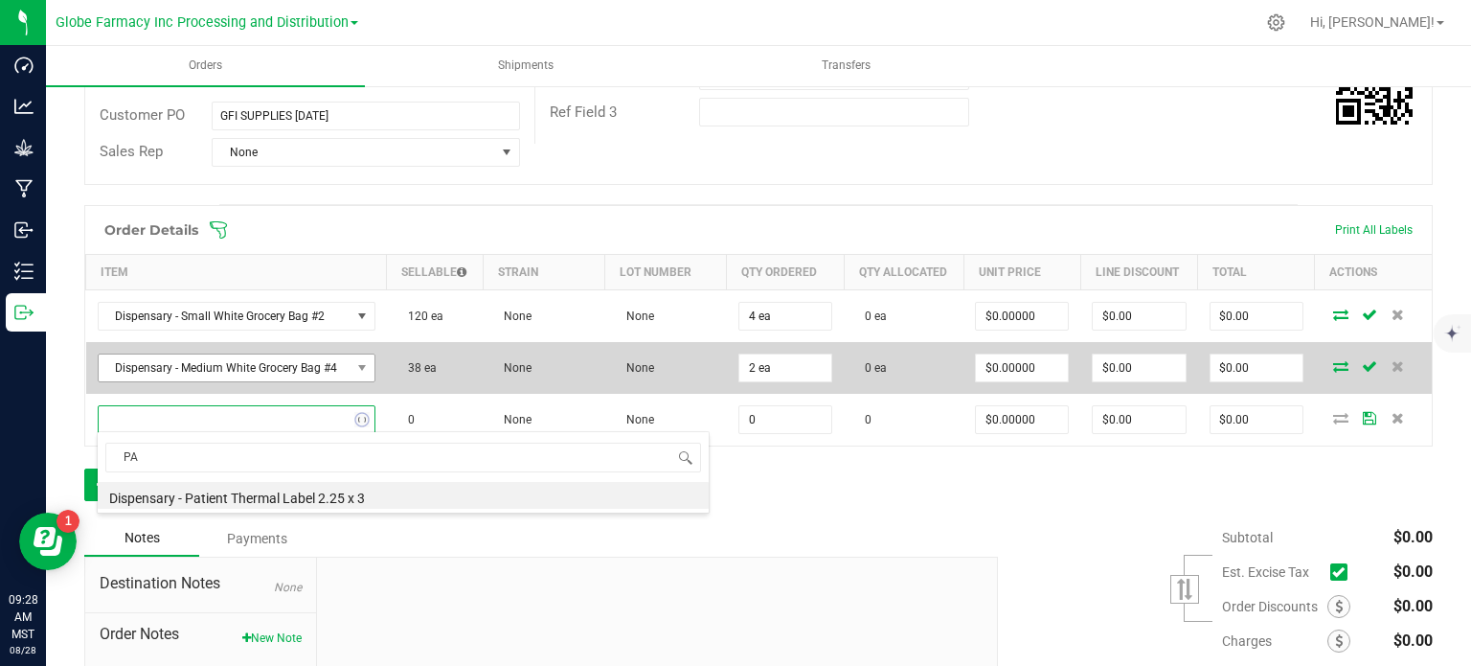
type input "P"
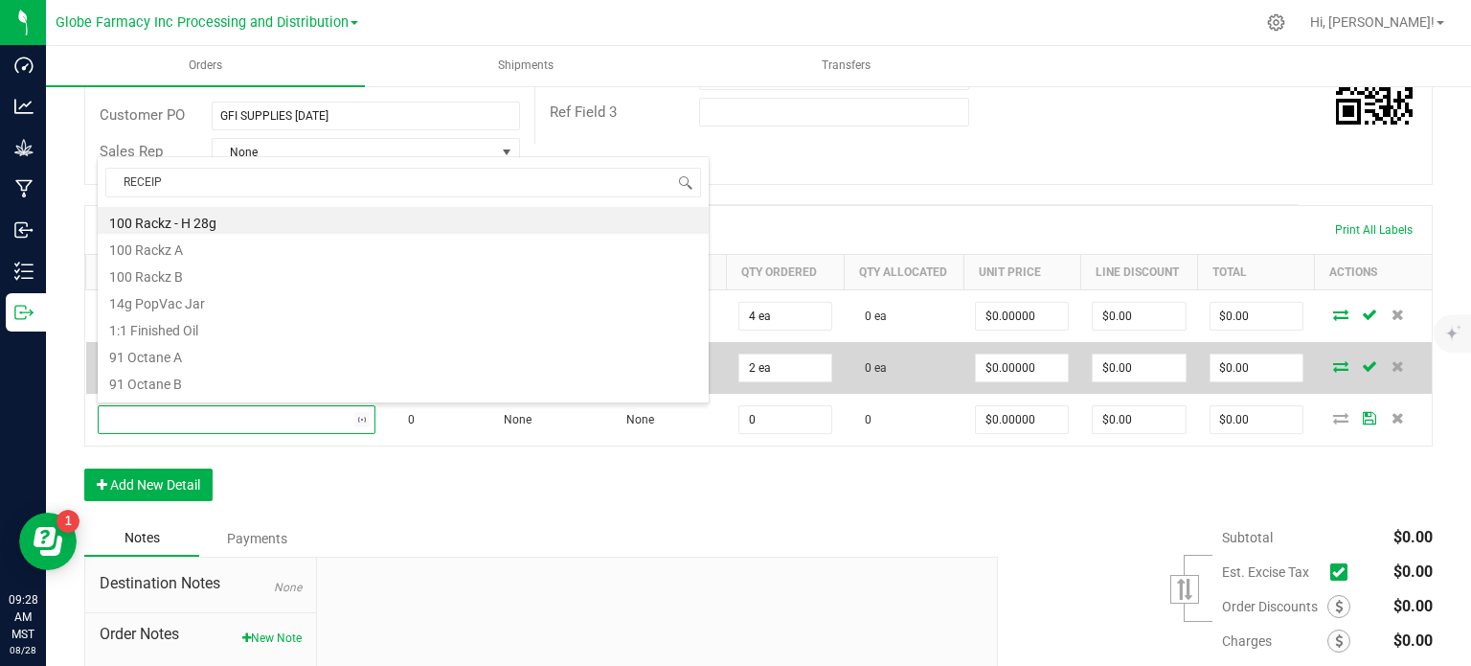
type input "RECEIPT"
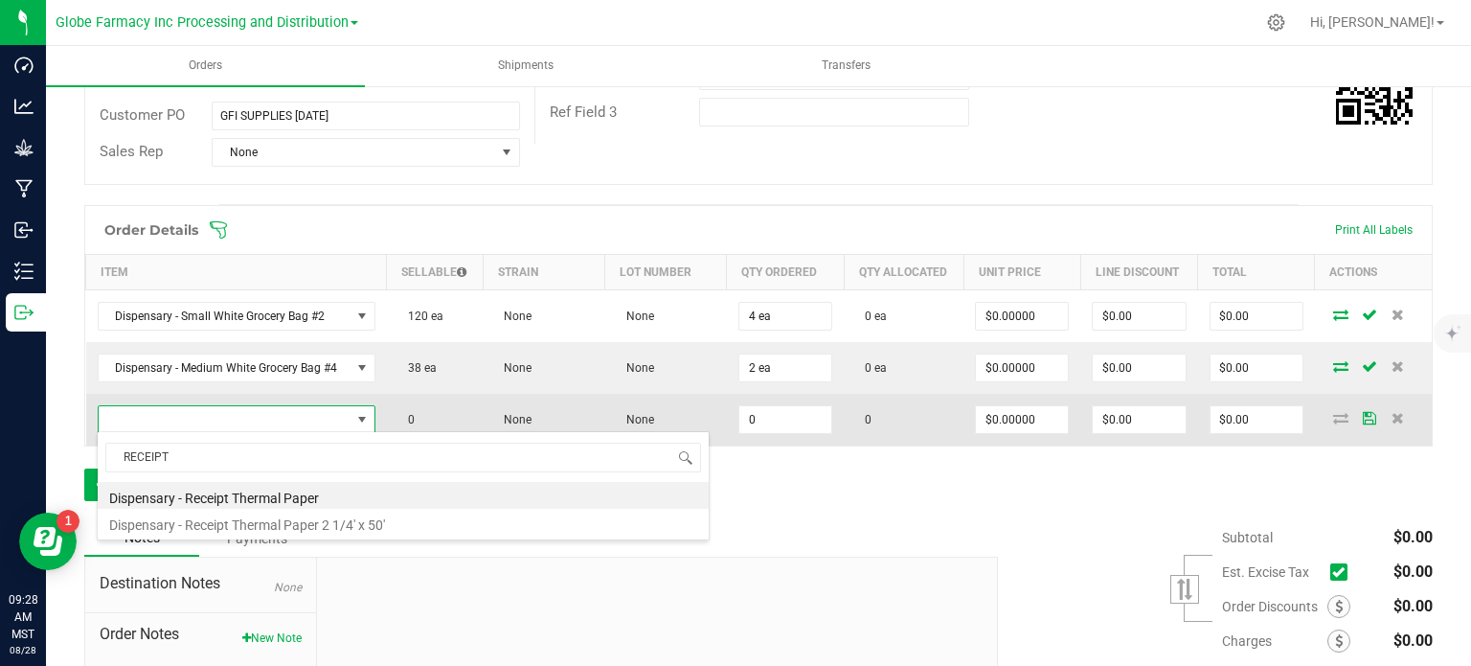
drag, startPoint x: 315, startPoint y: 493, endPoint x: 680, endPoint y: 435, distance: 369.5
click at [316, 493] on li "Dispensary - Receipt Thermal Paper" at bounding box center [403, 495] width 611 height 27
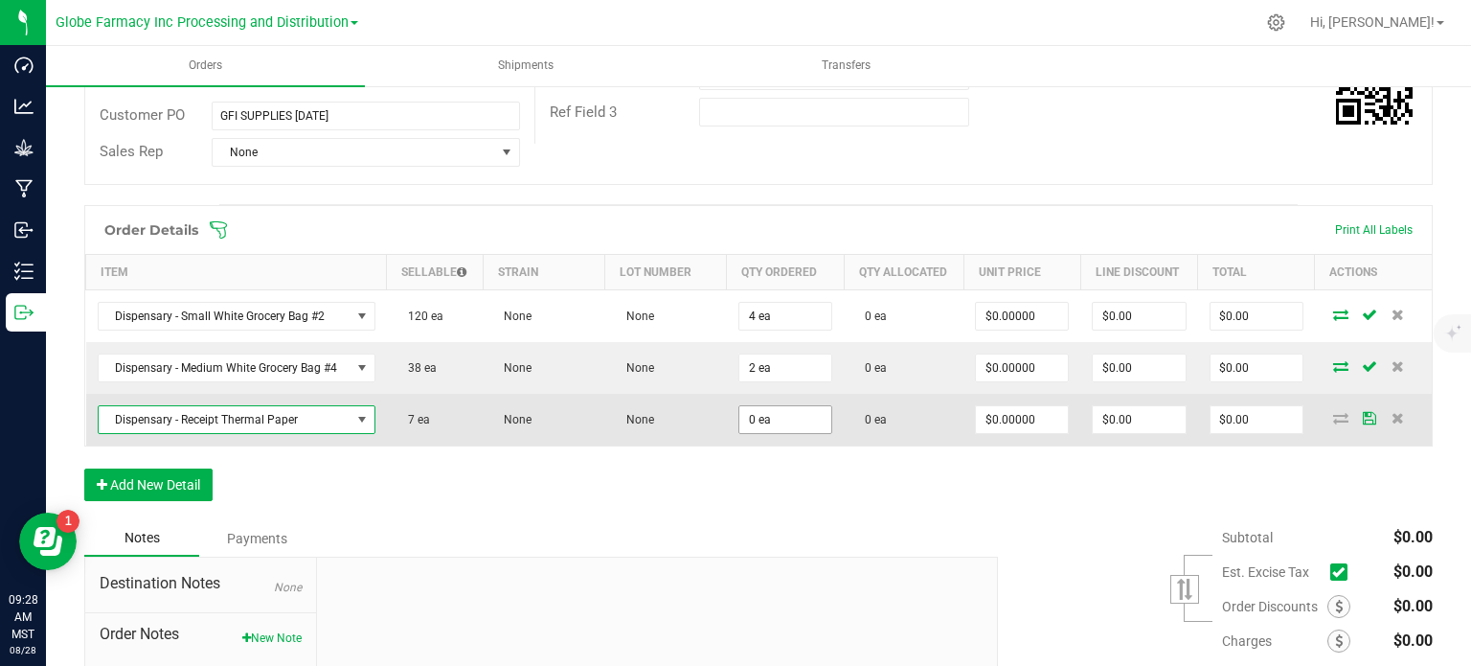
click at [749, 417] on input "0 ea" at bounding box center [785, 419] width 92 height 27
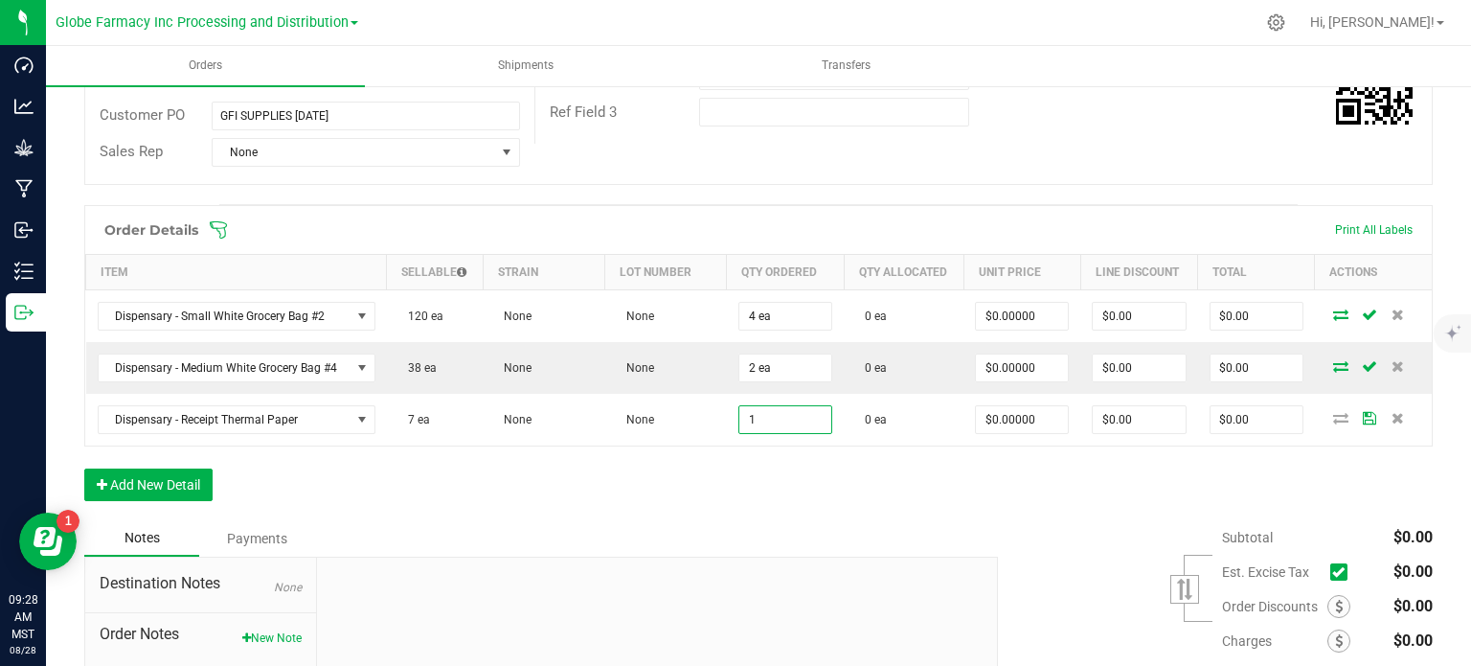
type input "1 ea"
click at [771, 464] on div "Order Details Print All Labels Item Sellable Strain Lot Number Qty Ordered Qty …" at bounding box center [758, 362] width 1348 height 315
click at [176, 474] on button "Add New Detail" at bounding box center [148, 484] width 128 height 33
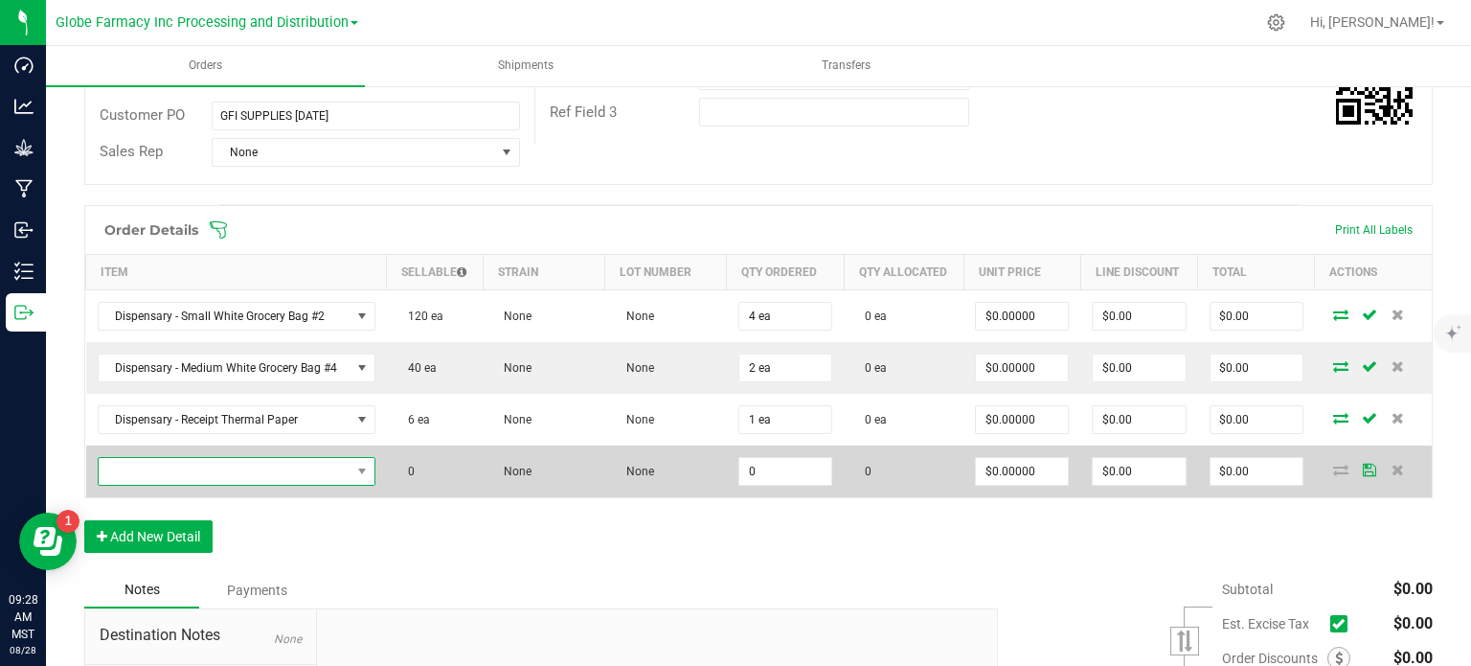
click at [197, 469] on span "NO DATA FOUND" at bounding box center [225, 471] width 252 height 27
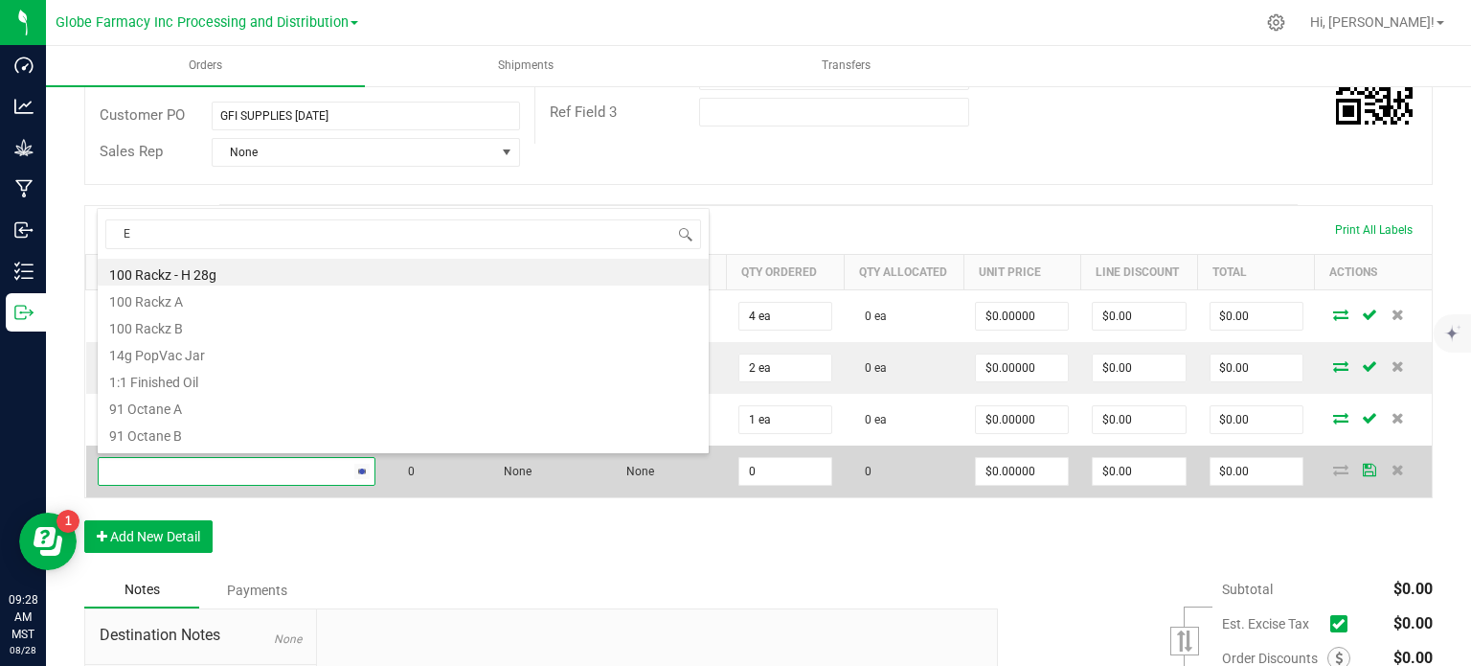
scroll to position [28, 271]
type input "EXIT"
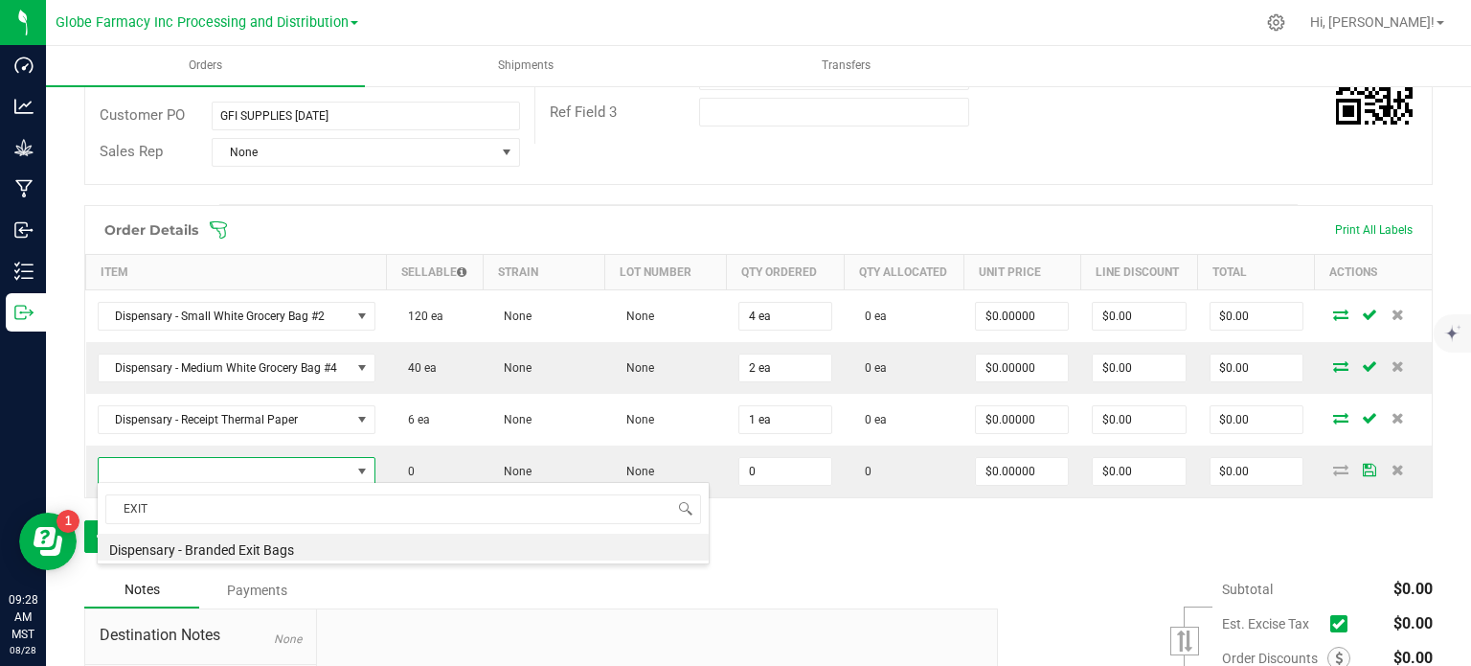
click at [220, 550] on li "Dispensary - Branded Exit Bags" at bounding box center [403, 546] width 611 height 27
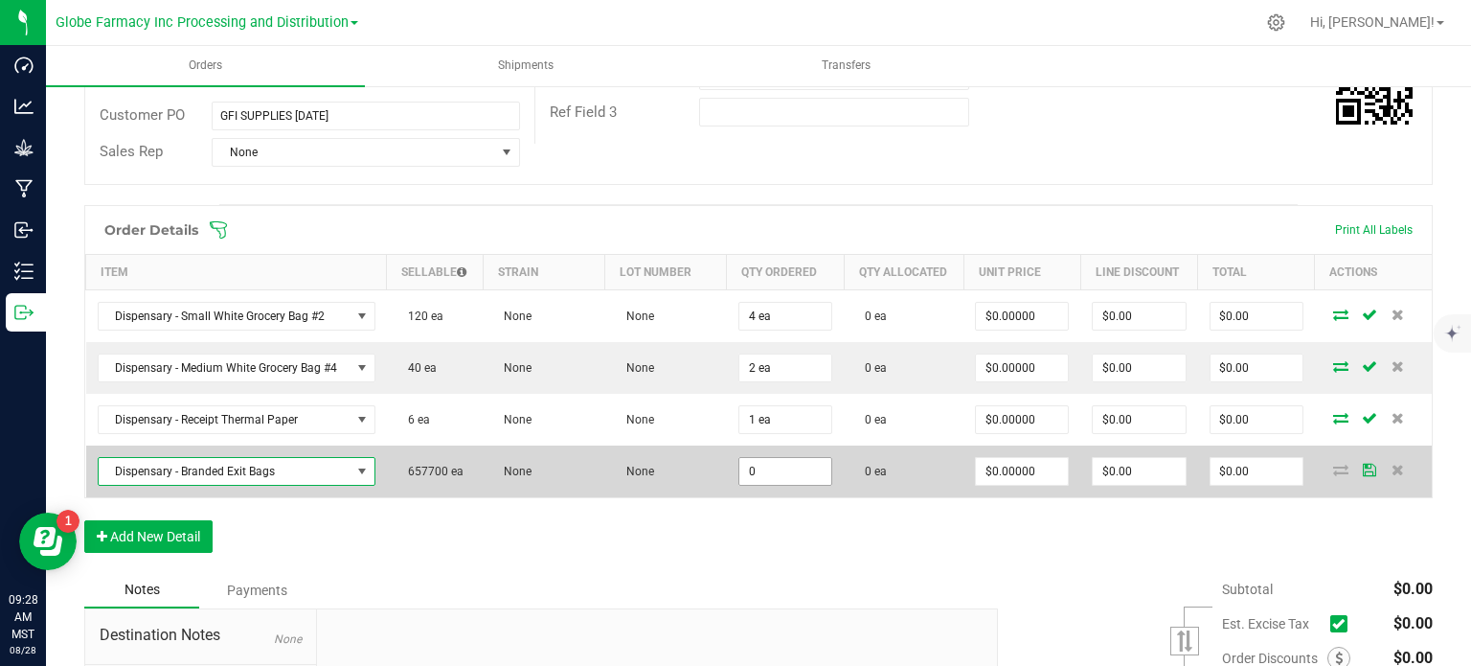
click at [764, 472] on input "0" at bounding box center [785, 471] width 92 height 27
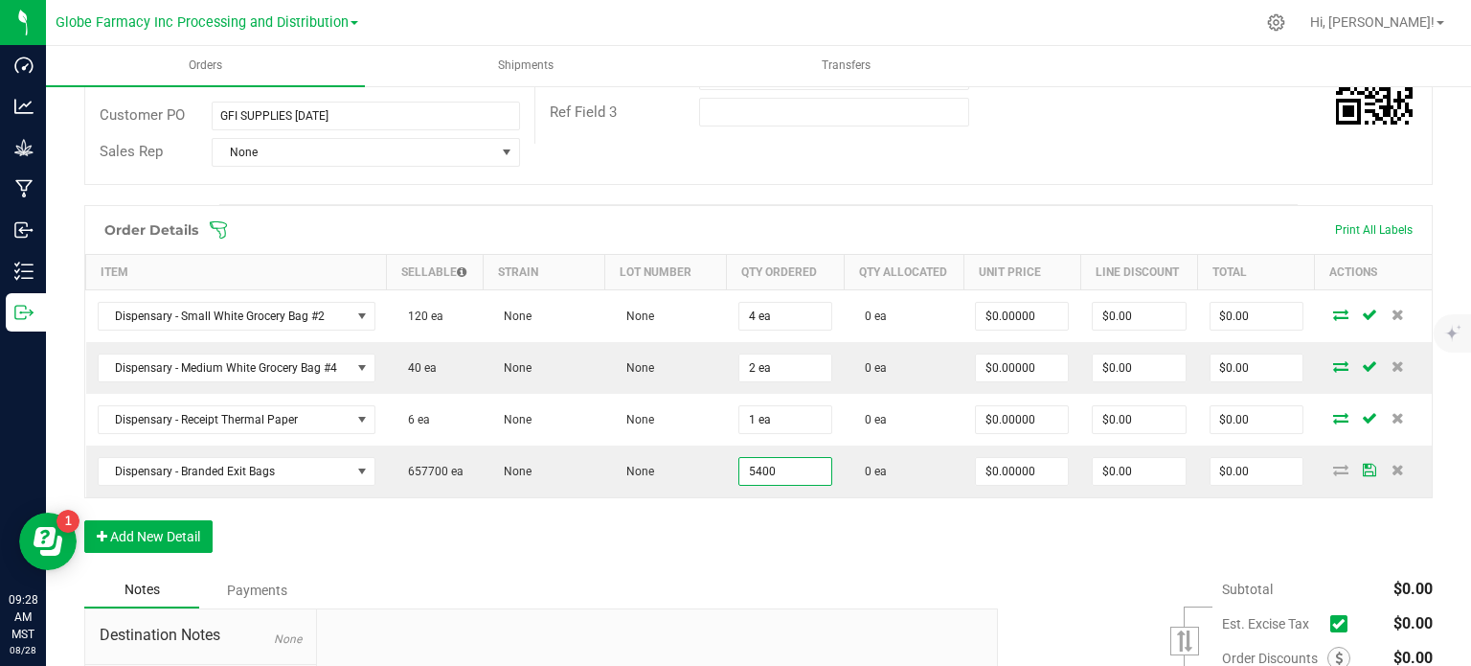
type input "5400 ea"
click at [820, 519] on div "Order Details Print All Labels Item Sellable Strain Lot Number Qty Ordered Qty …" at bounding box center [758, 388] width 1348 height 367
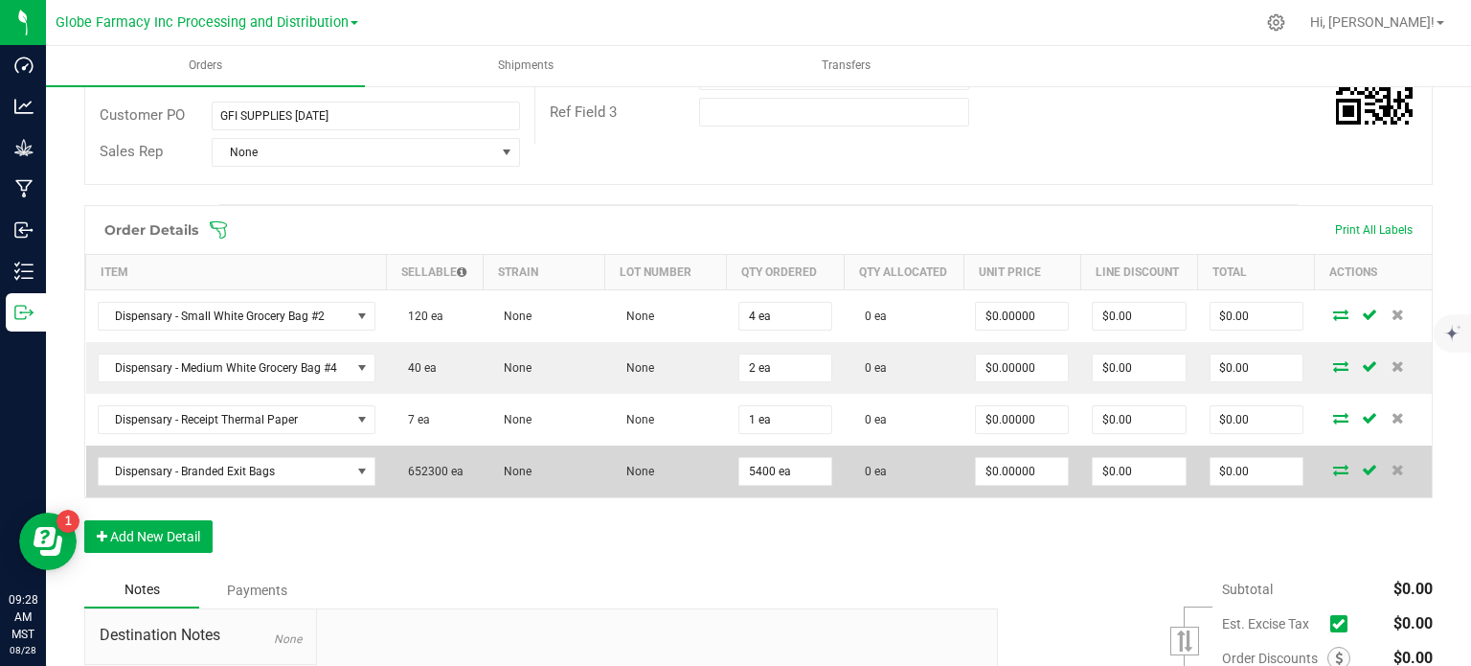
click at [1333, 471] on icon at bounding box center [1340, 469] width 15 height 11
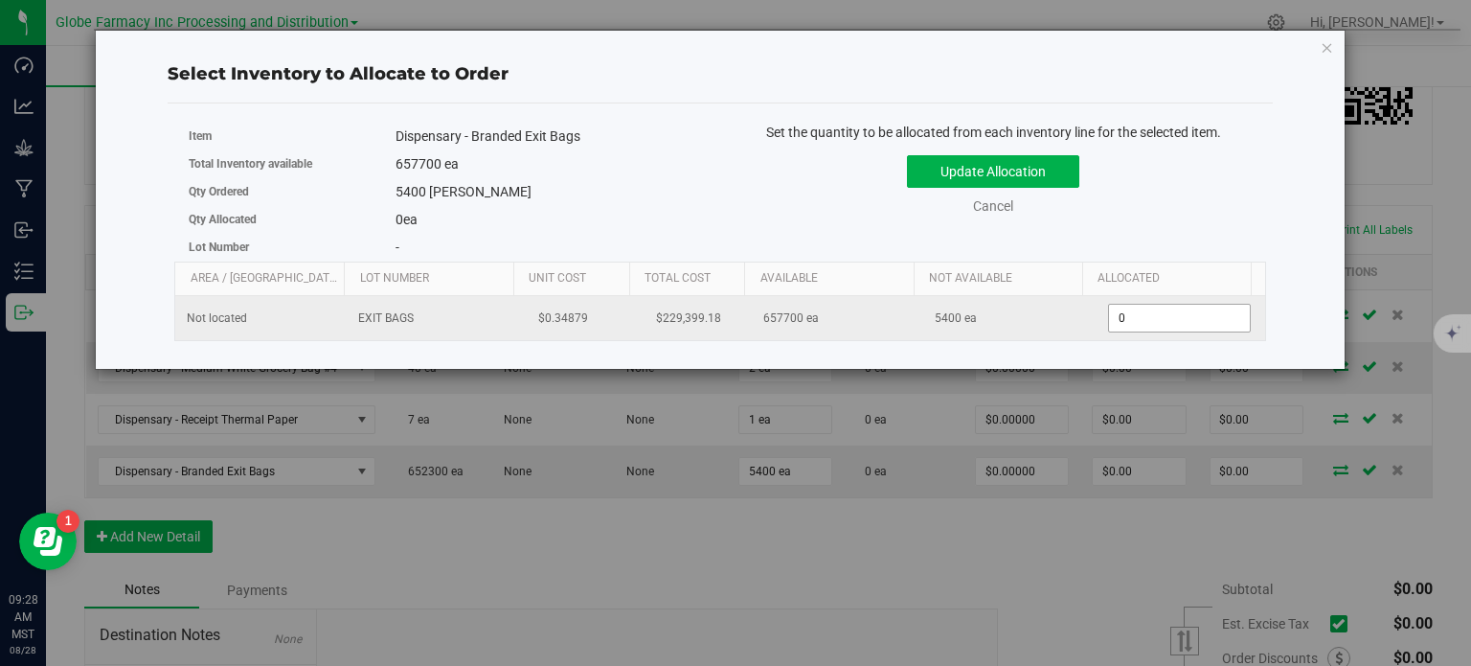
click at [1140, 319] on span "0 0" at bounding box center [1179, 318] width 143 height 29
click at [1140, 319] on input "0" at bounding box center [1179, 318] width 141 height 27
type input "5400"
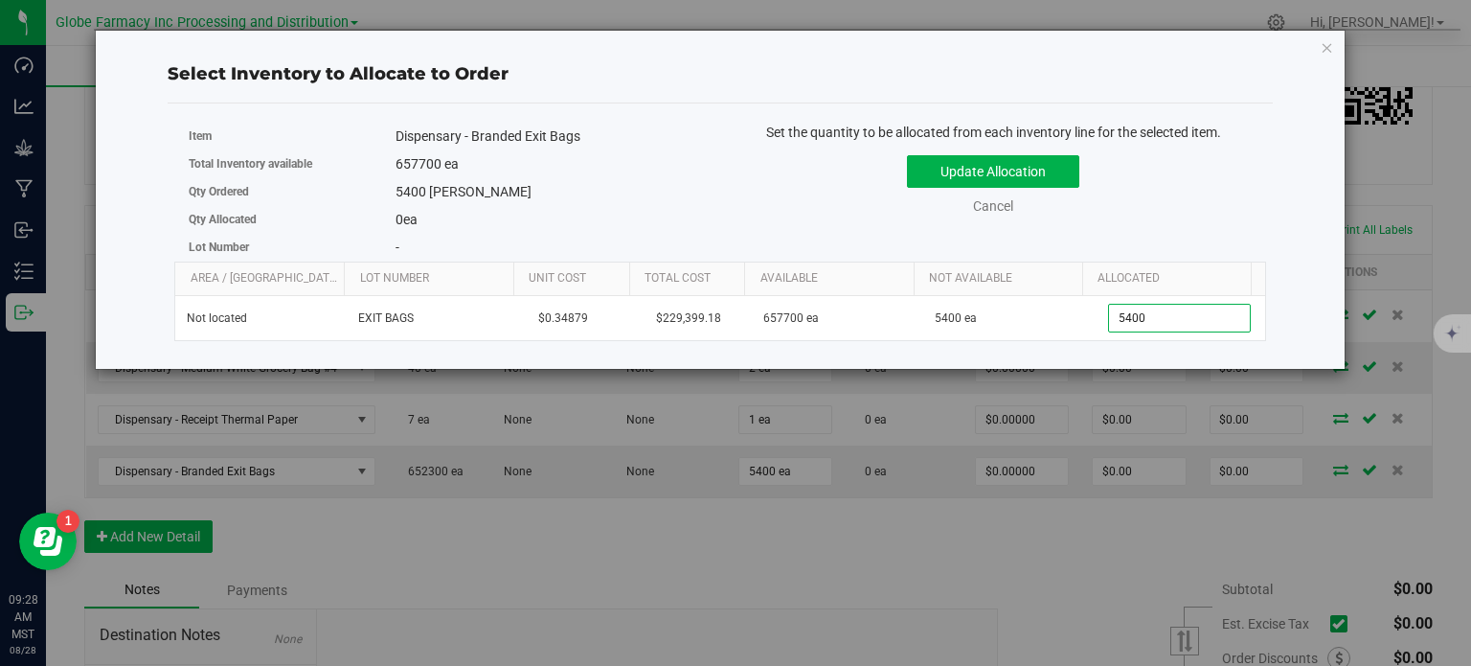
click at [1190, 202] on div "Update Allocation Cancel" at bounding box center [993, 182] width 517 height 70
type input "5,400"
click at [958, 179] on button "Update Allocation" at bounding box center [993, 171] width 172 height 33
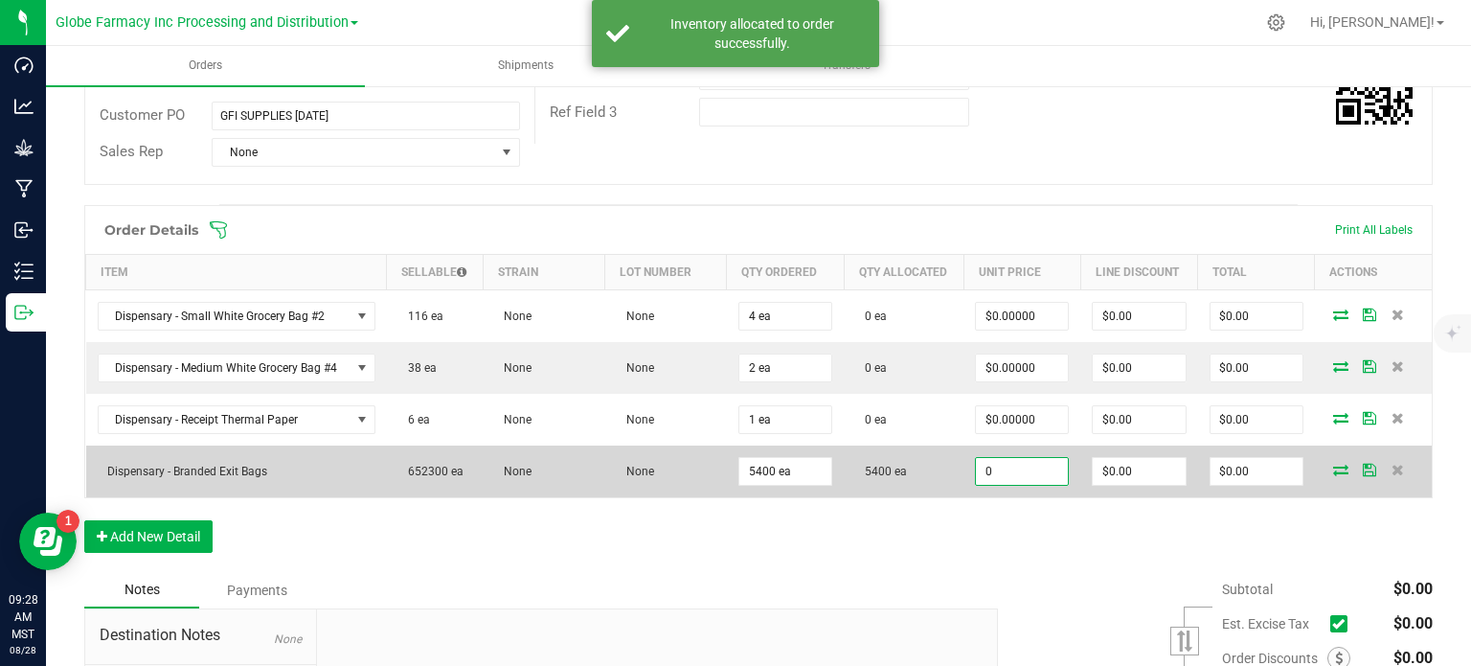
click at [992, 469] on input "0" at bounding box center [1022, 471] width 92 height 27
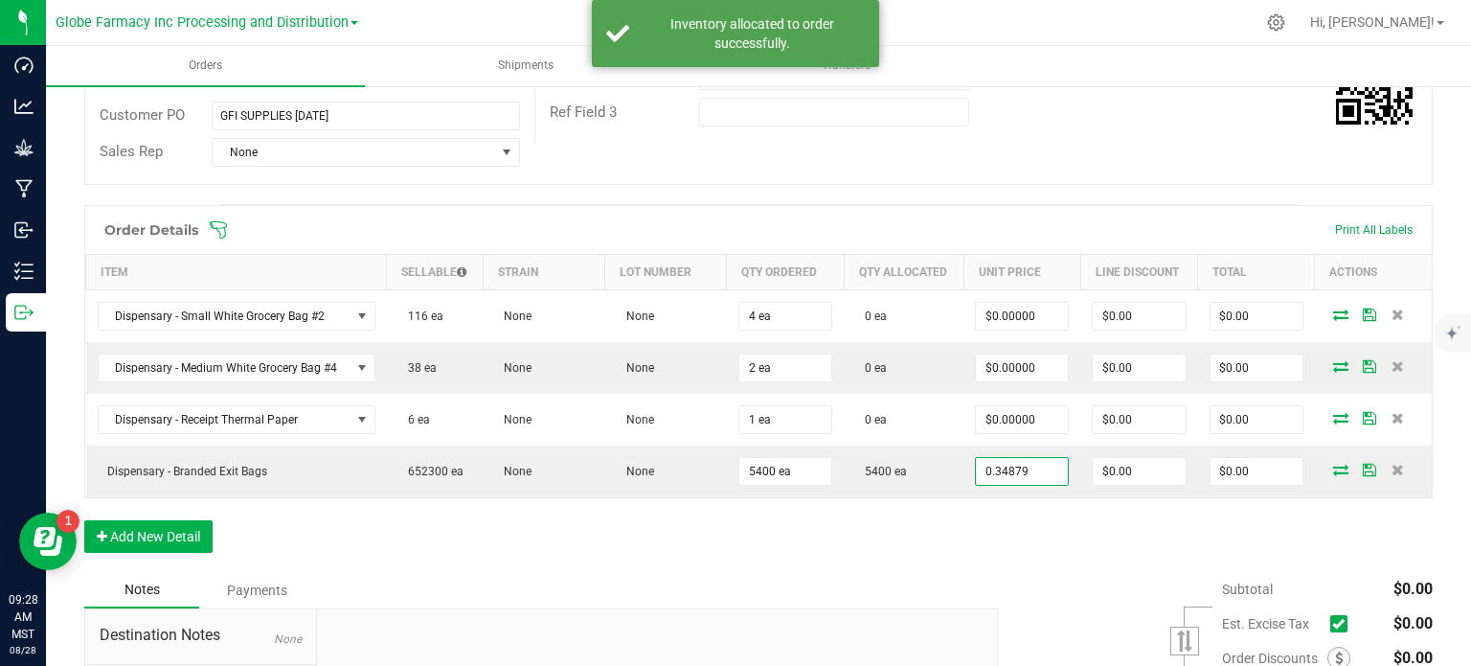
type input "$0.34879"
type input "$1,883.47"
click at [980, 518] on div "Order Details Print All Labels Item Sellable Strain Lot Number Qty Ordered Qty …" at bounding box center [758, 388] width 1348 height 367
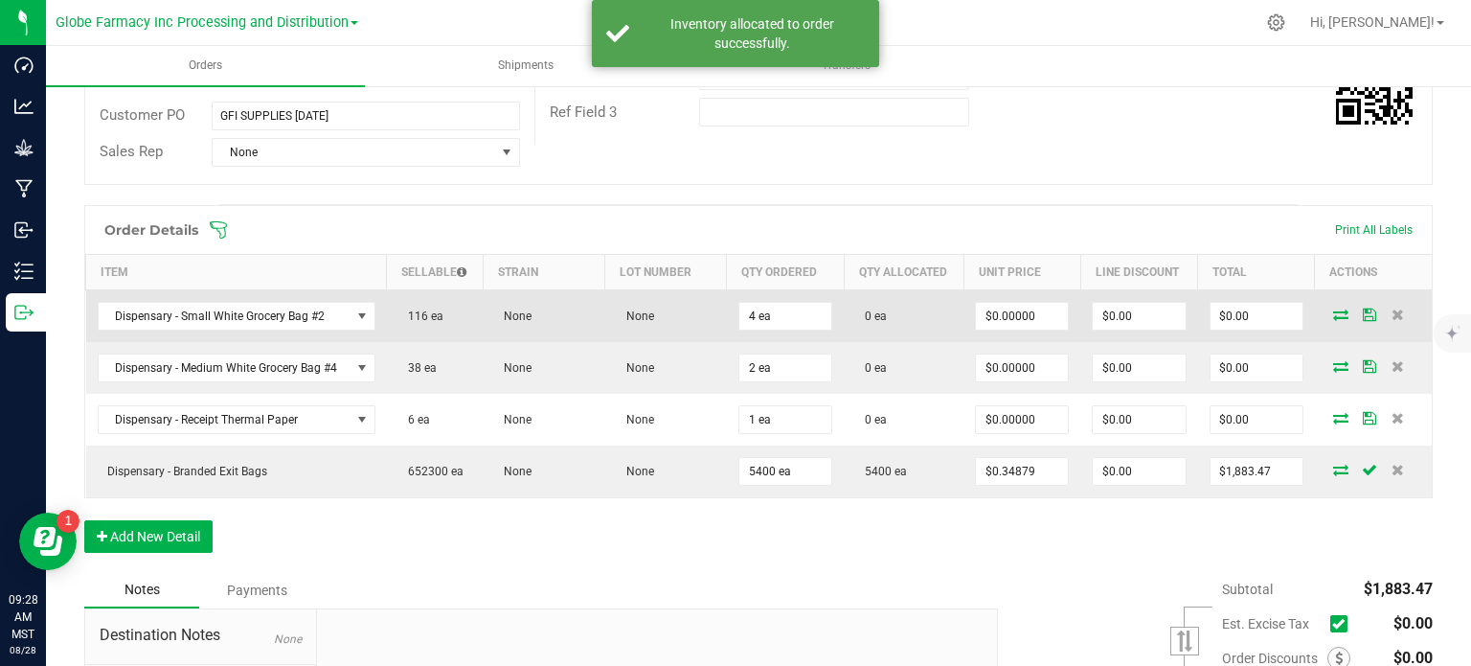
click at [1333, 309] on icon at bounding box center [1340, 313] width 15 height 11
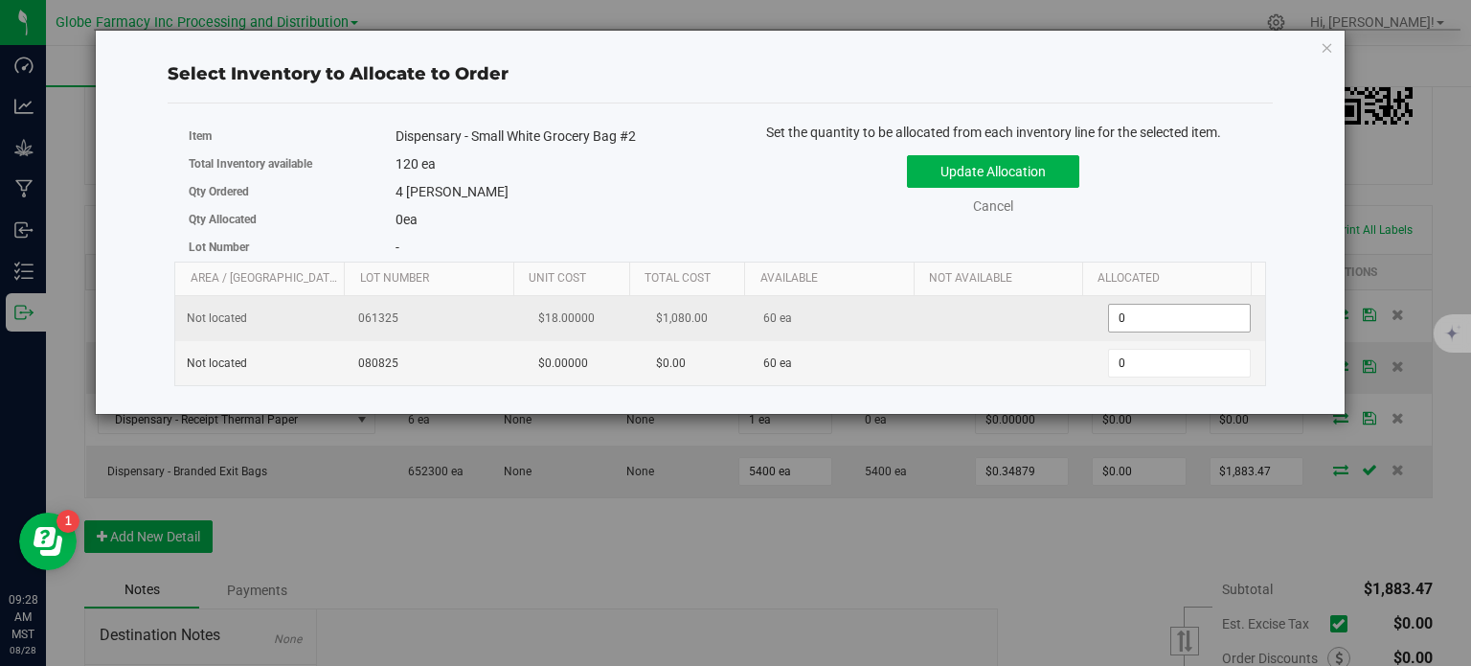
click at [1141, 317] on span "0 0" at bounding box center [1179, 318] width 143 height 29
click at [1141, 317] on input "0" at bounding box center [1179, 318] width 141 height 27
type input "4"
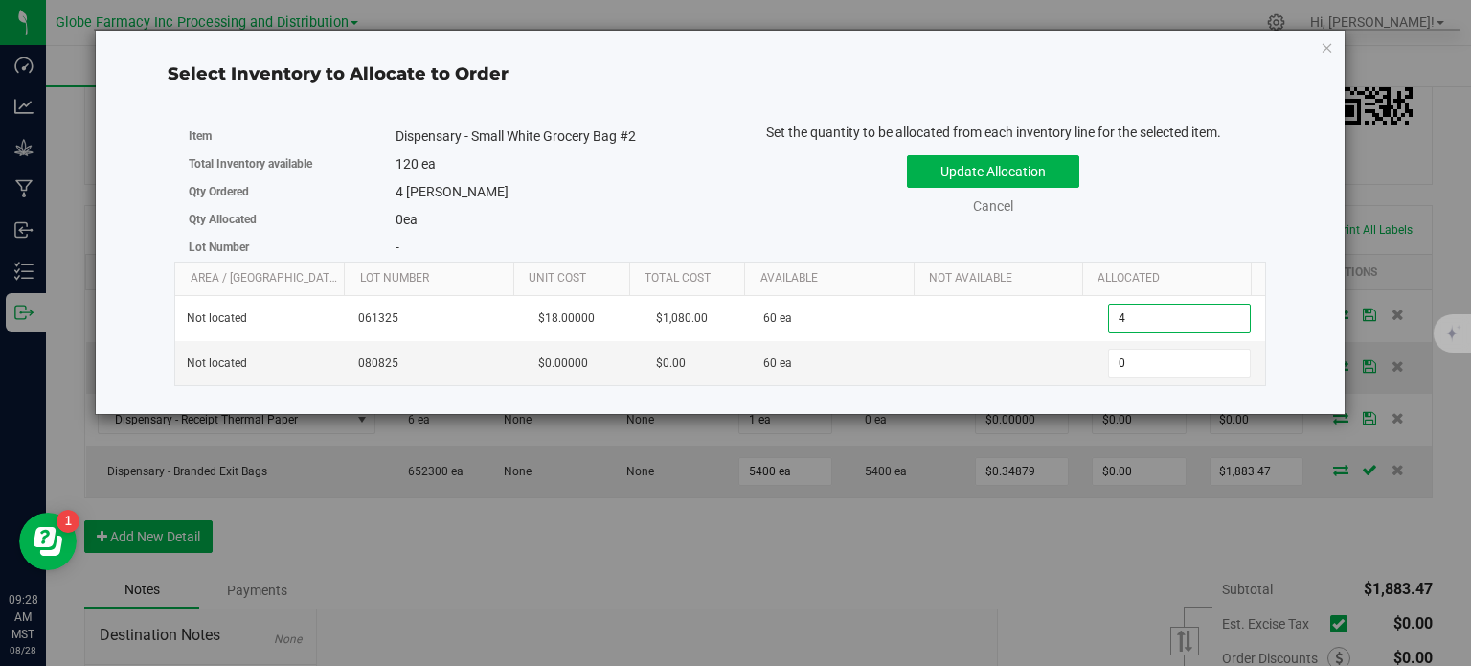
type input "4"
click at [1078, 215] on div "Update Allocation Cancel" at bounding box center [993, 182] width 517 height 70
click at [1016, 175] on button "Update Allocation" at bounding box center [993, 171] width 172 height 33
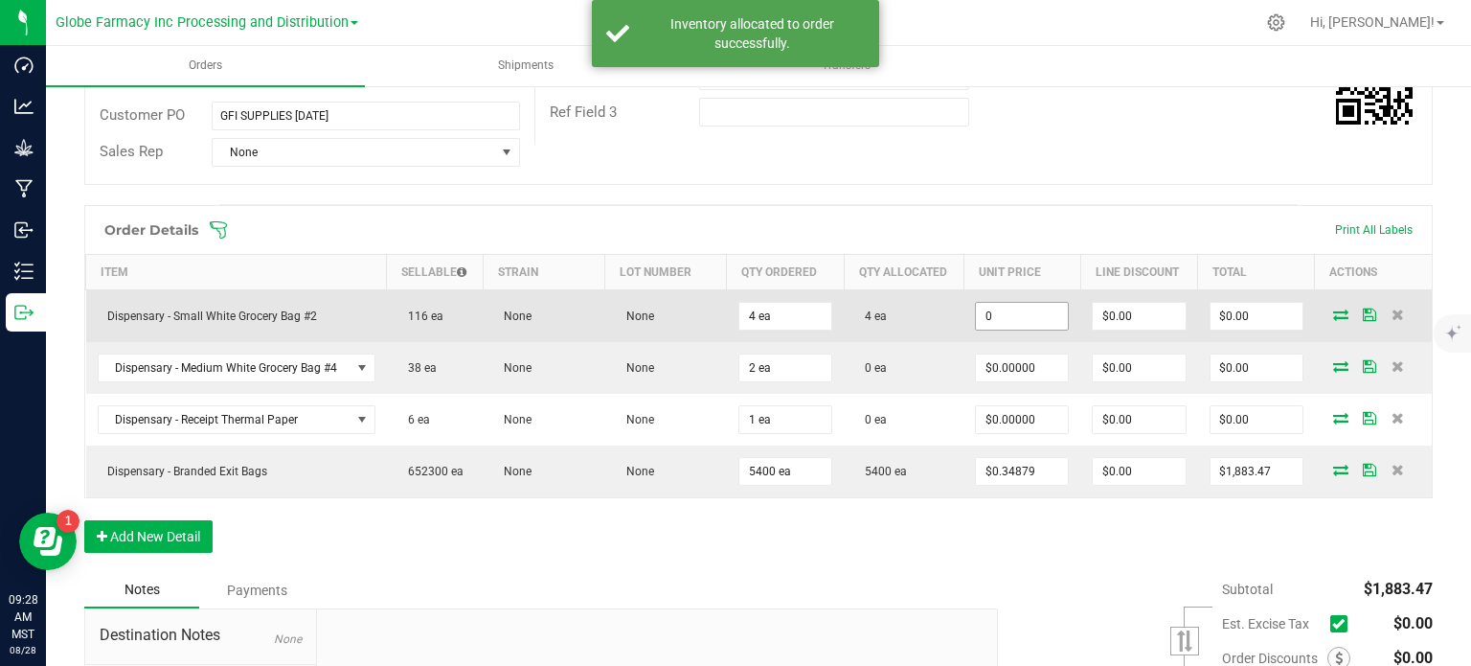
click at [1006, 306] on input "0" at bounding box center [1022, 316] width 92 height 27
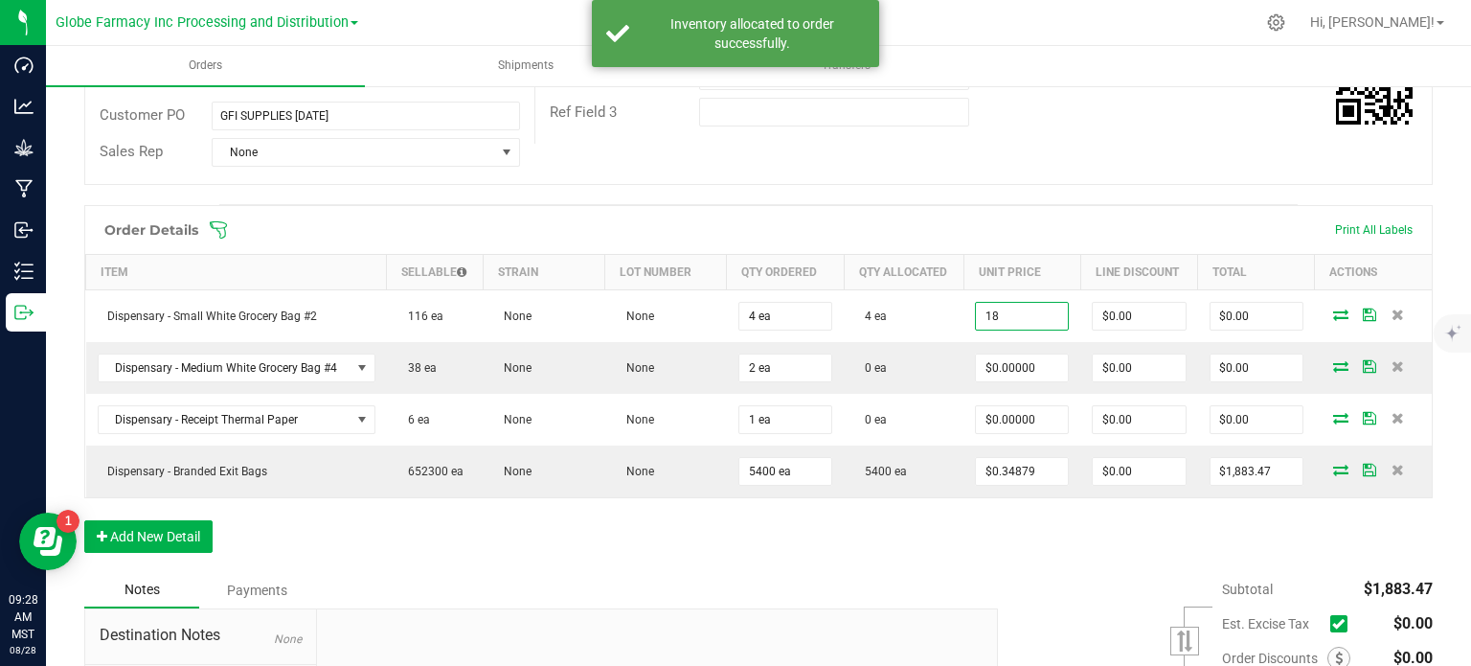
type input "$18.00000"
type input "$72.00"
click at [1025, 534] on div "Order Details Print All Labels Item Sellable Strain Lot Number Qty Ordered Qty …" at bounding box center [758, 388] width 1348 height 367
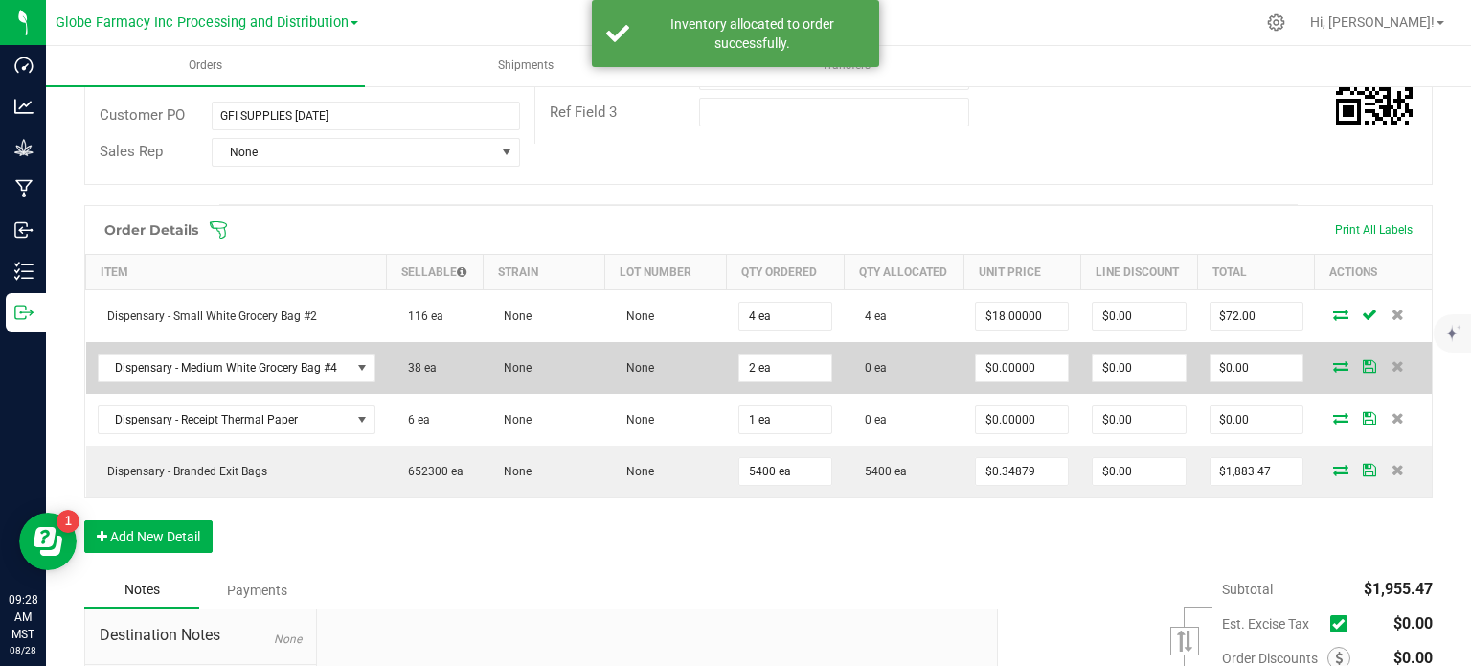
click at [1333, 360] on icon at bounding box center [1340, 365] width 15 height 11
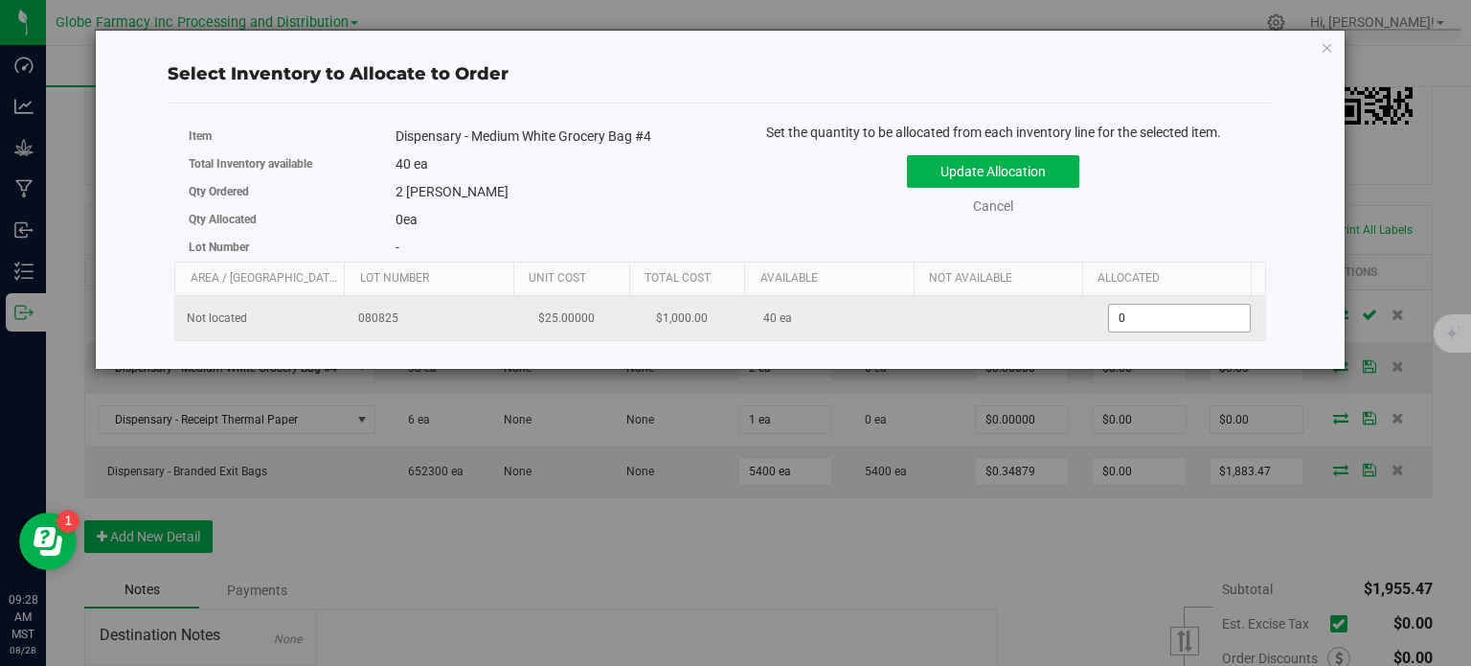
click at [1121, 317] on span "0 0" at bounding box center [1179, 318] width 143 height 29
click at [1121, 317] on input "0" at bounding box center [1179, 318] width 141 height 27
type input "2"
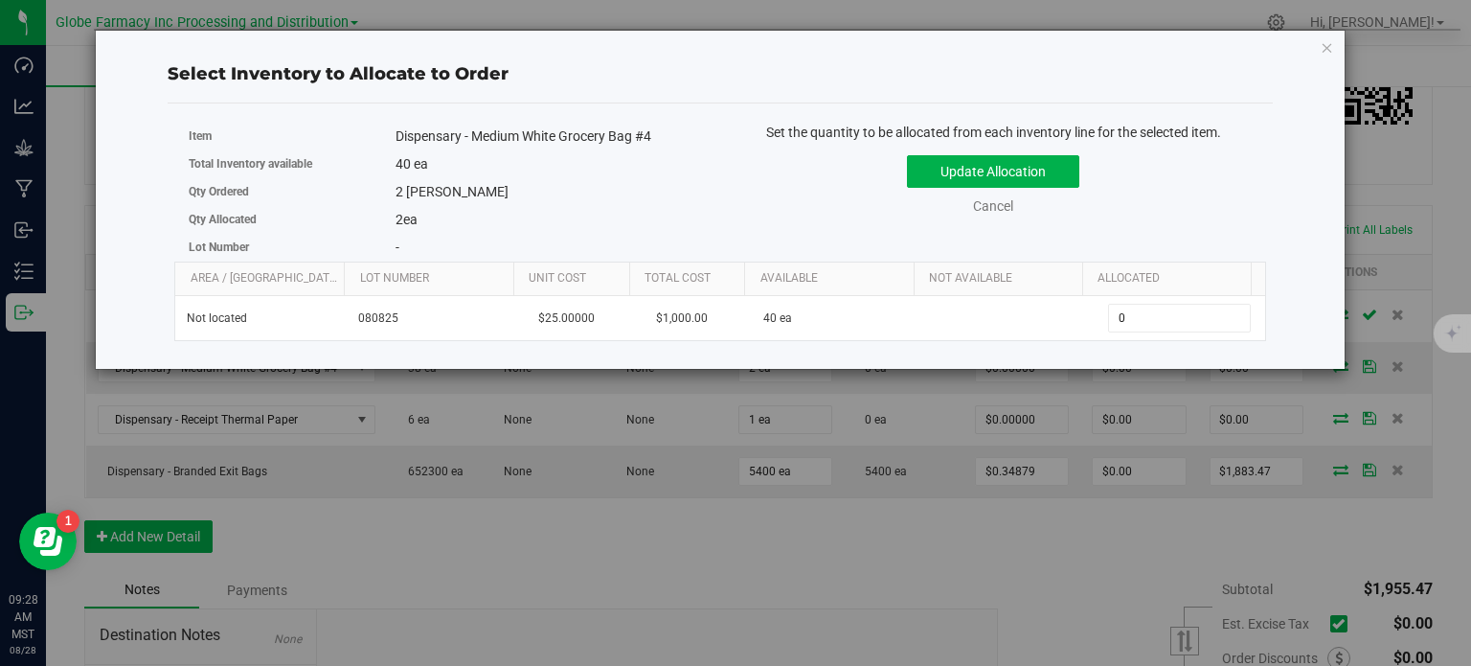
type input "2"
click at [1149, 238] on div "Item Dispensary - Medium White Grocery Bag #4 Total Inventory available 40 ea Q…" at bounding box center [720, 192] width 1092 height 139
click at [1043, 175] on button "Update Allocation" at bounding box center [993, 171] width 172 height 33
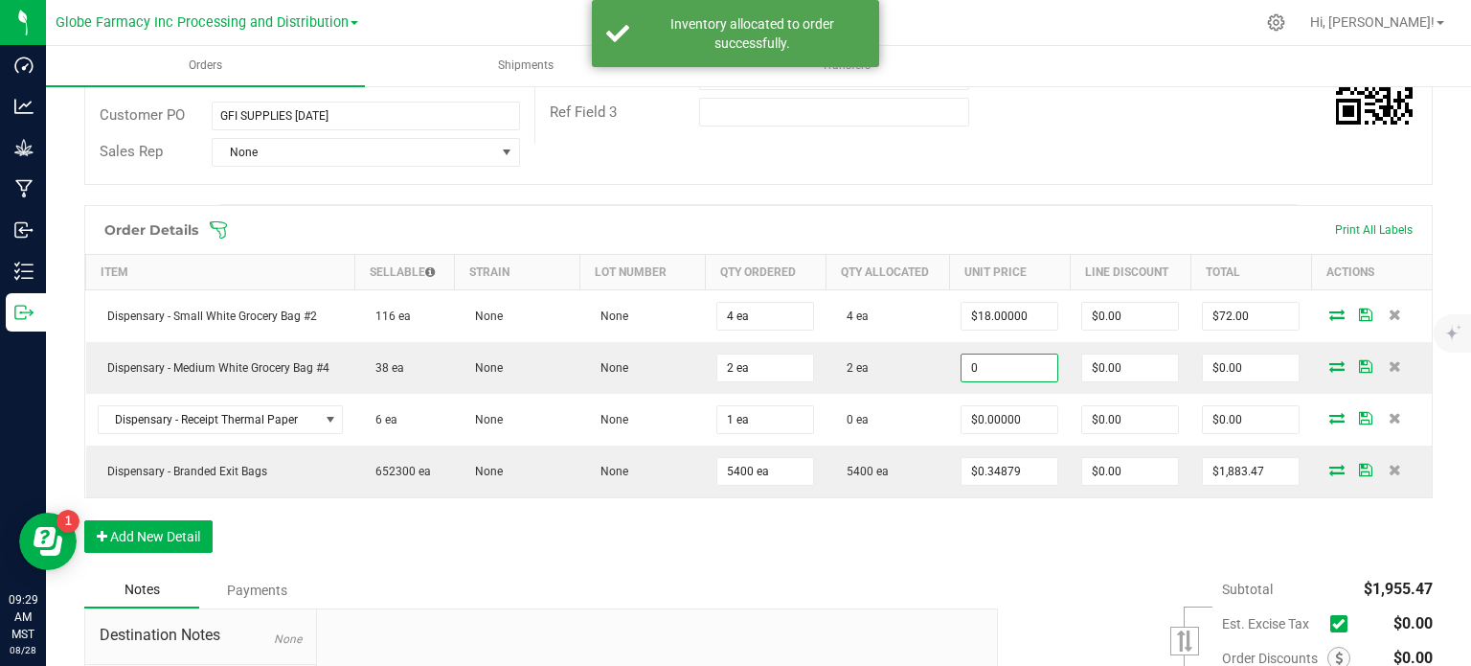
click at [993, 359] on input "0" at bounding box center [1010, 367] width 96 height 27
type input "$25.00000"
type input "$50.00"
click at [1030, 524] on div "Order Details Print All Labels Item Sellable Strain Lot Number Qty Ordered Qty …" at bounding box center [758, 388] width 1348 height 367
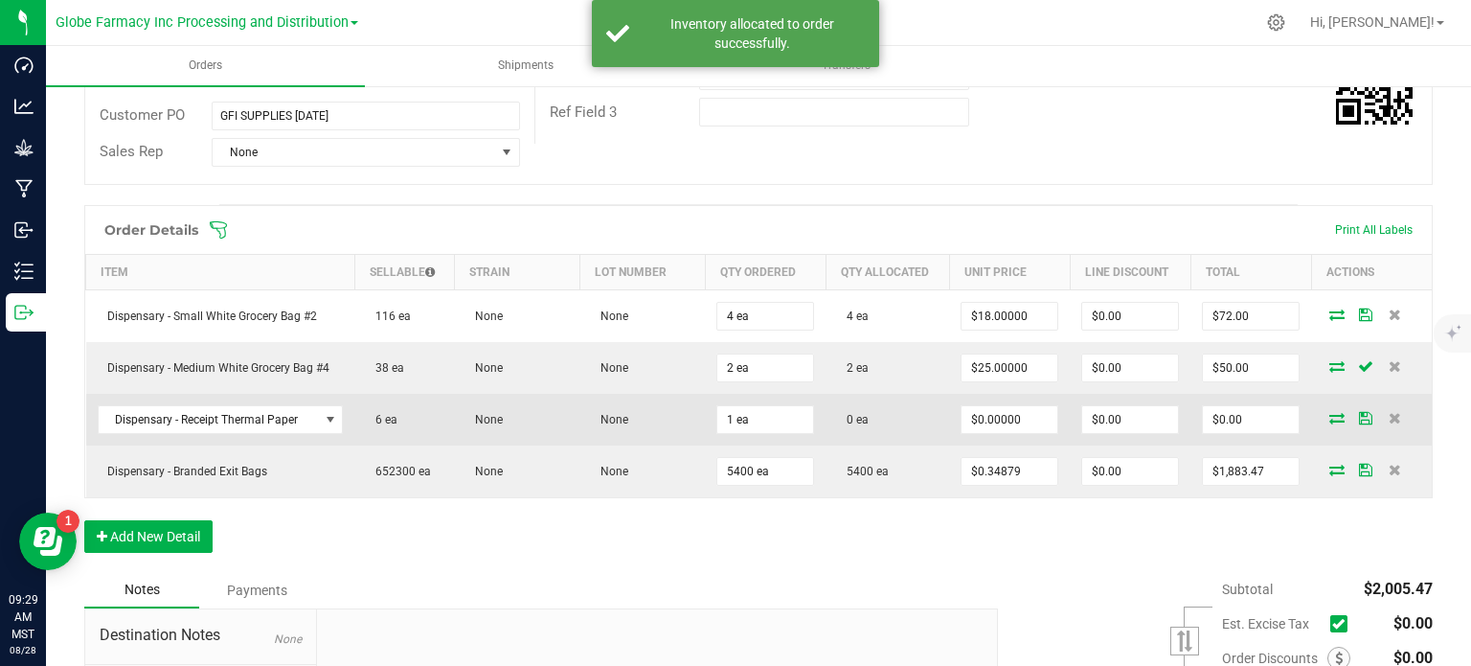
click at [1329, 419] on icon at bounding box center [1336, 417] width 15 height 11
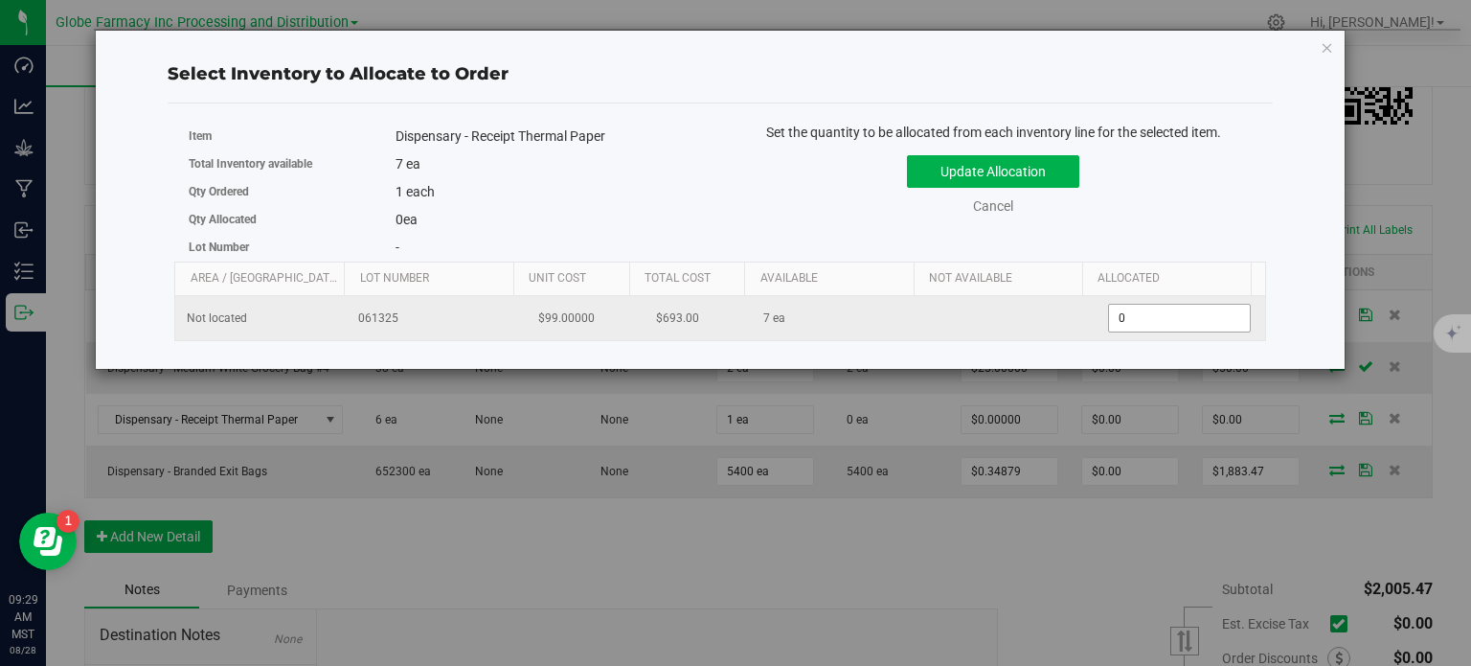
click at [1112, 314] on span "0 0" at bounding box center [1179, 318] width 143 height 29
click at [0, 0] on input "0" at bounding box center [0, 0] width 0 height 0
type input "1"
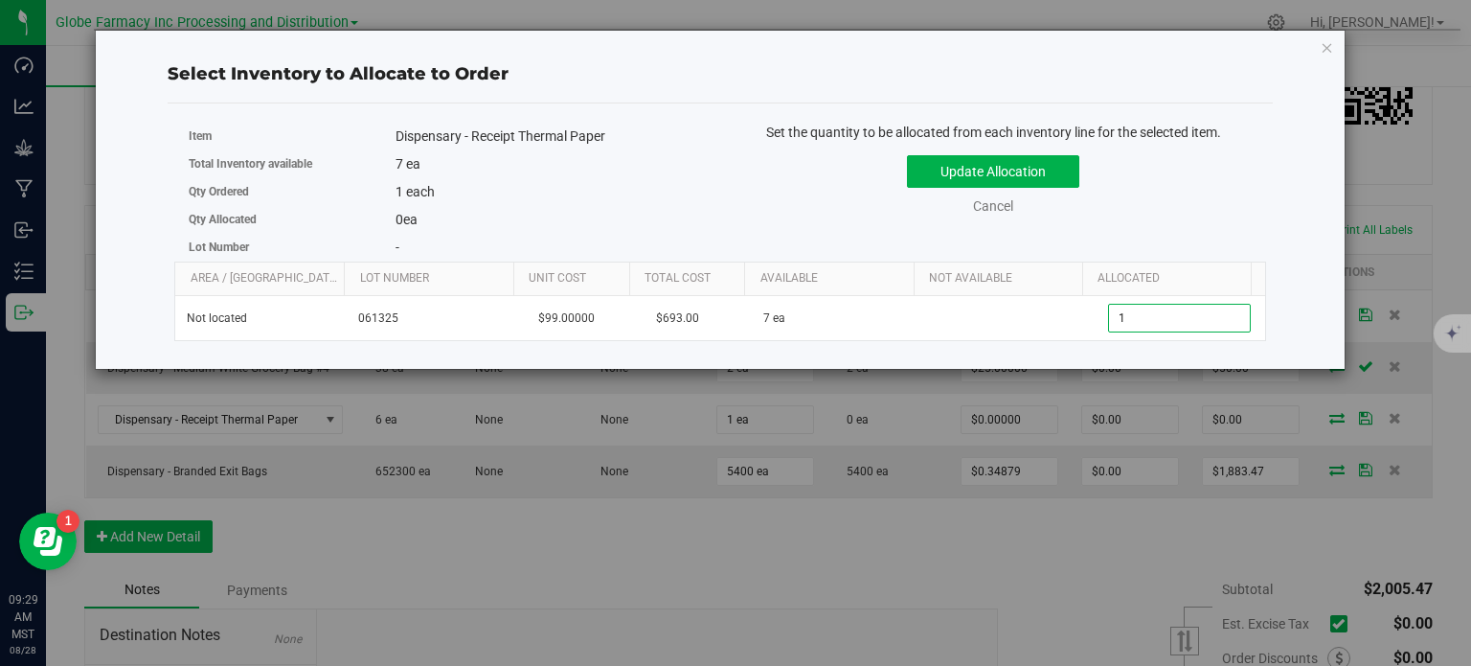
type input "1"
click at [1189, 187] on div "Update Allocation Cancel" at bounding box center [993, 182] width 517 height 70
click at [1015, 171] on button "Update Allocation" at bounding box center [993, 171] width 172 height 33
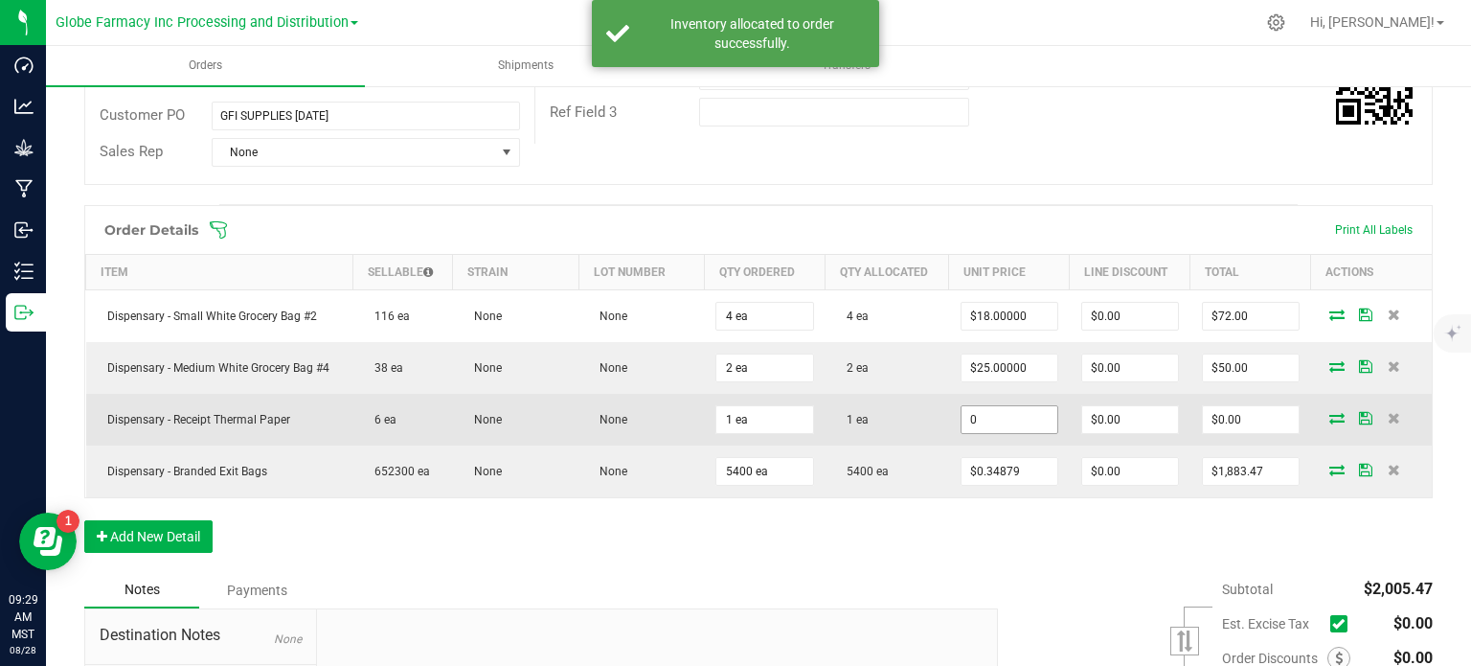
click at [987, 413] on input "0" at bounding box center [1010, 419] width 96 height 27
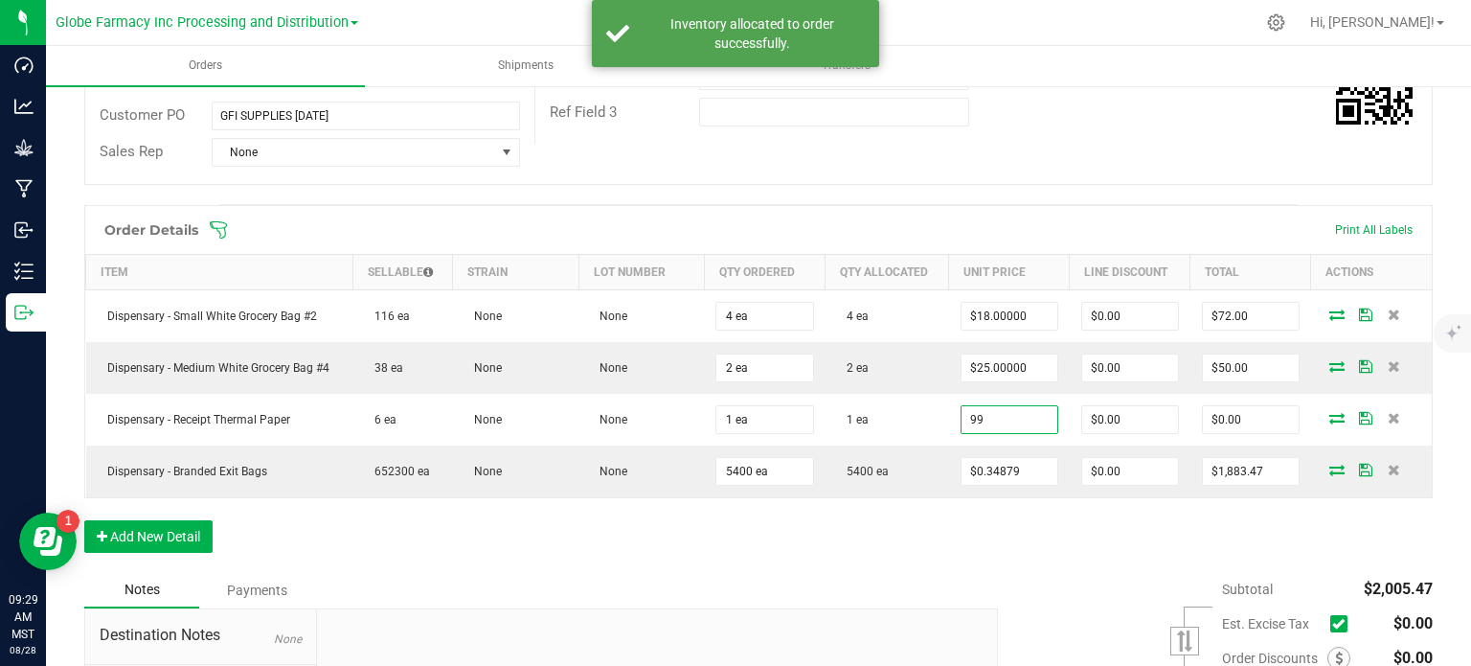
type input "$99.00000"
type input "$99.00"
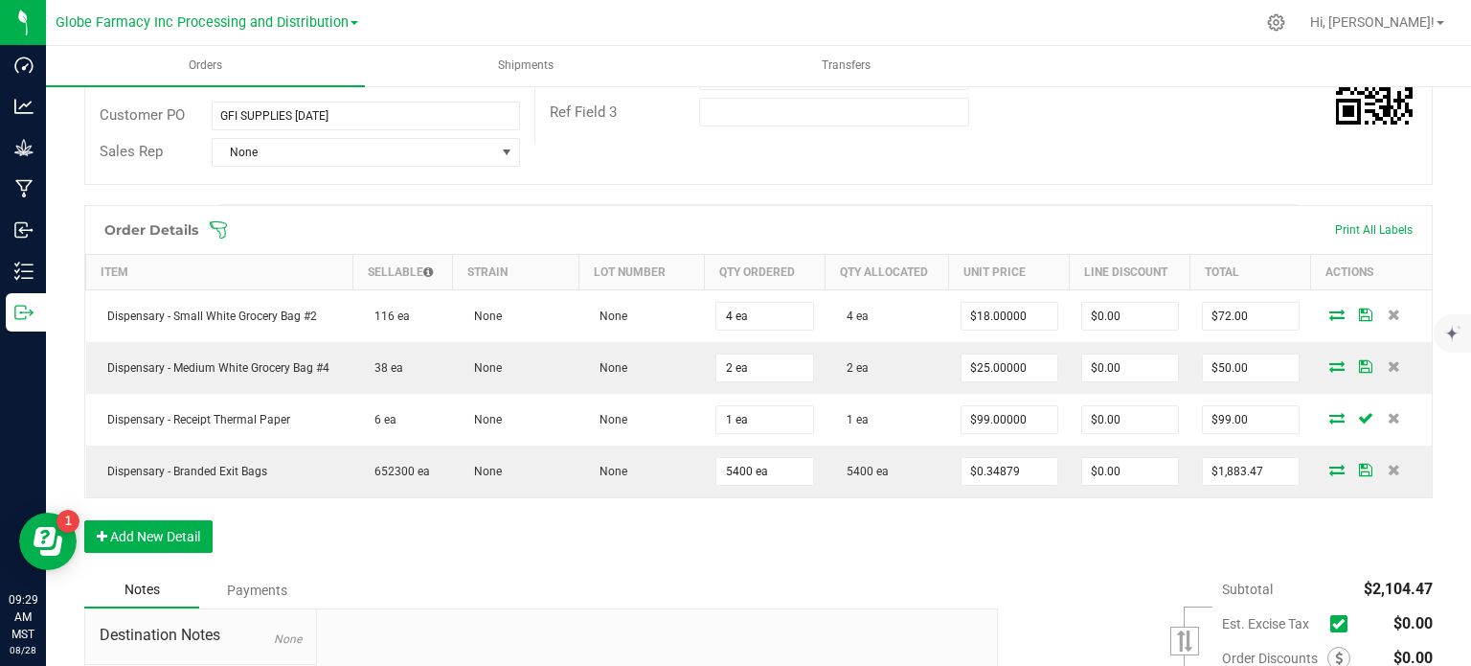
scroll to position [0, 0]
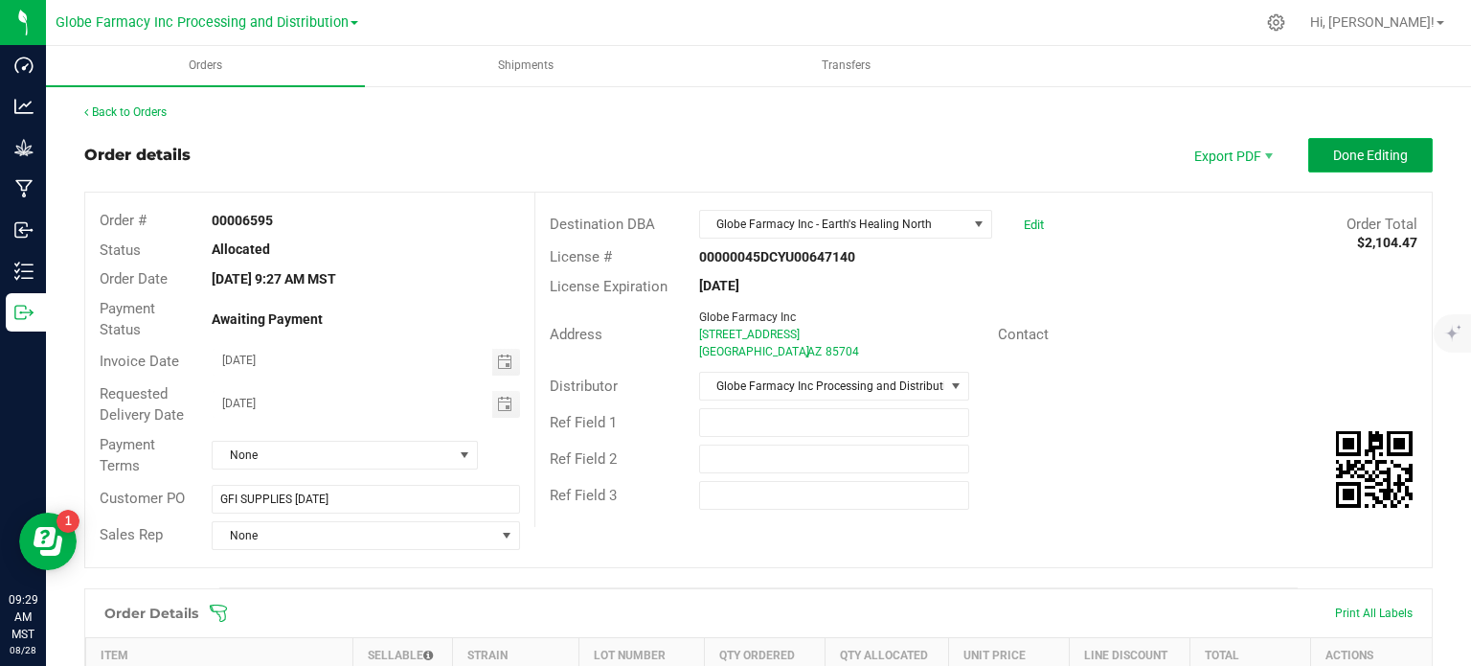
click at [1334, 163] on button "Done Editing" at bounding box center [1370, 155] width 125 height 34
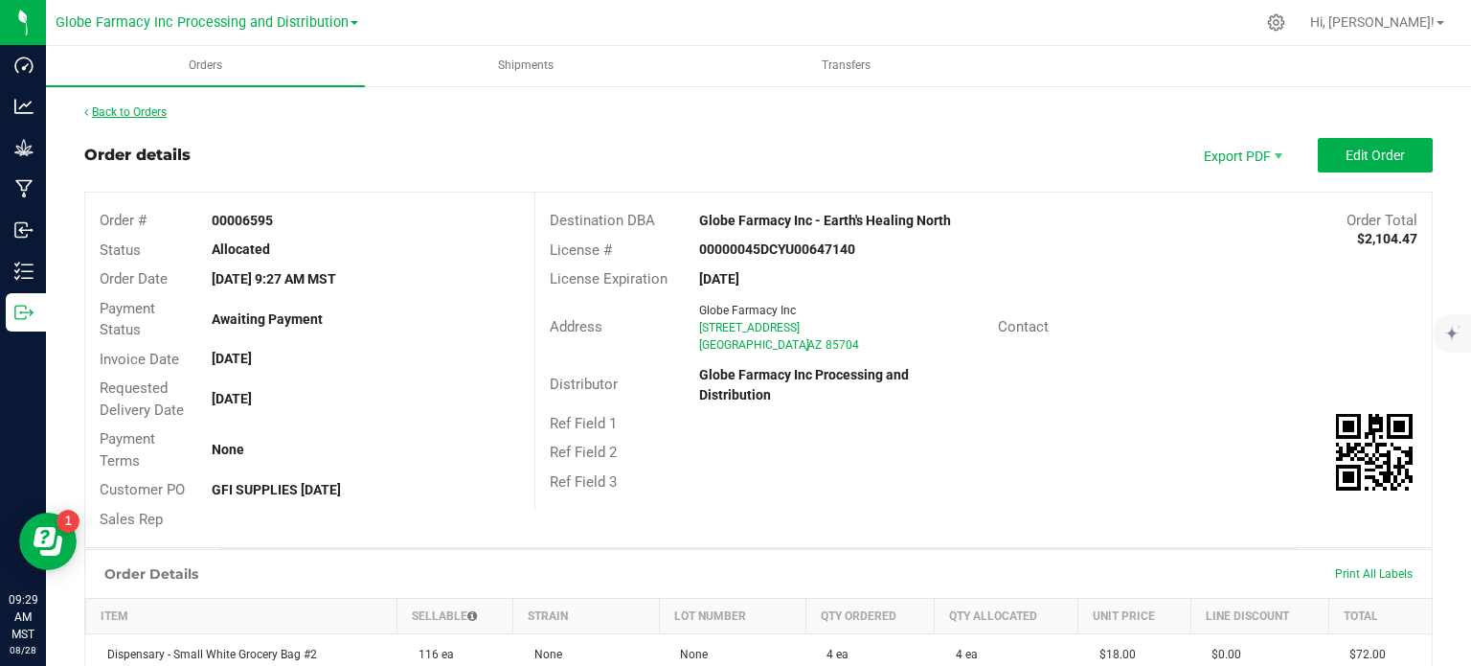
click at [150, 112] on link "Back to Orders" at bounding box center [125, 111] width 82 height 13
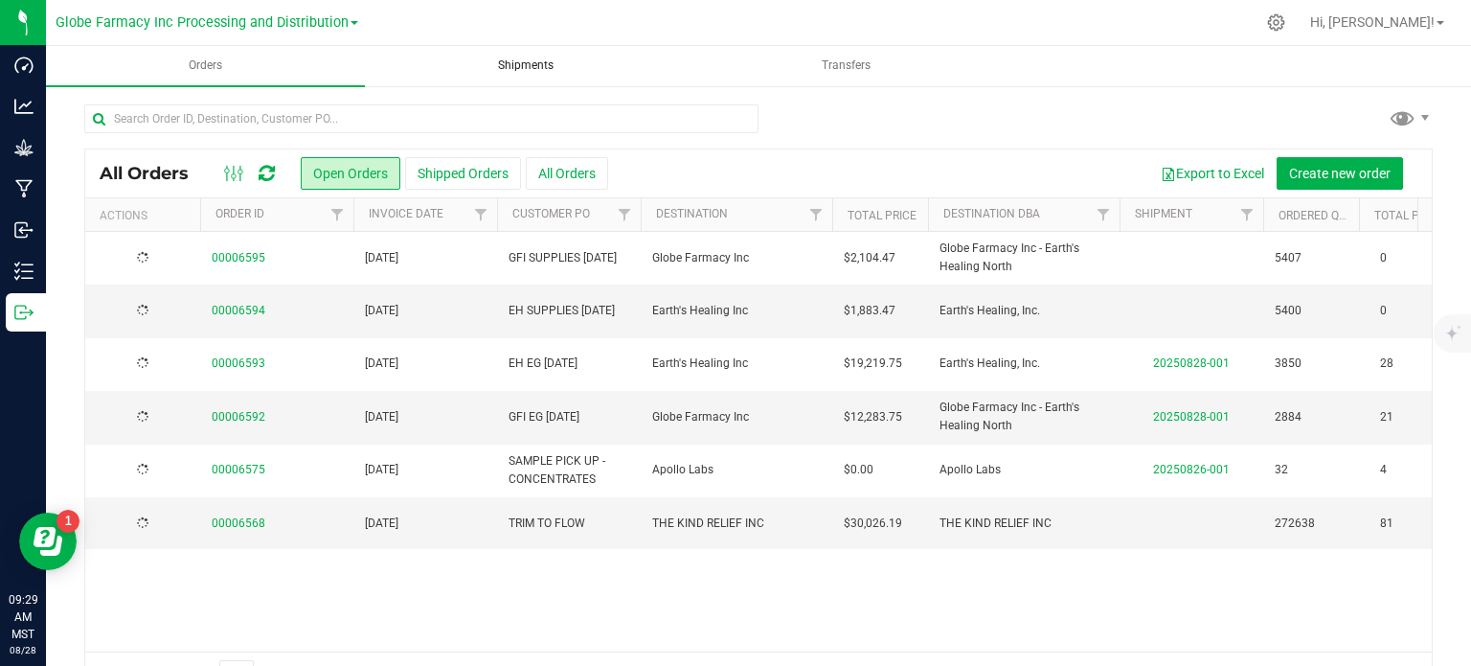
click at [532, 65] on span "Shipments" at bounding box center [525, 65] width 107 height 16
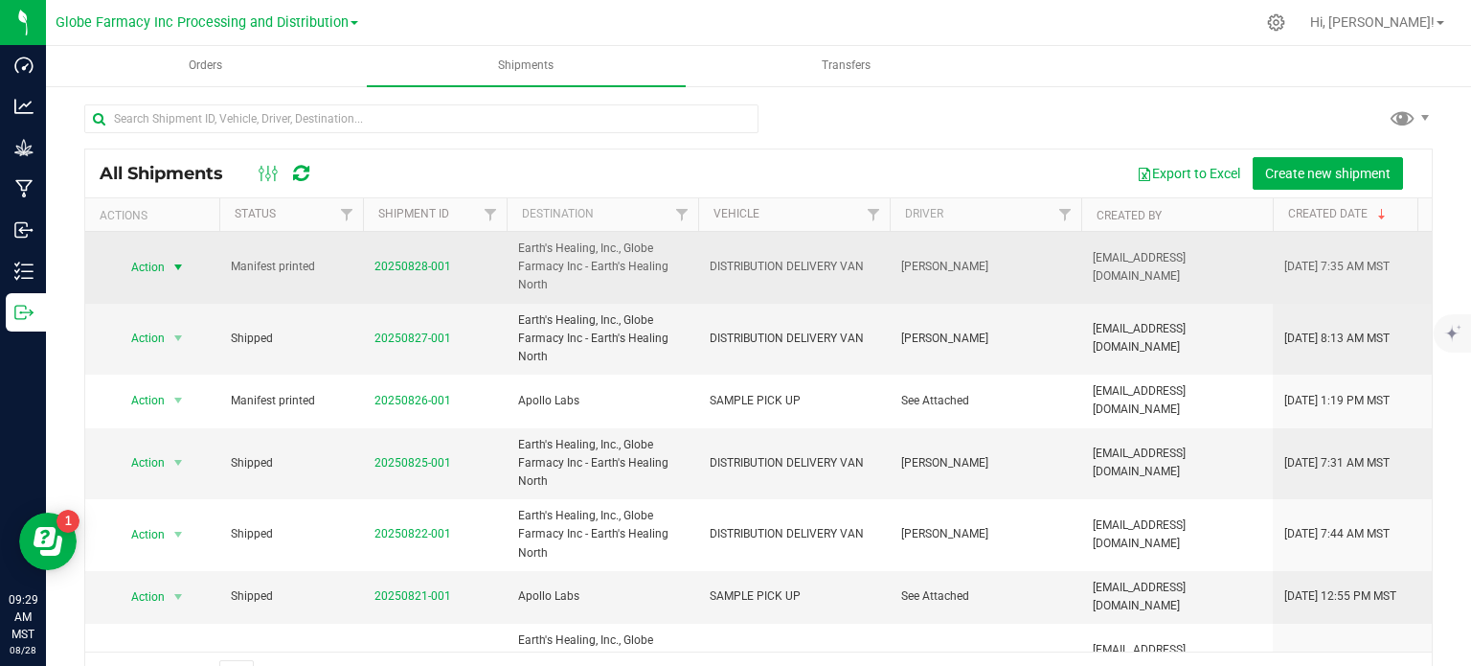
click at [163, 267] on span "Action" at bounding box center [140, 267] width 52 height 27
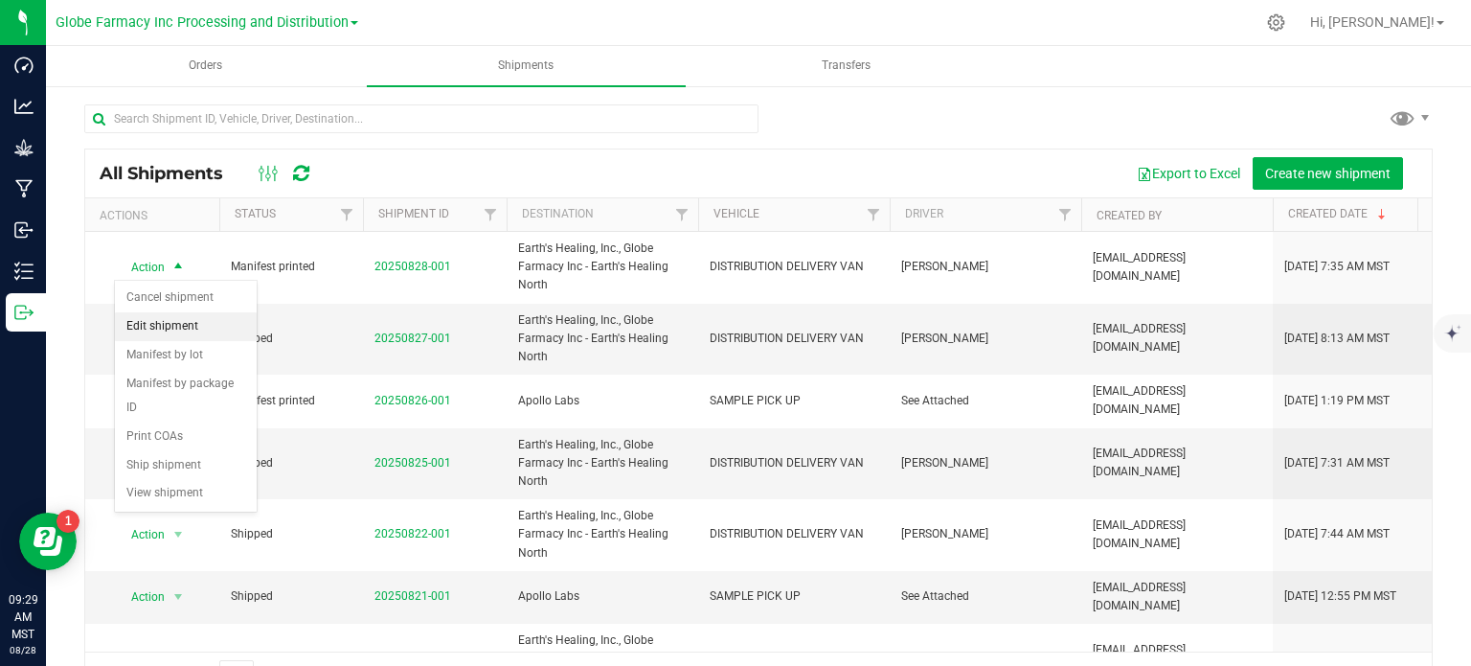
click at [198, 324] on li "Edit shipment" at bounding box center [186, 326] width 142 height 29
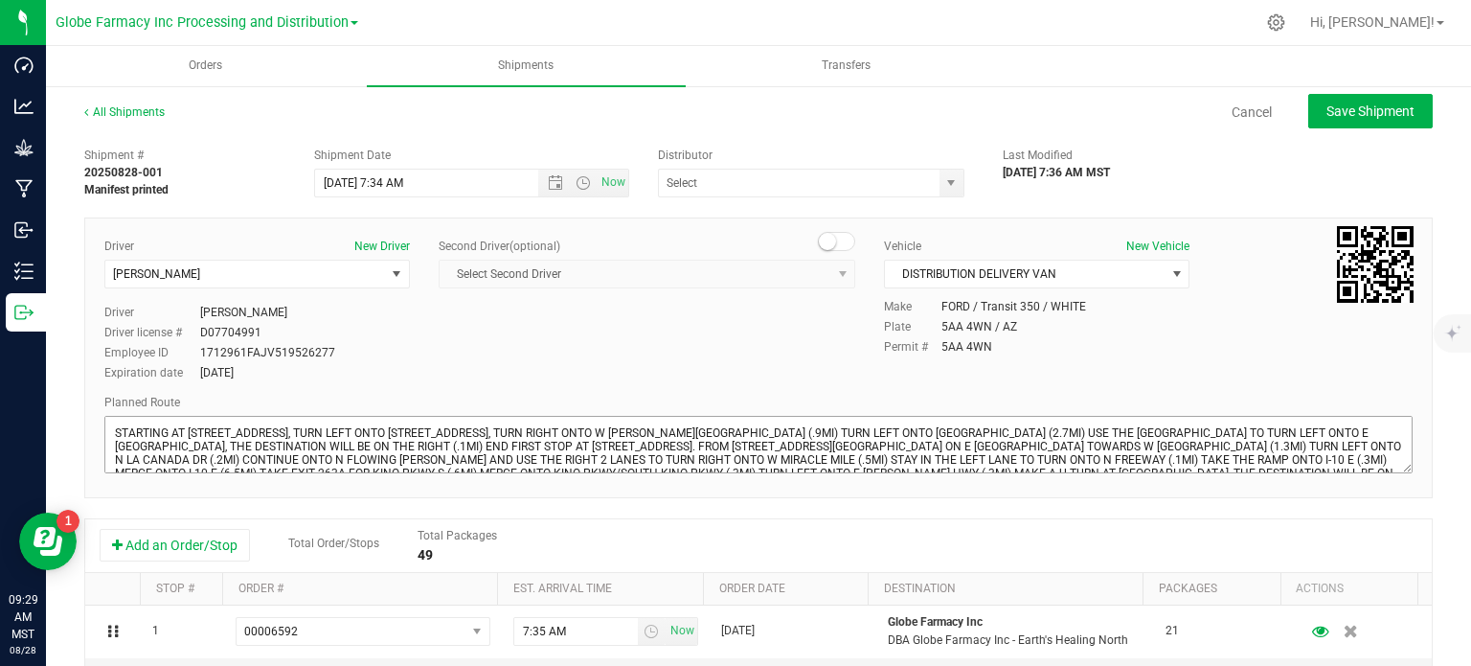
type input "Globe Farmacy Inc Processing and Distribution"
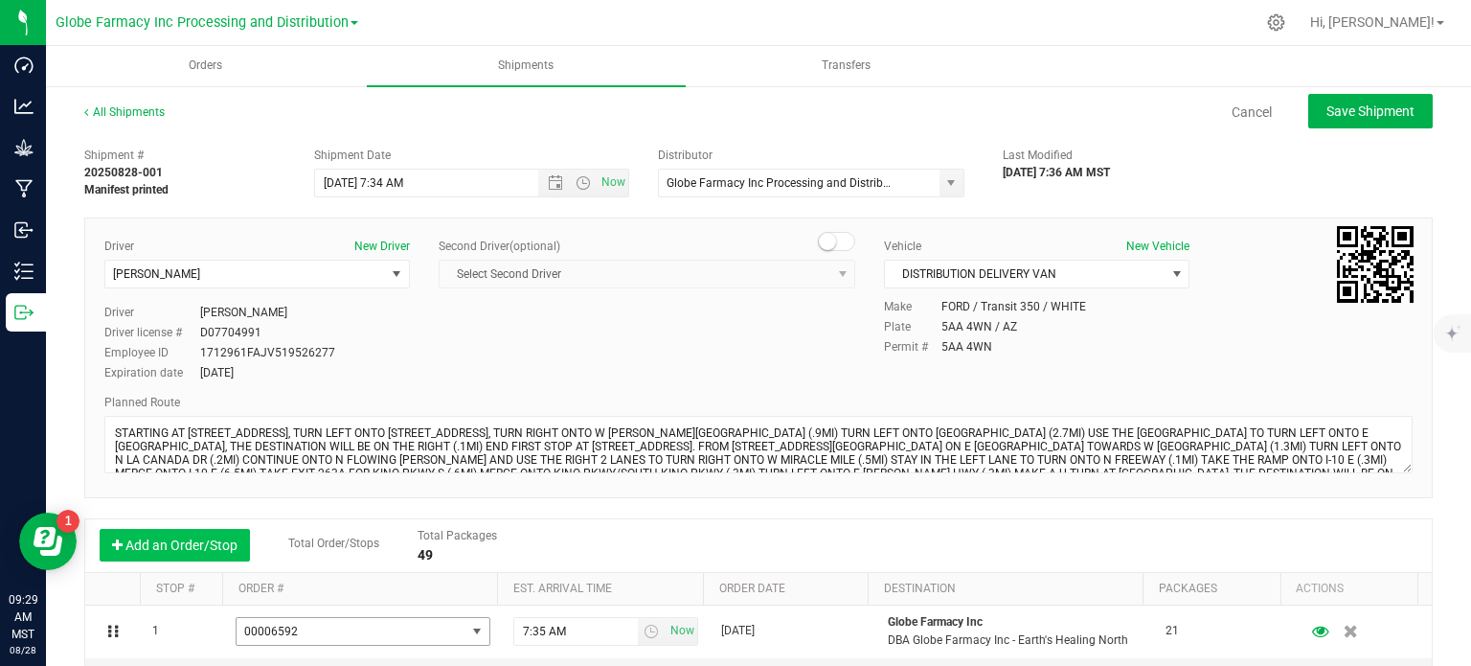
scroll to position [192, 0]
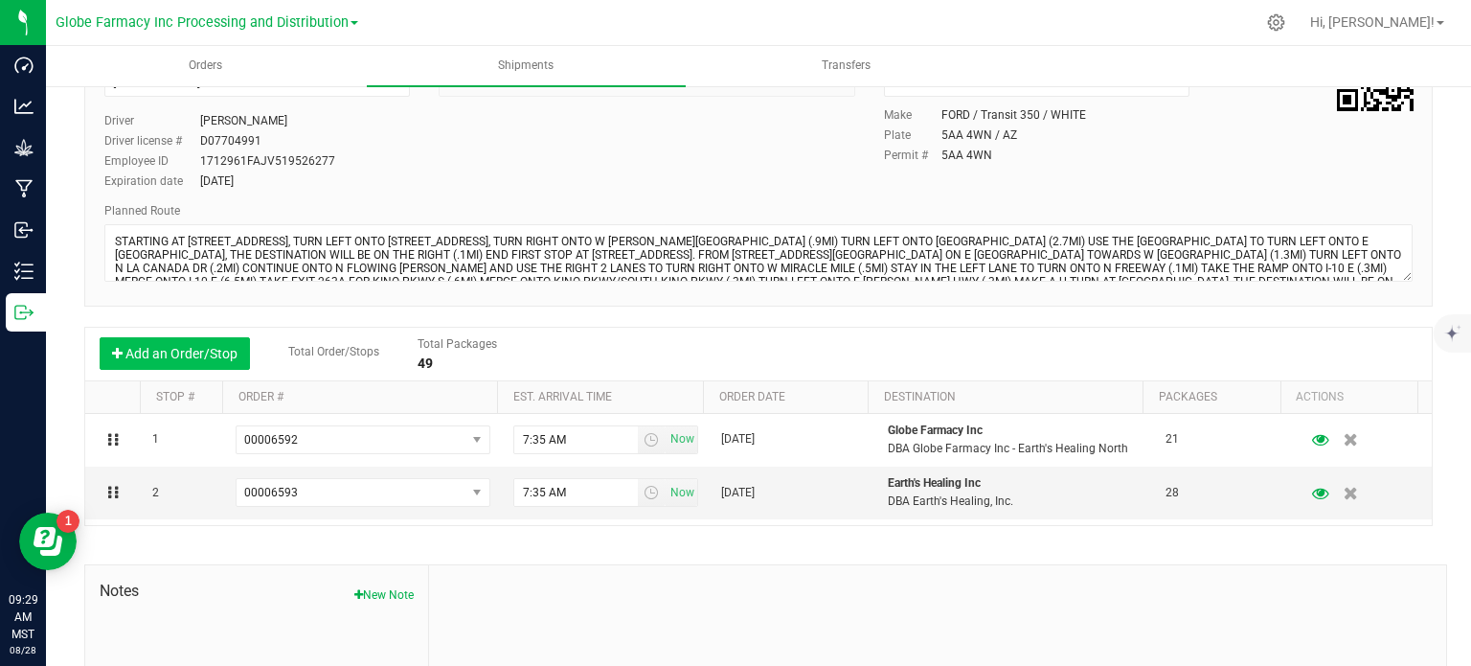
click at [180, 343] on button "Add an Order/Stop" at bounding box center [175, 353] width 150 height 33
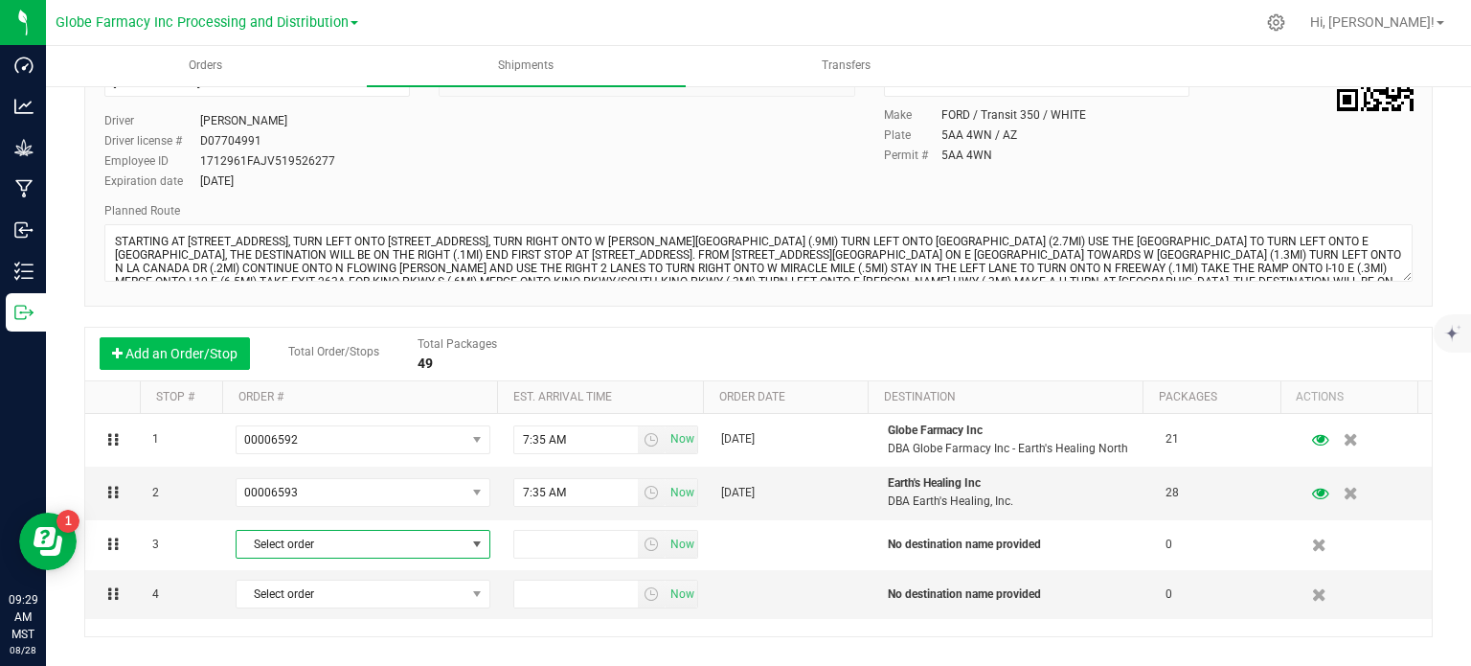
click at [323, 550] on span "Select order" at bounding box center [351, 544] width 229 height 27
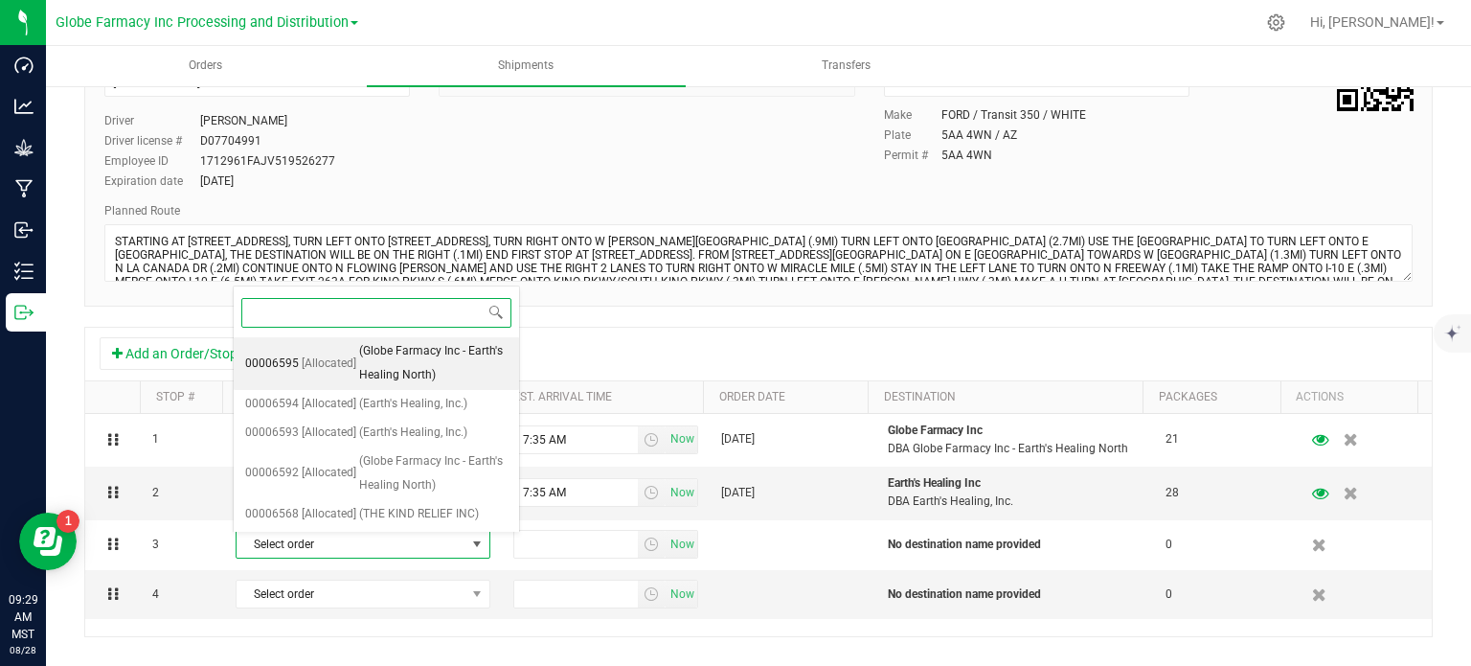
click at [383, 369] on span "(Globe Farmacy Inc - Earth's Healing North)" at bounding box center [433, 363] width 148 height 49
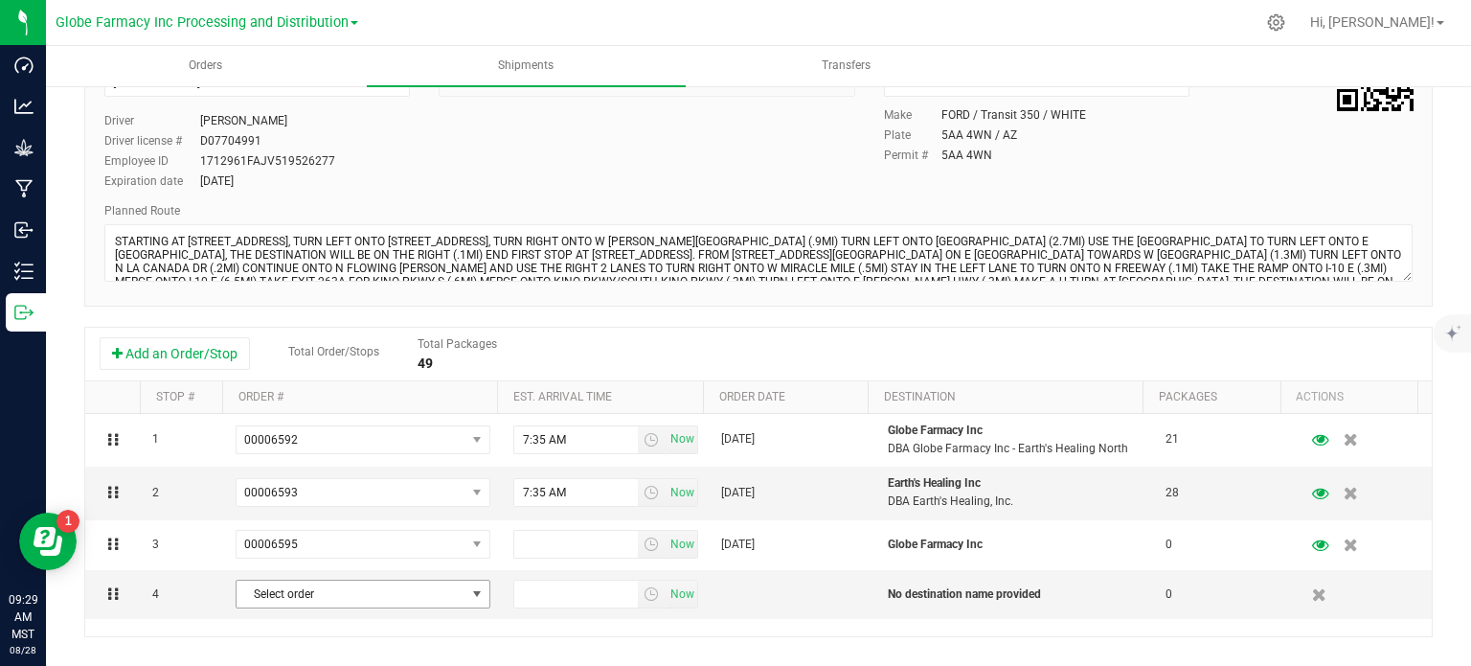
click at [423, 595] on span "Select order" at bounding box center [351, 593] width 229 height 27
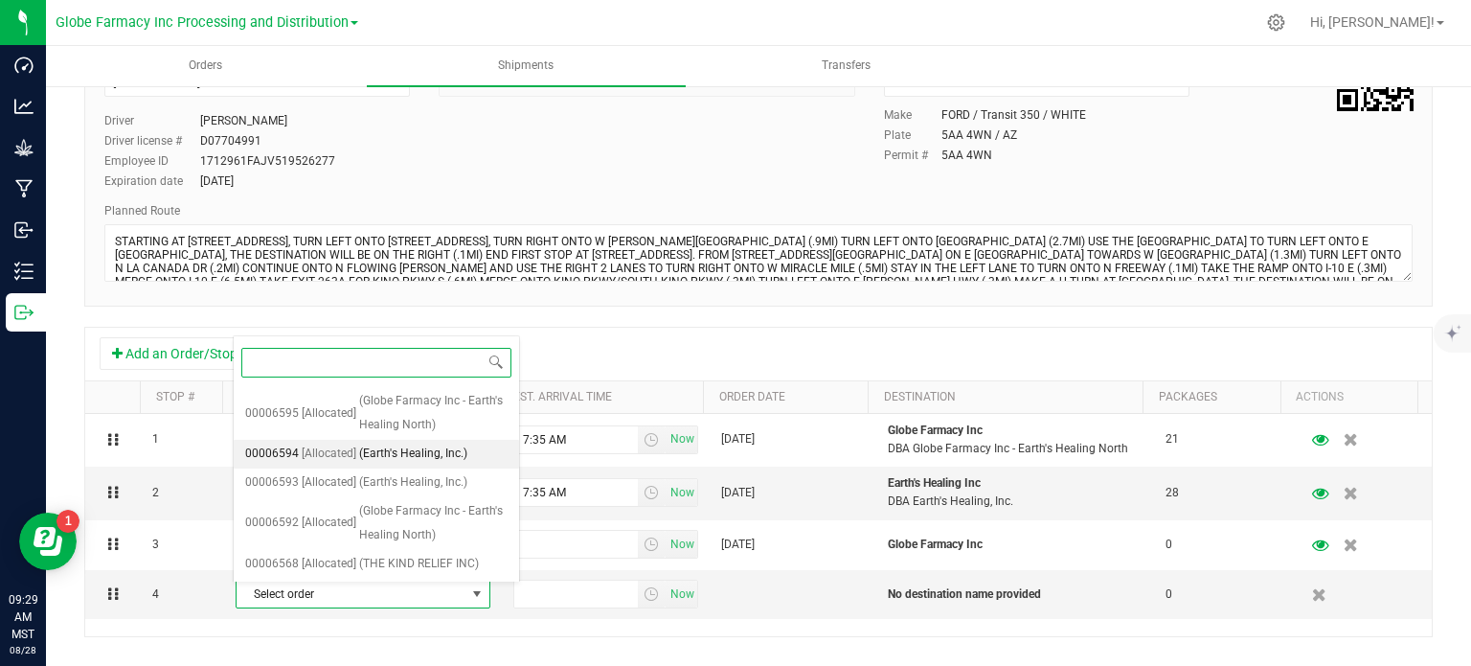
click at [427, 459] on span "(Earth's Healing, Inc.)" at bounding box center [413, 454] width 108 height 25
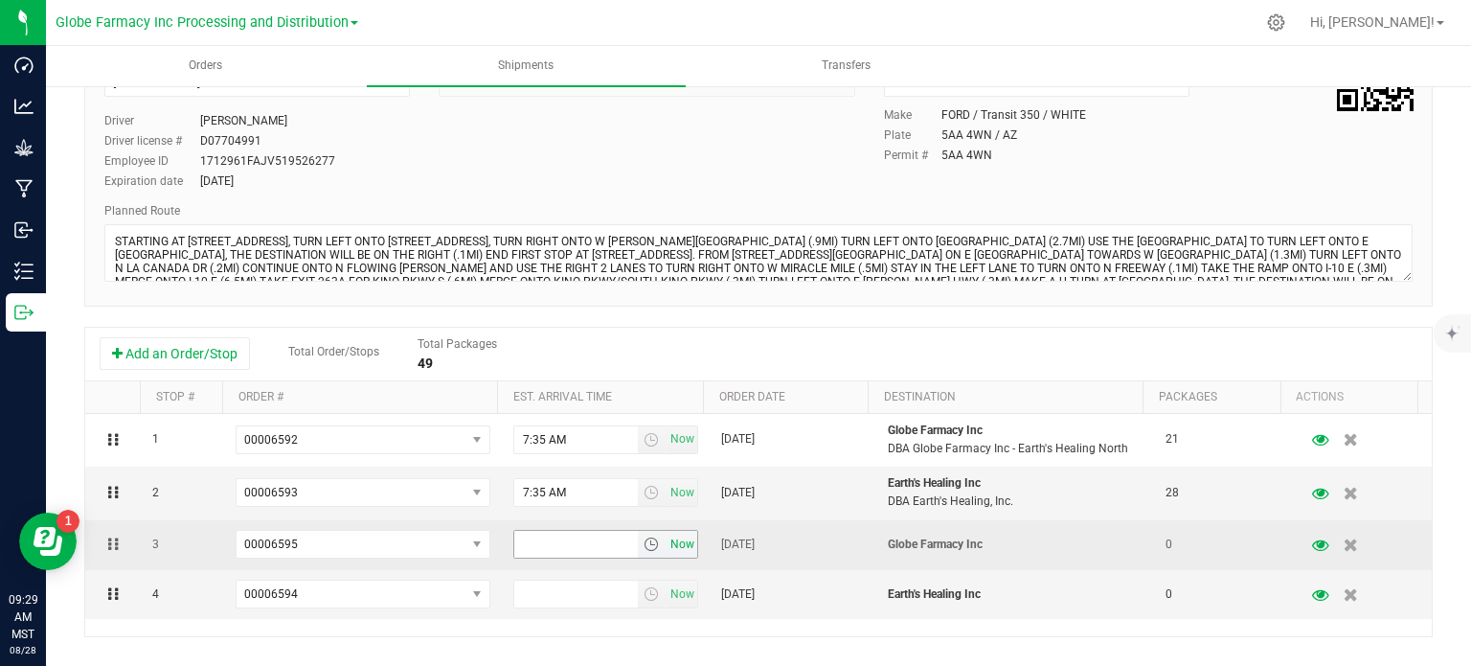
click at [673, 547] on span "Now" at bounding box center [683, 545] width 33 height 28
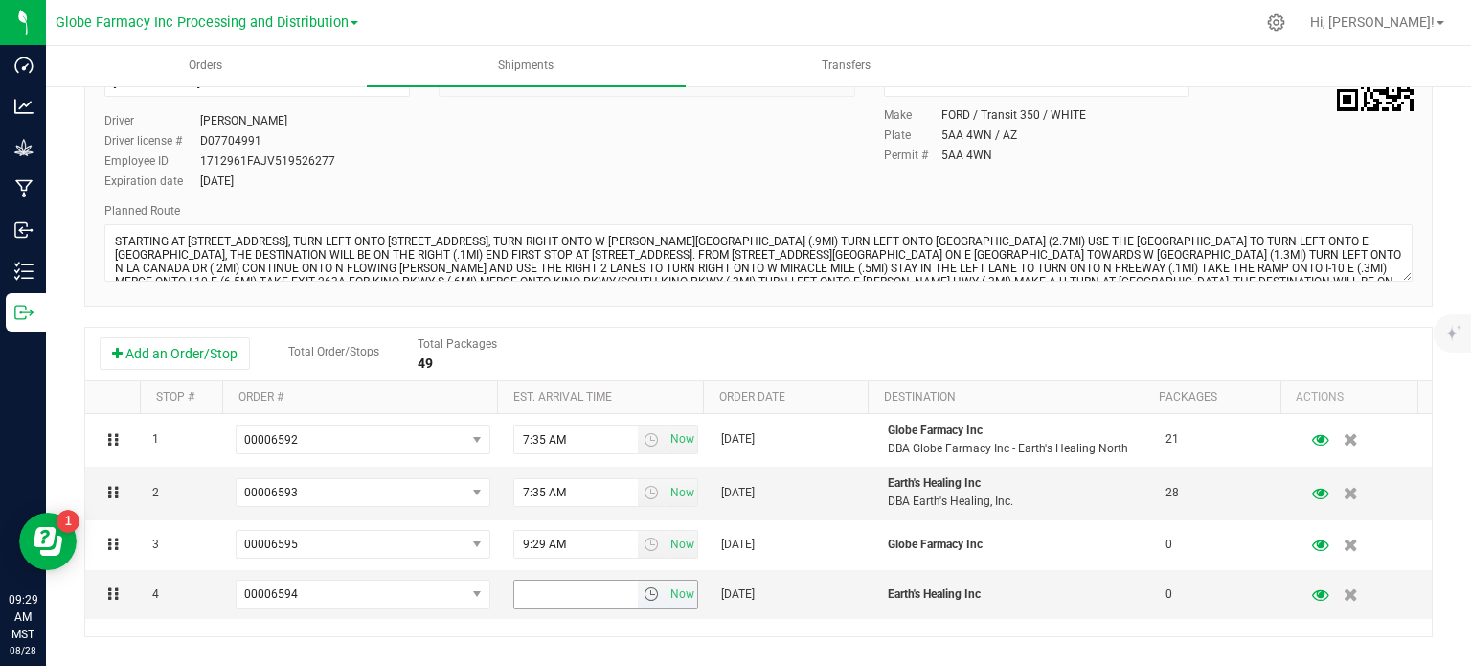
click at [681, 593] on span "Now" at bounding box center [683, 594] width 33 height 28
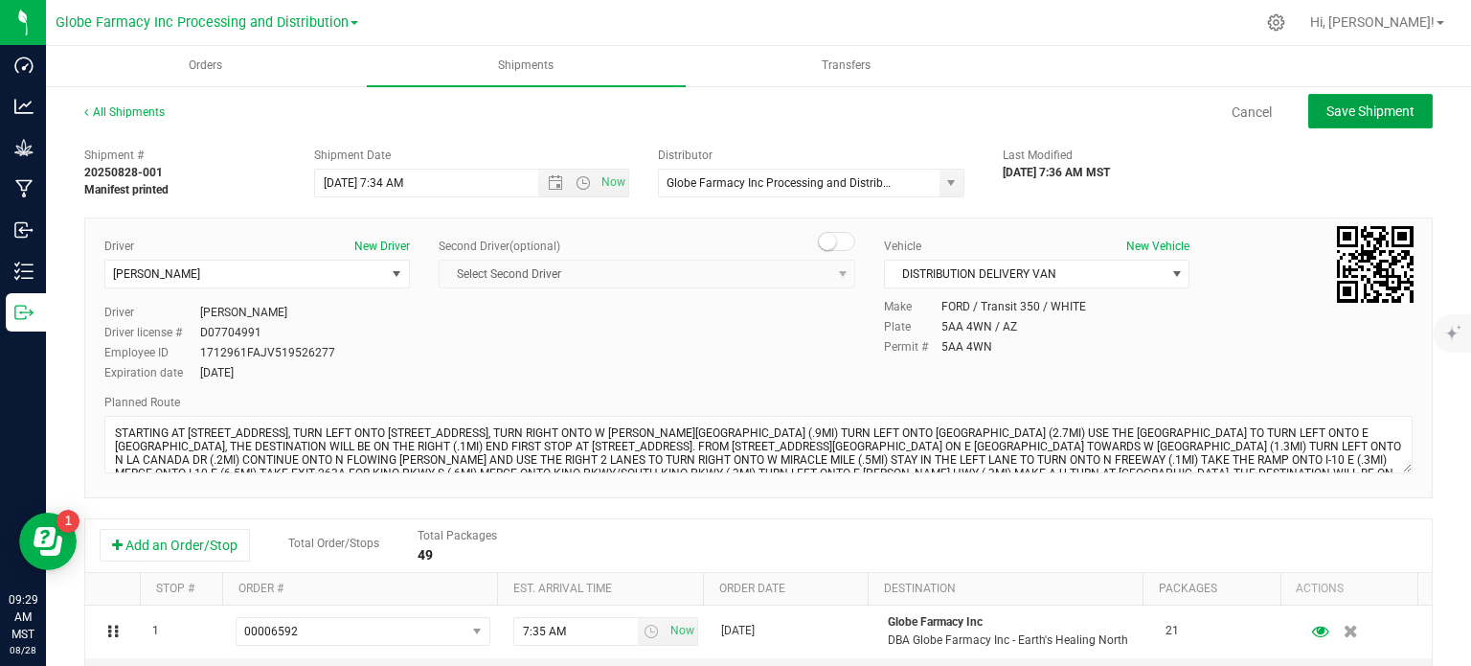
drag, startPoint x: 1371, startPoint y: 119, endPoint x: 1355, endPoint y: 128, distance: 18.9
click at [1371, 118] on button "Save Shipment" at bounding box center [1370, 111] width 125 height 34
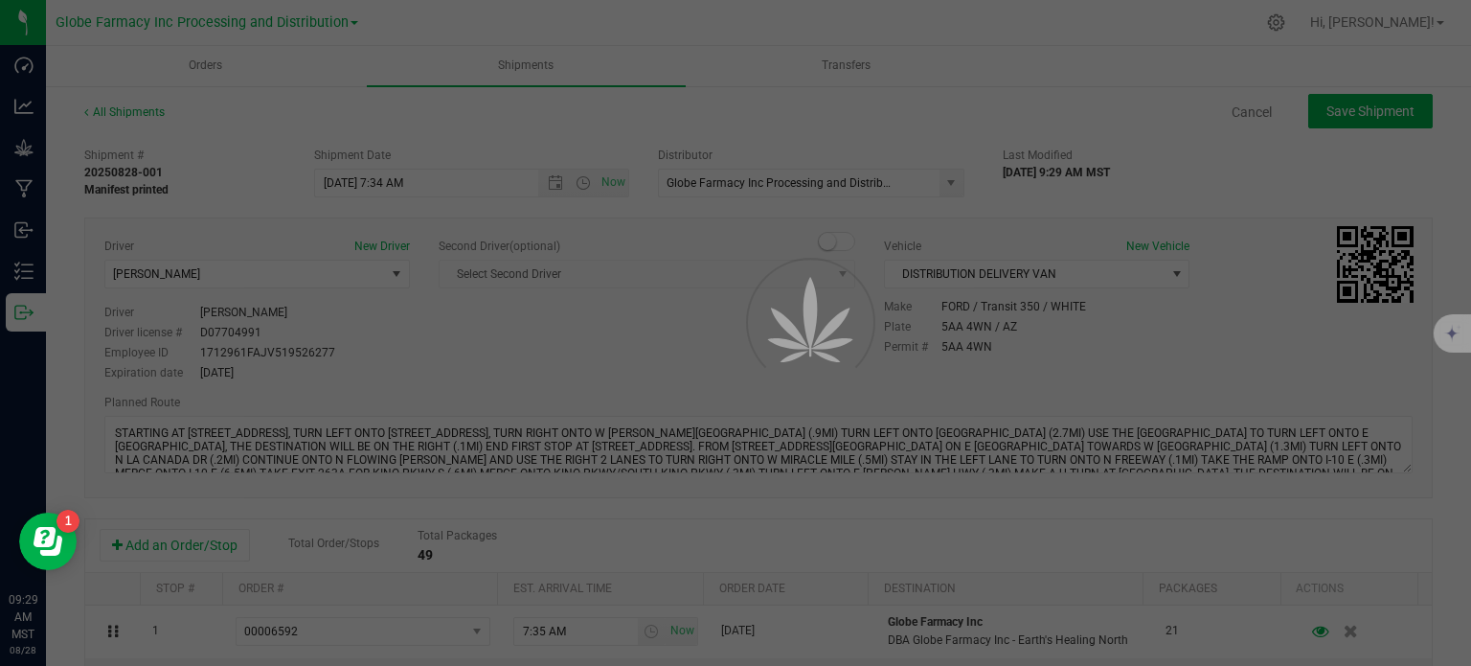
type input "[DATE] 2:34 PM"
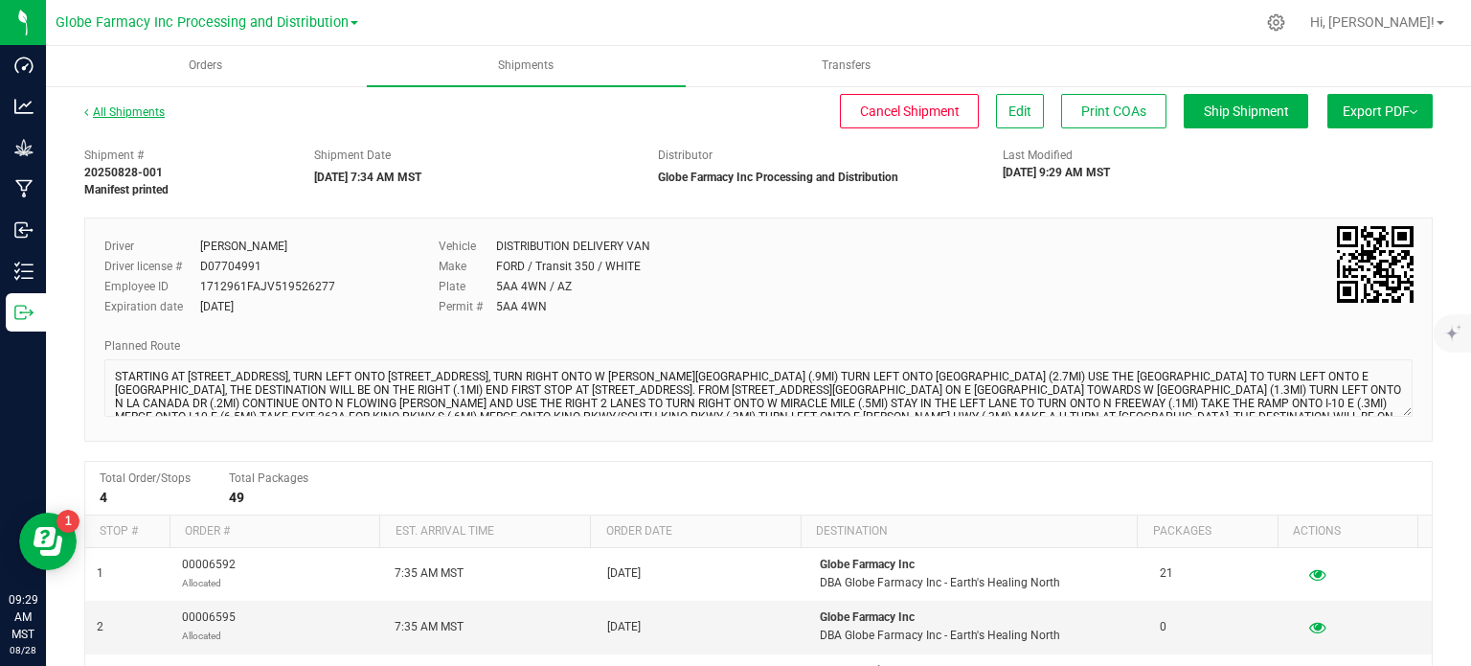
click at [135, 116] on link "All Shipments" at bounding box center [124, 111] width 80 height 13
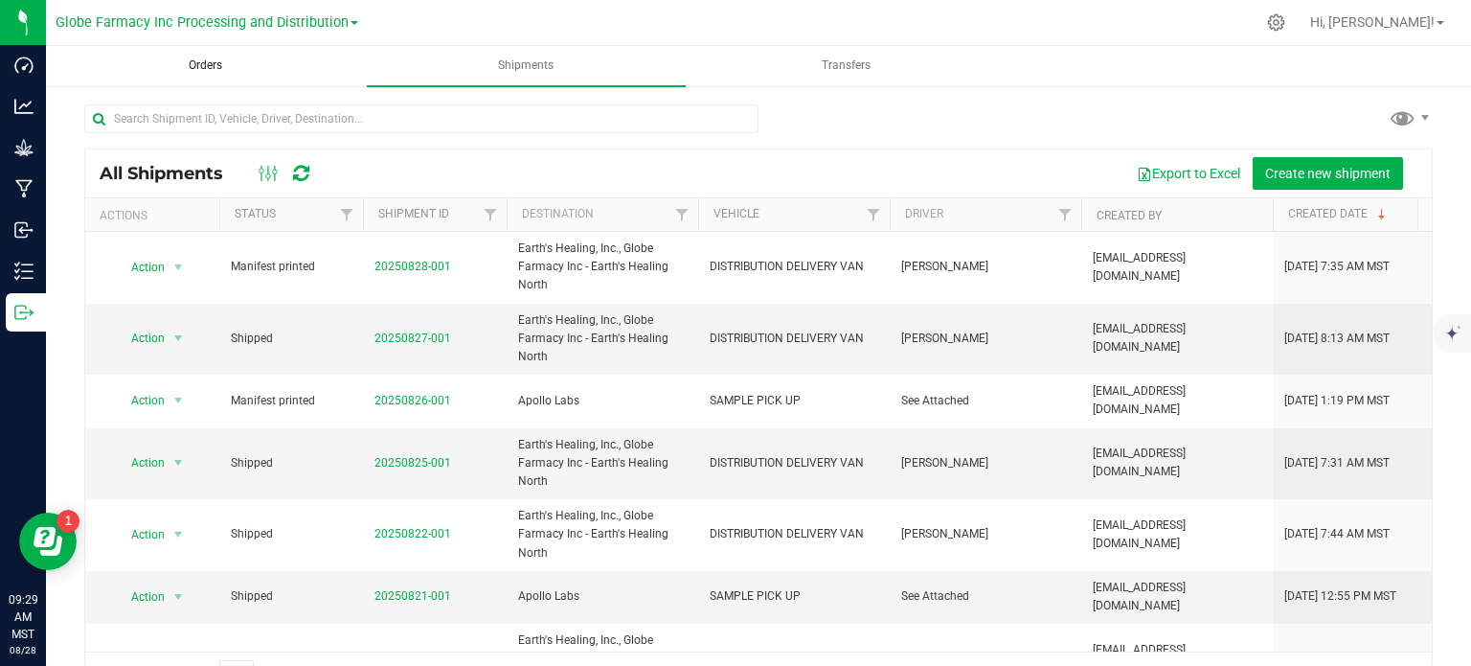
click at [223, 62] on span "Orders" at bounding box center [205, 65] width 85 height 16
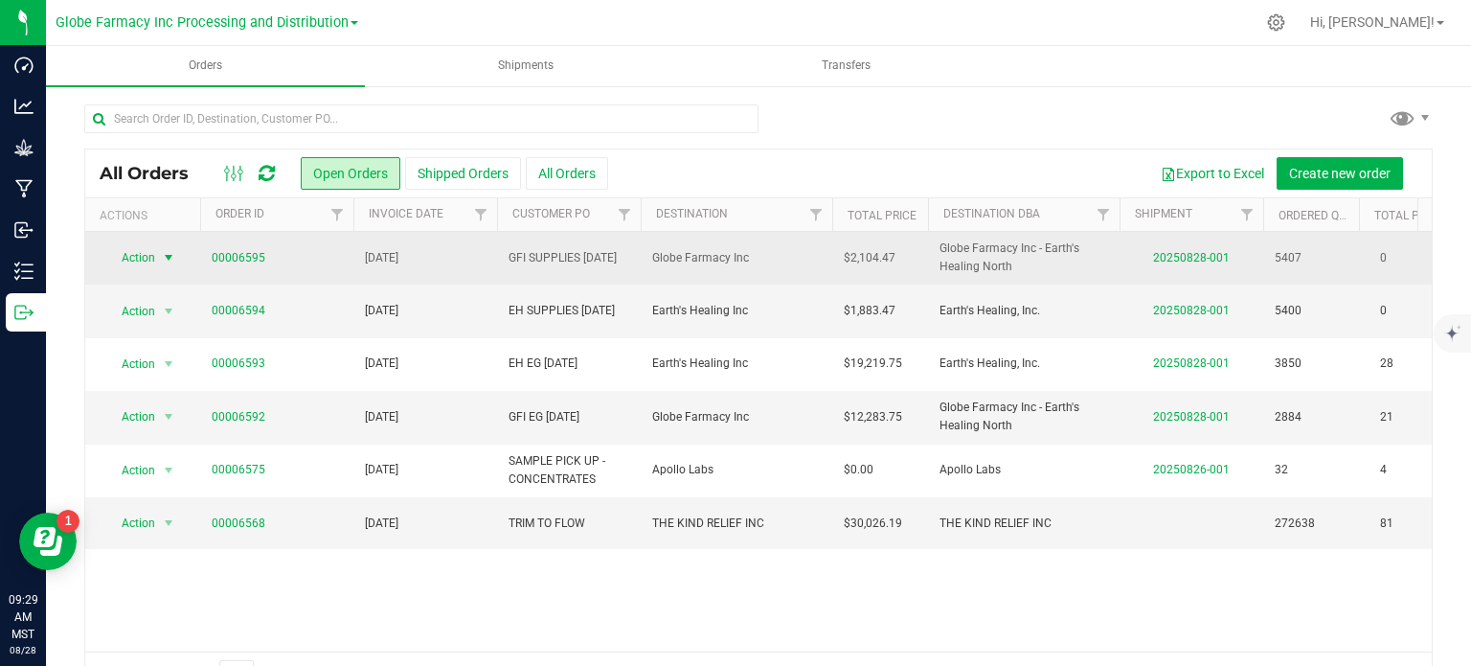
click at [152, 252] on span "Action" at bounding box center [130, 257] width 52 height 27
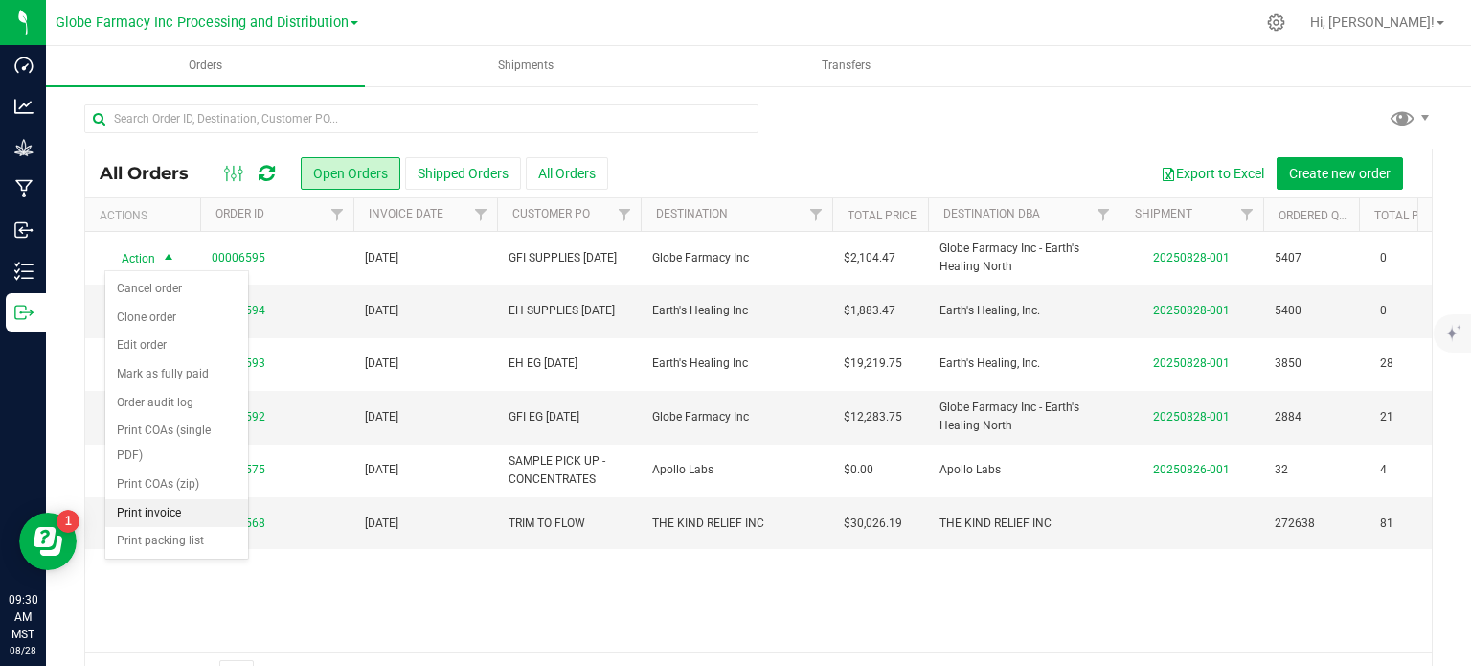
click at [161, 504] on li "Print invoice" at bounding box center [176, 513] width 143 height 29
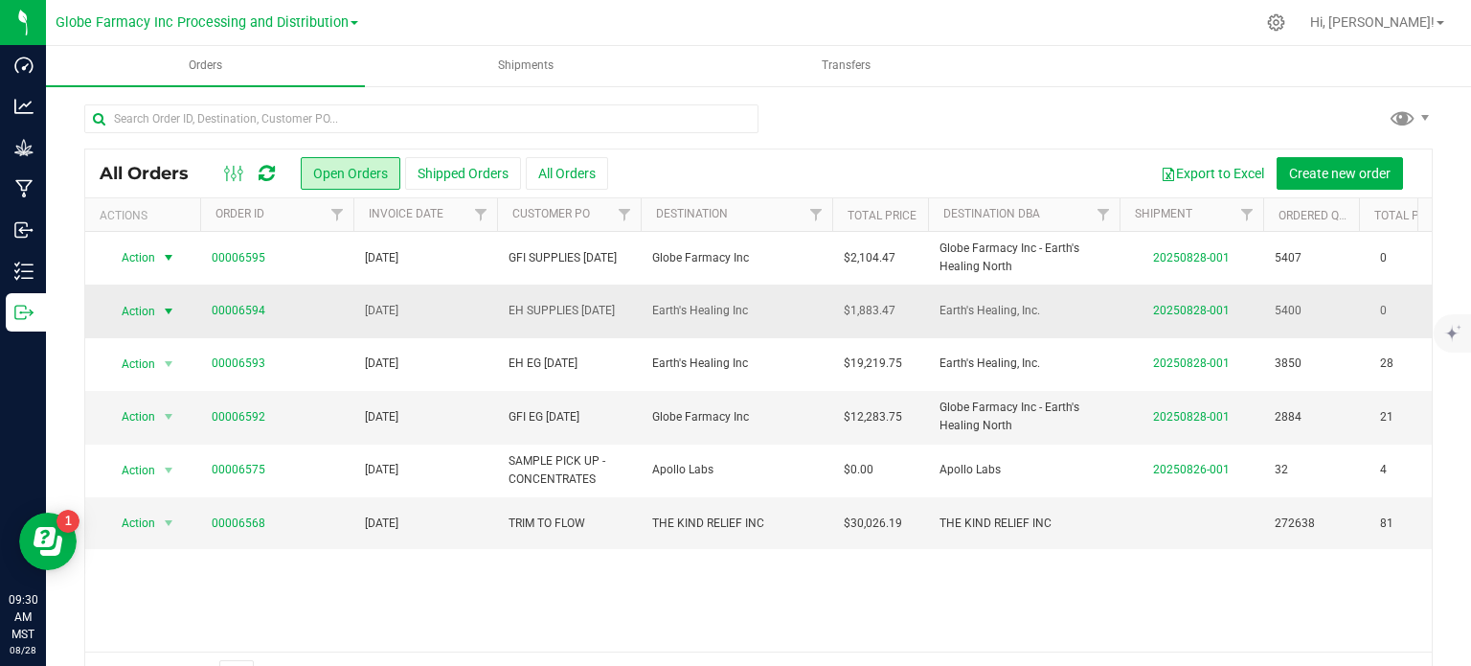
click at [136, 317] on span "Action" at bounding box center [130, 311] width 52 height 27
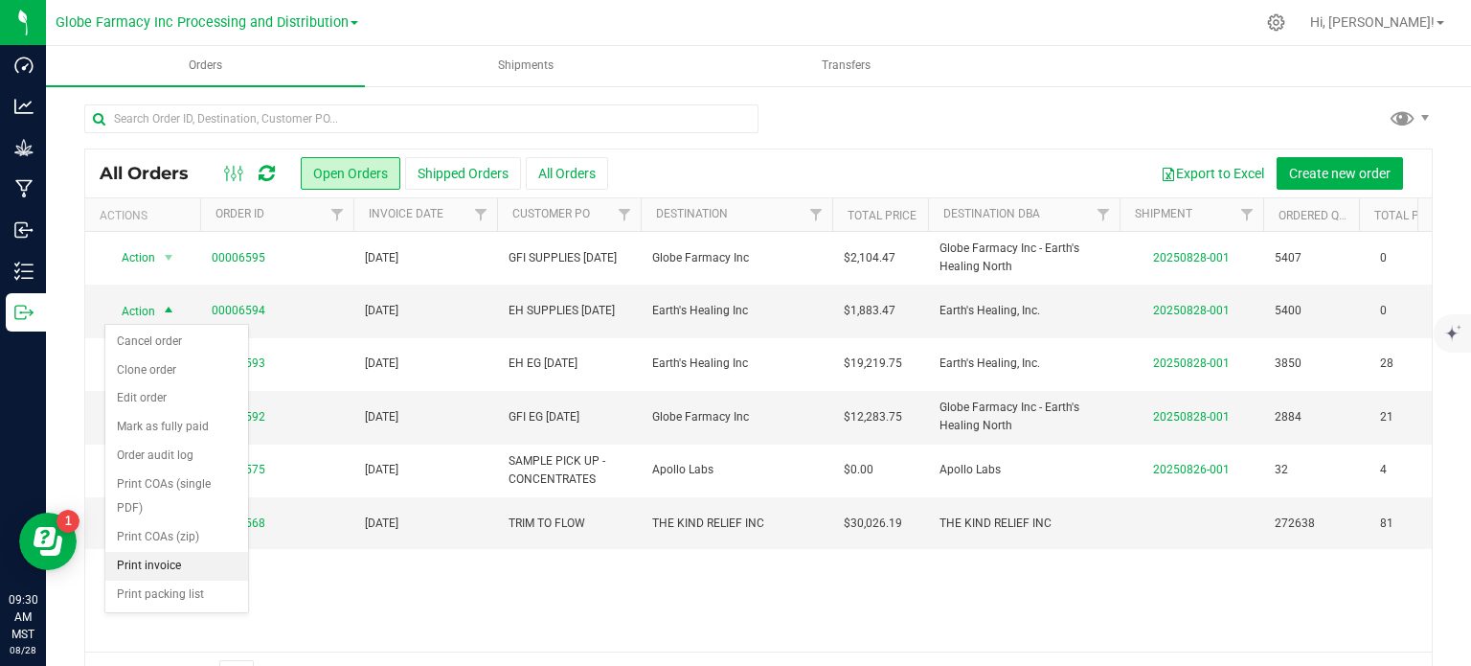
click at [153, 559] on li "Print invoice" at bounding box center [176, 566] width 143 height 29
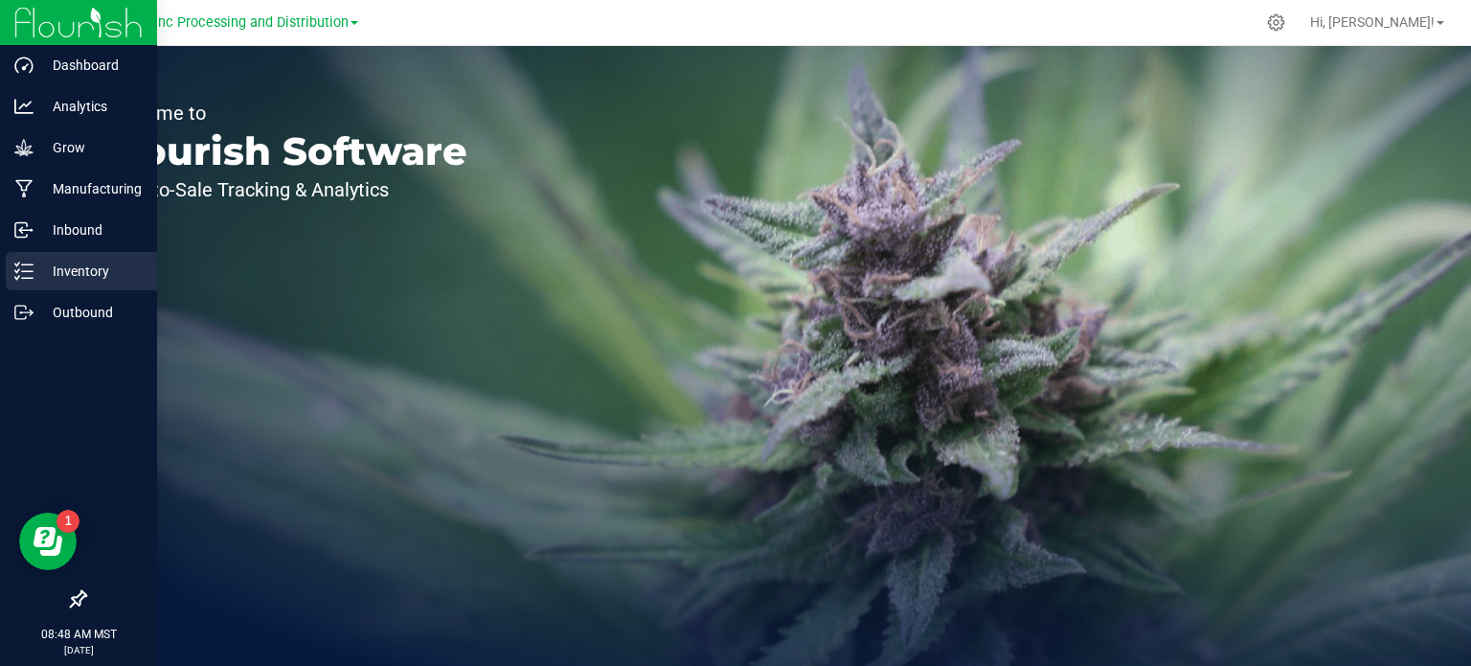
click at [35, 270] on p "Inventory" at bounding box center [91, 271] width 115 height 23
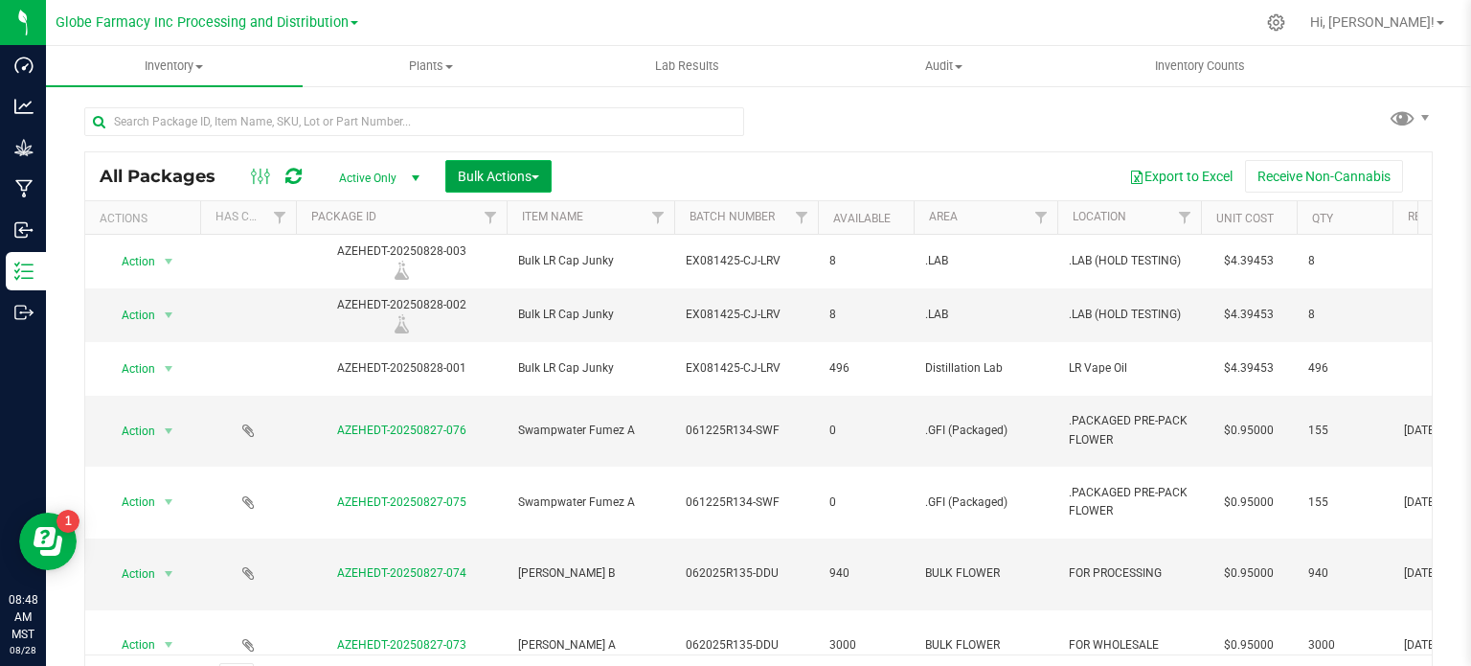
click at [529, 166] on button "Bulk Actions" at bounding box center [498, 176] width 106 height 33
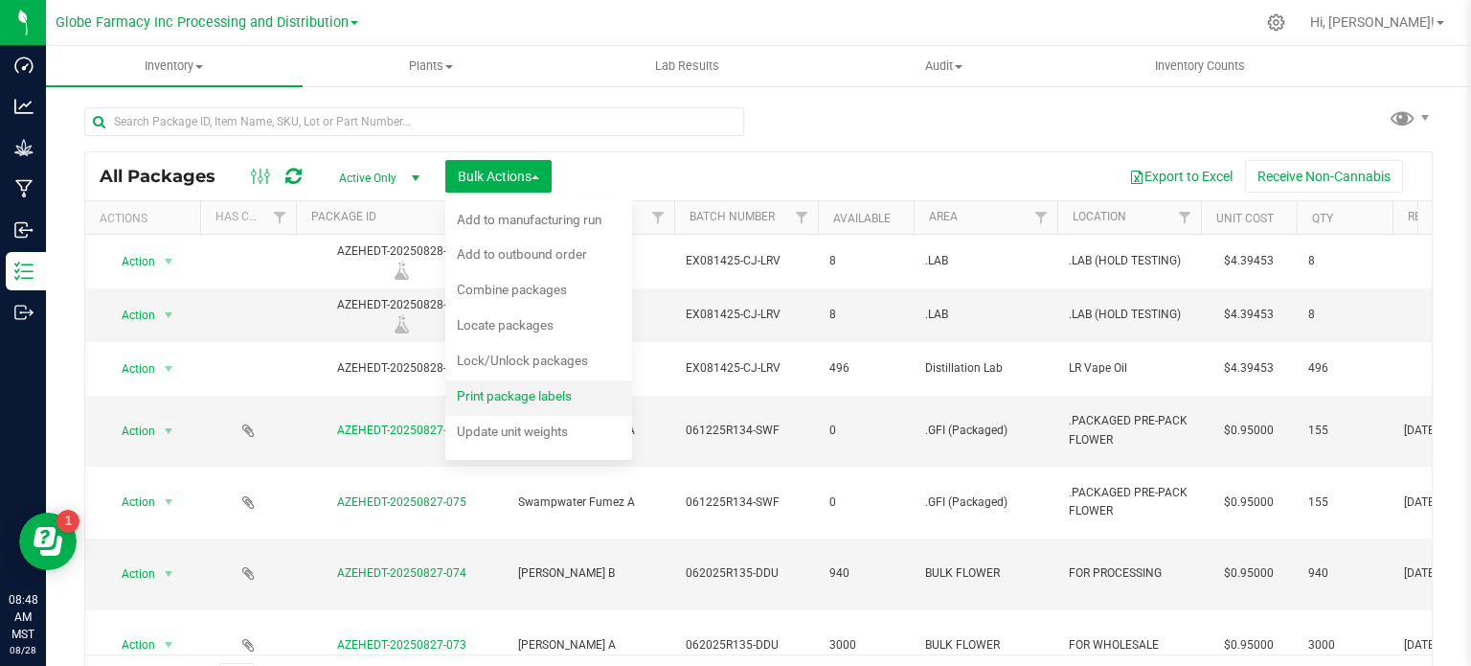
click at [528, 396] on span "Print package labels" at bounding box center [514, 395] width 115 height 15
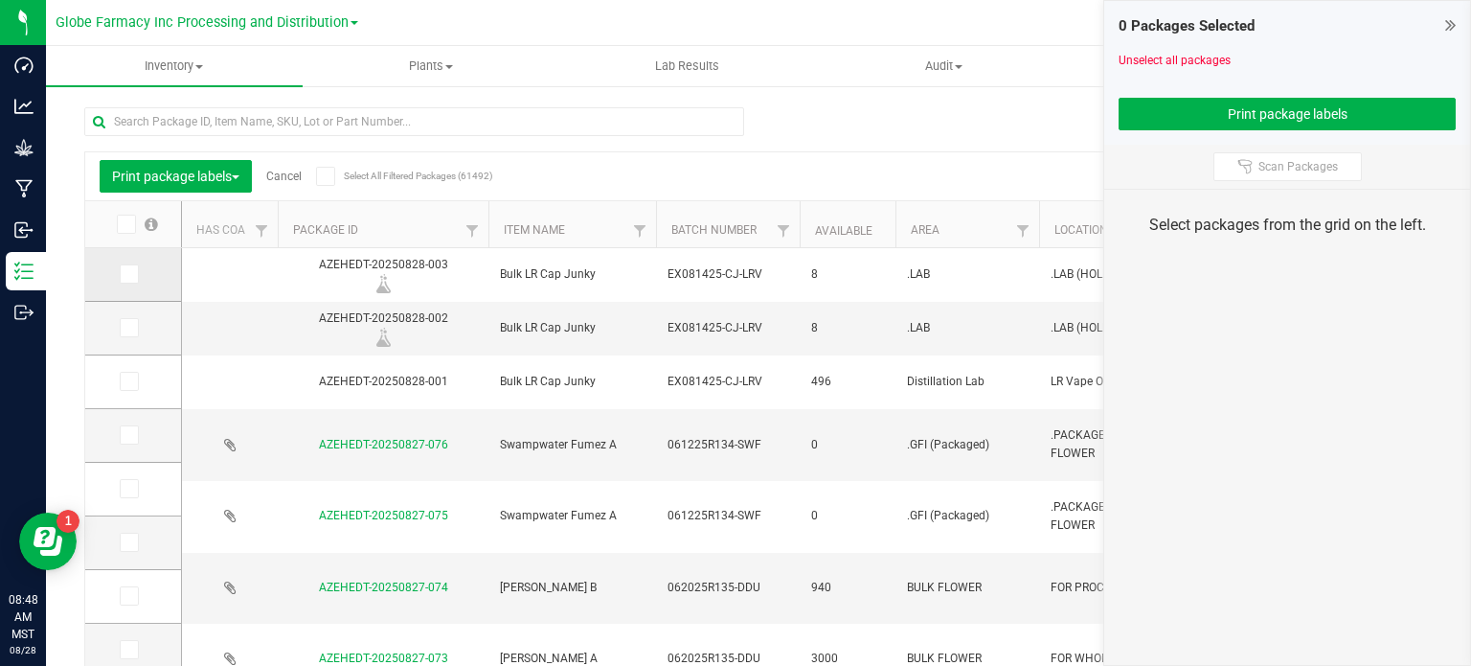
click at [134, 275] on span at bounding box center [129, 273] width 19 height 19
click at [0, 0] on input "checkbox" at bounding box center [0, 0] width 0 height 0
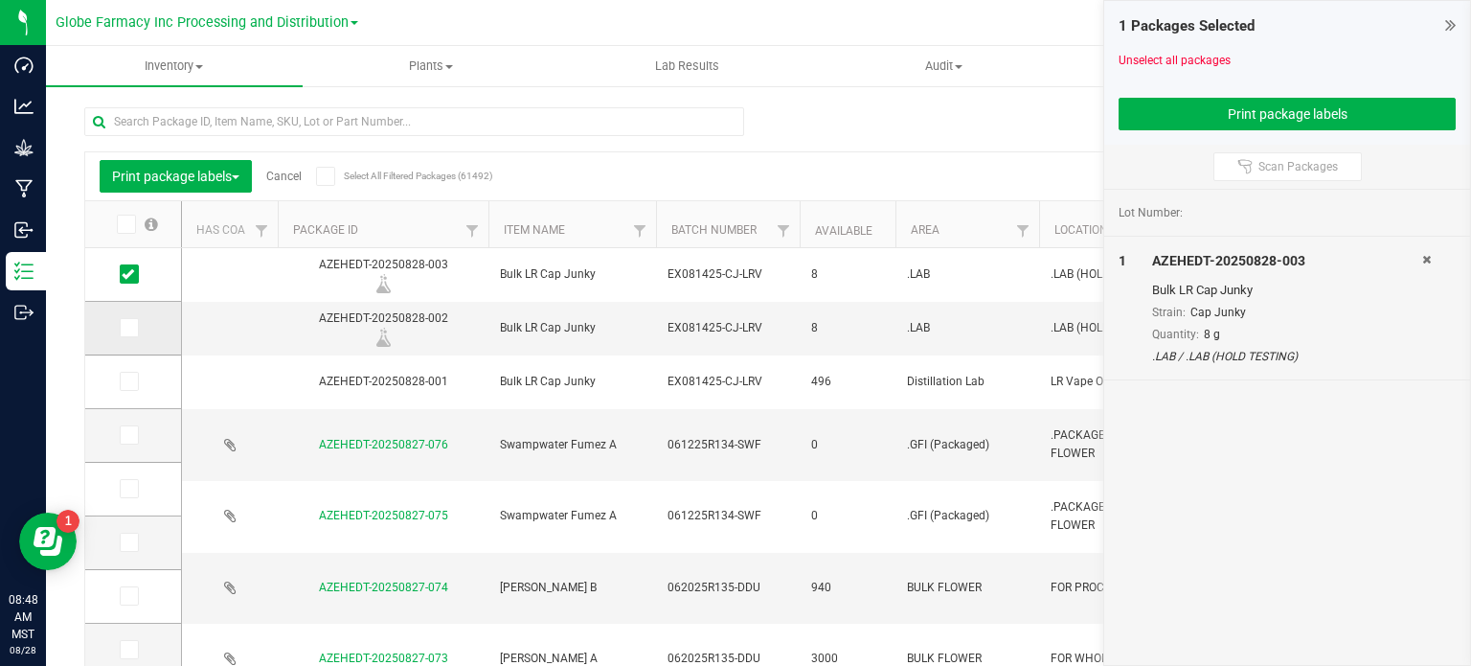
click at [130, 328] on icon at bounding box center [128, 328] width 12 height 0
click at [0, 0] on input "checkbox" at bounding box center [0, 0] width 0 height 0
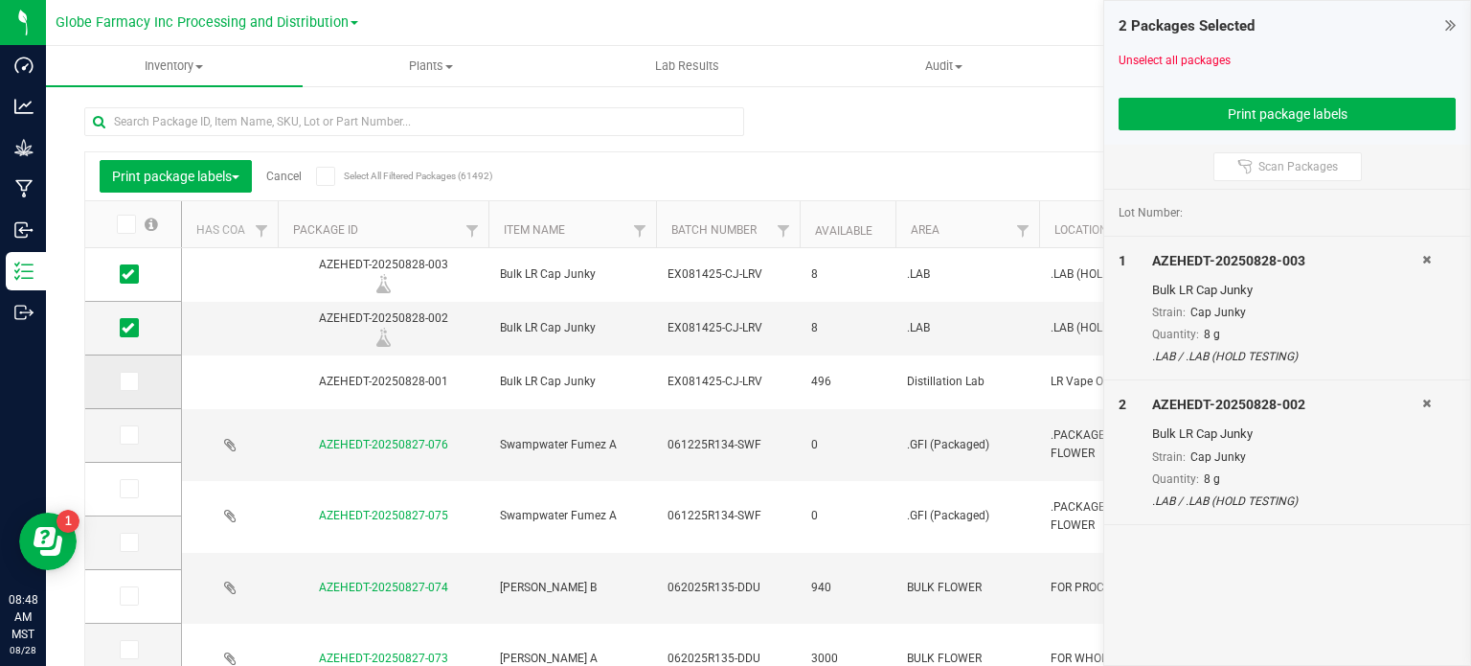
click at [124, 381] on icon at bounding box center [128, 381] width 12 height 0
click at [0, 0] on input "checkbox" at bounding box center [0, 0] width 0 height 0
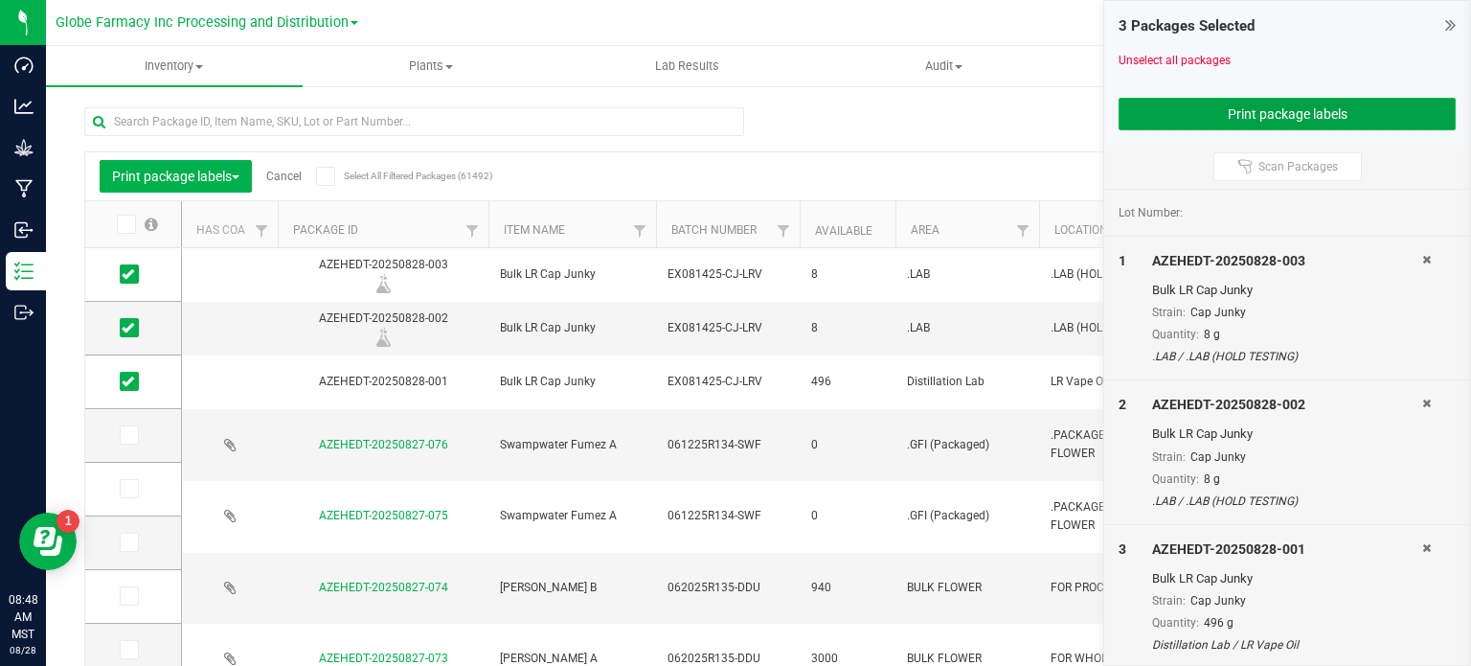
click at [1161, 110] on button "Print package labels" at bounding box center [1287, 114] width 337 height 33
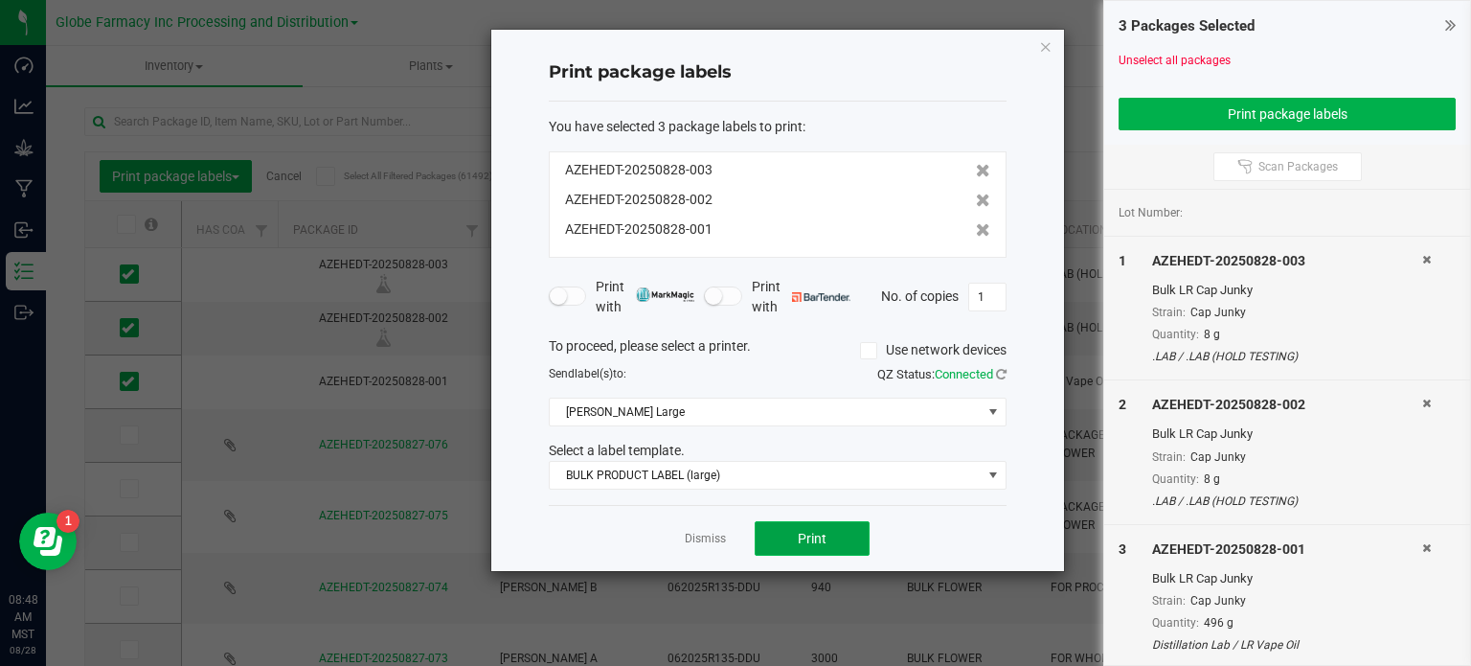
click at [795, 525] on button "Print" at bounding box center [812, 538] width 115 height 34
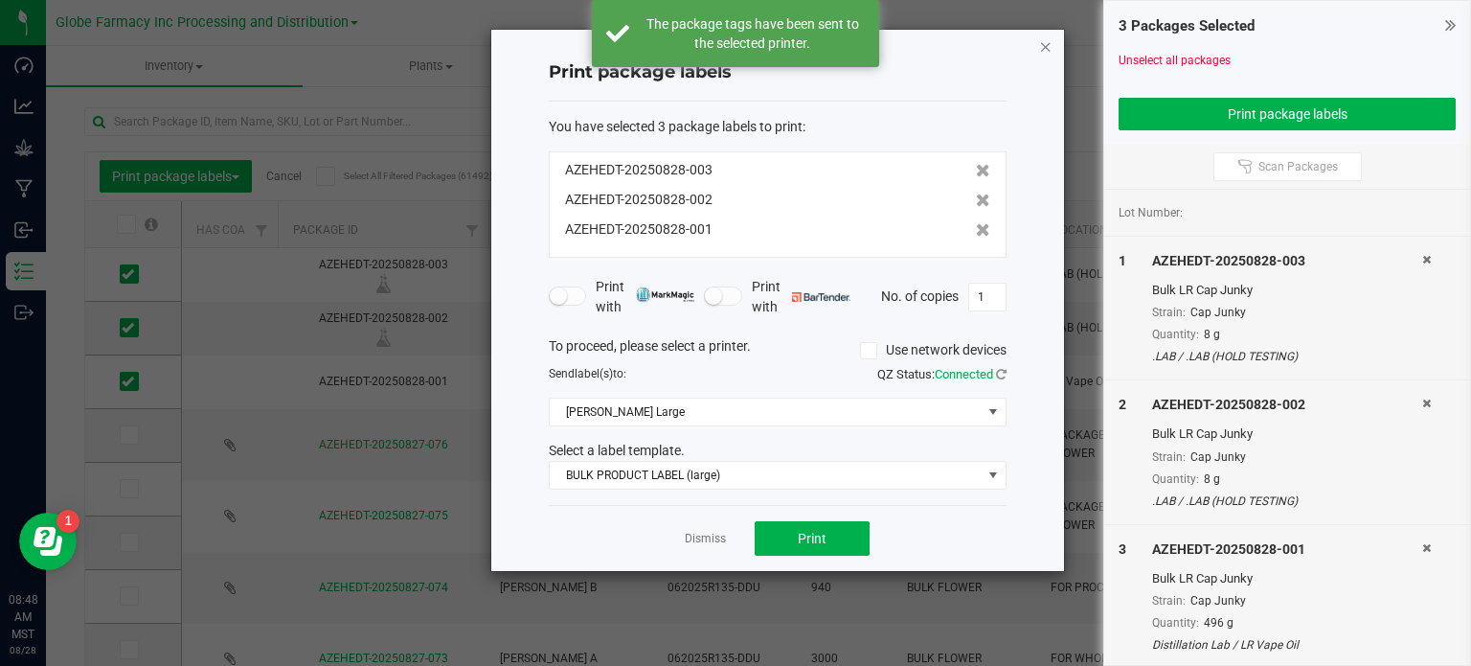
click at [1046, 50] on icon "button" at bounding box center [1045, 45] width 13 height 23
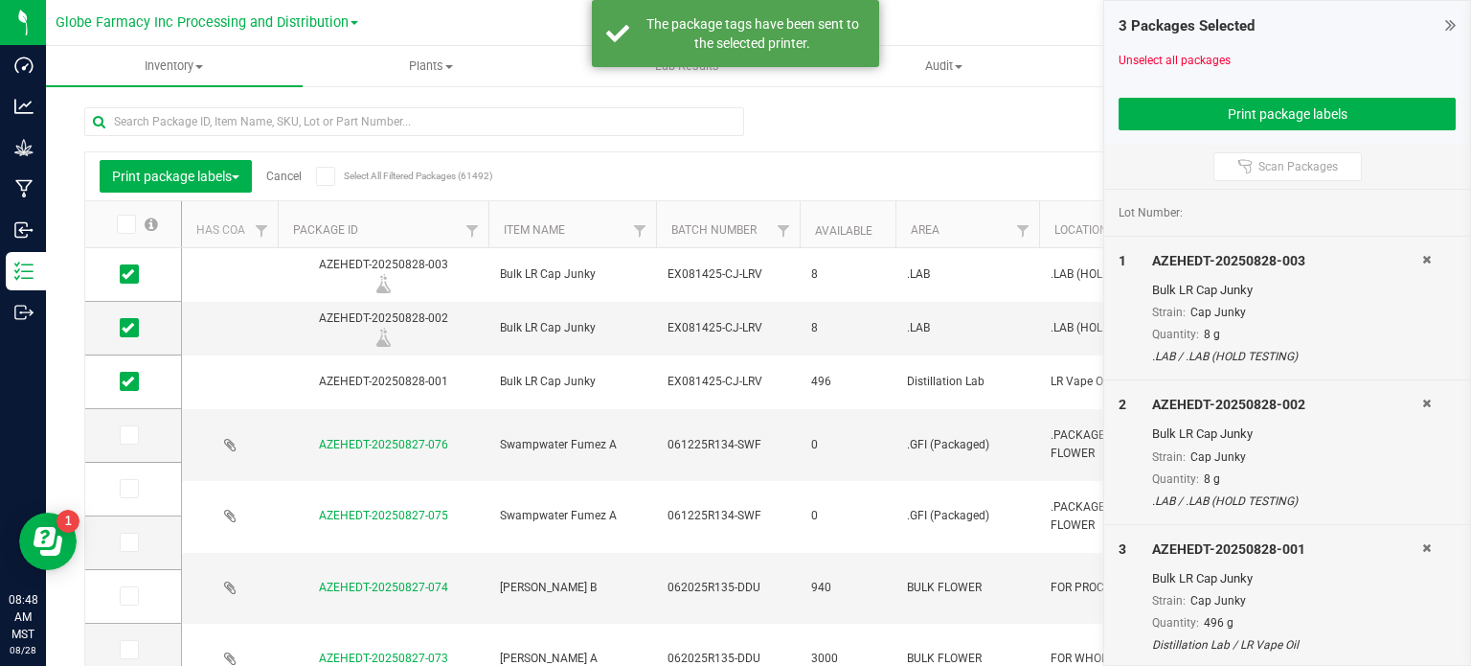
click at [1446, 26] on icon at bounding box center [1450, 24] width 11 height 19
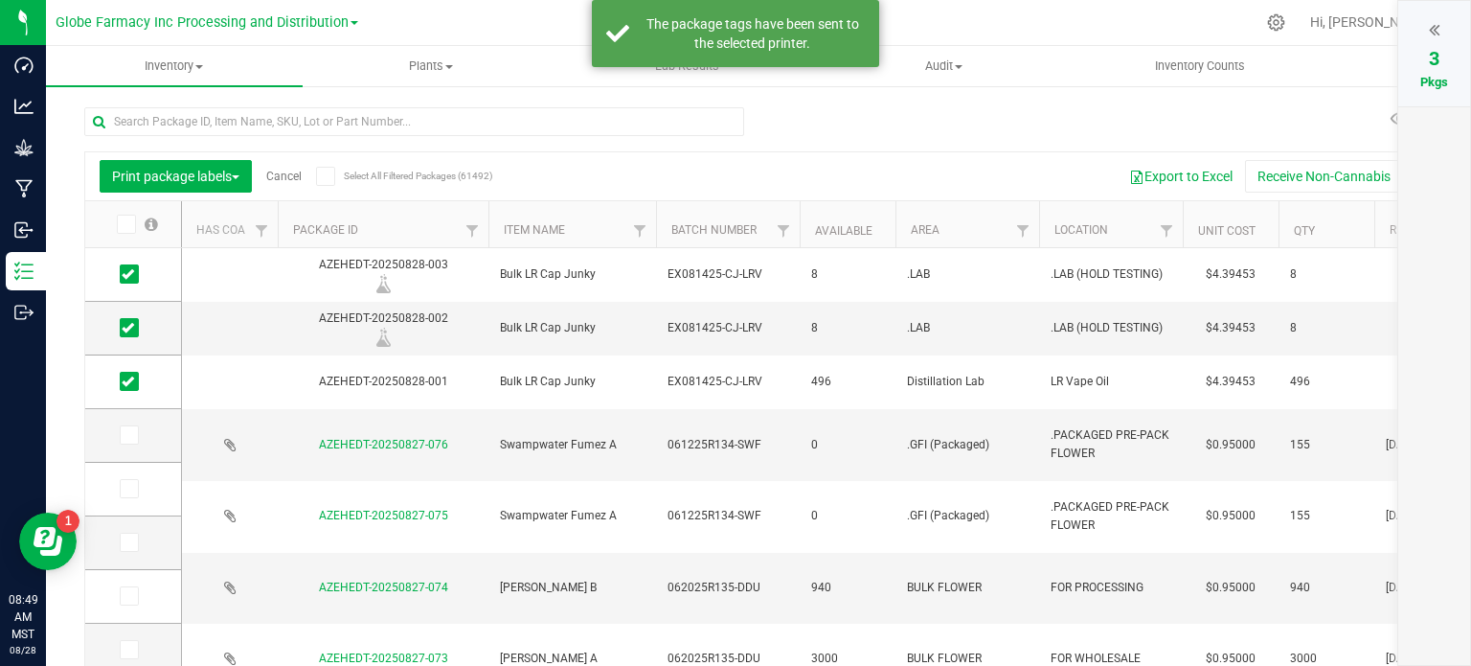
click at [299, 177] on link "Cancel" at bounding box center [283, 176] width 35 height 13
